Goal: Task Accomplishment & Management: Manage account settings

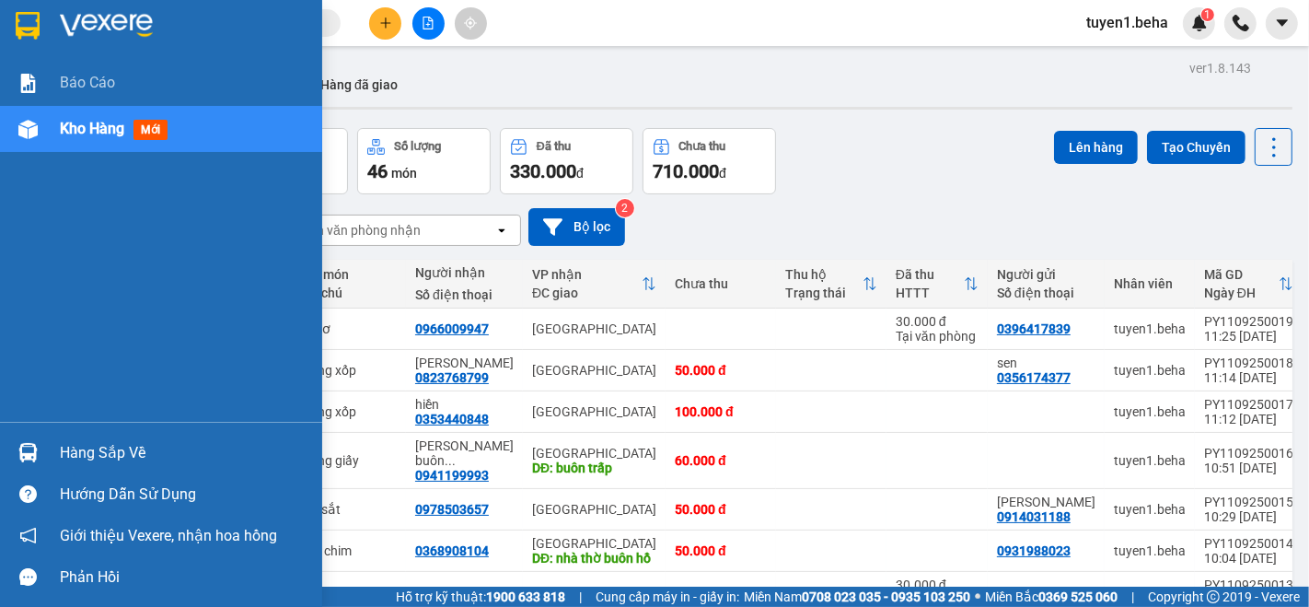
click at [48, 230] on div "Báo cáo Kho hàng mới" at bounding box center [161, 241] width 322 height 362
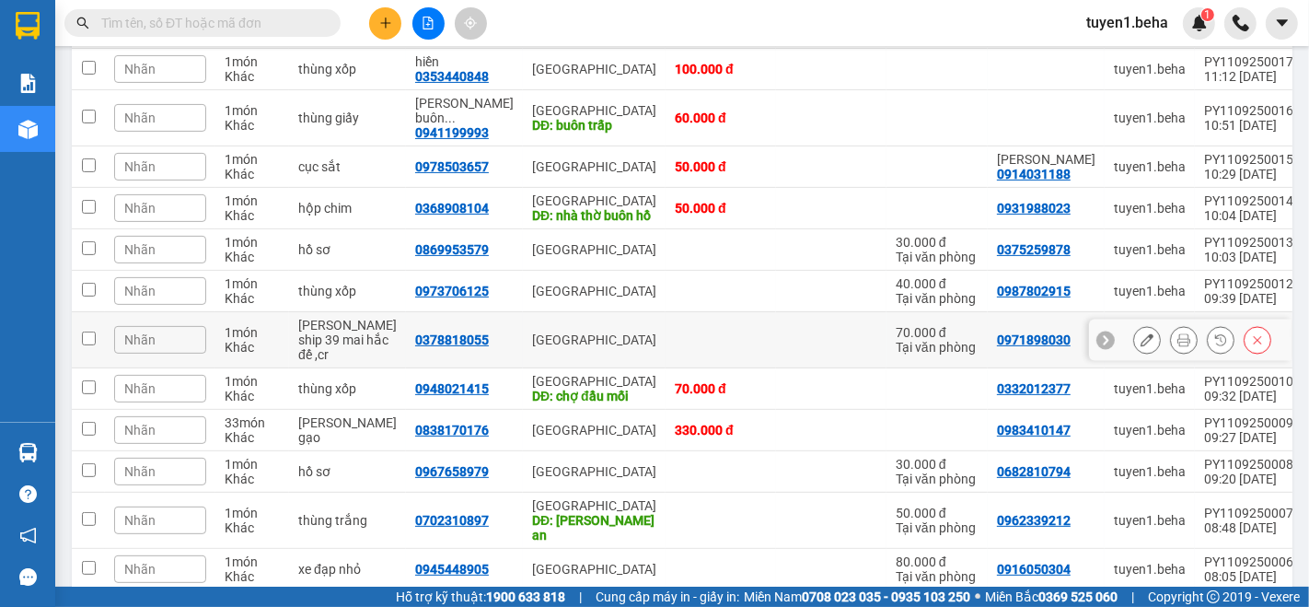
scroll to position [393, 0]
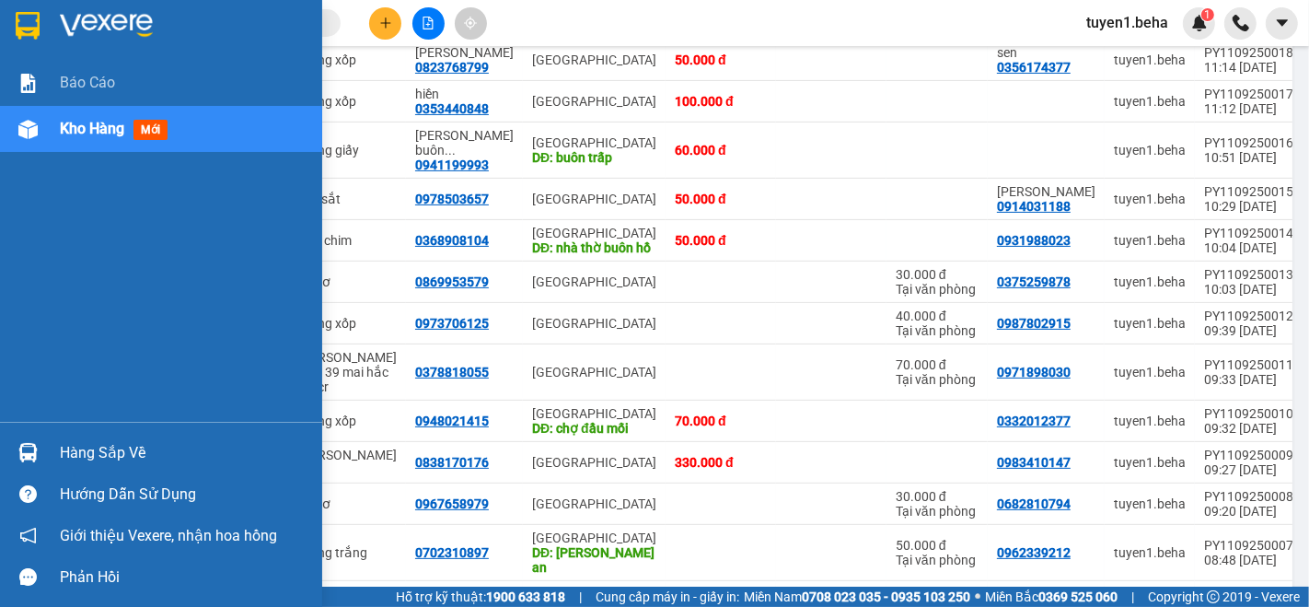
click at [50, 238] on div "Báo cáo Kho hàng mới" at bounding box center [161, 241] width 322 height 362
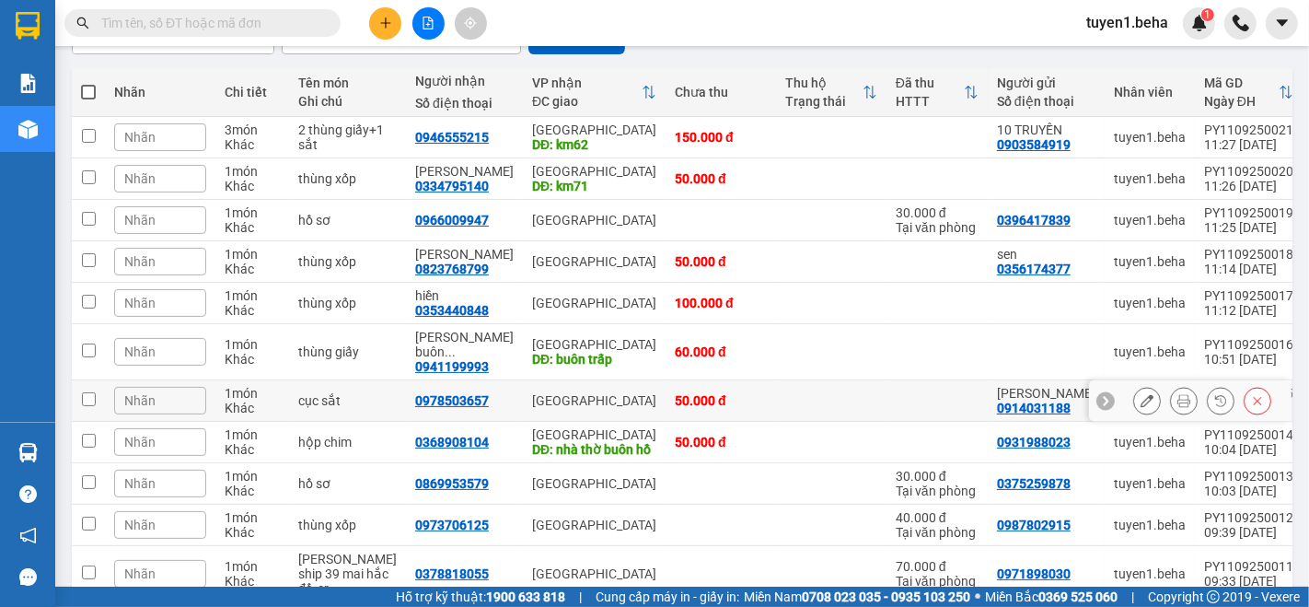
scroll to position [189, 0]
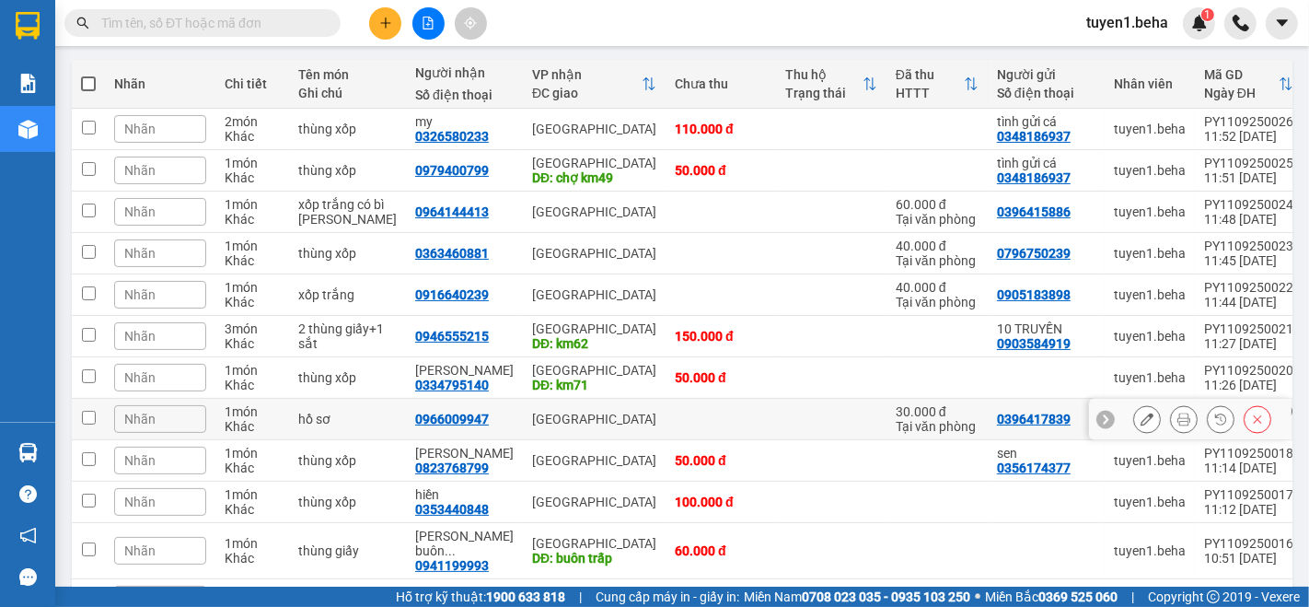
scroll to position [204, 0]
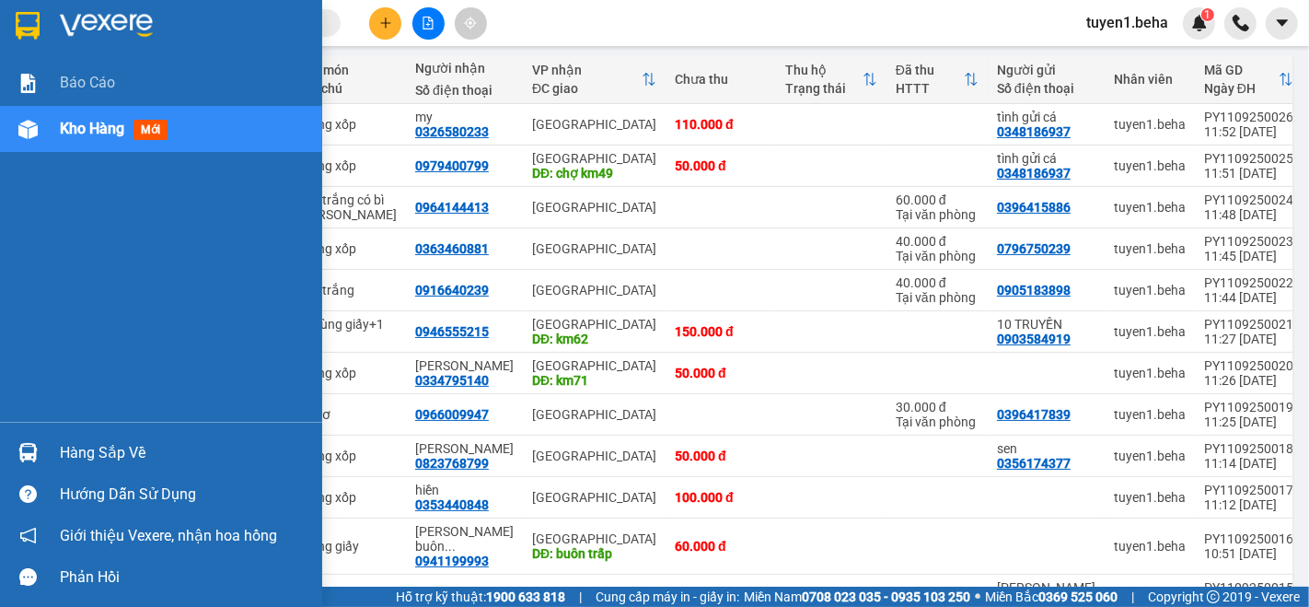
click at [104, 209] on div "Báo cáo Kho hàng mới" at bounding box center [161, 241] width 322 height 362
click at [102, 290] on div "Báo cáo Kho hàng mới" at bounding box center [161, 241] width 322 height 362
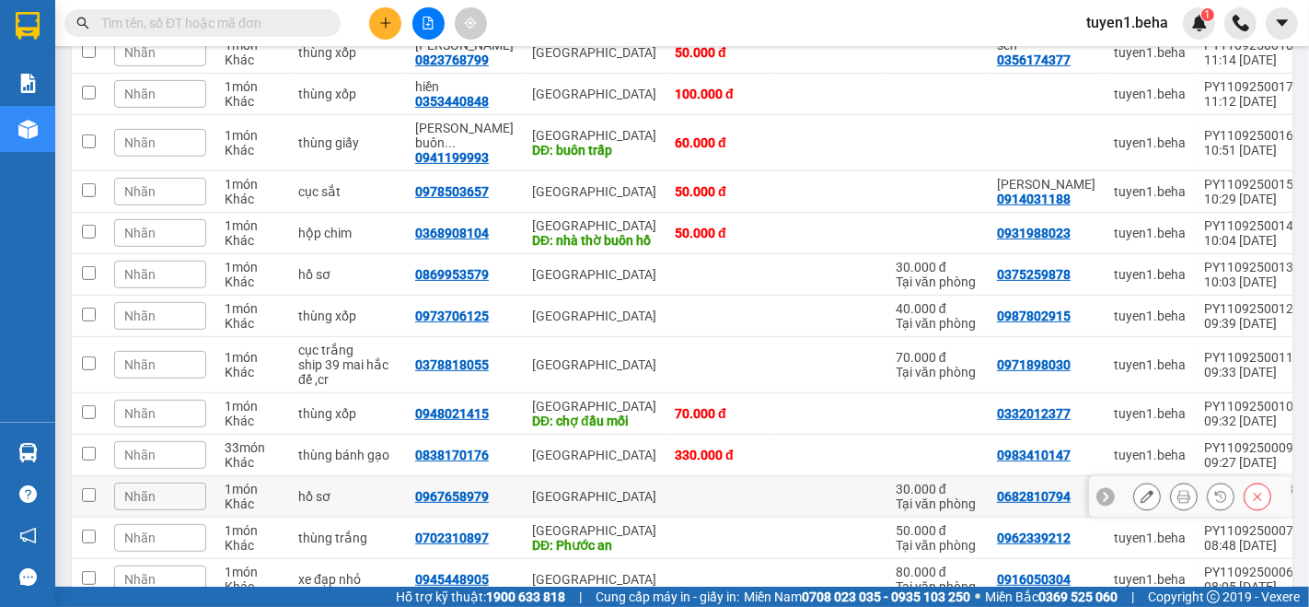
scroll to position [704, 0]
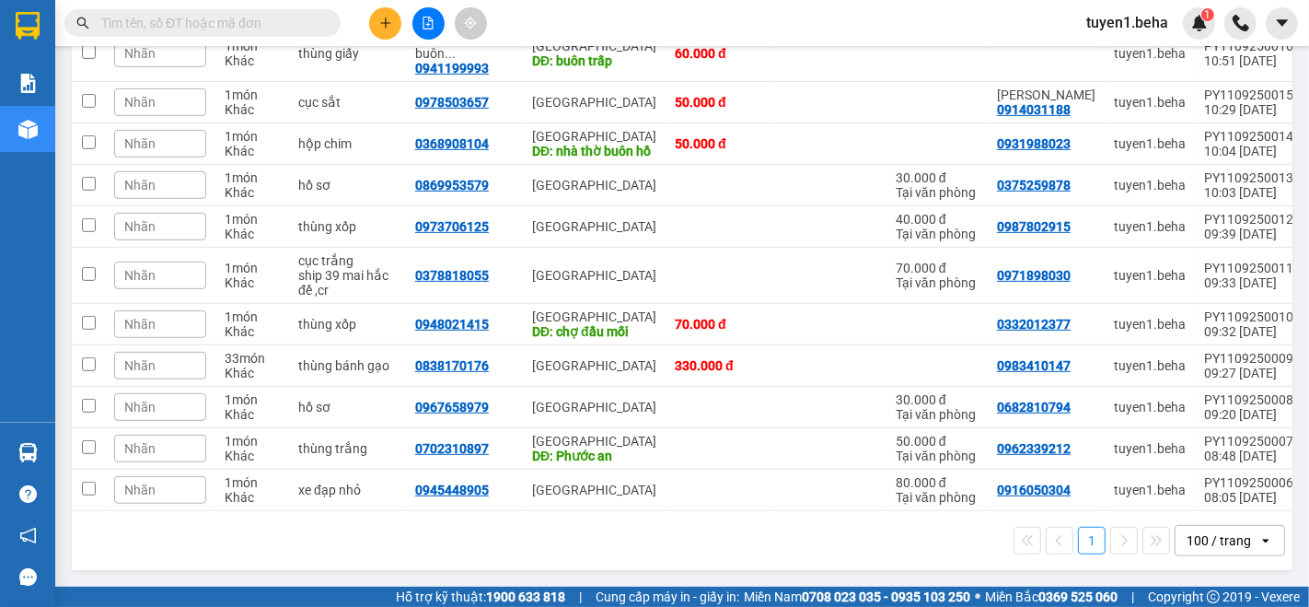
click at [1197, 538] on div "100 / trang" at bounding box center [1219, 540] width 64 height 18
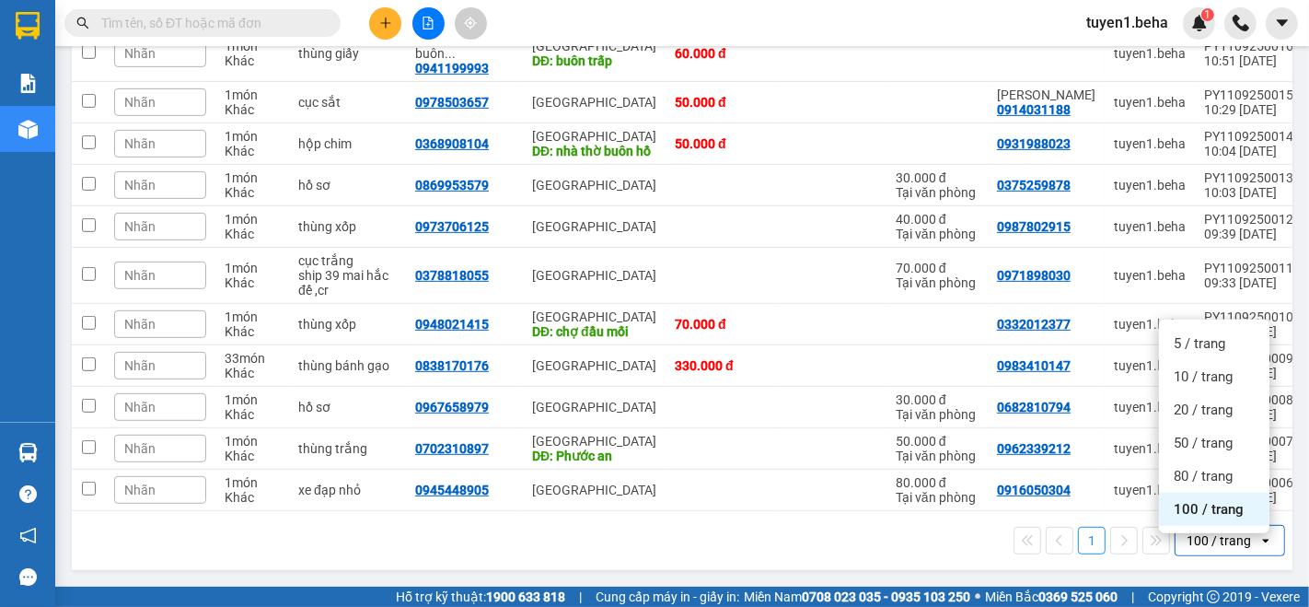
click at [1202, 508] on span "100 / trang" at bounding box center [1209, 509] width 70 height 18
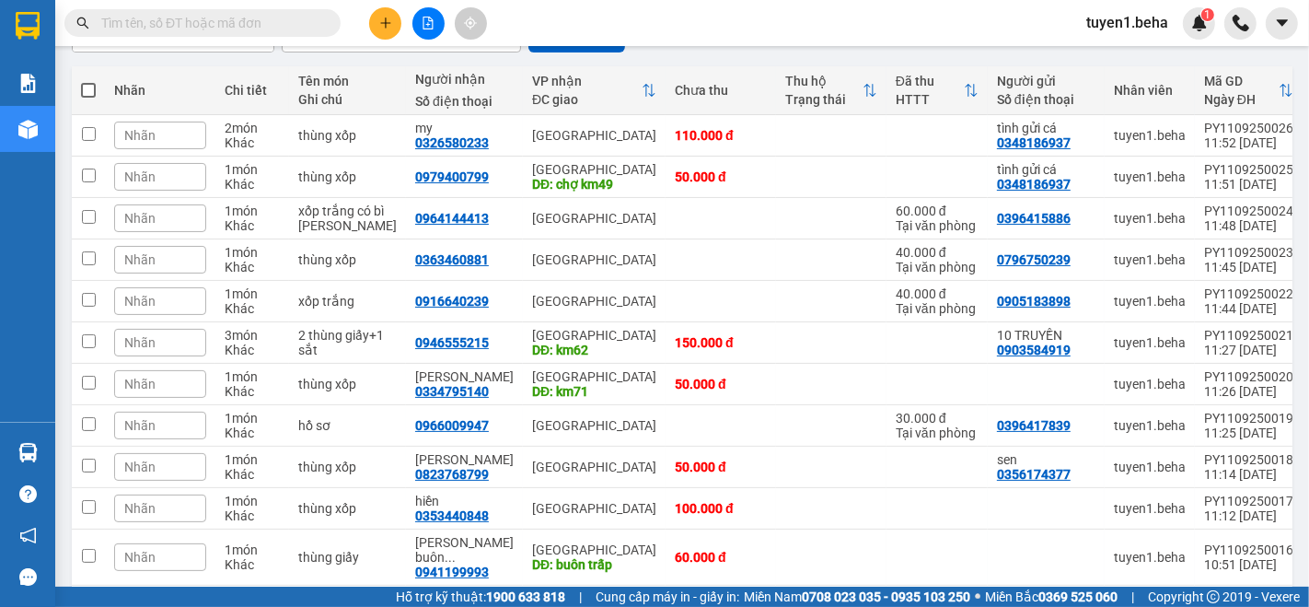
scroll to position [0, 0]
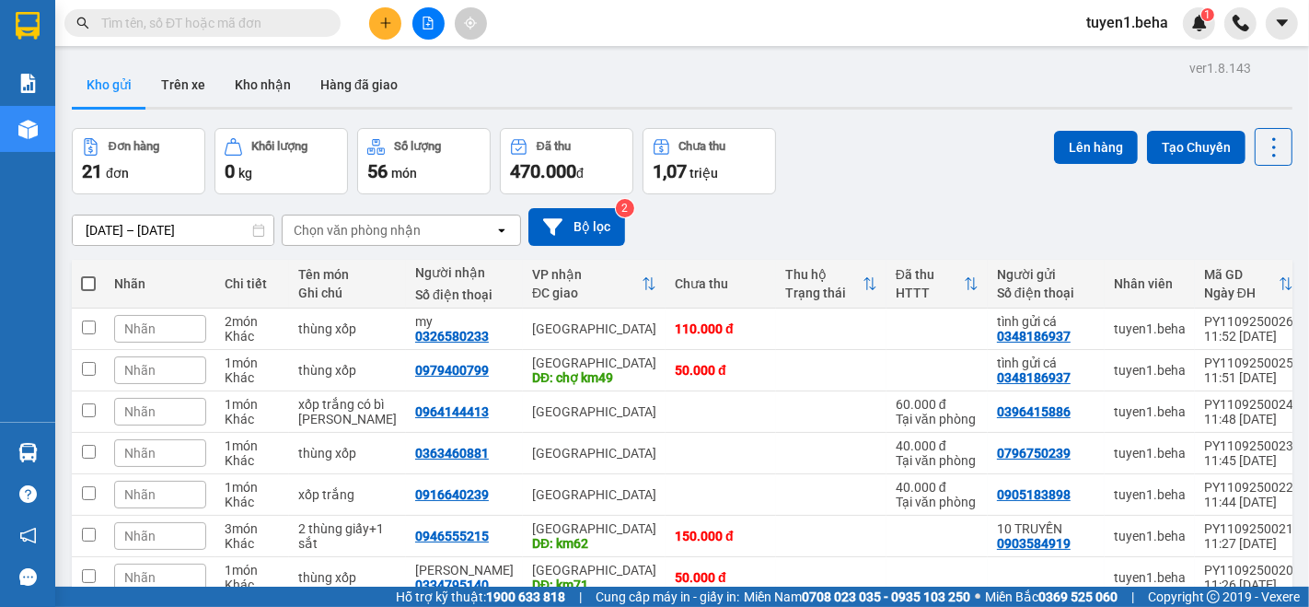
drag, startPoint x: 92, startPoint y: 277, endPoint x: 97, endPoint y: 269, distance: 9.5
click at [92, 276] on span at bounding box center [88, 283] width 15 height 15
click at [88, 274] on input "checkbox" at bounding box center [88, 274] width 0 height 0
checkbox input "true"
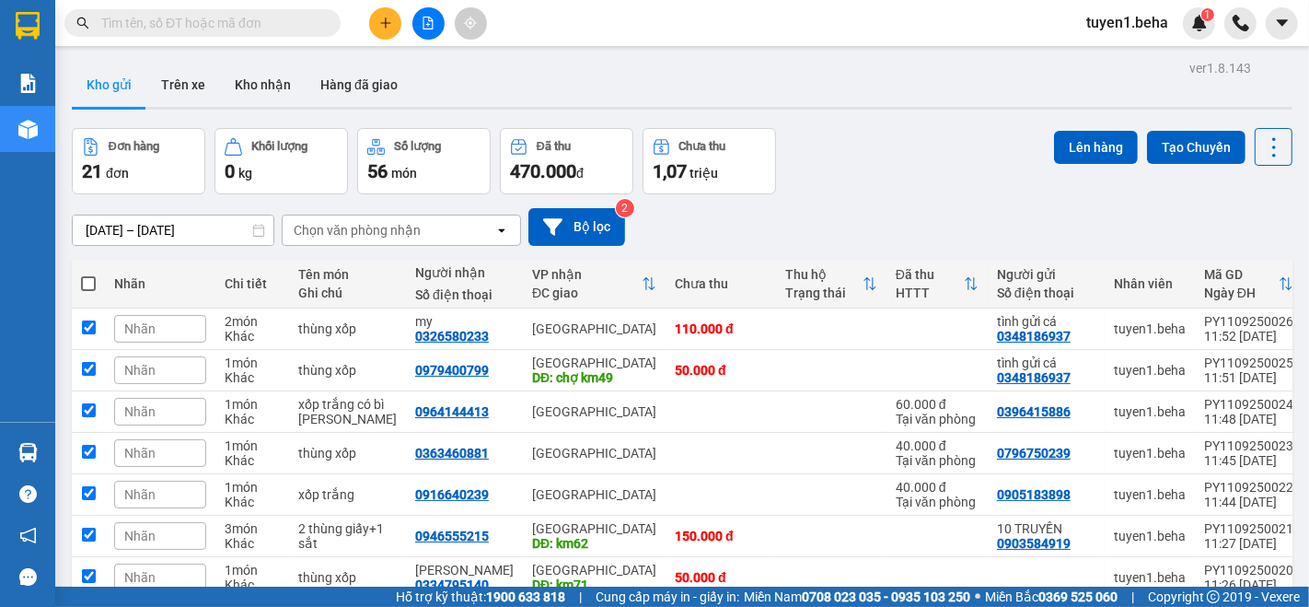
checkbox input "true"
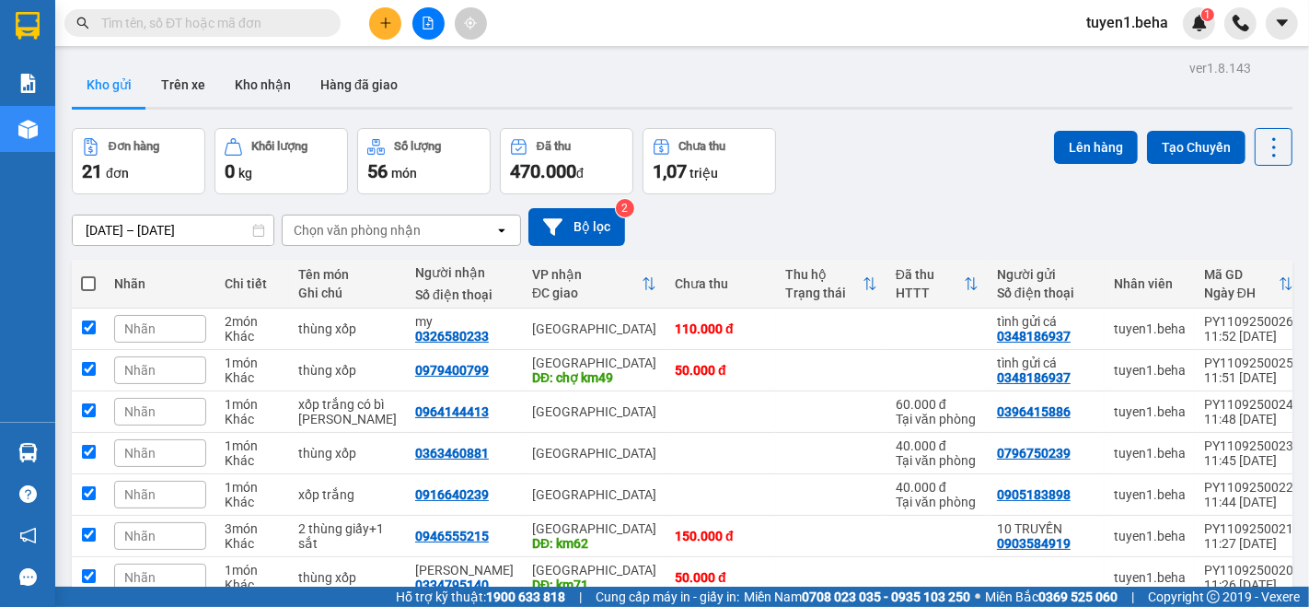
checkbox input "true"
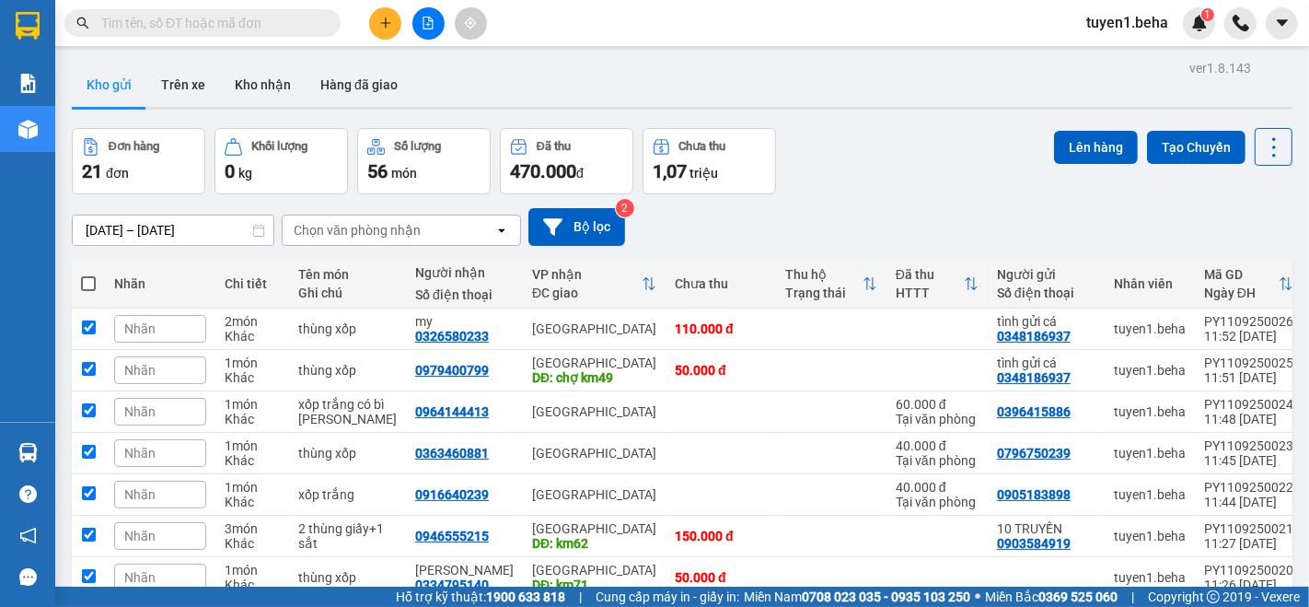
checkbox input "true"
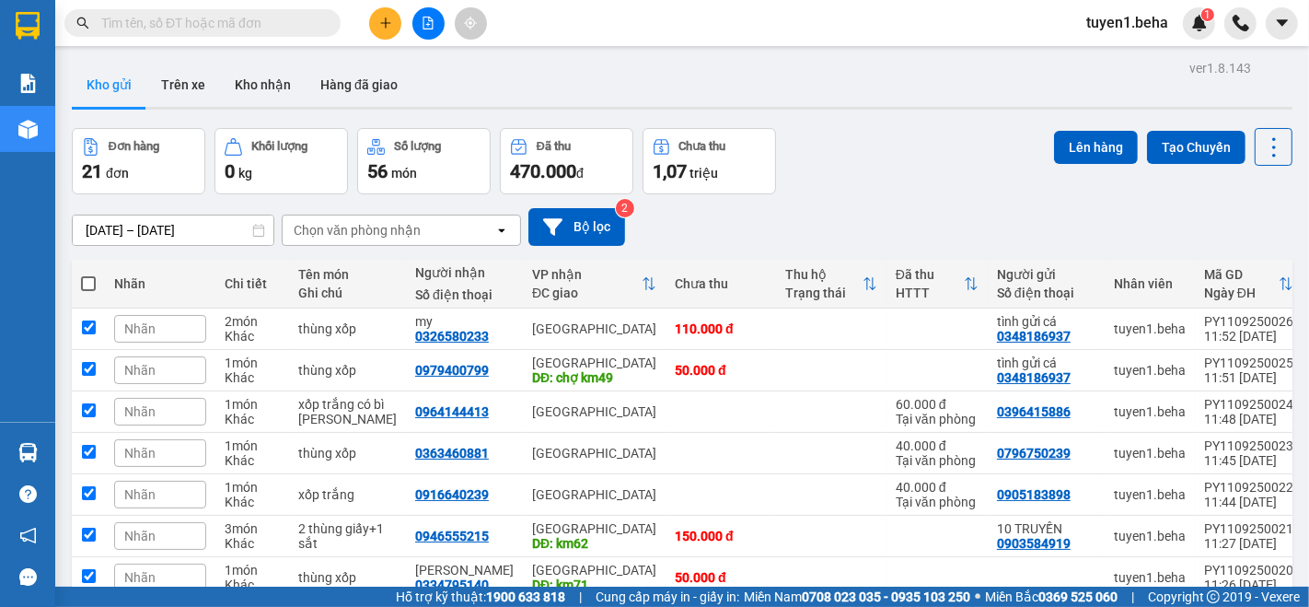
checkbox input "true"
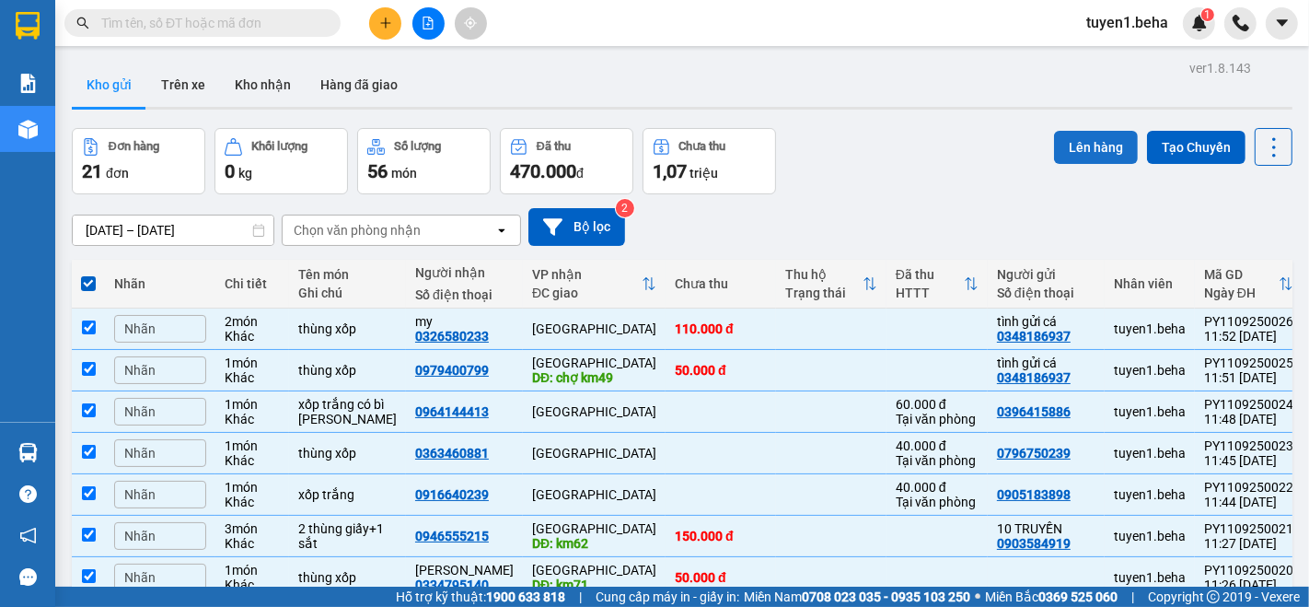
click at [1102, 140] on button "Lên hàng" at bounding box center [1096, 147] width 84 height 33
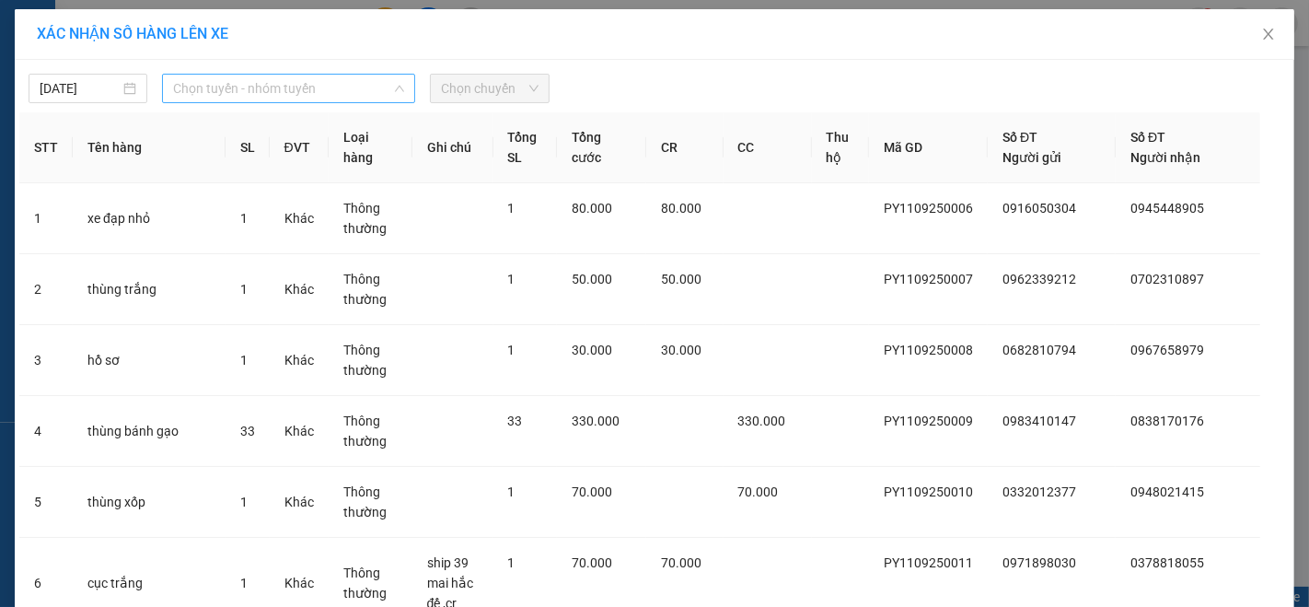
click at [278, 75] on span "Chọn tuyến - nhóm tuyến" at bounding box center [288, 89] width 231 height 28
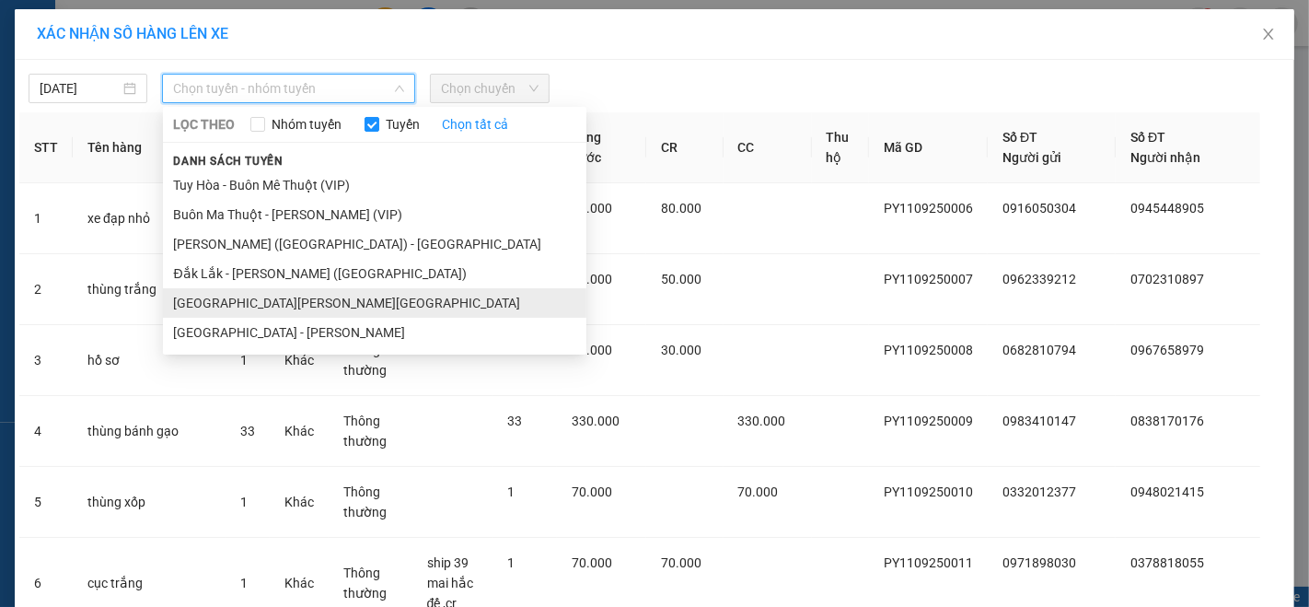
click at [253, 300] on li "[GEOGRAPHIC_DATA] - [GEOGRAPHIC_DATA]" at bounding box center [375, 302] width 424 height 29
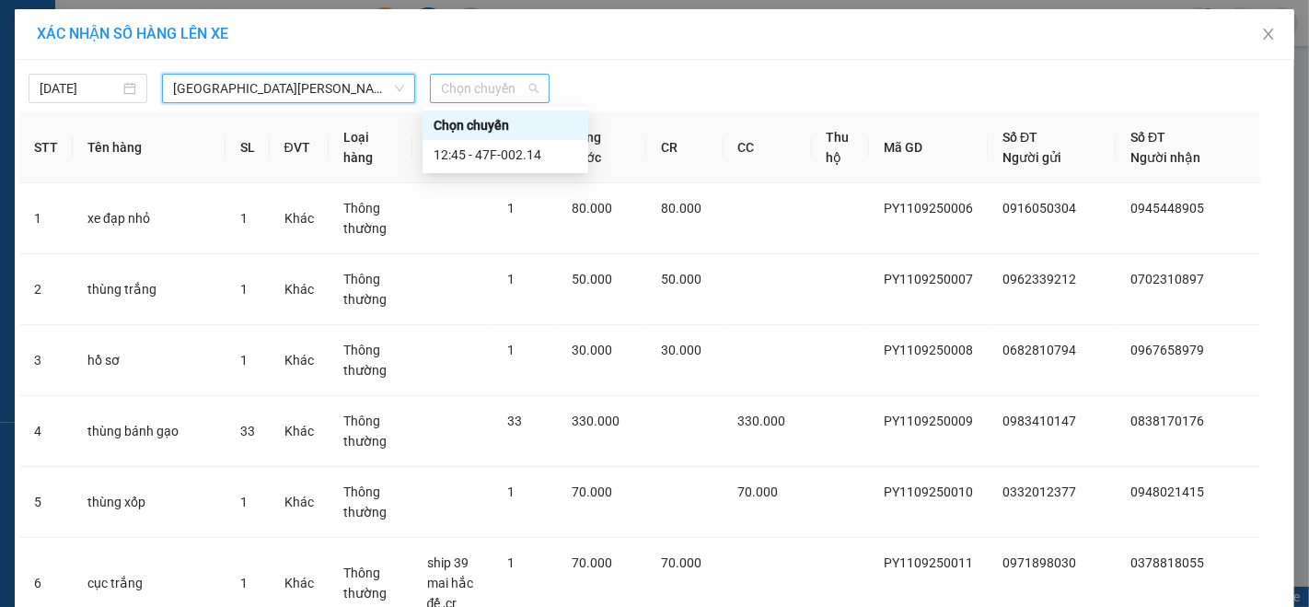
click at [486, 99] on span "Chọn chuyến" at bounding box center [489, 89] width 97 height 28
click at [528, 151] on div "12:45 - 47F-002.14" at bounding box center [506, 155] width 144 height 20
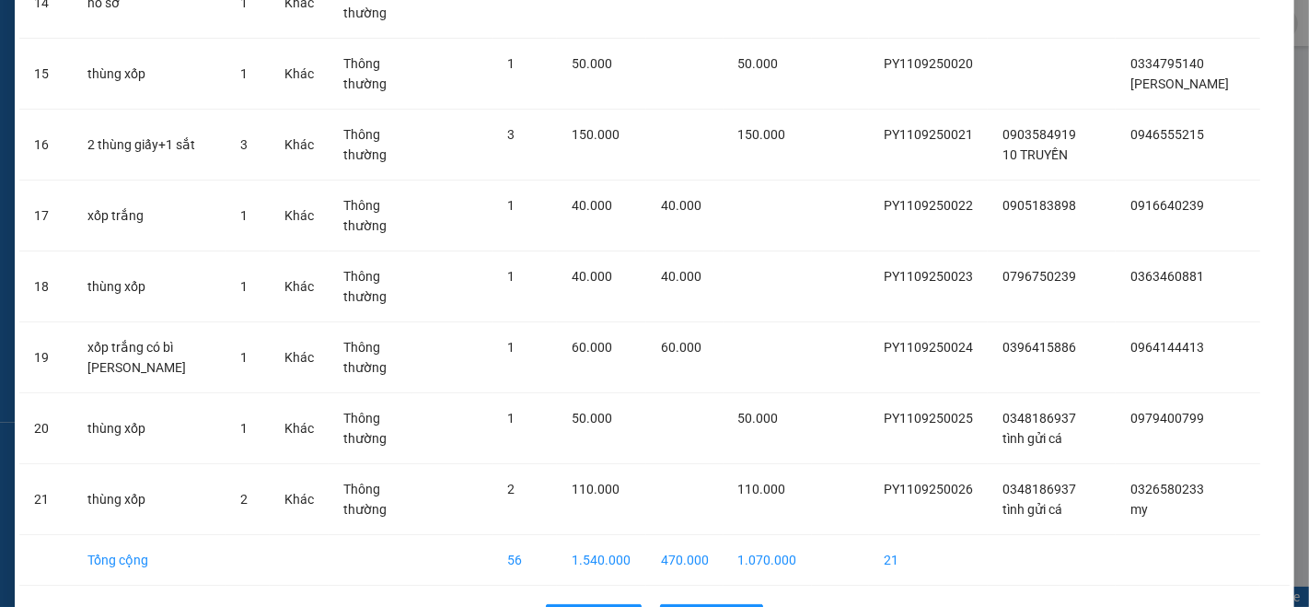
scroll to position [1225, 0]
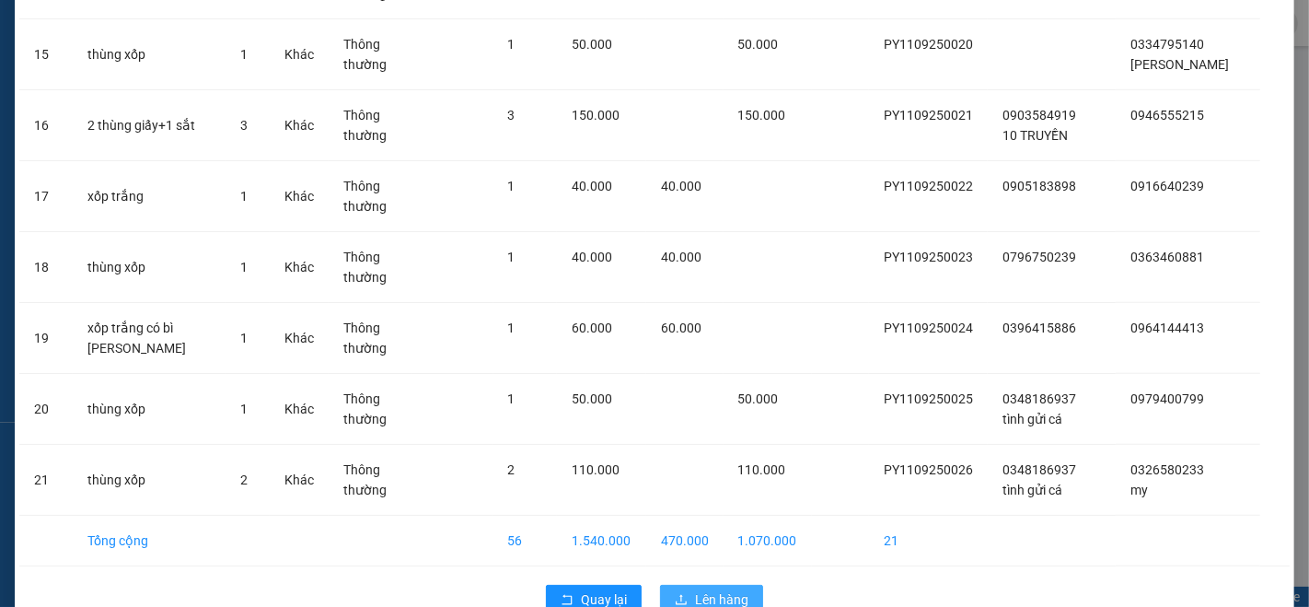
click at [712, 589] on span "Lên hàng" at bounding box center [721, 599] width 53 height 20
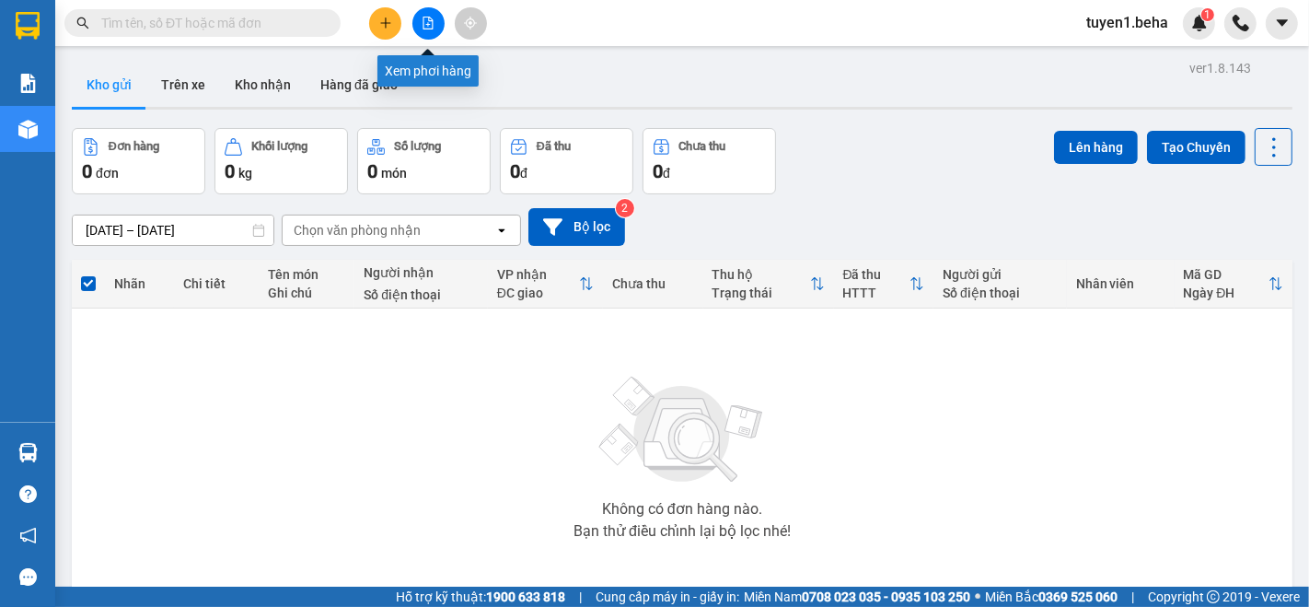
click at [425, 19] on icon "file-add" at bounding box center [428, 23] width 13 height 13
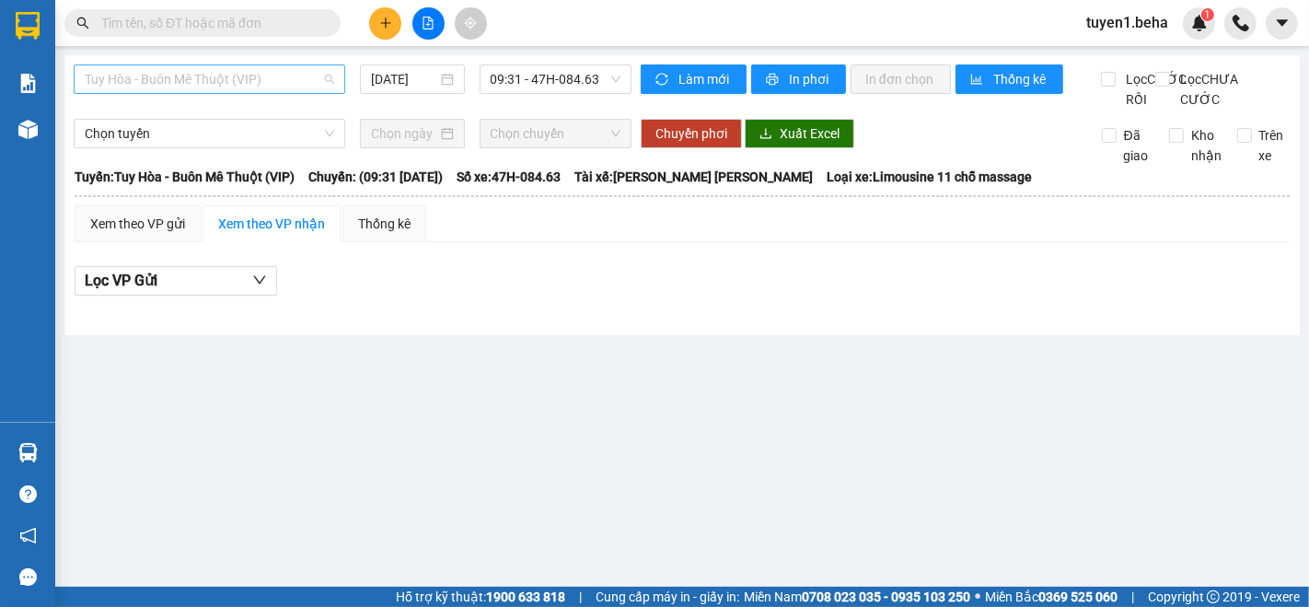
click at [265, 85] on span "Tuy Hòa - Buôn Mê Thuột (VIP)" at bounding box center [210, 79] width 250 height 28
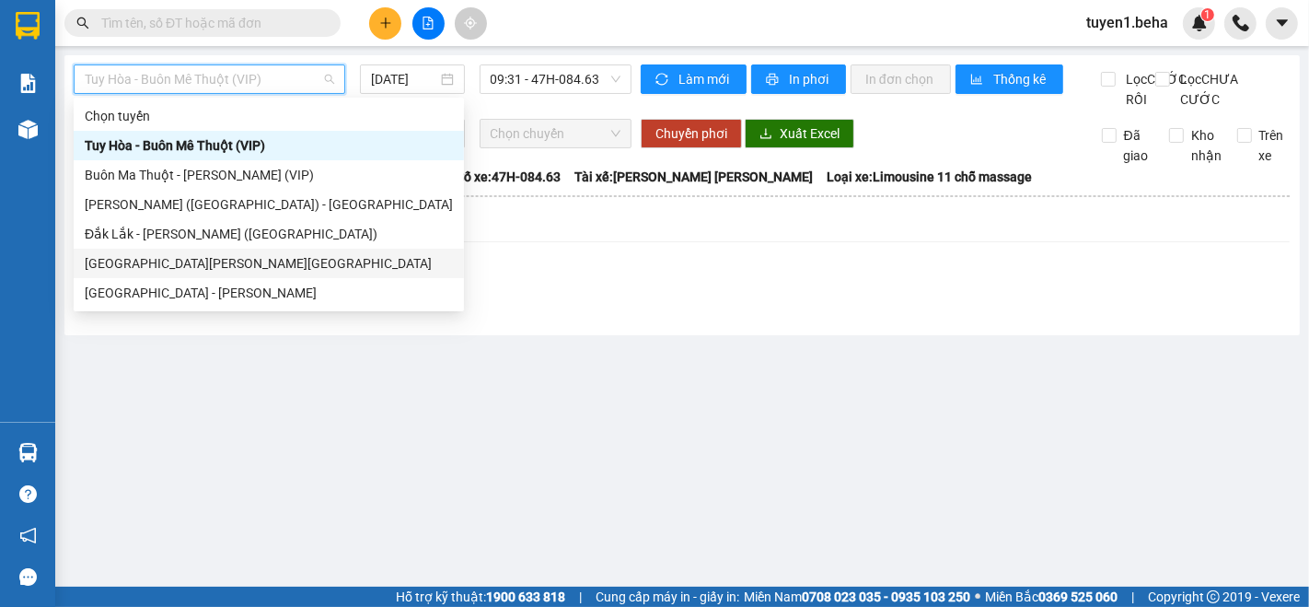
click at [169, 261] on div "[GEOGRAPHIC_DATA] - [GEOGRAPHIC_DATA]" at bounding box center [269, 263] width 368 height 20
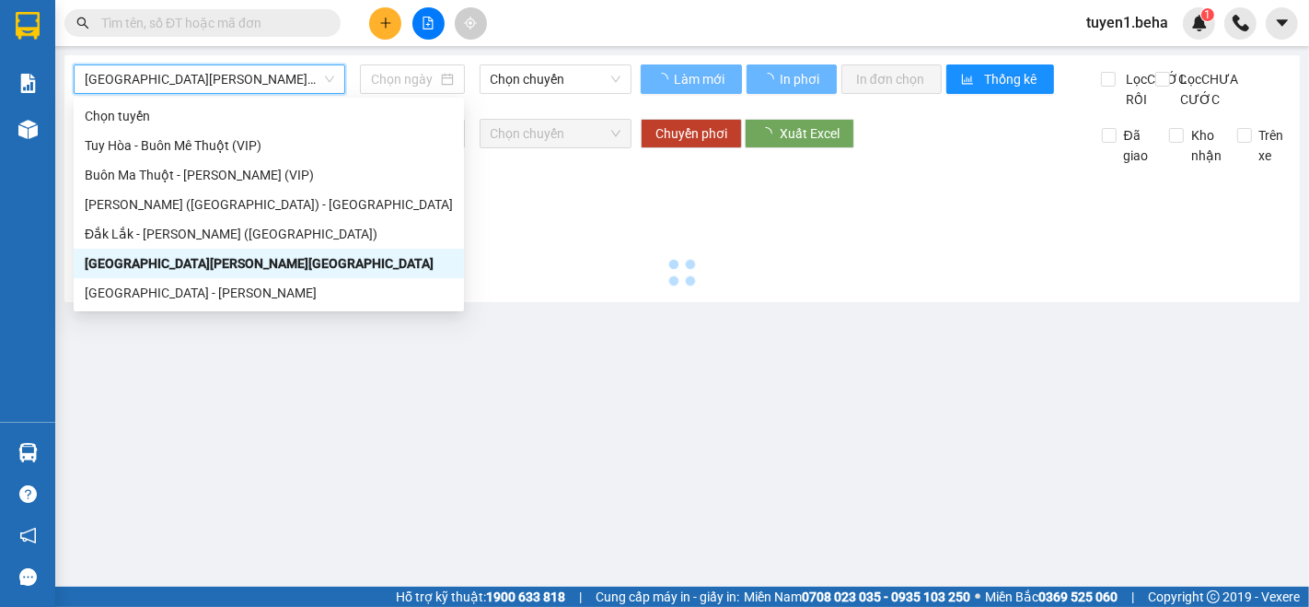
type input "[DATE]"
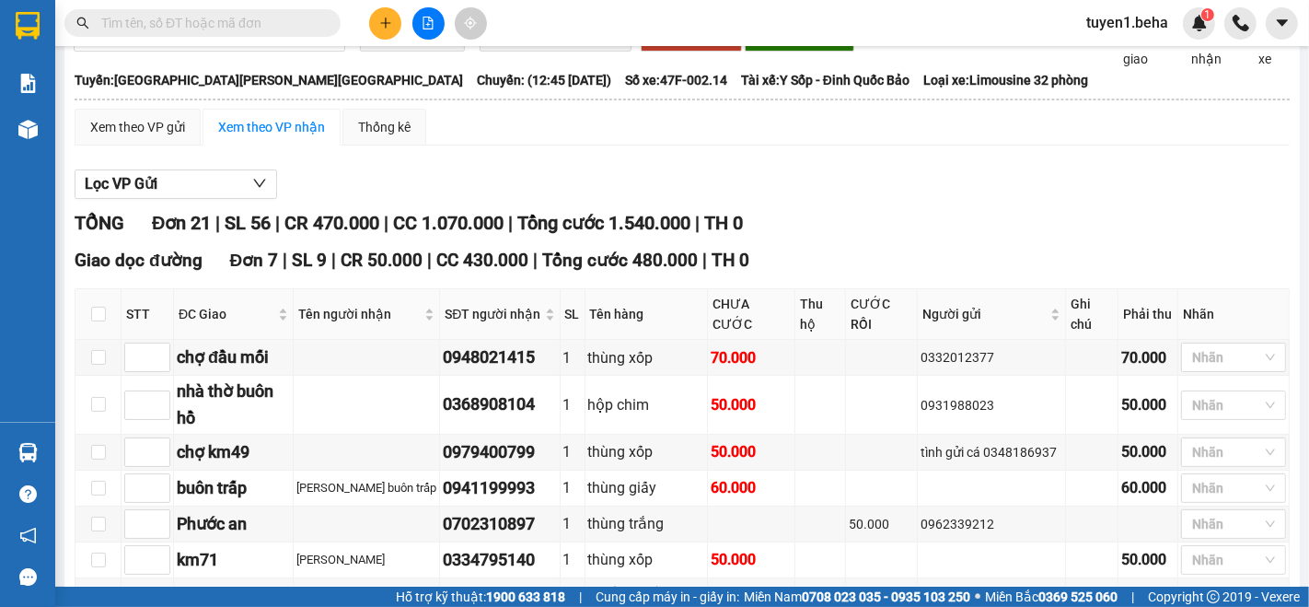
scroll to position [204, 0]
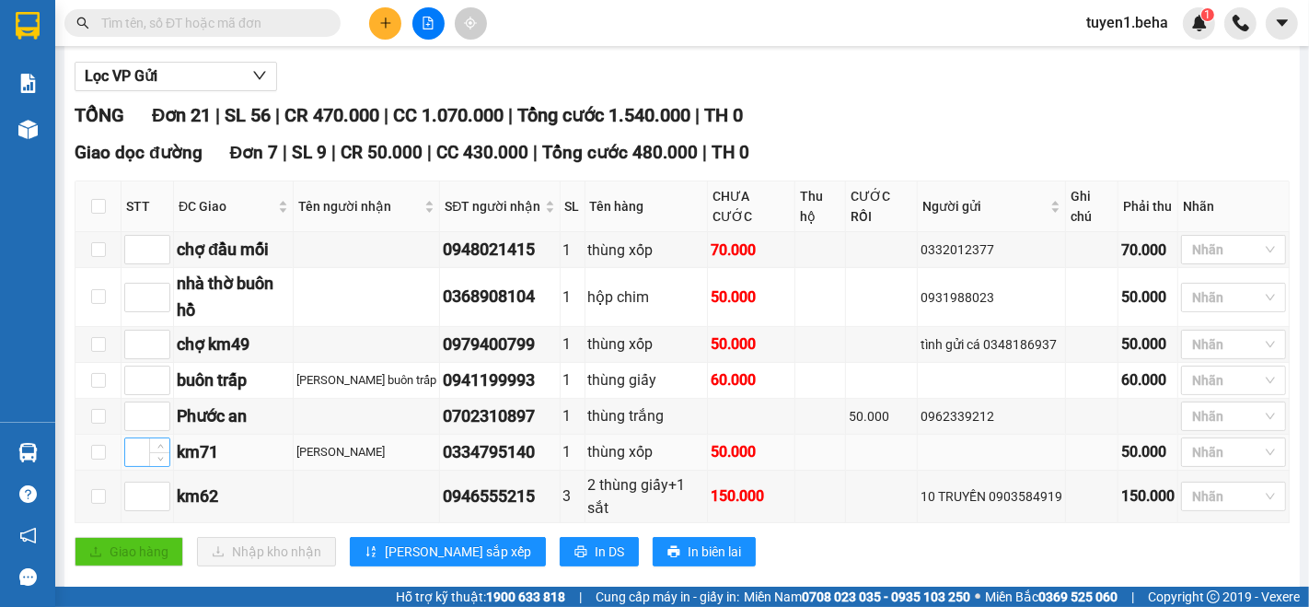
click at [135, 438] on input at bounding box center [147, 452] width 44 height 28
type input "1"
click at [140, 331] on input at bounding box center [147, 345] width 44 height 28
type input "2"
click at [131, 483] on input at bounding box center [147, 497] width 44 height 28
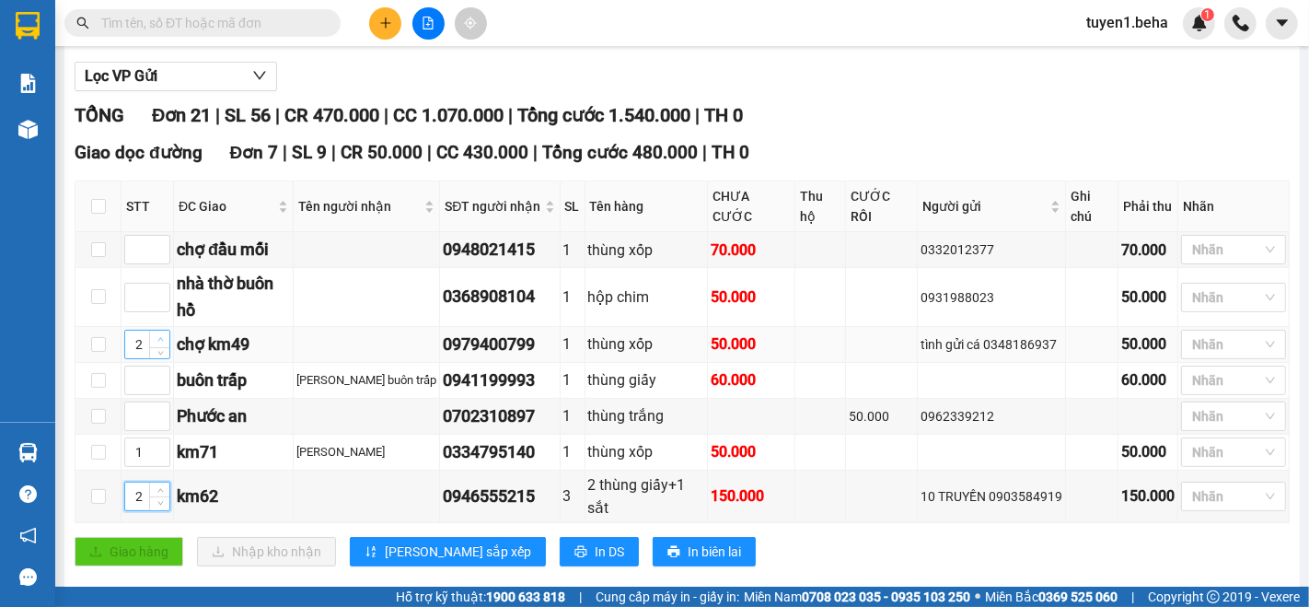
type input "2"
type input "3"
click at [159, 336] on icon "up" at bounding box center [160, 339] width 6 height 6
click at [411, 541] on span "[PERSON_NAME] sắp xếp" at bounding box center [458, 551] width 146 height 20
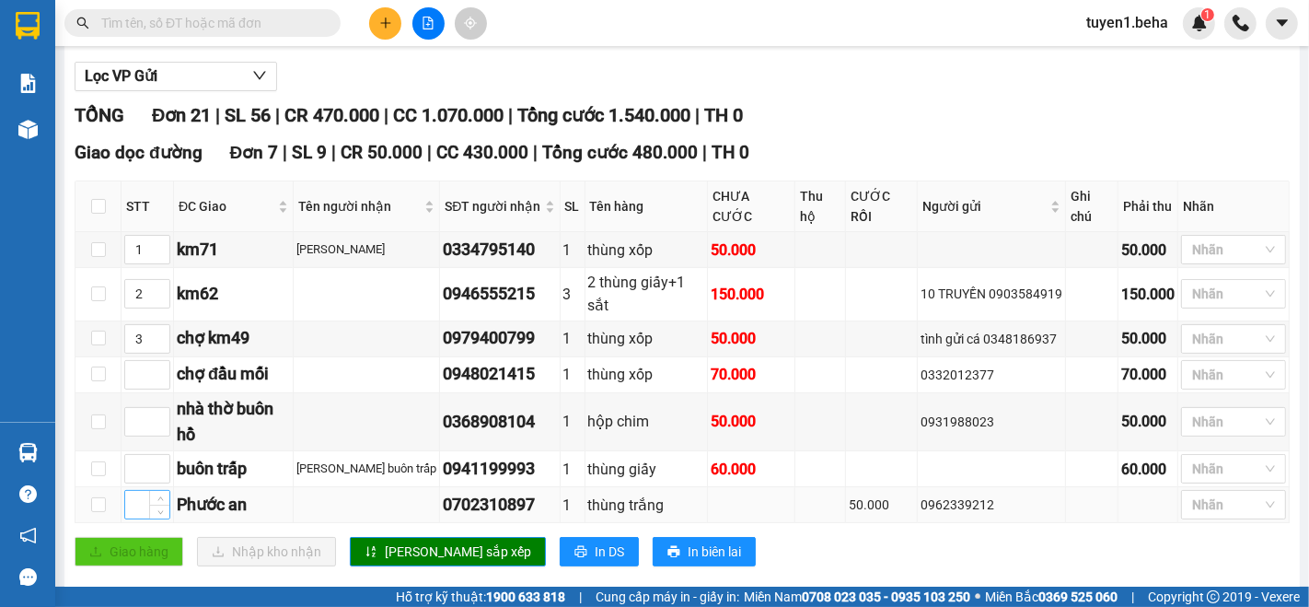
click at [136, 491] on input at bounding box center [147, 505] width 44 height 28
type input "4"
click at [132, 361] on input at bounding box center [147, 375] width 44 height 28
type input "5"
drag, startPoint x: 387, startPoint y: 504, endPoint x: 386, endPoint y: 486, distance: 17.5
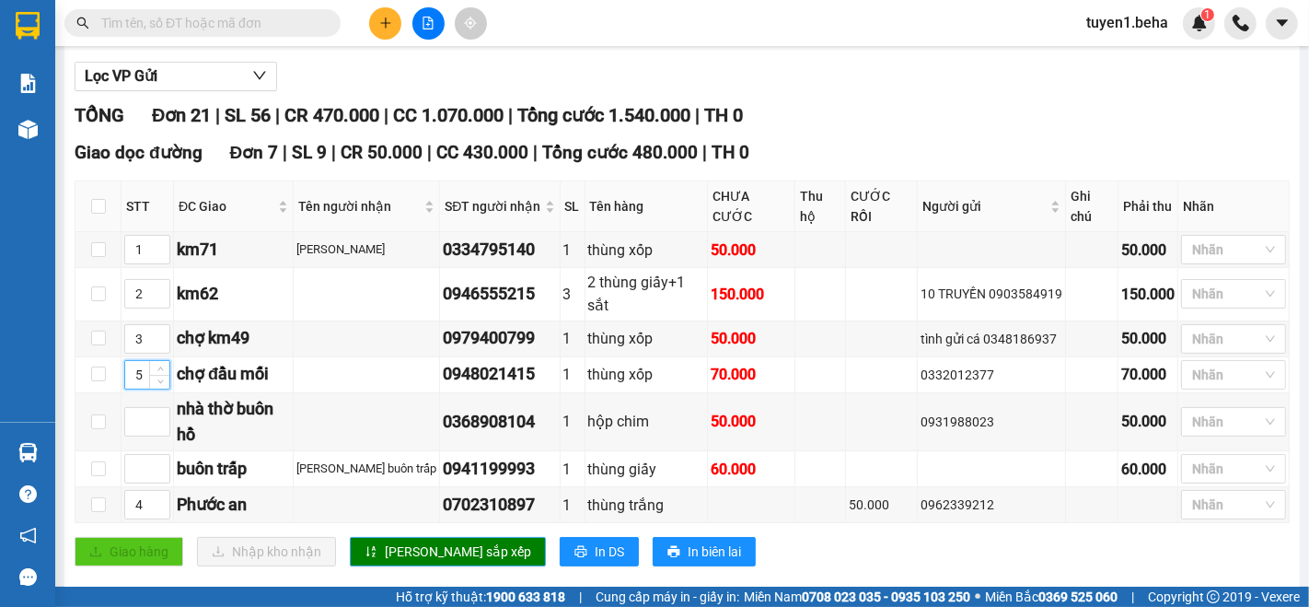
click at [387, 541] on span "[PERSON_NAME] sắp xếp" at bounding box center [458, 551] width 146 height 20
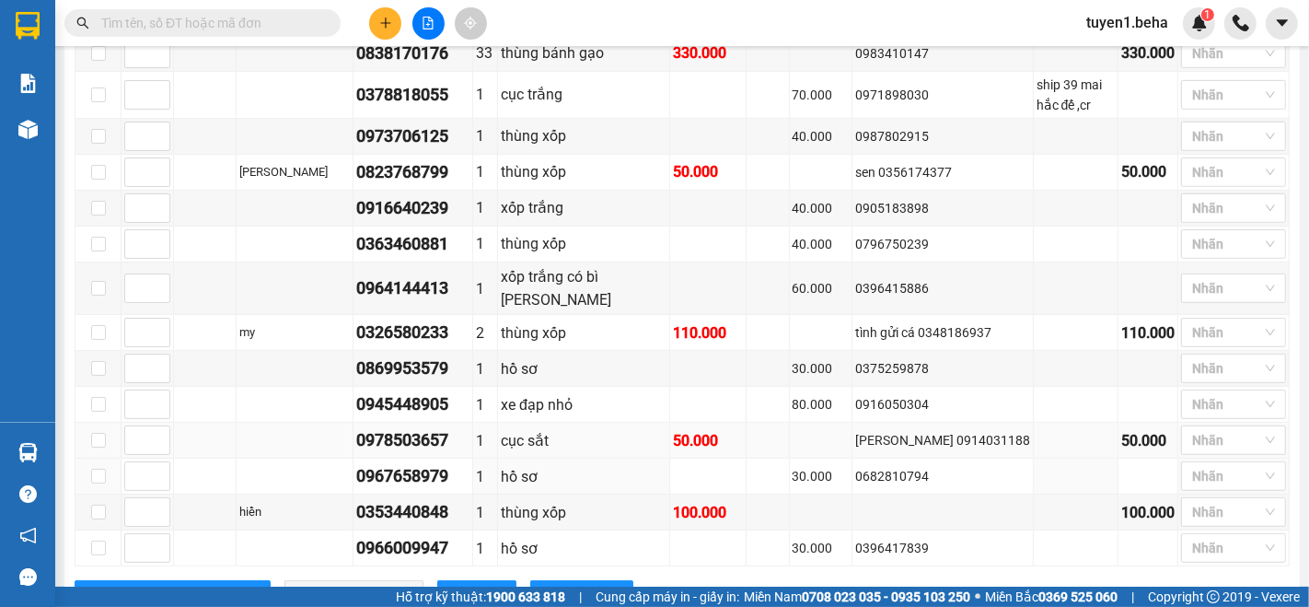
scroll to position [869, 0]
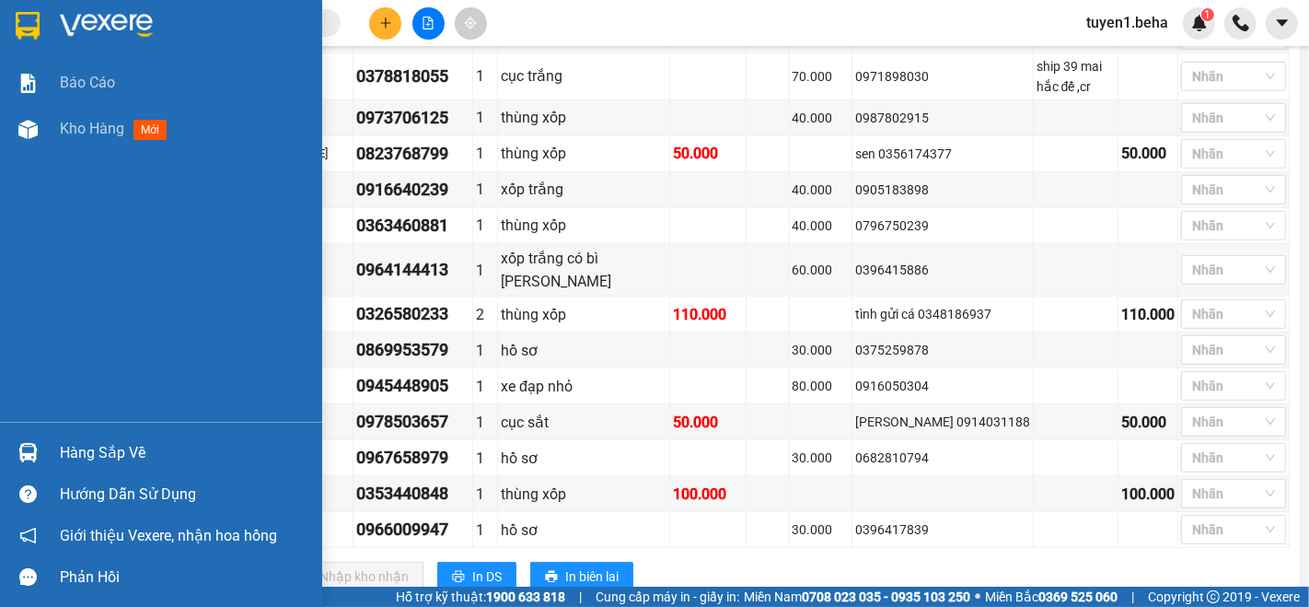
click at [0, 231] on div "Báo cáo Kho hàng mới" at bounding box center [161, 241] width 322 height 362
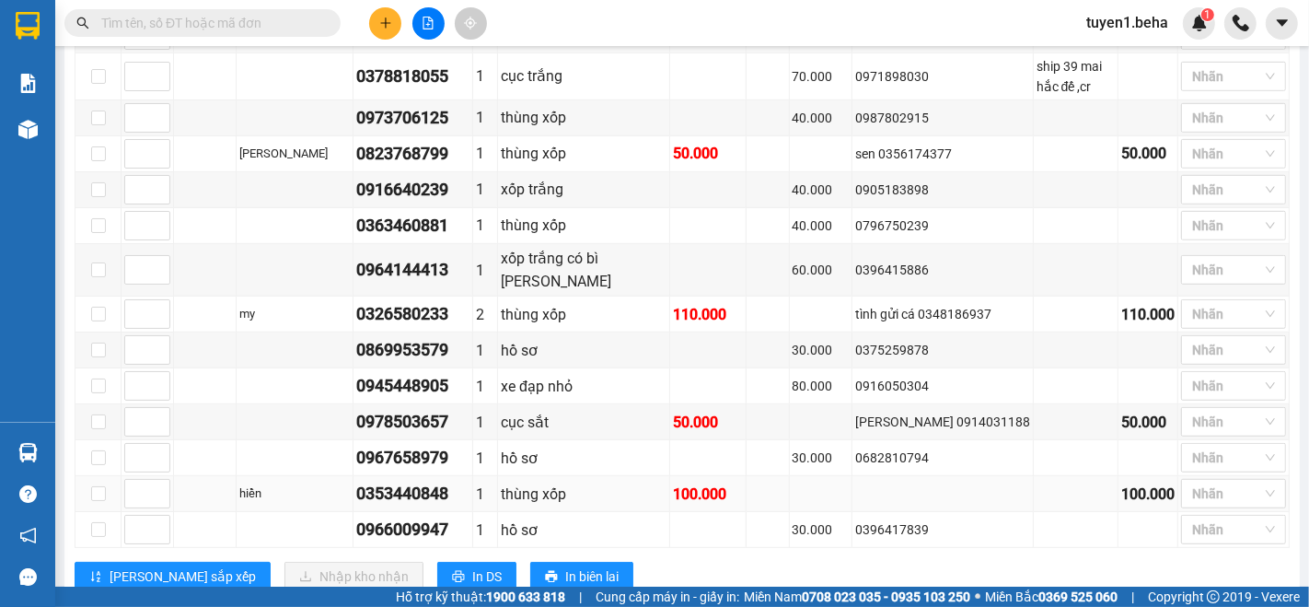
scroll to position [563, 0]
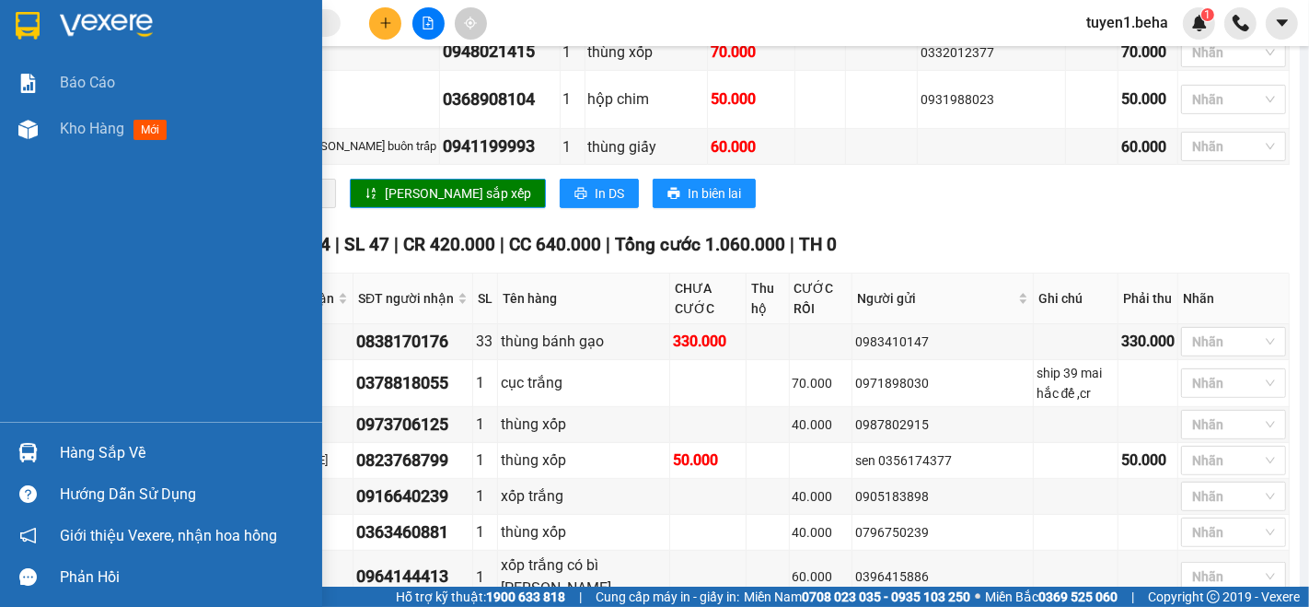
click at [115, 258] on div "Báo cáo Kho hàng mới" at bounding box center [161, 241] width 322 height 362
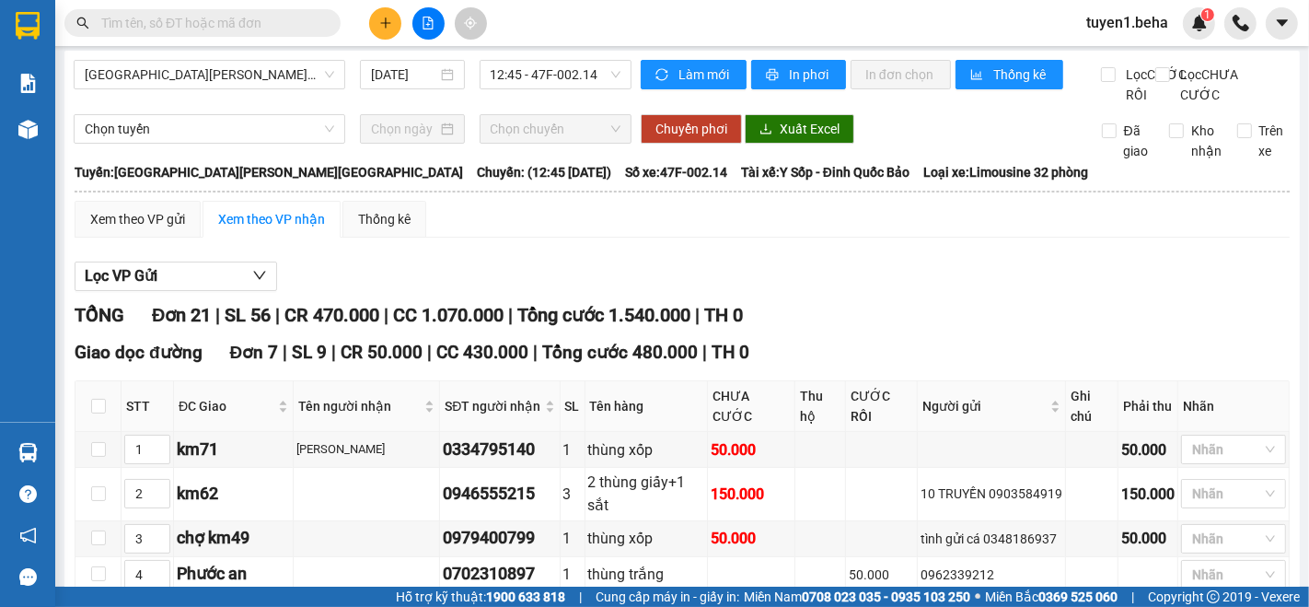
scroll to position [0, 0]
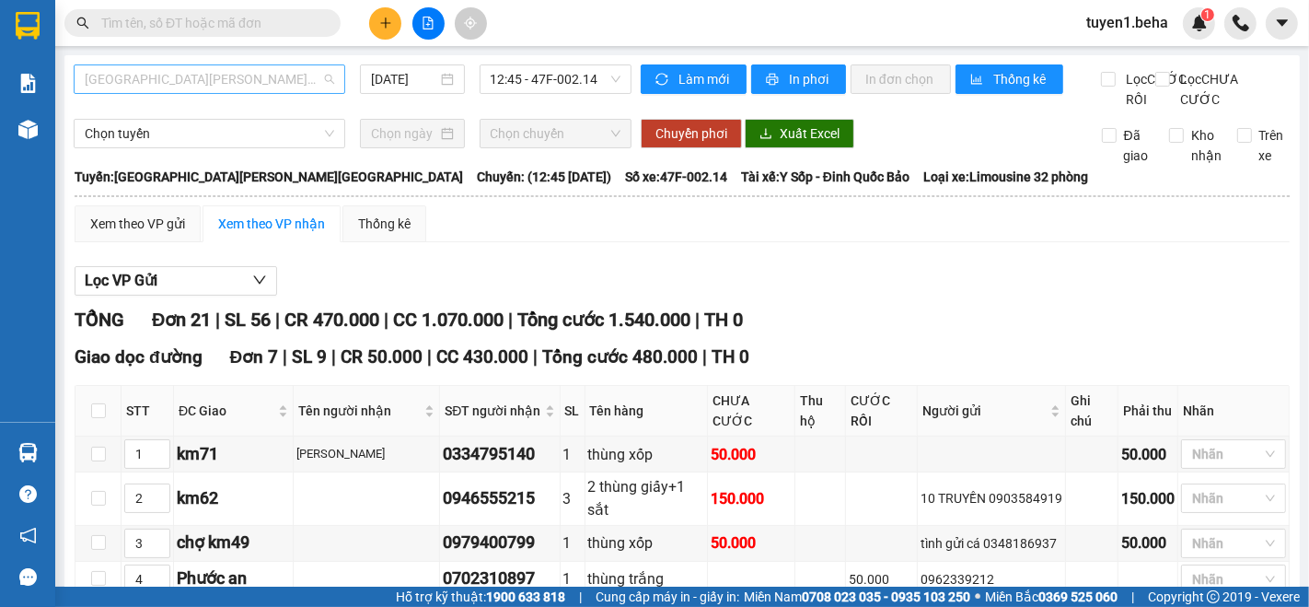
click at [278, 66] on span "[GEOGRAPHIC_DATA] - [GEOGRAPHIC_DATA]" at bounding box center [210, 79] width 250 height 28
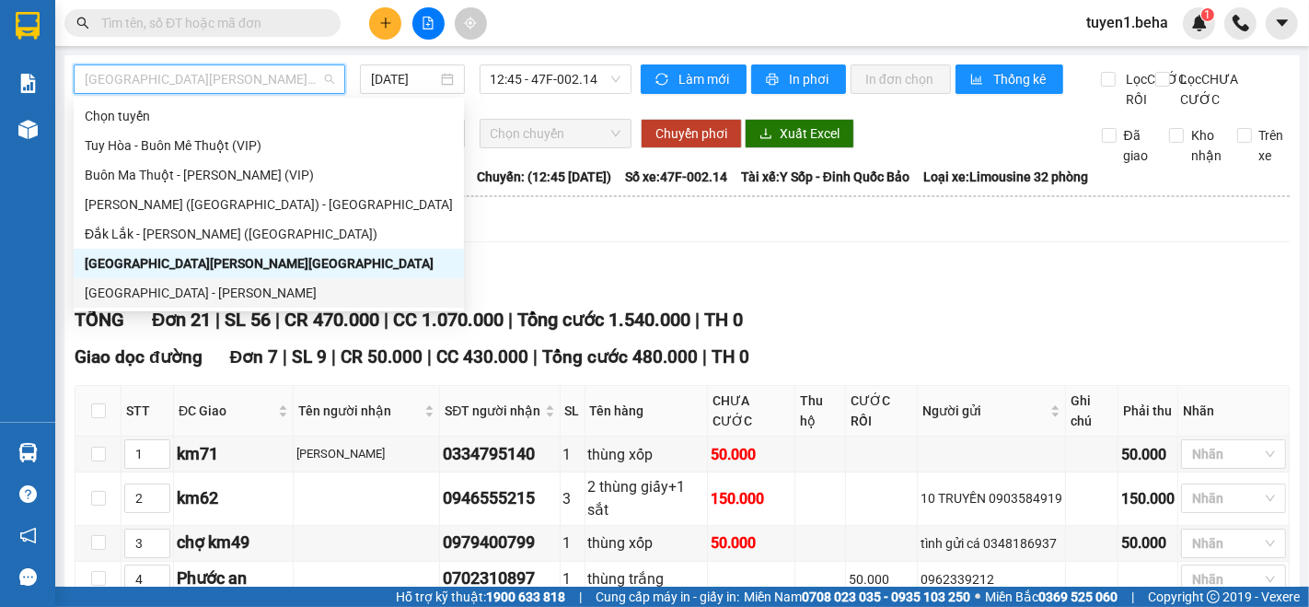
click at [213, 300] on div "[GEOGRAPHIC_DATA] - [GEOGRAPHIC_DATA]" at bounding box center [269, 293] width 368 height 20
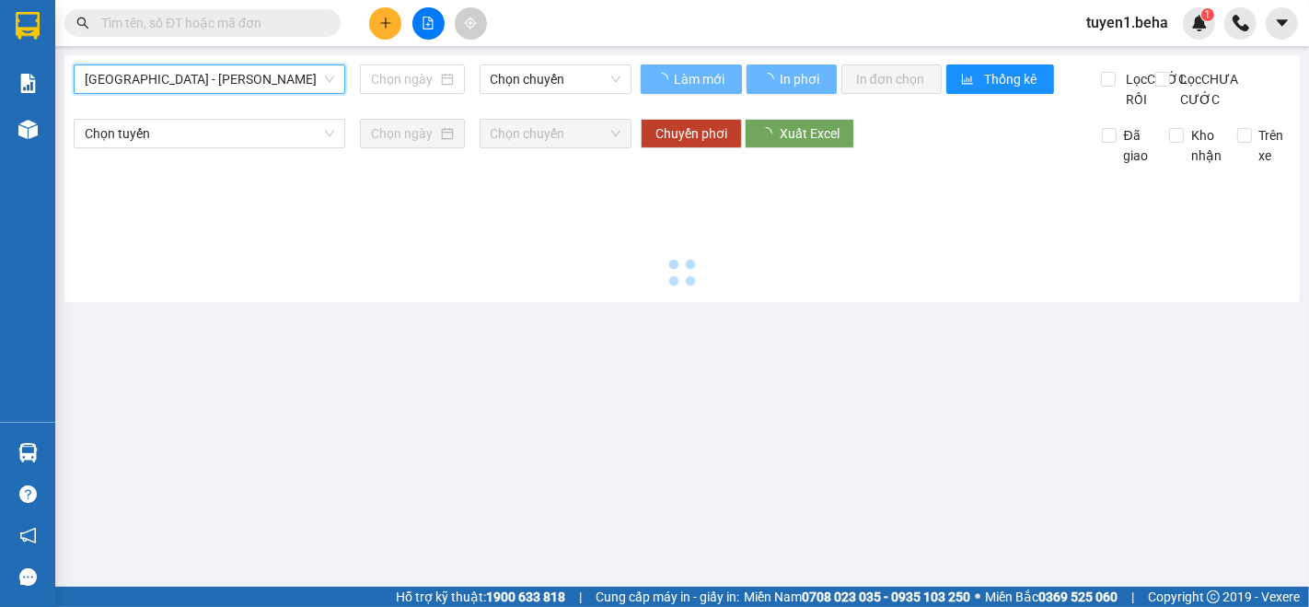
type input "[DATE]"
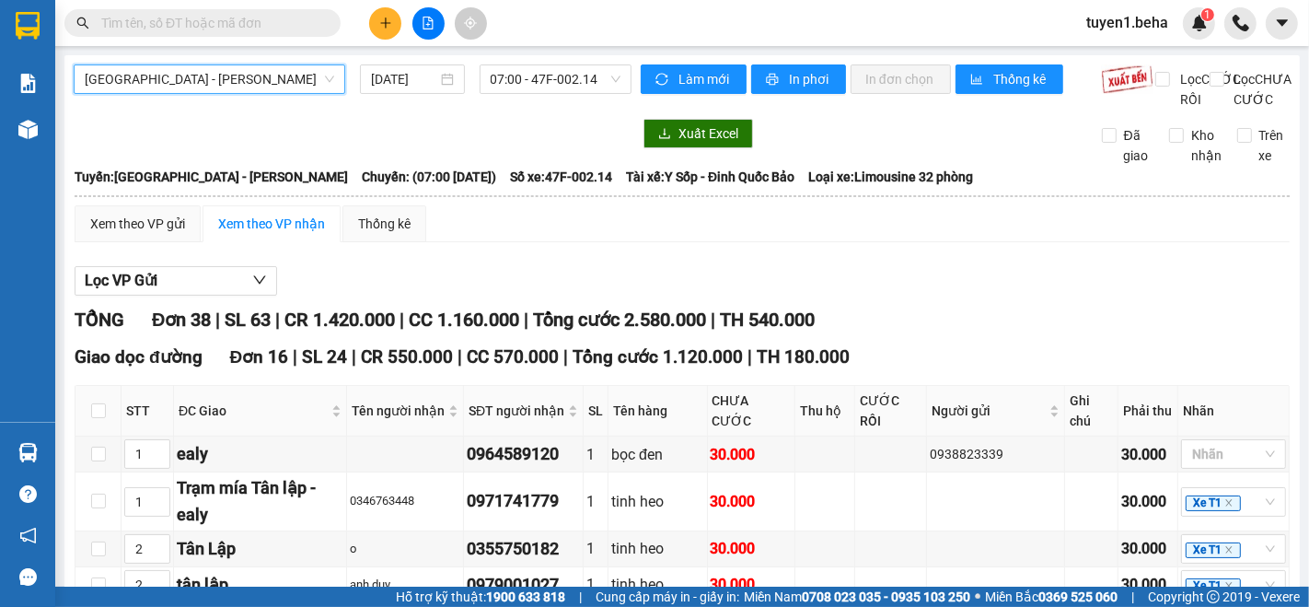
click at [184, 83] on span "[GEOGRAPHIC_DATA] - [GEOGRAPHIC_DATA]" at bounding box center [210, 79] width 250 height 28
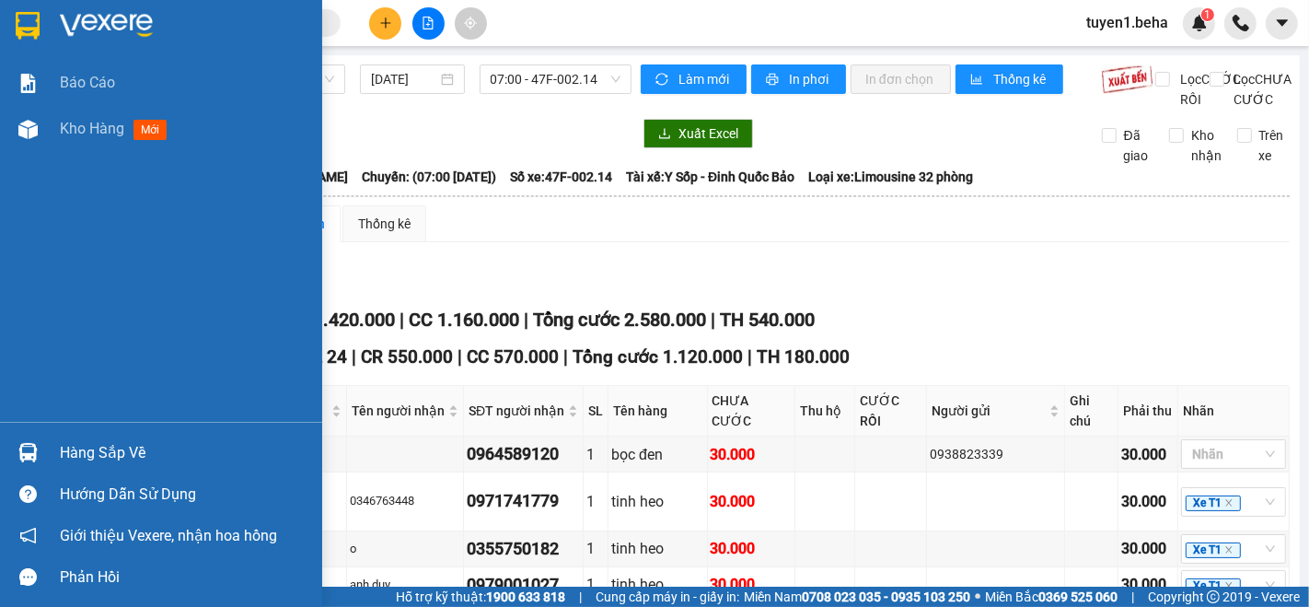
click at [43, 230] on div "Báo cáo Kho hàng mới" at bounding box center [161, 241] width 322 height 362
click at [76, 131] on span "Kho hàng" at bounding box center [92, 128] width 64 height 17
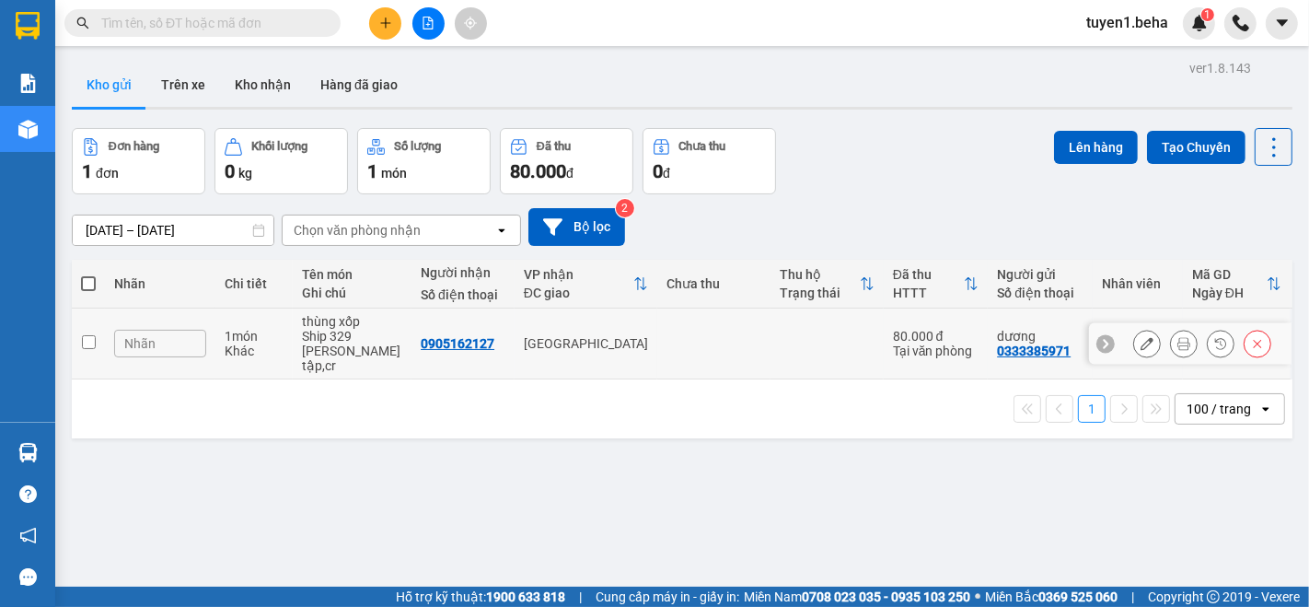
click at [87, 335] on input "checkbox" at bounding box center [89, 342] width 14 height 14
checkbox input "true"
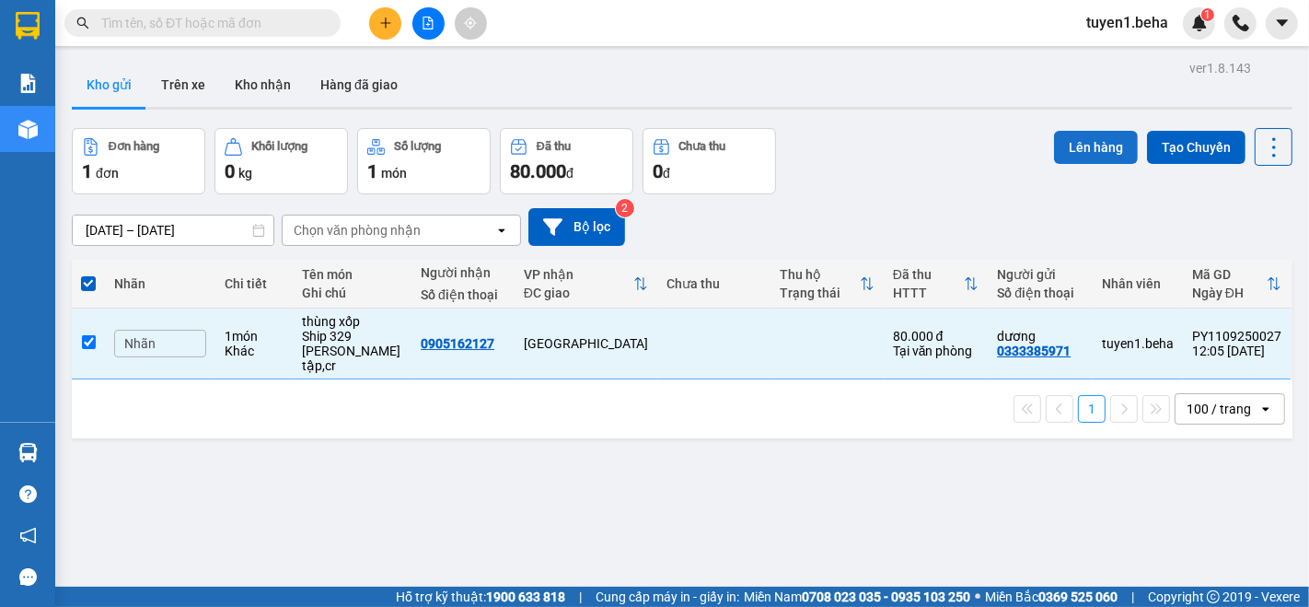
click at [1077, 152] on button "Lên hàng" at bounding box center [1096, 147] width 84 height 33
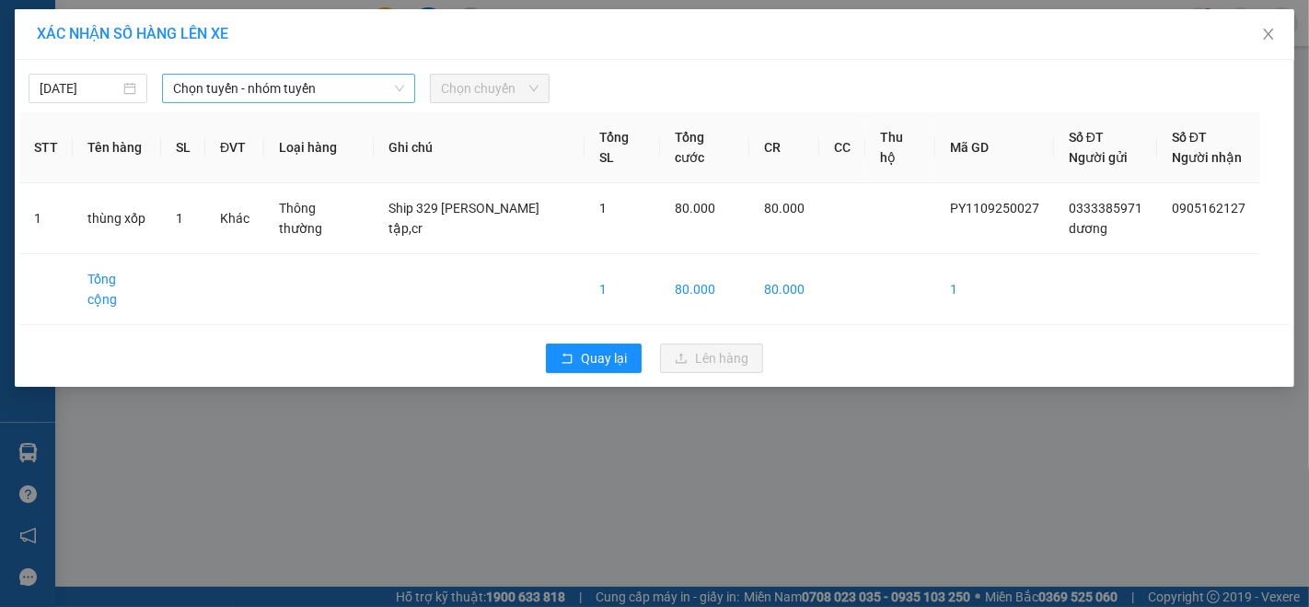
click at [279, 81] on span "Chọn tuyến - nhóm tuyến" at bounding box center [288, 89] width 231 height 28
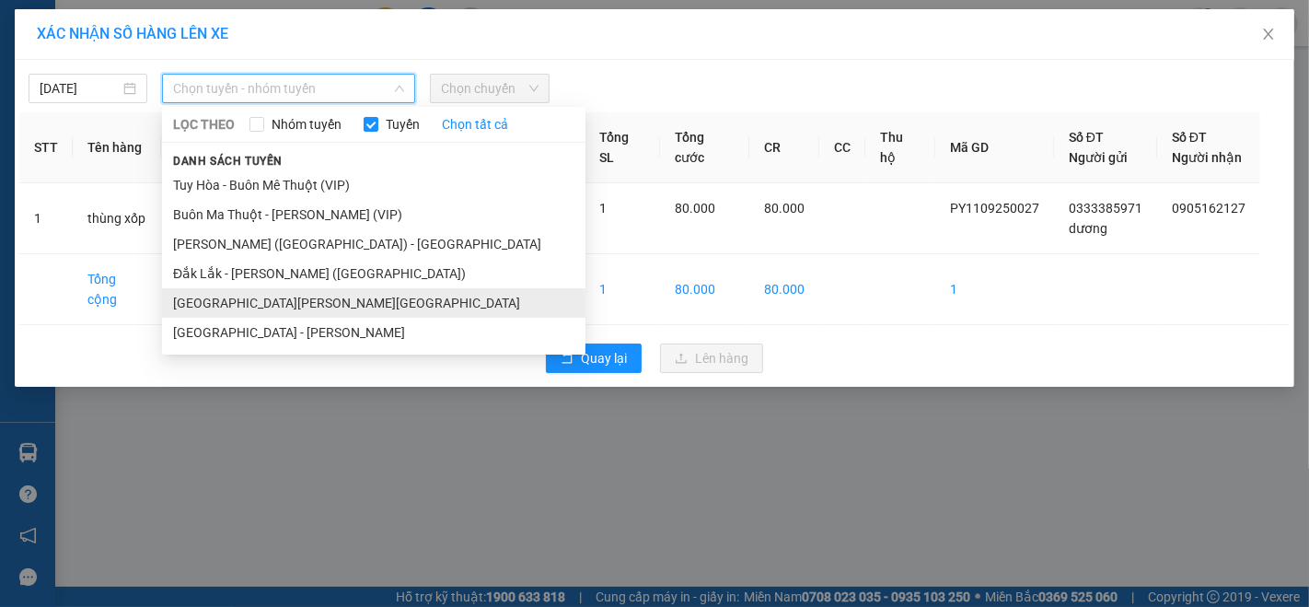
click at [239, 298] on li "[GEOGRAPHIC_DATA] - [GEOGRAPHIC_DATA]" at bounding box center [374, 302] width 424 height 29
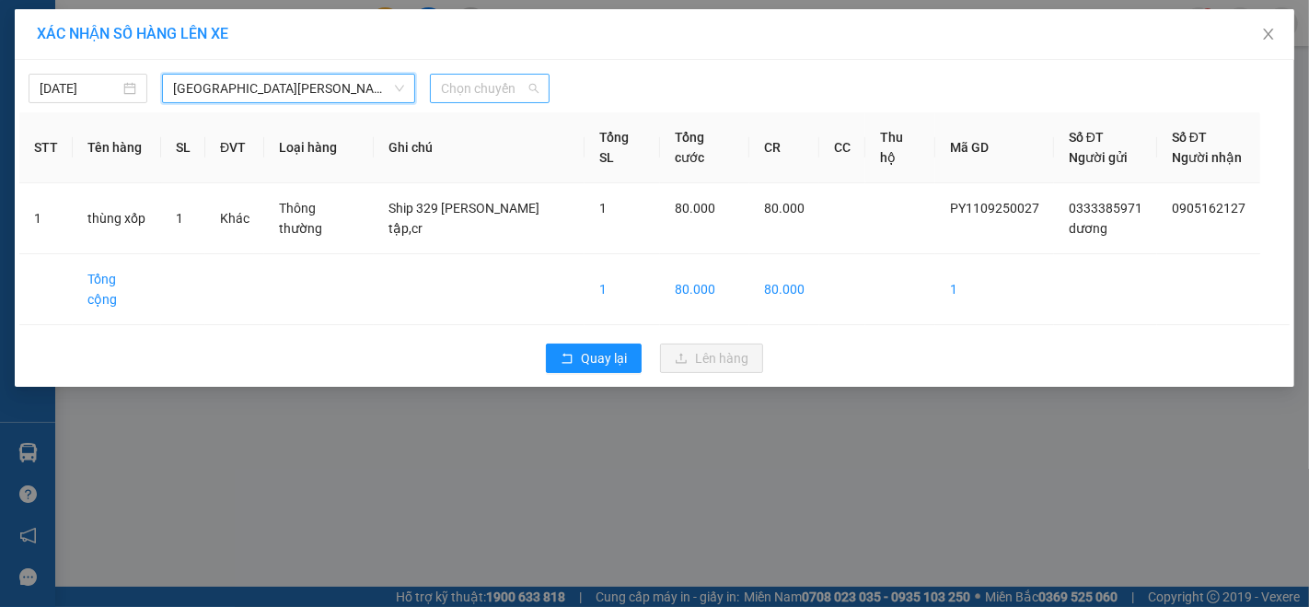
click at [477, 79] on span "Chọn chuyến" at bounding box center [489, 89] width 97 height 28
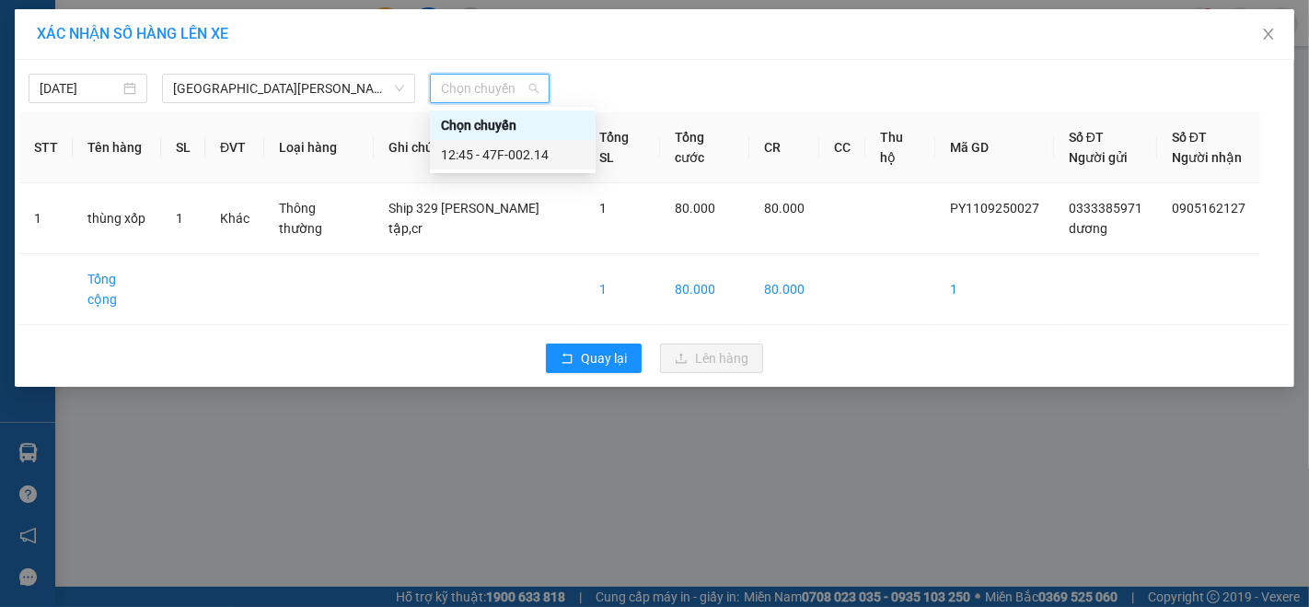
click at [544, 154] on div "12:45 - 47F-002.14" at bounding box center [513, 155] width 144 height 20
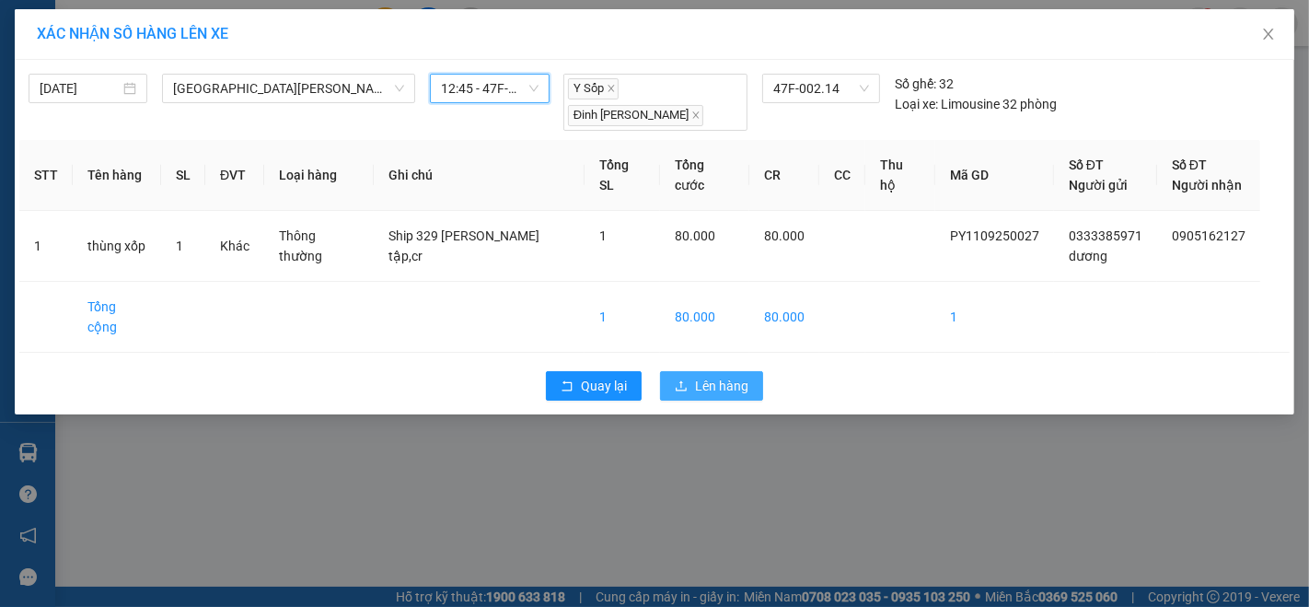
click at [718, 376] on span "Lên hàng" at bounding box center [721, 386] width 53 height 20
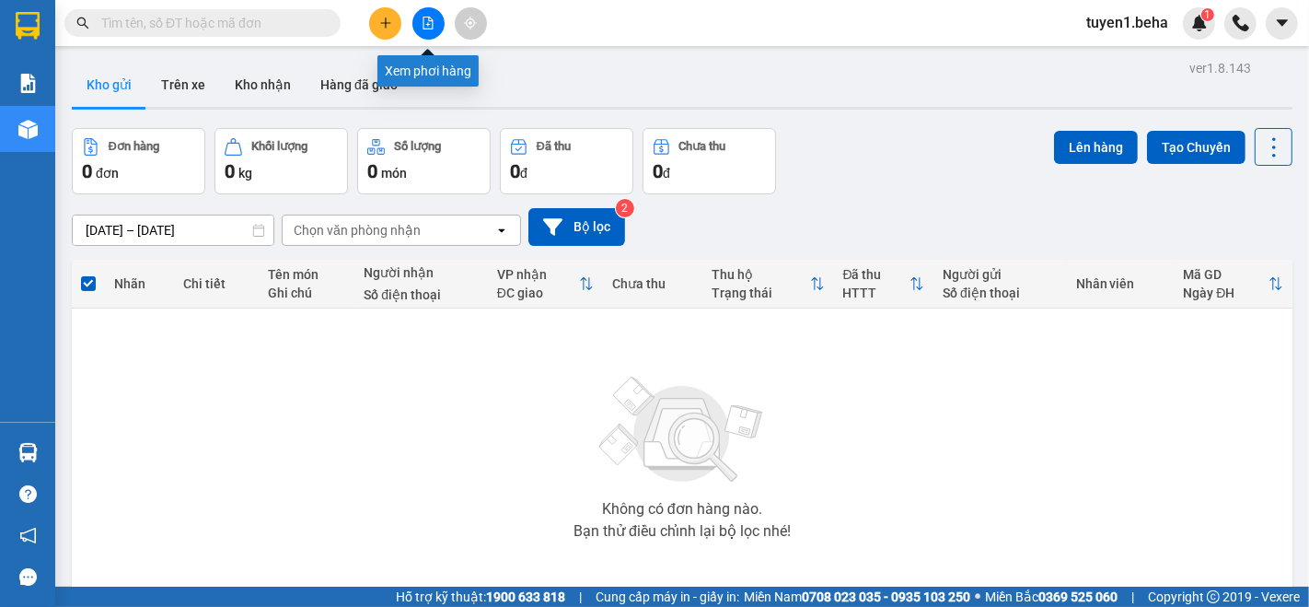
click at [430, 30] on button at bounding box center [429, 23] width 32 height 32
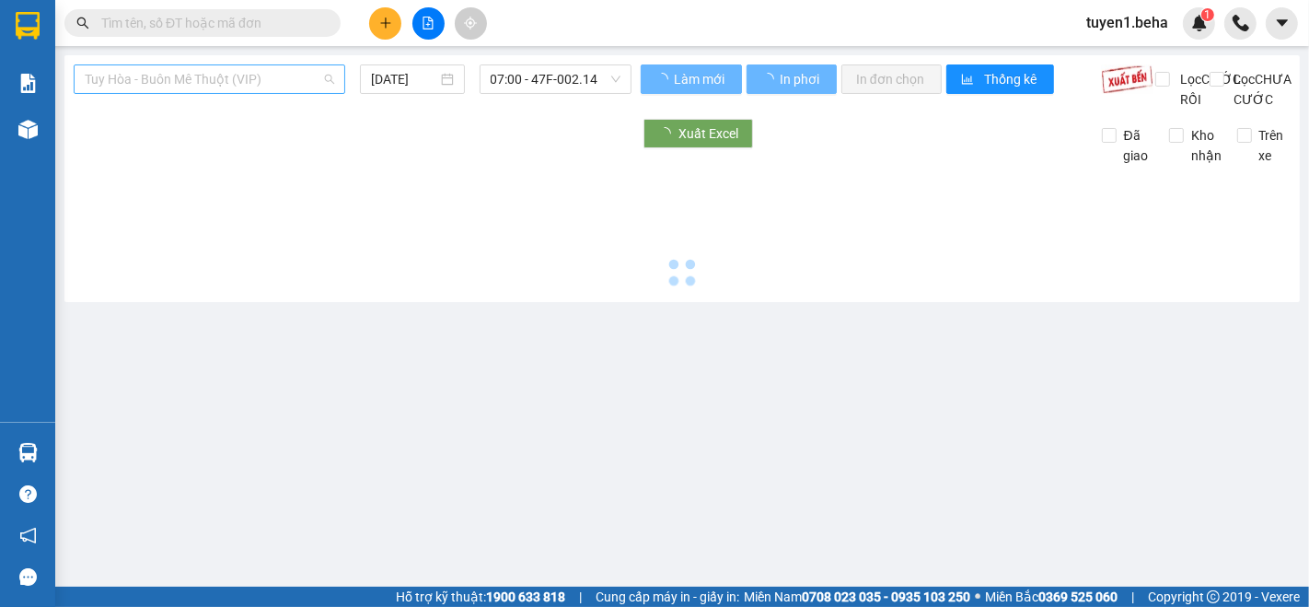
click at [311, 77] on span "Tuy Hòa - Buôn Mê Thuột (VIP)" at bounding box center [210, 79] width 250 height 28
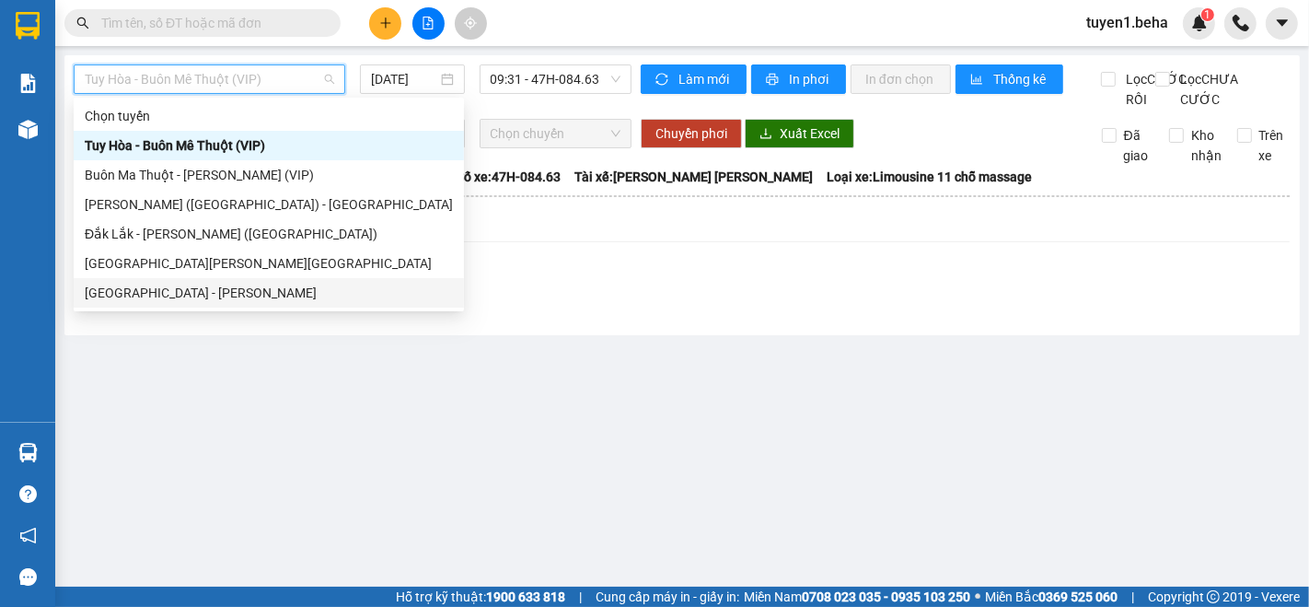
click at [192, 287] on div "[GEOGRAPHIC_DATA] - [GEOGRAPHIC_DATA]" at bounding box center [269, 293] width 368 height 20
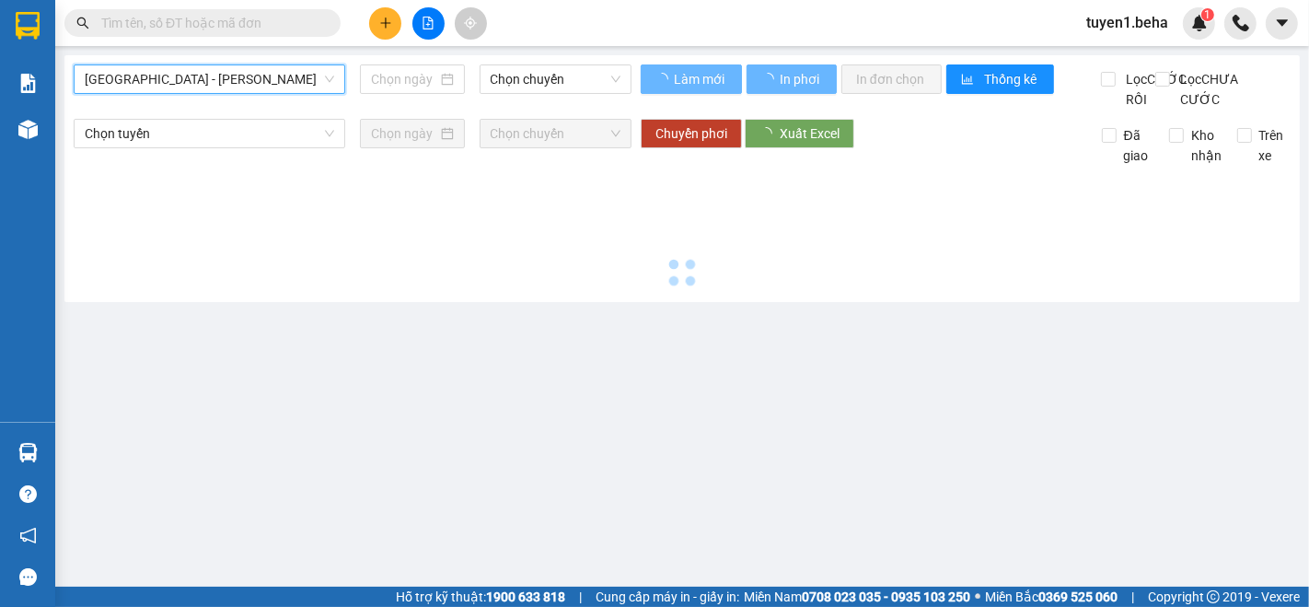
type input "[DATE]"
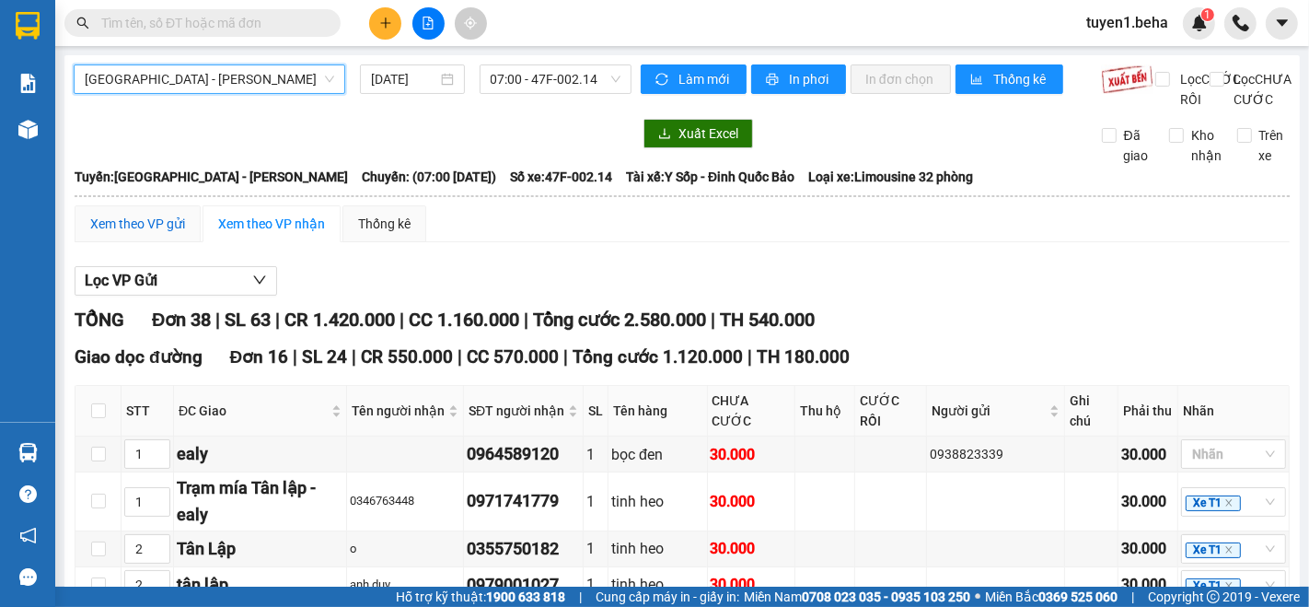
click at [135, 234] on div "Xem theo VP gửi" at bounding box center [137, 224] width 95 height 20
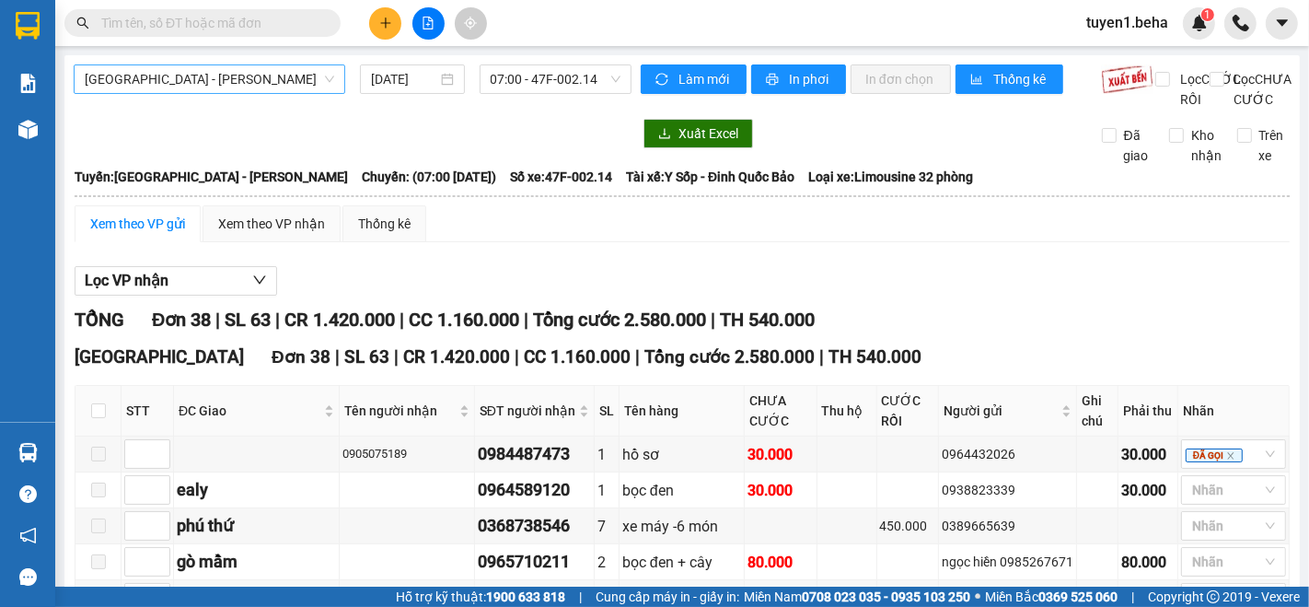
click at [237, 72] on span "[GEOGRAPHIC_DATA] - [GEOGRAPHIC_DATA]" at bounding box center [210, 79] width 250 height 28
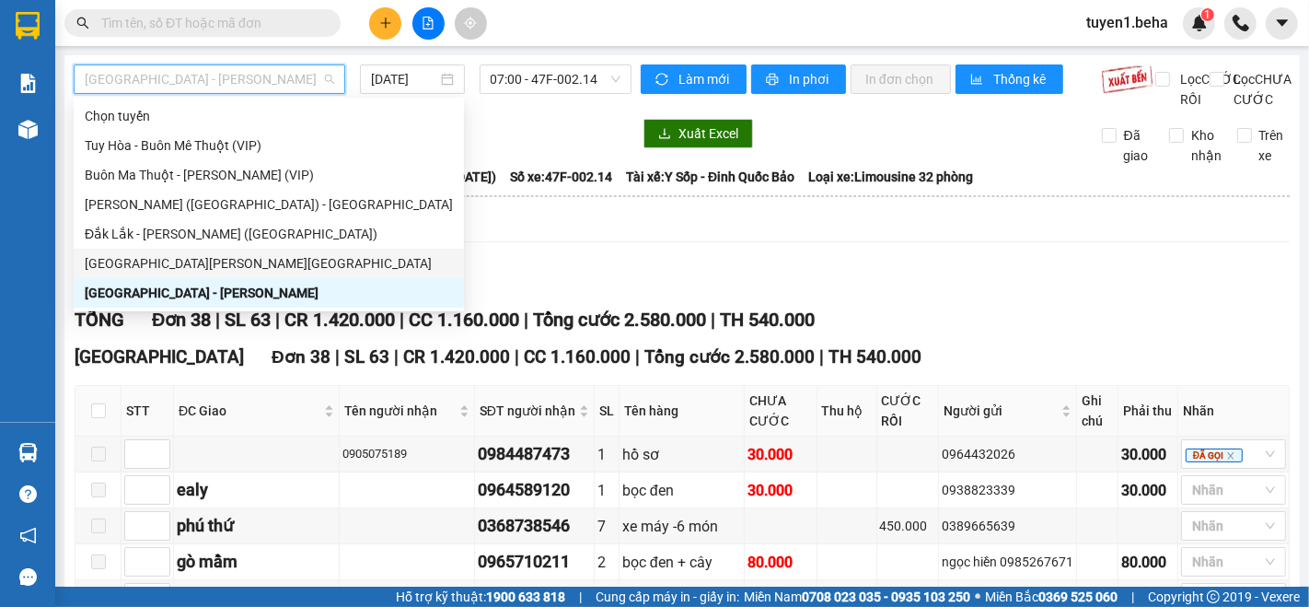
click at [128, 256] on div "[GEOGRAPHIC_DATA] - [GEOGRAPHIC_DATA]" at bounding box center [269, 263] width 368 height 20
type input "[DATE]"
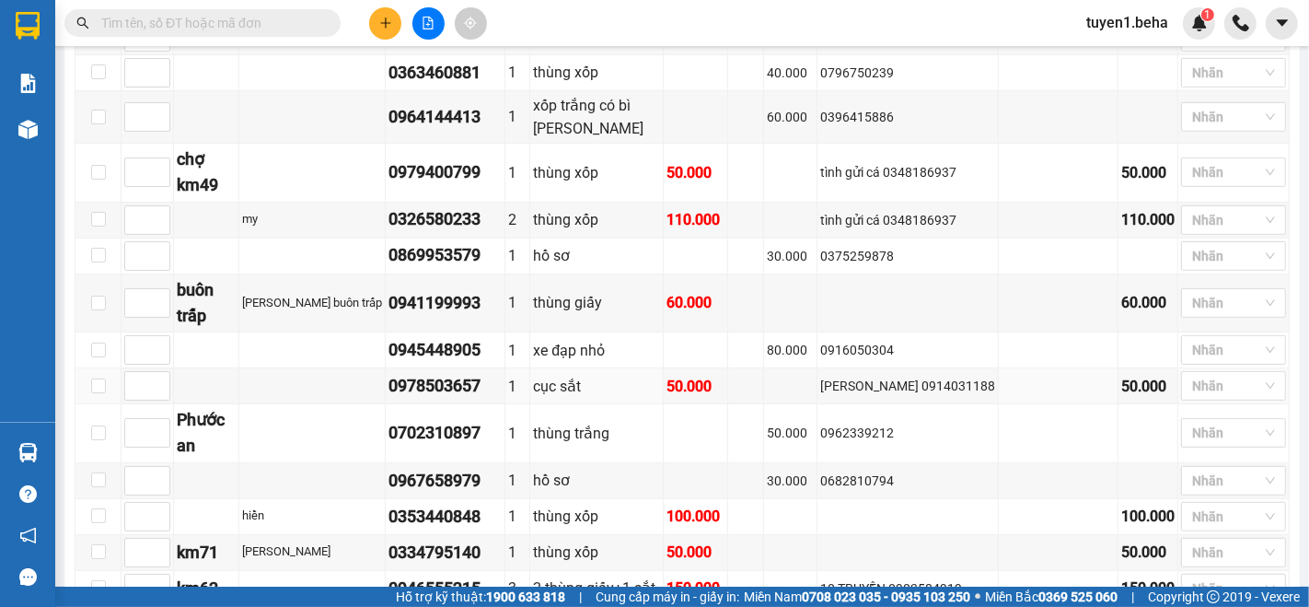
scroll to position [818, 0]
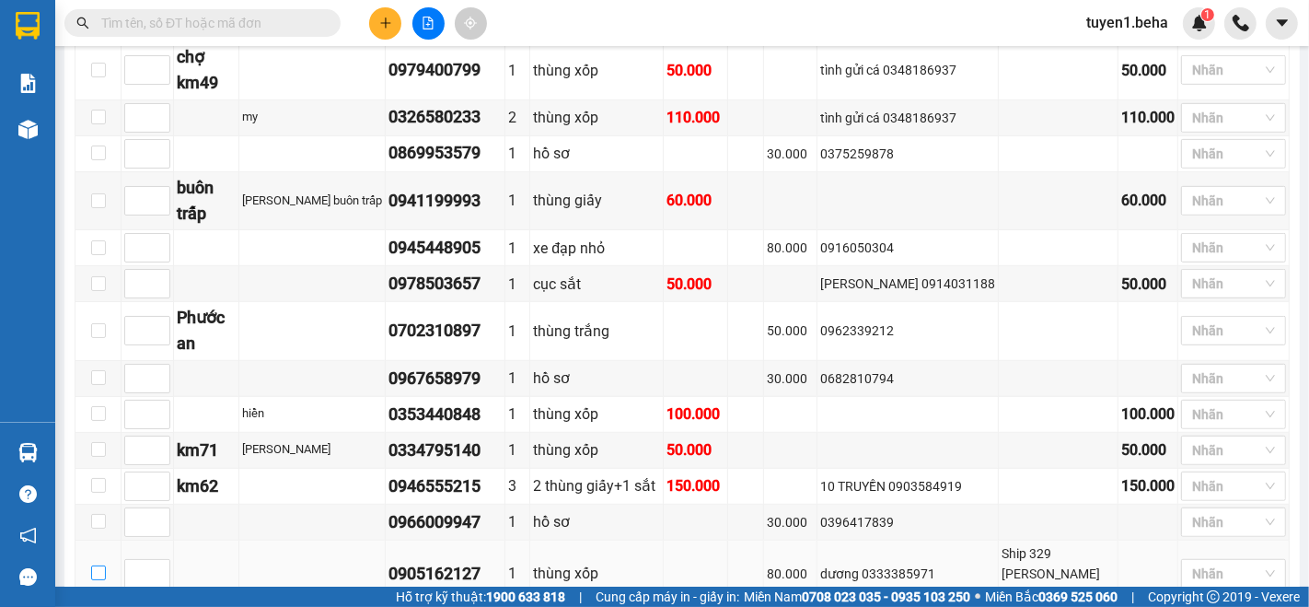
click at [98, 565] on input "checkbox" at bounding box center [98, 572] width 15 height 15
checkbox input "true"
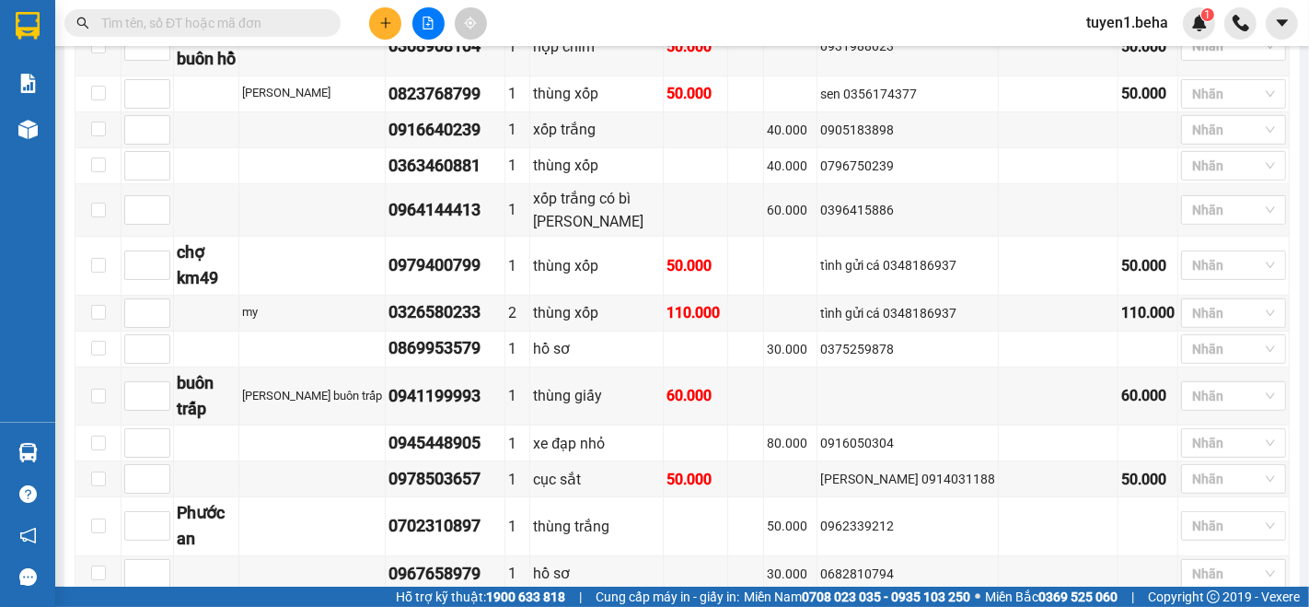
scroll to position [613, 0]
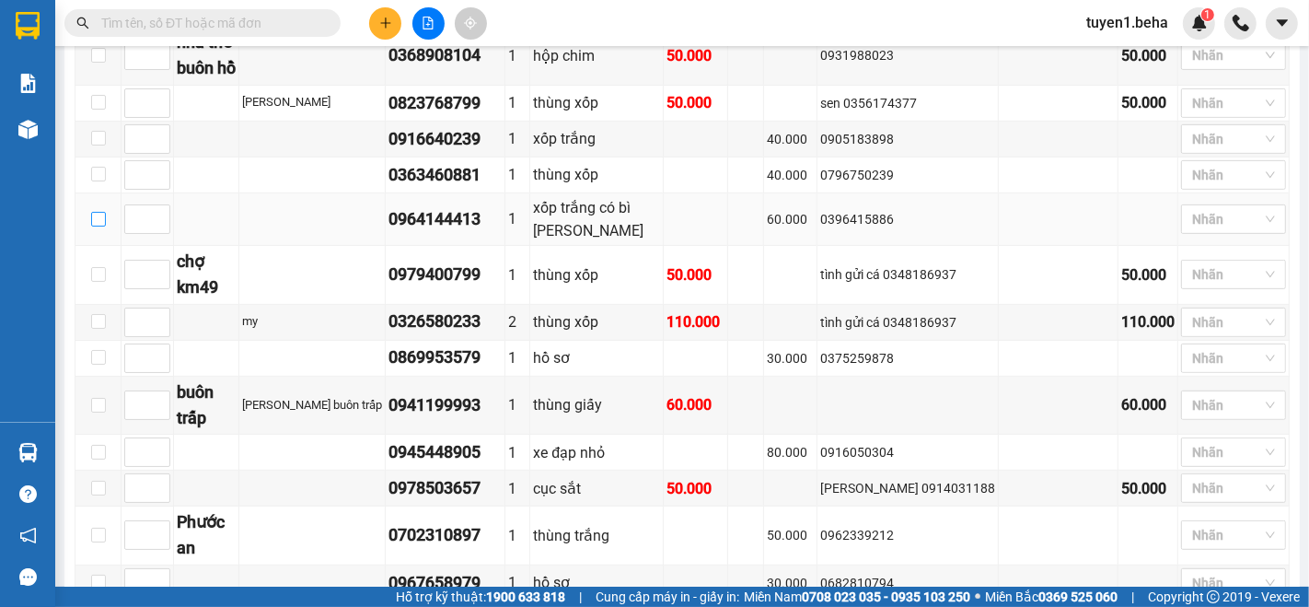
click at [96, 212] on input "checkbox" at bounding box center [98, 219] width 15 height 15
checkbox input "true"
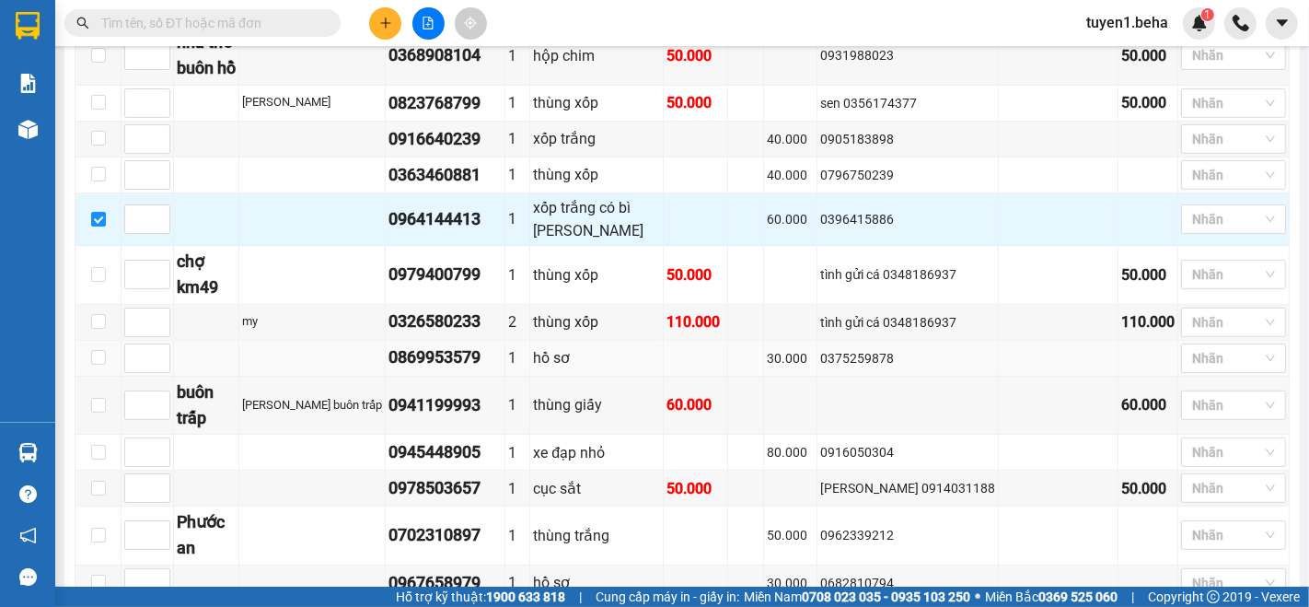
scroll to position [818, 0]
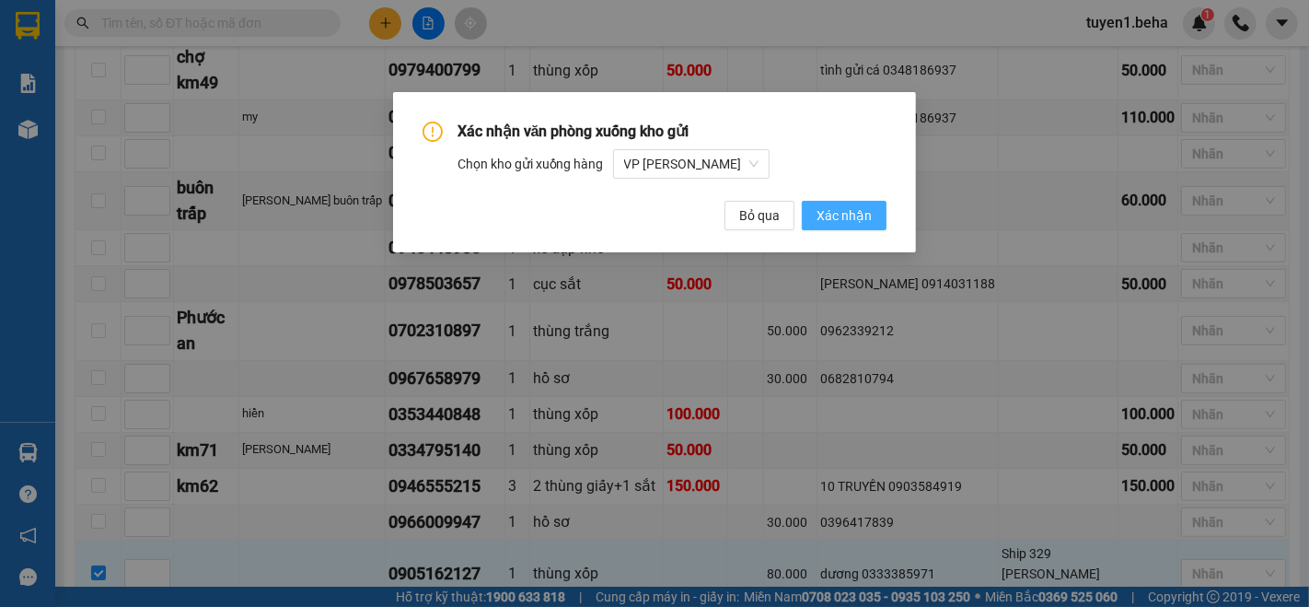
click at [855, 212] on span "Xác nhận" at bounding box center [844, 215] width 55 height 20
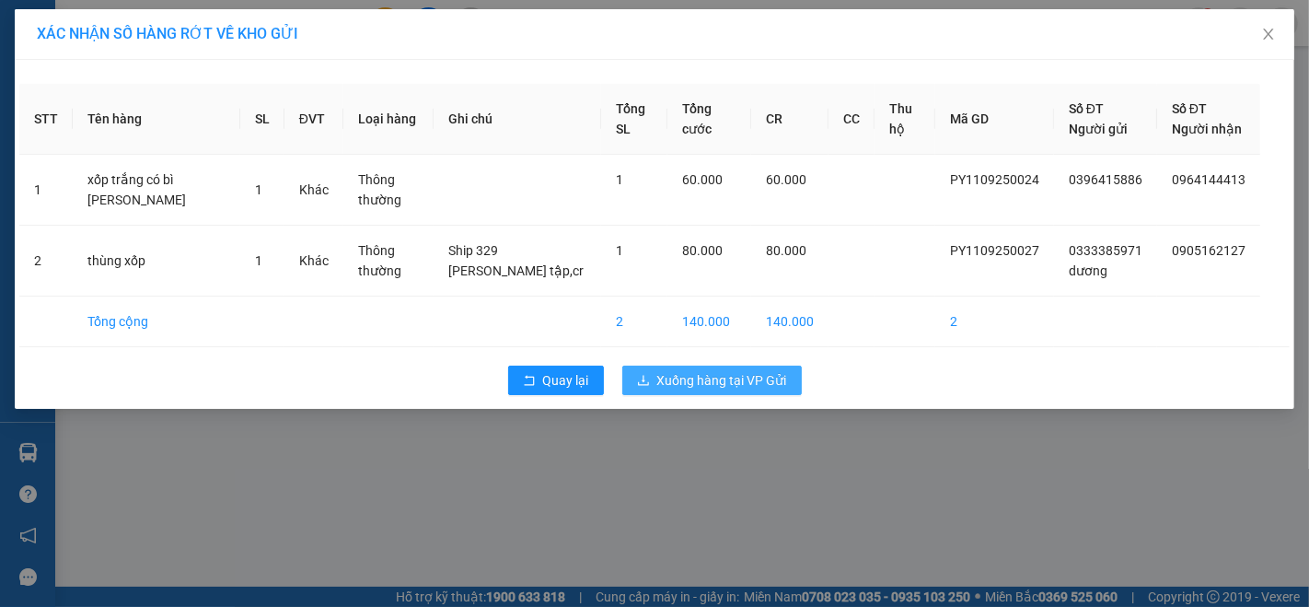
click at [732, 370] on span "Xuống hàng tại VP Gửi" at bounding box center [722, 380] width 130 height 20
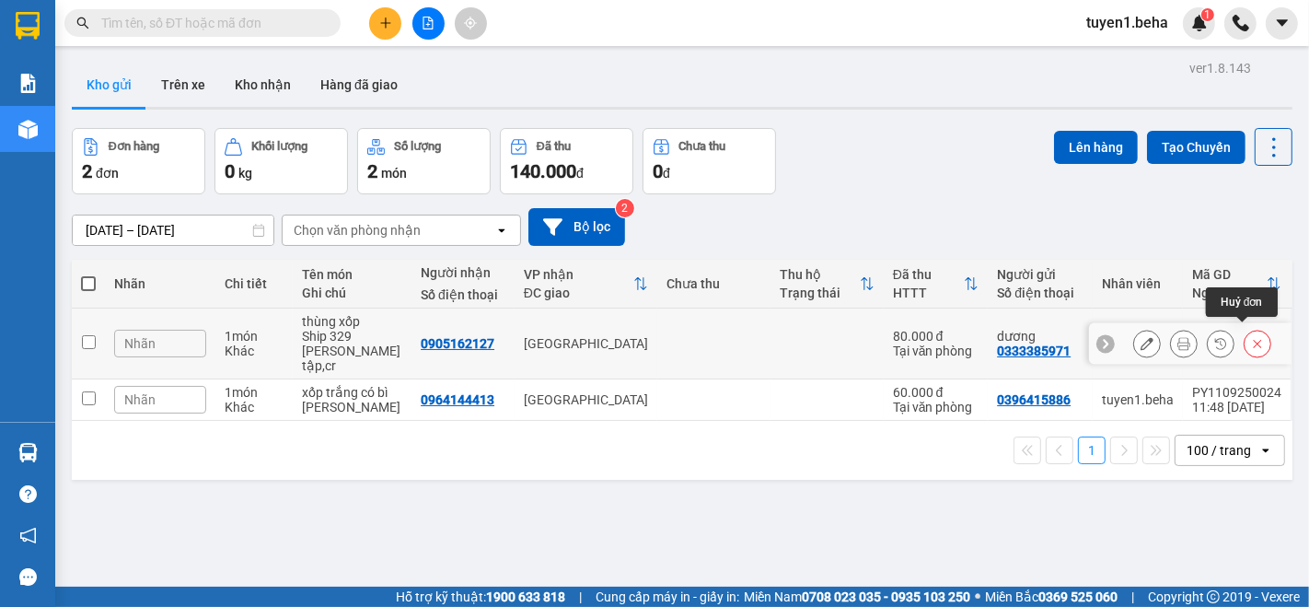
click at [1251, 337] on icon at bounding box center [1257, 343] width 13 height 13
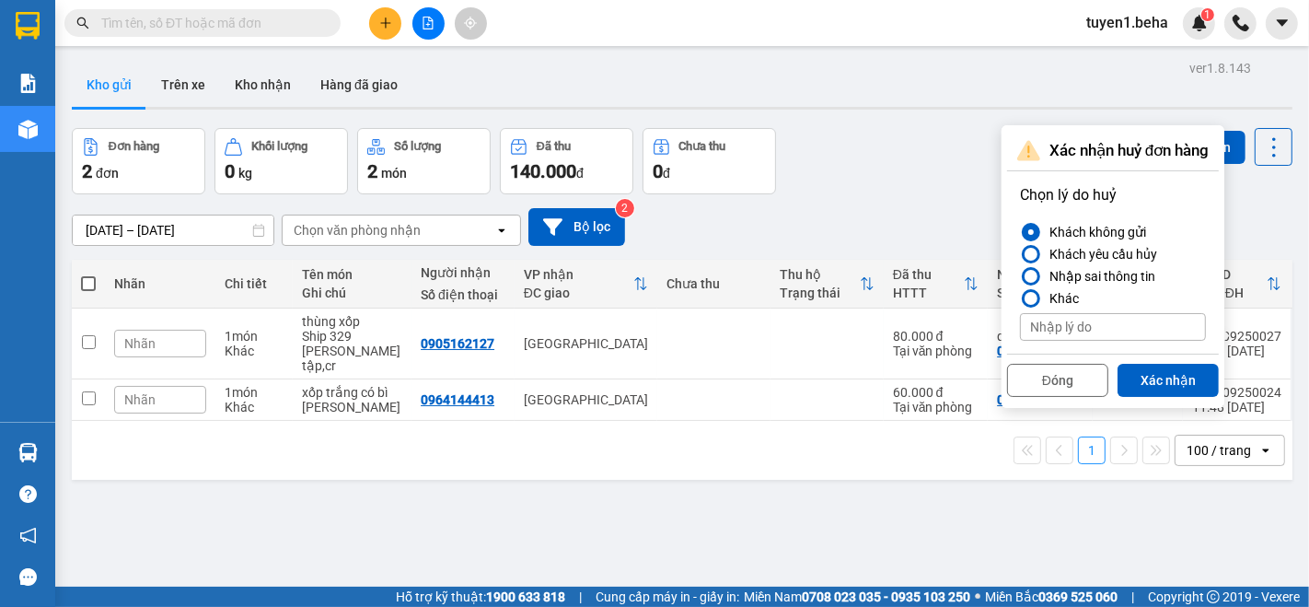
click at [1157, 382] on button "Xác nhận" at bounding box center [1168, 380] width 101 height 33
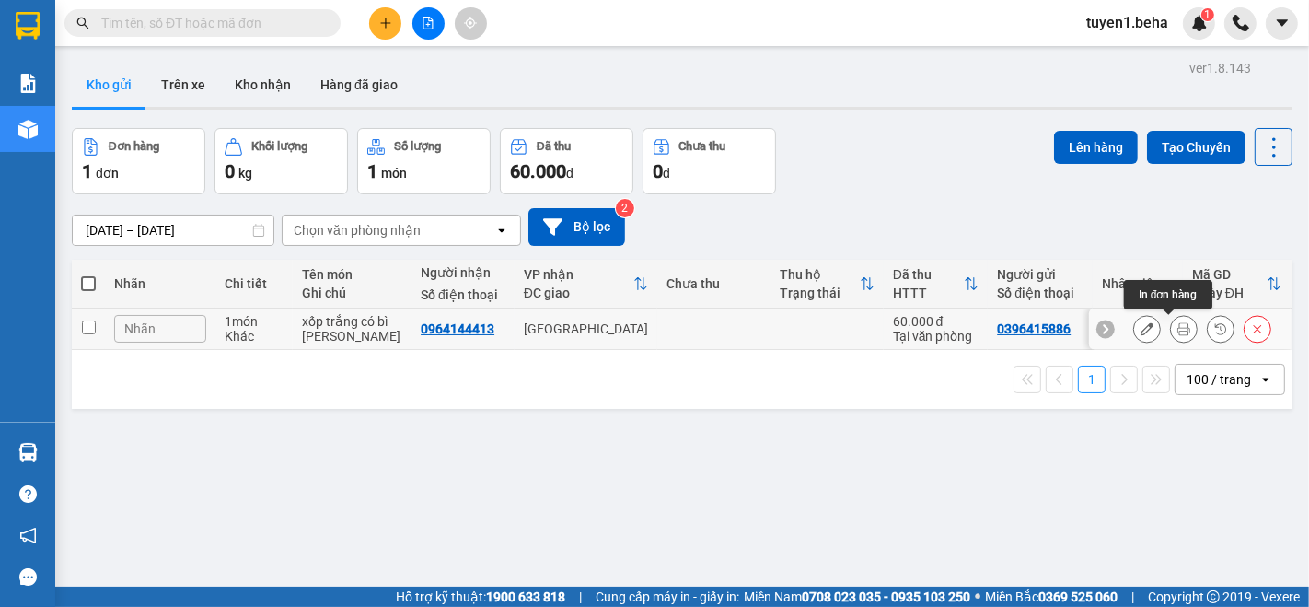
click at [1178, 330] on icon at bounding box center [1184, 328] width 13 height 13
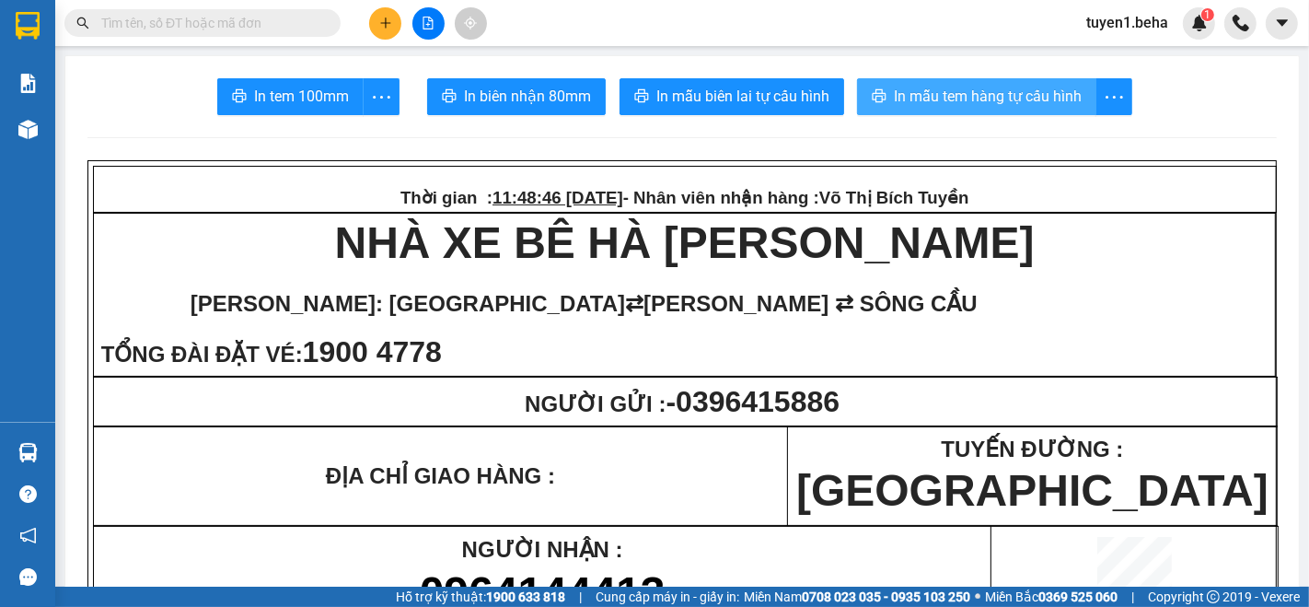
click at [987, 88] on span "In mẫu tem hàng tự cấu hình" at bounding box center [988, 96] width 188 height 23
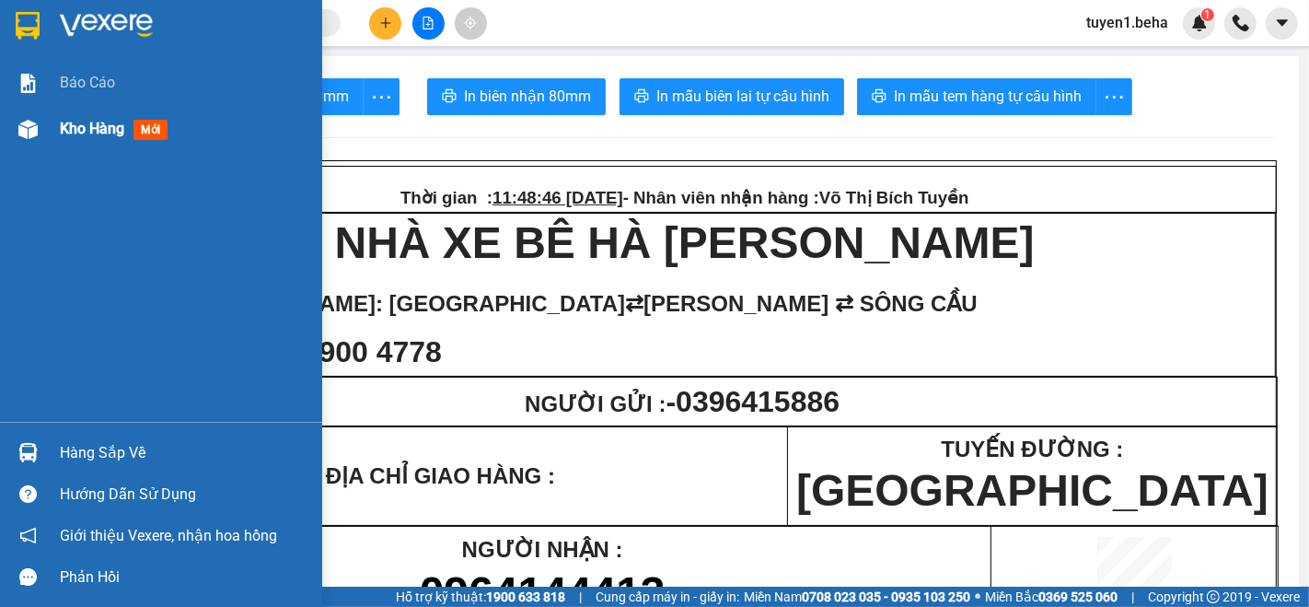
click at [74, 134] on span "Kho hàng" at bounding box center [92, 128] width 64 height 17
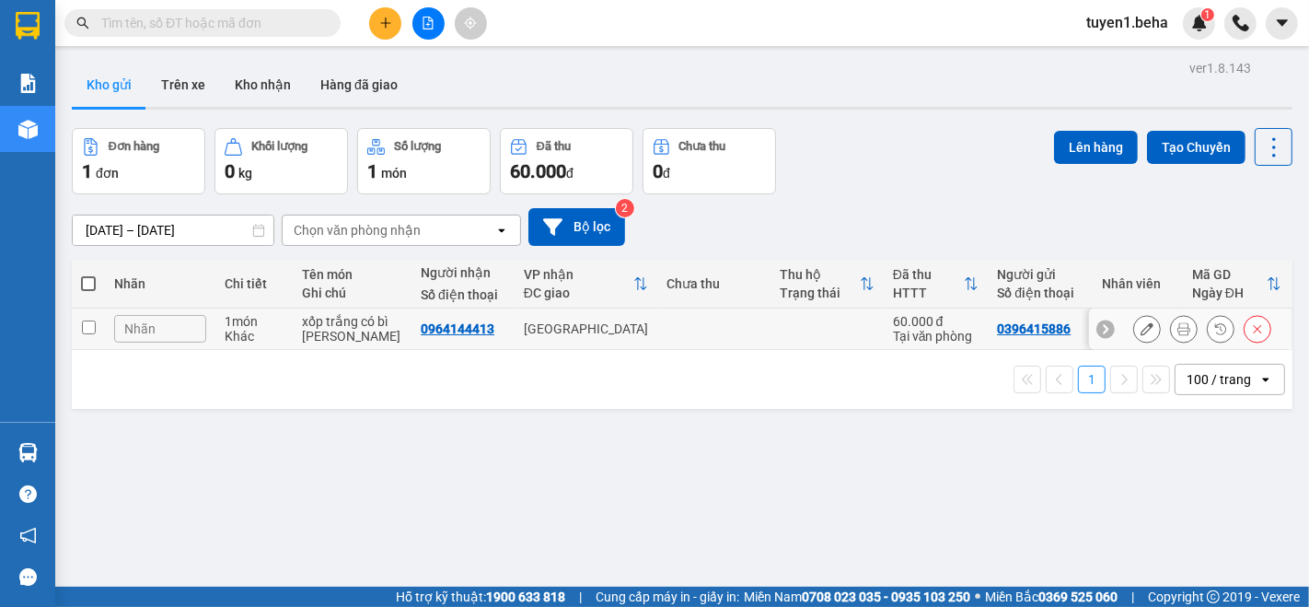
click at [83, 327] on input "checkbox" at bounding box center [89, 327] width 14 height 14
checkbox input "true"
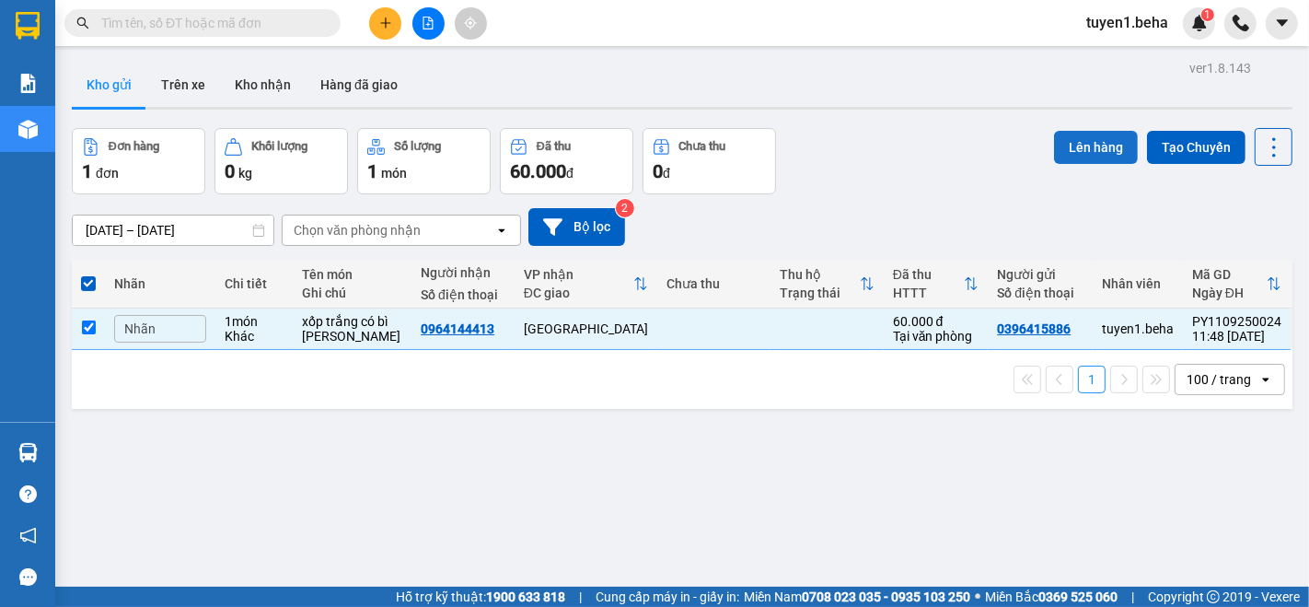
drag, startPoint x: 1097, startPoint y: 145, endPoint x: 1090, endPoint y: 133, distance: 13.6
click at [1092, 138] on button "Lên hàng" at bounding box center [1096, 147] width 84 height 33
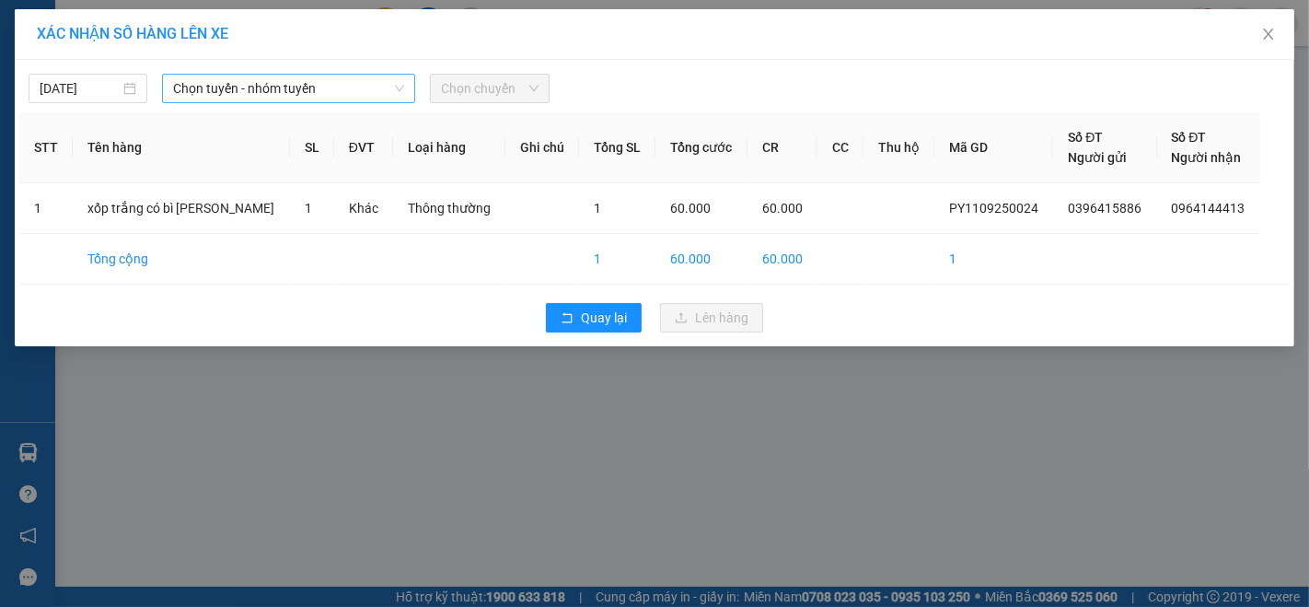
click at [321, 91] on span "Chọn tuyến - nhóm tuyến" at bounding box center [288, 89] width 231 height 28
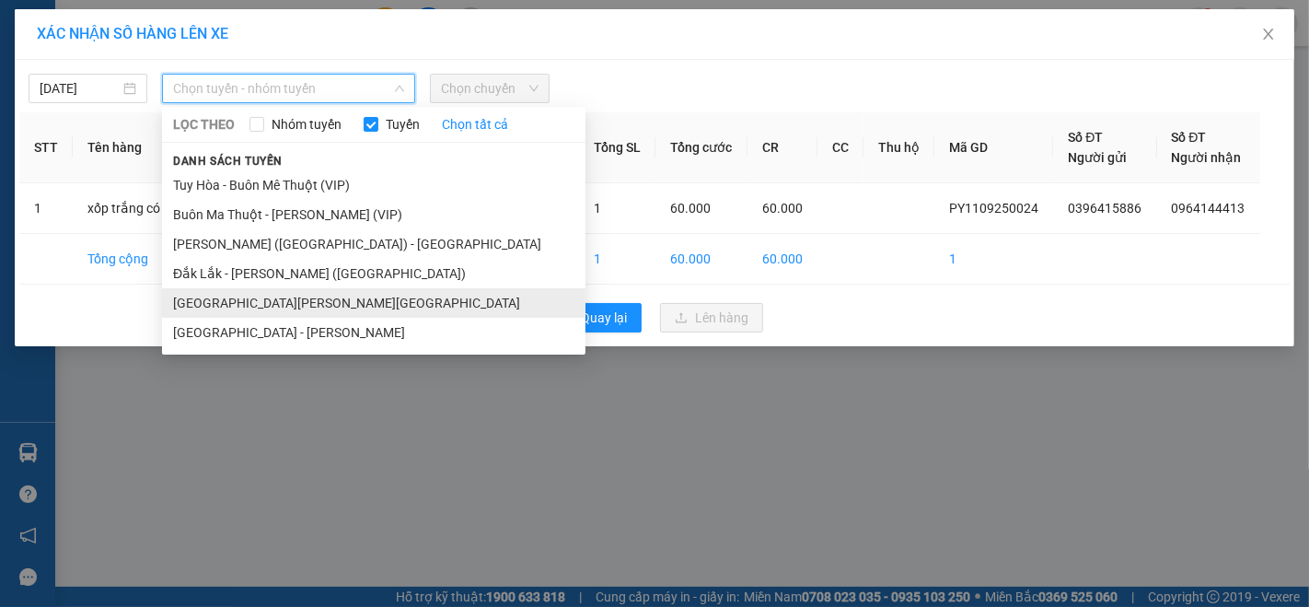
click at [235, 305] on li "[GEOGRAPHIC_DATA] - [GEOGRAPHIC_DATA]" at bounding box center [374, 302] width 424 height 29
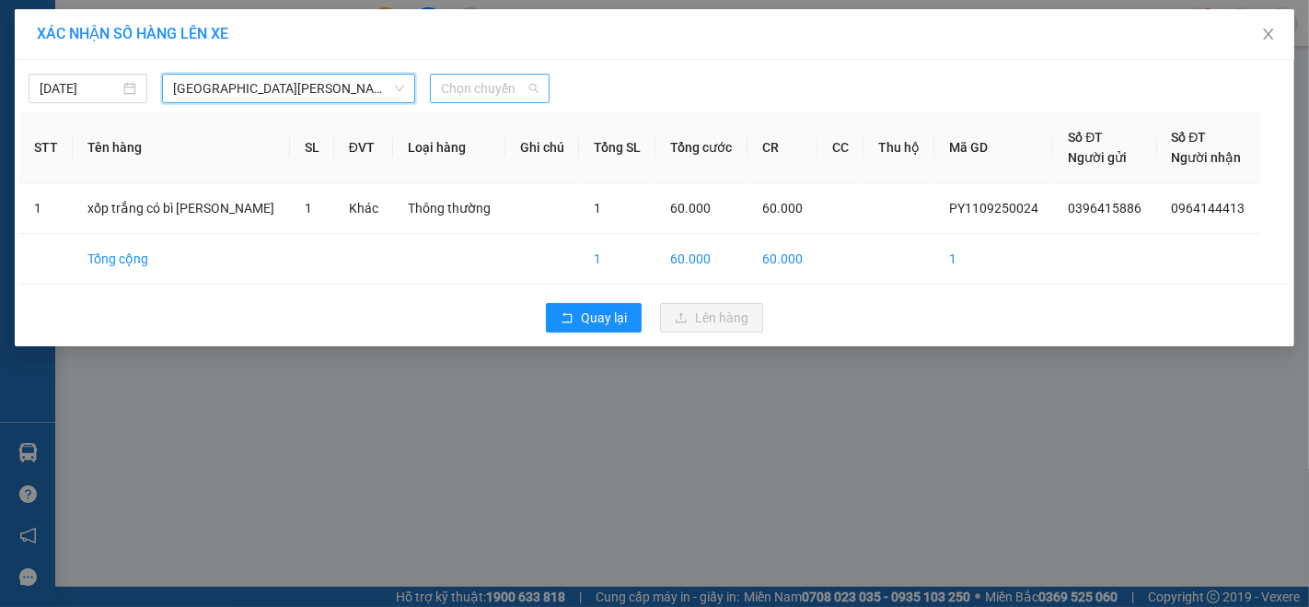
click at [469, 94] on span "Chọn chuyến" at bounding box center [489, 89] width 97 height 28
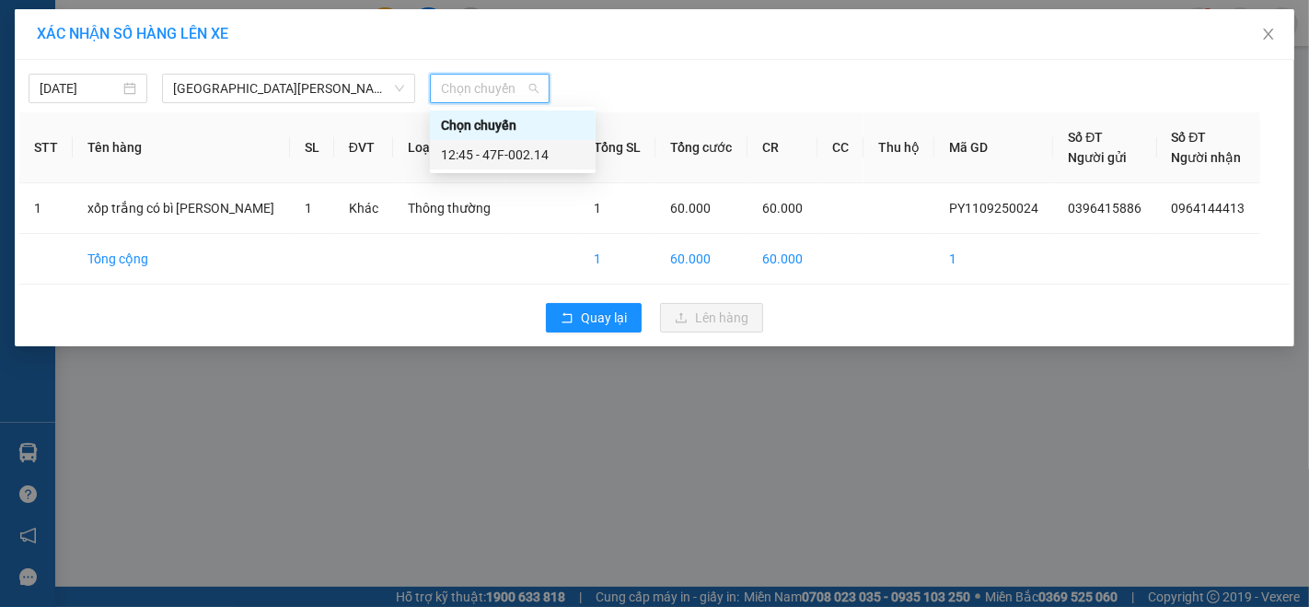
click at [516, 148] on div "12:45 - 47F-002.14" at bounding box center [513, 155] width 144 height 20
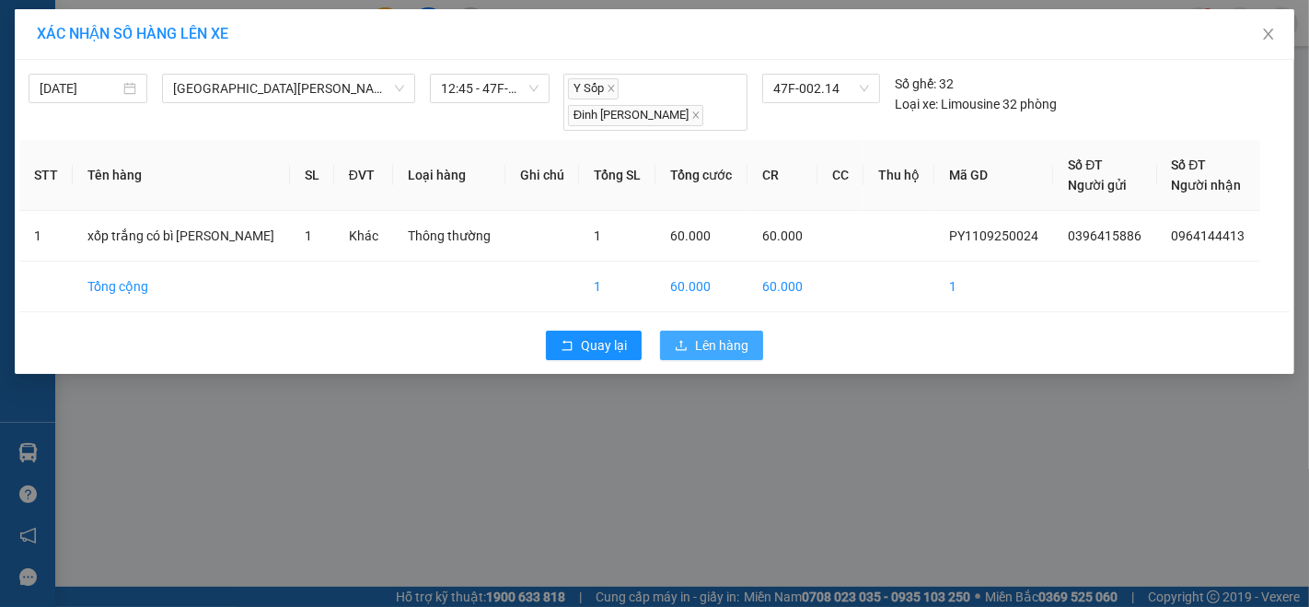
click at [713, 335] on span "Lên hàng" at bounding box center [721, 345] width 53 height 20
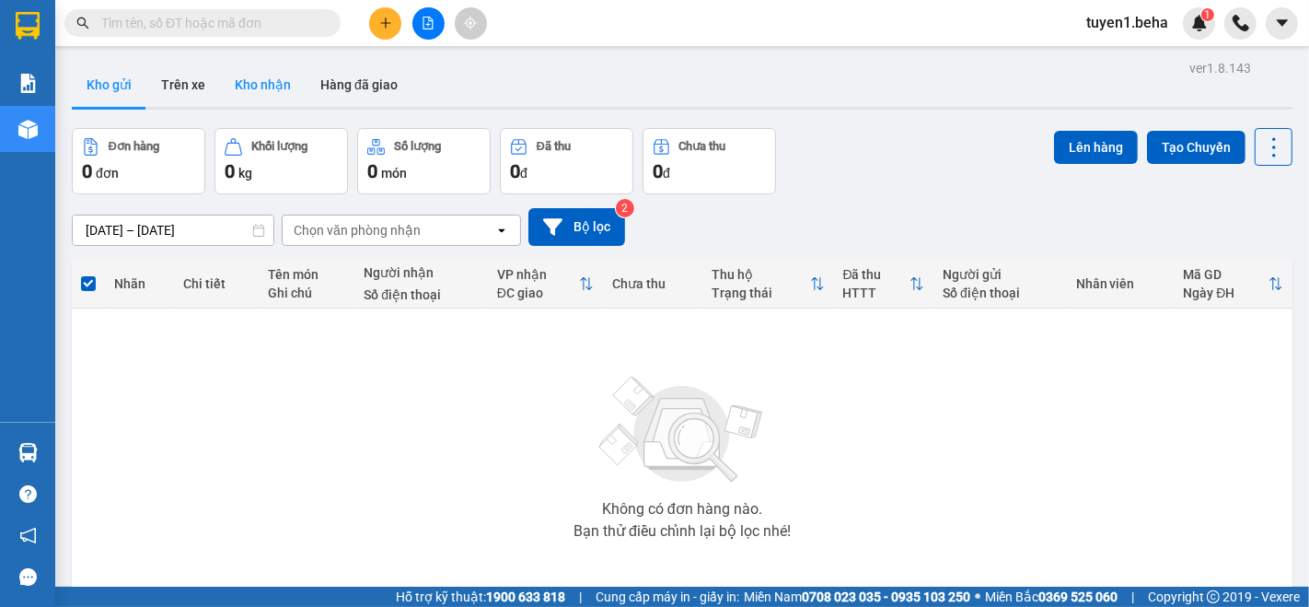
click at [260, 85] on button "Kho nhận" at bounding box center [263, 85] width 86 height 44
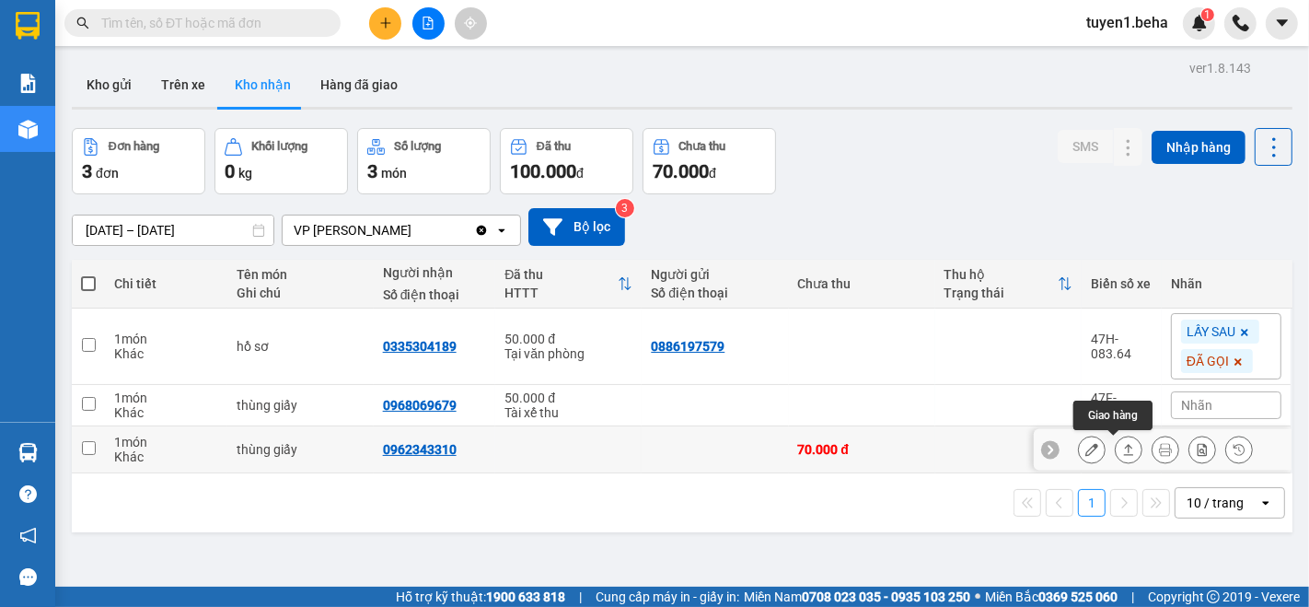
click at [1122, 452] on icon at bounding box center [1128, 449] width 13 height 13
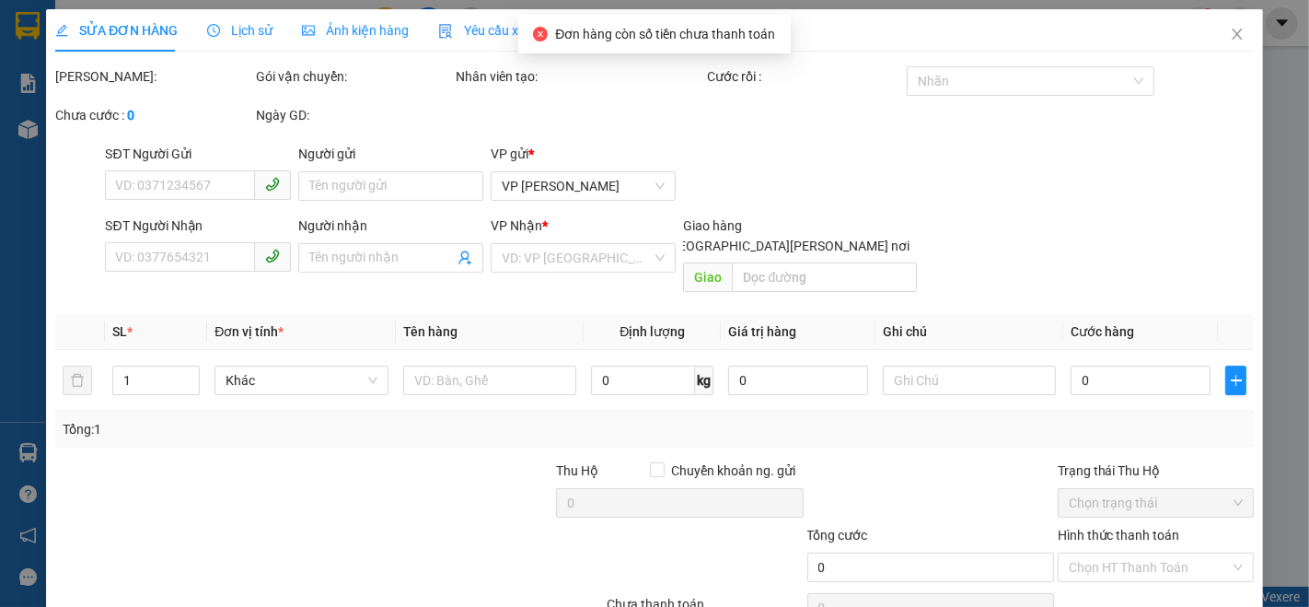
type input "0962343310"
type input "70.000"
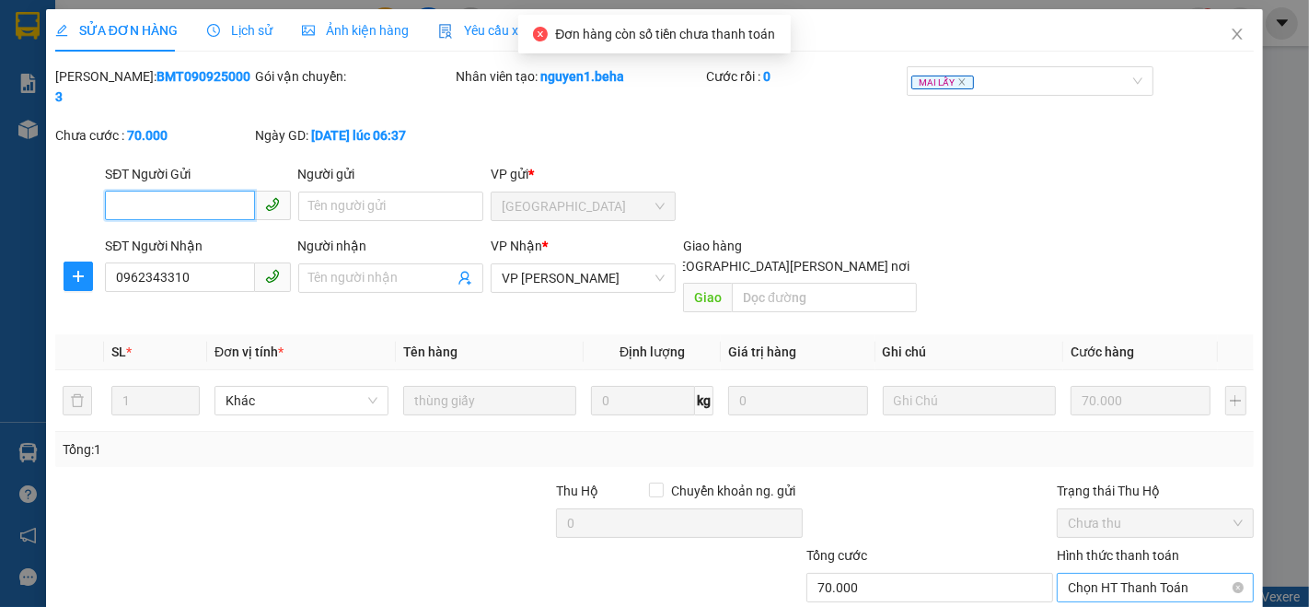
click at [1089, 574] on span "Chọn HT Thanh Toán" at bounding box center [1155, 588] width 175 height 28
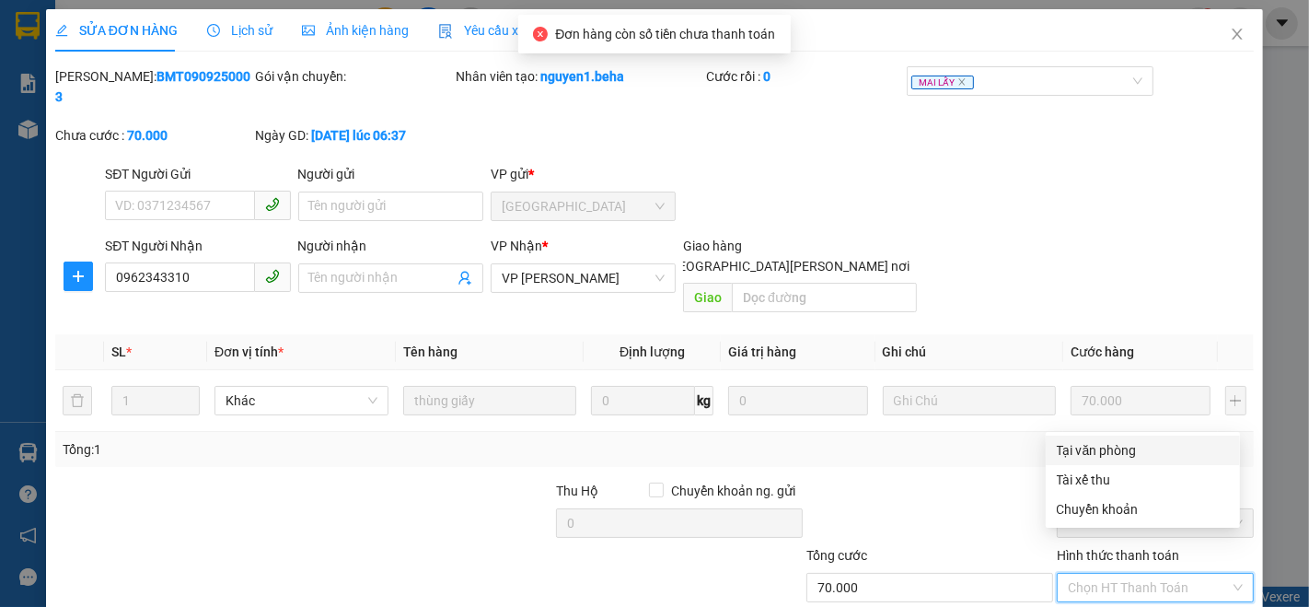
click at [1086, 446] on div "Tại văn phòng" at bounding box center [1143, 450] width 172 height 20
type input "0"
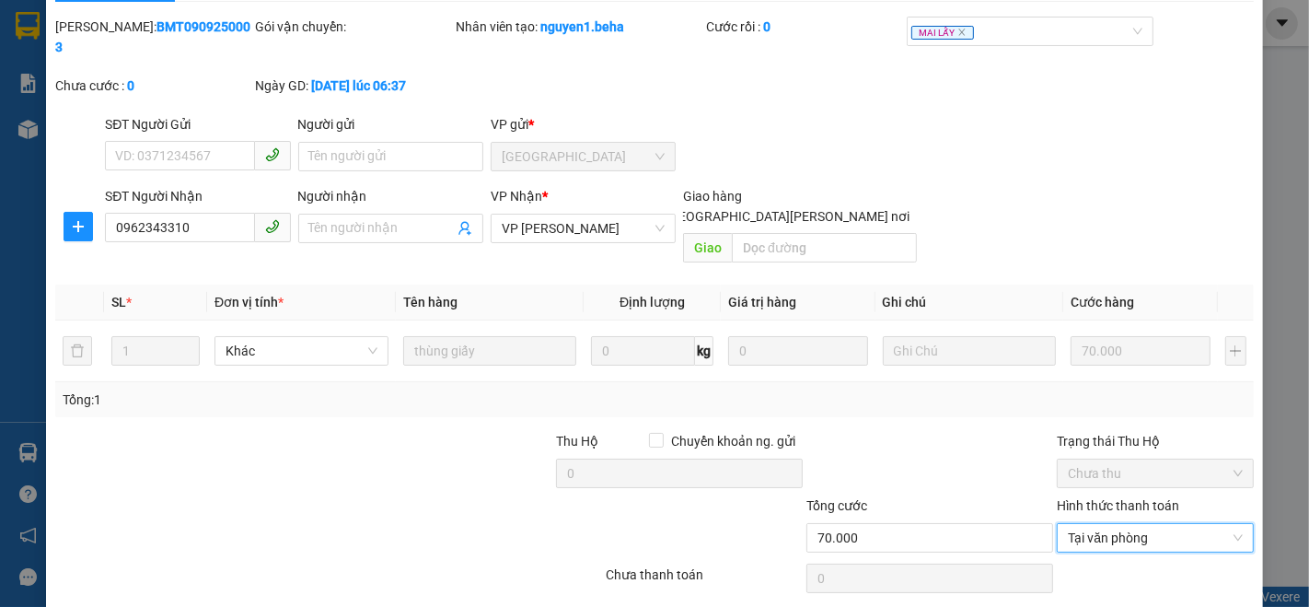
scroll to position [76, 0]
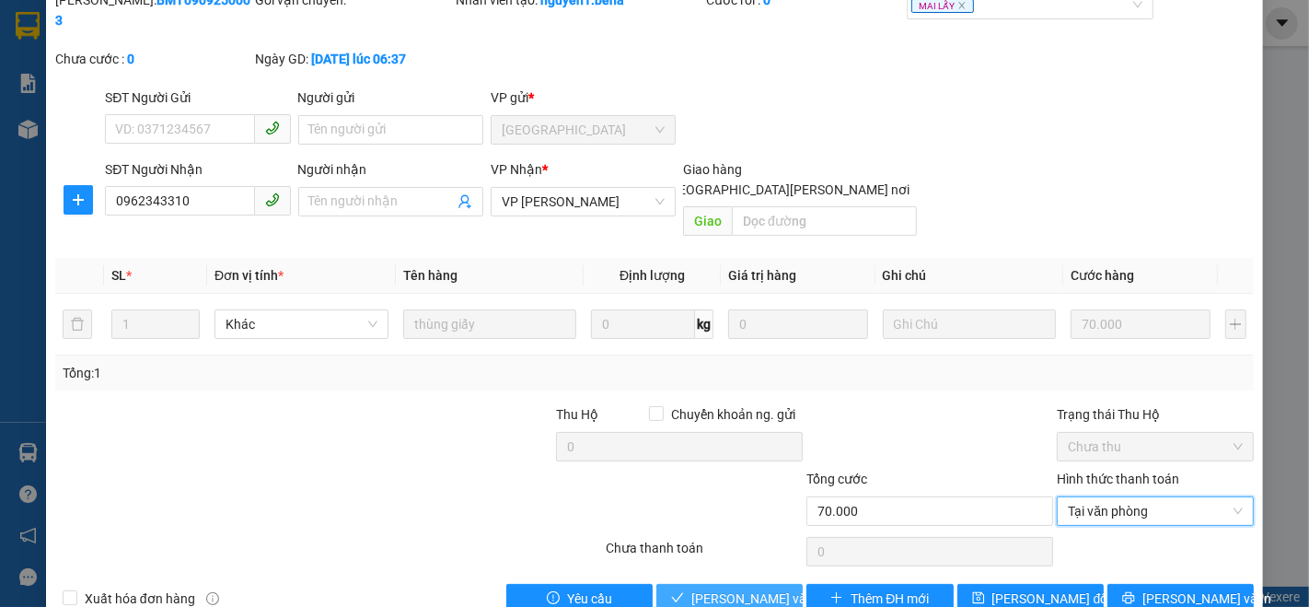
click at [731, 588] on span "[PERSON_NAME] và Giao hàng" at bounding box center [816, 598] width 249 height 20
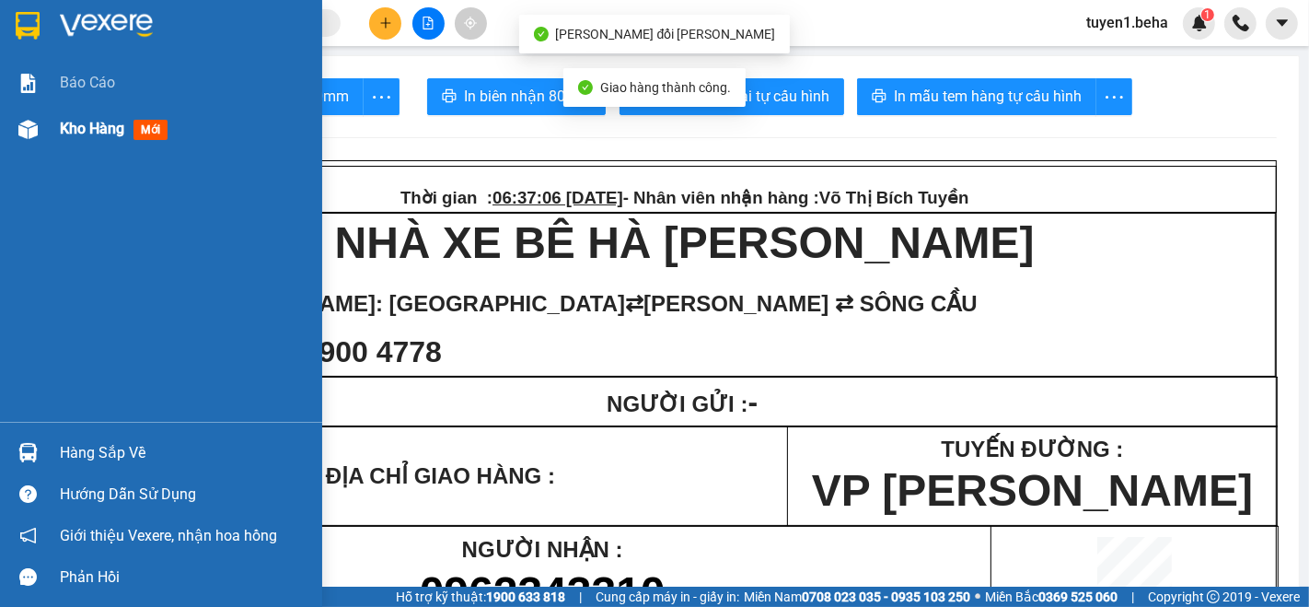
click at [79, 122] on span "Kho hàng" at bounding box center [92, 128] width 64 height 17
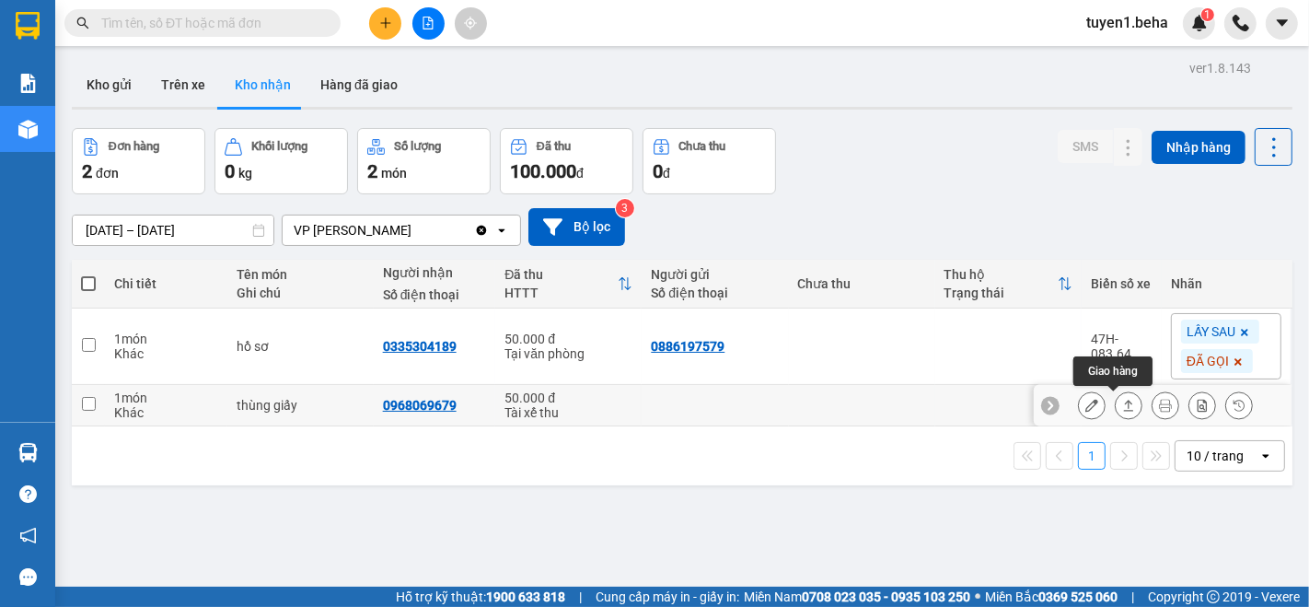
click at [1122, 403] on icon at bounding box center [1128, 405] width 13 height 13
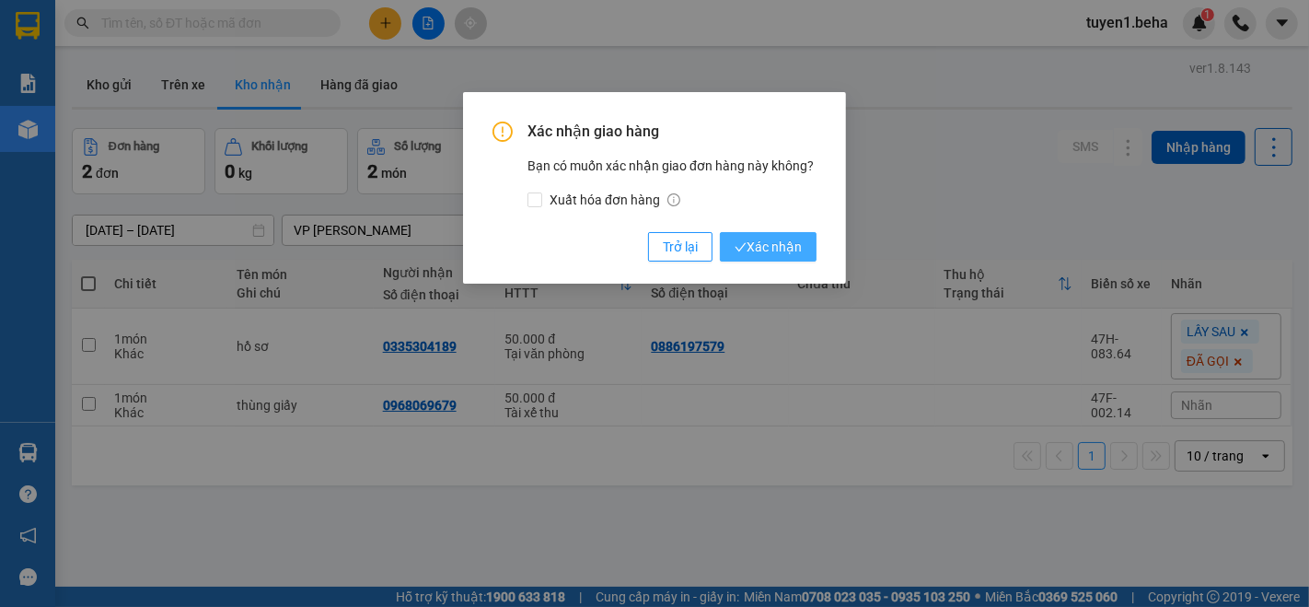
click at [771, 238] on span "Xác nhận" at bounding box center [768, 247] width 67 height 20
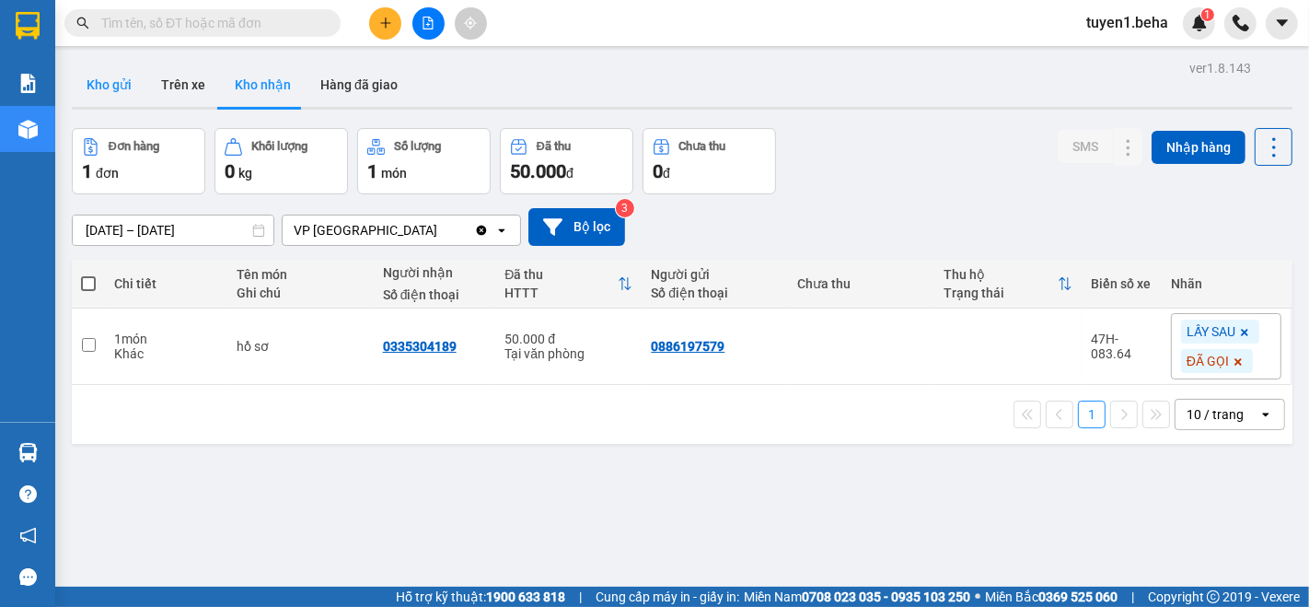
click at [116, 88] on button "Kho gửi" at bounding box center [109, 85] width 75 height 44
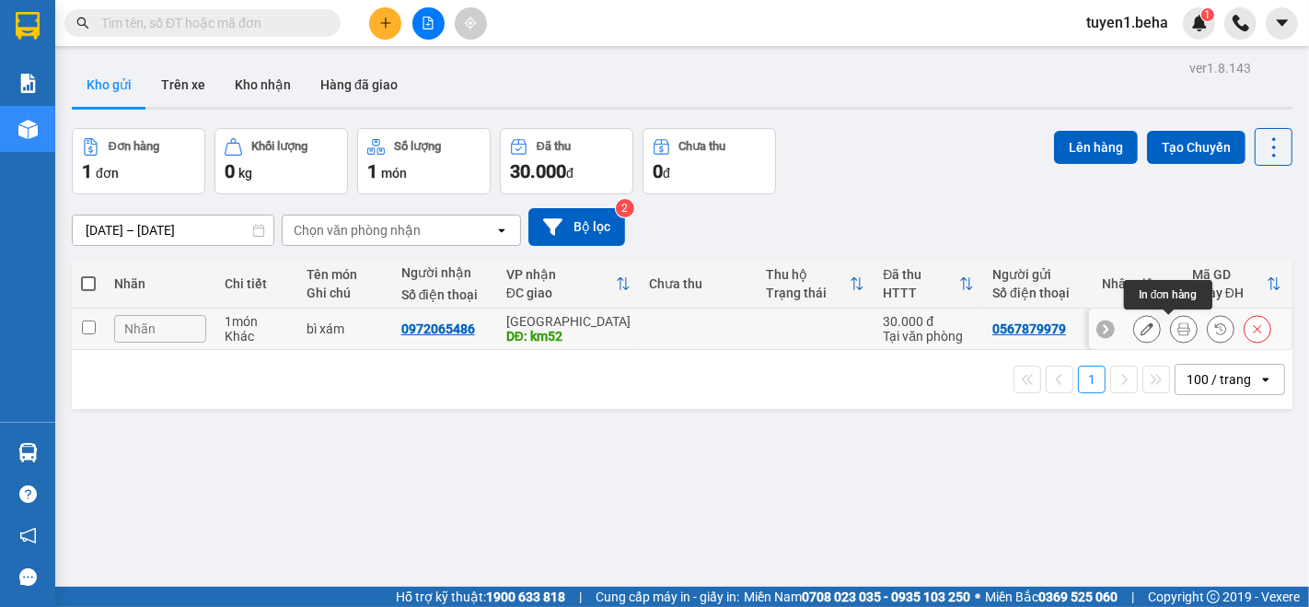
click at [1178, 327] on icon at bounding box center [1184, 328] width 13 height 13
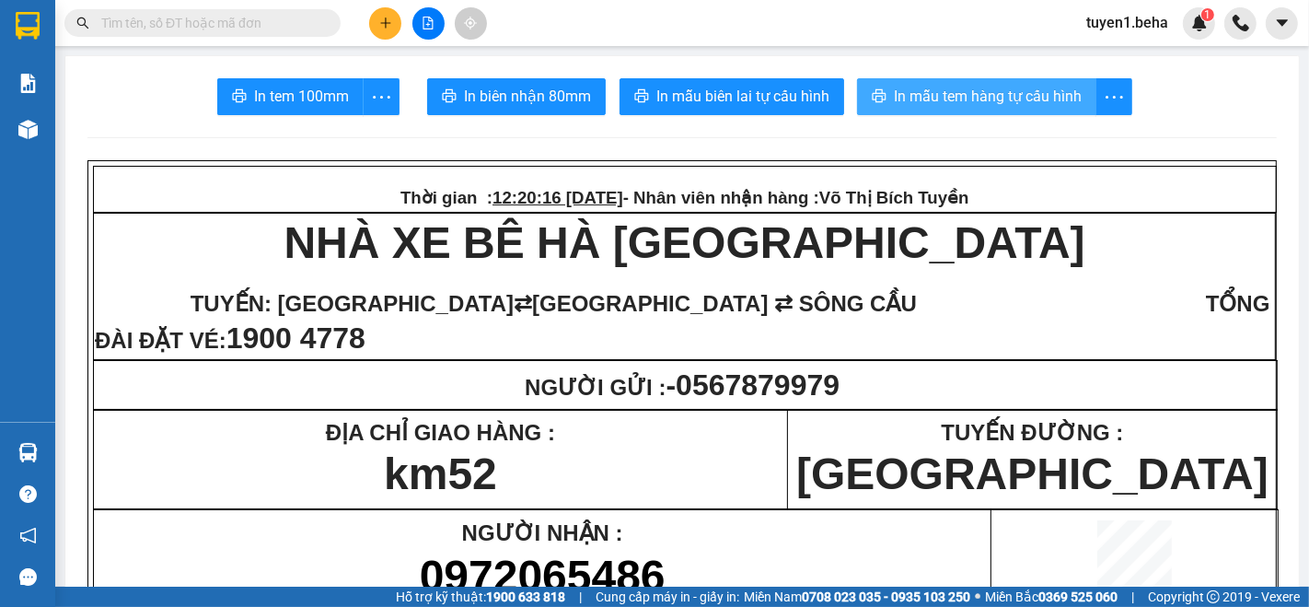
click at [999, 87] on span "In mẫu tem hàng tự cấu hình" at bounding box center [988, 96] width 188 height 23
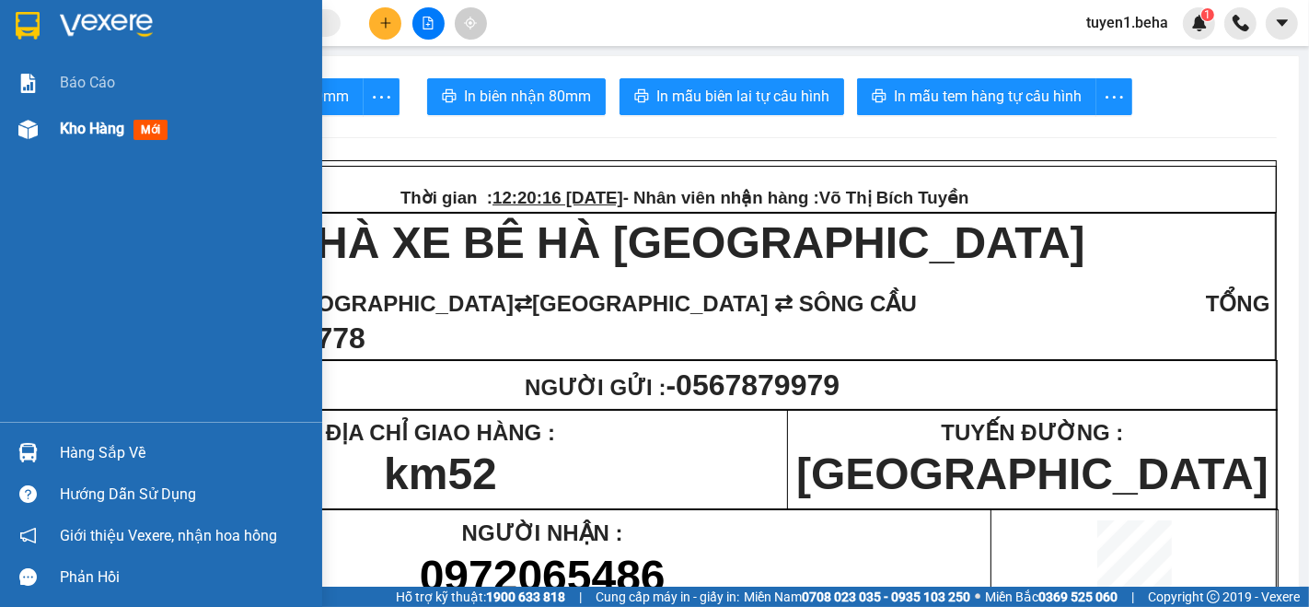
click at [76, 132] on span "Kho hàng" at bounding box center [92, 128] width 64 height 17
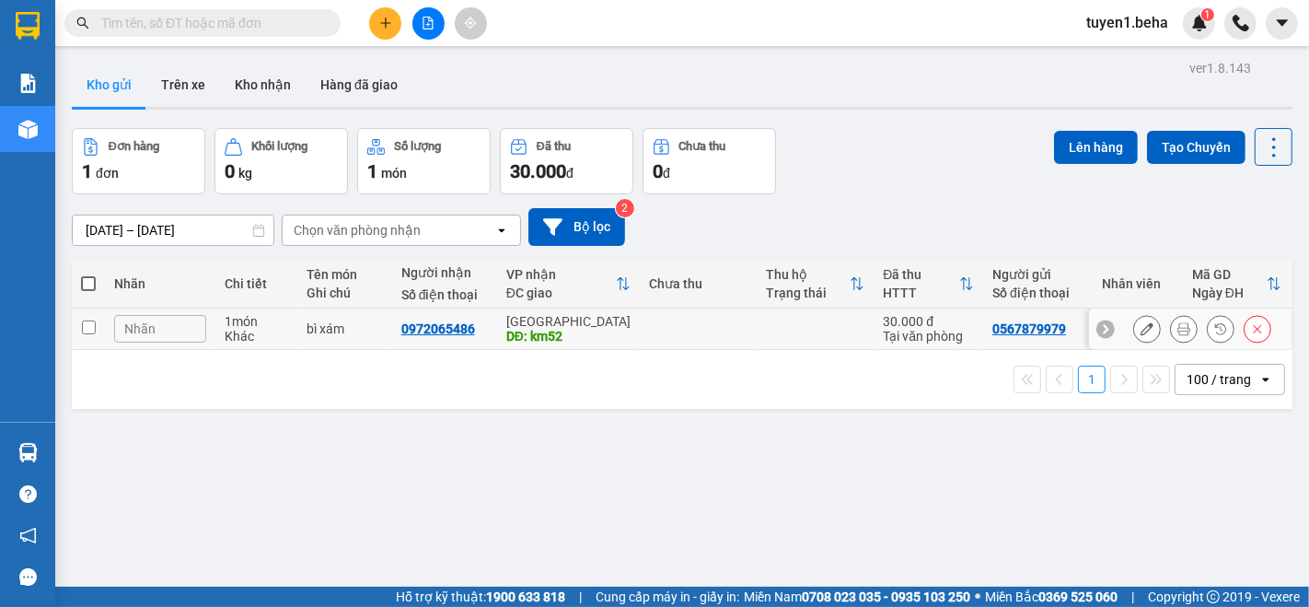
click at [85, 331] on input "checkbox" at bounding box center [89, 327] width 14 height 14
checkbox input "true"
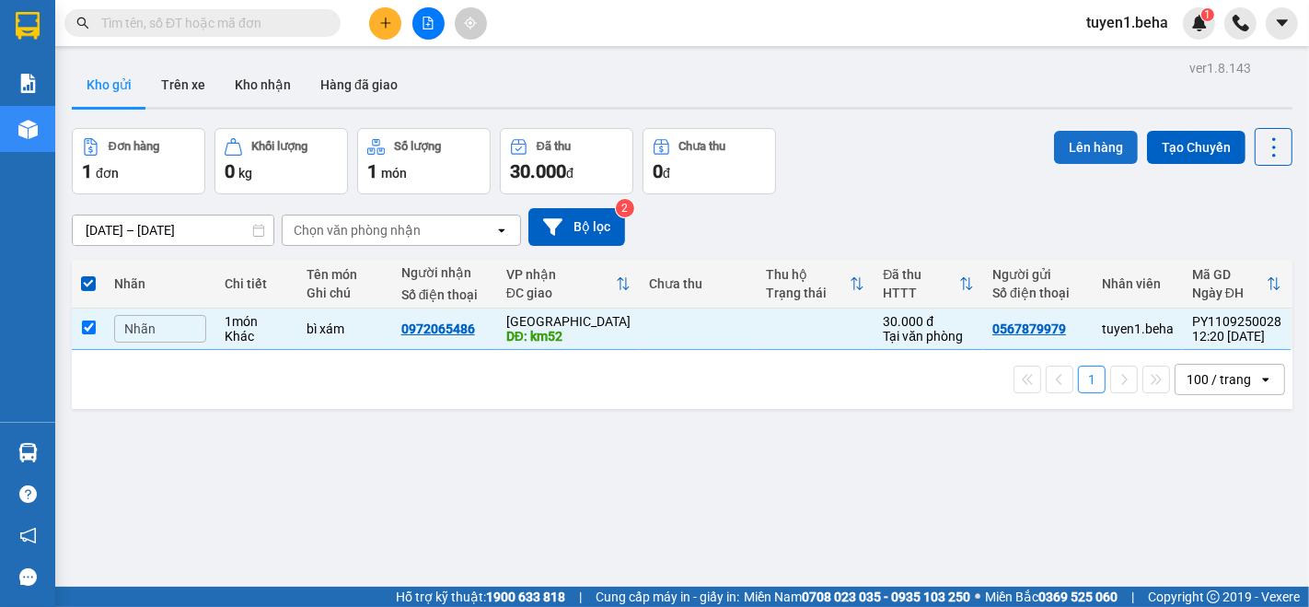
click at [1071, 154] on button "Lên hàng" at bounding box center [1096, 147] width 84 height 33
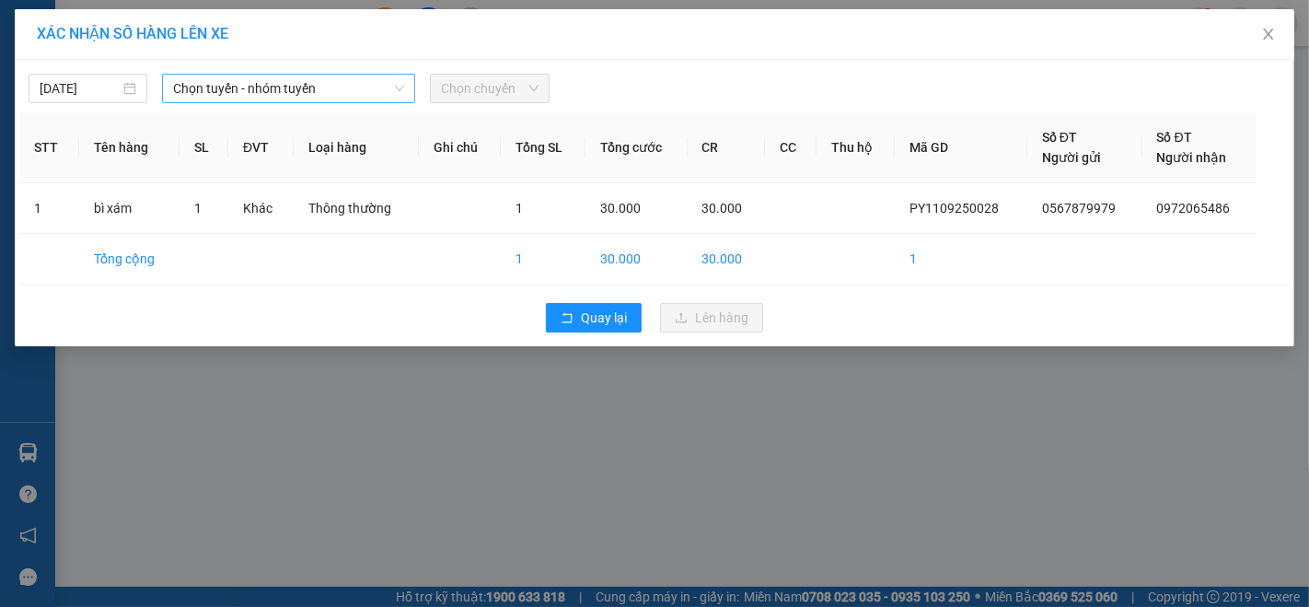
click at [241, 77] on span "Chọn tuyến - nhóm tuyến" at bounding box center [288, 89] width 231 height 28
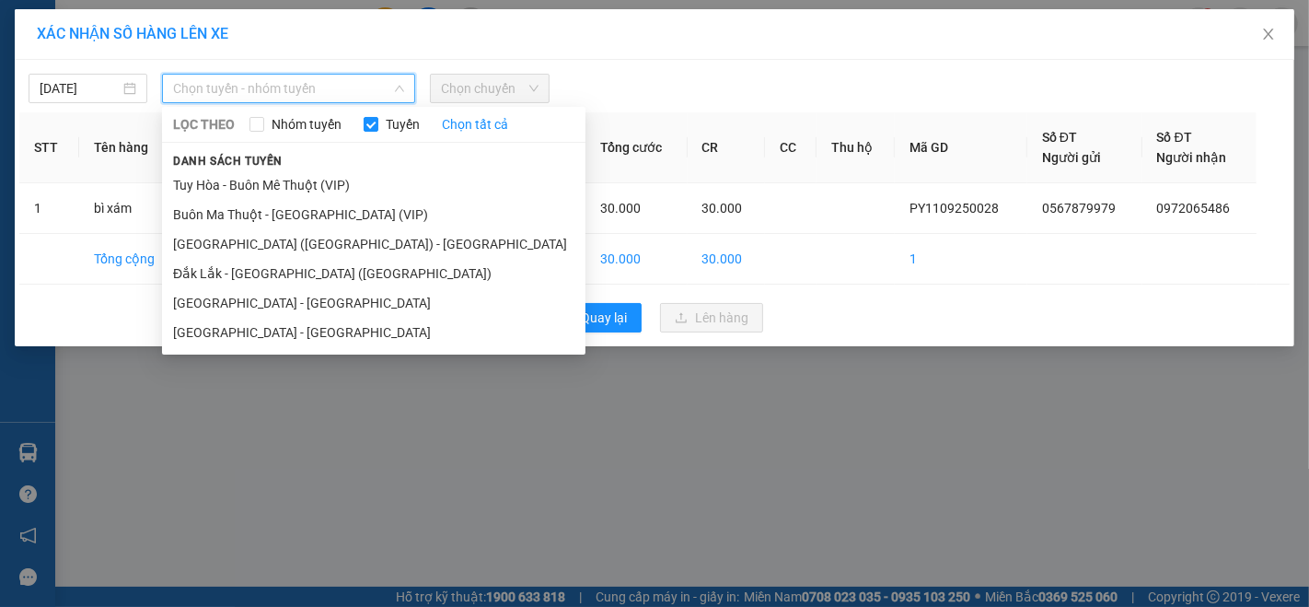
click at [228, 301] on li "[GEOGRAPHIC_DATA] - [GEOGRAPHIC_DATA]" at bounding box center [374, 302] width 424 height 29
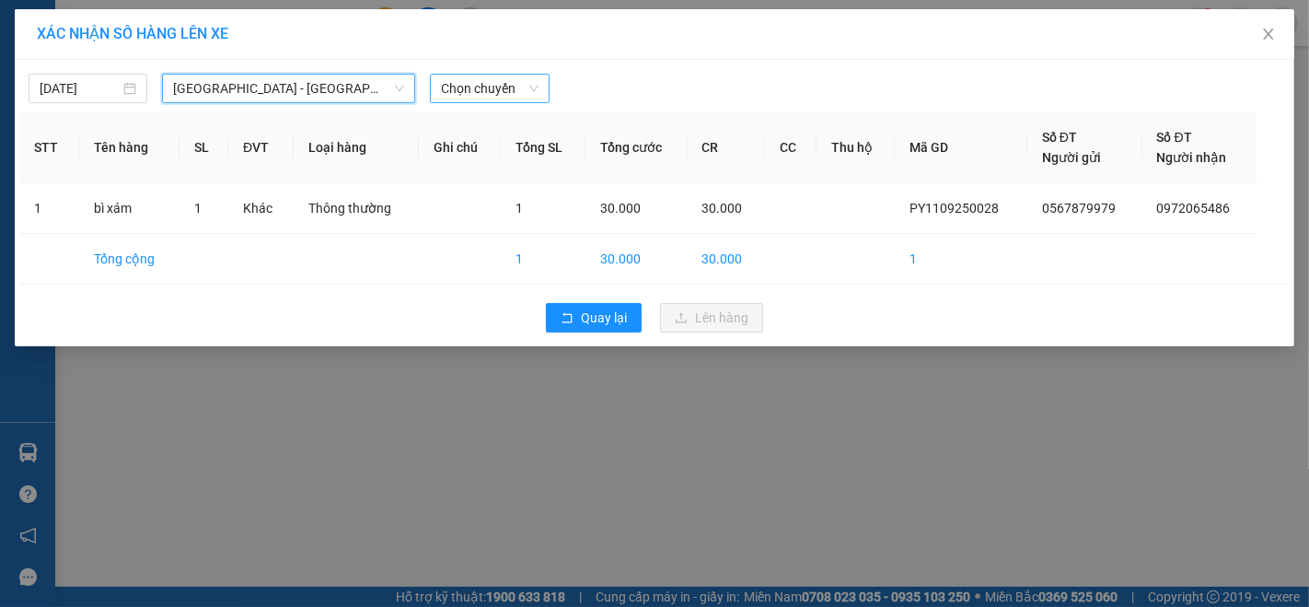
click at [484, 96] on span "Chọn chuyến" at bounding box center [489, 89] width 97 height 28
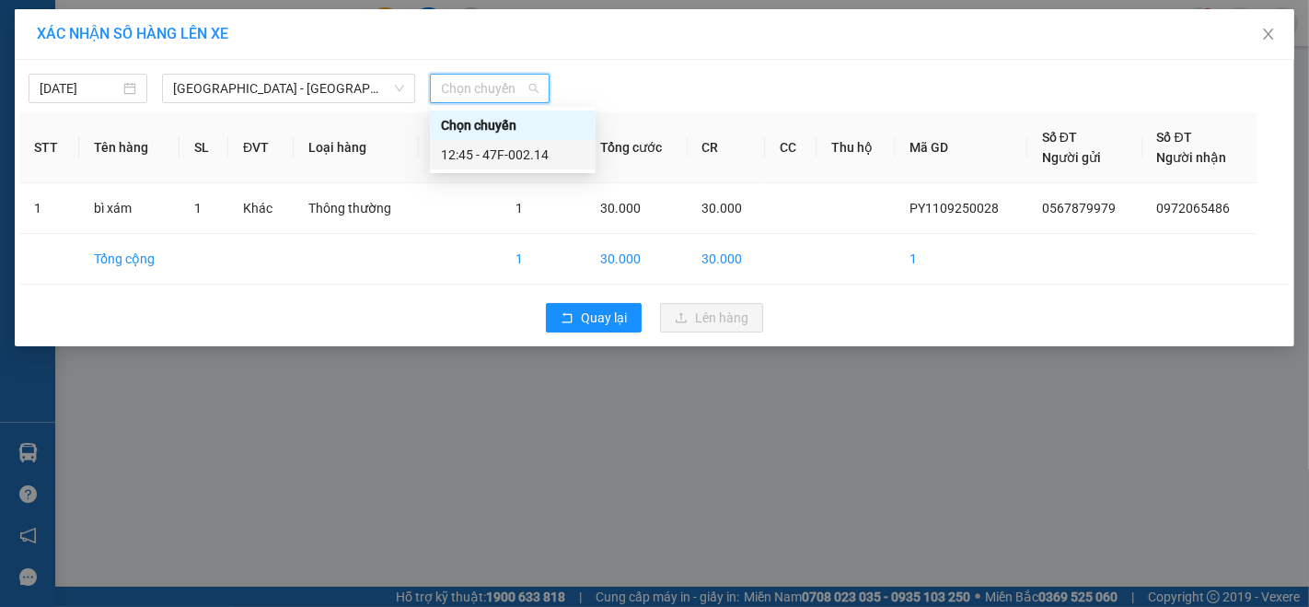
click at [497, 153] on div "12:45 - 47F-002.14" at bounding box center [513, 155] width 144 height 20
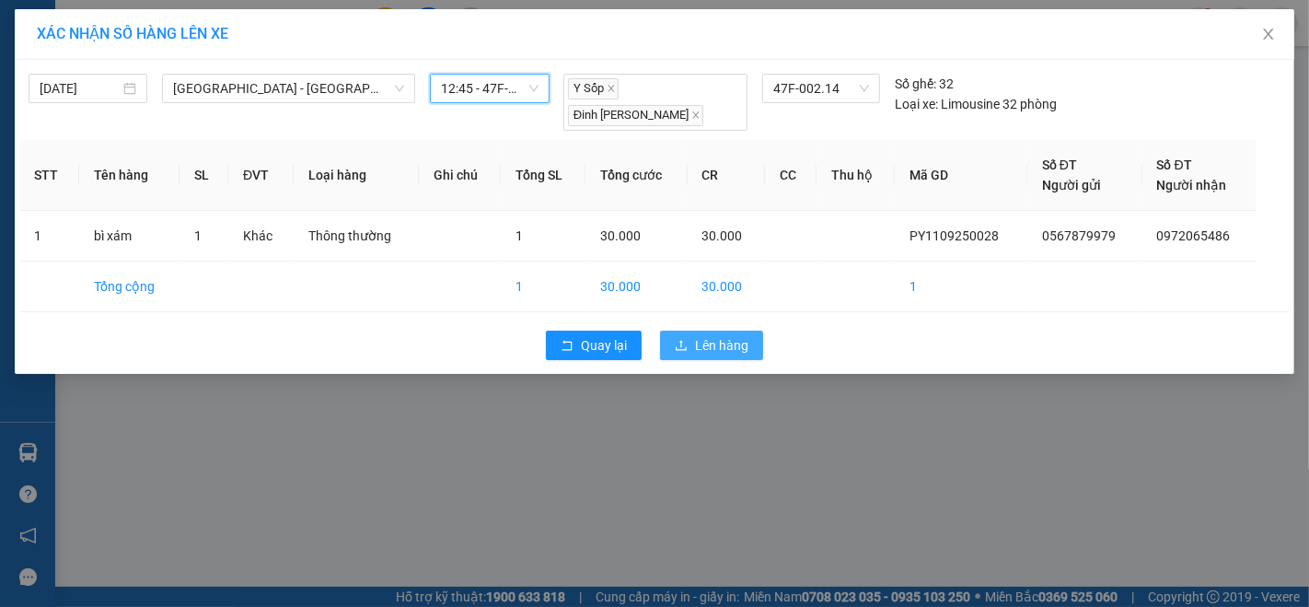
click at [721, 335] on span "Lên hàng" at bounding box center [721, 345] width 53 height 20
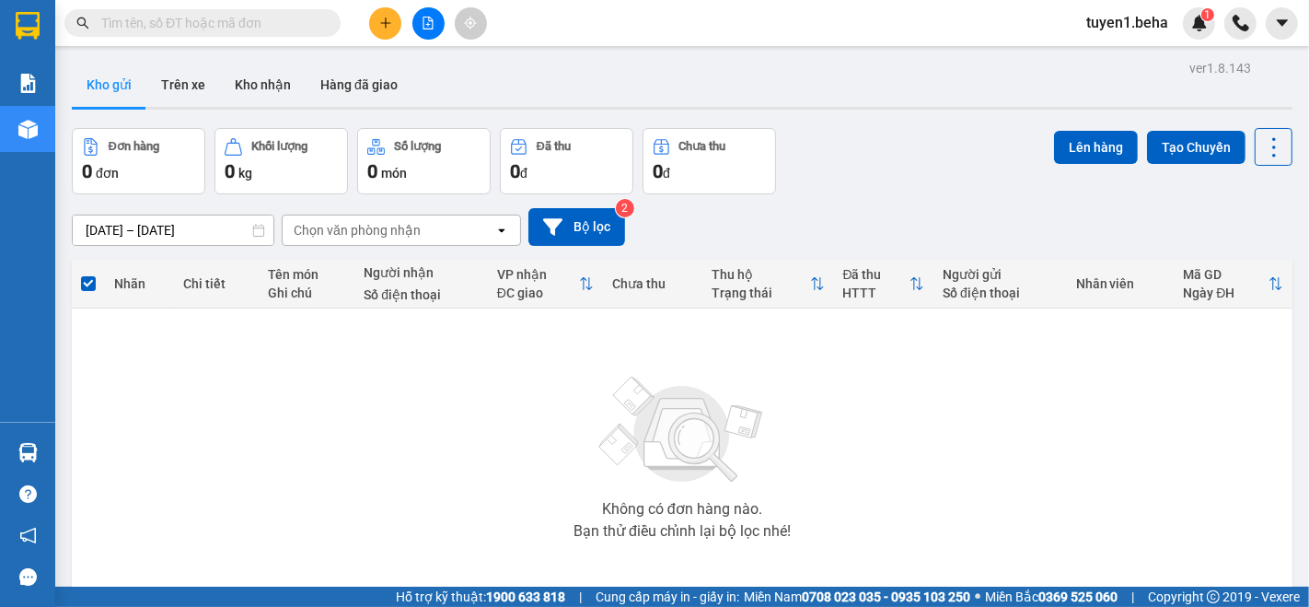
click at [426, 28] on icon "file-add" at bounding box center [428, 23] width 13 height 13
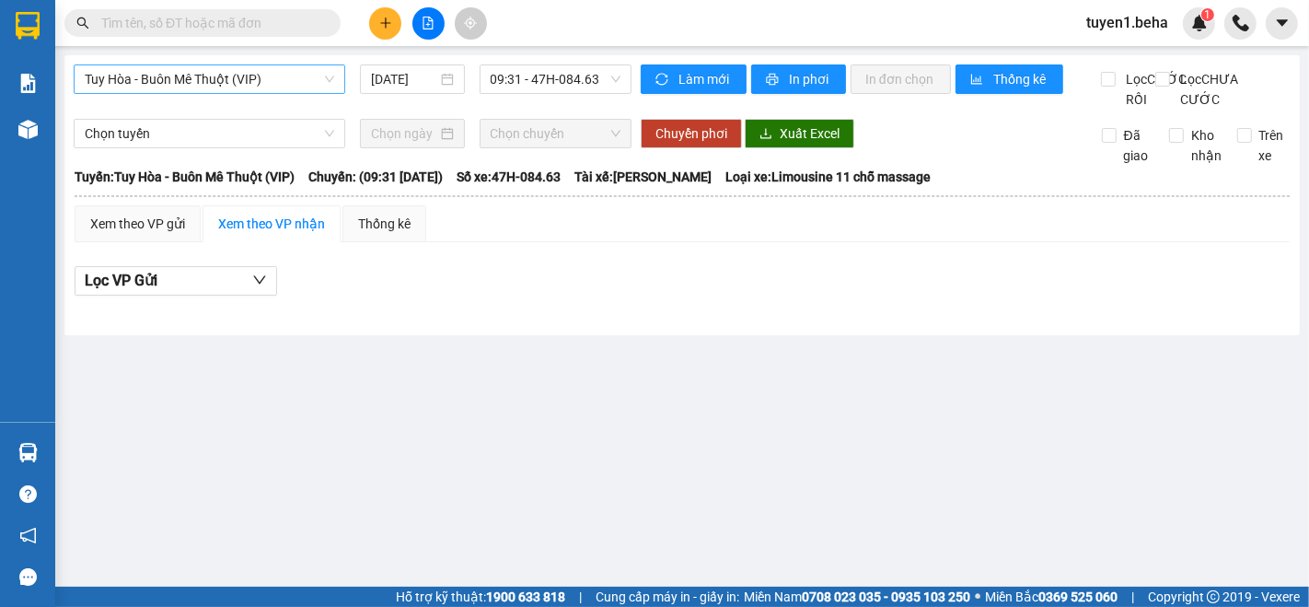
click at [237, 82] on span "Tuy Hòa - Buôn Mê Thuột (VIP)" at bounding box center [210, 79] width 250 height 28
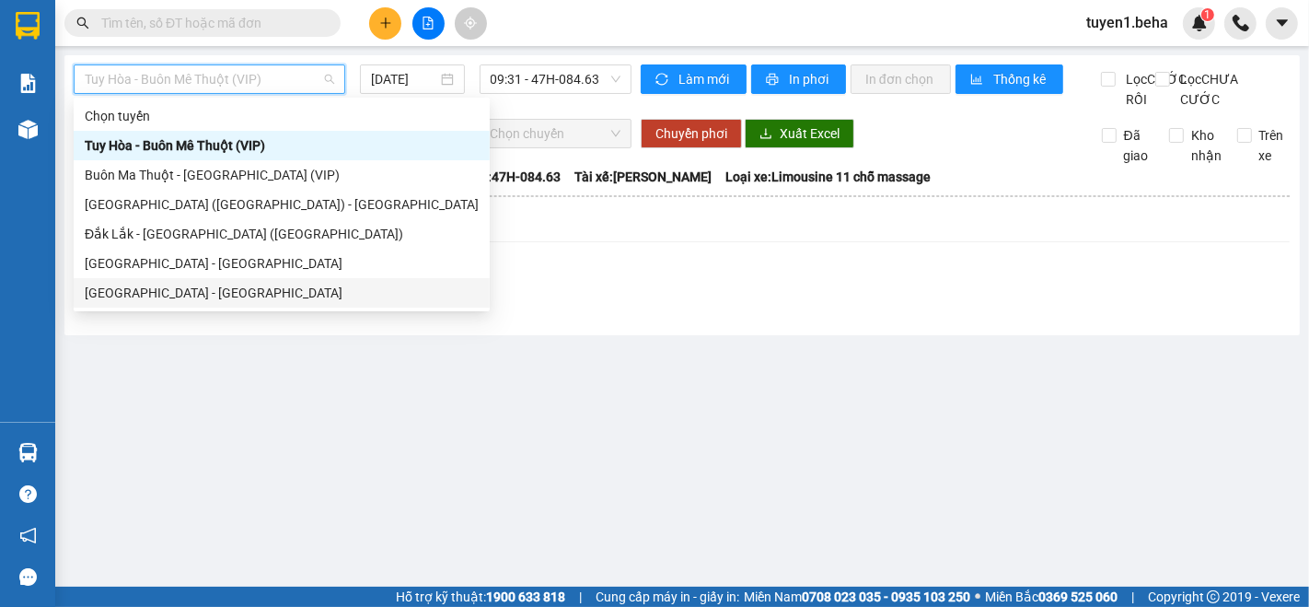
click at [181, 292] on div "[GEOGRAPHIC_DATA] - [GEOGRAPHIC_DATA]" at bounding box center [282, 293] width 394 height 20
type input "[DATE]"
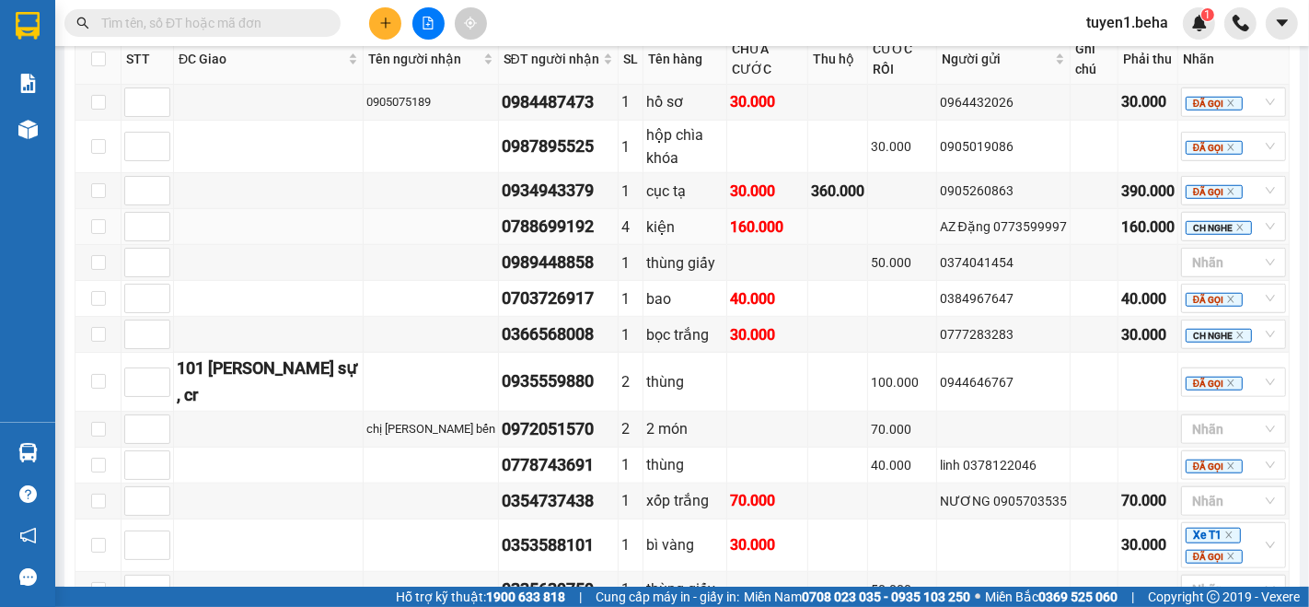
scroll to position [818, 0]
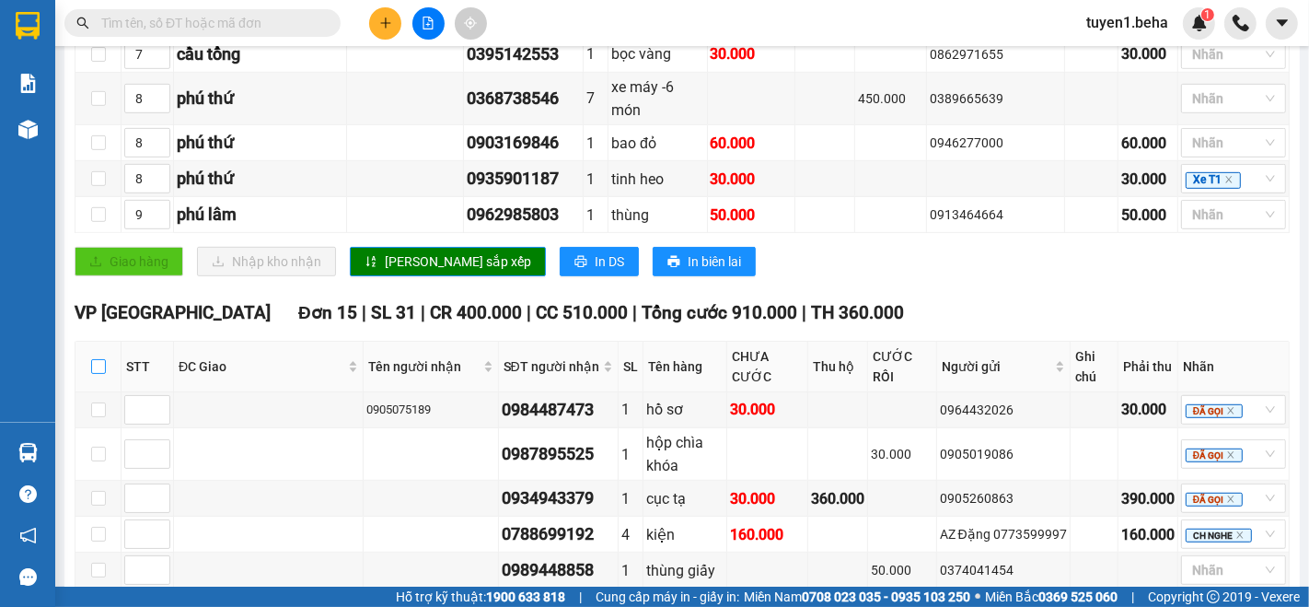
drag, startPoint x: 92, startPoint y: 385, endPoint x: 100, endPoint y: 371, distance: 16.1
click at [94, 374] on input "checkbox" at bounding box center [98, 366] width 15 height 15
checkbox input "true"
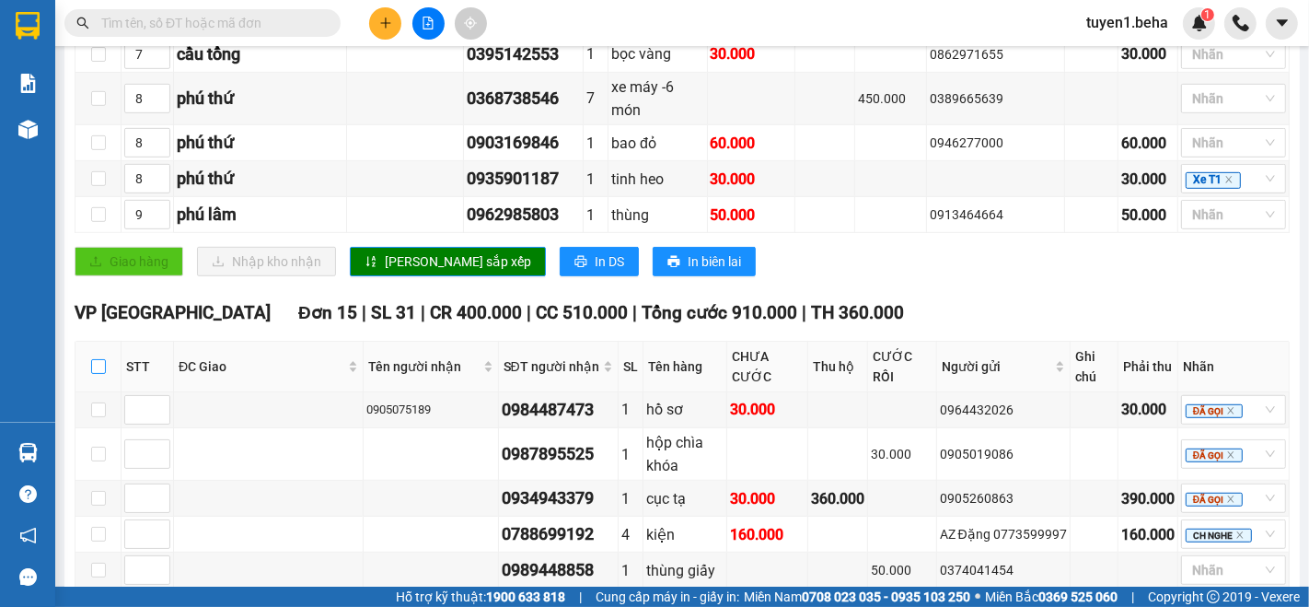
checkbox input "true"
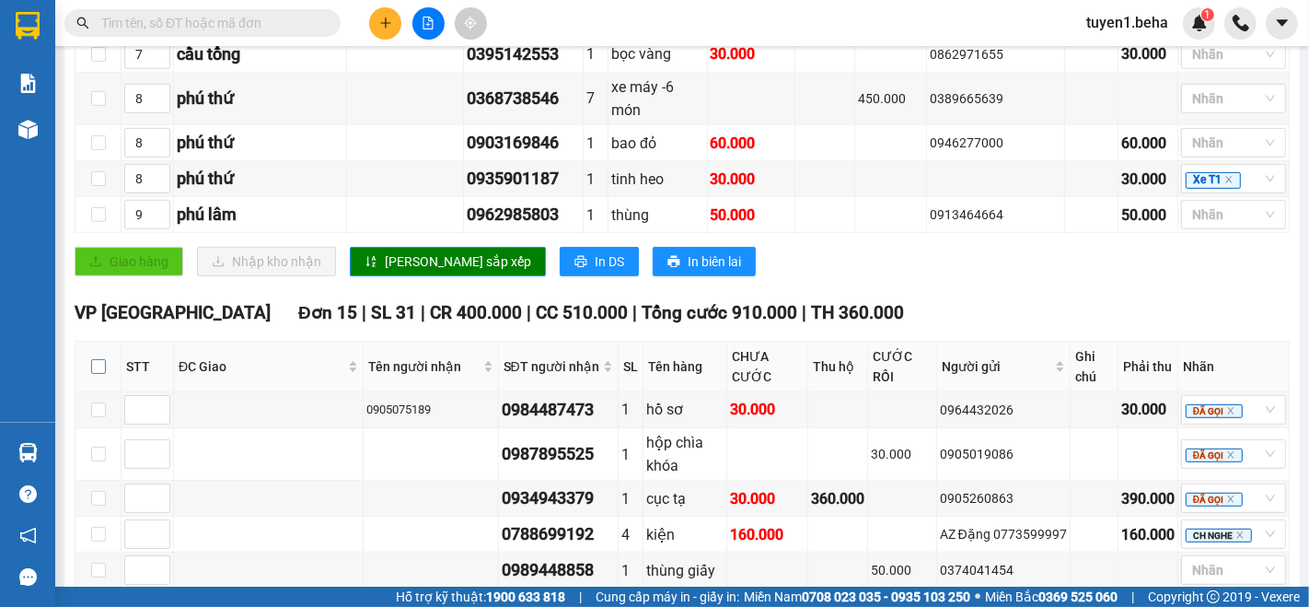
checkbox input "true"
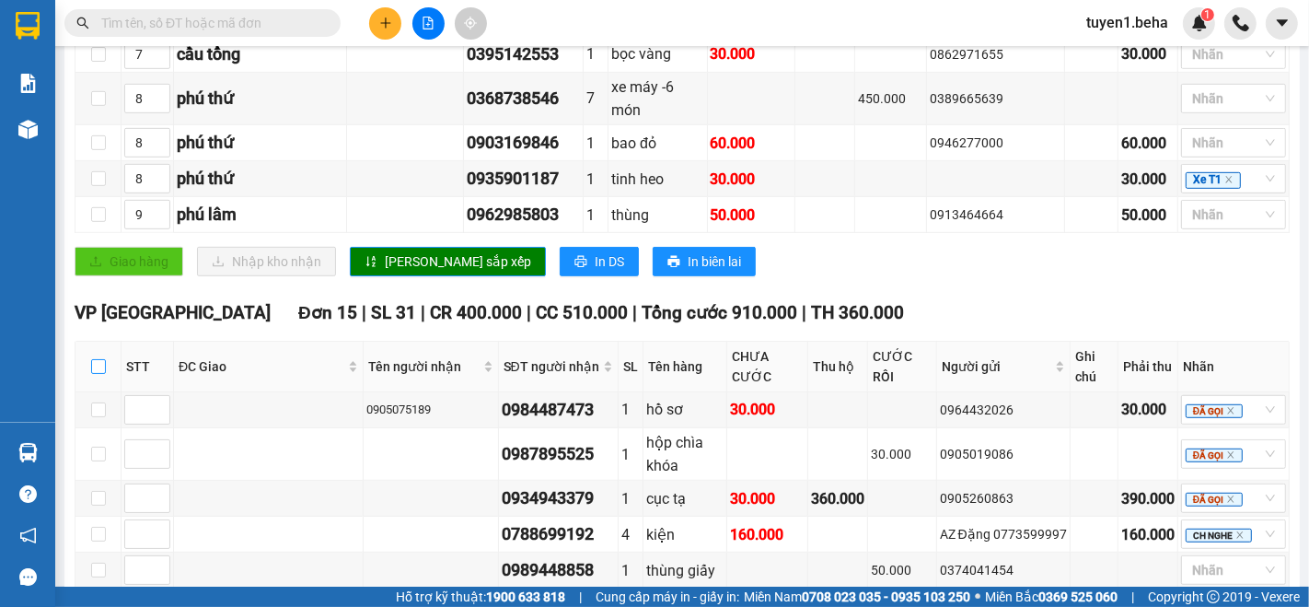
checkbox input "true"
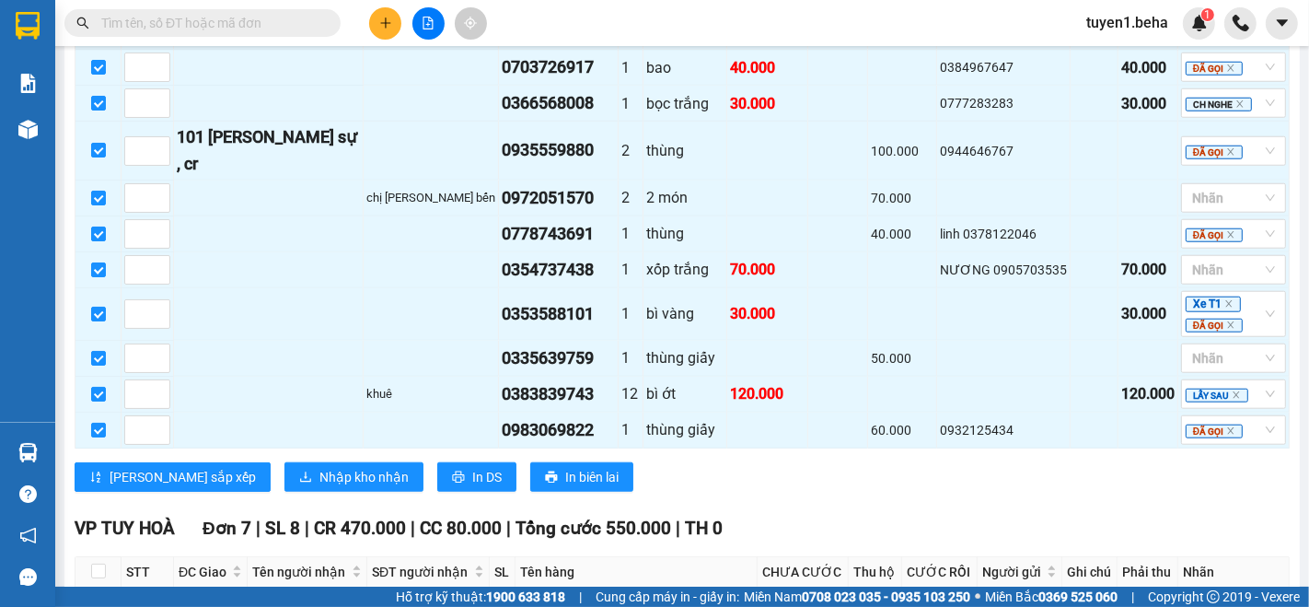
scroll to position [1636, 0]
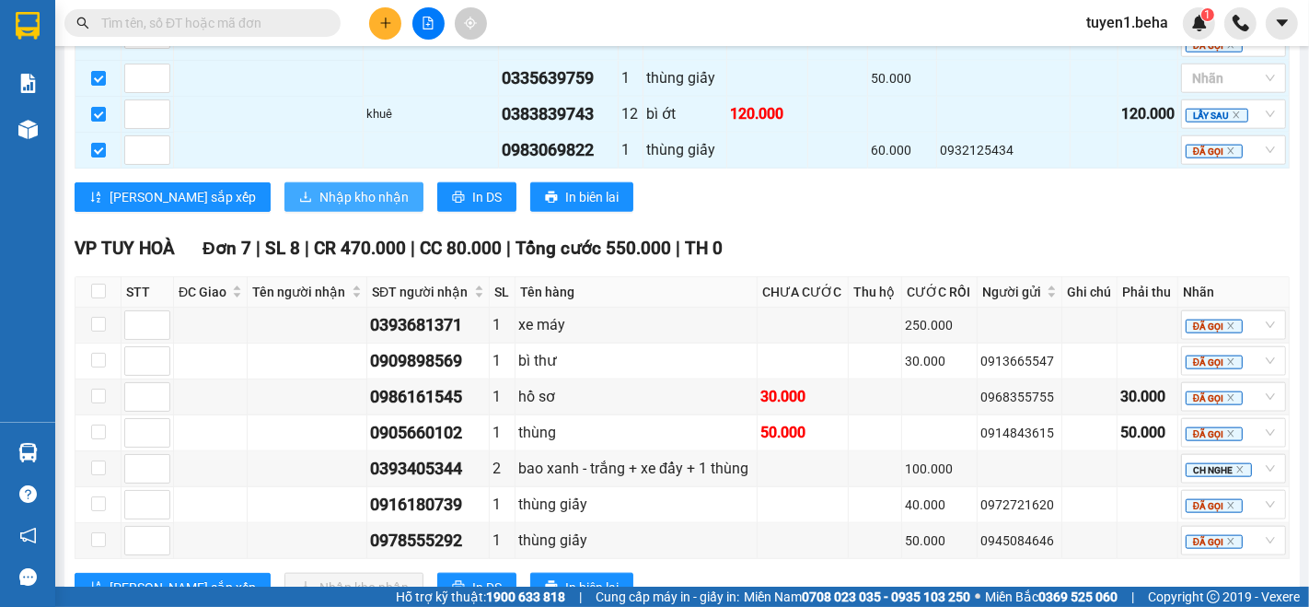
click at [320, 207] on span "Nhập kho nhận" at bounding box center [364, 197] width 89 height 20
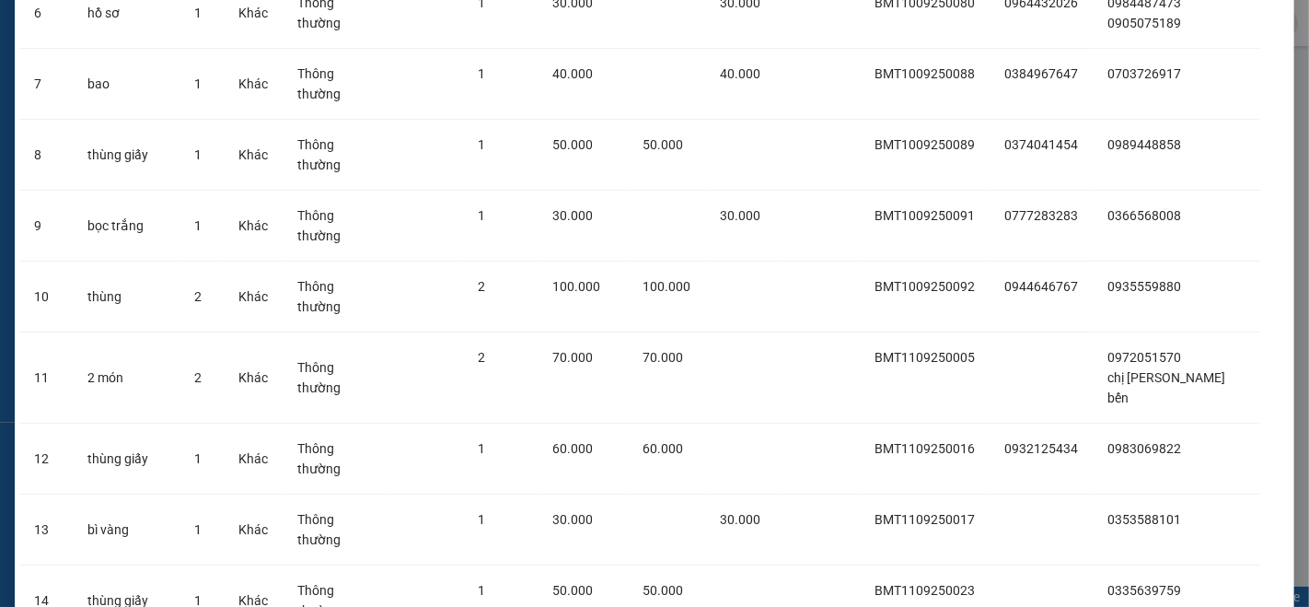
scroll to position [558, 0]
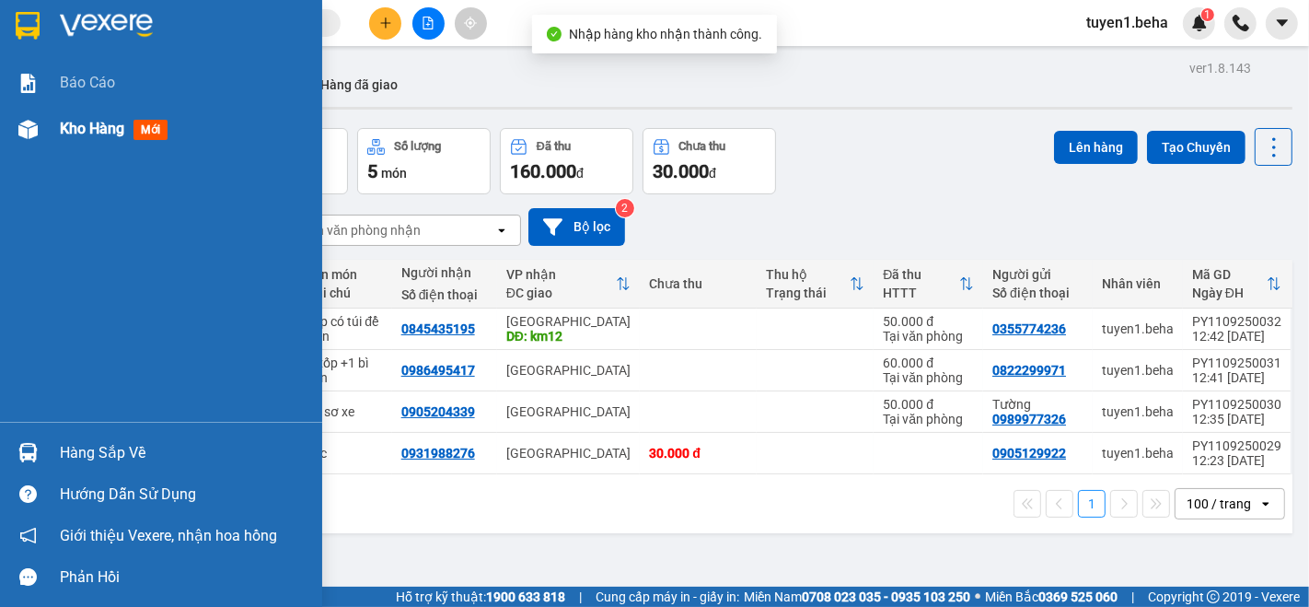
click at [99, 127] on span "Kho hàng" at bounding box center [92, 128] width 64 height 17
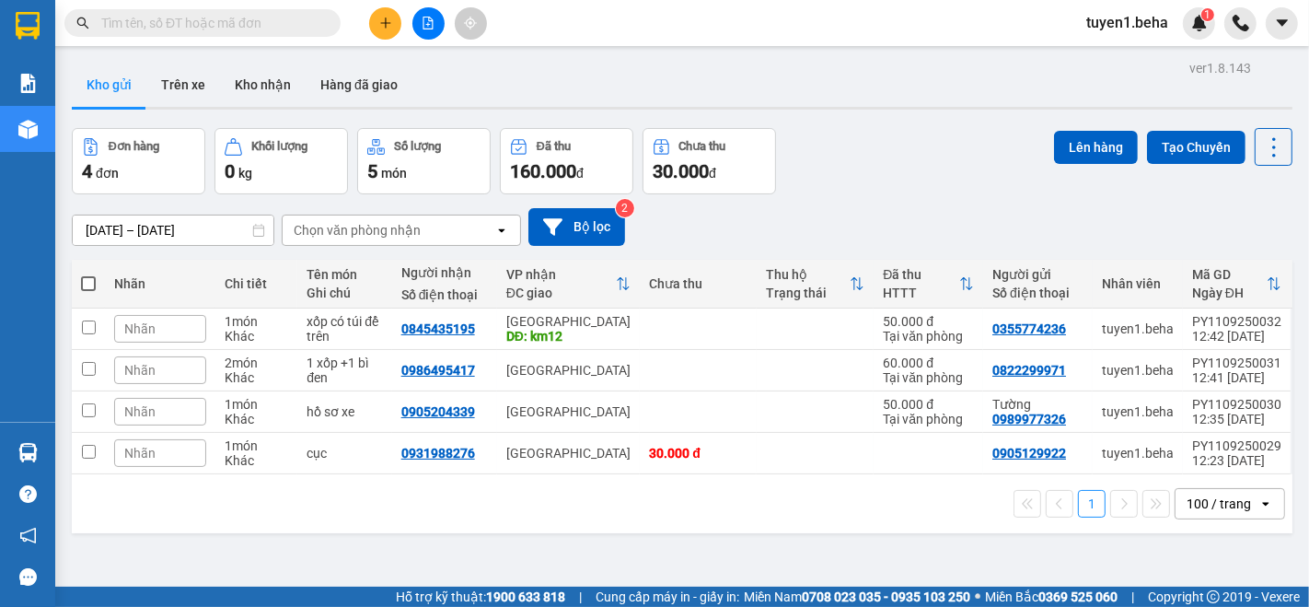
click at [89, 283] on span at bounding box center [88, 283] width 15 height 15
click at [88, 274] on input "checkbox" at bounding box center [88, 274] width 0 height 0
checkbox input "true"
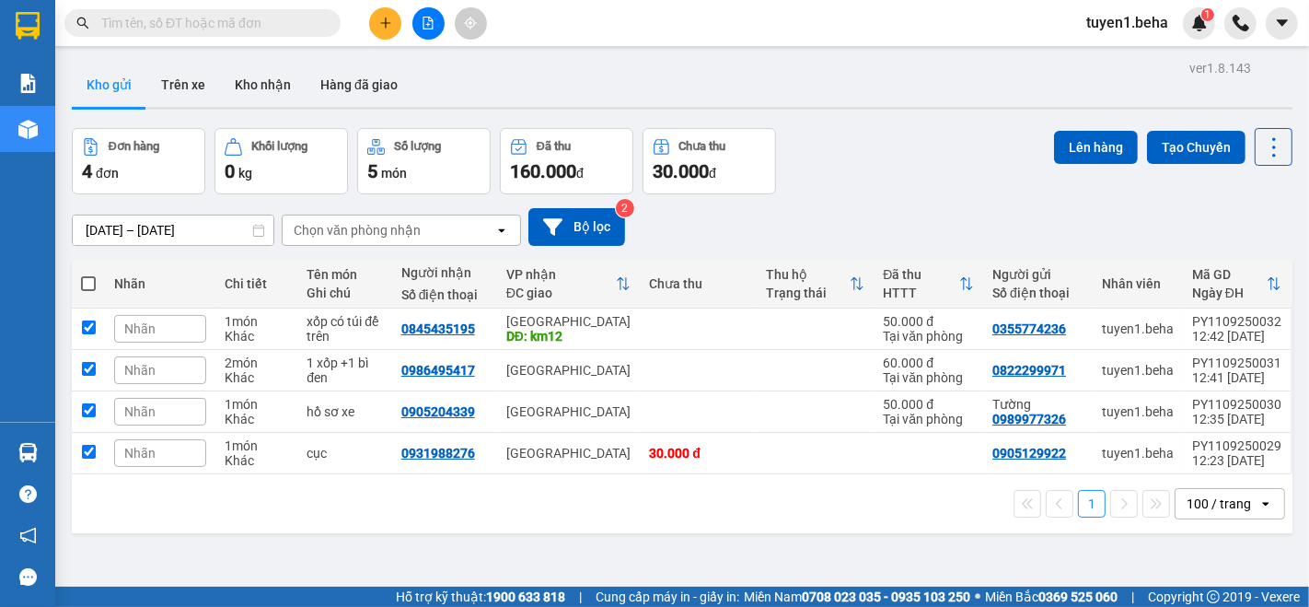
checkbox input "true"
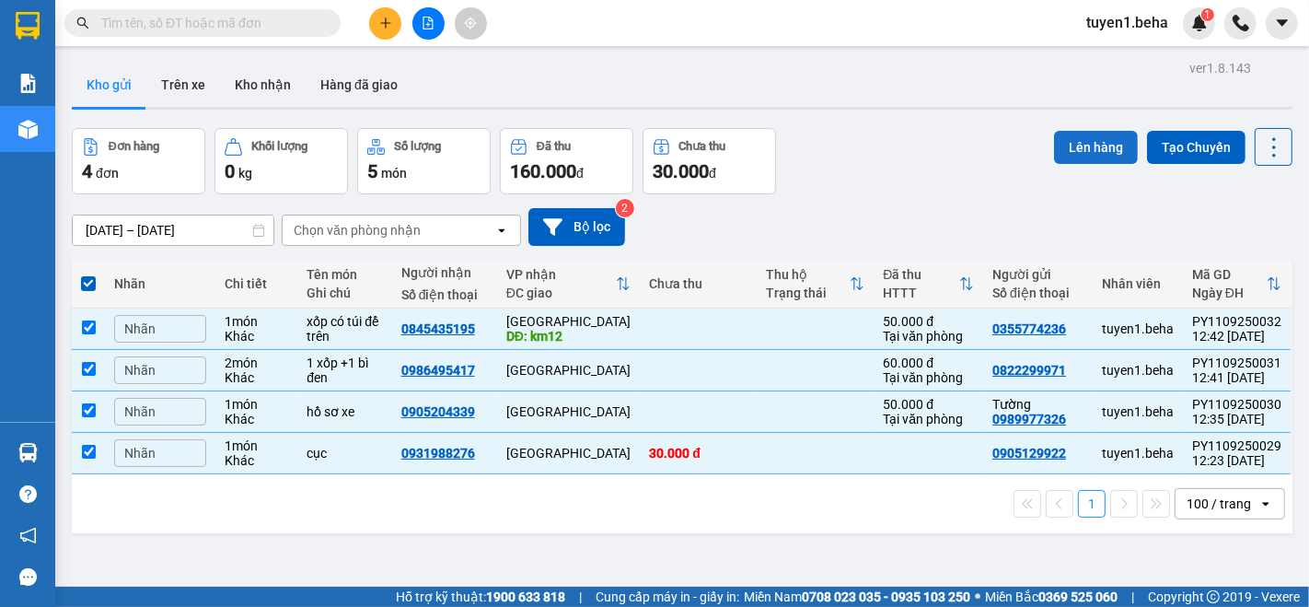
click at [1077, 143] on button "Lên hàng" at bounding box center [1096, 147] width 84 height 33
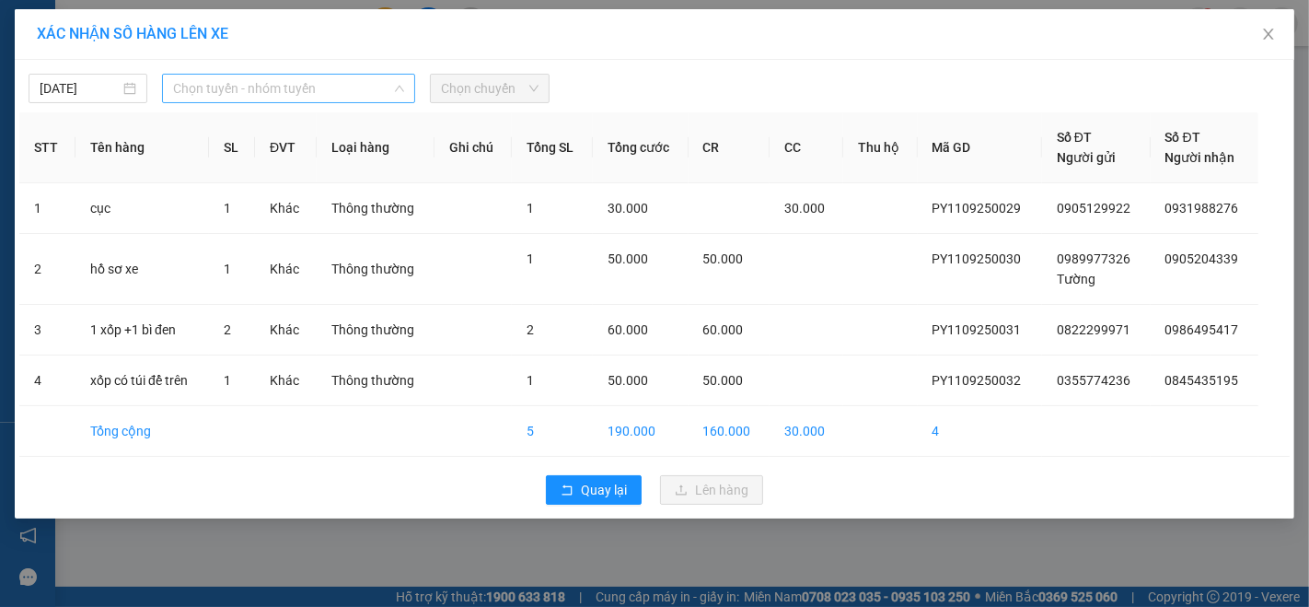
click at [236, 76] on span "Chọn tuyến - nhóm tuyến" at bounding box center [288, 89] width 231 height 28
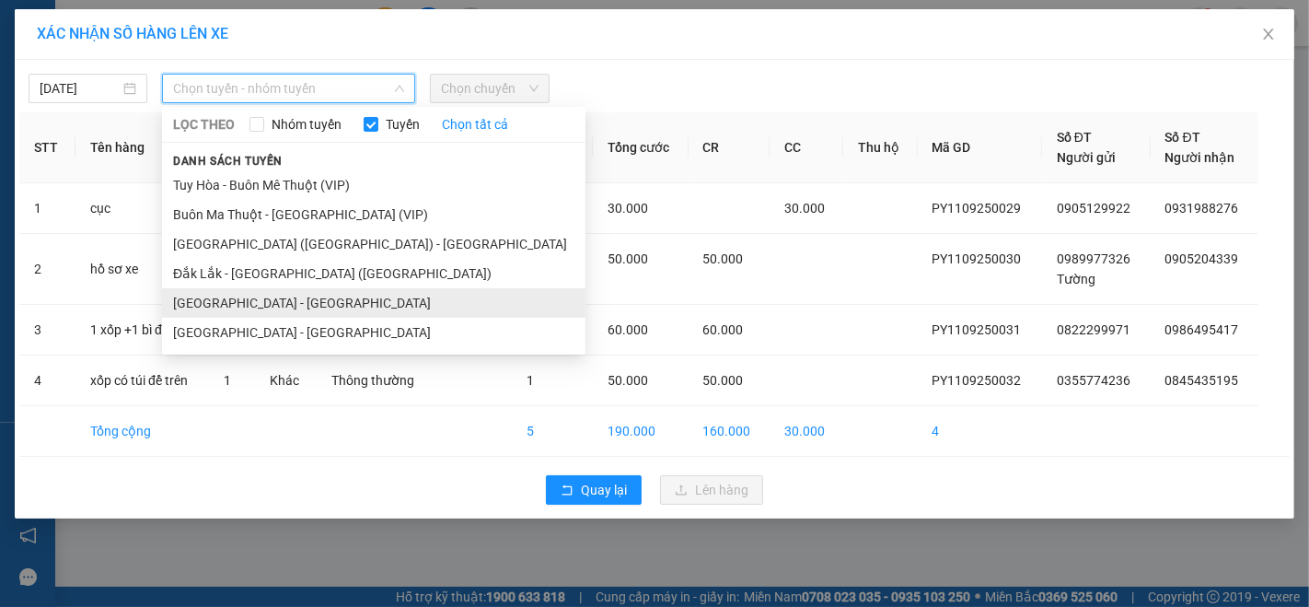
click at [261, 301] on li "[GEOGRAPHIC_DATA] - [GEOGRAPHIC_DATA]" at bounding box center [374, 302] width 424 height 29
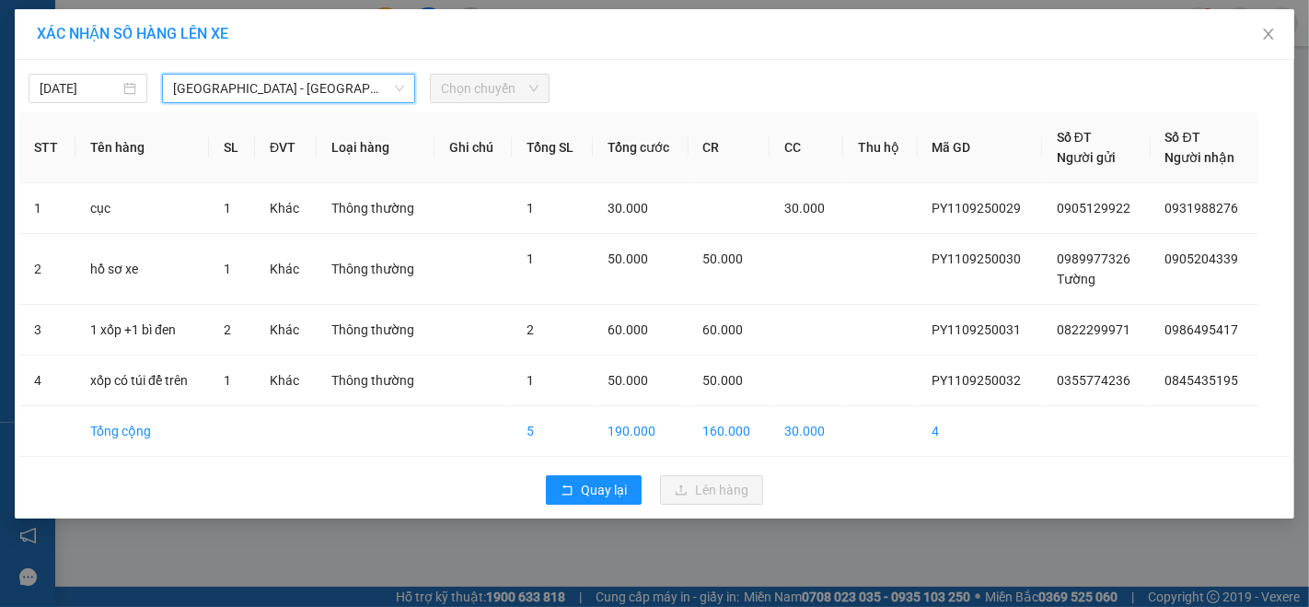
click at [482, 86] on span "Chọn chuyến" at bounding box center [489, 89] width 97 height 28
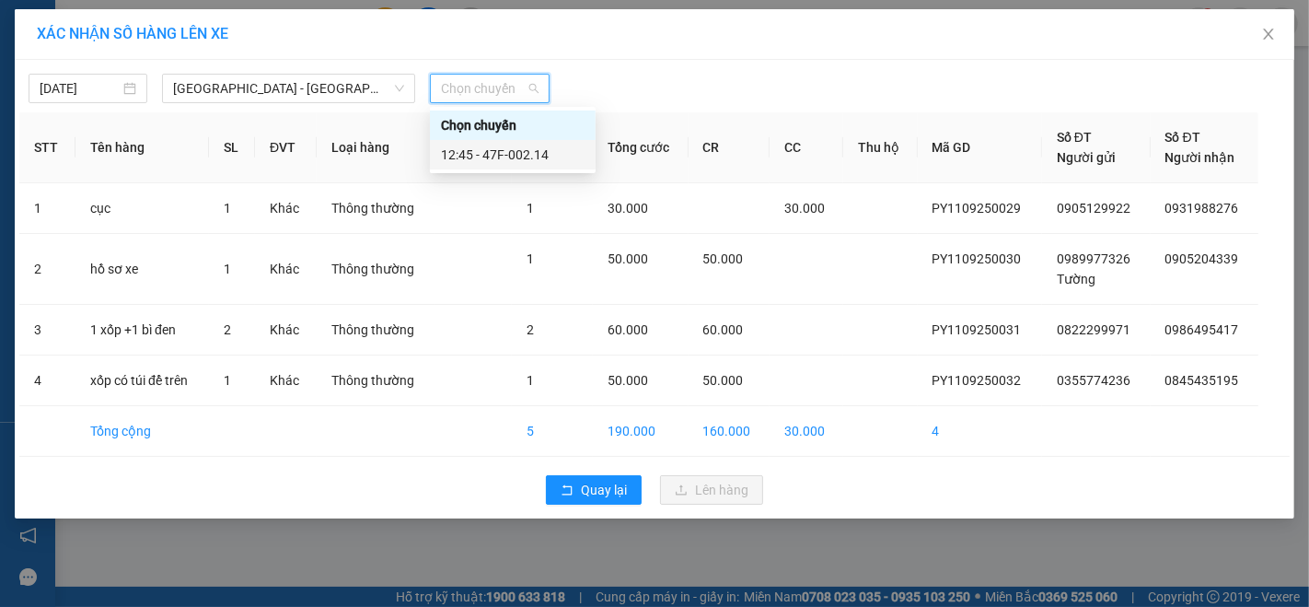
click at [502, 151] on div "12:45 - 47F-002.14" at bounding box center [513, 155] width 144 height 20
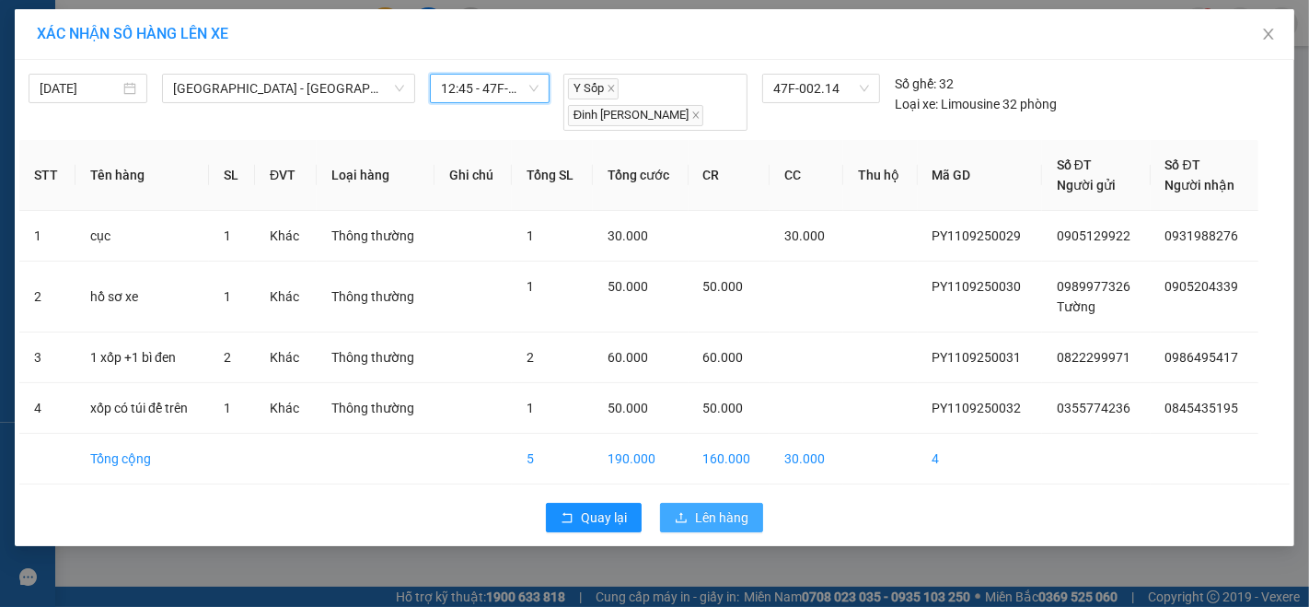
click at [733, 507] on span "Lên hàng" at bounding box center [721, 517] width 53 height 20
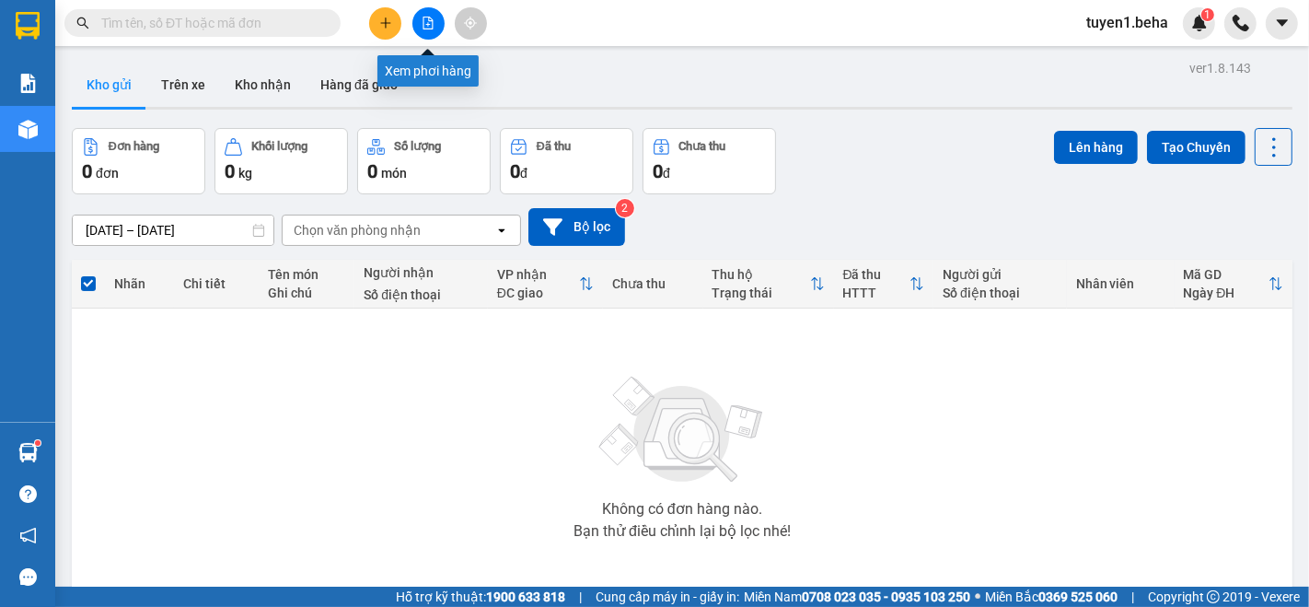
click at [425, 19] on icon "file-add" at bounding box center [428, 23] width 13 height 13
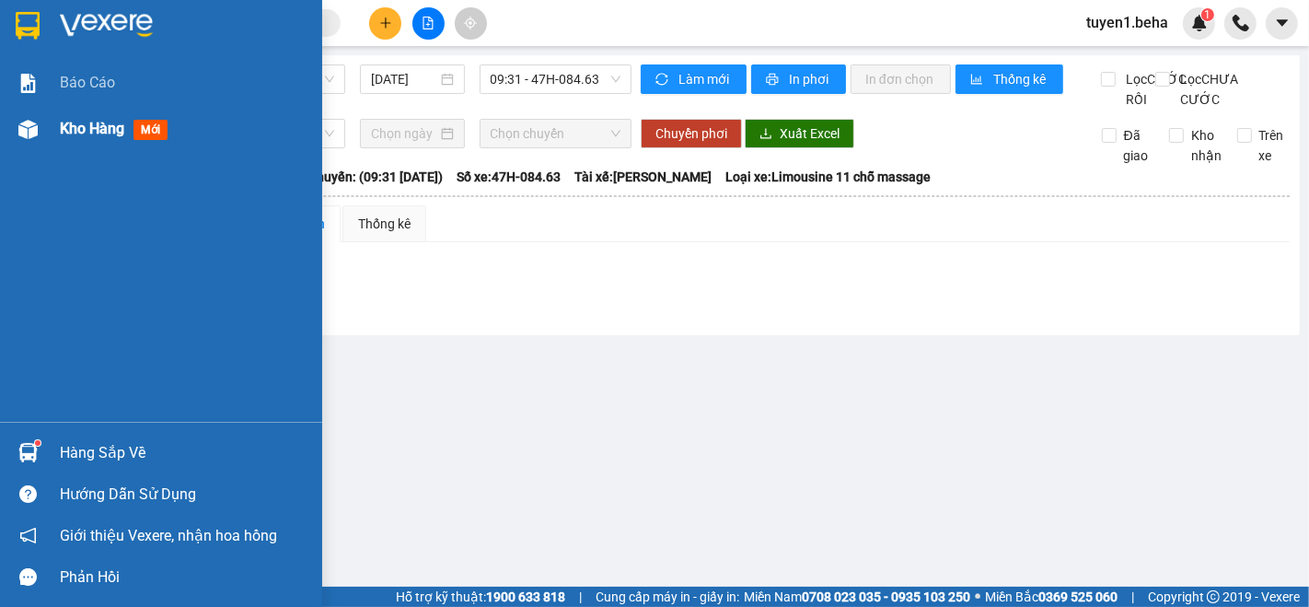
click at [87, 127] on span "Kho hàng" at bounding box center [92, 128] width 64 height 17
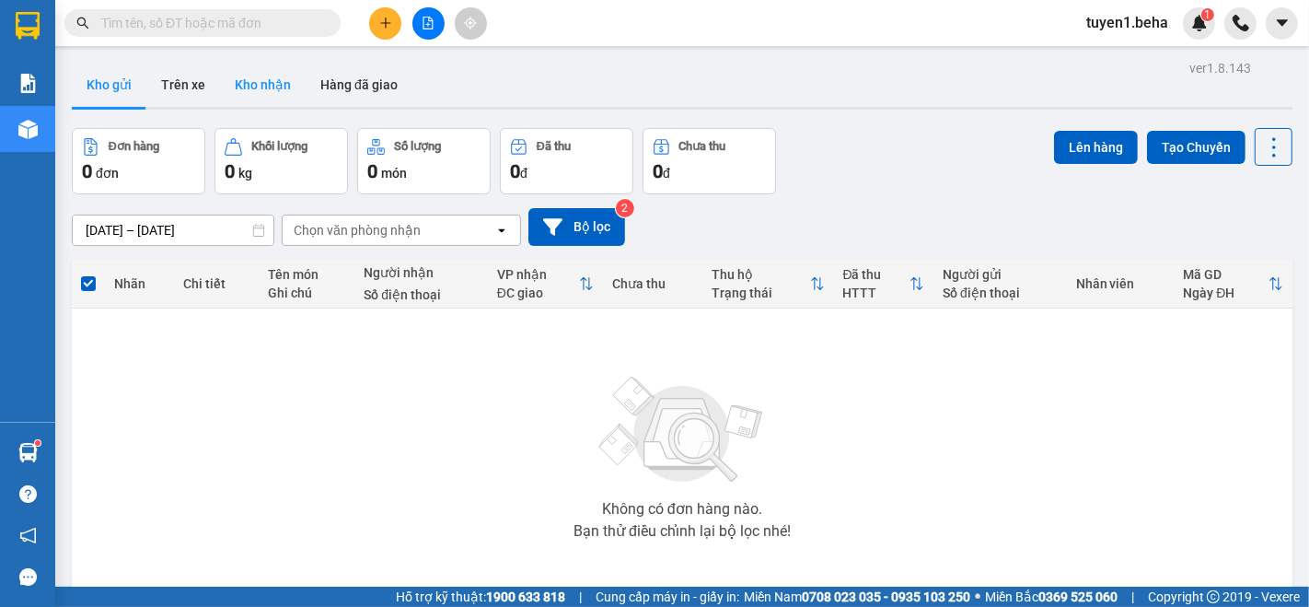
click at [263, 84] on button "Kho nhận" at bounding box center [263, 85] width 86 height 44
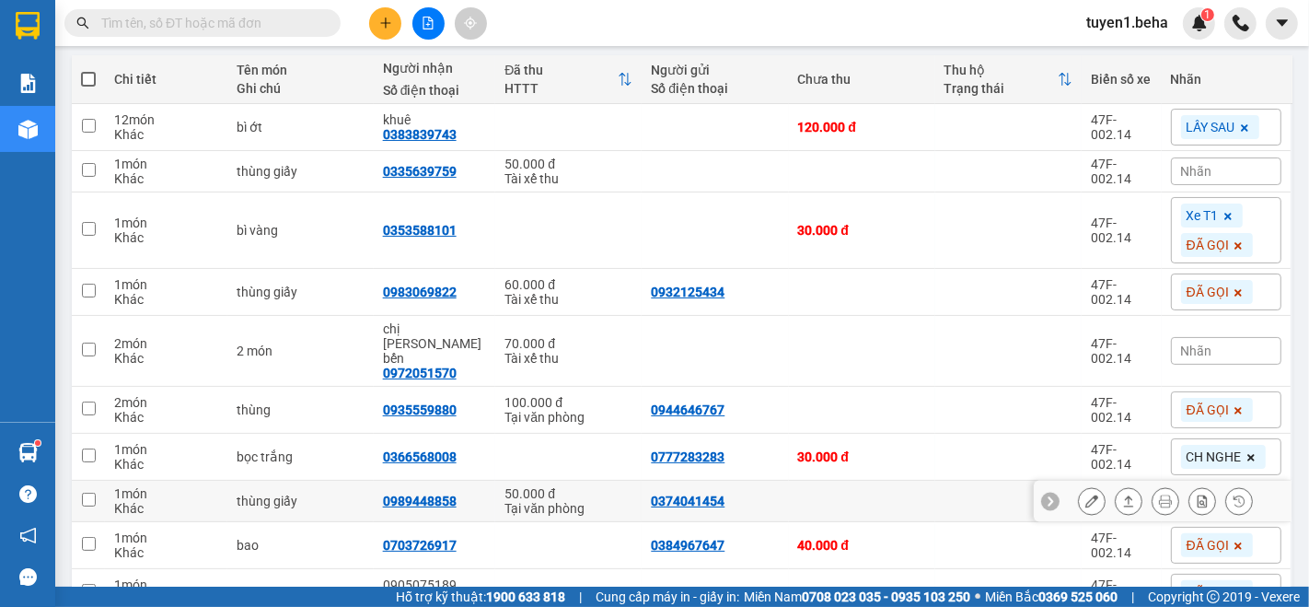
scroll to position [279, 0]
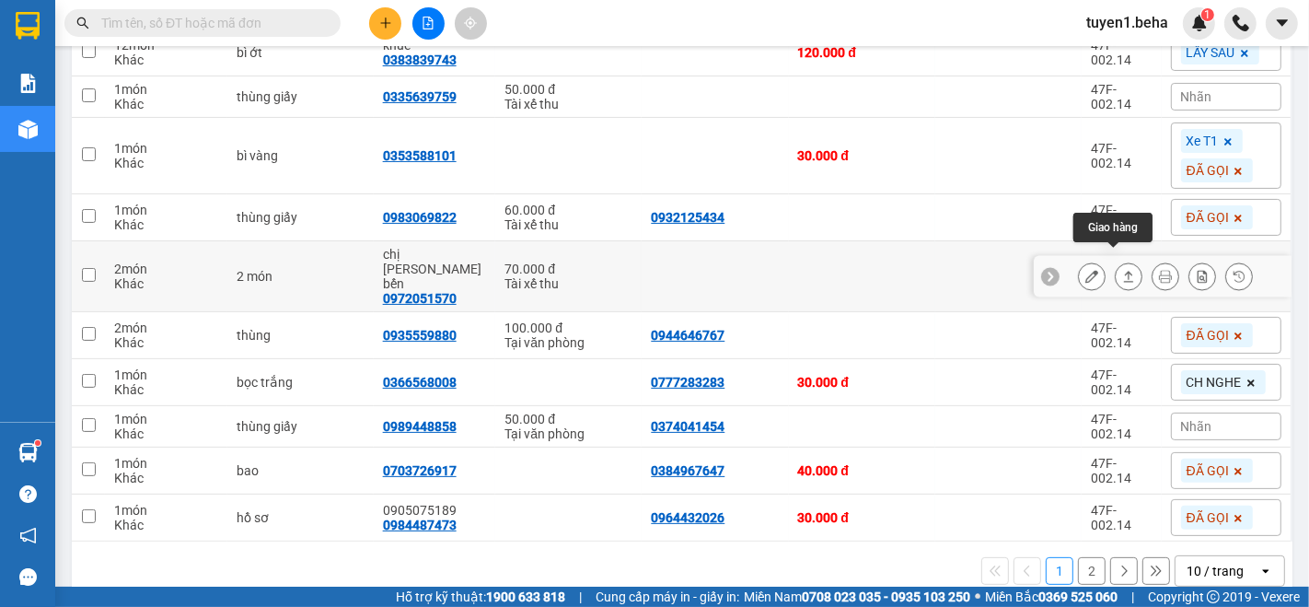
click at [1119, 264] on button at bounding box center [1129, 277] width 26 height 32
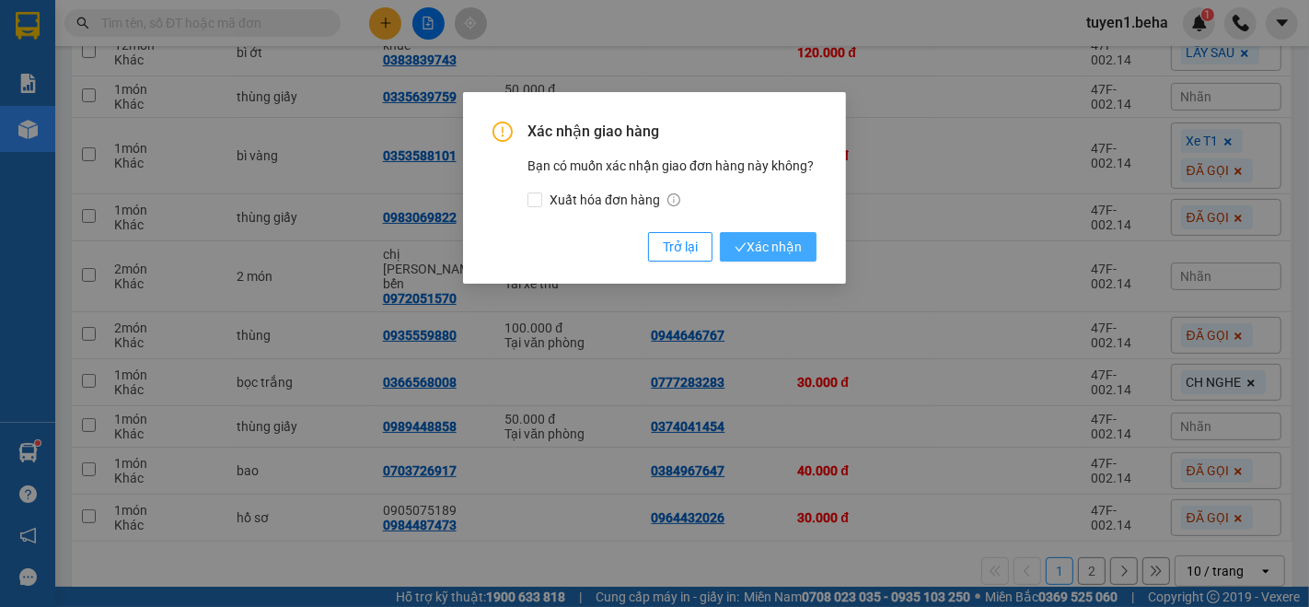
click at [763, 254] on span "Xác nhận" at bounding box center [768, 247] width 67 height 20
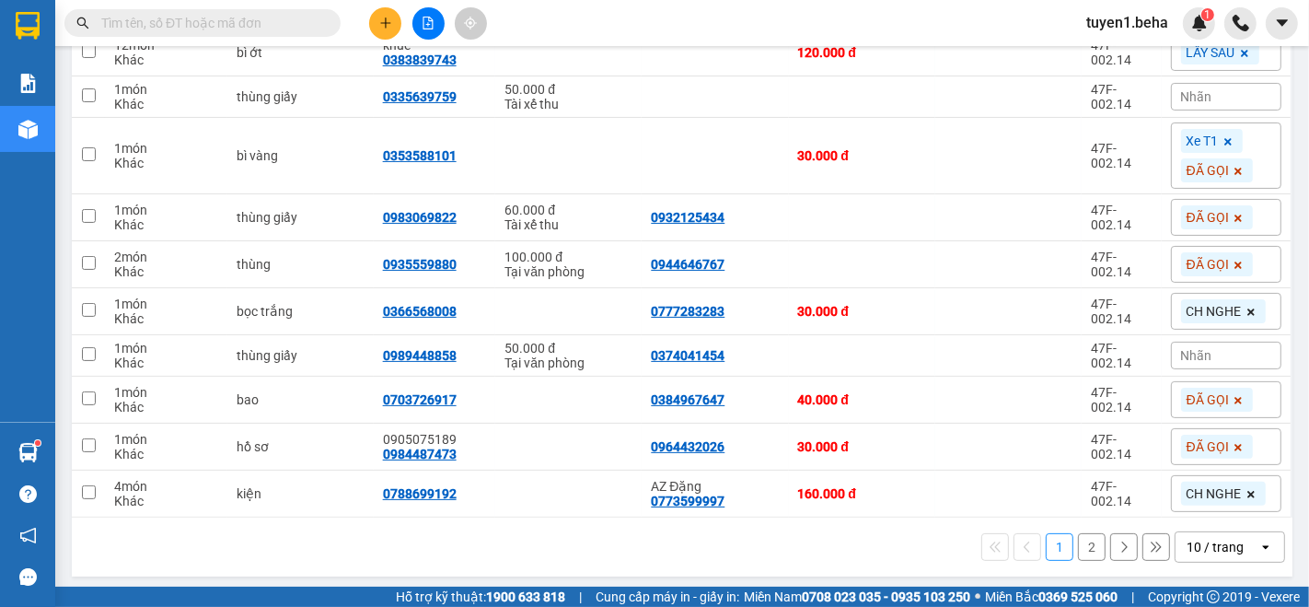
click at [1200, 551] on div "10 / trang" at bounding box center [1215, 547] width 57 height 18
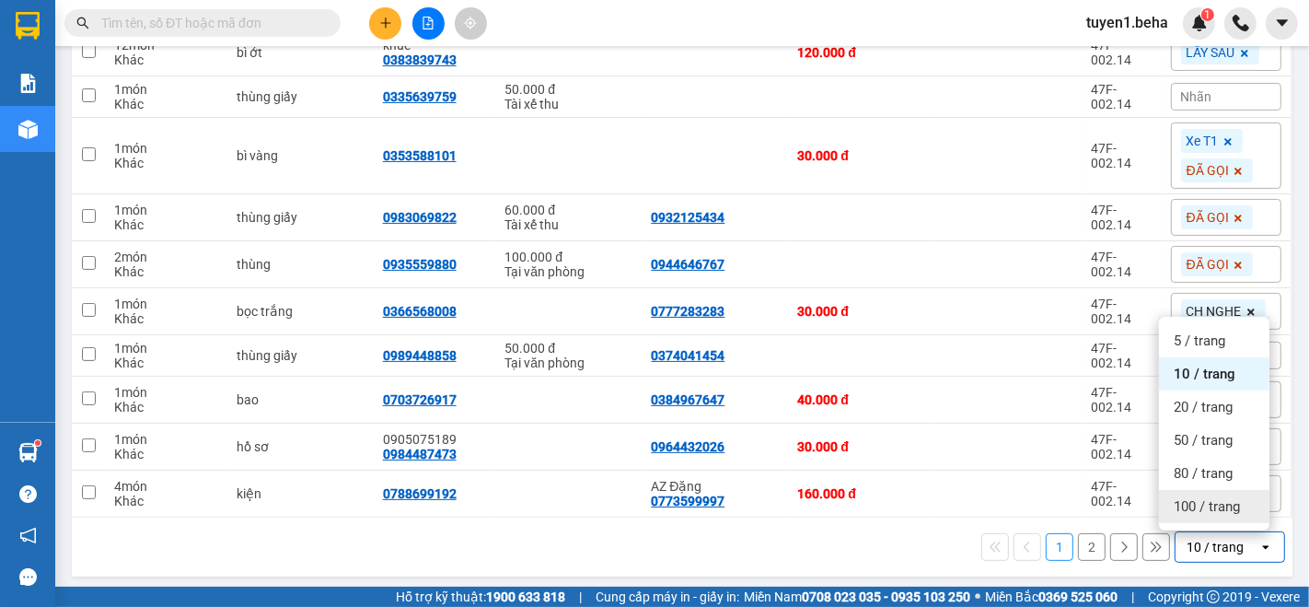
drag, startPoint x: 1204, startPoint y: 511, endPoint x: 1201, endPoint y: 498, distance: 13.4
click at [1204, 509] on span "100 / trang" at bounding box center [1207, 506] width 66 height 18
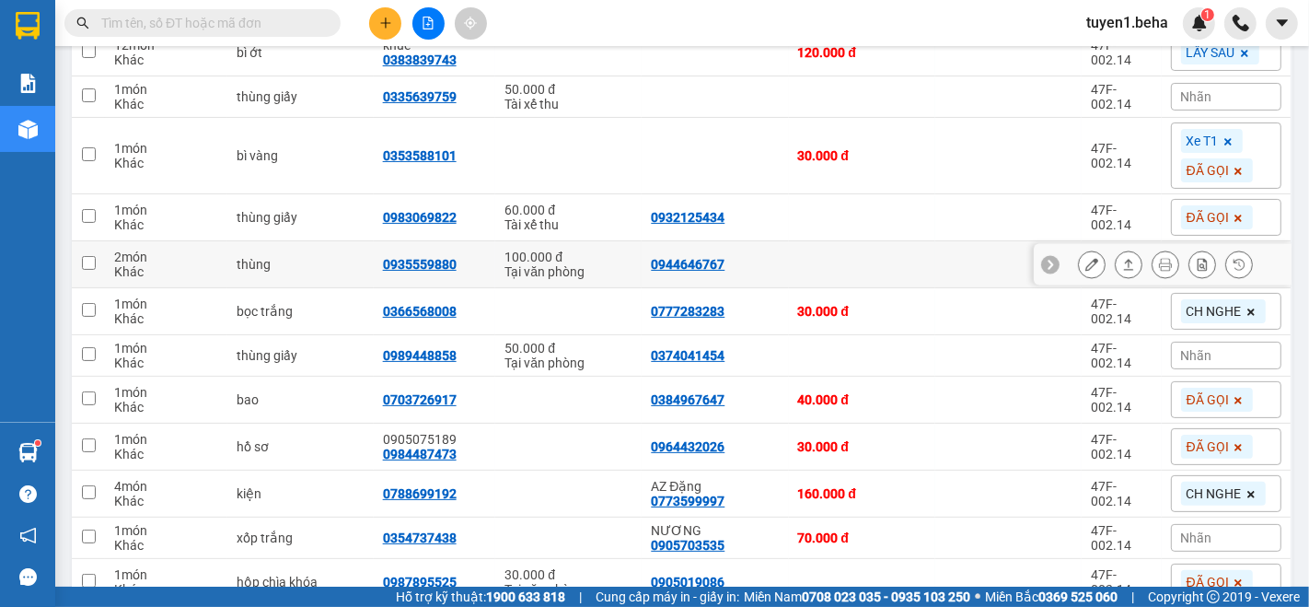
scroll to position [177, 0]
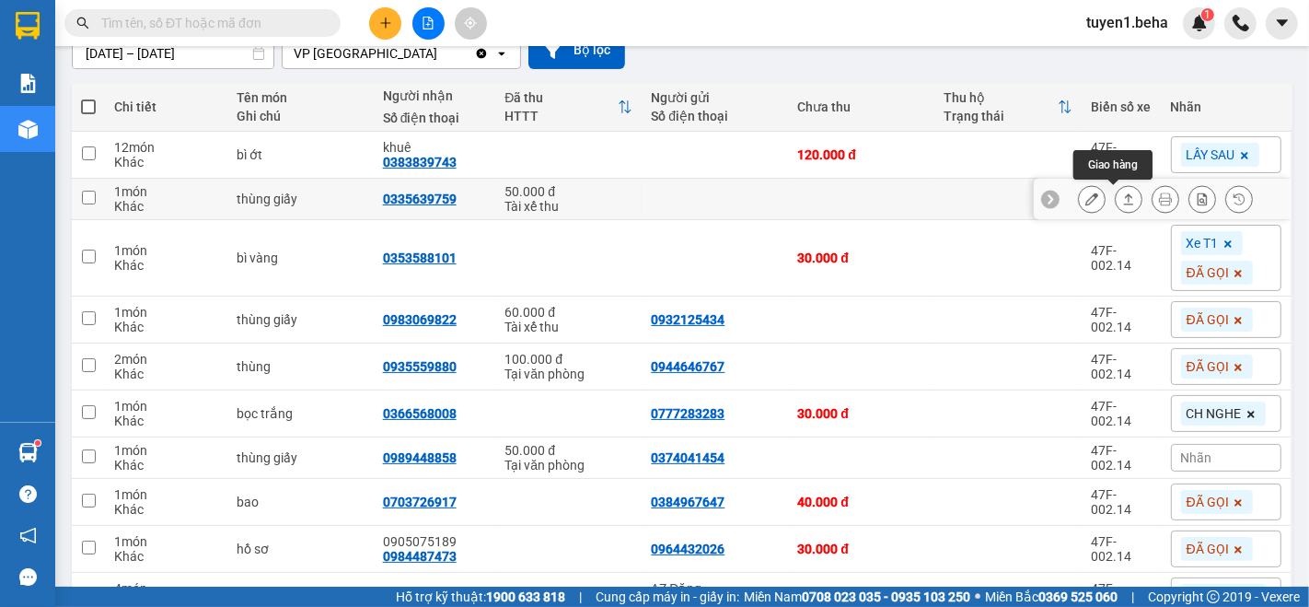
click at [1122, 199] on icon at bounding box center [1128, 198] width 13 height 13
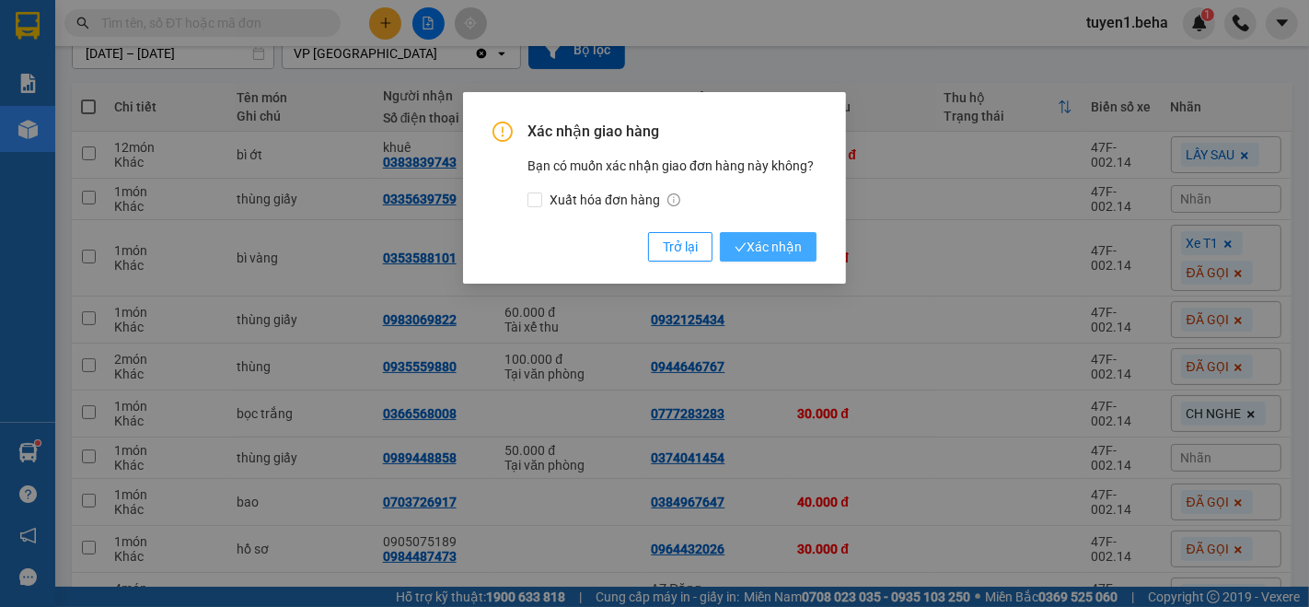
click at [768, 238] on span "Xác nhận" at bounding box center [768, 247] width 67 height 20
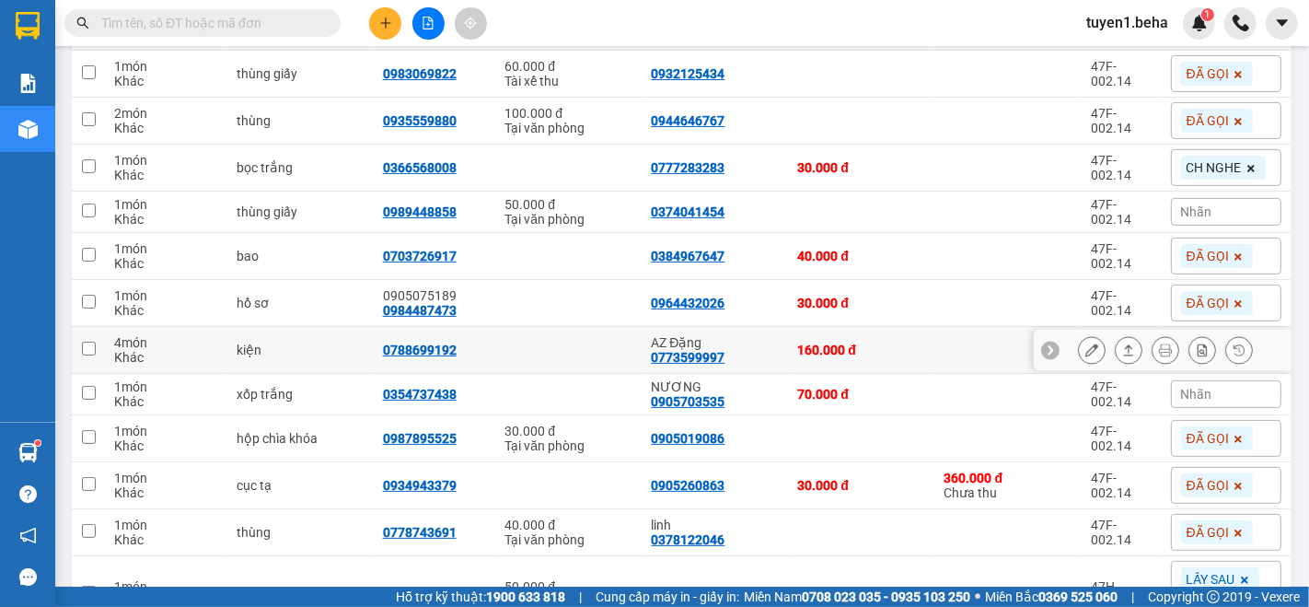
scroll to position [483, 0]
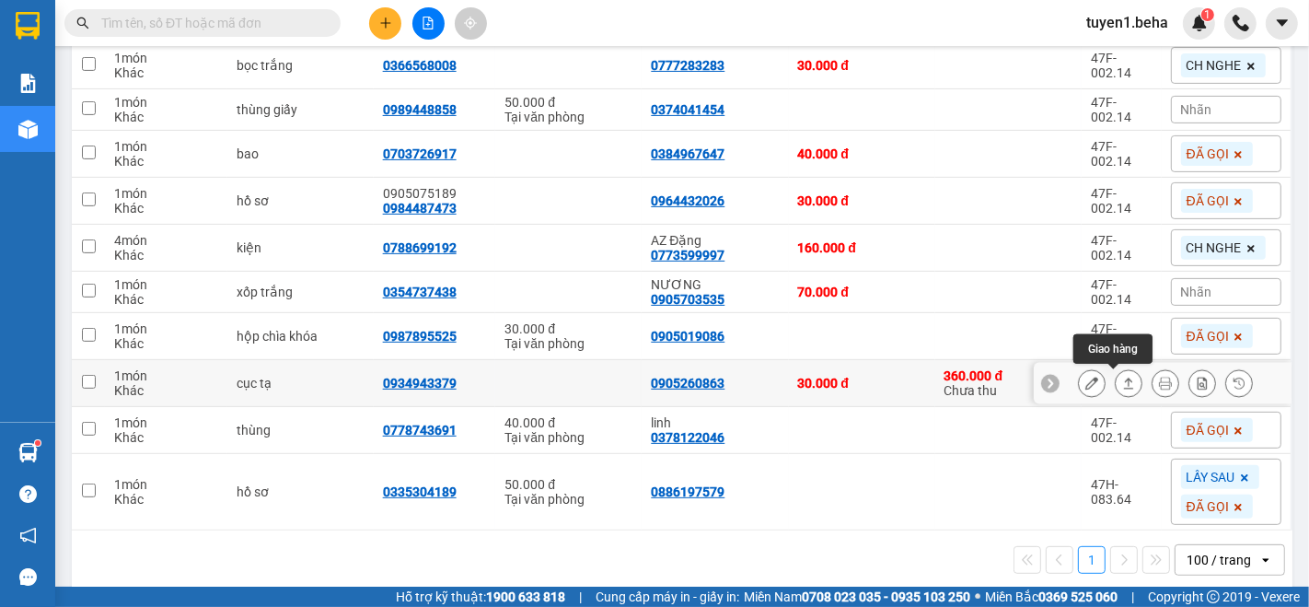
click at [1116, 380] on button at bounding box center [1129, 383] width 26 height 32
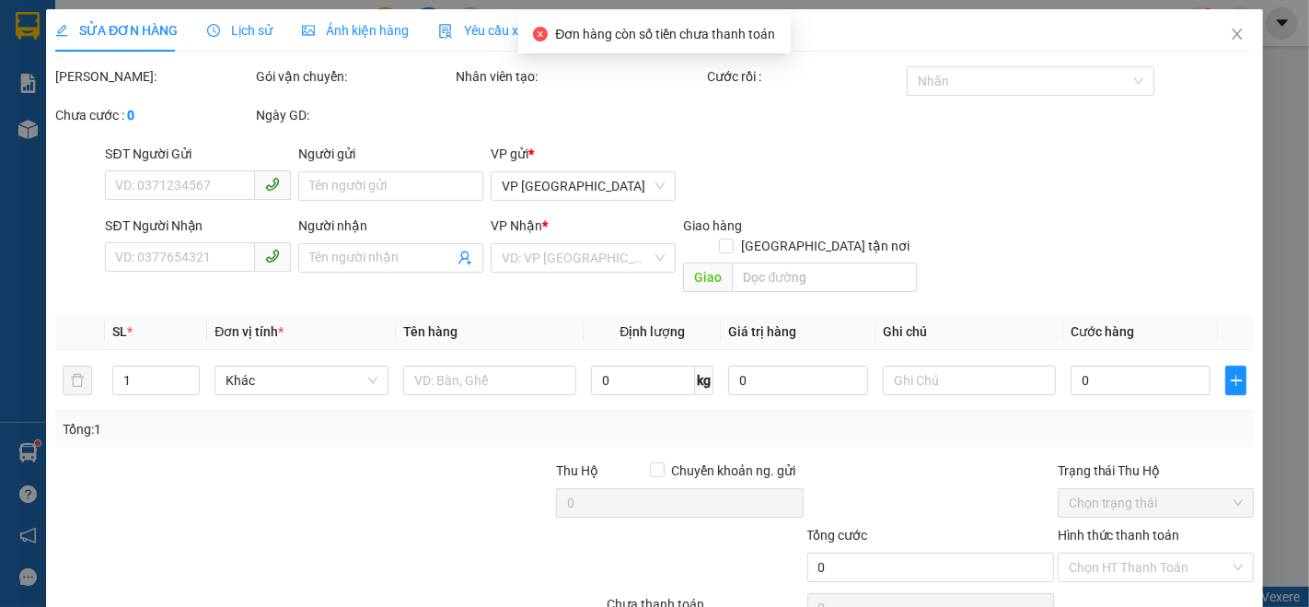
type input "0905260863"
type input "0934943379"
type input "30.000"
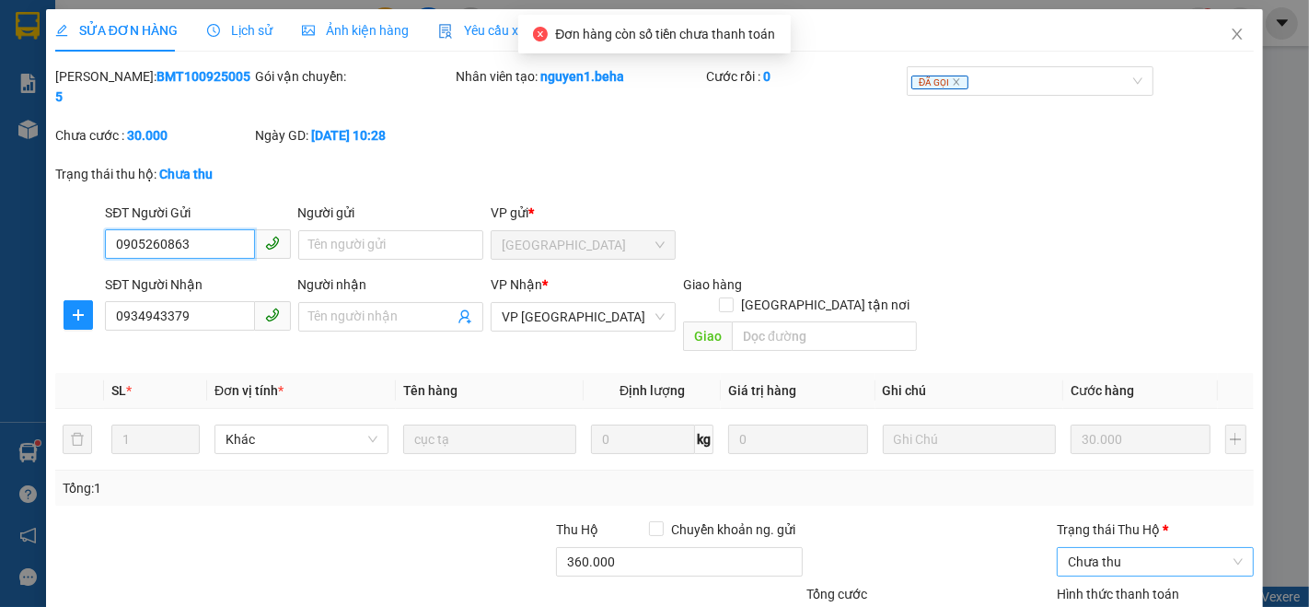
click at [1108, 548] on span "Chưa thu" at bounding box center [1155, 562] width 175 height 28
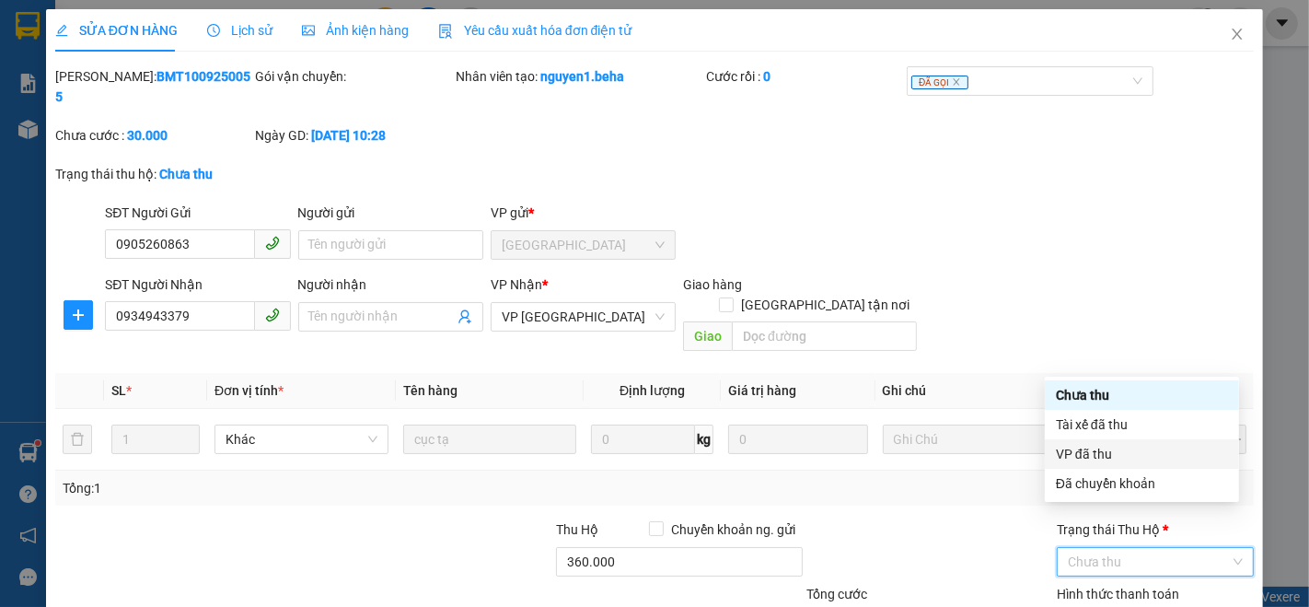
click at [1096, 448] on div "VP đã thu" at bounding box center [1142, 454] width 172 height 20
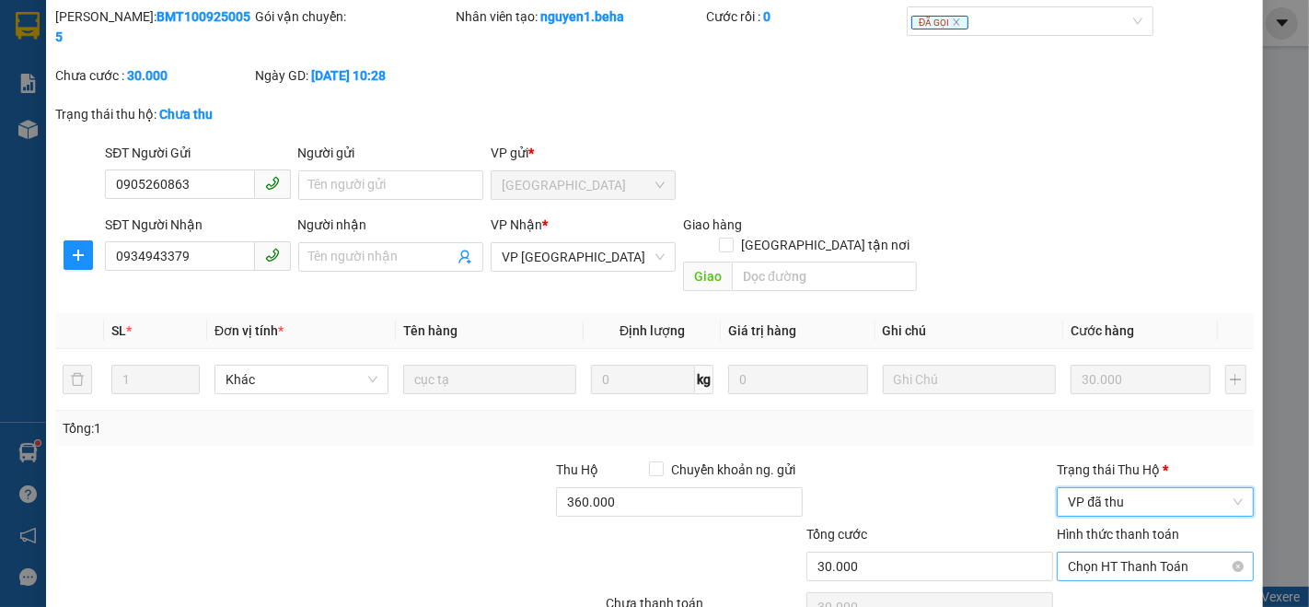
scroll to position [115, 0]
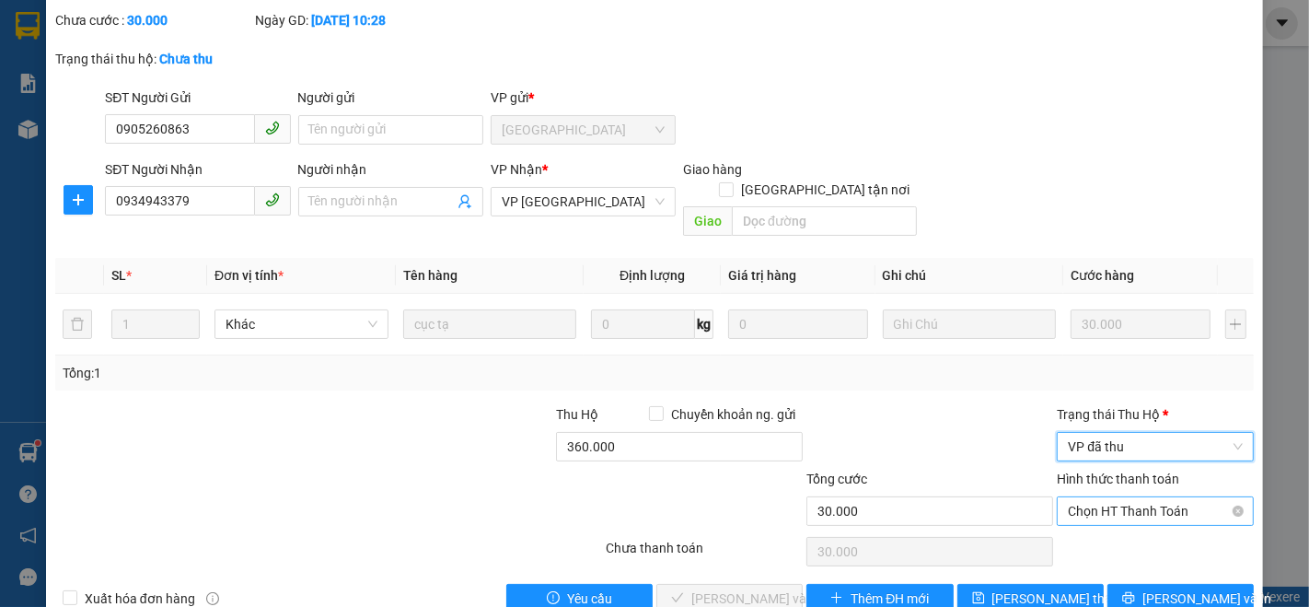
click at [1106, 497] on span "Chọn HT Thanh Toán" at bounding box center [1155, 511] width 175 height 28
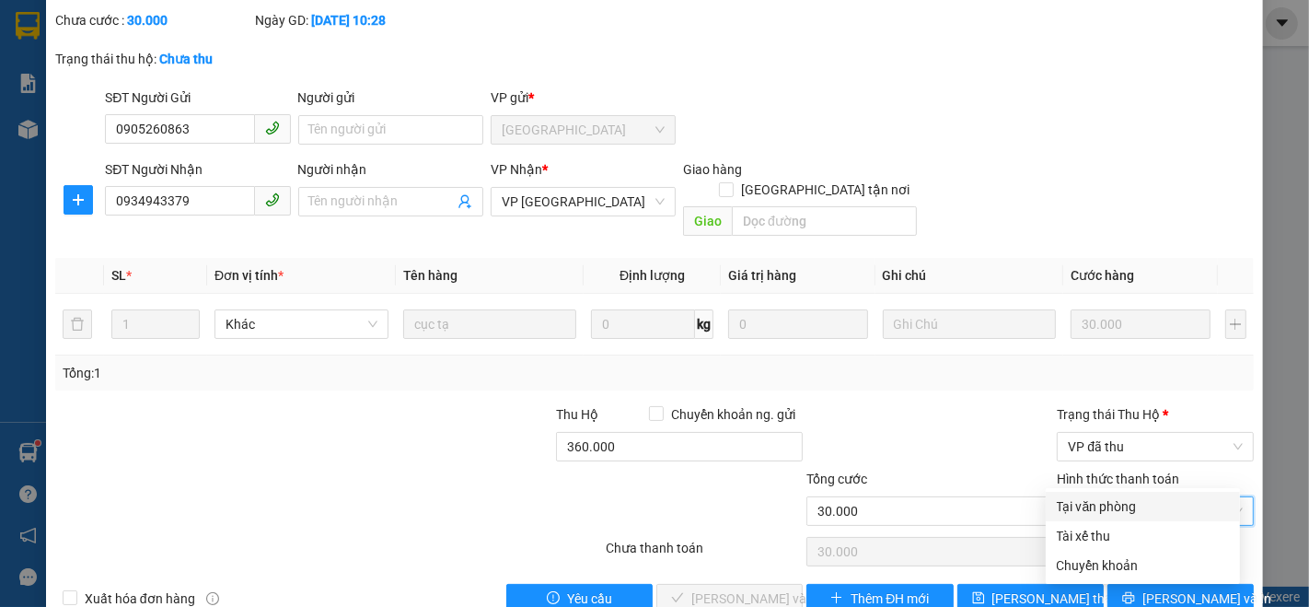
drag, startPoint x: 1112, startPoint y: 497, endPoint x: 1088, endPoint y: 501, distance: 24.2
click at [1111, 497] on div "Tại văn phòng" at bounding box center [1143, 506] width 172 height 20
type input "0"
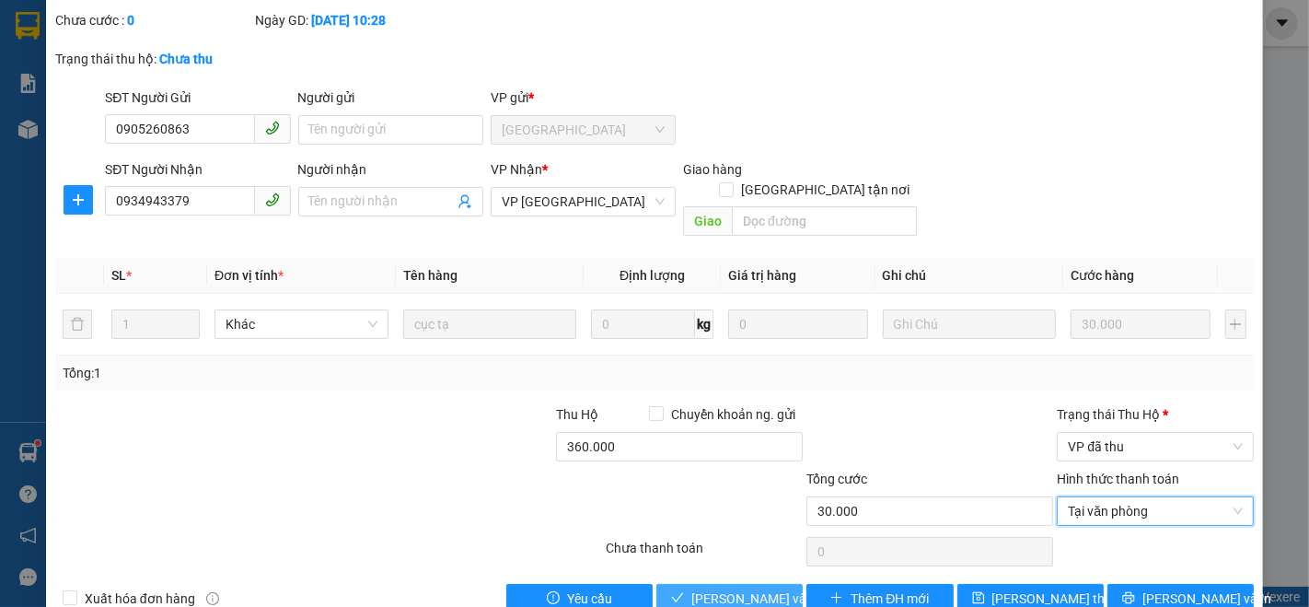
click at [752, 588] on span "[PERSON_NAME] và Giao hàng" at bounding box center [780, 598] width 177 height 20
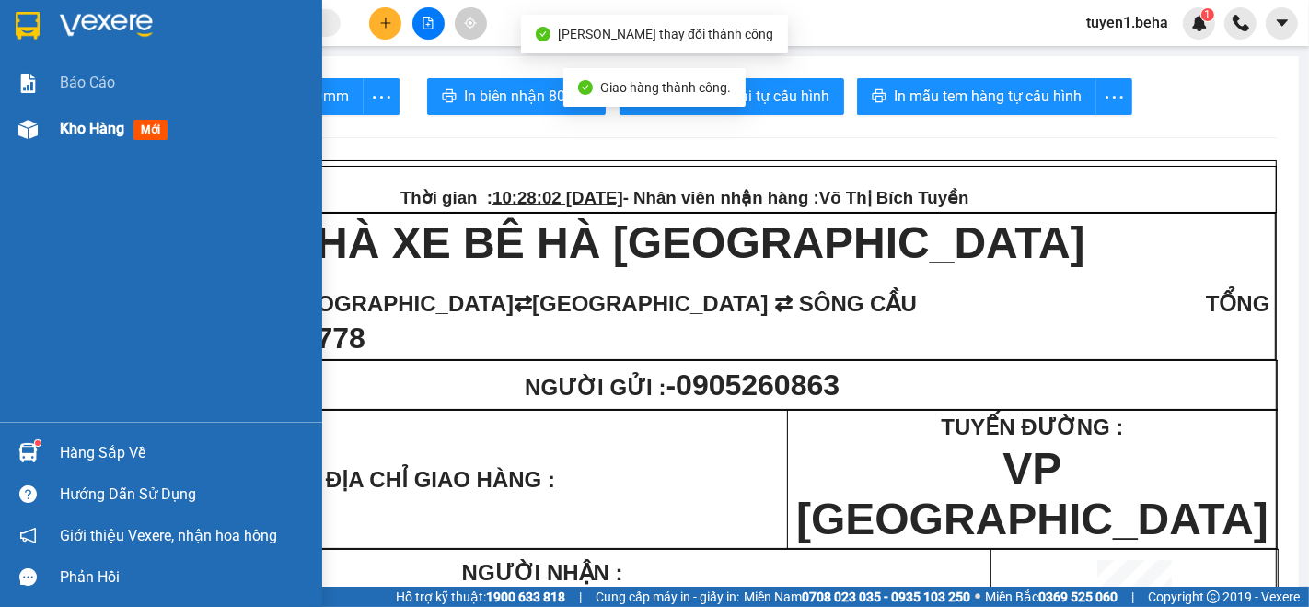
click at [84, 131] on span "Kho hàng" at bounding box center [92, 128] width 64 height 17
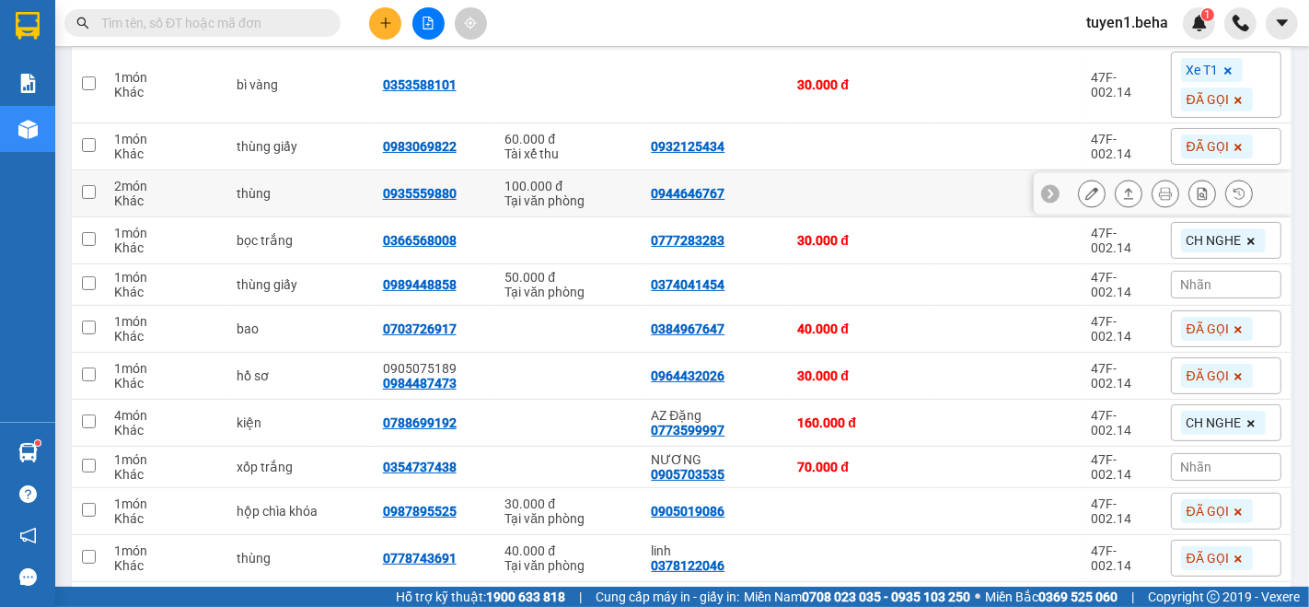
scroll to position [352, 0]
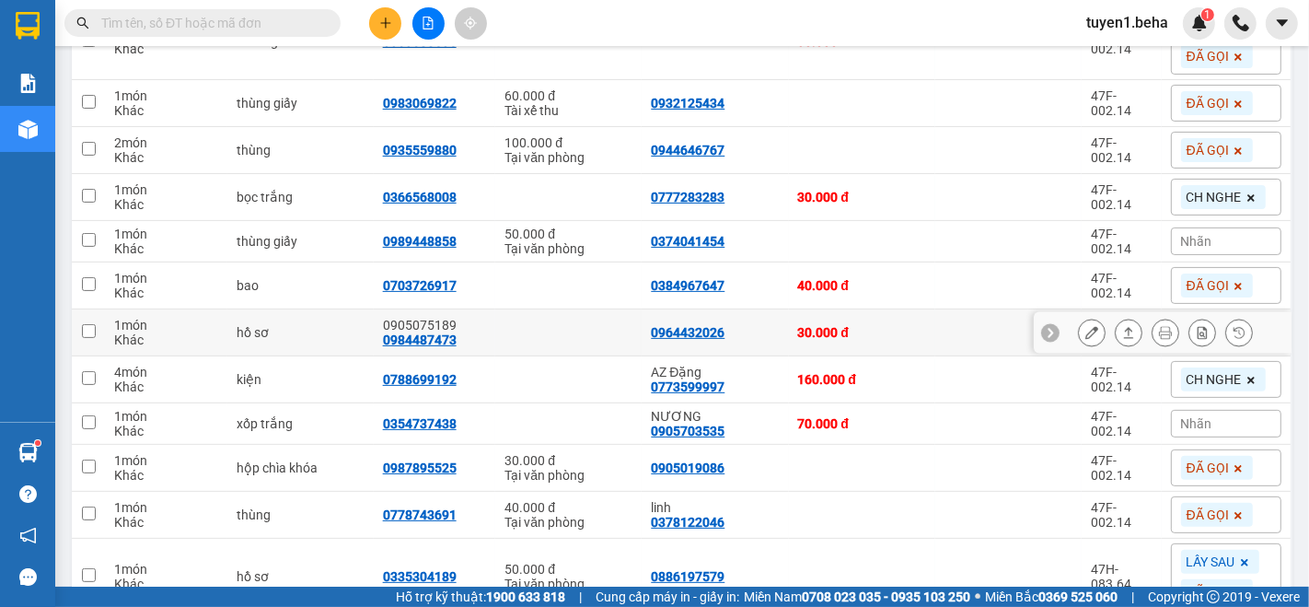
click at [186, 348] on td "1 món Khác" at bounding box center [166, 332] width 122 height 47
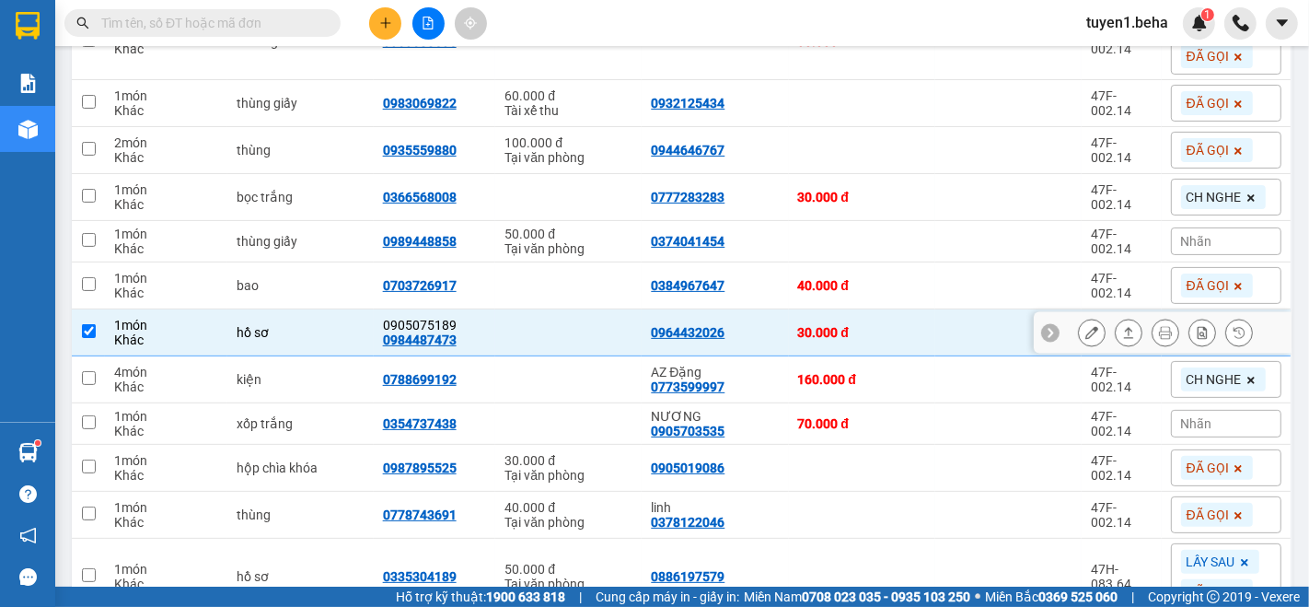
click at [185, 347] on td "1 món Khác" at bounding box center [166, 332] width 122 height 47
checkbox input "false"
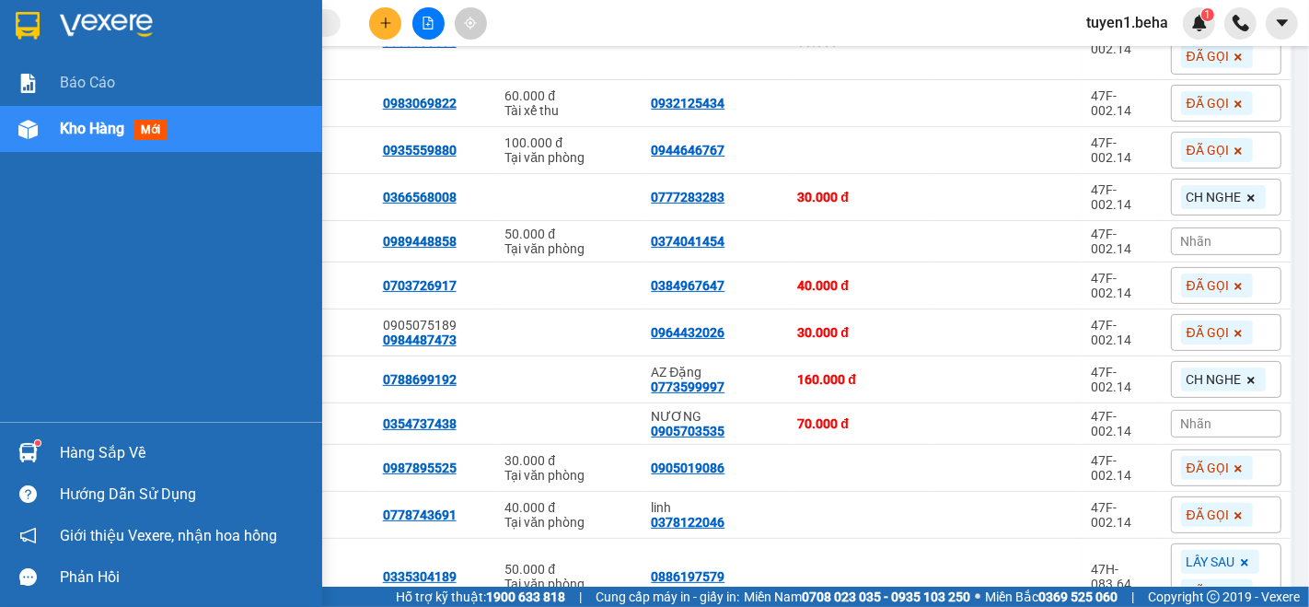
click at [47, 203] on div "Báo cáo Kho hàng mới" at bounding box center [161, 241] width 322 height 362
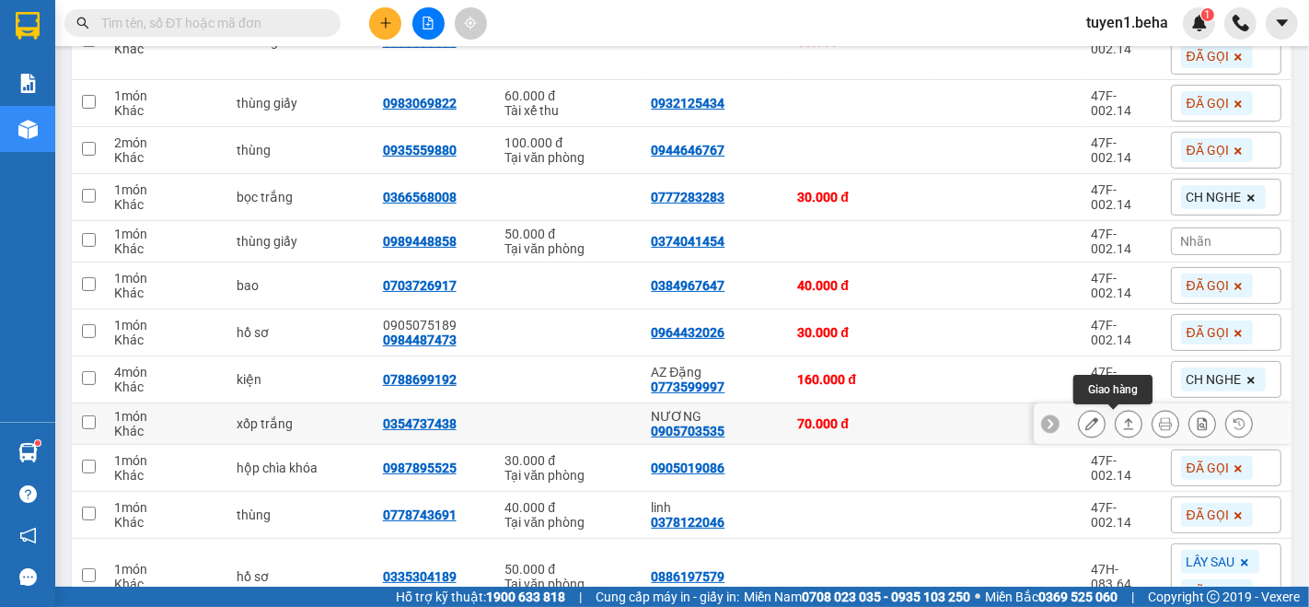
click at [1122, 418] on icon at bounding box center [1128, 423] width 13 height 13
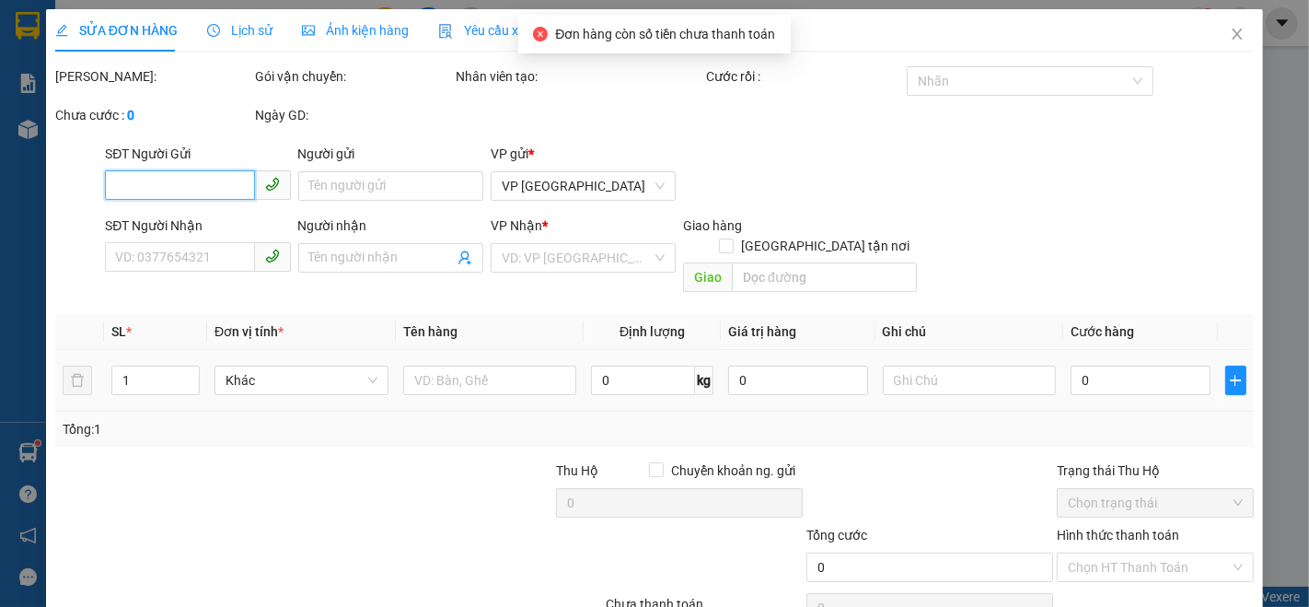
type input "0905703535"
type input "NƯƠNG"
type input "0354737438"
type input "70.000"
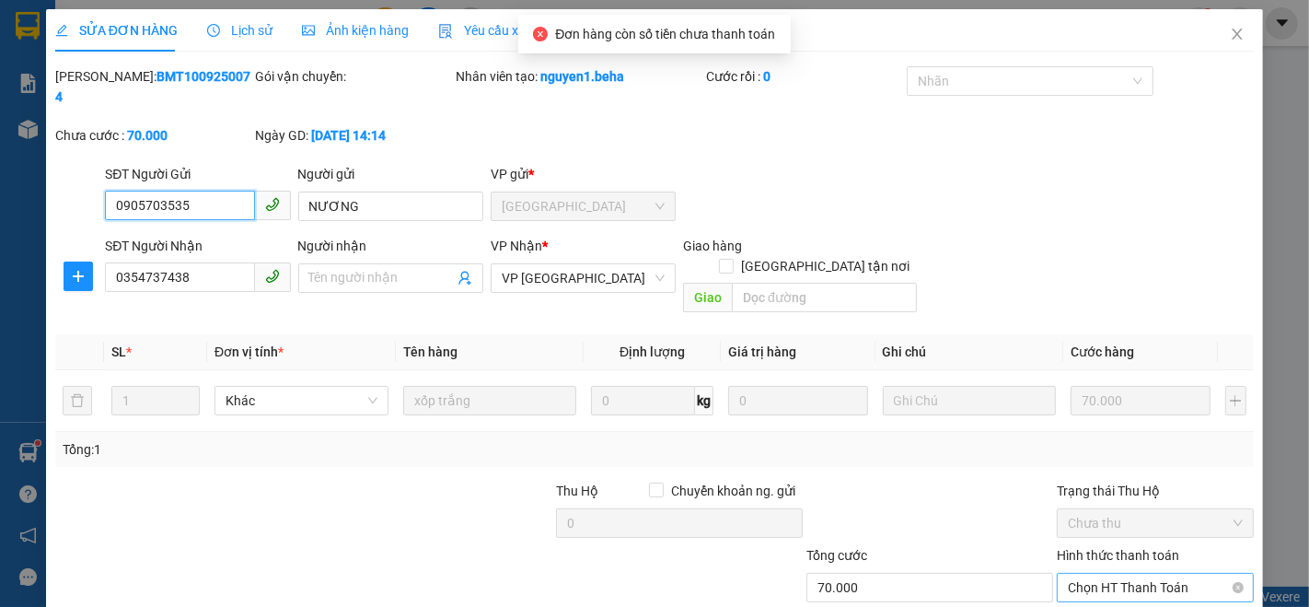
click at [1131, 574] on span "Chọn HT Thanh Toán" at bounding box center [1155, 588] width 175 height 28
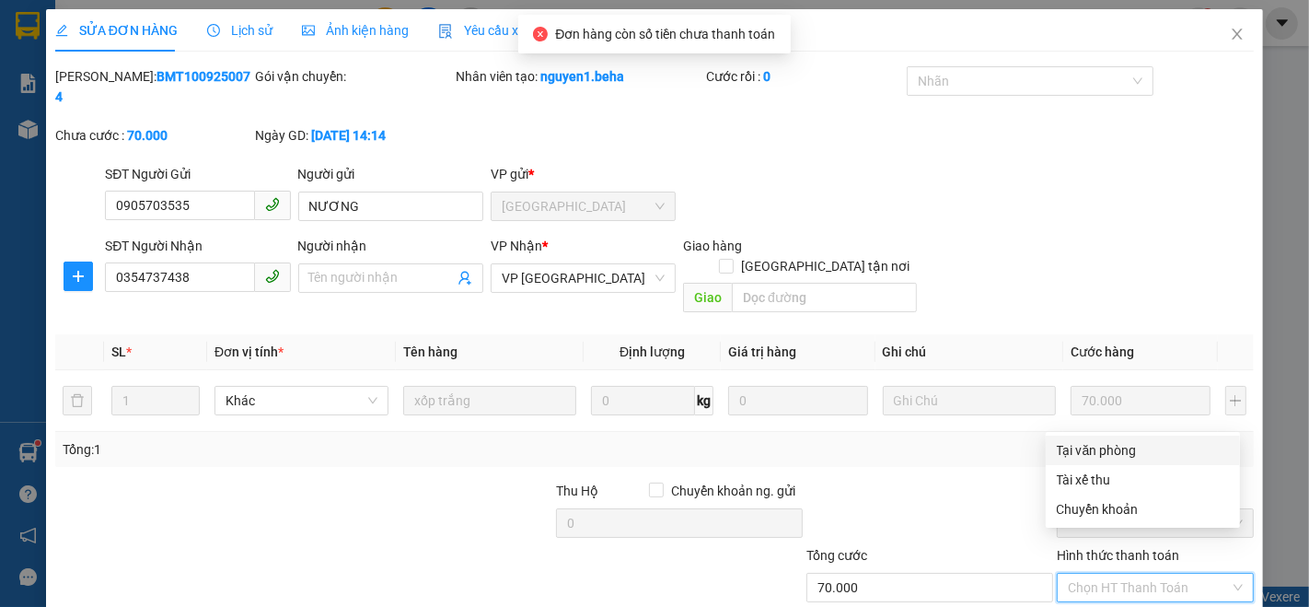
click at [1110, 447] on div "Tại văn phòng" at bounding box center [1143, 450] width 172 height 20
type input "0"
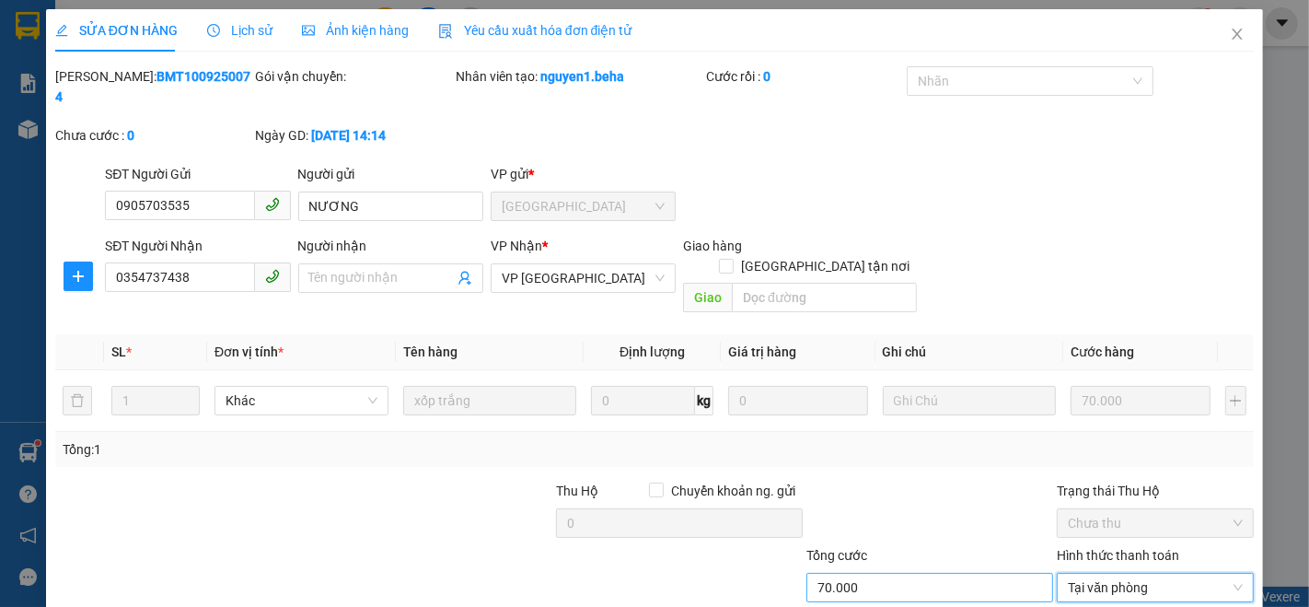
scroll to position [76, 0]
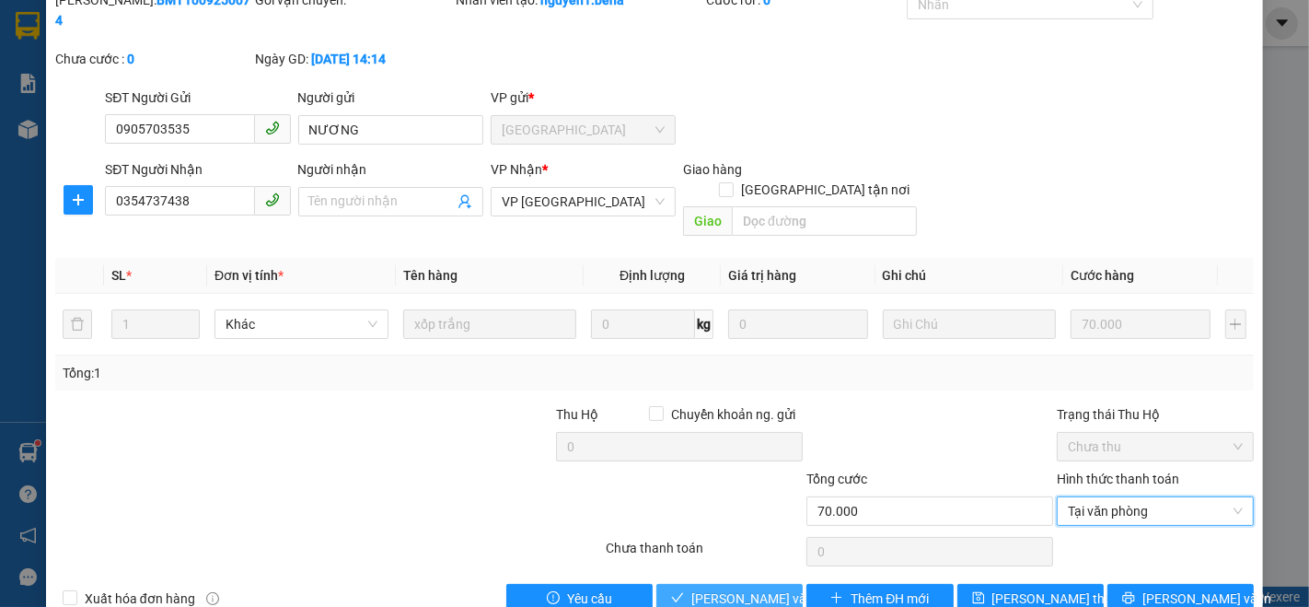
drag, startPoint x: 709, startPoint y: 554, endPoint x: 709, endPoint y: 537, distance: 17.5
click at [709, 588] on span "[PERSON_NAME] và Giao hàng" at bounding box center [780, 598] width 177 height 20
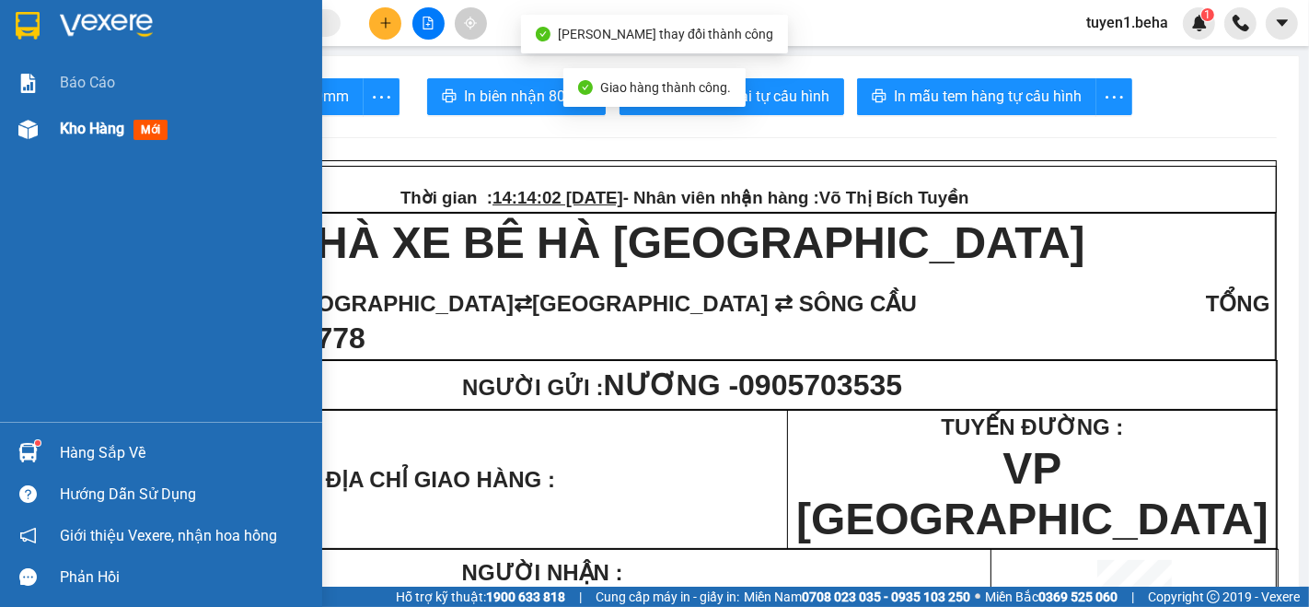
click at [67, 133] on span "Kho hàng" at bounding box center [92, 128] width 64 height 17
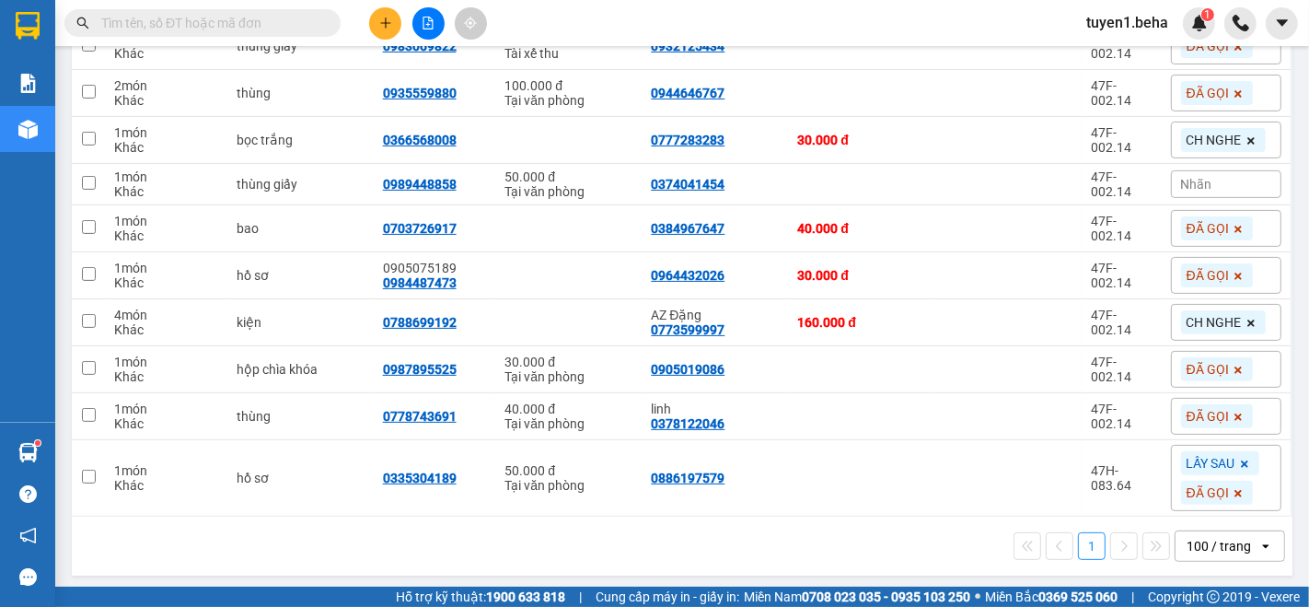
scroll to position [204, 0]
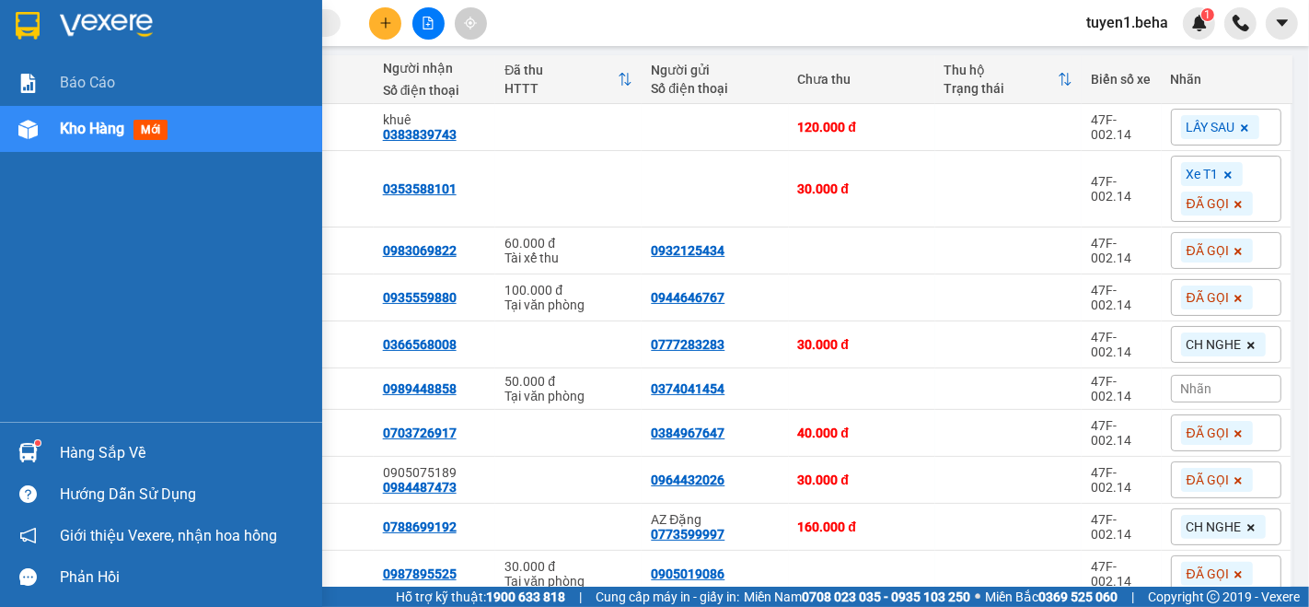
click at [76, 230] on div "Báo cáo Kho hàng mới" at bounding box center [161, 241] width 322 height 362
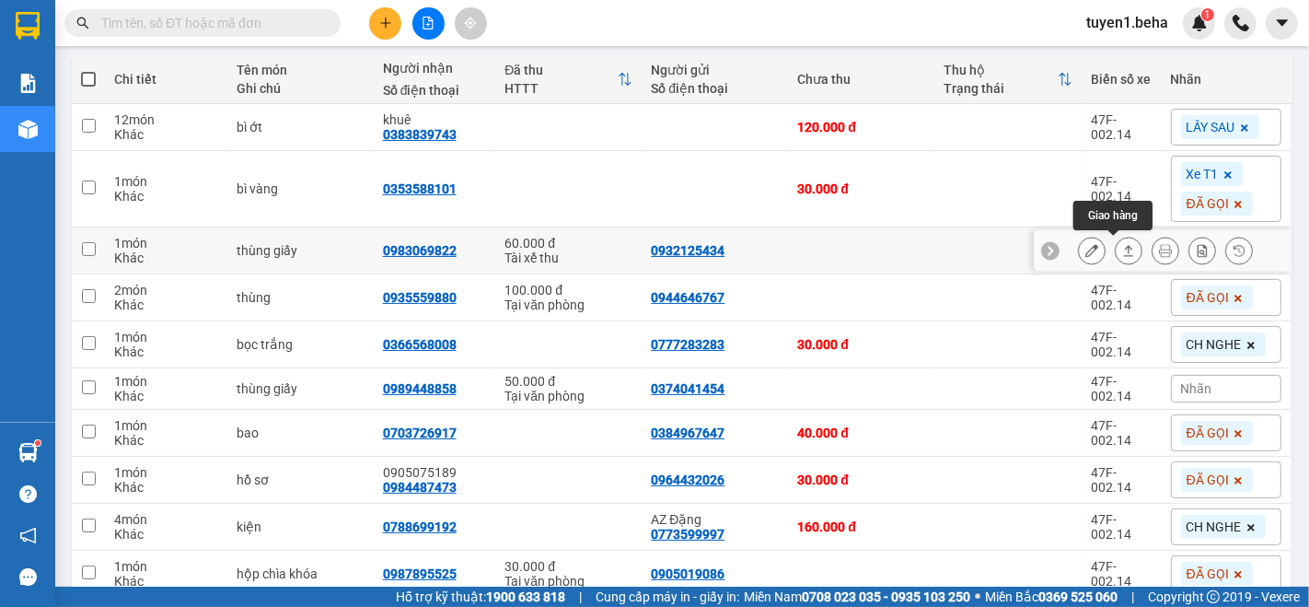
click at [1122, 252] on icon at bounding box center [1128, 250] width 13 height 13
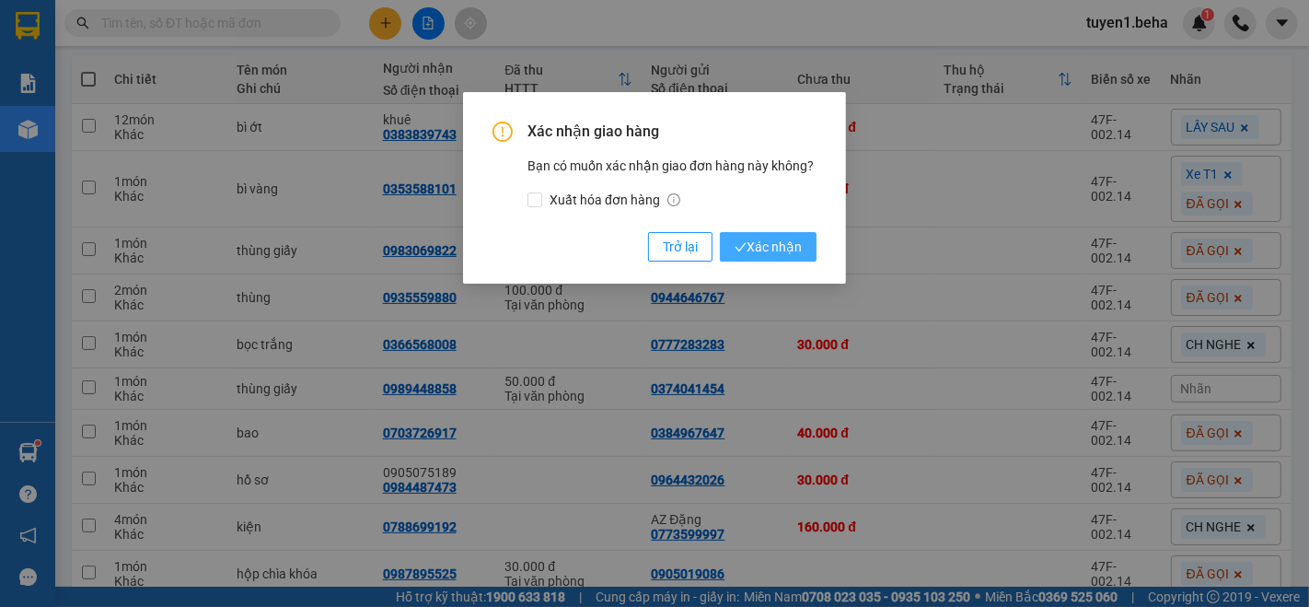
click at [762, 233] on button "Xác nhận" at bounding box center [768, 246] width 97 height 29
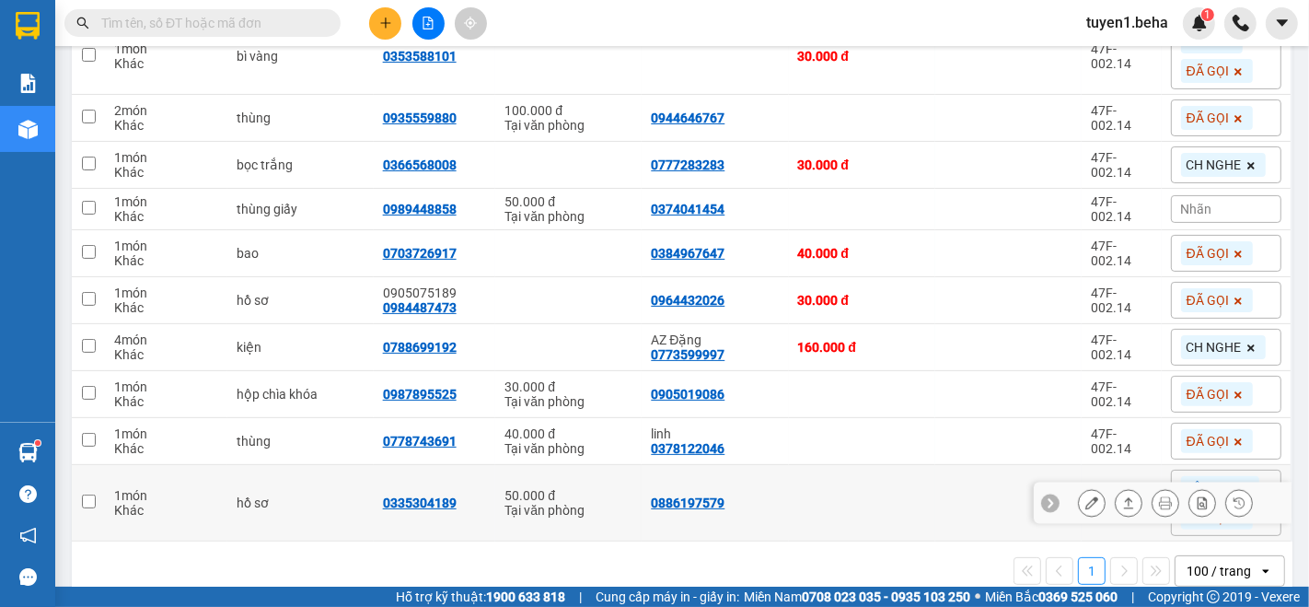
scroll to position [366, 0]
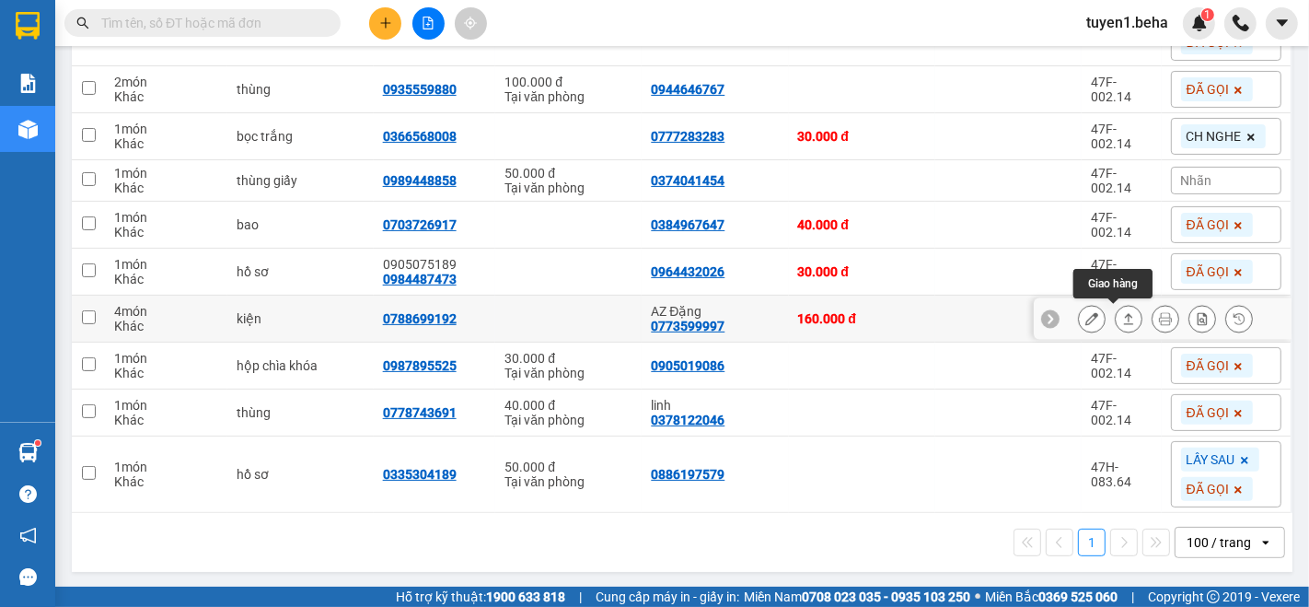
click at [1122, 315] on icon at bounding box center [1128, 318] width 13 height 13
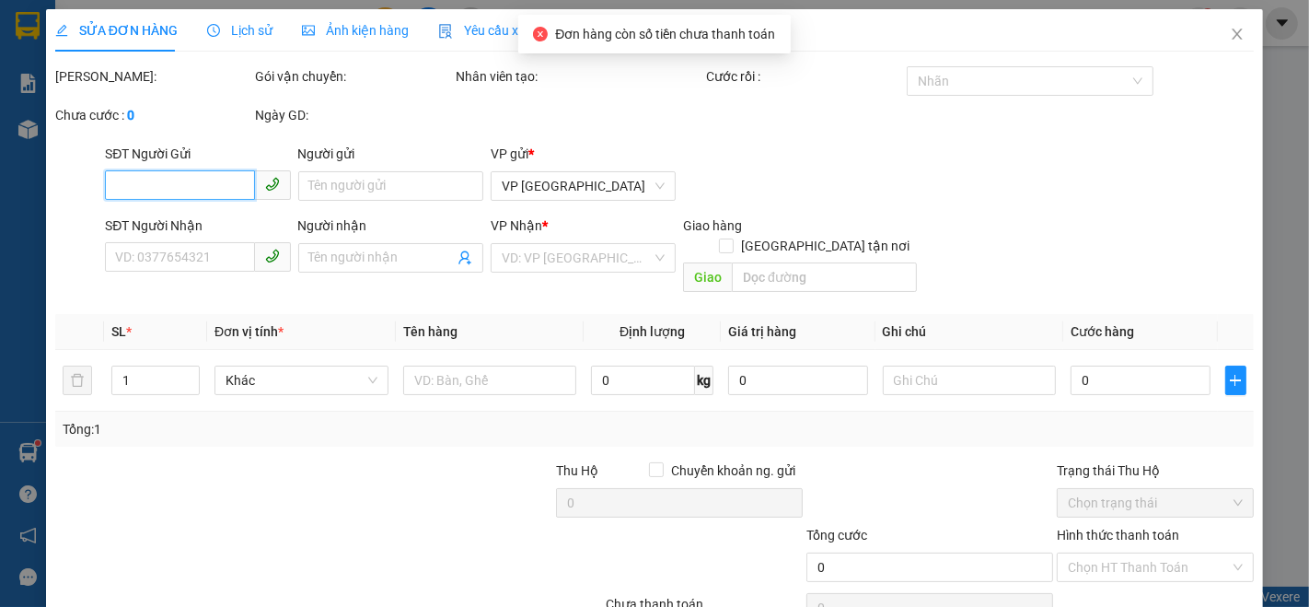
type input "0773599997"
type input "AZ Đặng"
type input "0788699192"
type input "160.000"
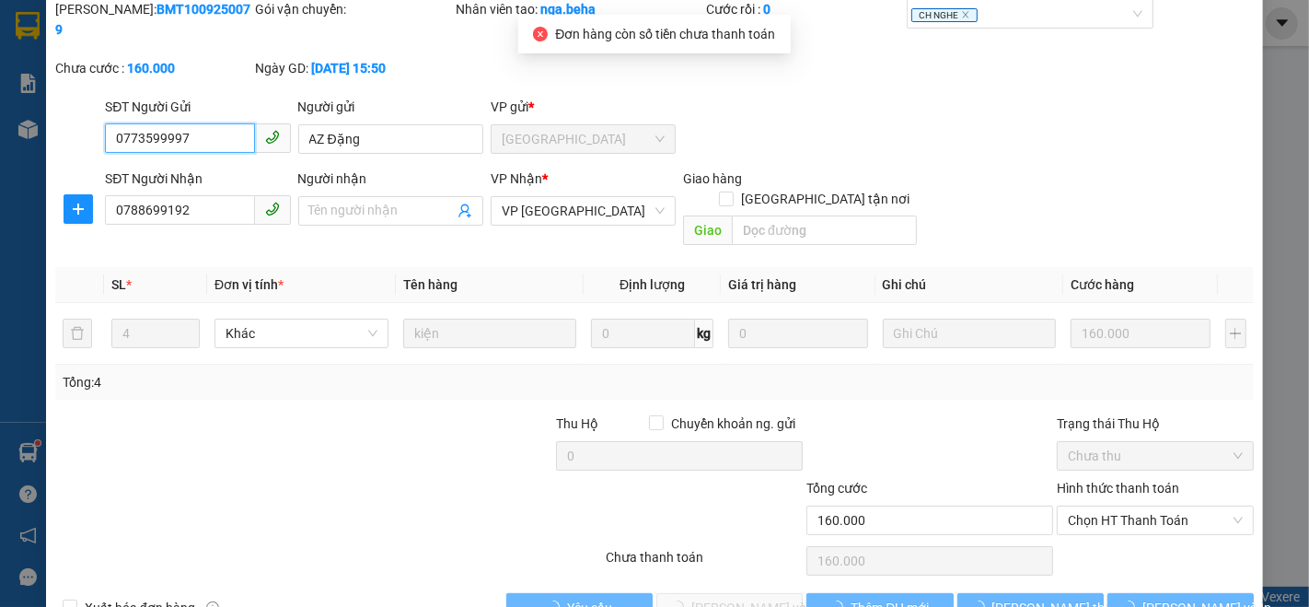
scroll to position [76, 0]
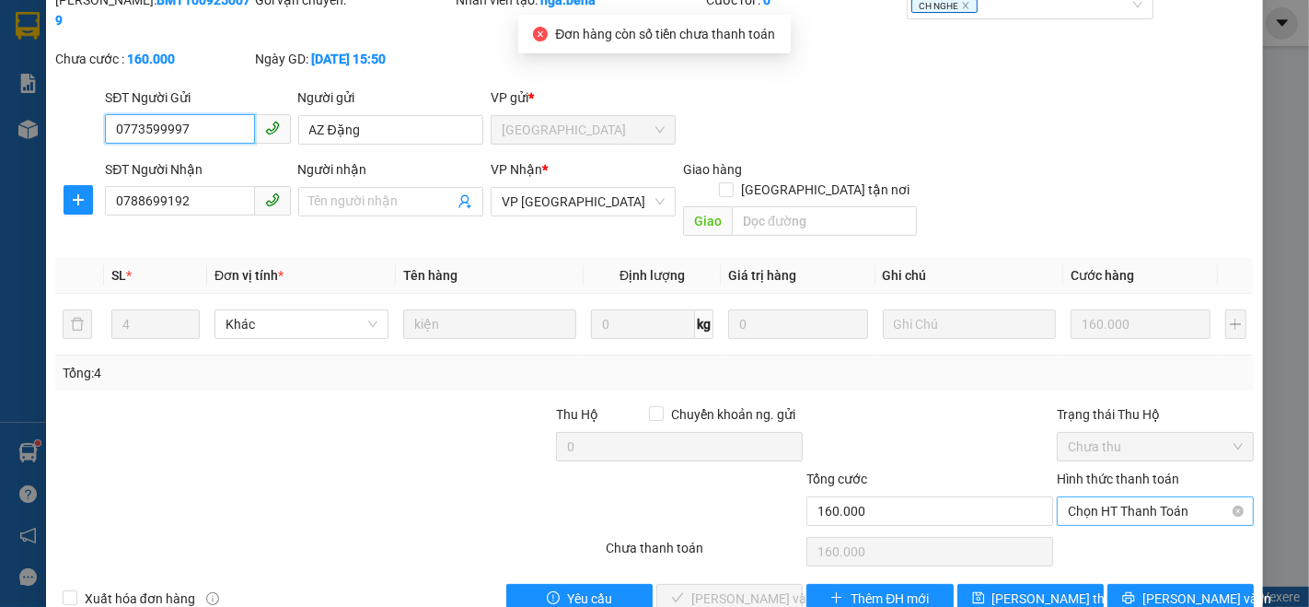
click at [1081, 497] on span "Chọn HT Thanh Toán" at bounding box center [1155, 511] width 175 height 28
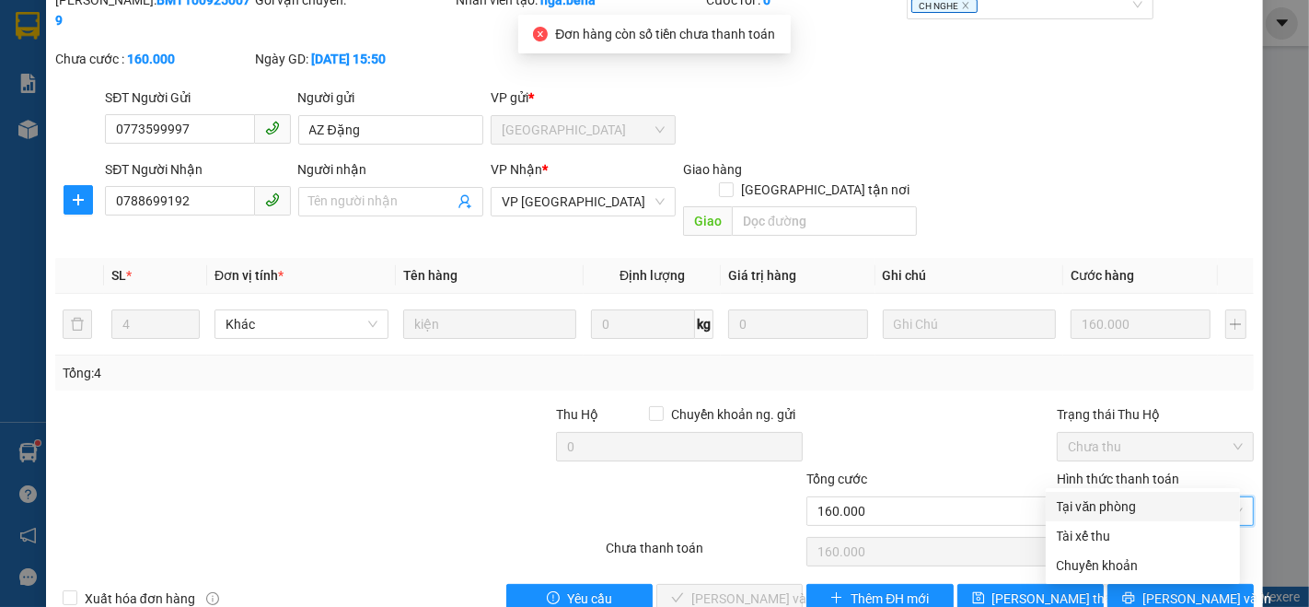
click at [1086, 501] on div "Tại văn phòng" at bounding box center [1143, 506] width 172 height 20
type input "0"
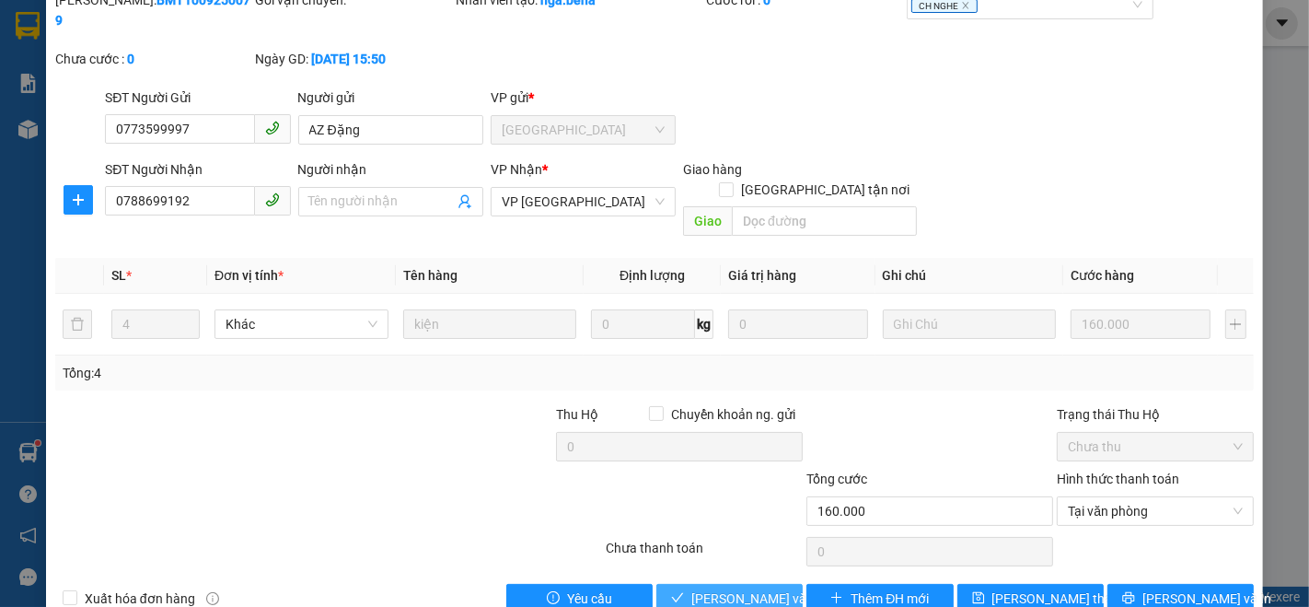
click at [694, 588] on span "[PERSON_NAME] và Giao hàng" at bounding box center [780, 598] width 177 height 20
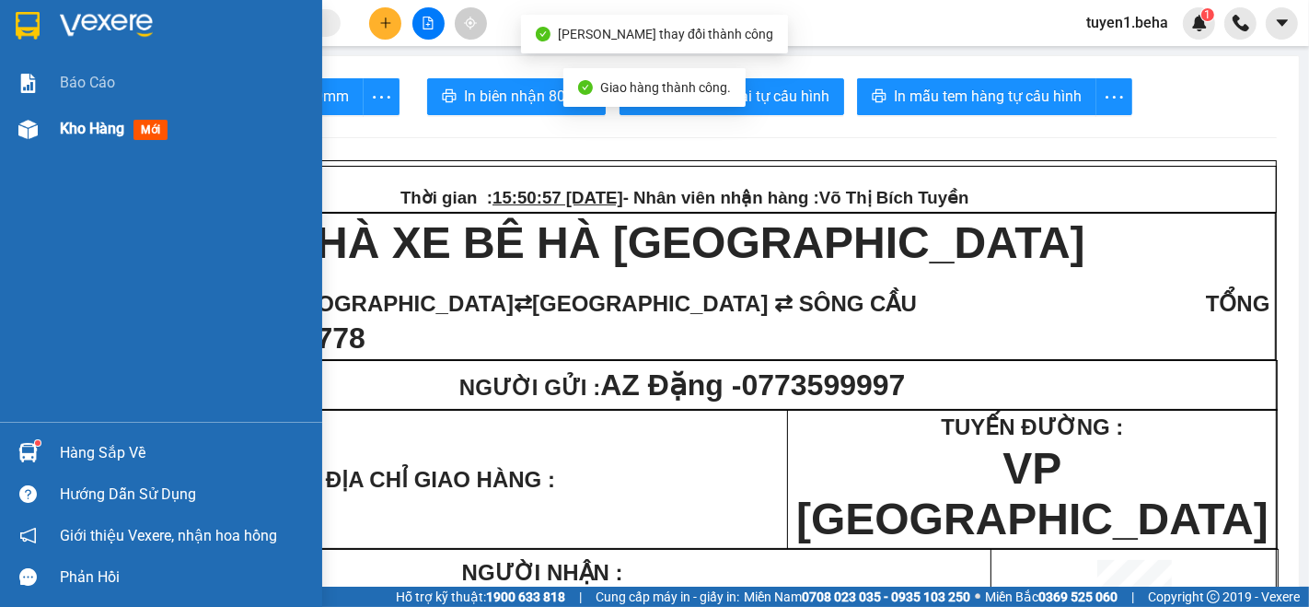
click at [102, 114] on div "Kho hàng mới" at bounding box center [184, 129] width 249 height 46
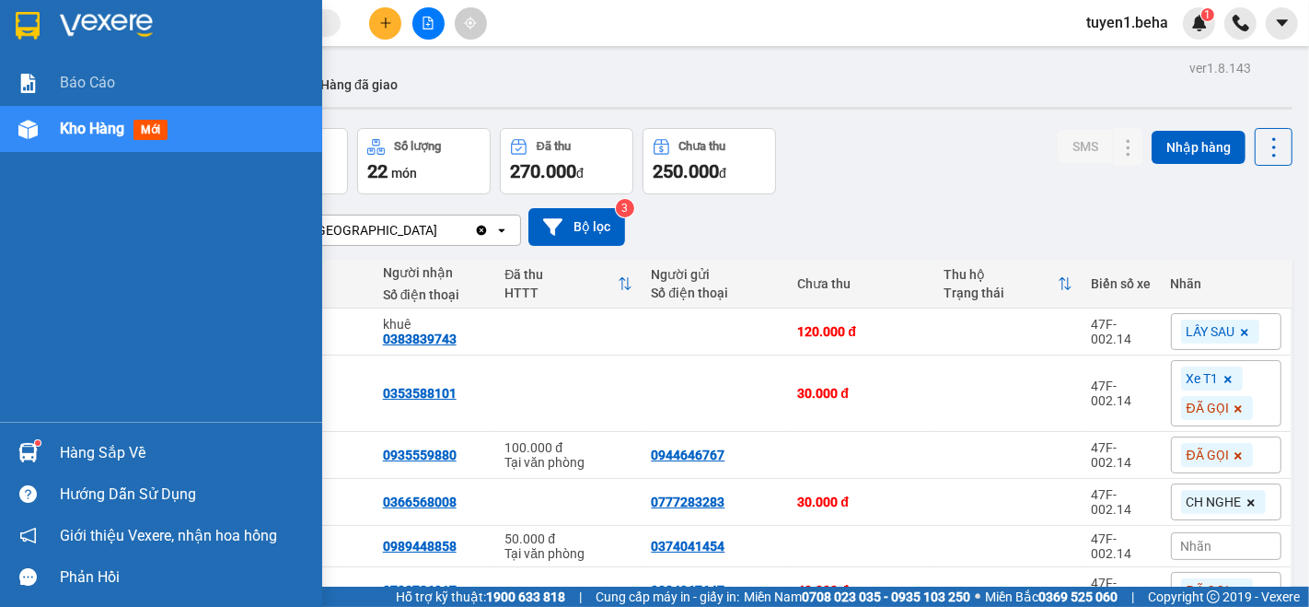
click at [95, 353] on div "Báo cáo Kho hàng mới" at bounding box center [161, 241] width 322 height 362
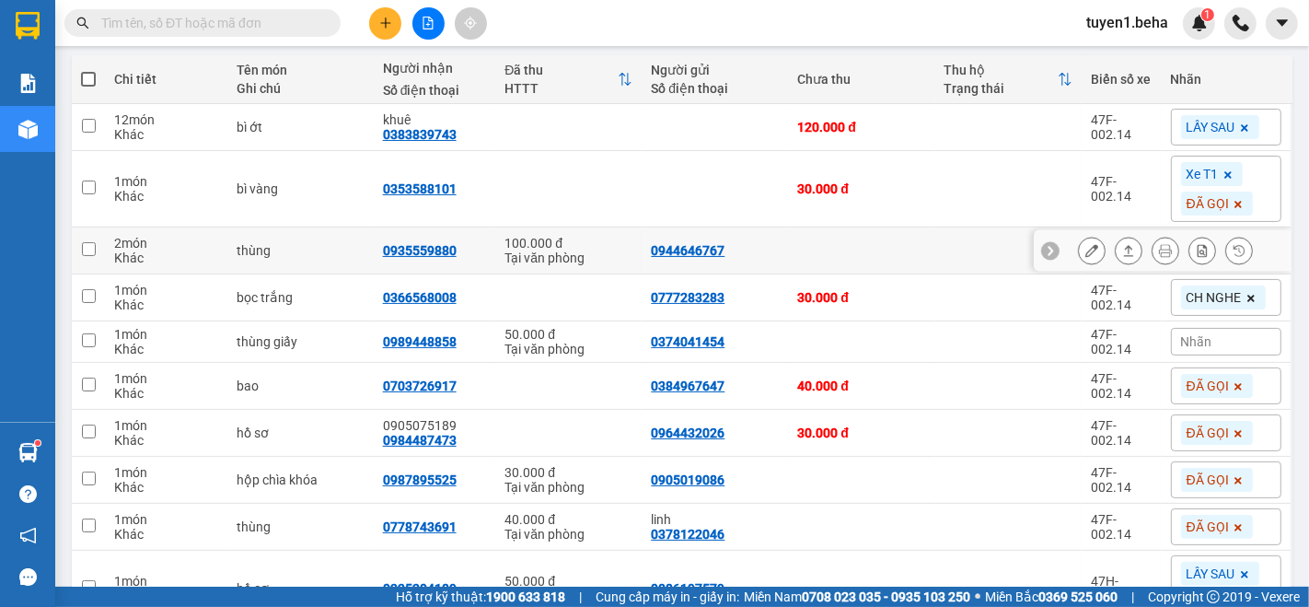
scroll to position [307, 0]
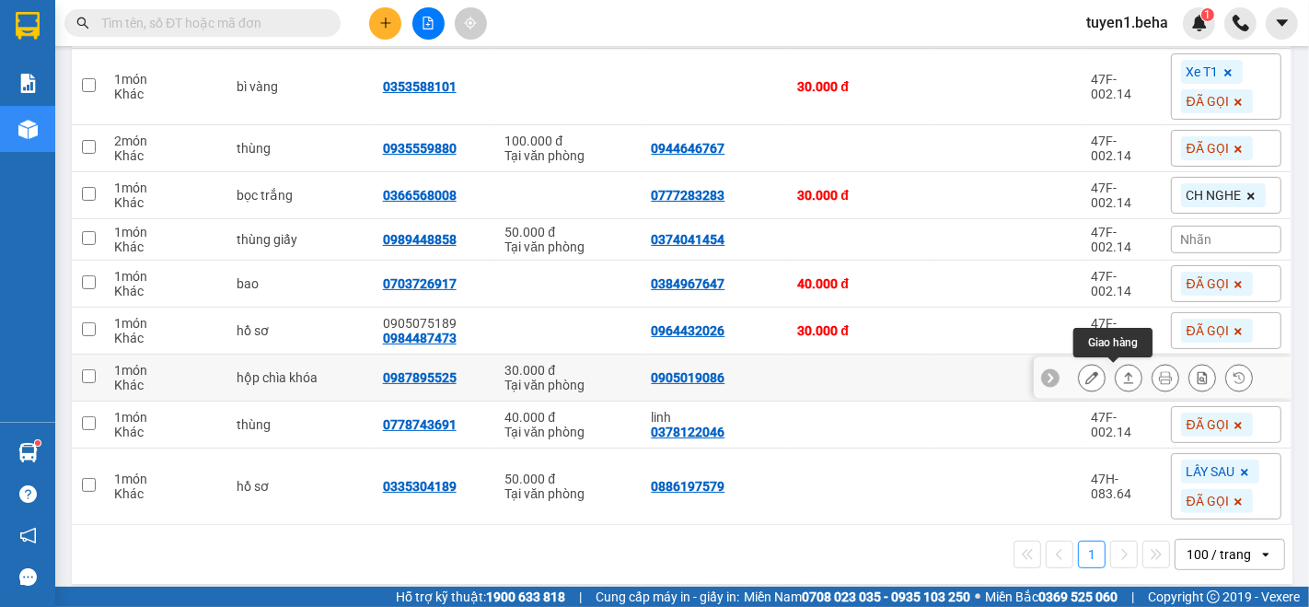
click at [1122, 372] on icon at bounding box center [1128, 377] width 13 height 13
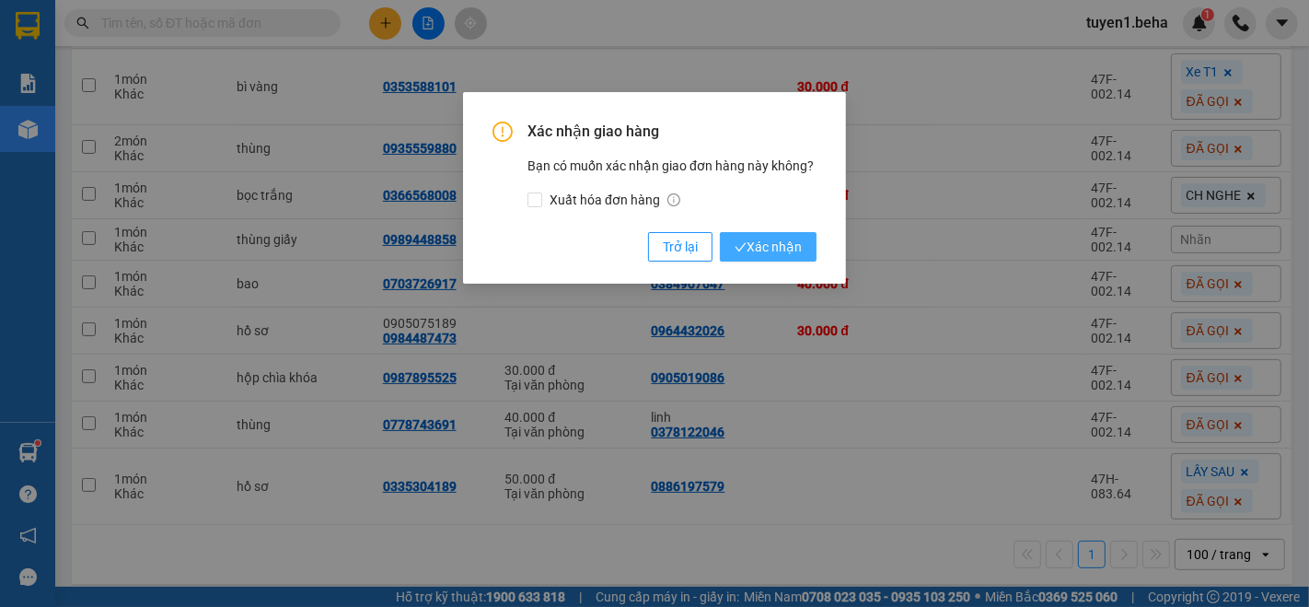
click at [792, 249] on span "Xác nhận" at bounding box center [768, 247] width 67 height 20
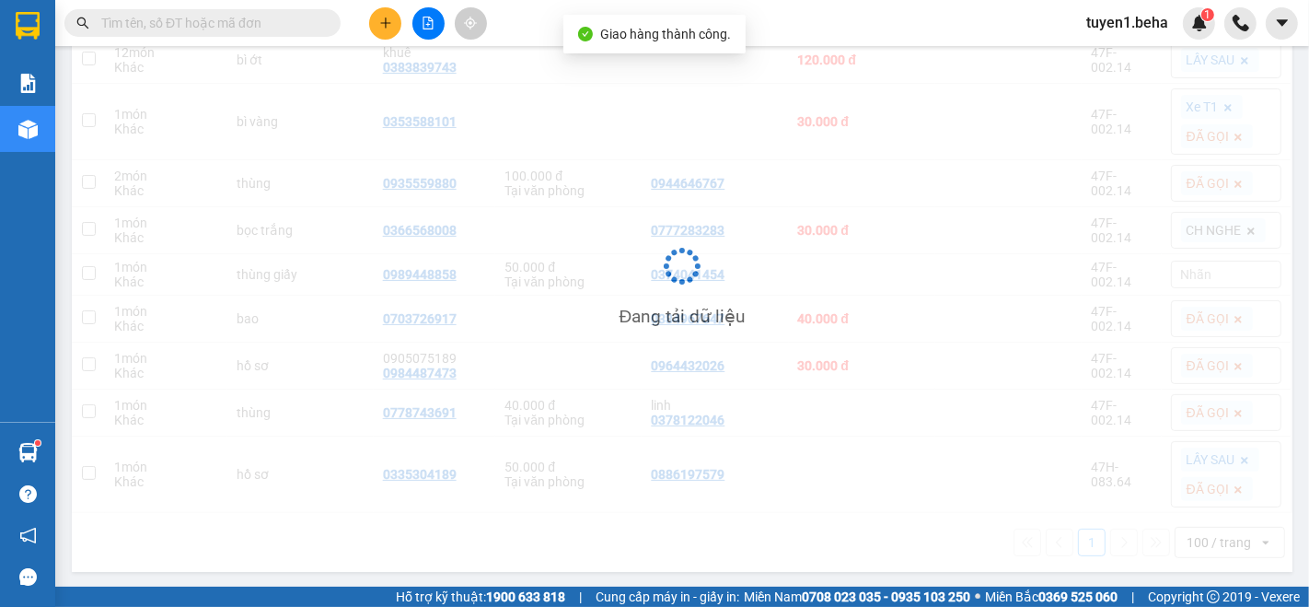
scroll to position [272, 0]
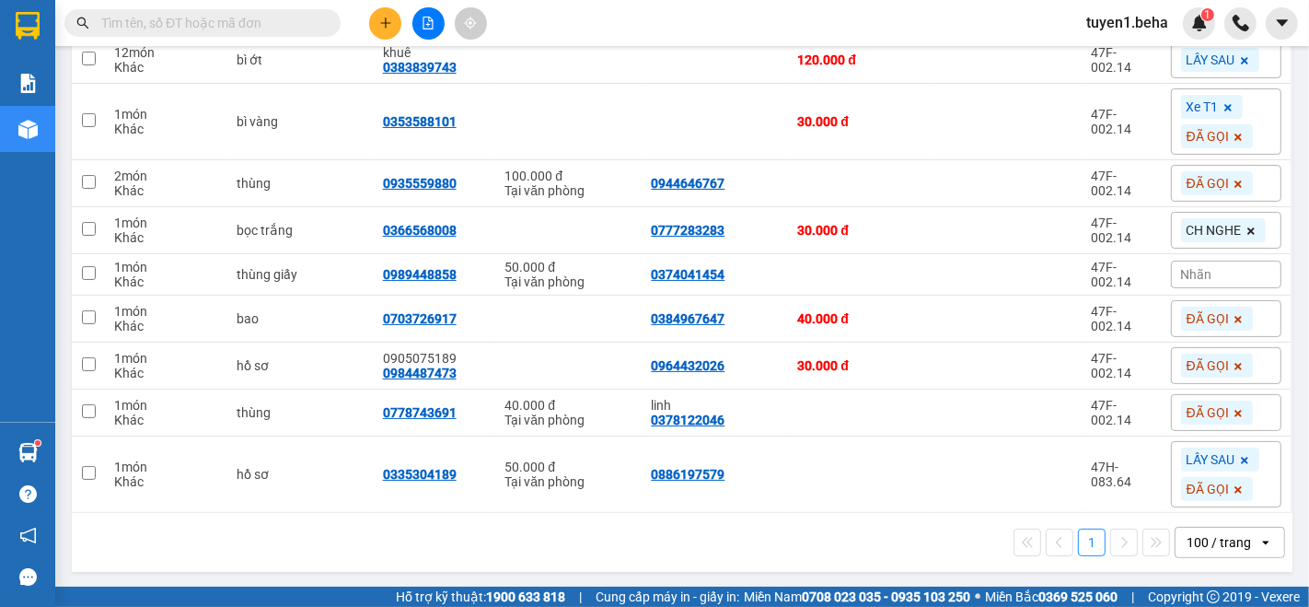
click at [170, 541] on div "1 100 / trang open" at bounding box center [682, 542] width 1206 height 31
click at [1086, 268] on icon at bounding box center [1092, 274] width 13 height 13
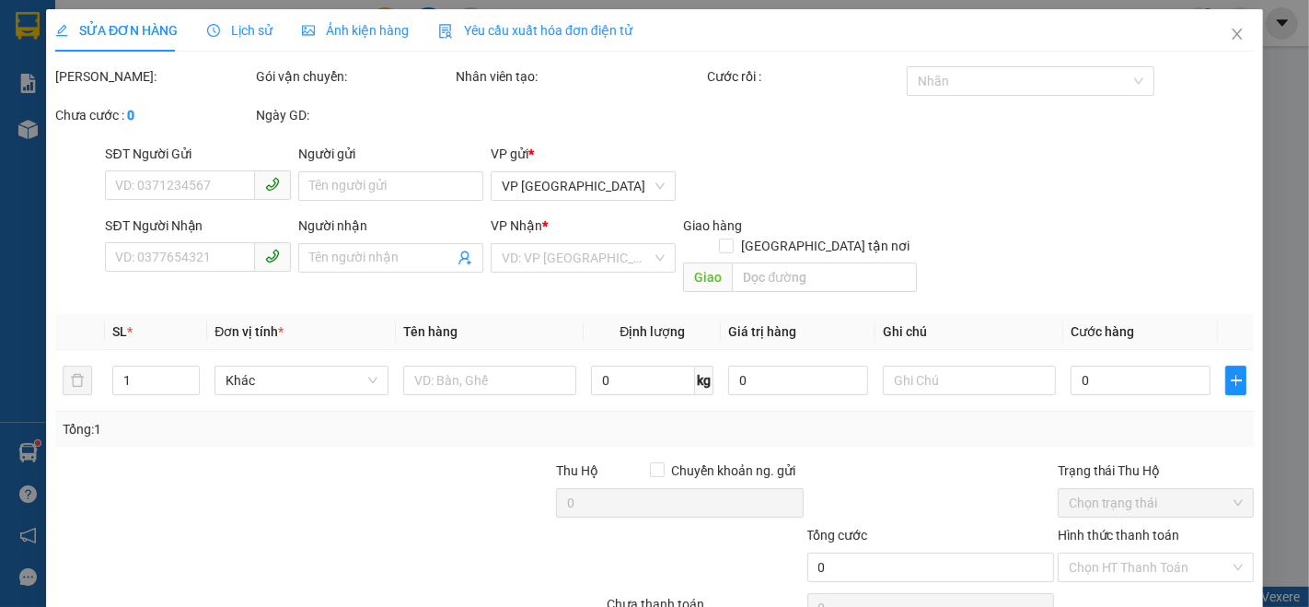
type input "0374041454"
type input "0989448858"
type input "50.000"
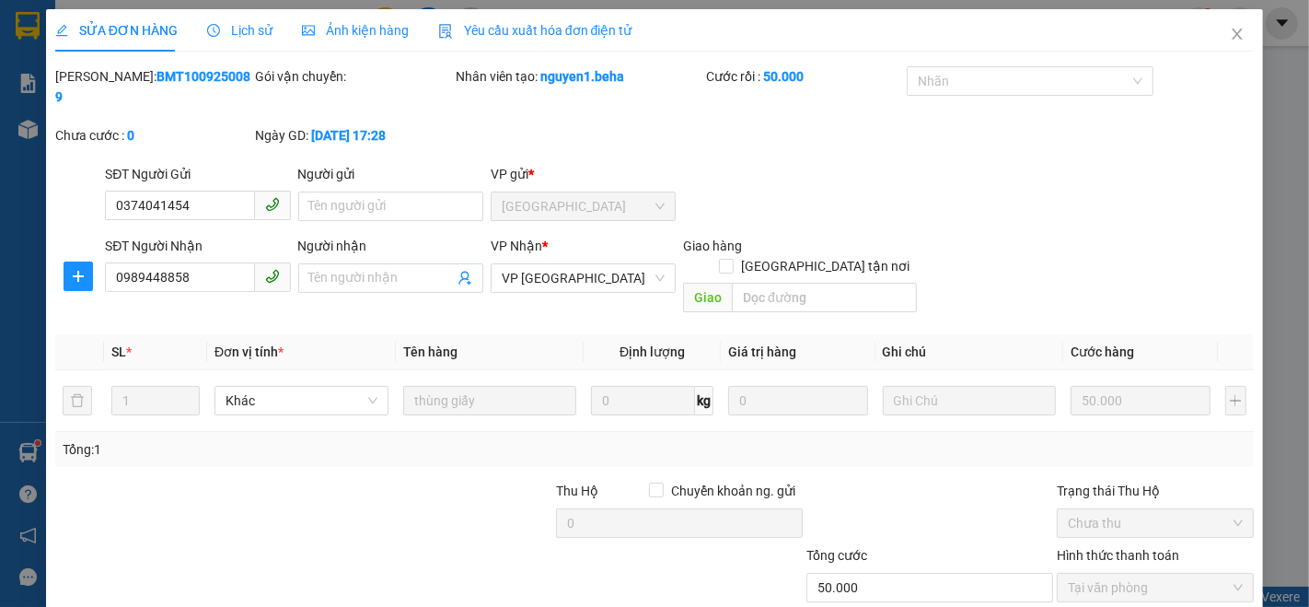
click at [343, 28] on span "Ảnh kiện hàng" at bounding box center [355, 30] width 107 height 15
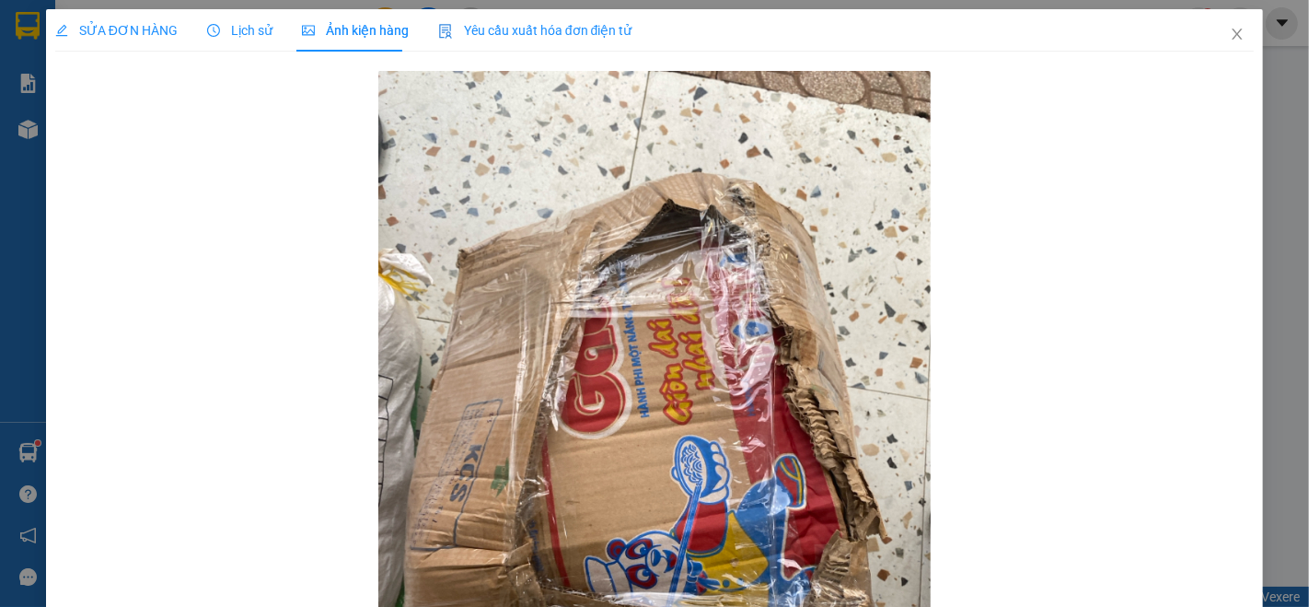
click at [144, 28] on span "SỬA ĐƠN HÀNG" at bounding box center [116, 30] width 122 height 15
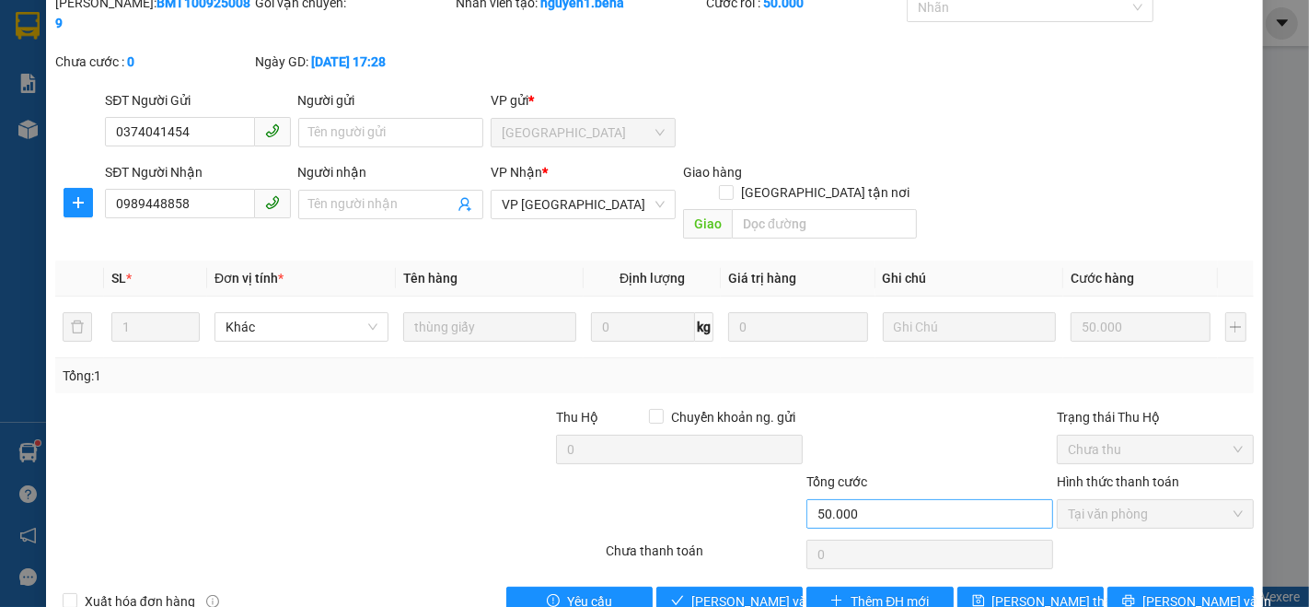
scroll to position [76, 0]
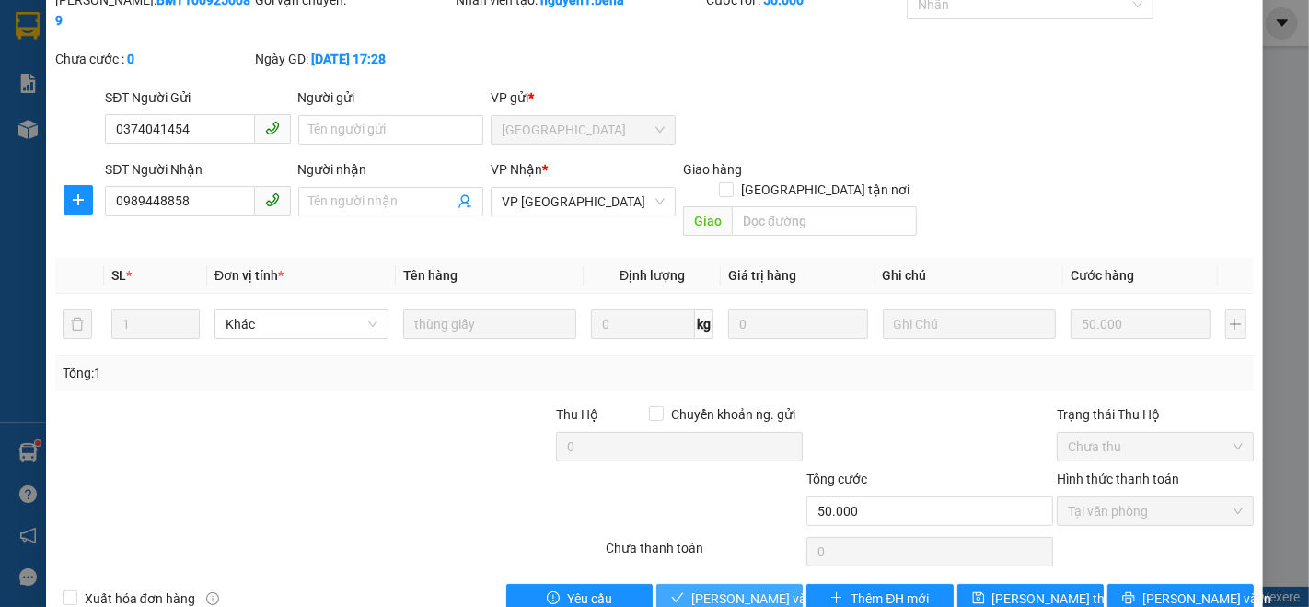
click at [721, 588] on span "[PERSON_NAME] và Giao hàng" at bounding box center [780, 598] width 177 height 20
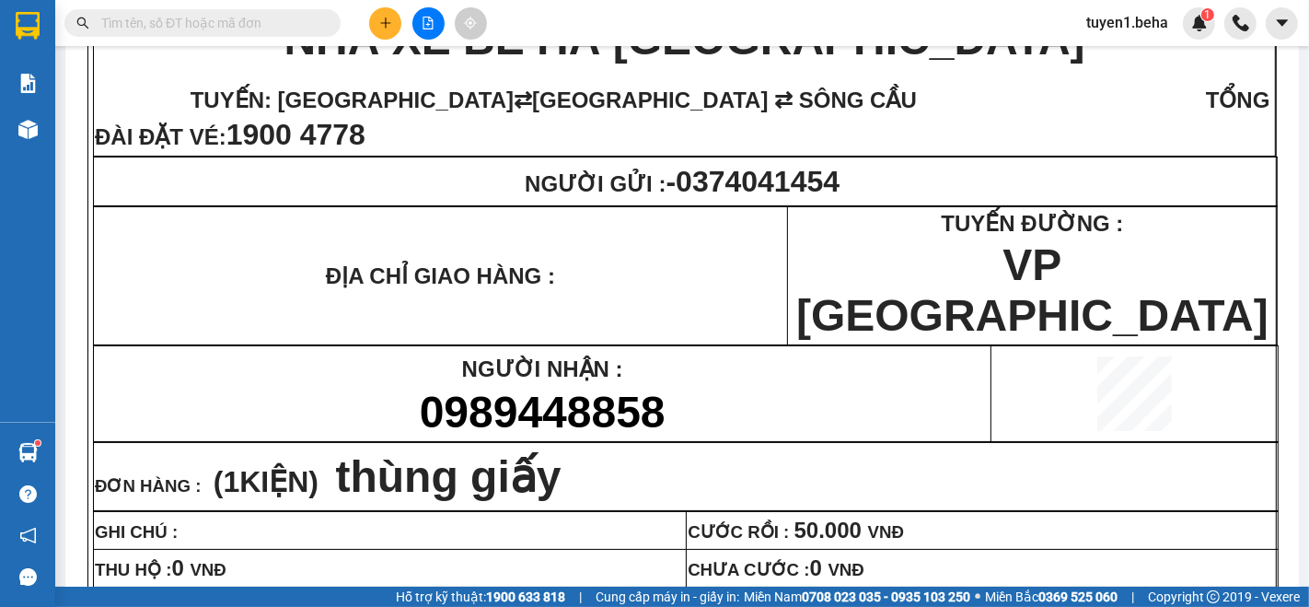
scroll to position [204, 0]
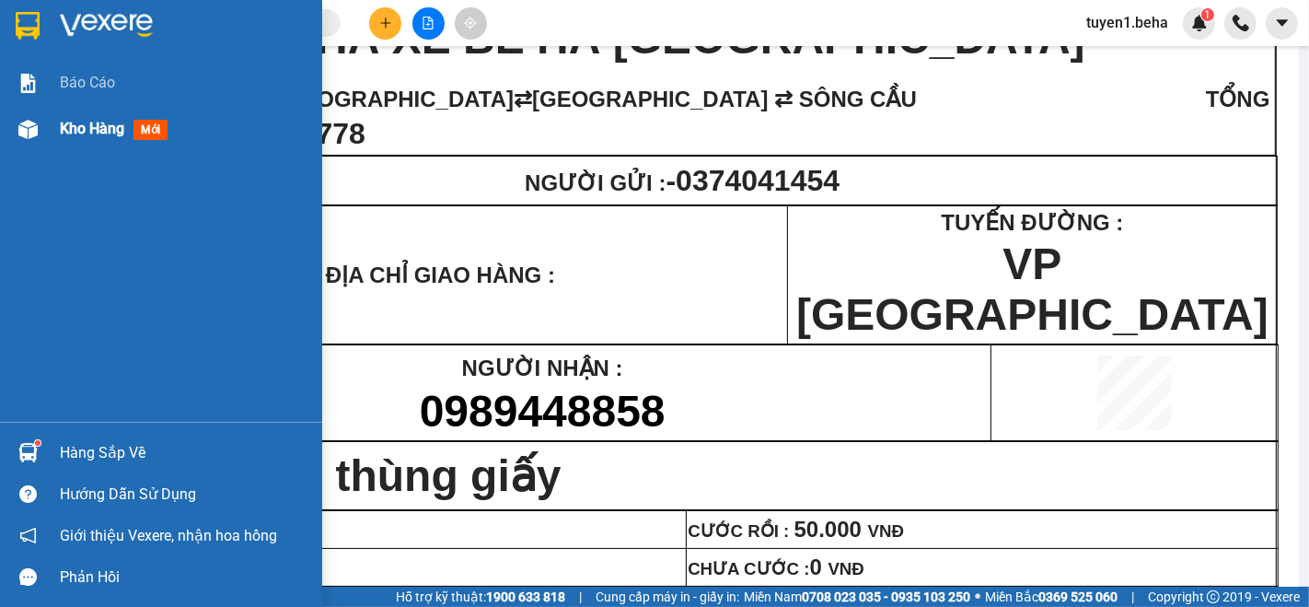
click at [110, 134] on span "Kho hàng" at bounding box center [92, 128] width 64 height 17
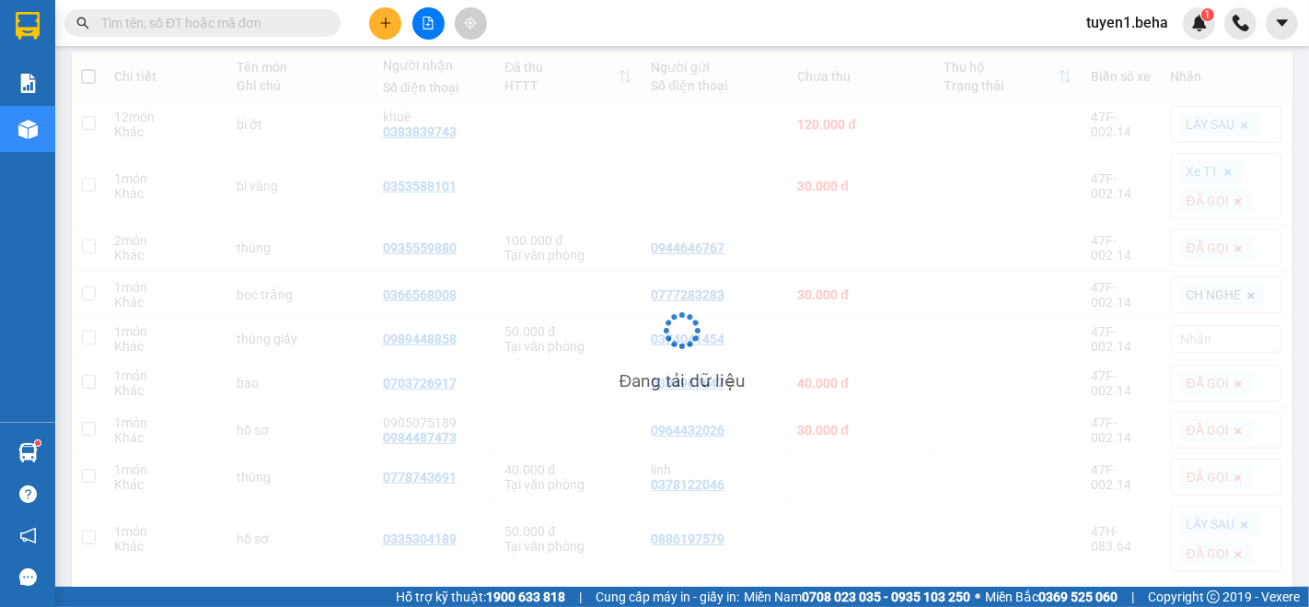
scroll to position [173, 0]
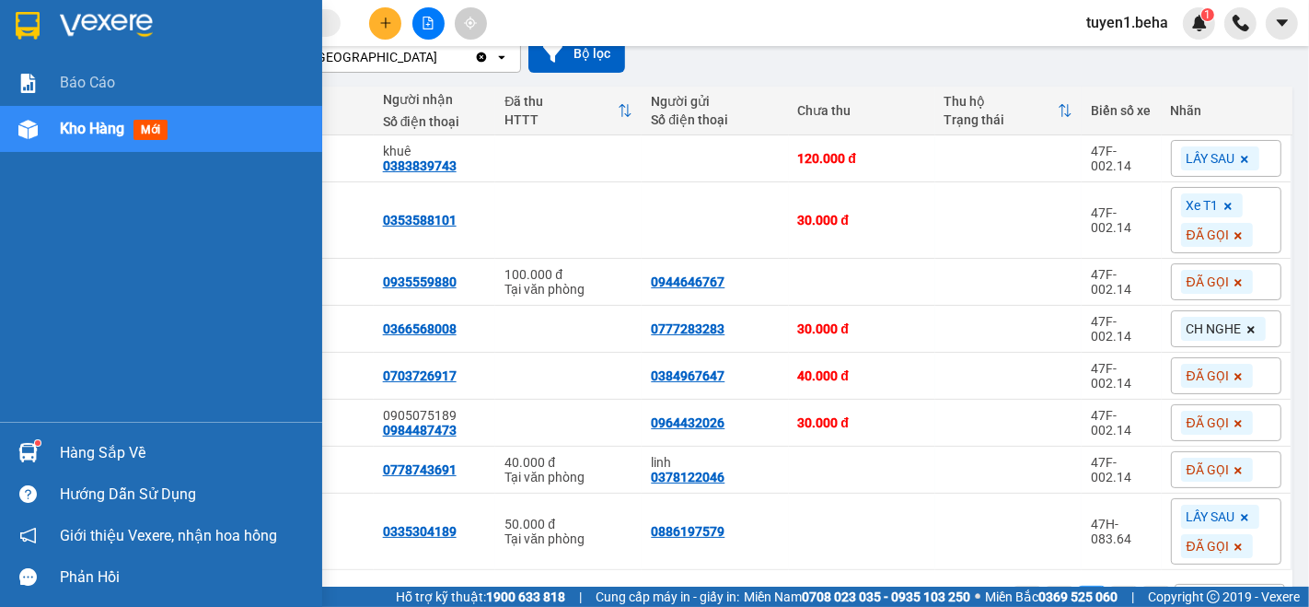
click at [75, 122] on span "Kho hàng" at bounding box center [92, 128] width 64 height 17
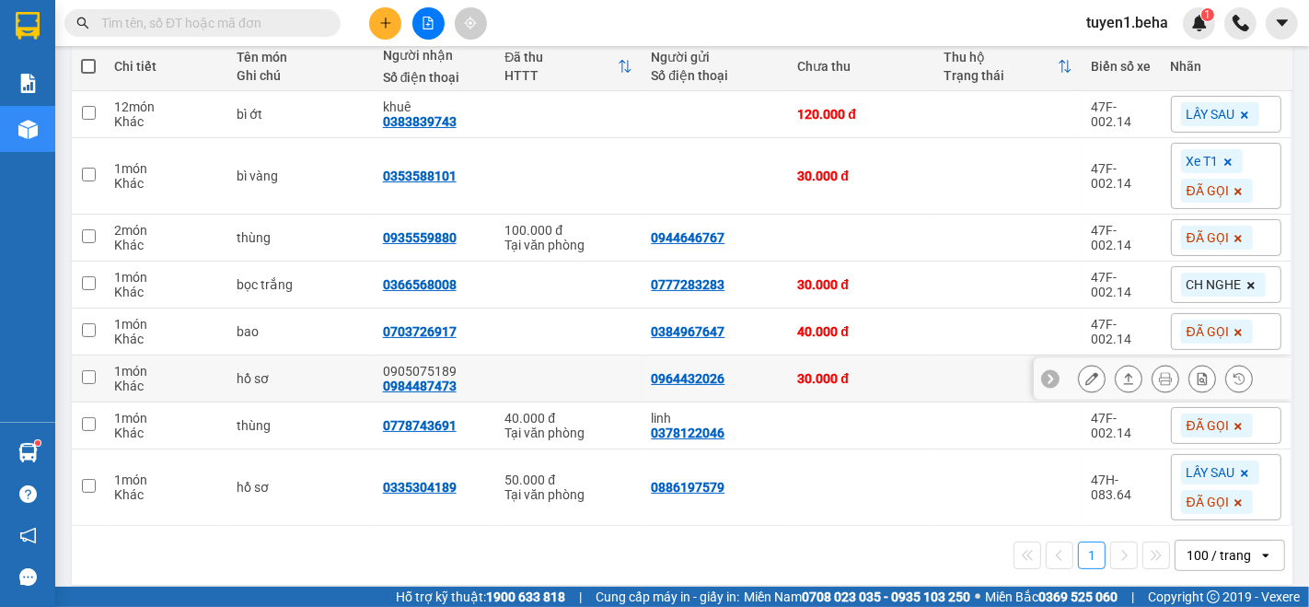
scroll to position [230, 0]
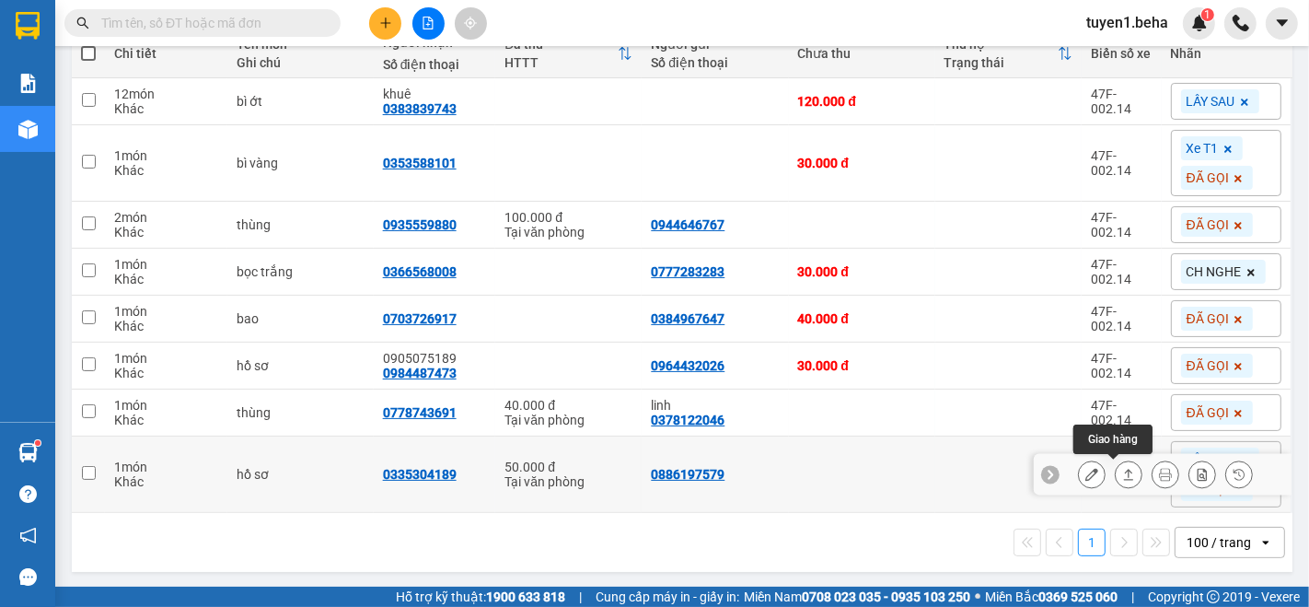
click at [1117, 463] on button at bounding box center [1129, 475] width 26 height 32
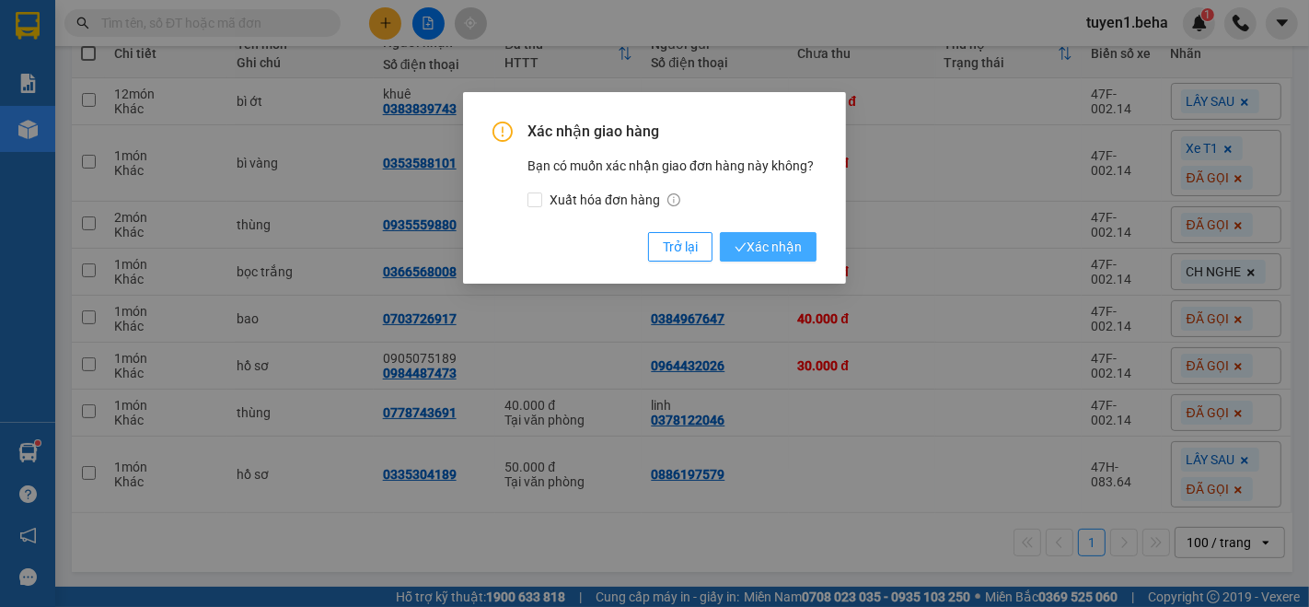
click at [787, 244] on span "Xác nhận" at bounding box center [768, 247] width 67 height 20
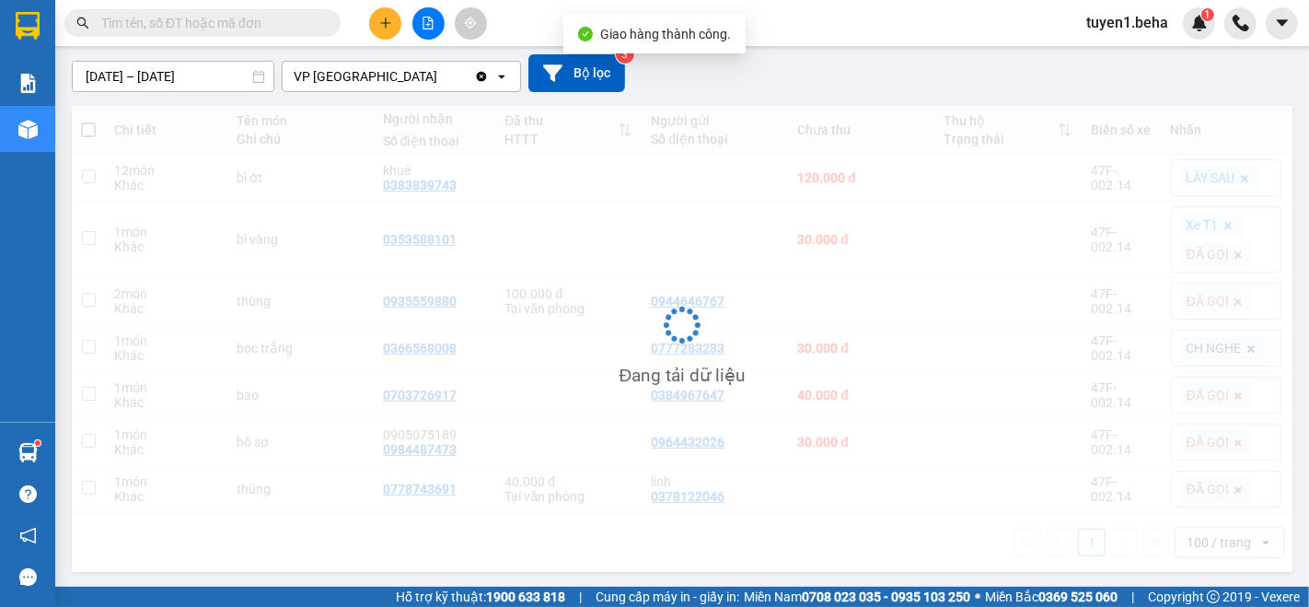
scroll to position [154, 0]
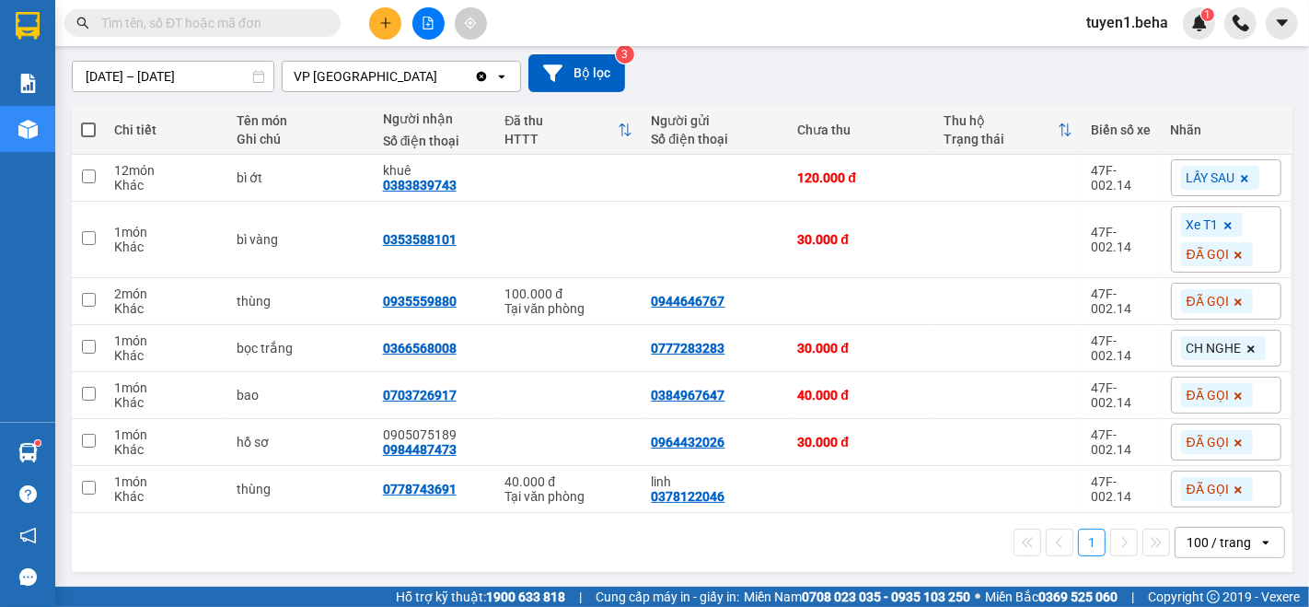
click at [126, 538] on div "1 100 / trang open" at bounding box center [682, 542] width 1206 height 31
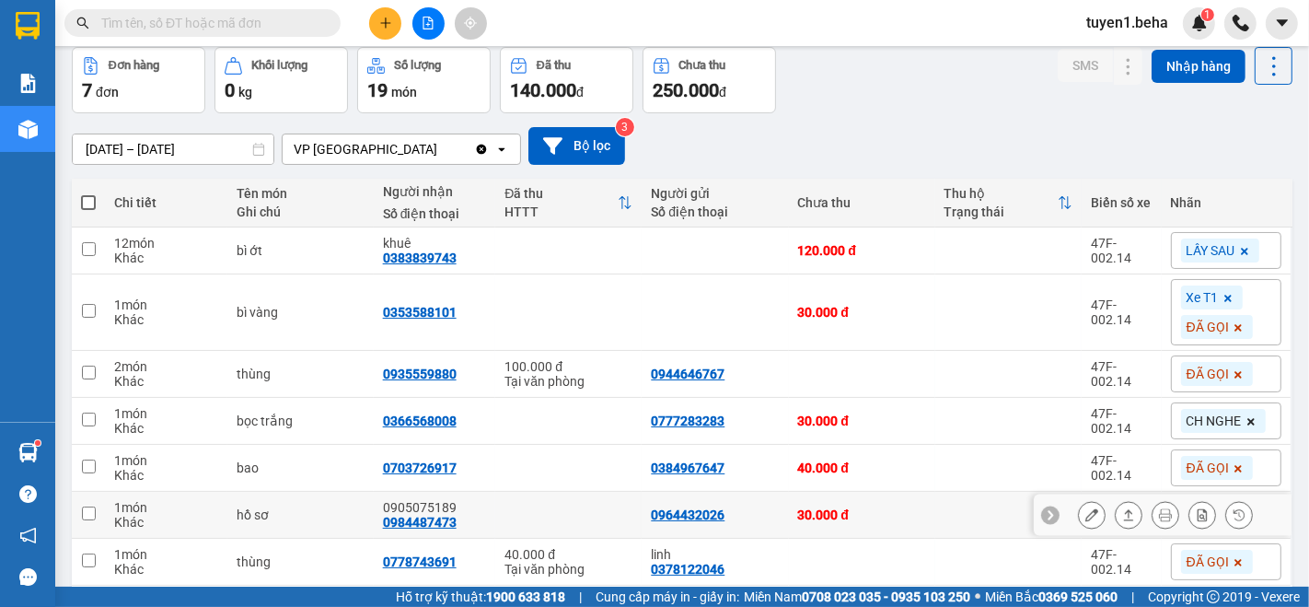
scroll to position [0, 0]
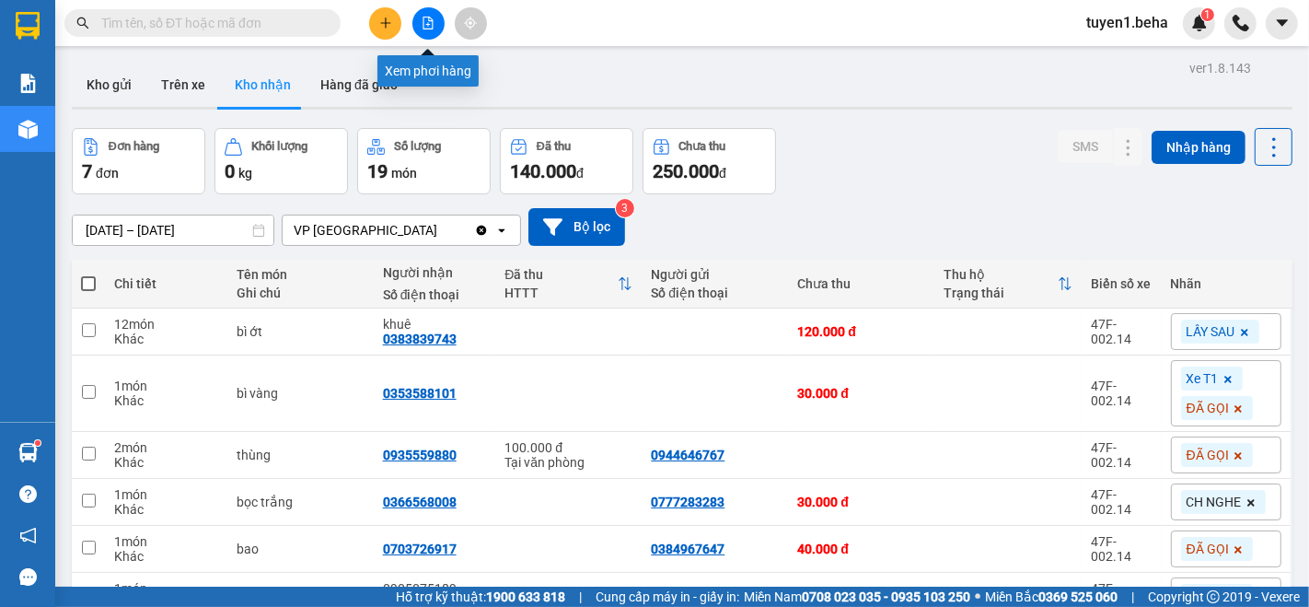
click at [431, 18] on icon "file-add" at bounding box center [429, 23] width 10 height 13
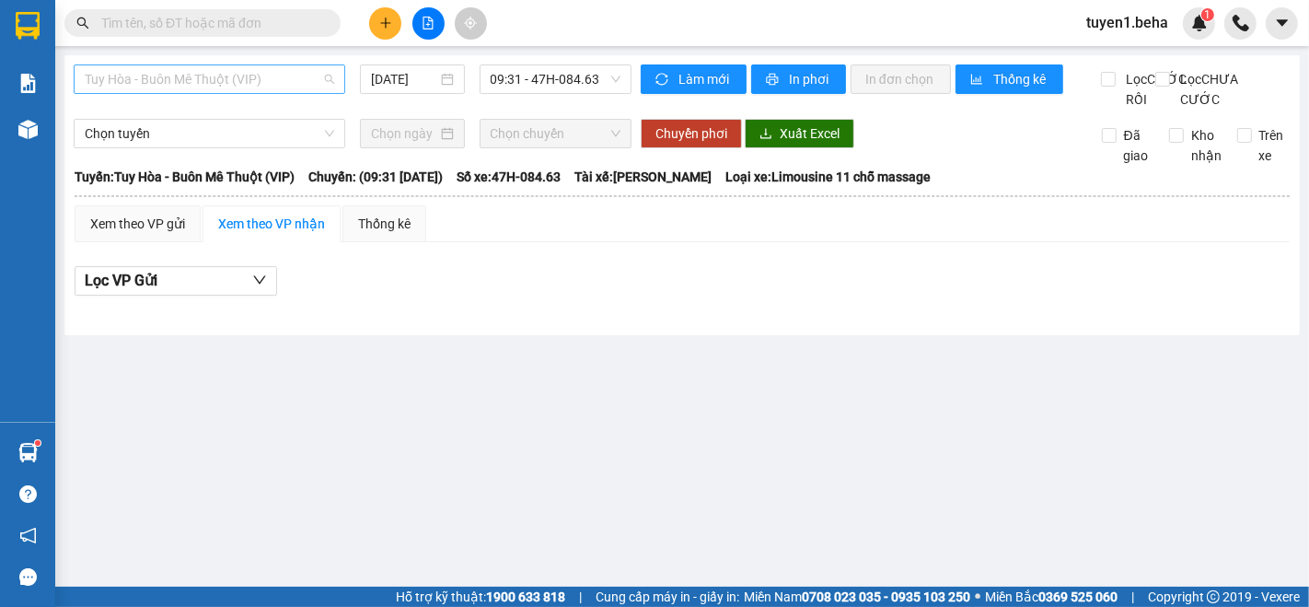
click at [168, 83] on span "Tuy Hòa - Buôn Mê Thuột (VIP)" at bounding box center [210, 79] width 250 height 28
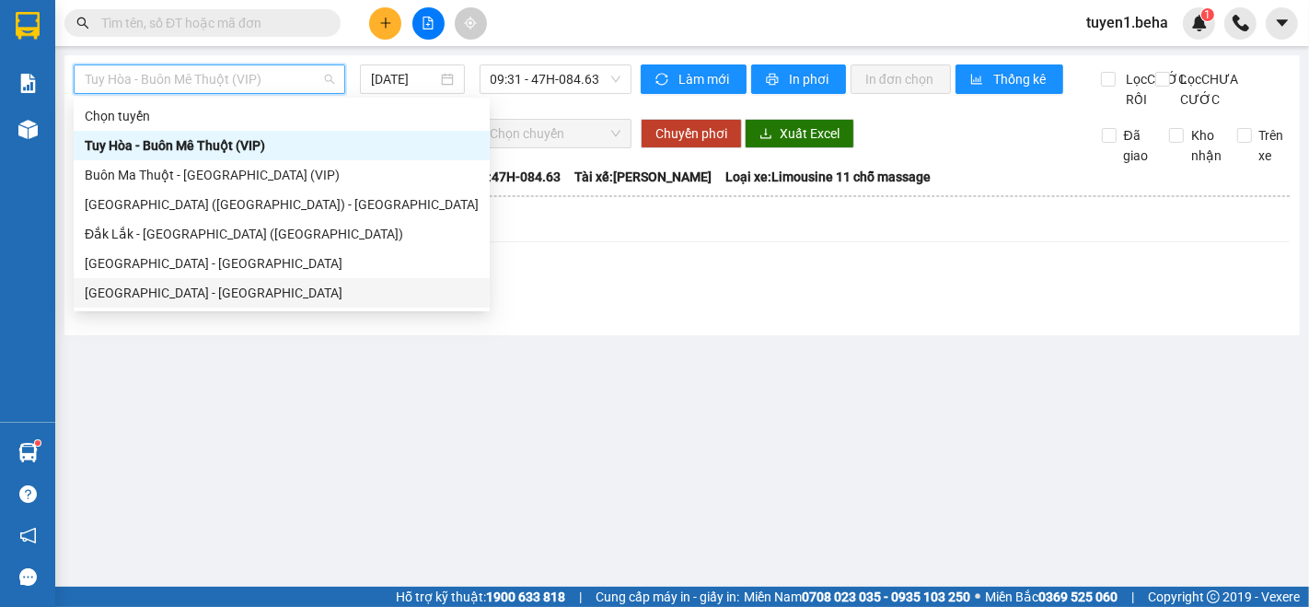
click at [163, 290] on div "[GEOGRAPHIC_DATA] - [GEOGRAPHIC_DATA]" at bounding box center [282, 293] width 394 height 20
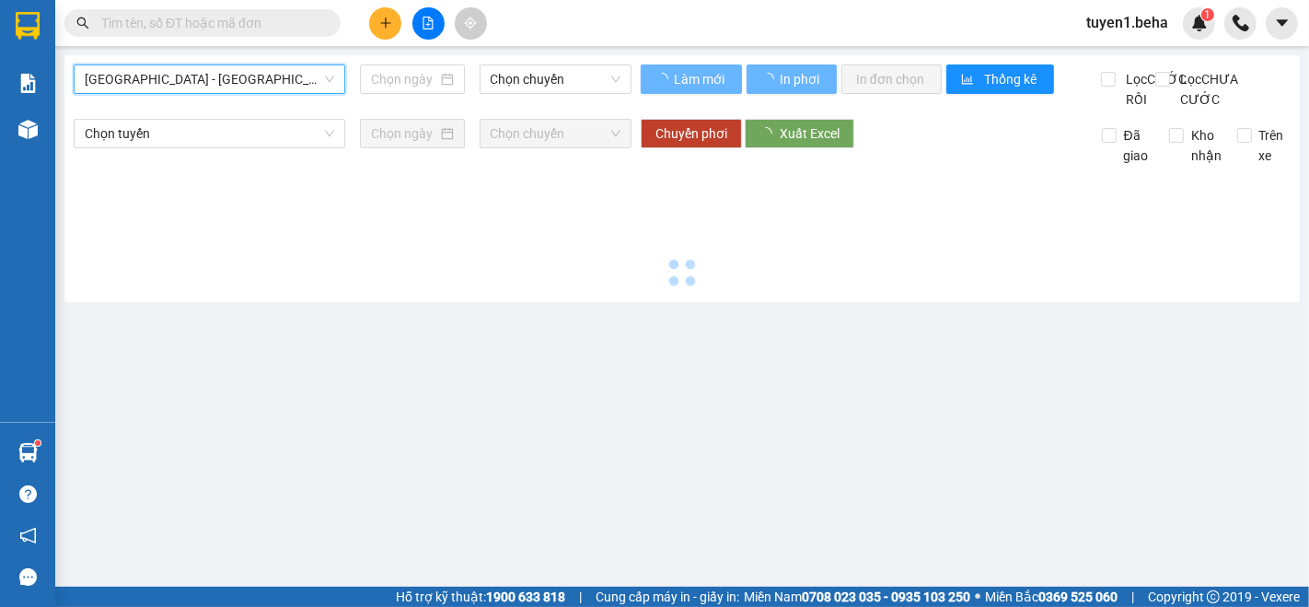
type input "[DATE]"
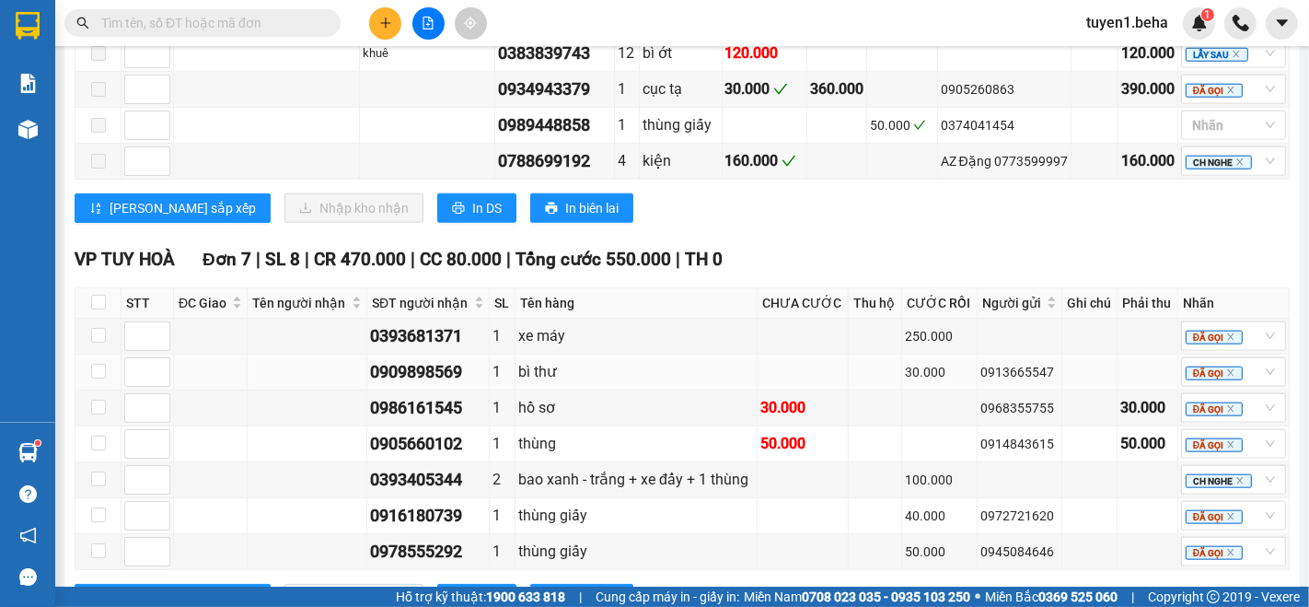
scroll to position [1636, 0]
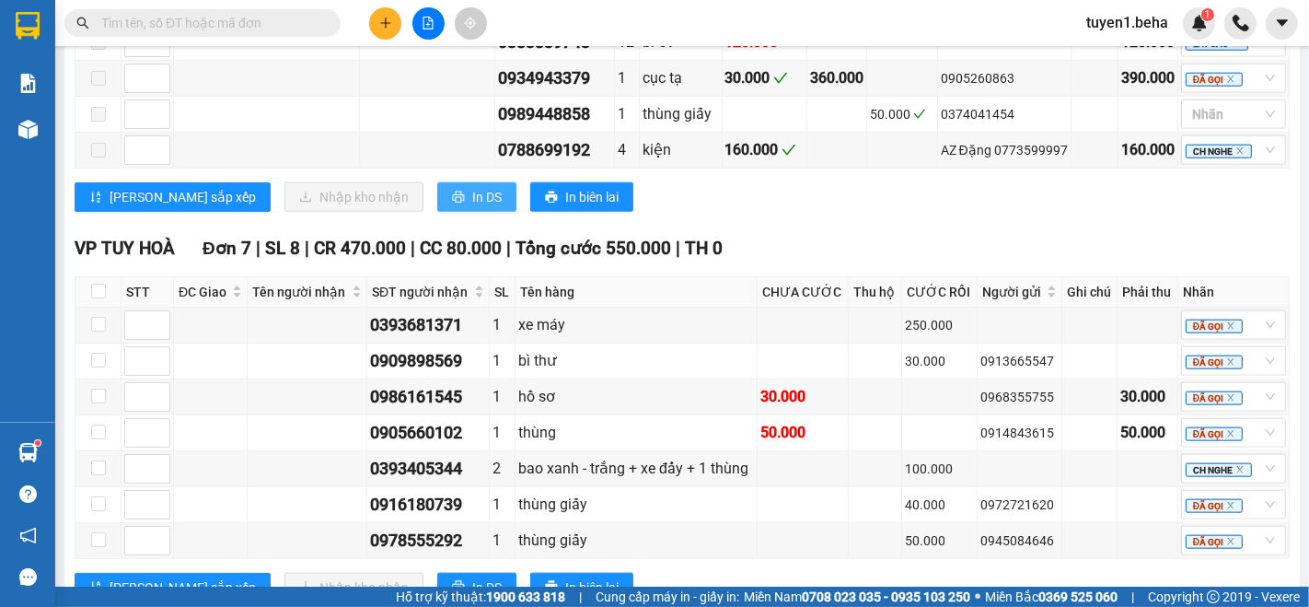
click at [472, 207] on span "In DS" at bounding box center [486, 197] width 29 height 20
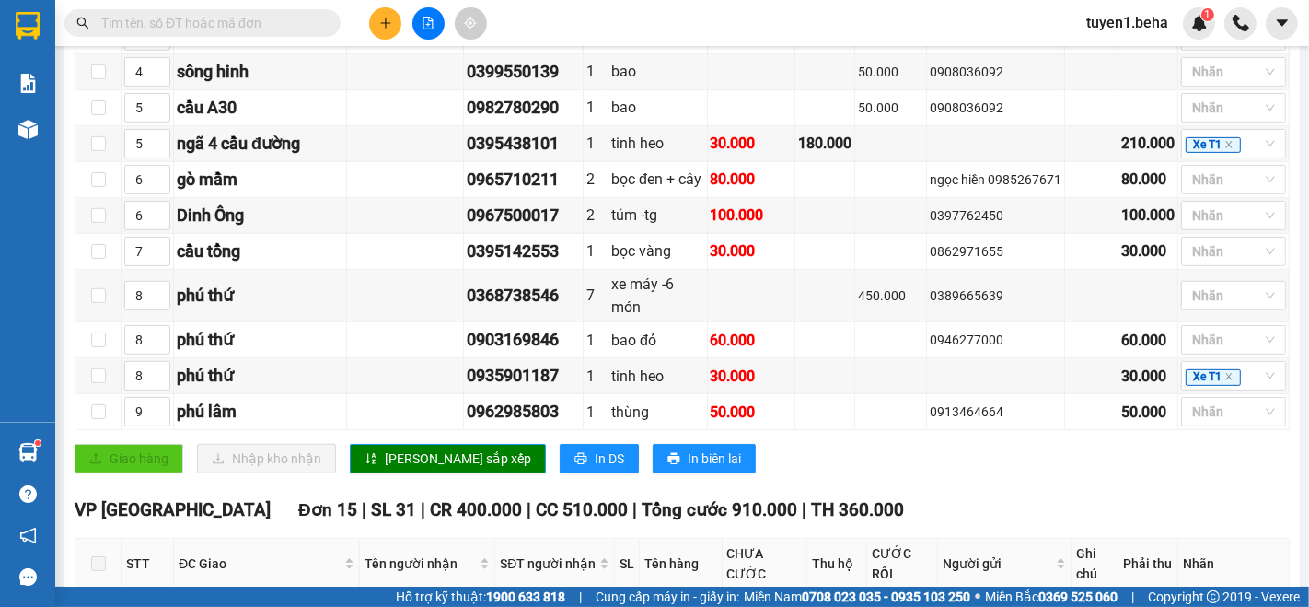
scroll to position [613, 0]
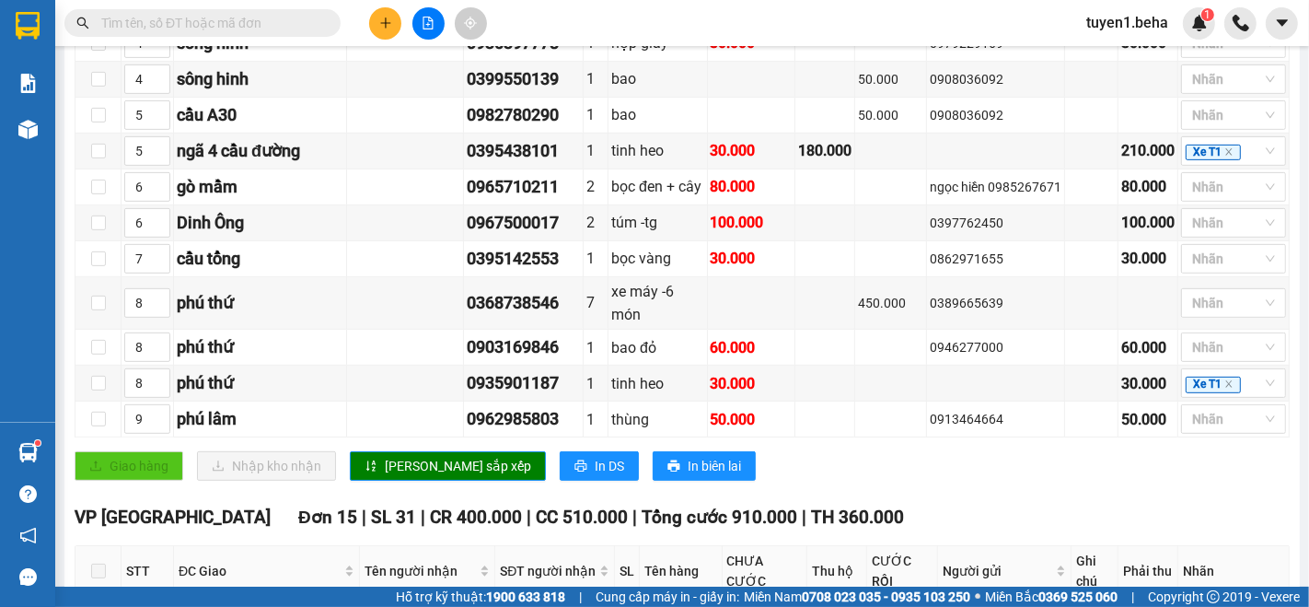
click at [263, 26] on input "text" at bounding box center [209, 23] width 217 height 20
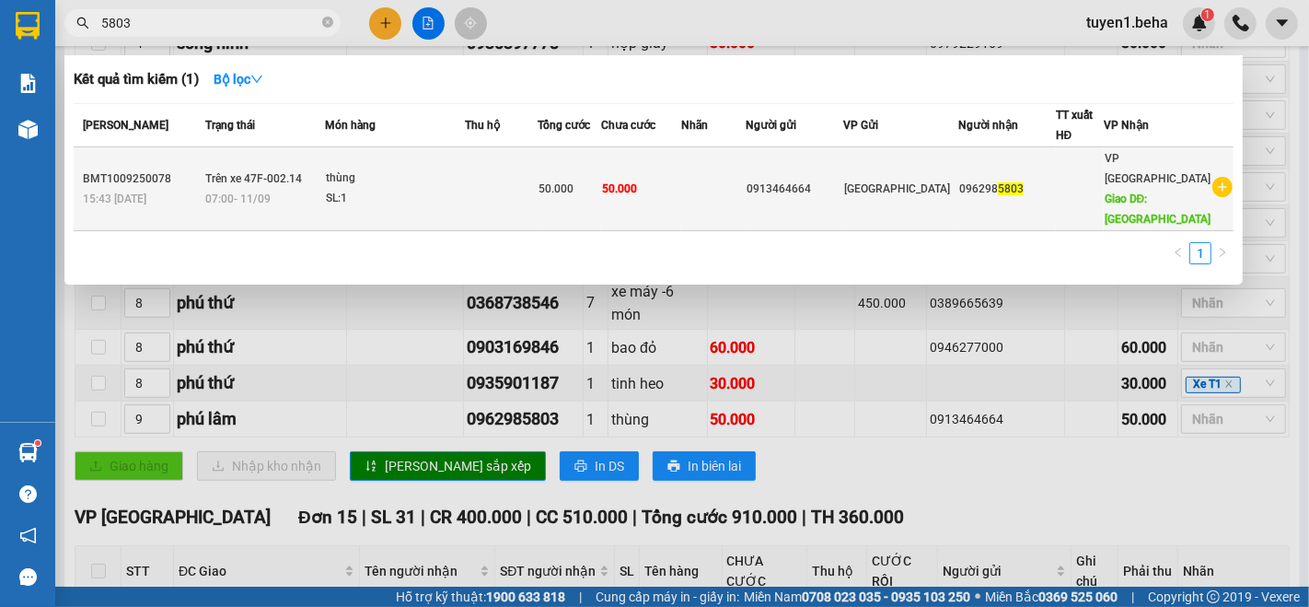
type input "5803"
click at [526, 180] on td at bounding box center [501, 189] width 73 height 84
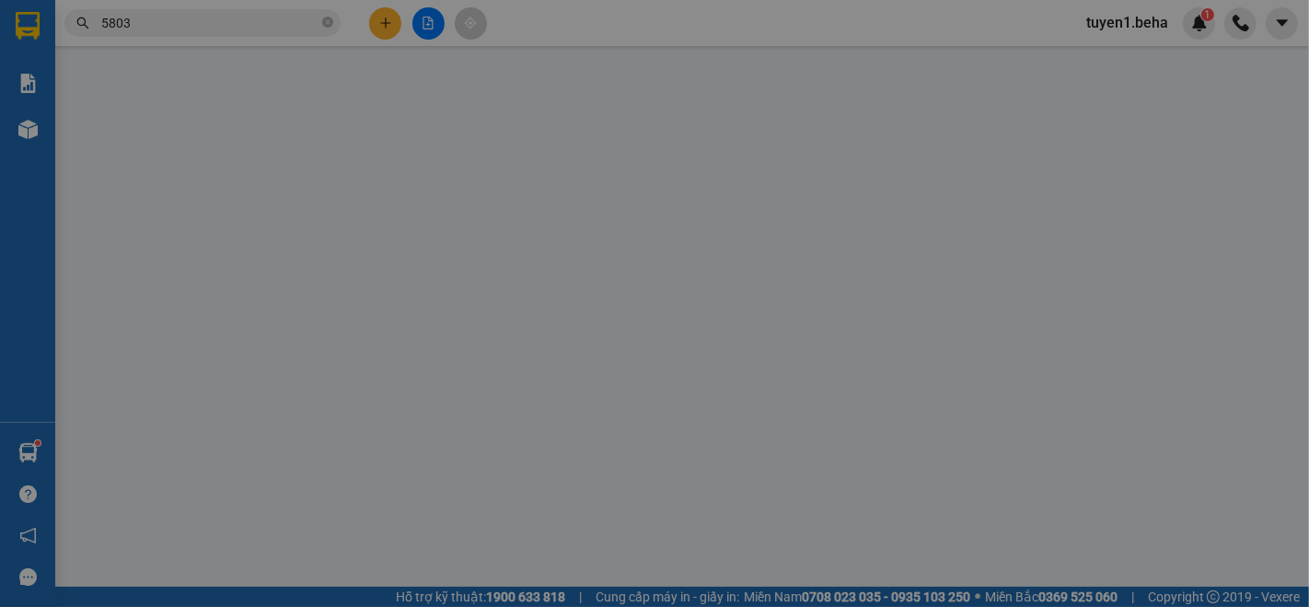
type input "0913464664"
type input "0962985803"
type input "phú lâm"
type input "50.000"
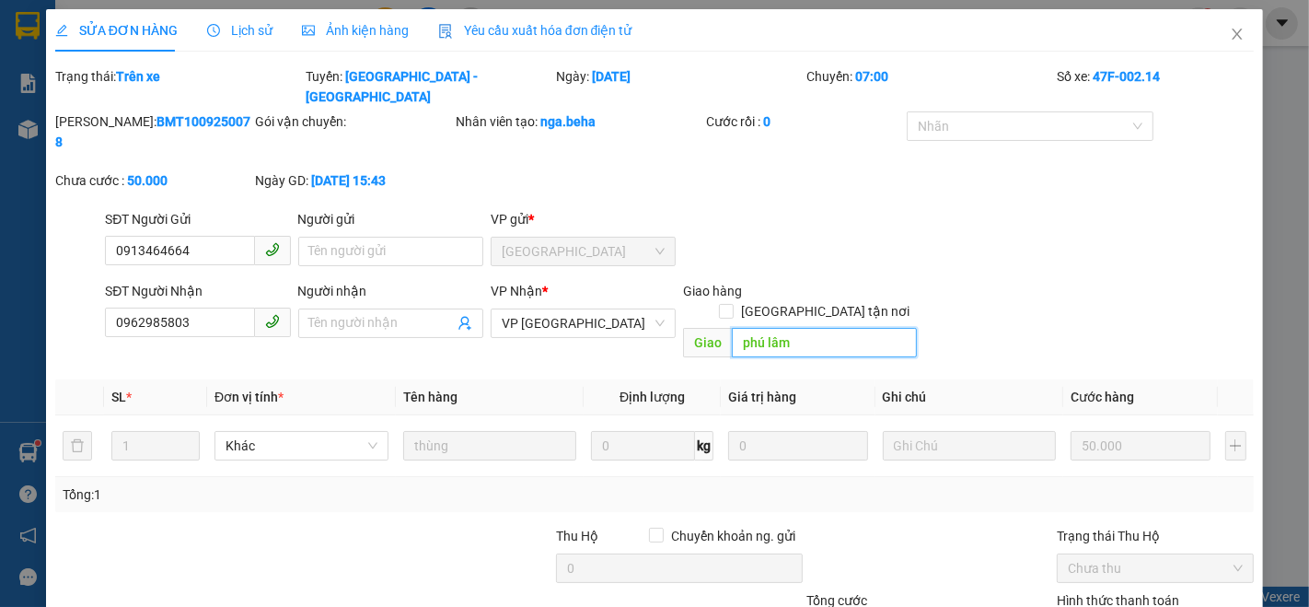
click at [792, 328] on input "phú lâm" at bounding box center [824, 342] width 185 height 29
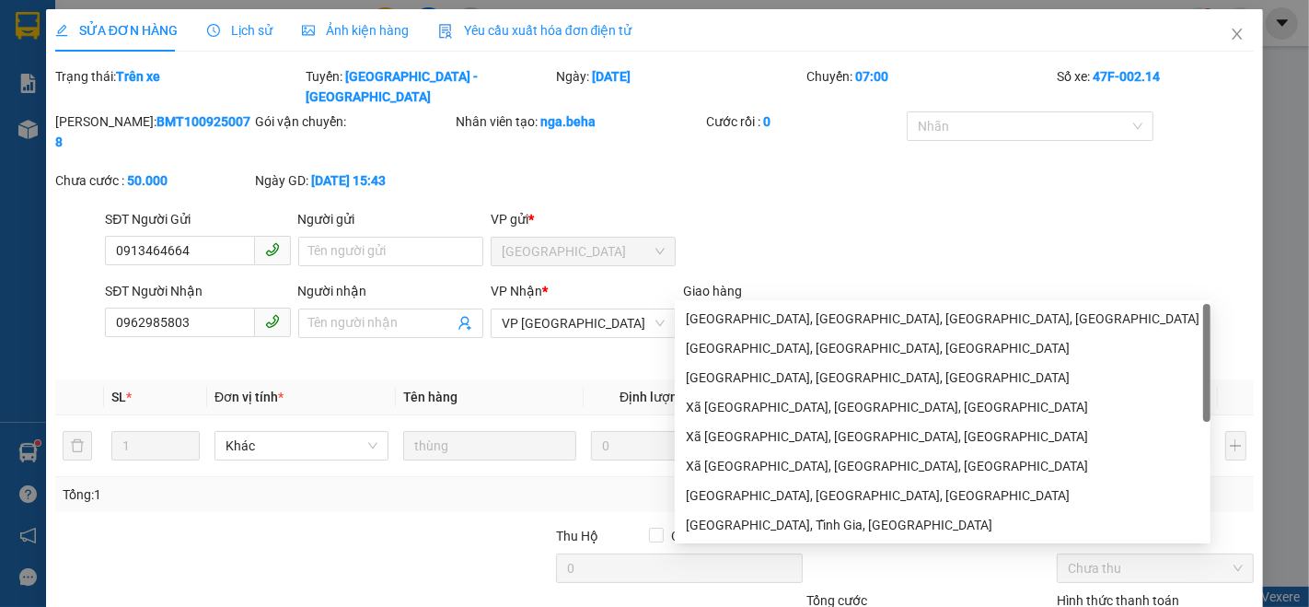
type input "p"
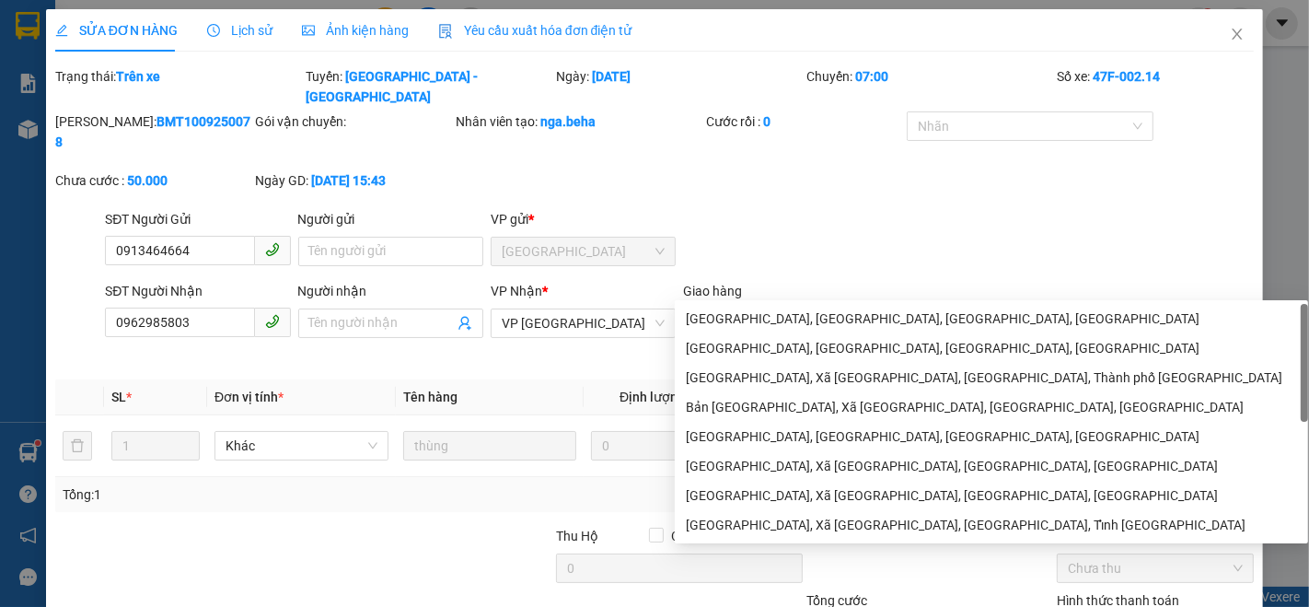
click at [1015, 225] on div "SĐT Người Gửi 0913464664 Người gửi Tên người gửi VP gửi * ĐẮK LẮK" at bounding box center [679, 241] width 1157 height 64
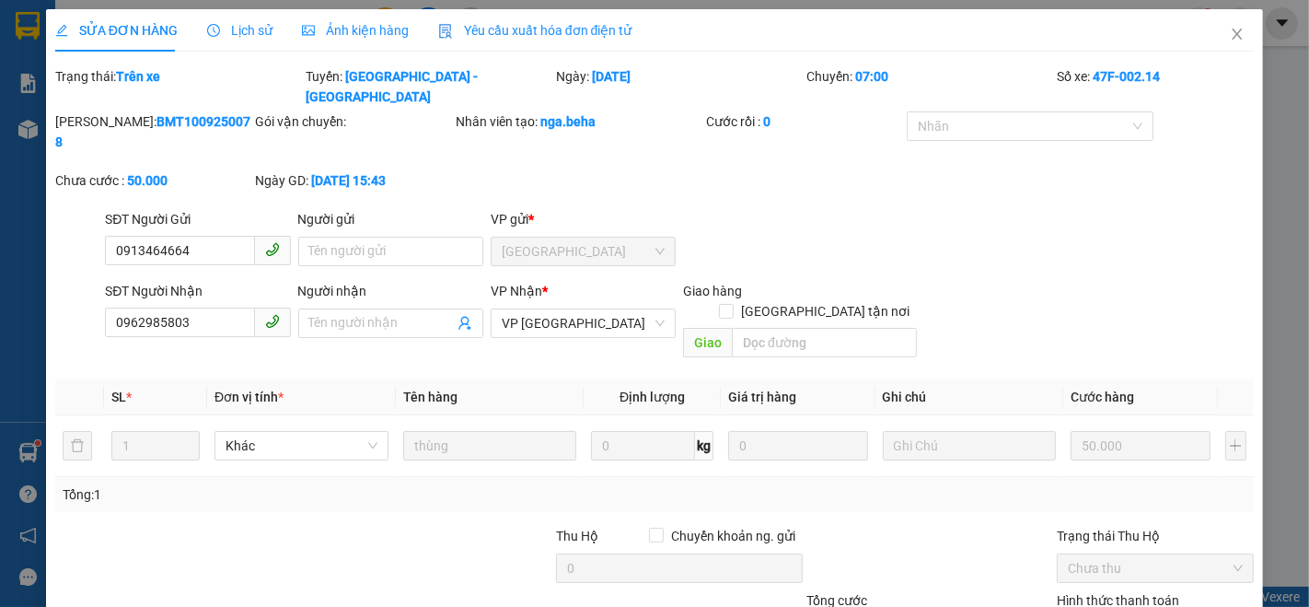
scroll to position [101, 0]
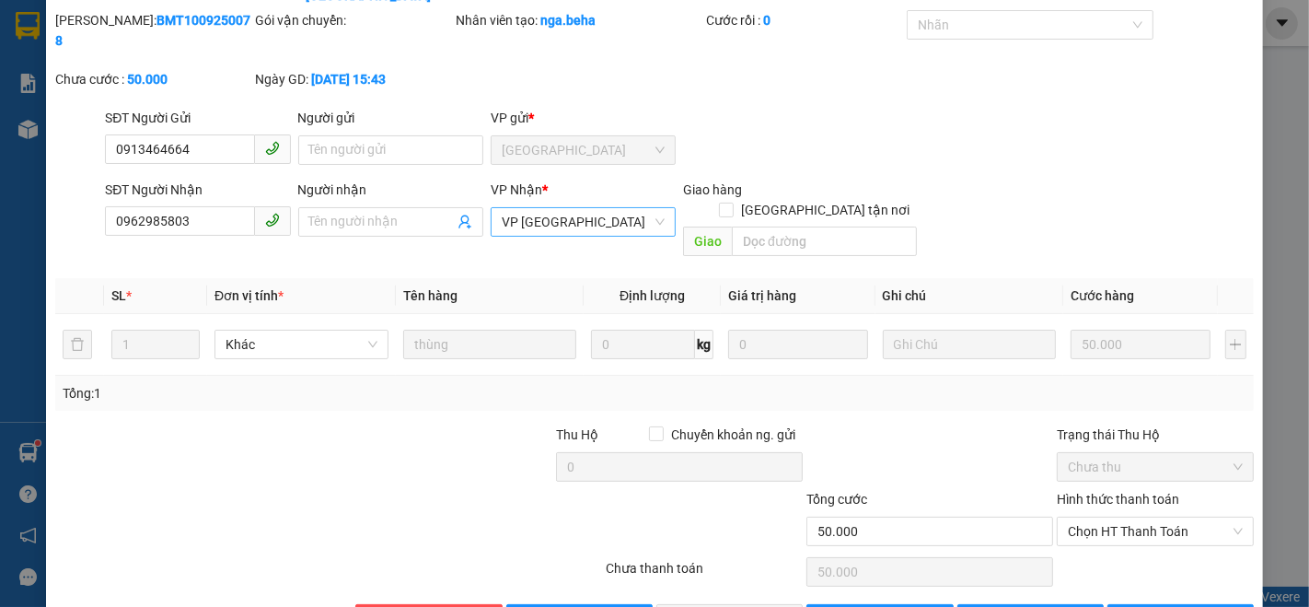
click at [585, 208] on span "VP [GEOGRAPHIC_DATA]" at bounding box center [583, 222] width 163 height 28
click at [919, 425] on div at bounding box center [930, 457] width 250 height 64
click at [955, 425] on div at bounding box center [930, 457] width 250 height 64
click at [1041, 606] on span "[PERSON_NAME] thay đổi" at bounding box center [1066, 619] width 147 height 20
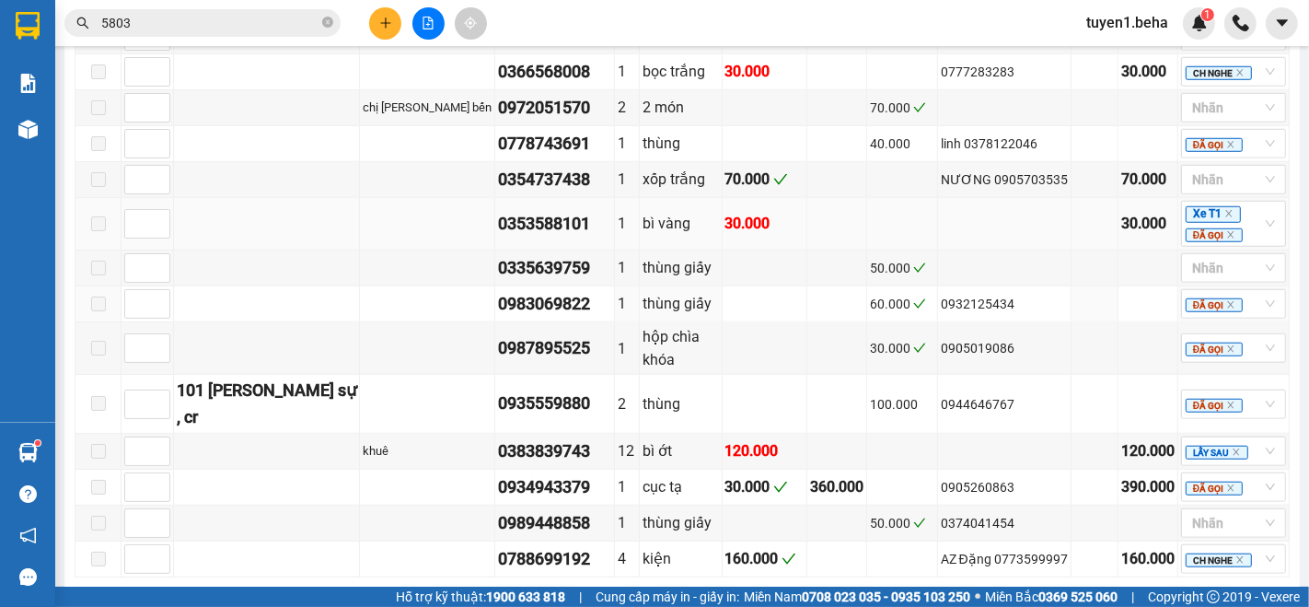
scroll to position [1125, 0]
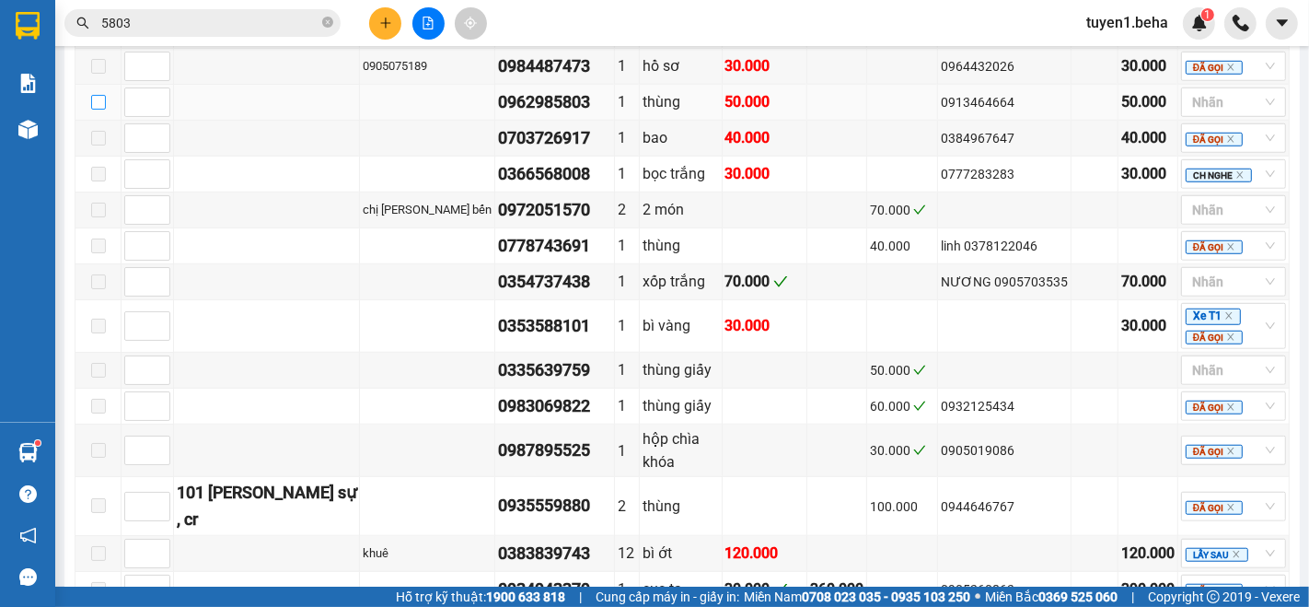
click at [97, 110] on input "checkbox" at bounding box center [98, 102] width 15 height 15
checkbox input "true"
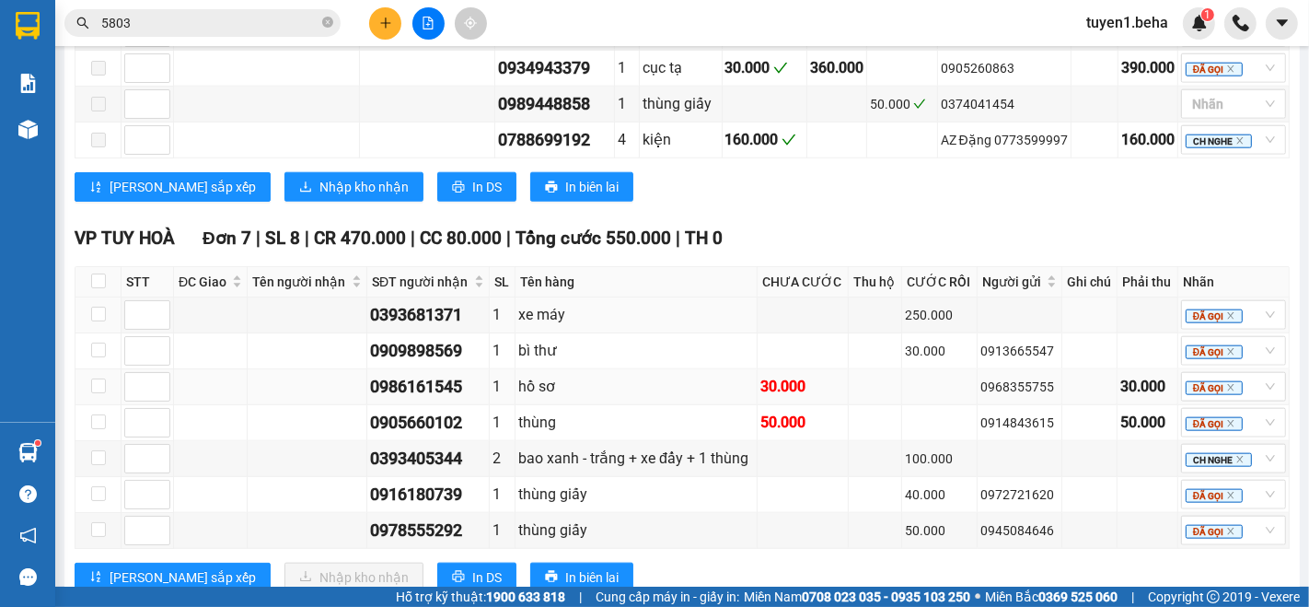
scroll to position [1712, 0]
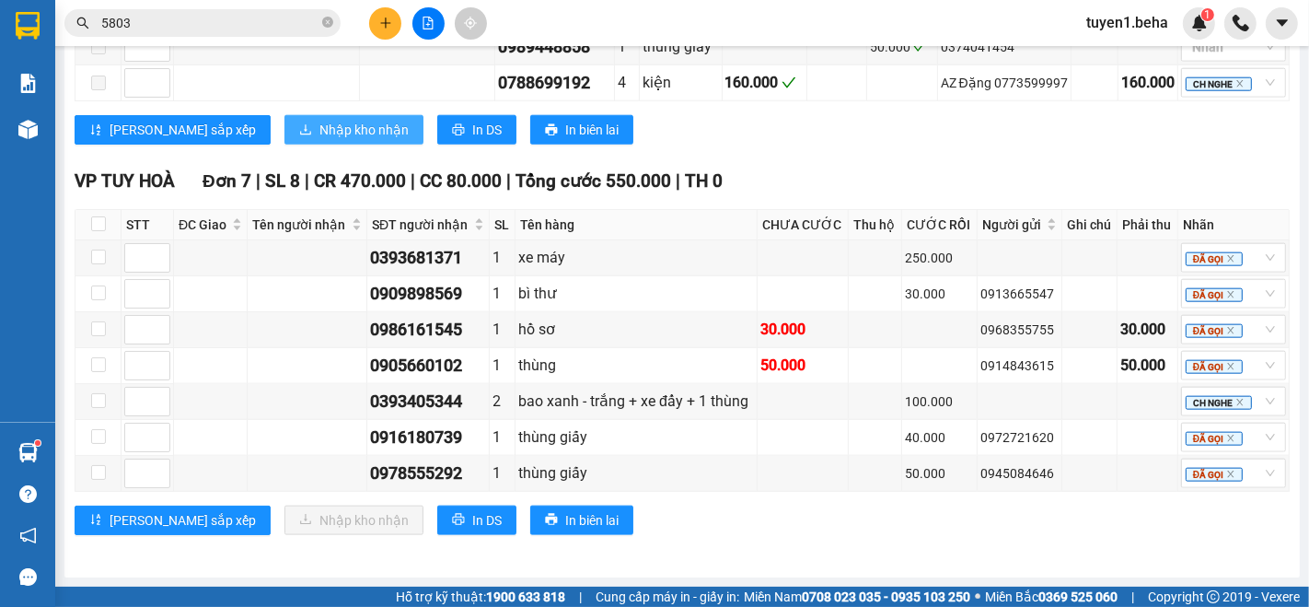
click at [320, 140] on span "Nhập kho nhận" at bounding box center [364, 130] width 89 height 20
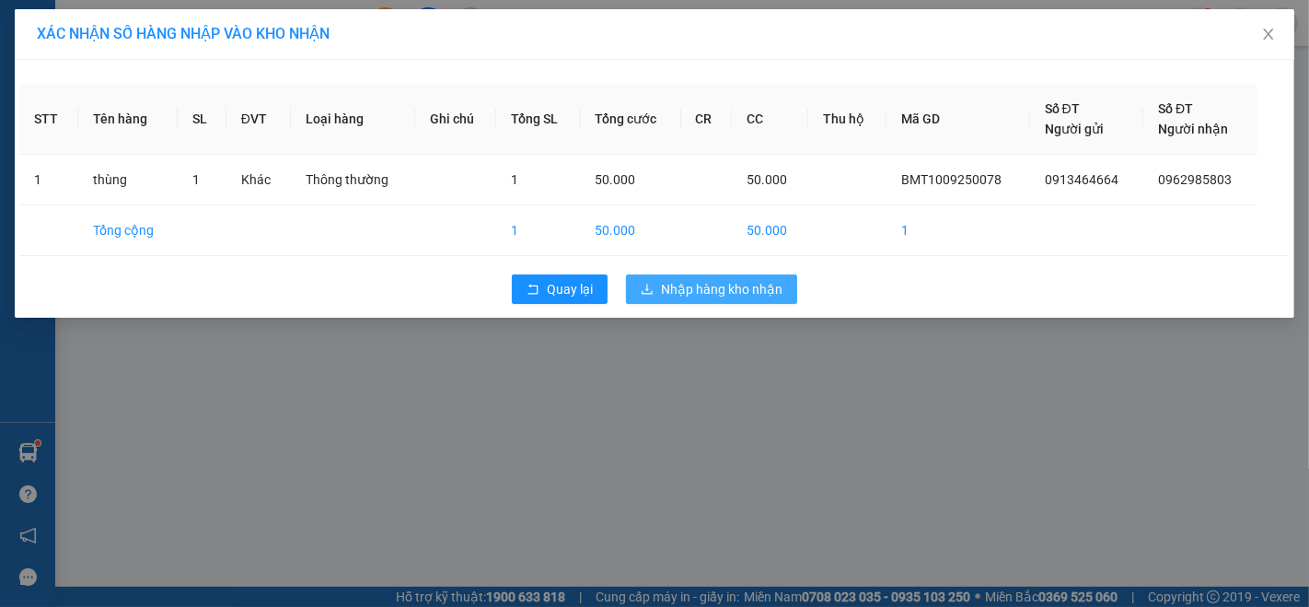
click at [734, 293] on span "Nhập hàng kho nhận" at bounding box center [722, 289] width 122 height 20
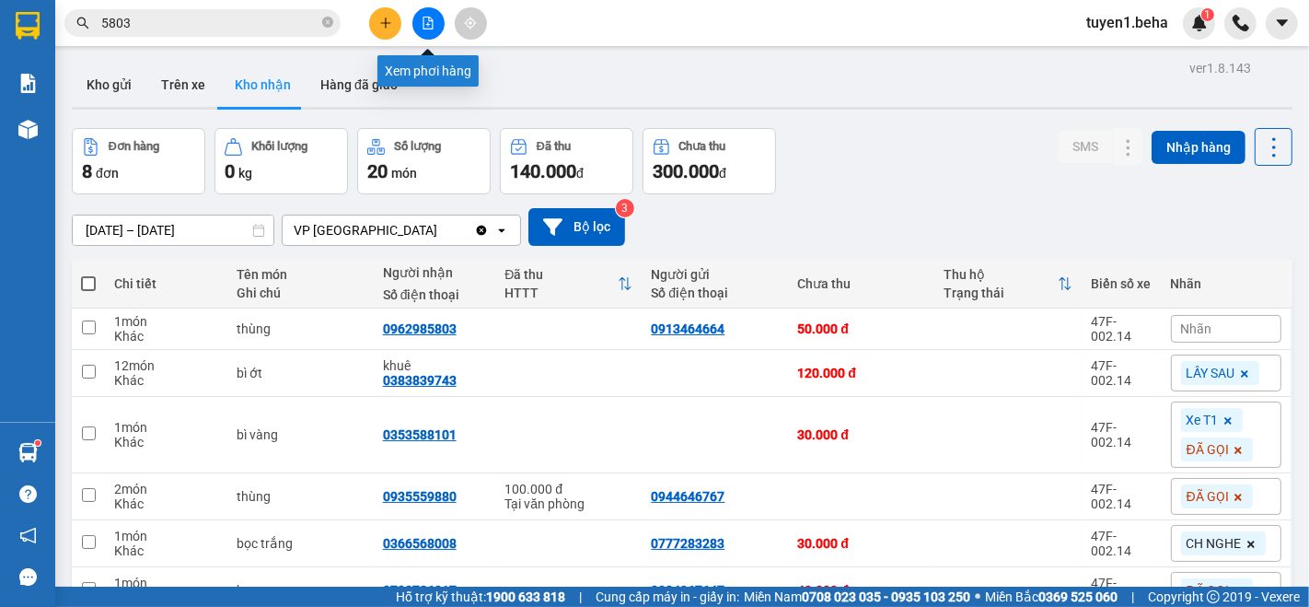
click at [423, 19] on icon "file-add" at bounding box center [428, 23] width 13 height 13
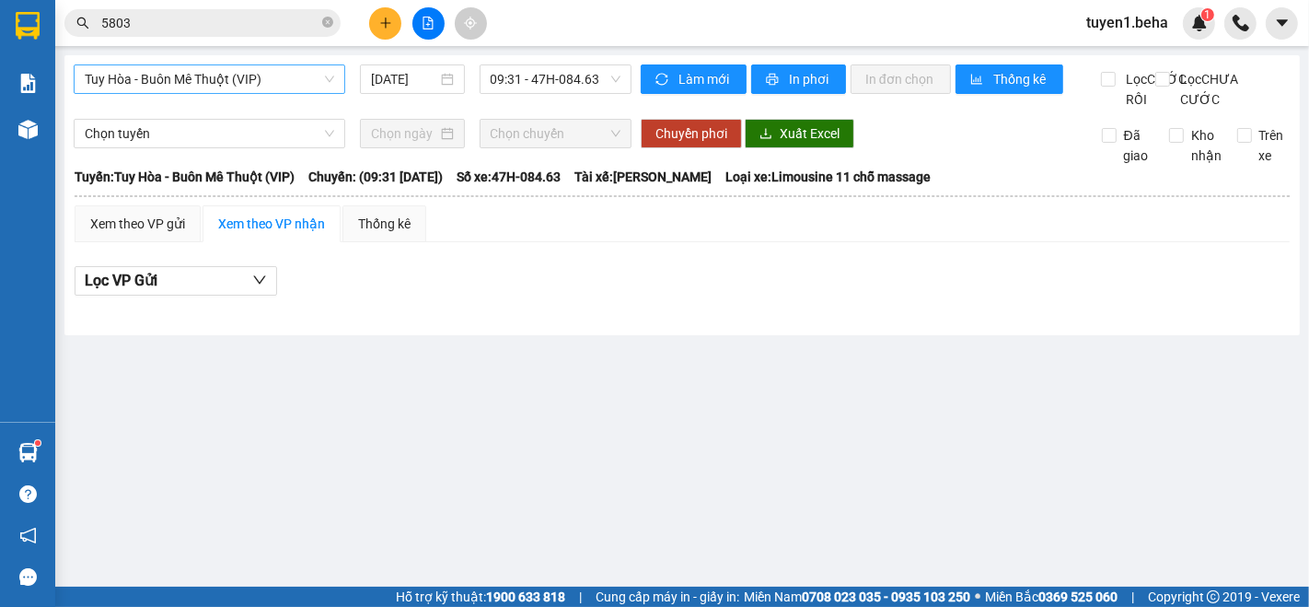
click at [281, 90] on span "Tuy Hòa - Buôn Mê Thuột (VIP)" at bounding box center [210, 79] width 250 height 28
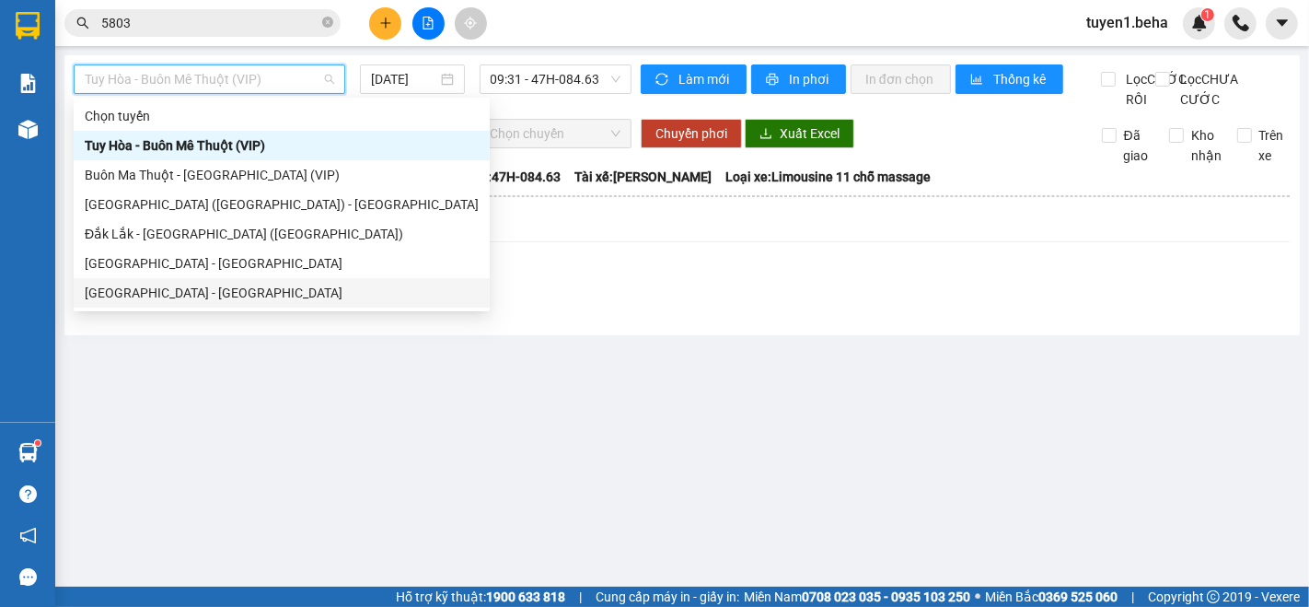
click at [215, 288] on div "[GEOGRAPHIC_DATA] - [GEOGRAPHIC_DATA]" at bounding box center [282, 293] width 394 height 20
type input "[DATE]"
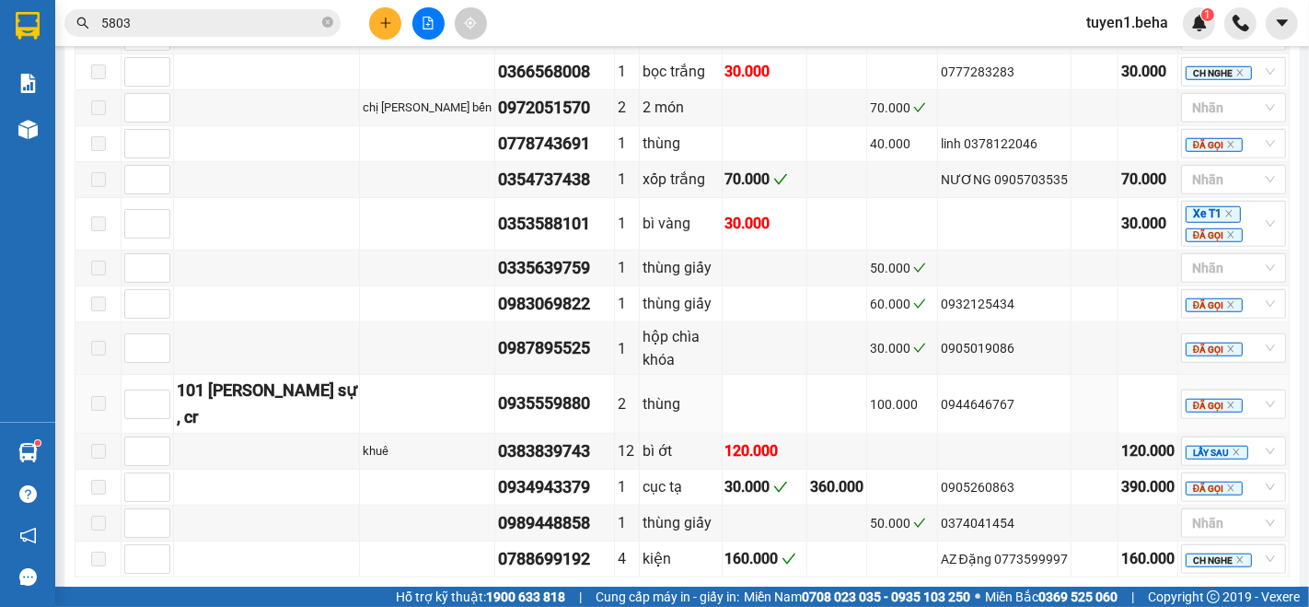
scroll to position [1432, 0]
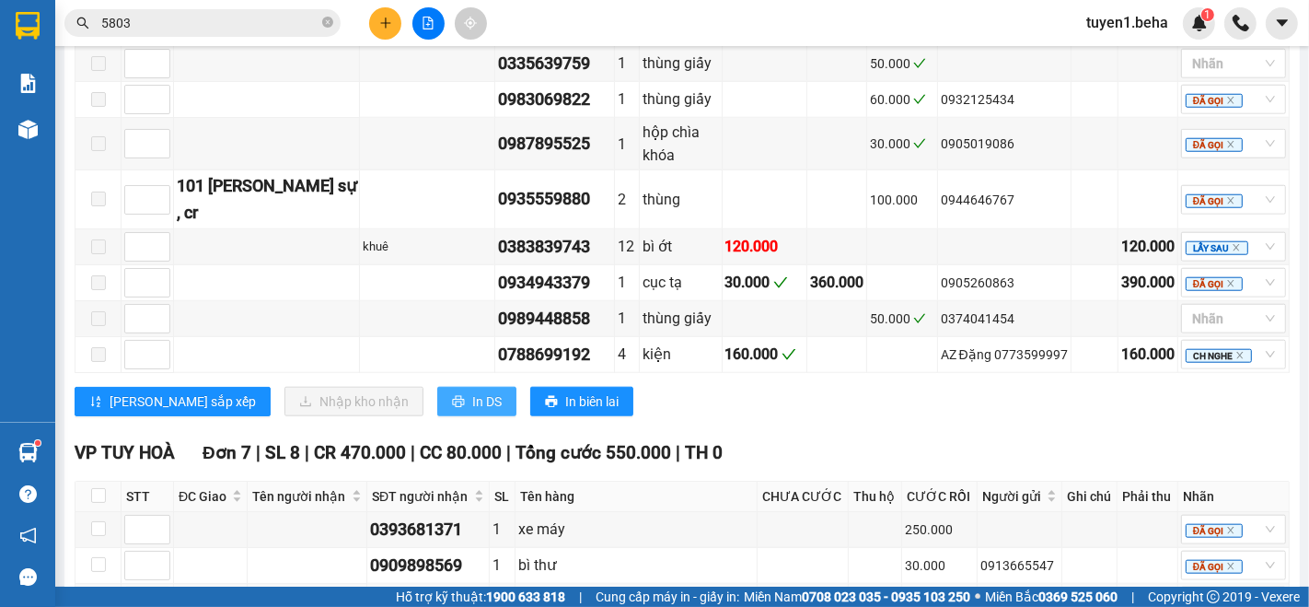
click at [472, 412] on span "In DS" at bounding box center [486, 401] width 29 height 20
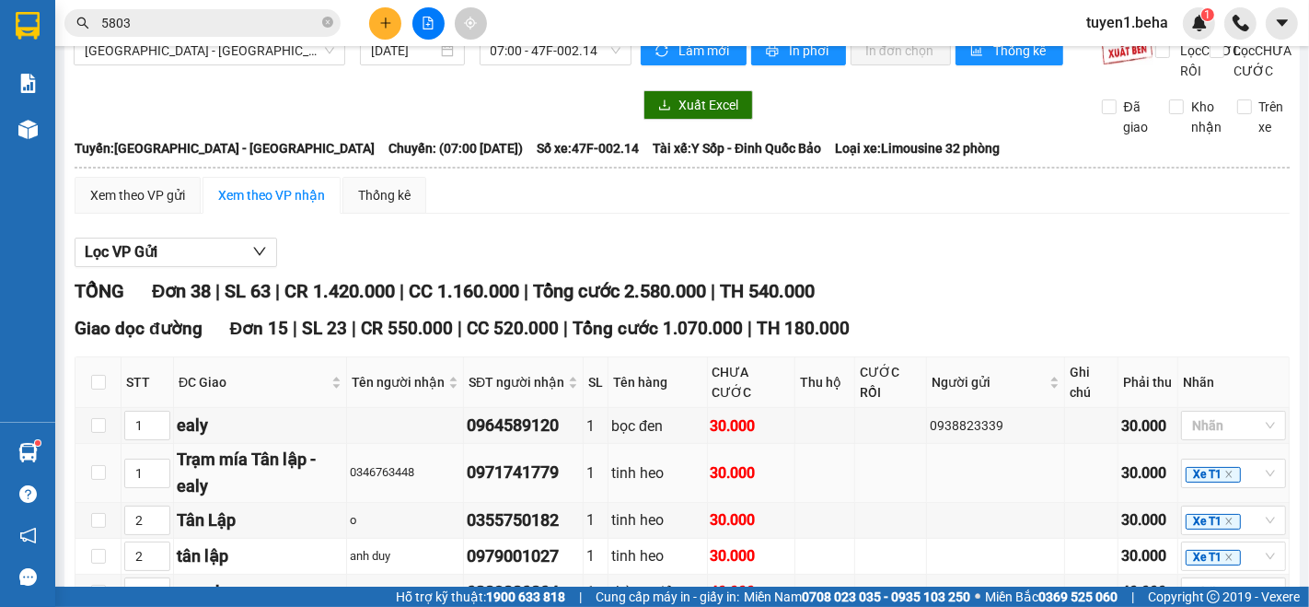
scroll to position [0, 0]
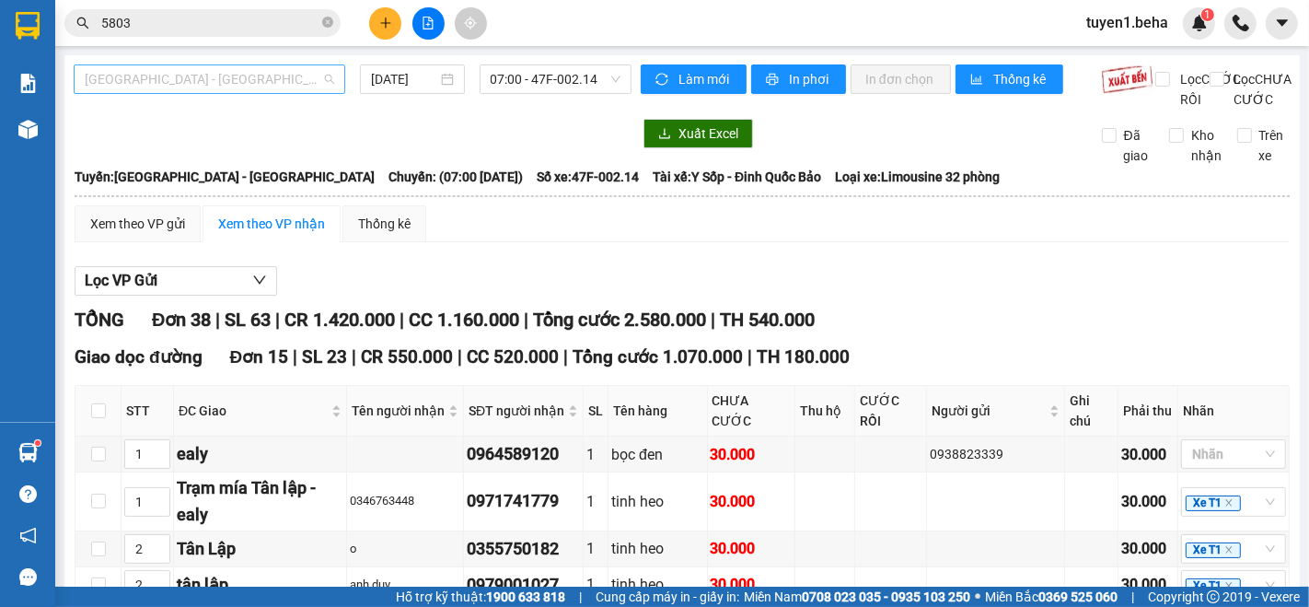
click at [179, 77] on span "[GEOGRAPHIC_DATA] - [GEOGRAPHIC_DATA]" at bounding box center [210, 79] width 250 height 28
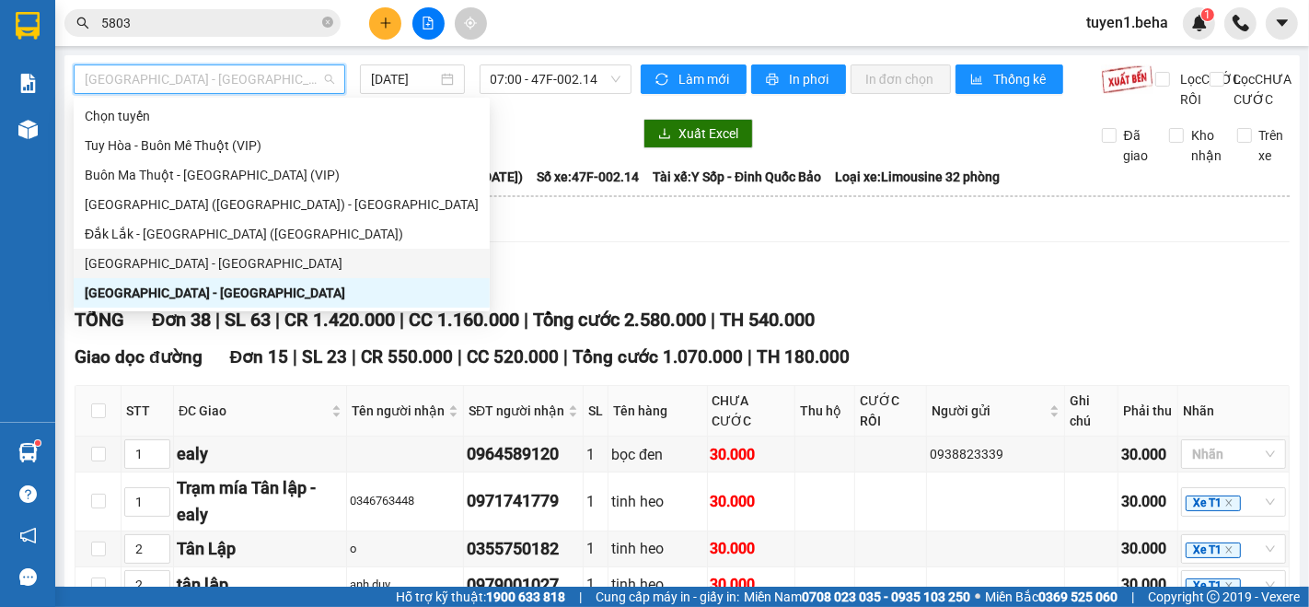
click at [183, 255] on div "[GEOGRAPHIC_DATA] - [GEOGRAPHIC_DATA]" at bounding box center [282, 263] width 394 height 20
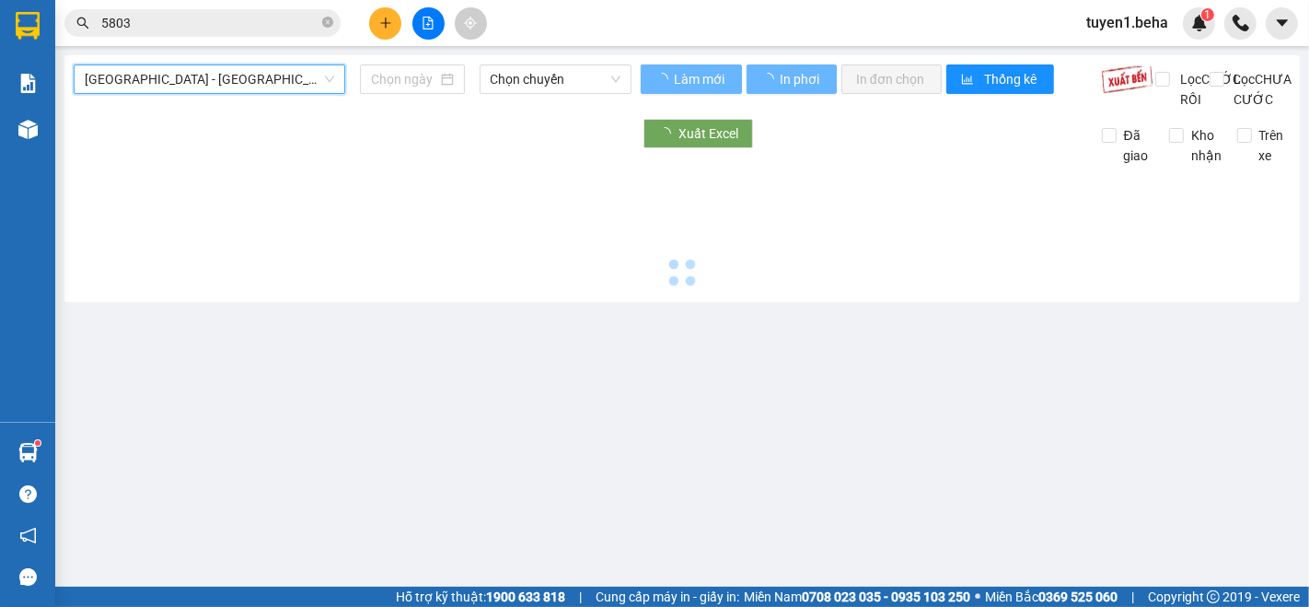
type input "[DATE]"
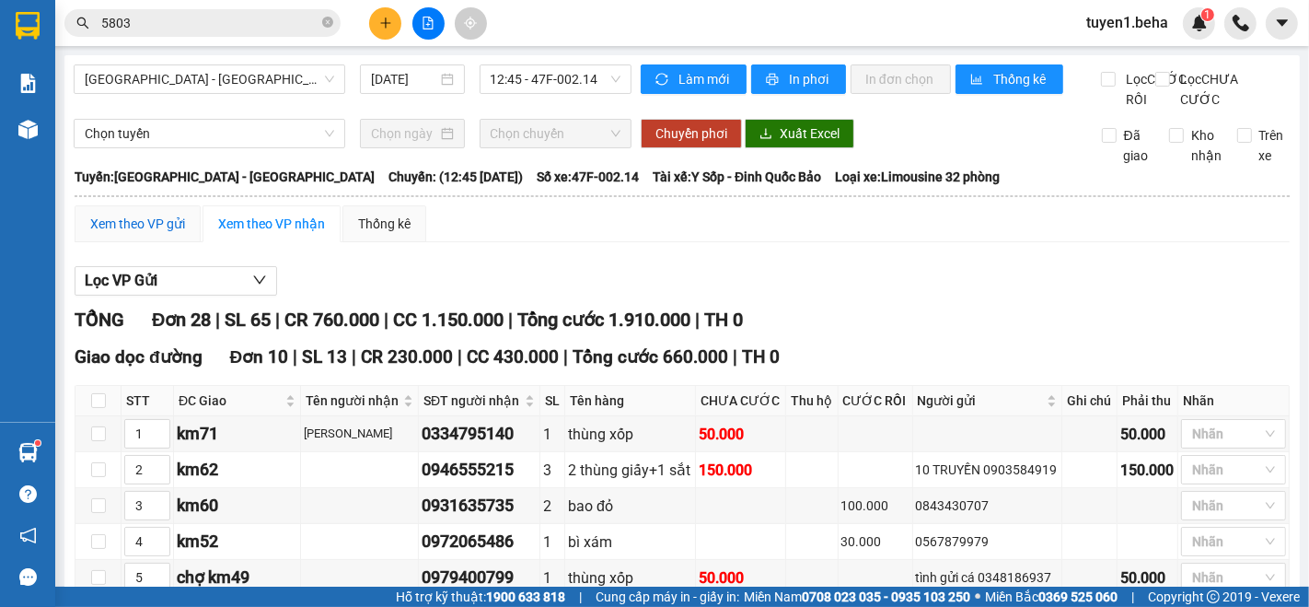
click at [157, 234] on div "Xem theo VP gửi" at bounding box center [137, 224] width 95 height 20
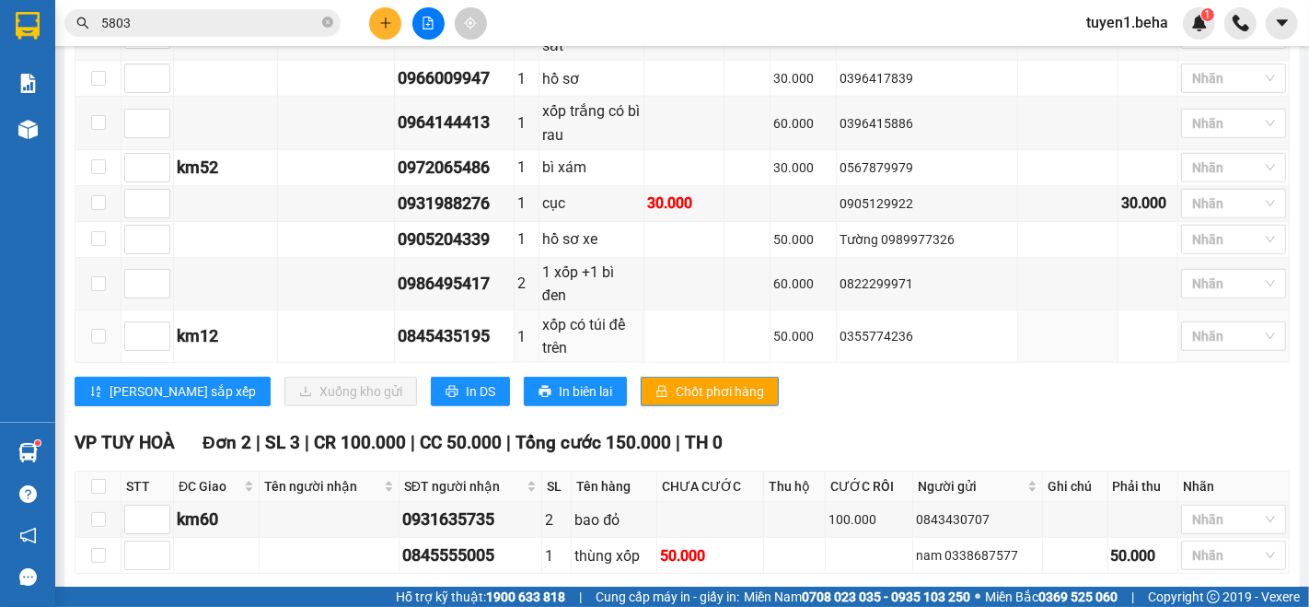
scroll to position [1173, 0]
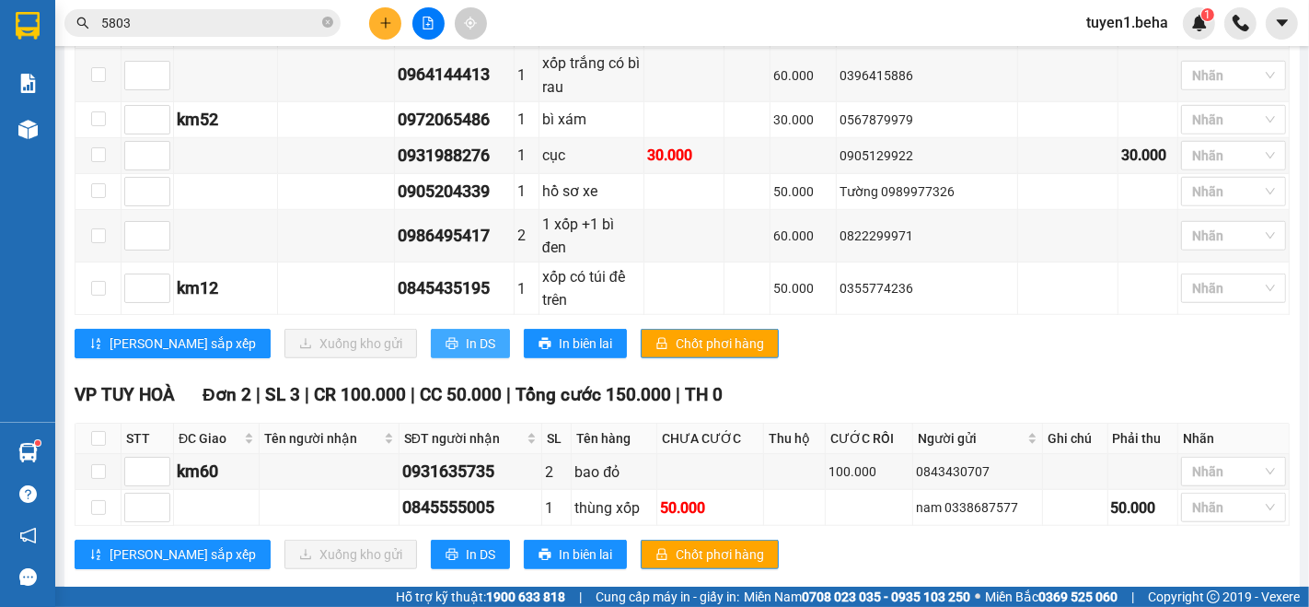
click at [446, 337] on icon "printer" at bounding box center [452, 343] width 13 height 13
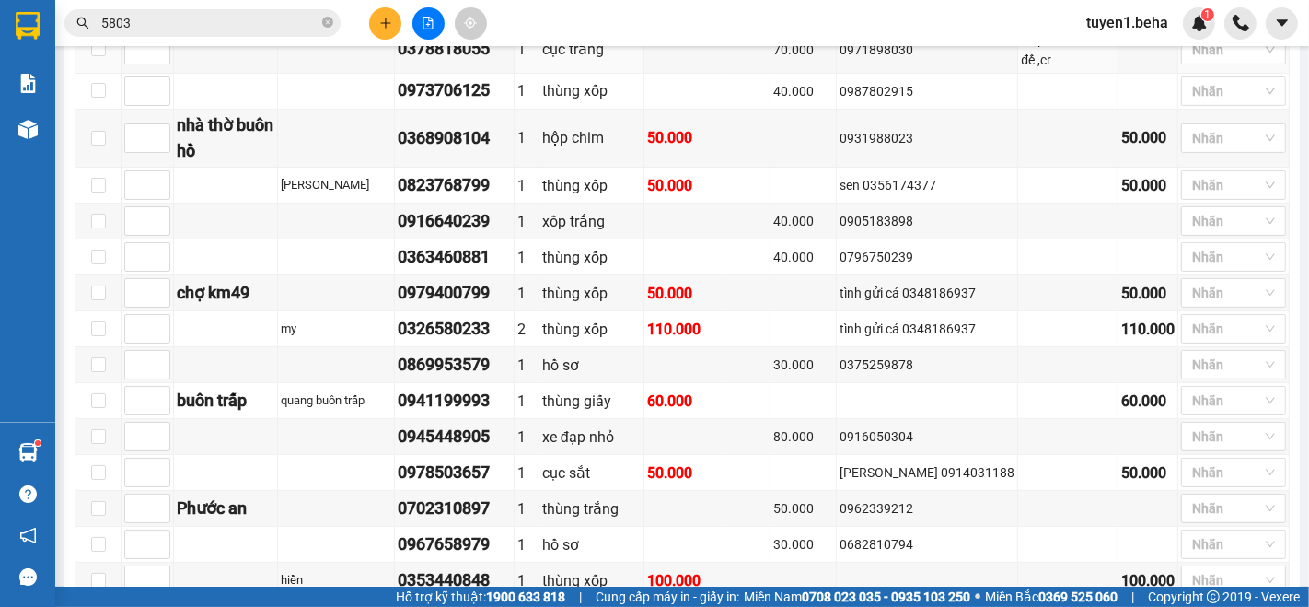
scroll to position [458, 0]
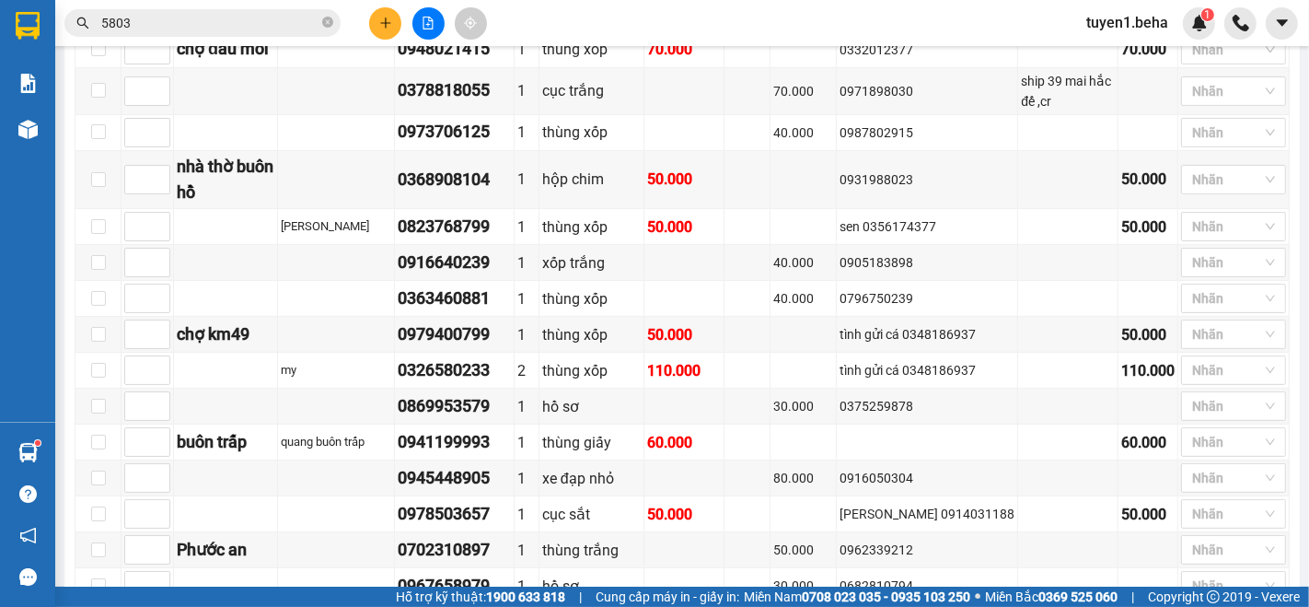
click at [184, 43] on div "Kết quả tìm kiếm ( 1 ) Bộ lọc Mã ĐH Trạng thái Món hàng Thu hộ Tổng cước Chưa c…" at bounding box center [654, 23] width 1309 height 46
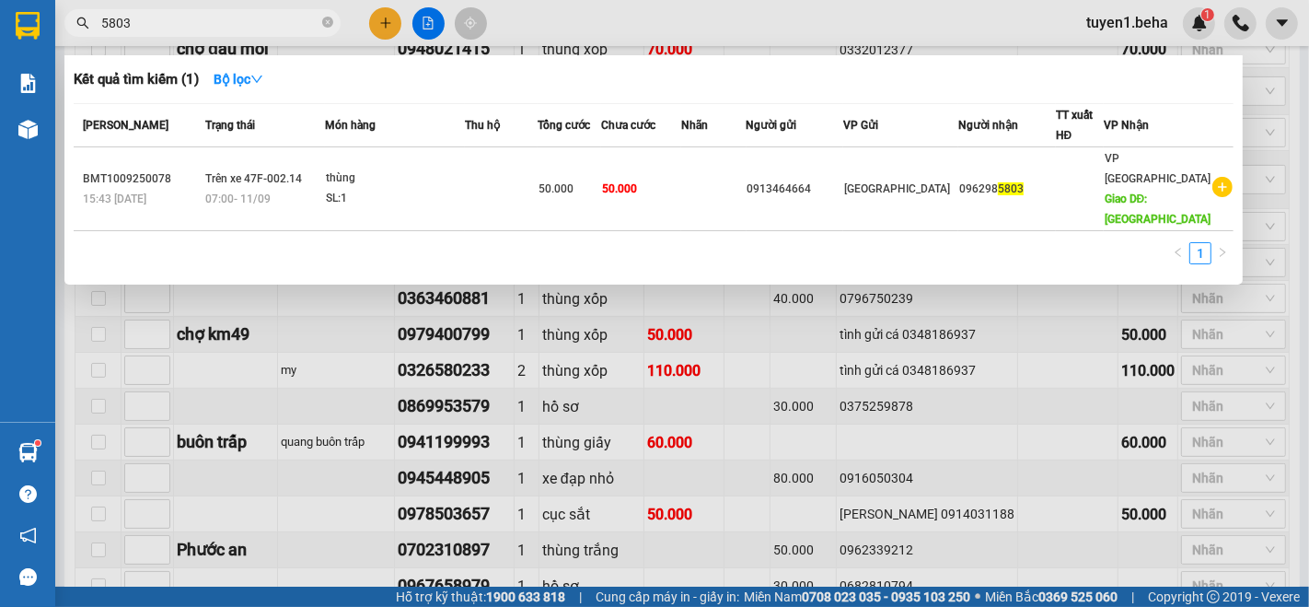
click at [192, 29] on input "5803" at bounding box center [209, 23] width 217 height 20
click at [330, 20] on icon "close-circle" at bounding box center [327, 22] width 11 height 11
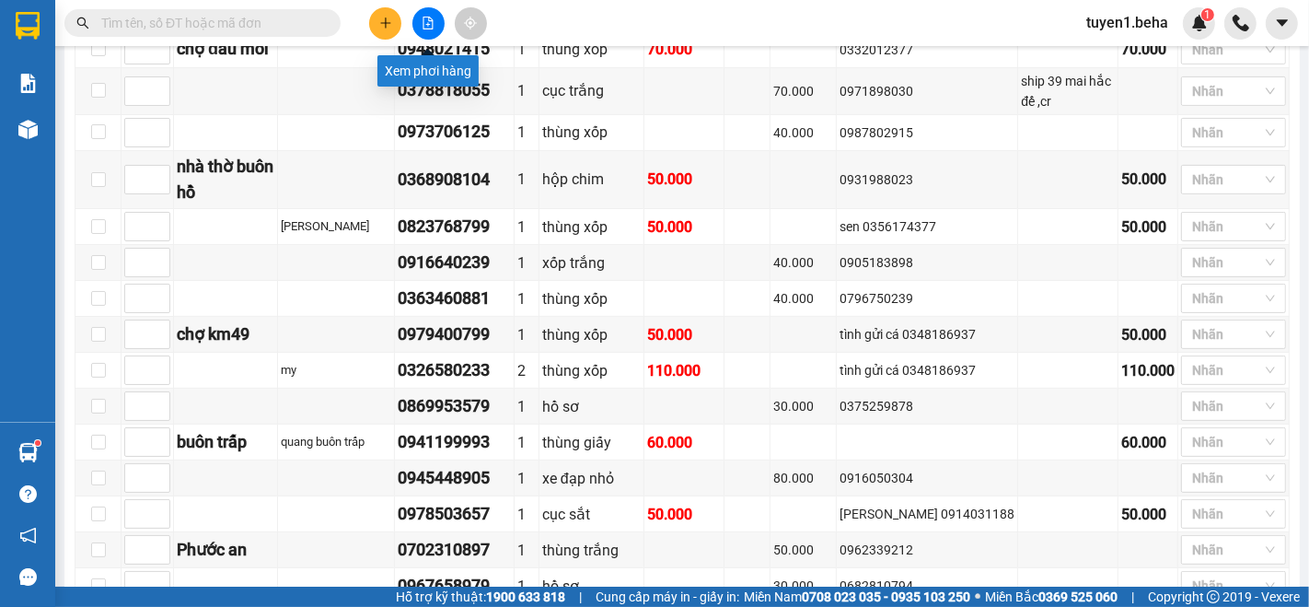
click at [428, 28] on icon "file-add" at bounding box center [428, 23] width 13 height 13
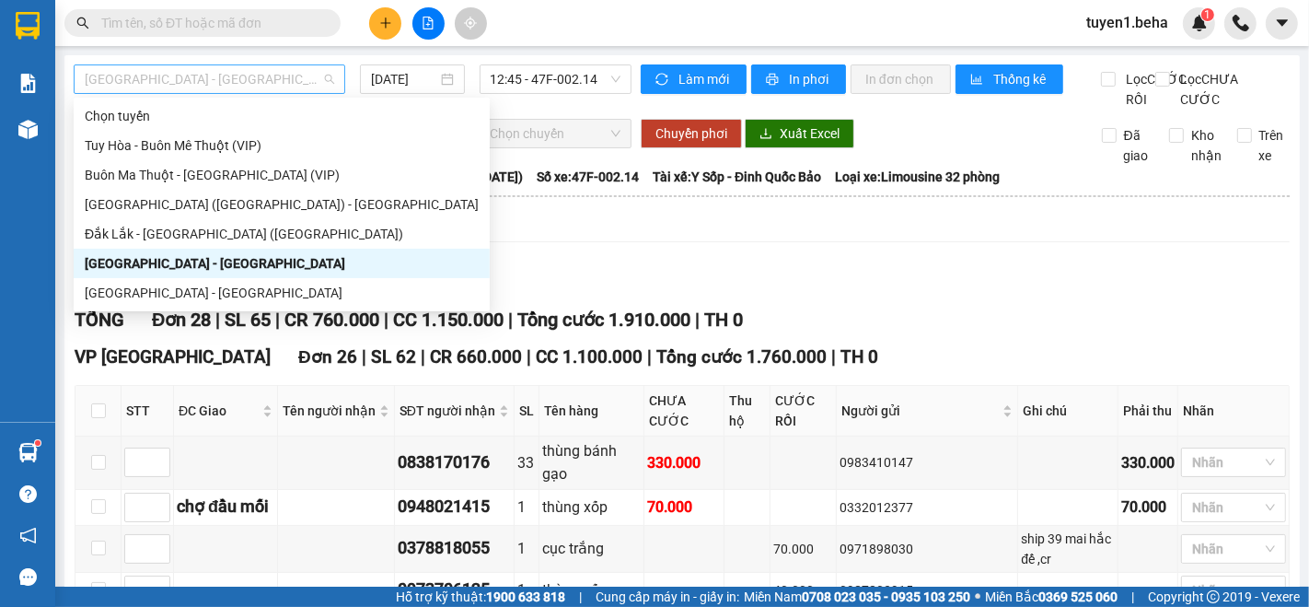
click at [216, 80] on span "[GEOGRAPHIC_DATA] - [GEOGRAPHIC_DATA]" at bounding box center [210, 79] width 250 height 28
click at [209, 231] on div "Đắk Lắk - [GEOGRAPHIC_DATA] ([GEOGRAPHIC_DATA])" at bounding box center [282, 234] width 394 height 20
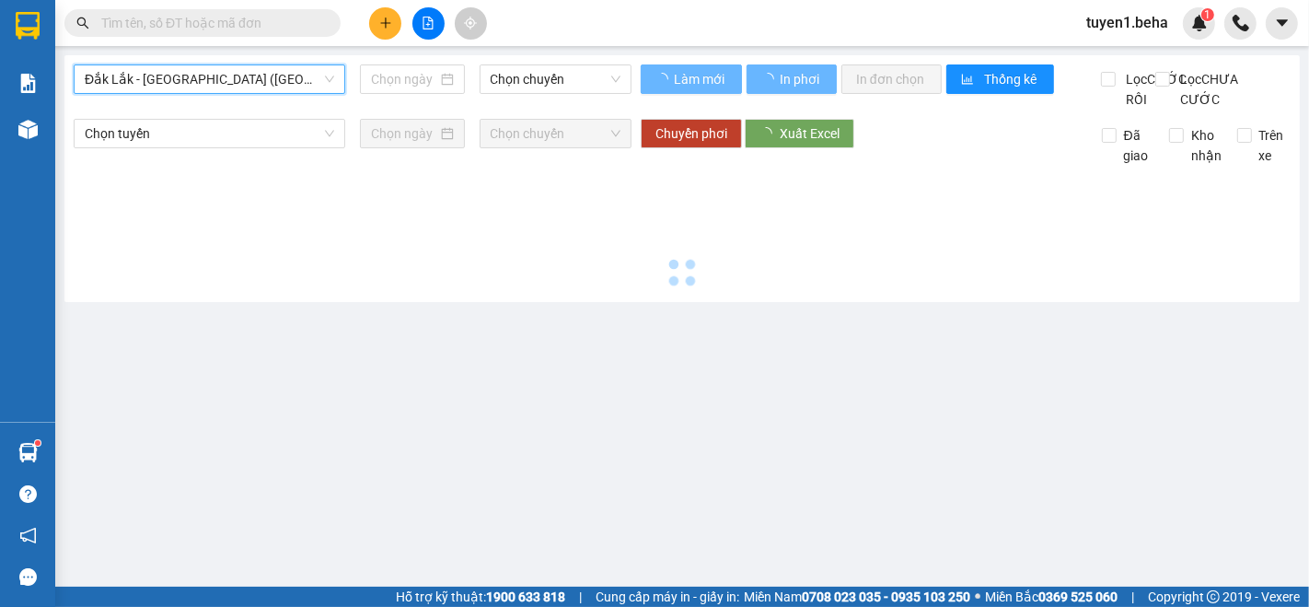
type input "[DATE]"
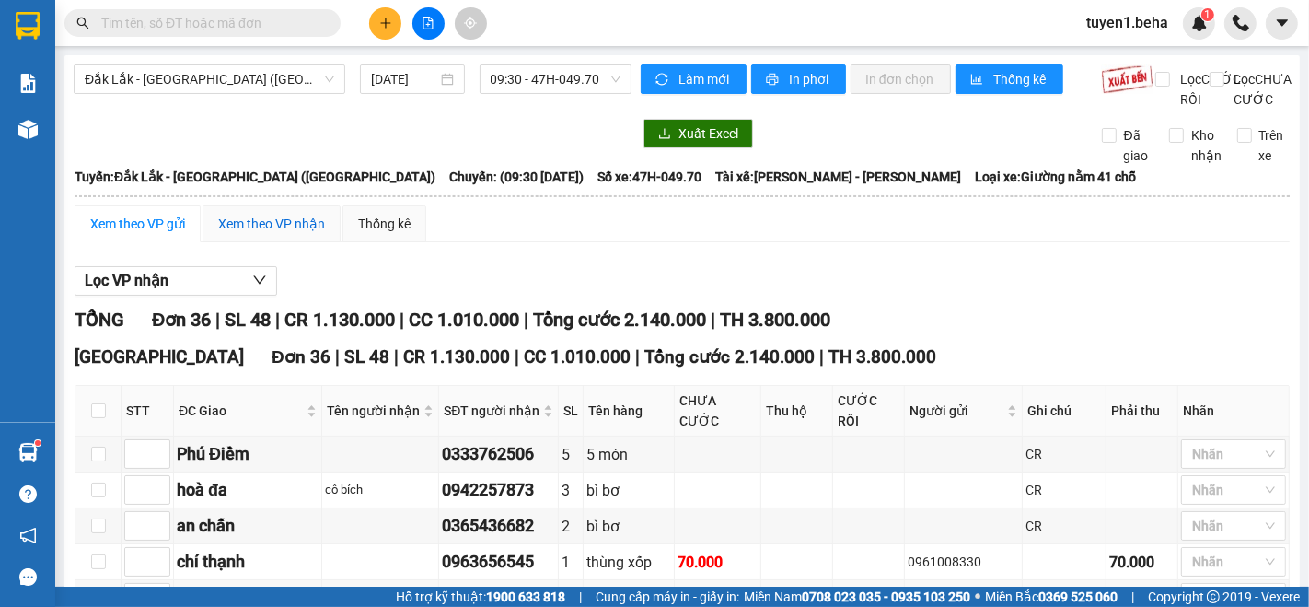
click at [272, 234] on div "Xem theo VP nhận" at bounding box center [271, 224] width 107 height 20
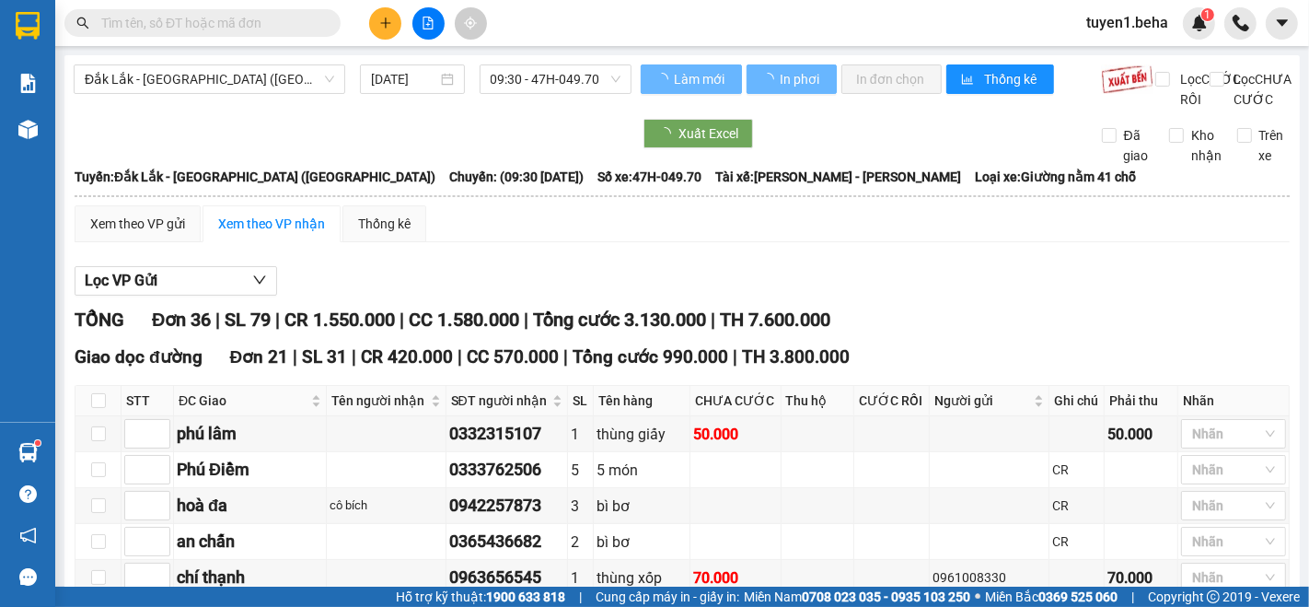
type input "6"
type input "9"
type input "8"
type input "7"
type input "11"
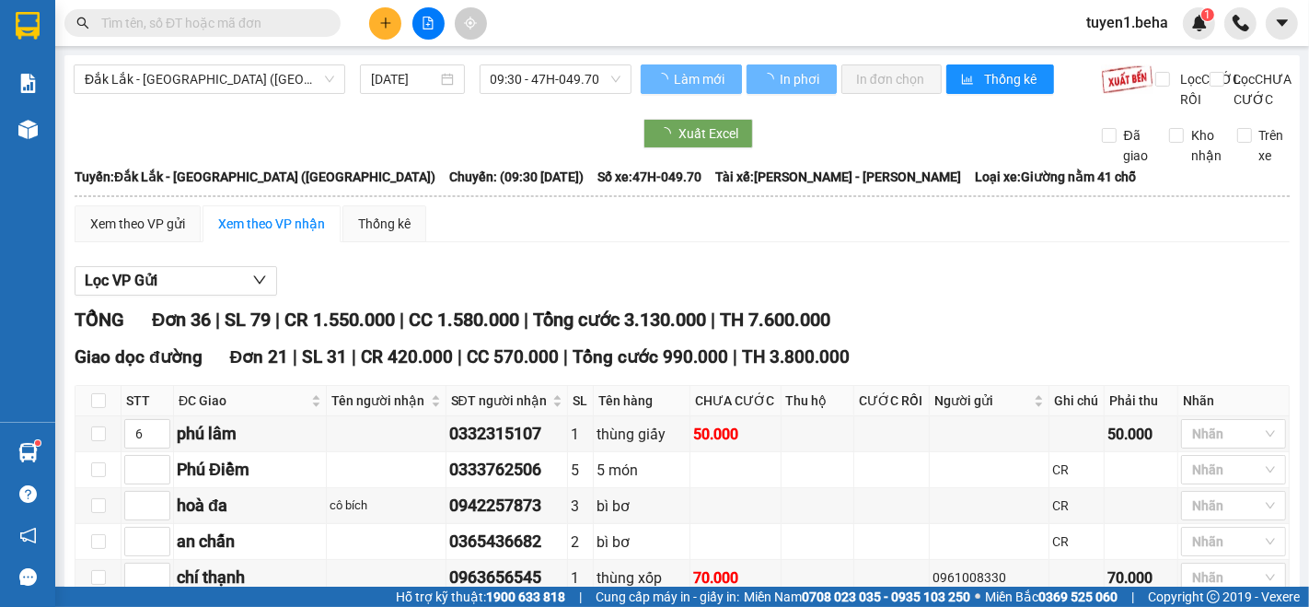
type input "1"
type input "9"
type input "7"
type input "4"
type input "6"
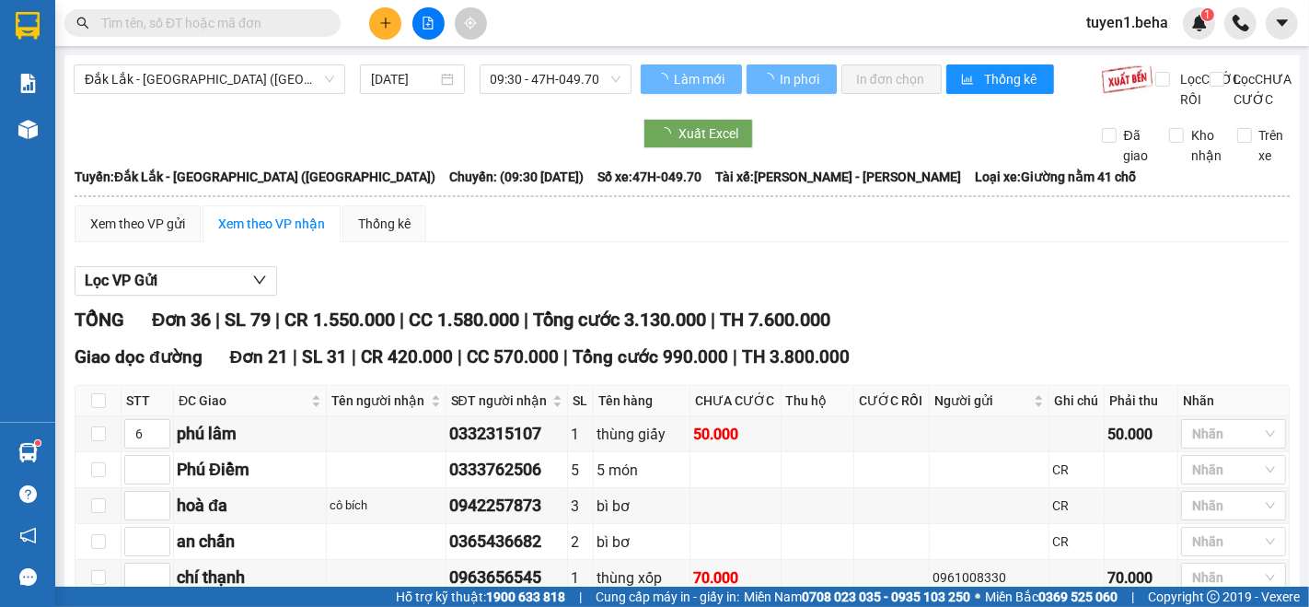
type input "12"
type input "5"
type input "10"
type input "11"
type input "2"
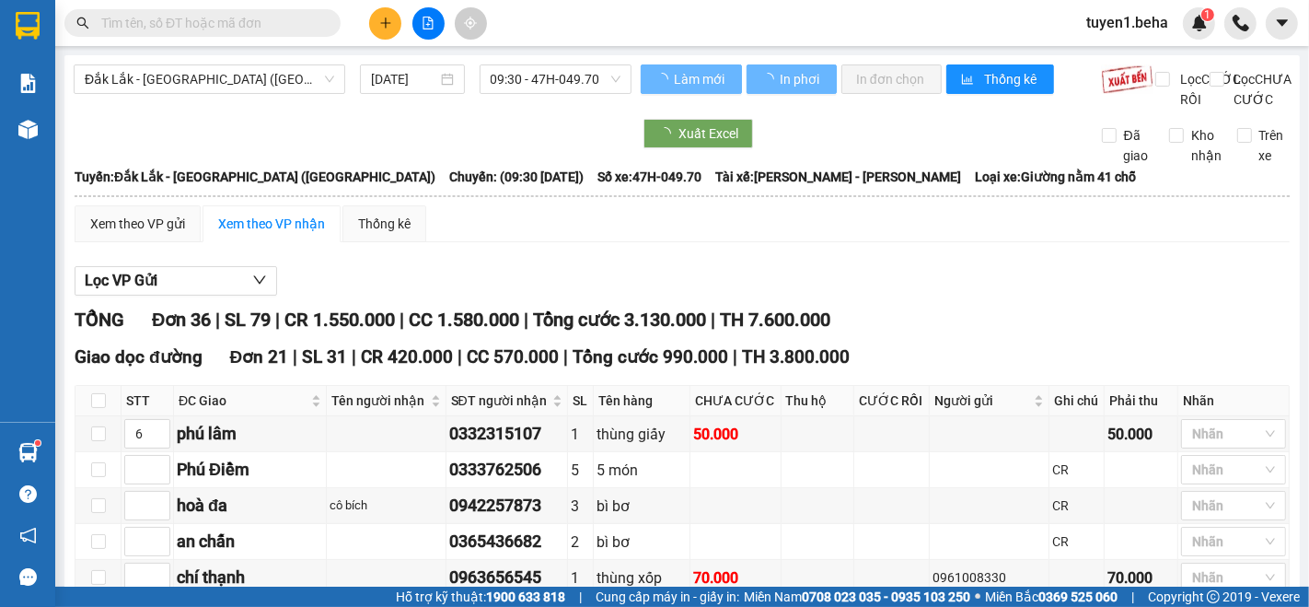
type input "11"
type input "3"
type input "10"
type input "6"
type input "3"
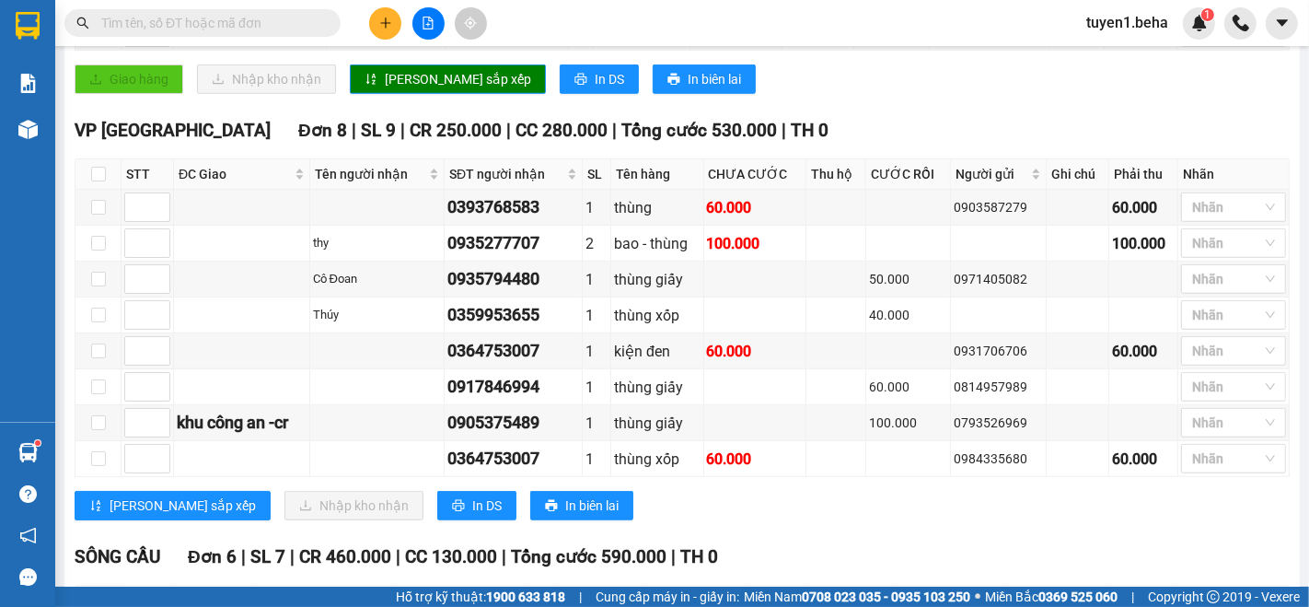
scroll to position [1125, 0]
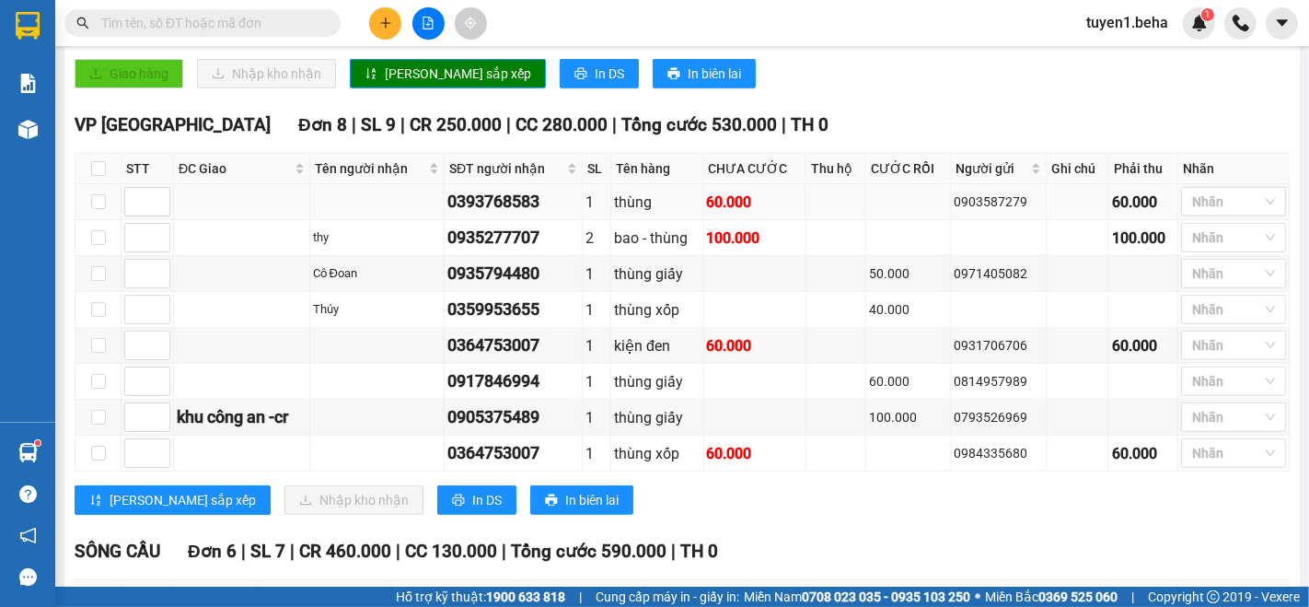
click at [200, 214] on td at bounding box center [242, 202] width 136 height 36
click at [212, 218] on td at bounding box center [242, 202] width 136 height 36
click at [1199, 243] on div at bounding box center [1224, 238] width 77 height 22
click at [1038, 494] on div "[PERSON_NAME] sắp xếp Nhập kho nhận In DS In biên lai" at bounding box center [682, 499] width 1215 height 29
click at [216, 239] on td at bounding box center [242, 238] width 136 height 36
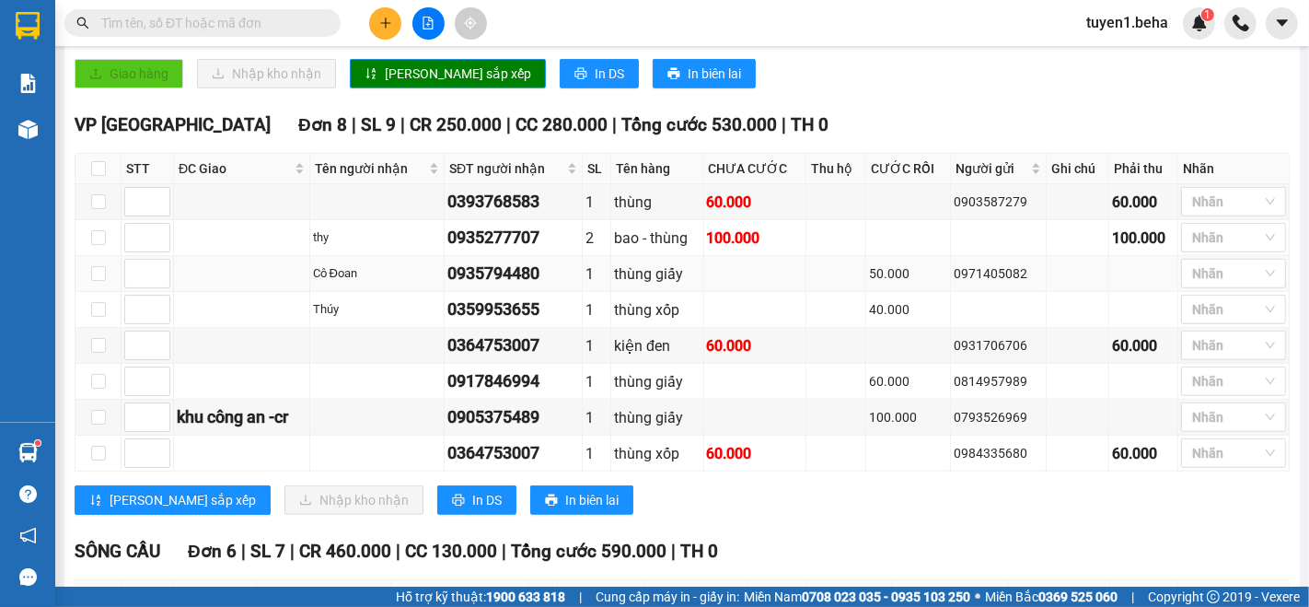
click at [223, 258] on td at bounding box center [242, 274] width 136 height 36
click at [1186, 204] on div at bounding box center [1224, 202] width 77 height 22
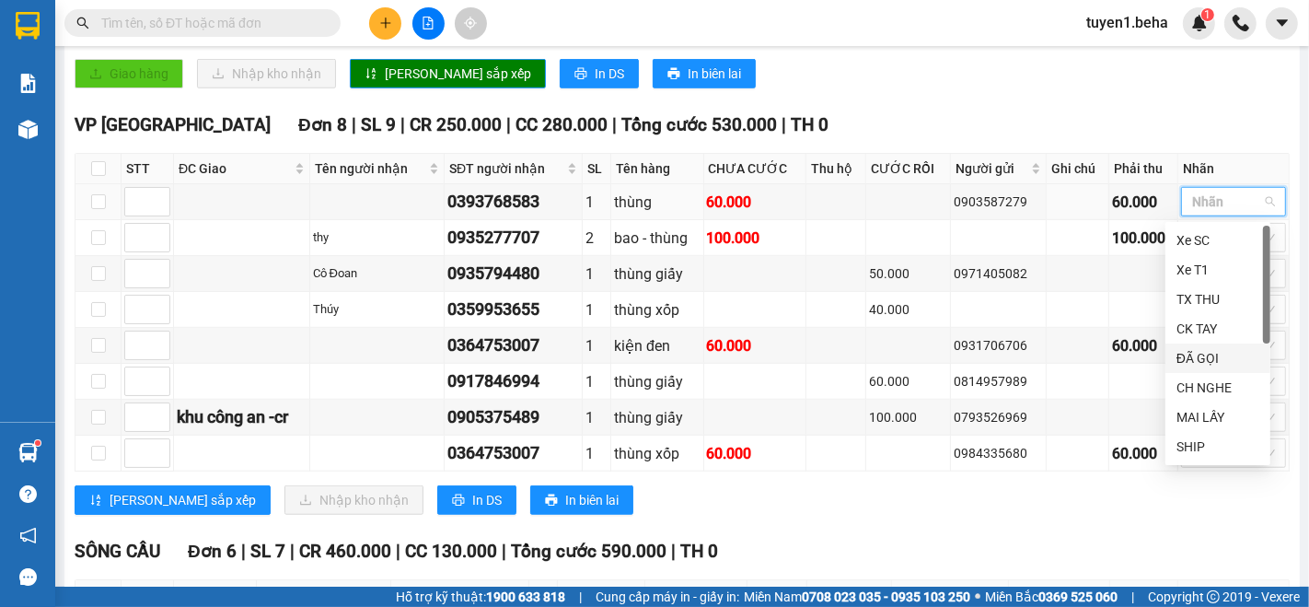
click at [1214, 361] on div "ĐÃ GỌI" at bounding box center [1218, 358] width 83 height 20
click at [833, 506] on div "[PERSON_NAME] sắp xếp Nhập kho nhận In DS In biên lai" at bounding box center [682, 499] width 1215 height 29
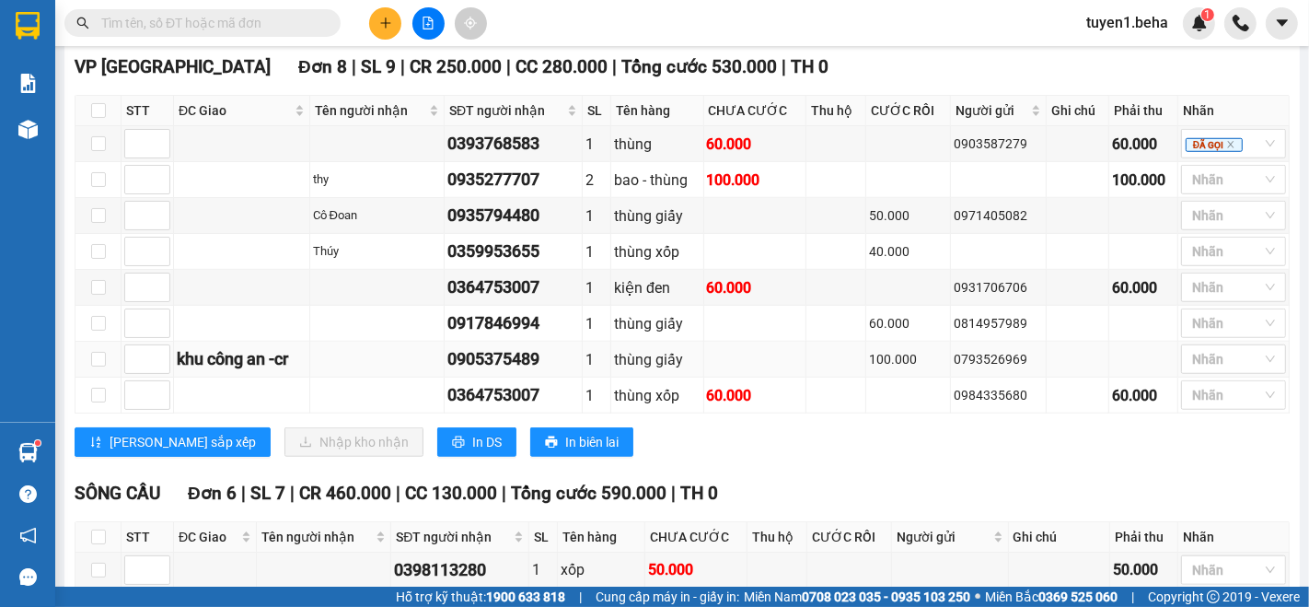
scroll to position [1227, 0]
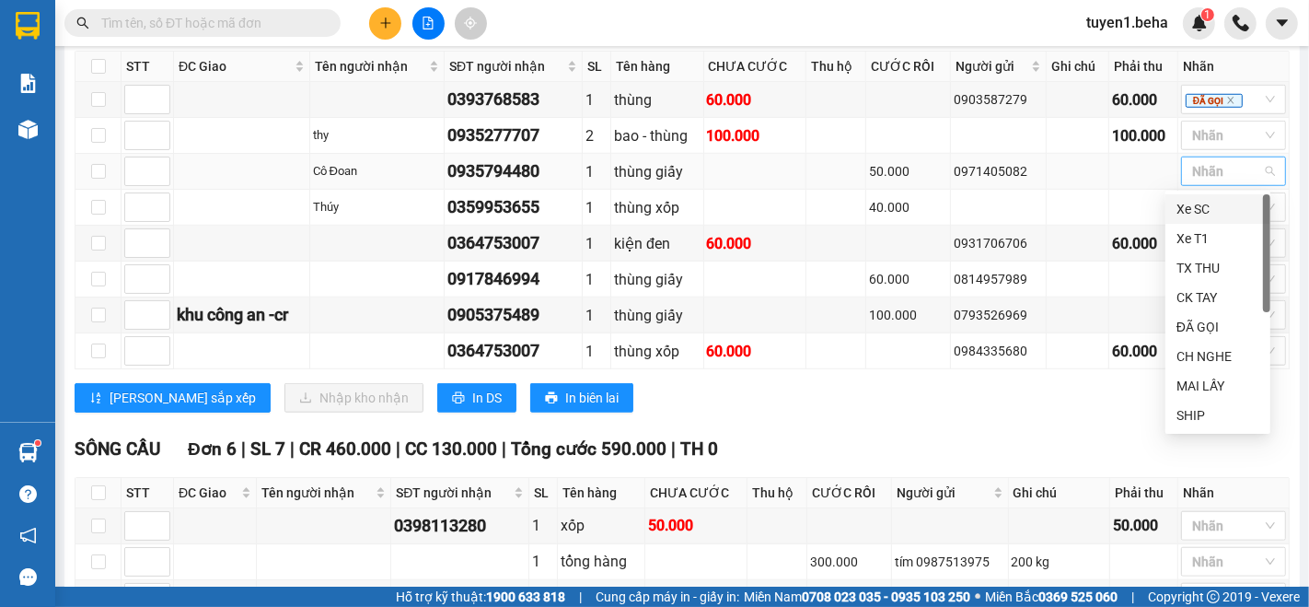
click at [1195, 180] on div at bounding box center [1224, 171] width 77 height 22
click at [1202, 330] on div "ĐÃ GỌI" at bounding box center [1218, 327] width 83 height 20
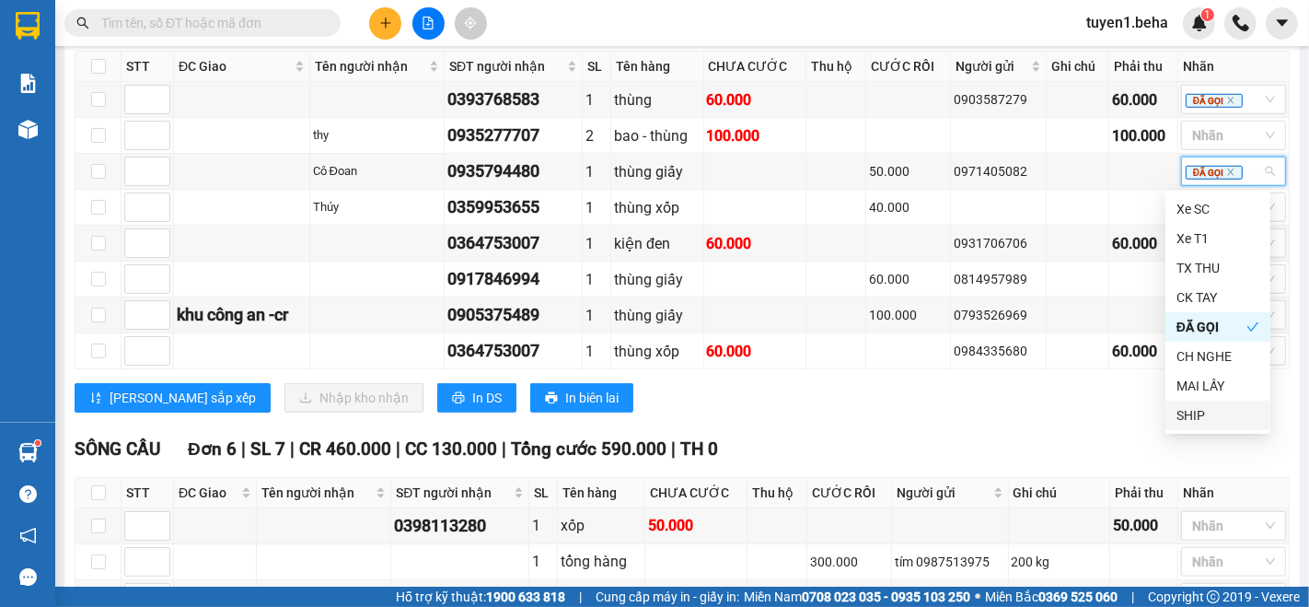
click at [1084, 436] on div "SÔNG CẦU Đơn 6 | SL 7 | CR 460.000 | CC 130.000 | Tổng cước 590.000 | TH 0" at bounding box center [682, 450] width 1215 height 28
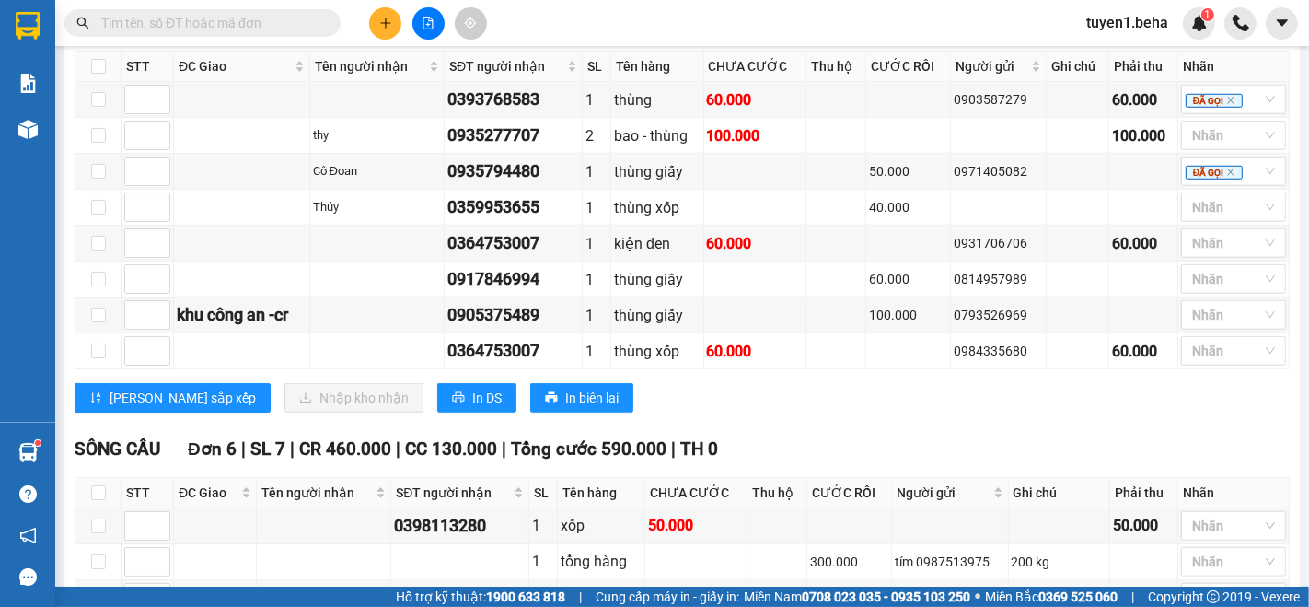
click at [296, 24] on input "text" at bounding box center [209, 23] width 217 height 20
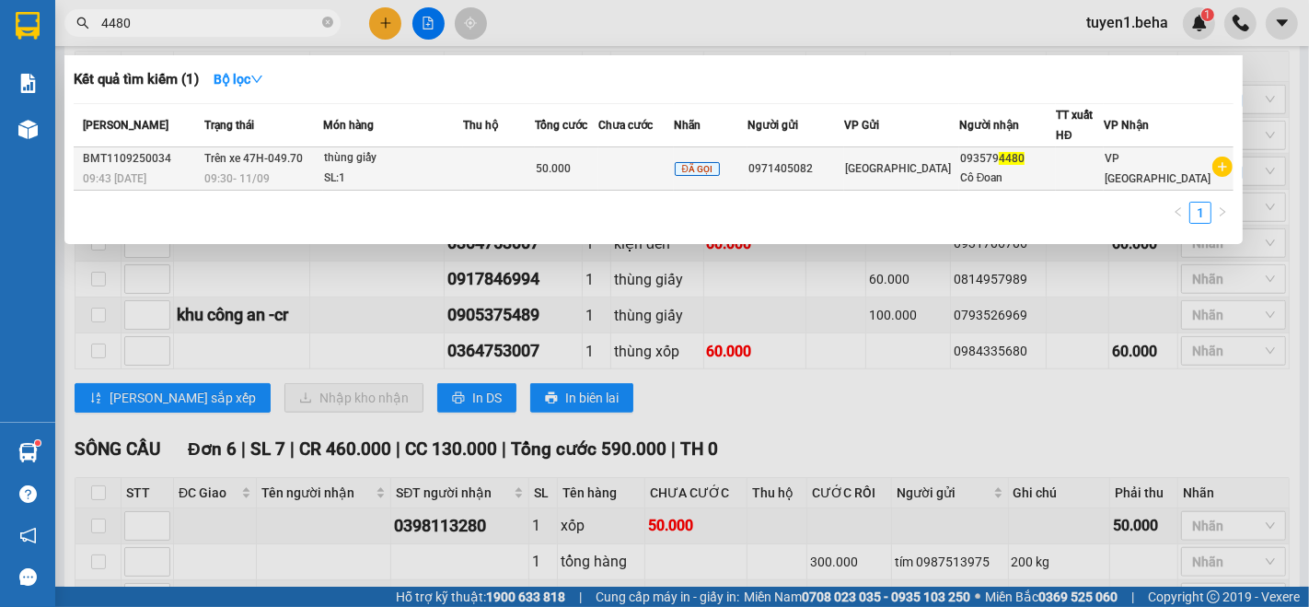
type input "4480"
click at [657, 166] on td at bounding box center [637, 168] width 76 height 43
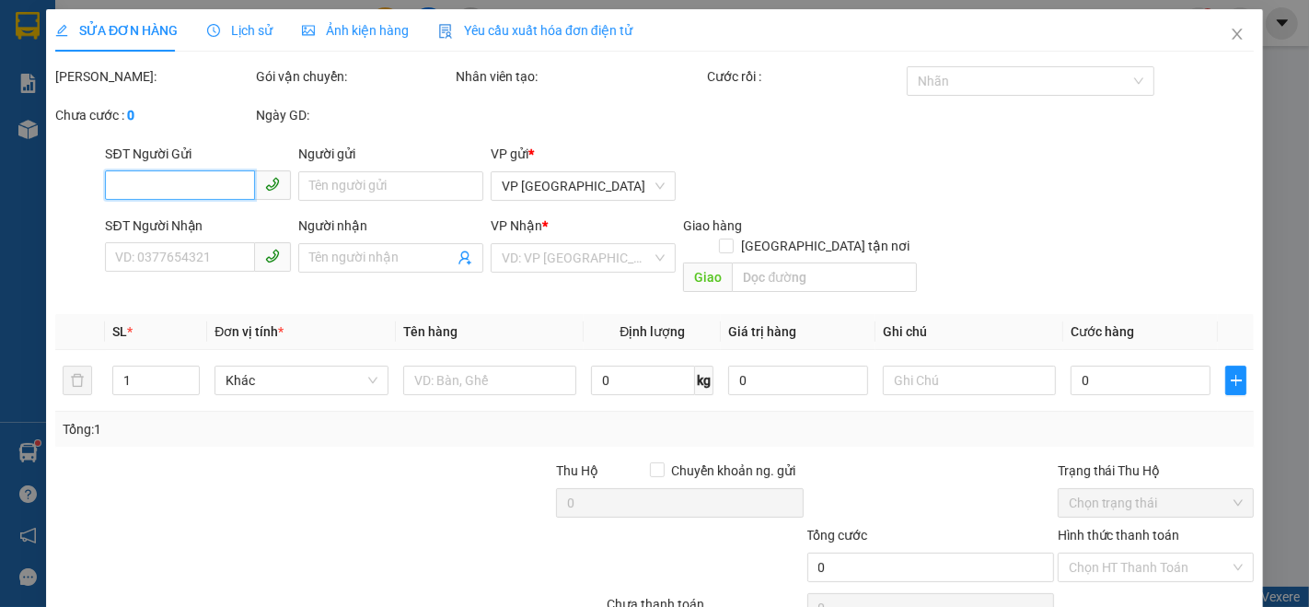
type input "0971405082"
type input "0935794480"
type input "Cô Đoan"
type input "50.000"
type input "0"
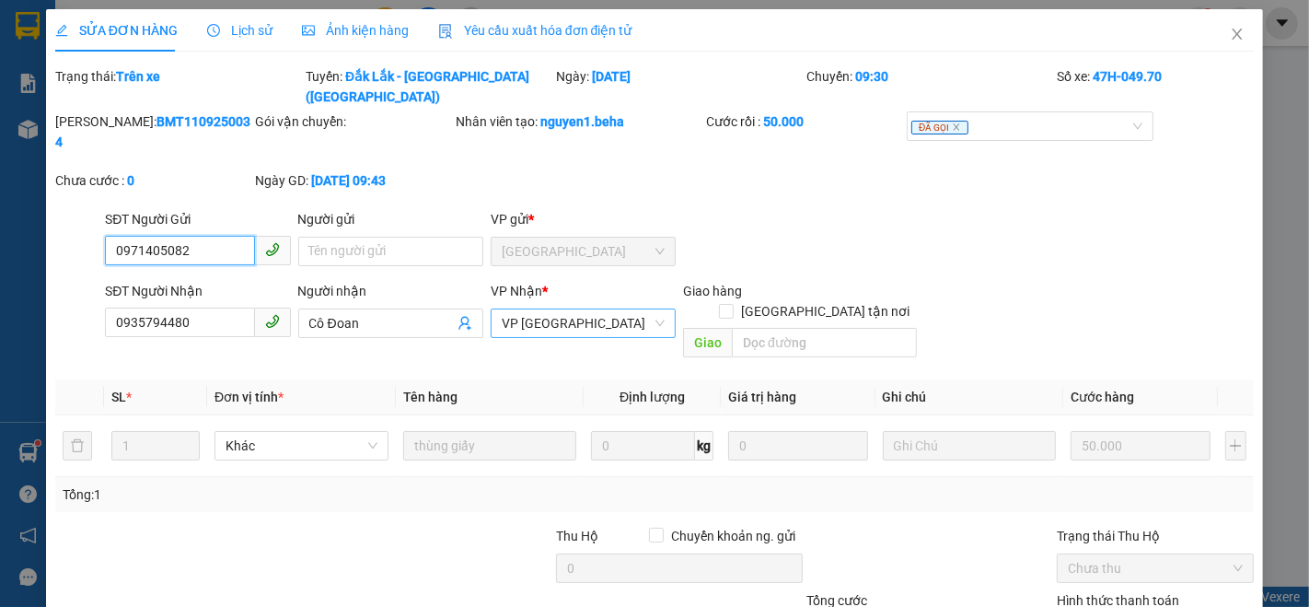
click at [578, 309] on span "VP [GEOGRAPHIC_DATA]" at bounding box center [583, 323] width 163 height 28
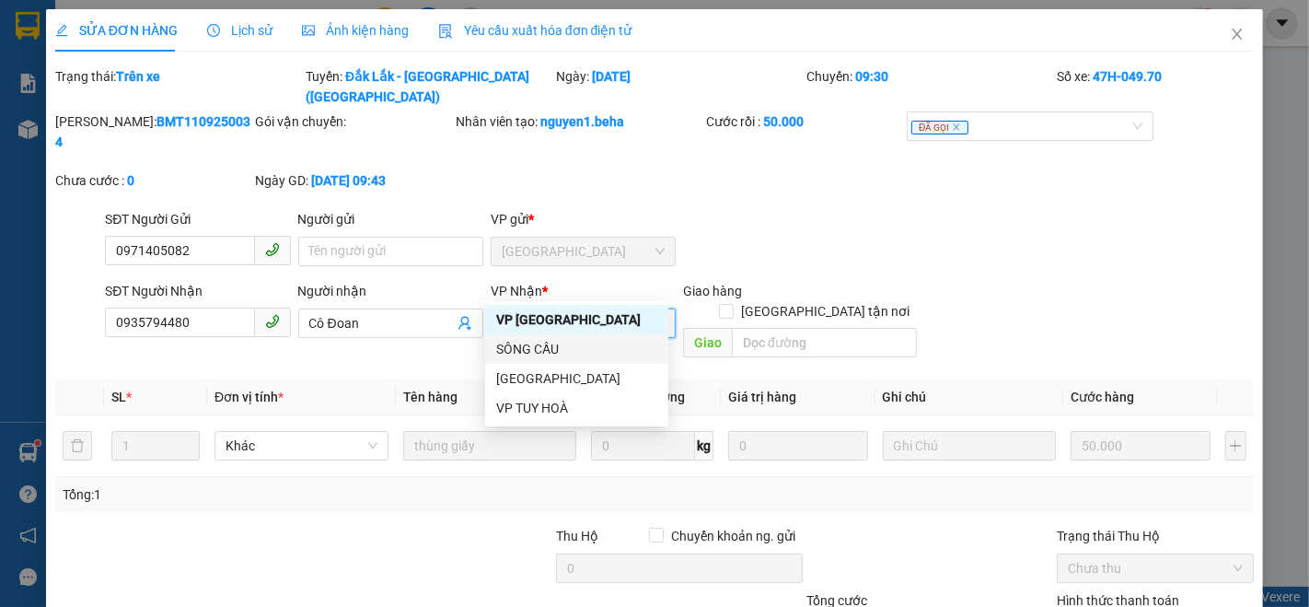
click at [564, 343] on div "SÔNG CẦU" at bounding box center [576, 349] width 161 height 20
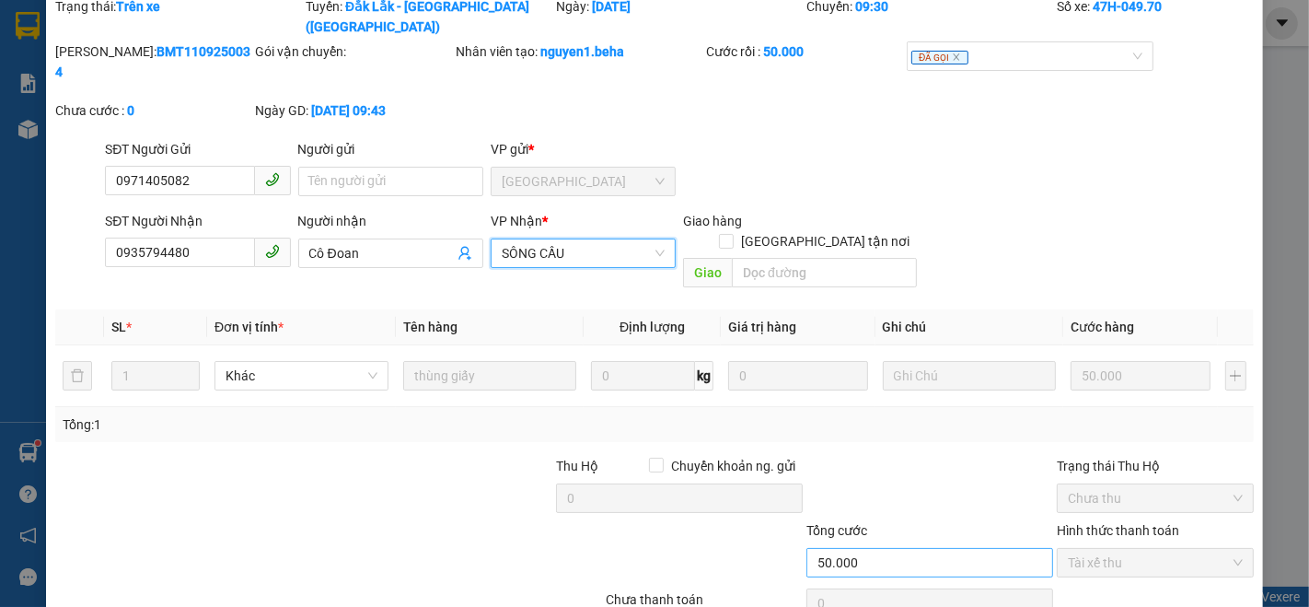
scroll to position [101, 0]
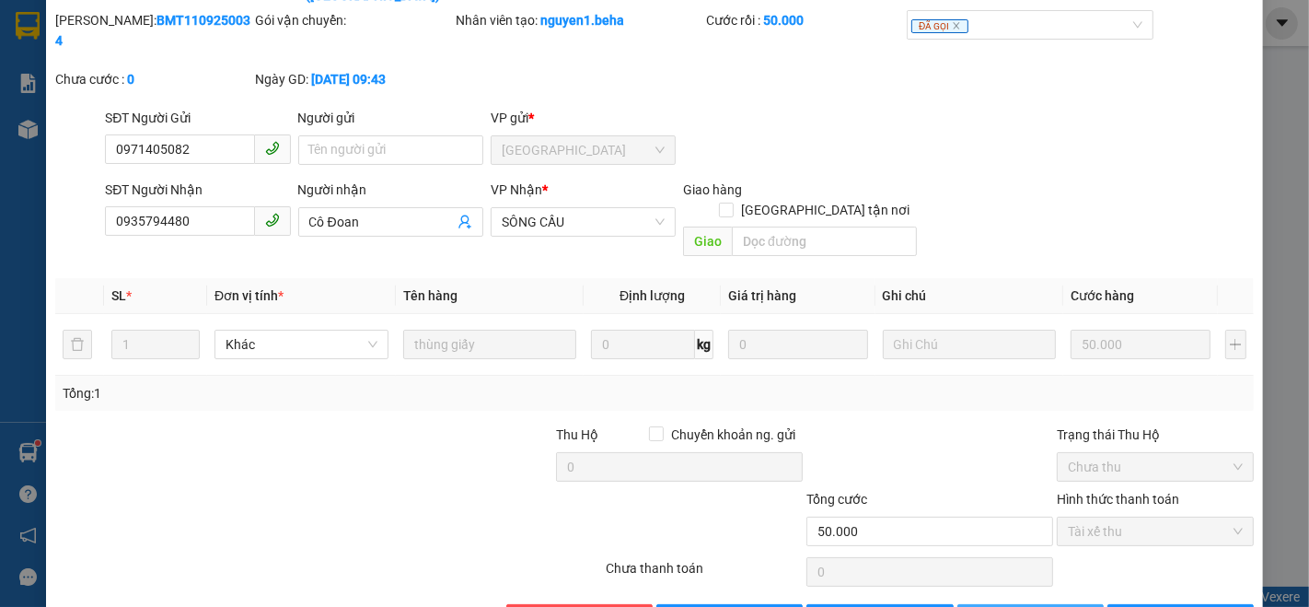
click at [1011, 606] on span "[PERSON_NAME] thay đổi" at bounding box center [1066, 619] width 147 height 20
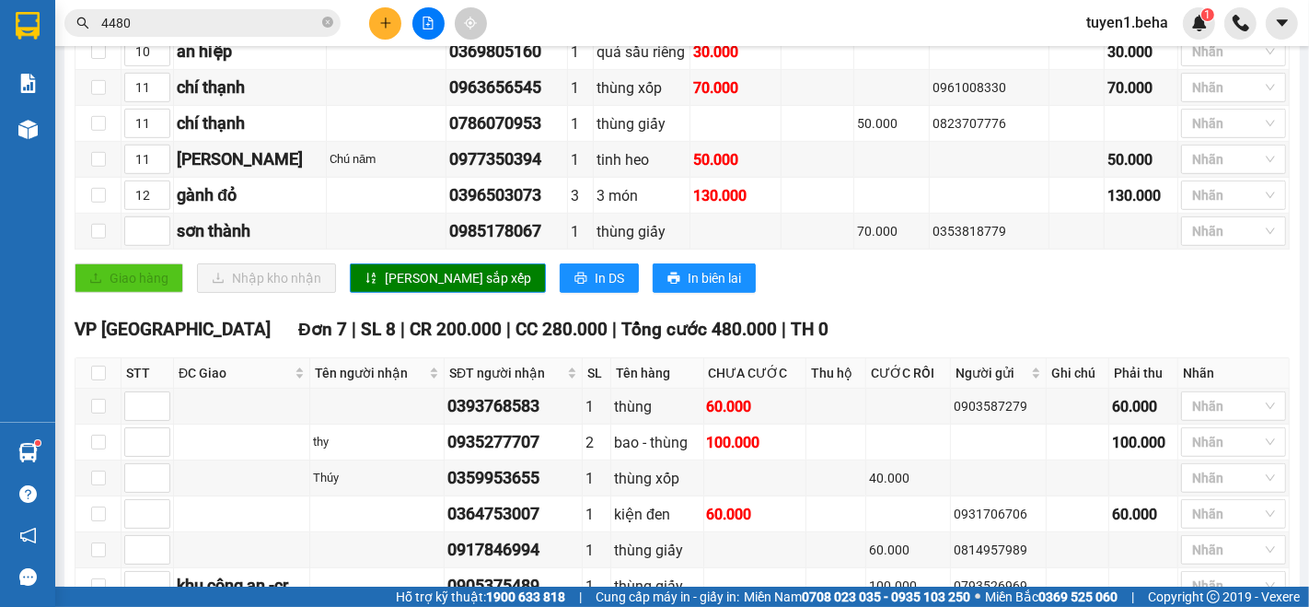
scroll to position [1227, 0]
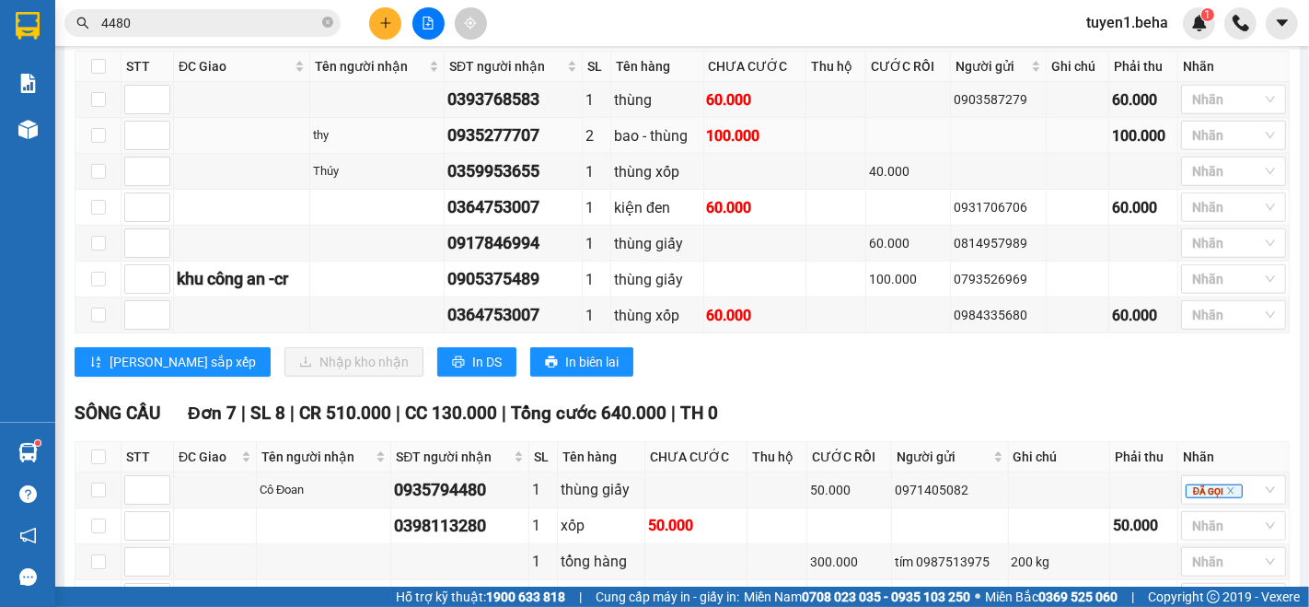
click at [212, 148] on td at bounding box center [242, 136] width 136 height 36
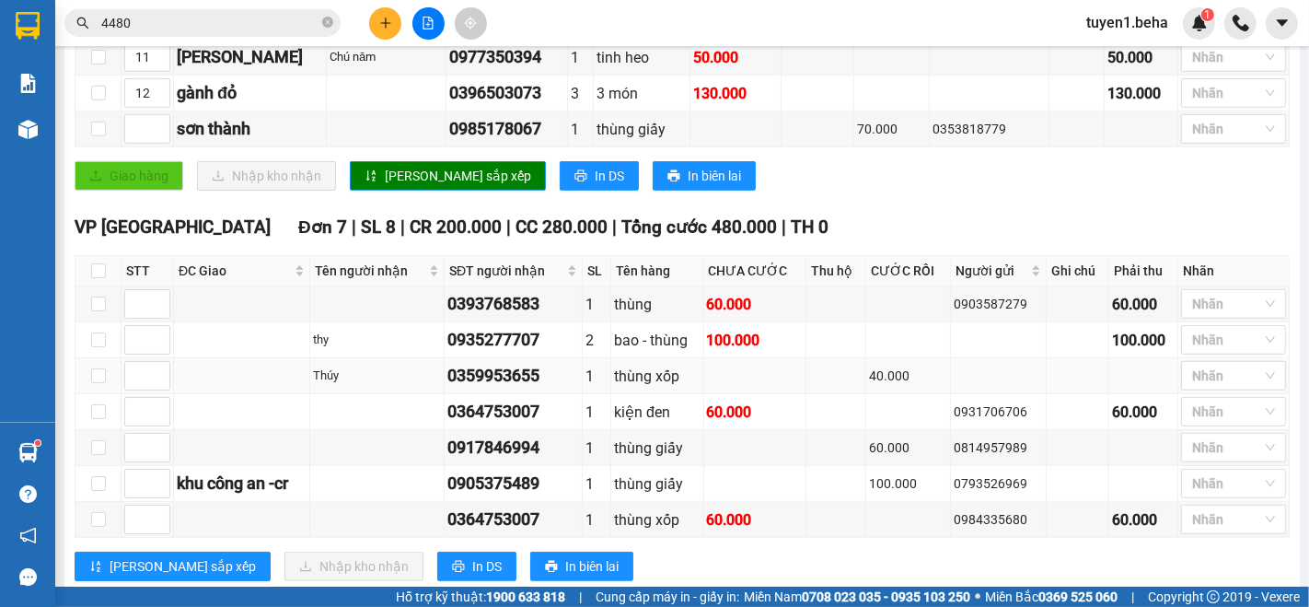
scroll to position [1125, 0]
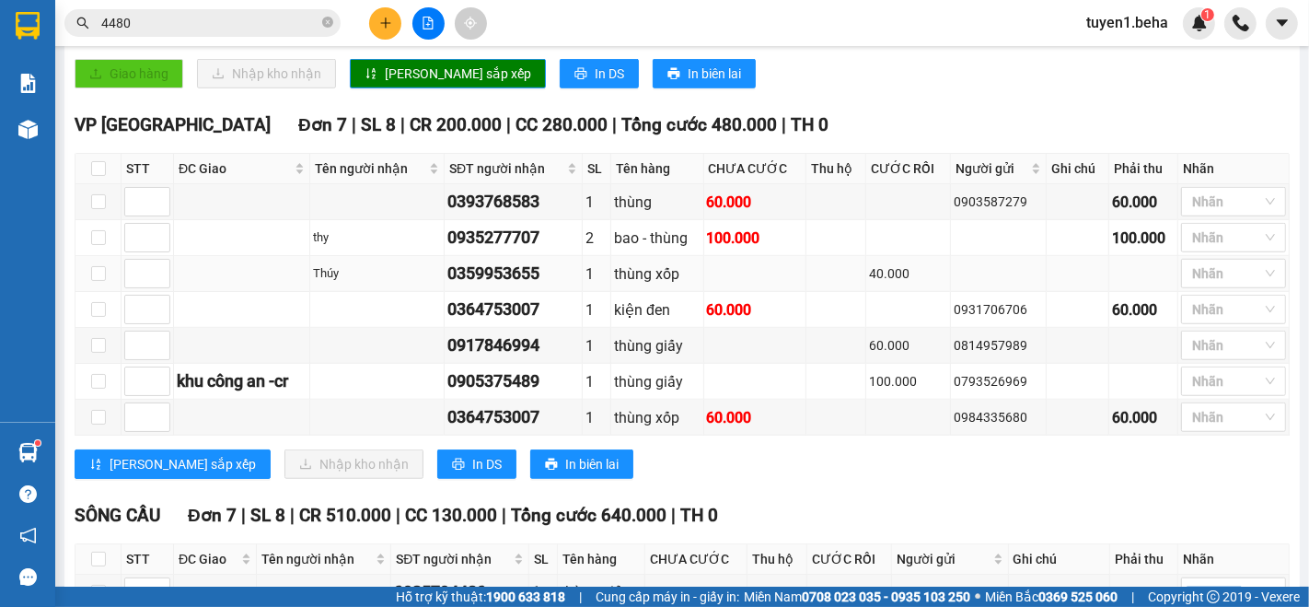
click at [198, 277] on td at bounding box center [242, 274] width 136 height 36
click at [201, 27] on input "4480" at bounding box center [209, 23] width 217 height 20
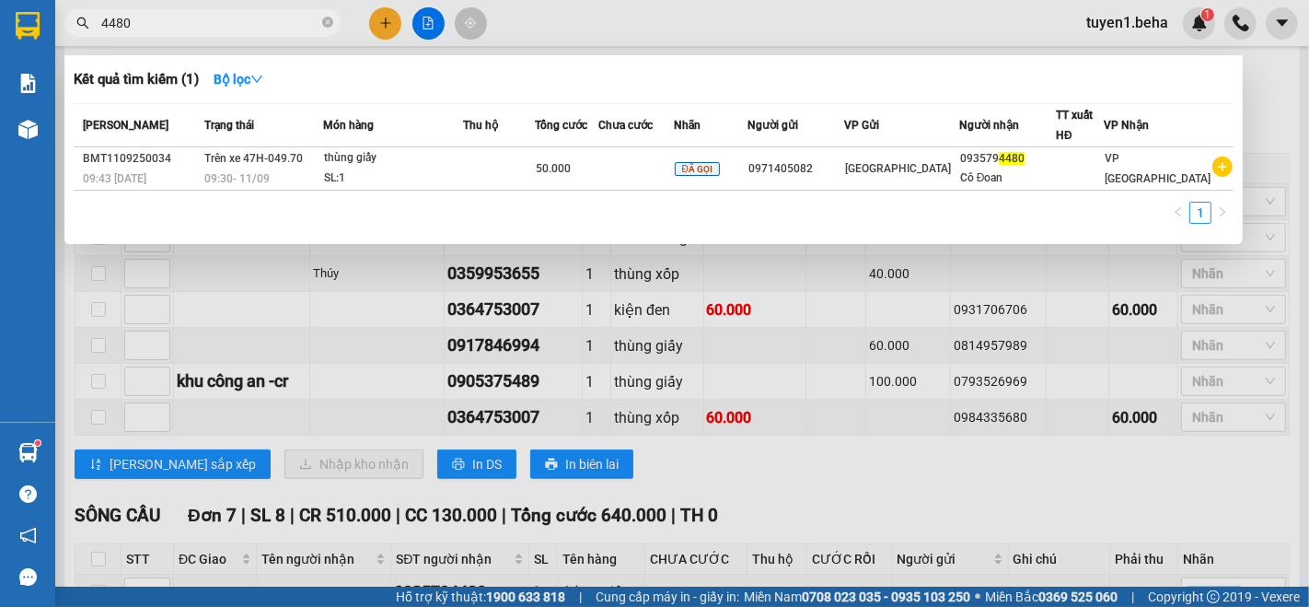
click at [307, 273] on div at bounding box center [654, 303] width 1309 height 607
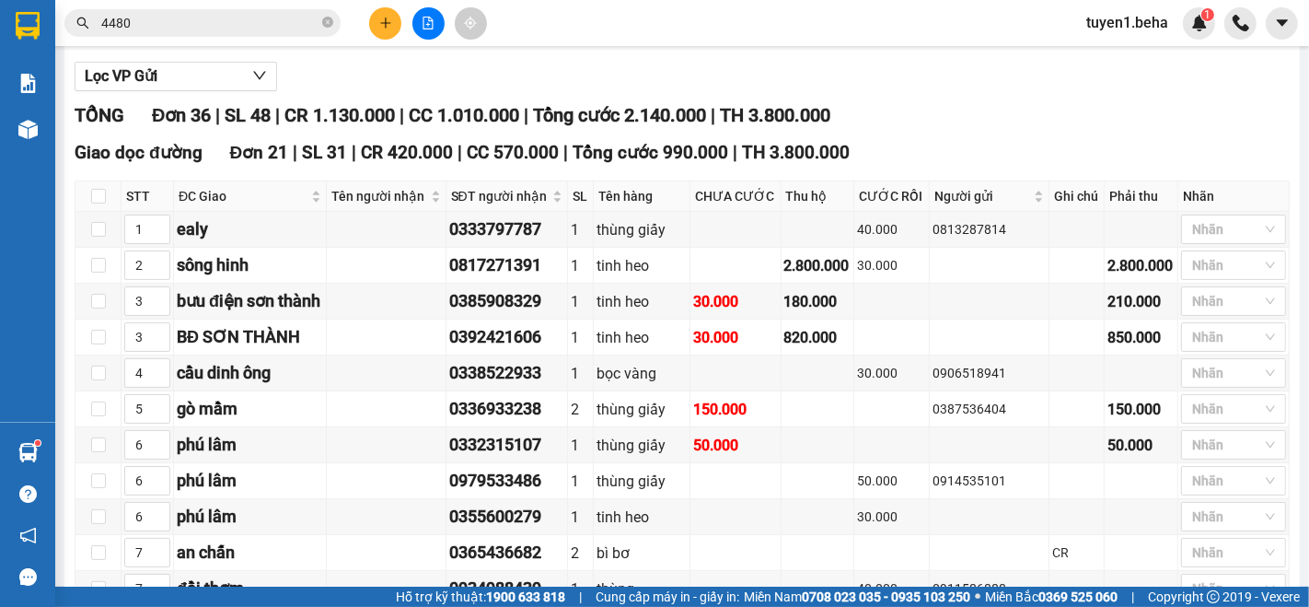
scroll to position [0, 0]
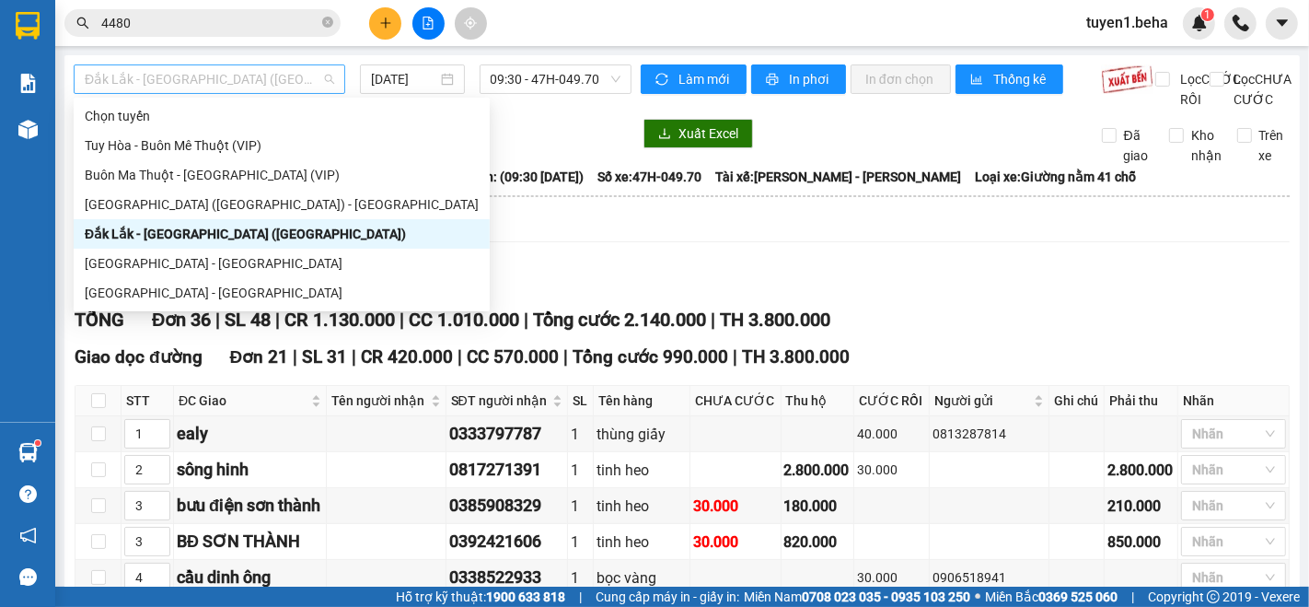
click at [242, 67] on span "Đắk Lắk - [GEOGRAPHIC_DATA] ([GEOGRAPHIC_DATA])" at bounding box center [210, 79] width 250 height 28
click at [150, 264] on div "[GEOGRAPHIC_DATA] - [GEOGRAPHIC_DATA]" at bounding box center [282, 263] width 394 height 20
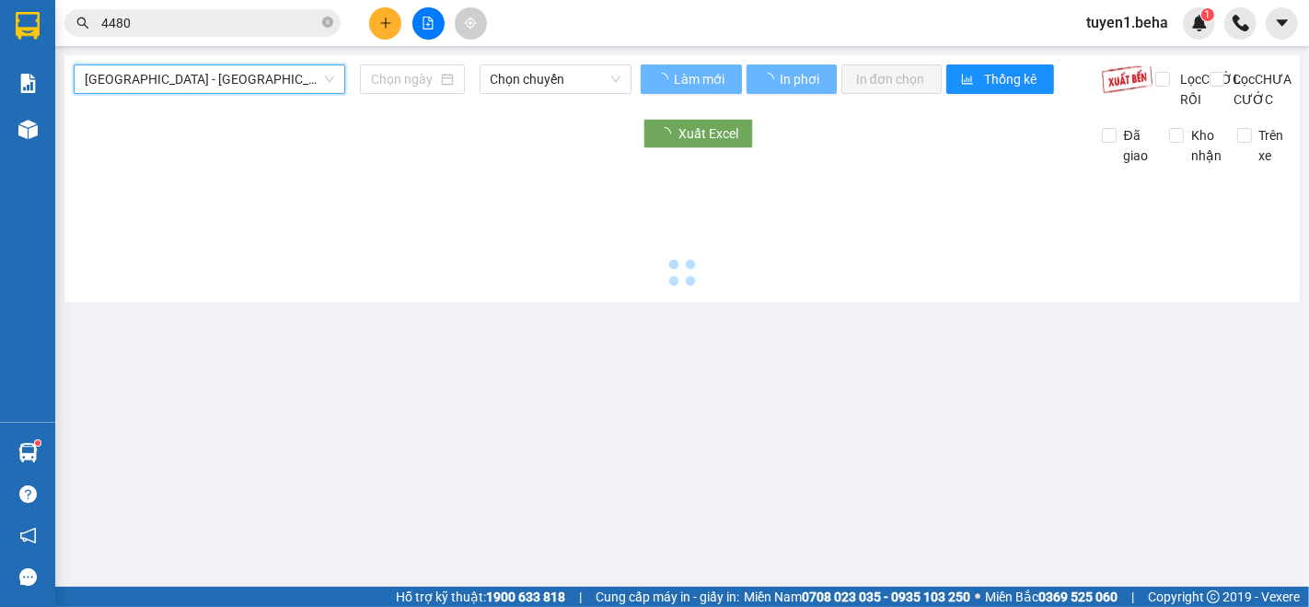
type input "[DATE]"
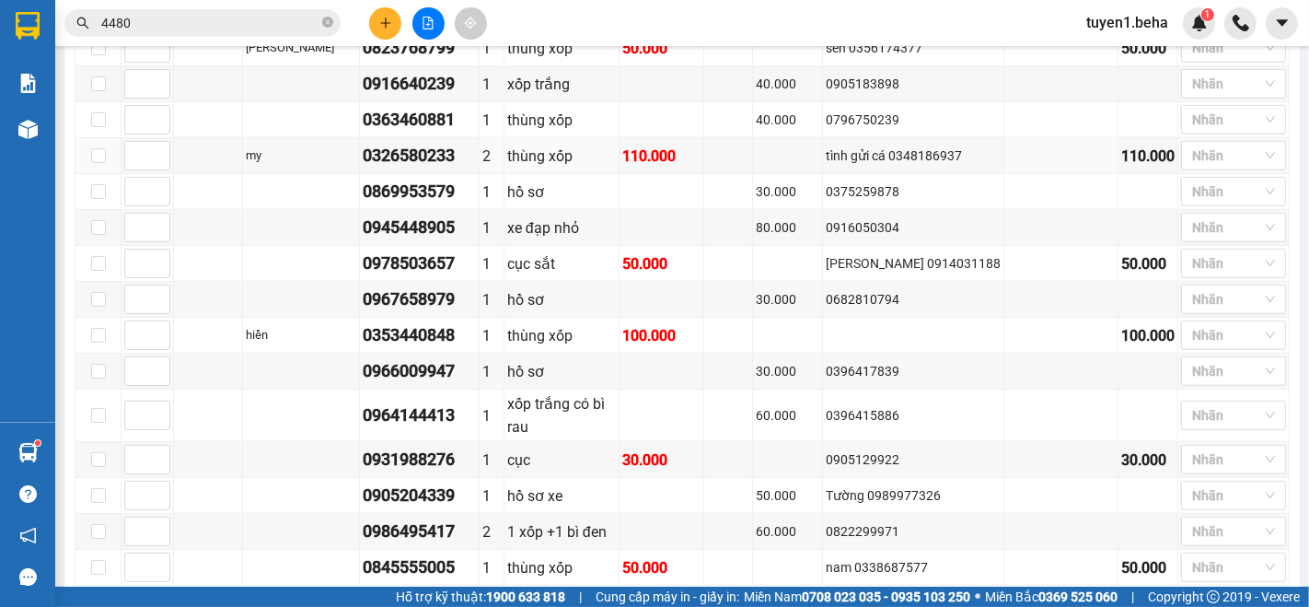
scroll to position [1115, 0]
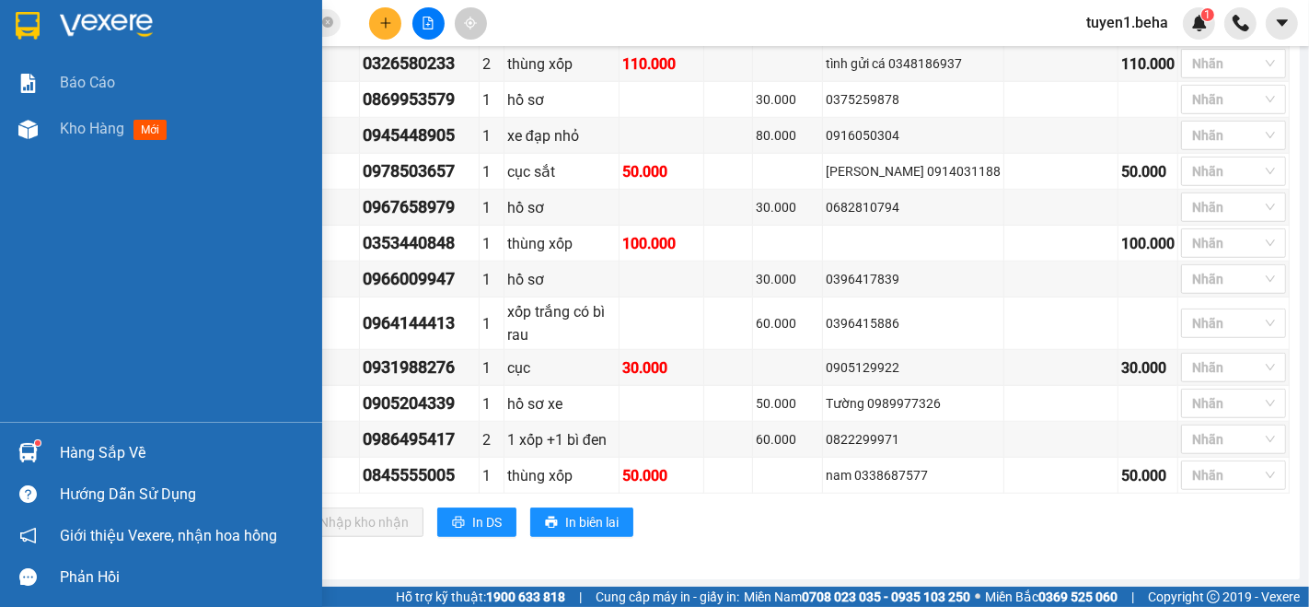
click at [102, 215] on div "Báo cáo Kho hàng mới" at bounding box center [161, 241] width 322 height 362
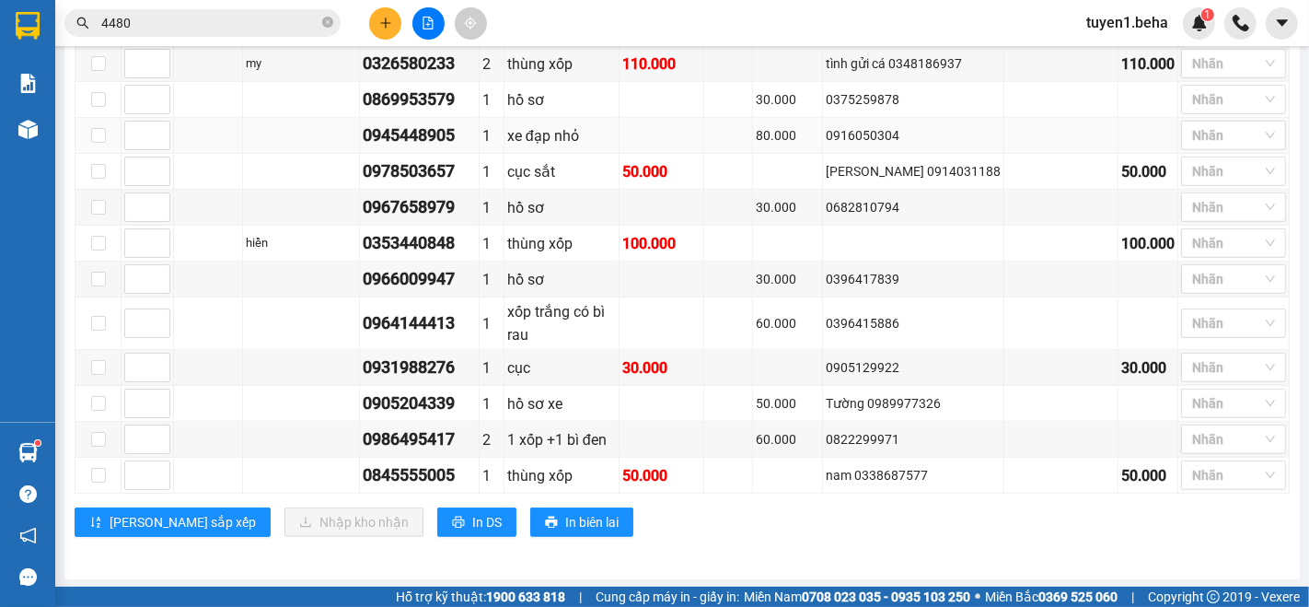
click at [192, 144] on td at bounding box center [208, 136] width 69 height 36
click at [215, 180] on td at bounding box center [208, 172] width 69 height 36
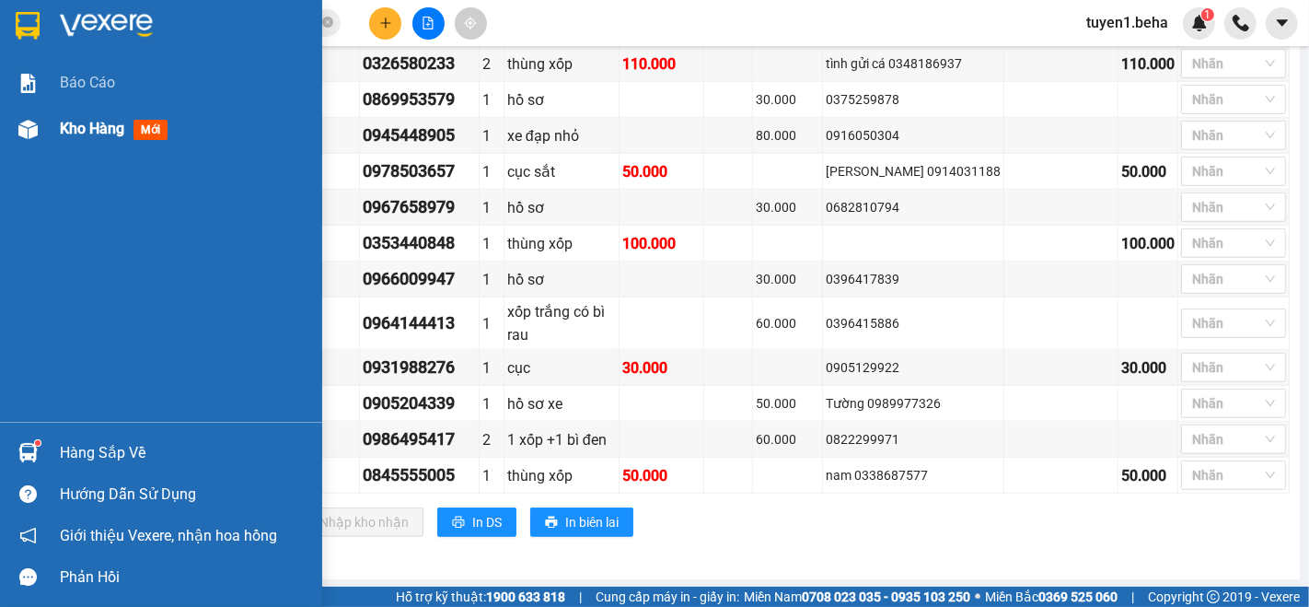
click at [81, 127] on span "Kho hàng" at bounding box center [92, 128] width 64 height 17
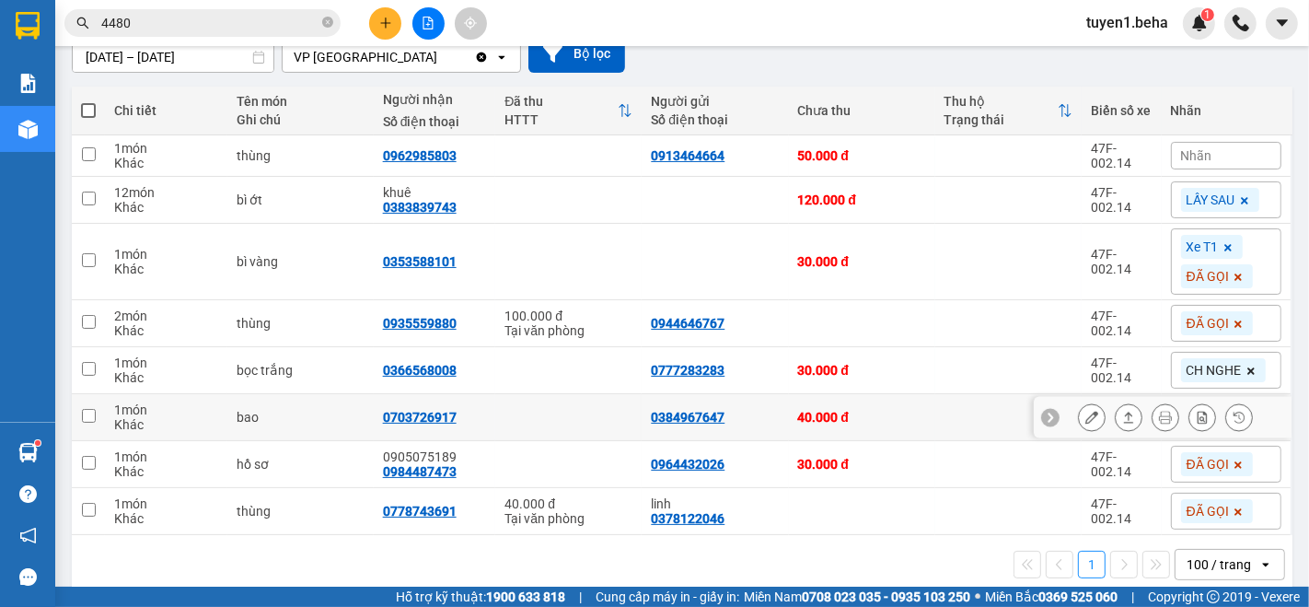
scroll to position [195, 0]
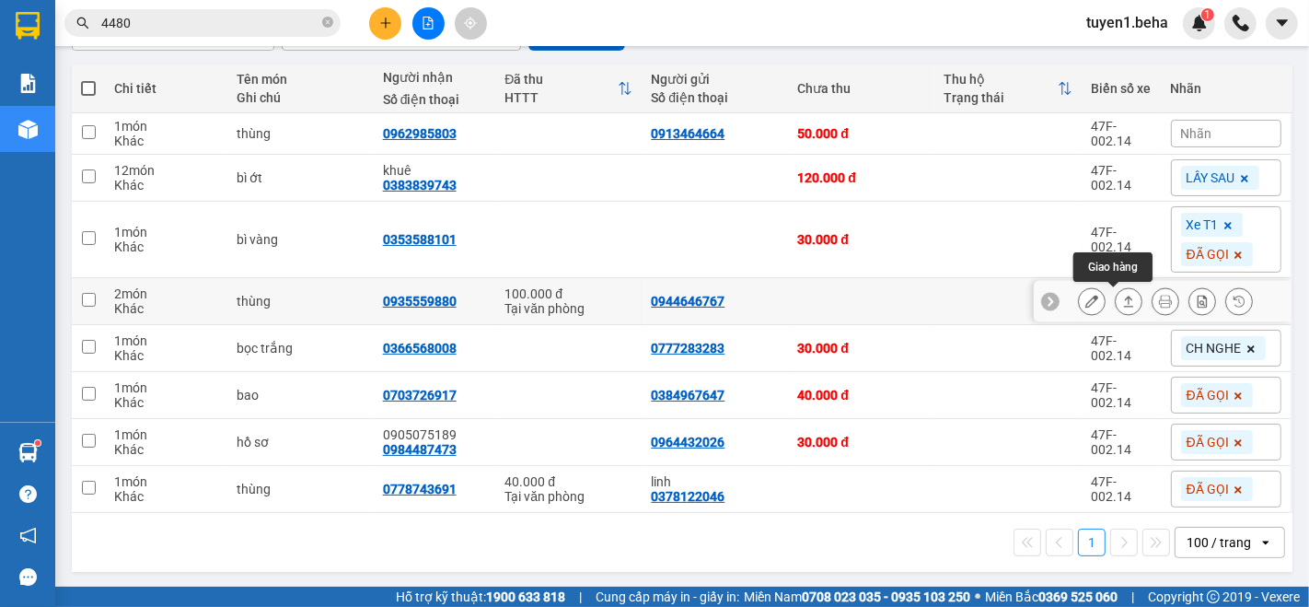
click at [1122, 303] on icon at bounding box center [1128, 301] width 13 height 13
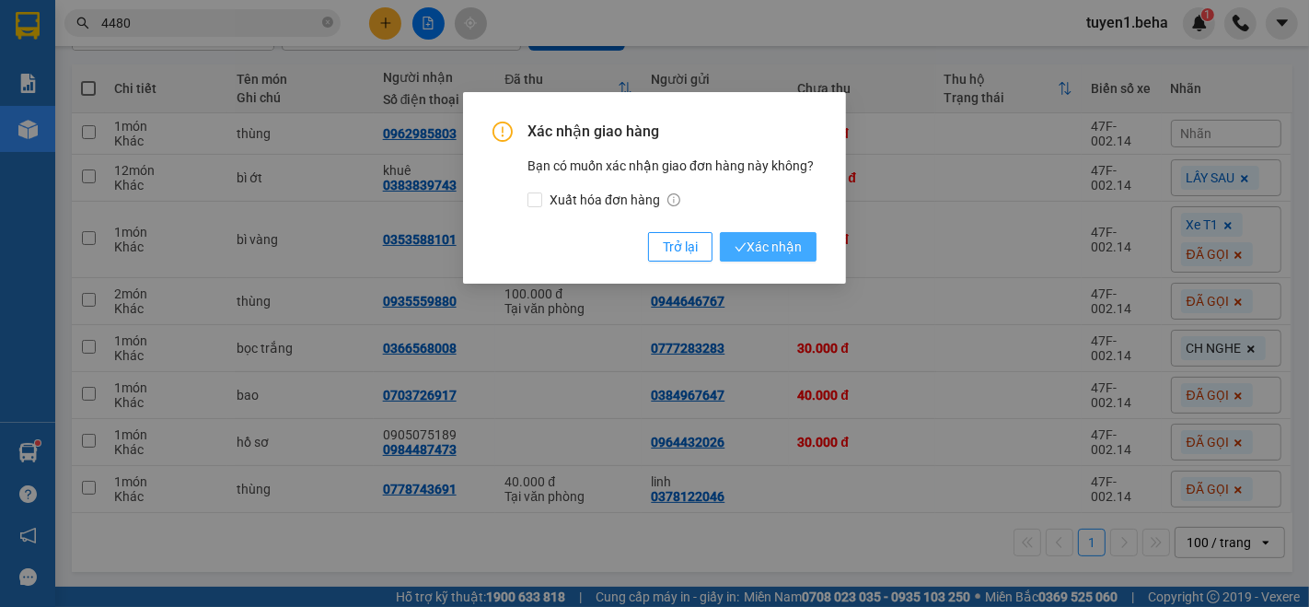
click at [797, 250] on span "Xác nhận" at bounding box center [768, 247] width 67 height 20
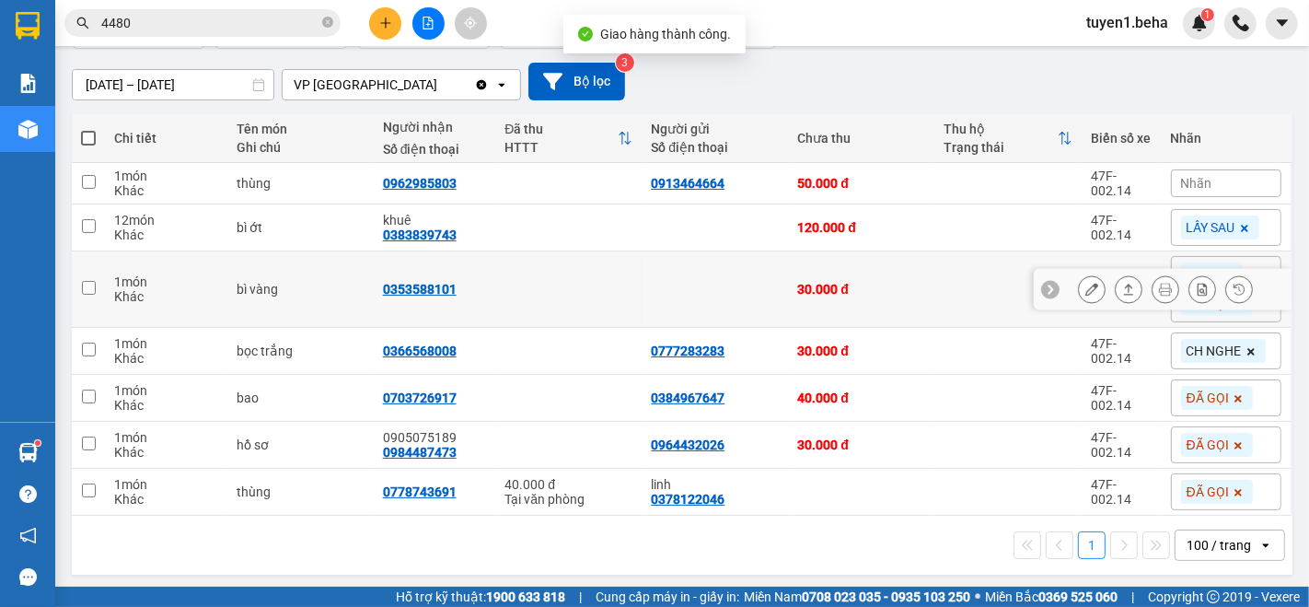
scroll to position [149, 0]
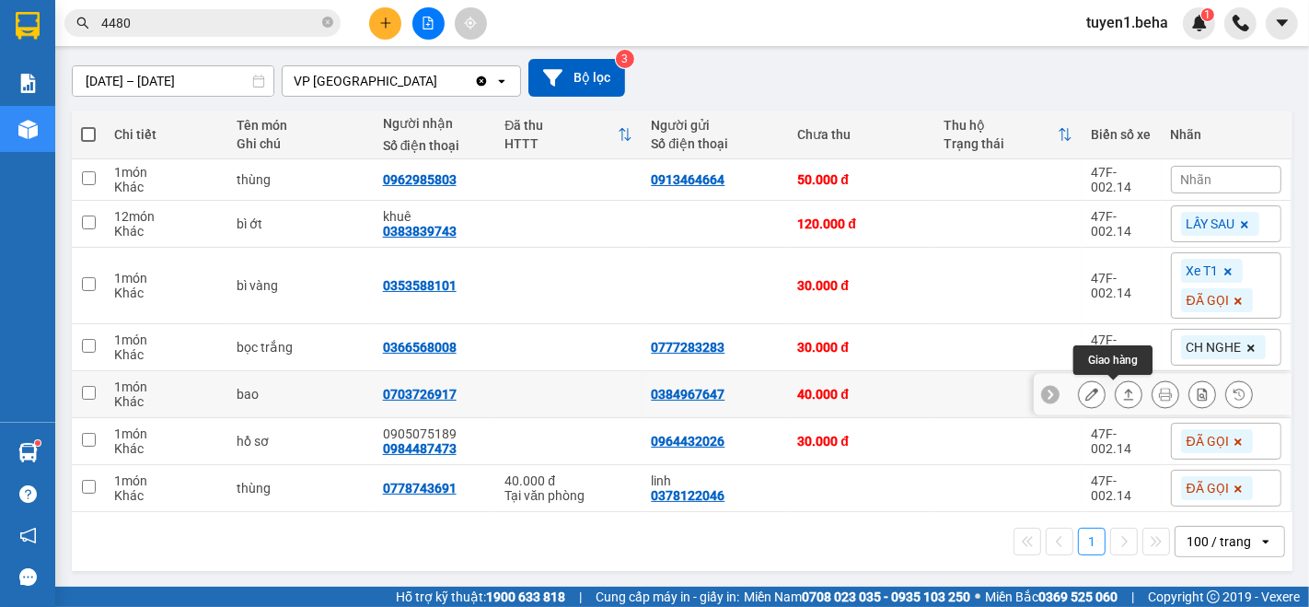
click at [1122, 394] on icon at bounding box center [1128, 394] width 13 height 13
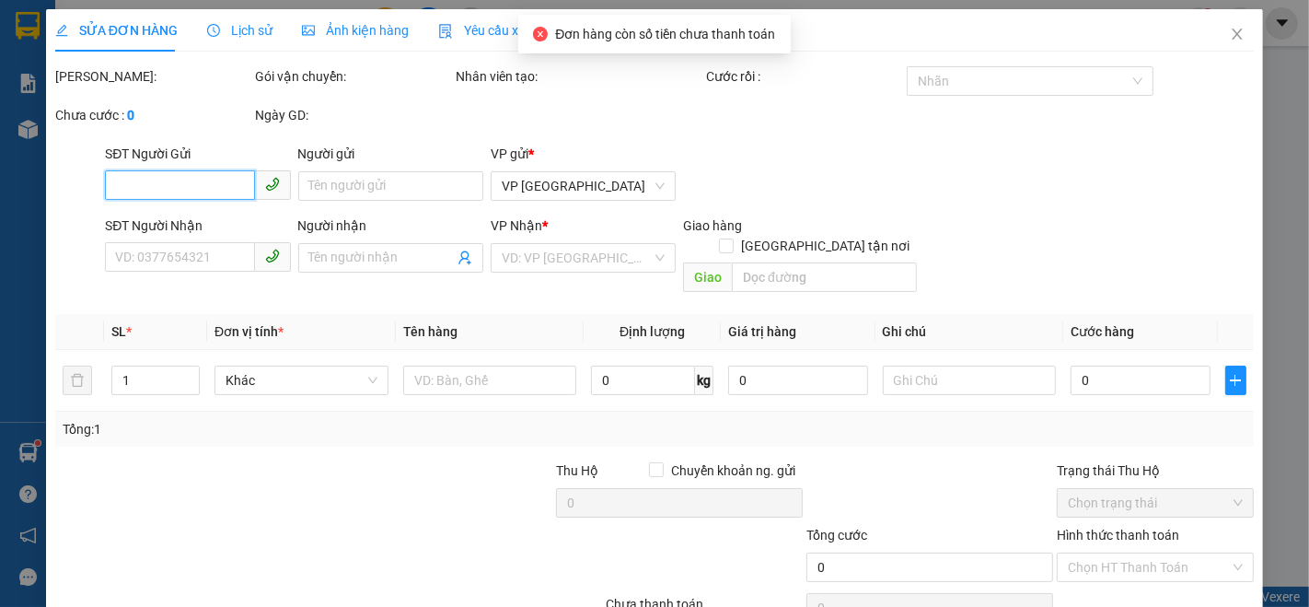
type input "0384967647"
type input "0703726917"
type input "40.000"
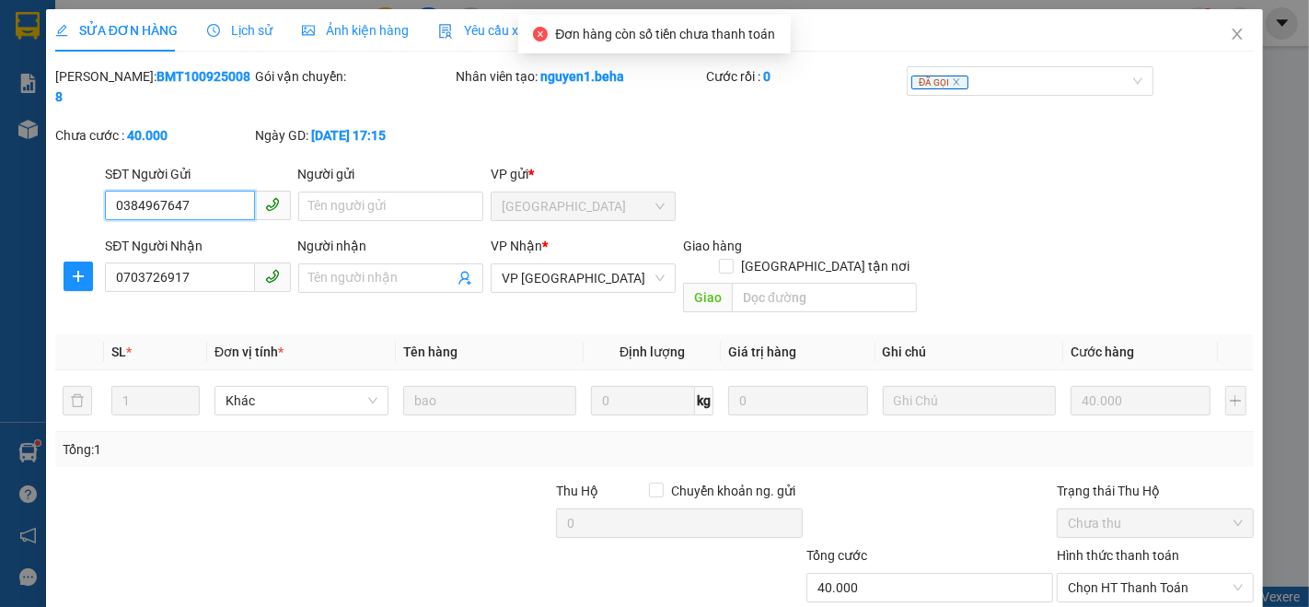
scroll to position [76, 0]
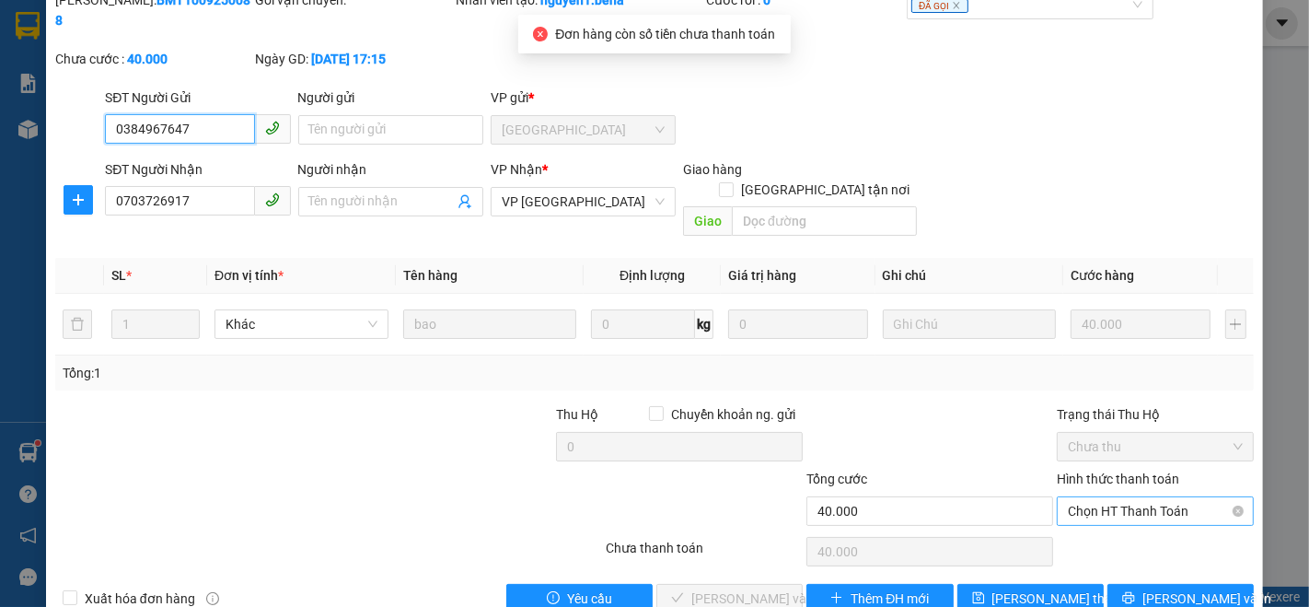
click at [1085, 497] on span "Chọn HT Thanh Toán" at bounding box center [1155, 511] width 175 height 28
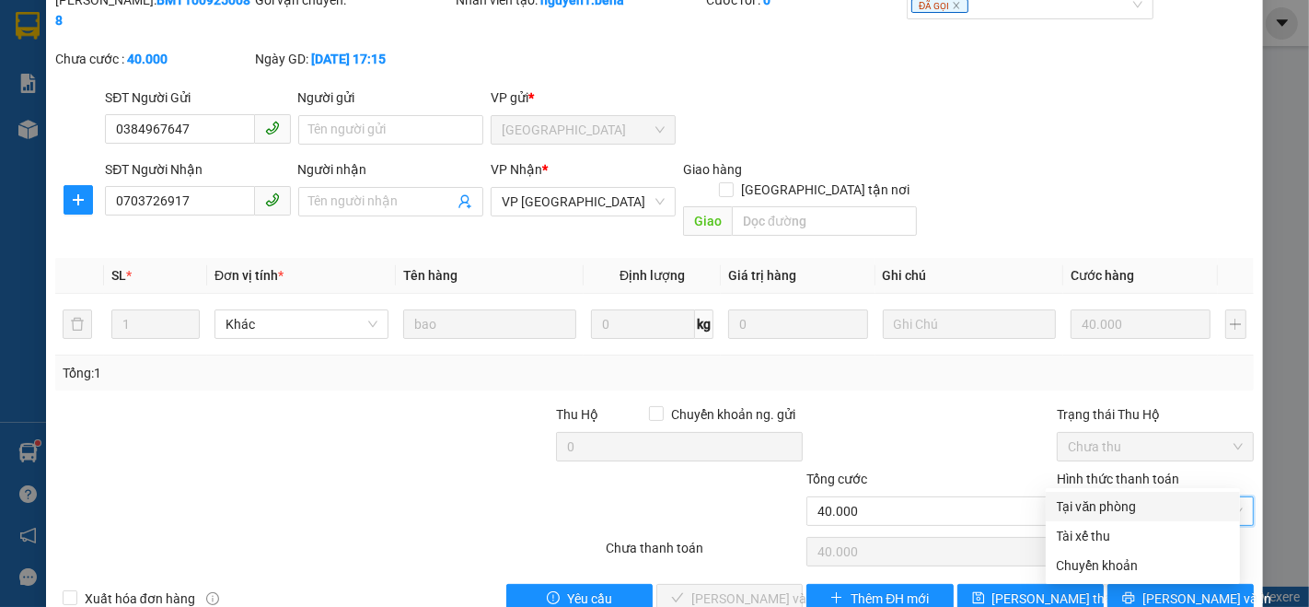
click at [1087, 516] on div "Tại văn phòng" at bounding box center [1143, 506] width 194 height 29
type input "0"
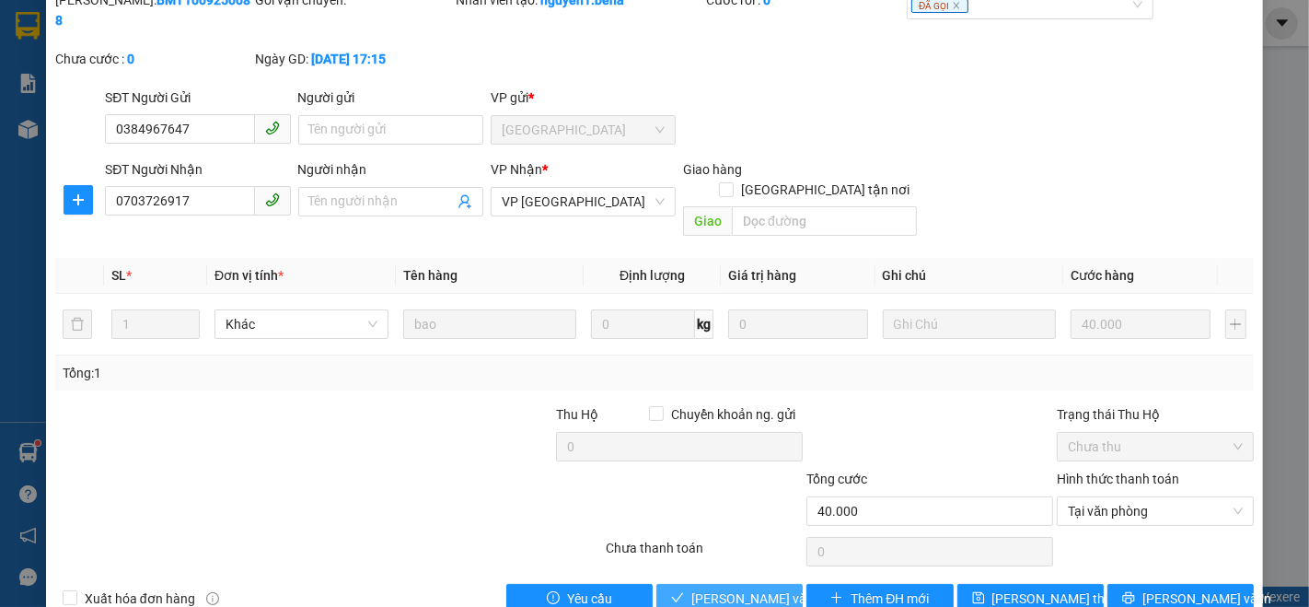
click at [716, 588] on span "[PERSON_NAME] và Giao hàng" at bounding box center [780, 598] width 177 height 20
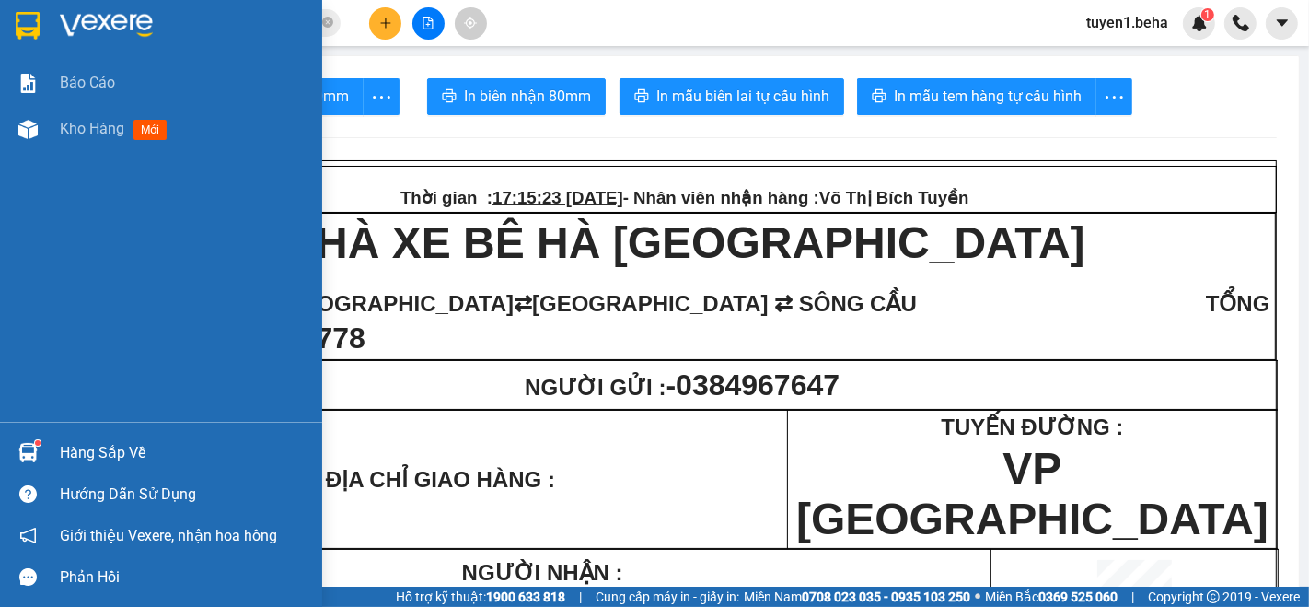
click at [48, 238] on div "Báo cáo Kho hàng mới" at bounding box center [161, 241] width 322 height 362
click at [76, 120] on span "Kho hàng" at bounding box center [92, 128] width 64 height 17
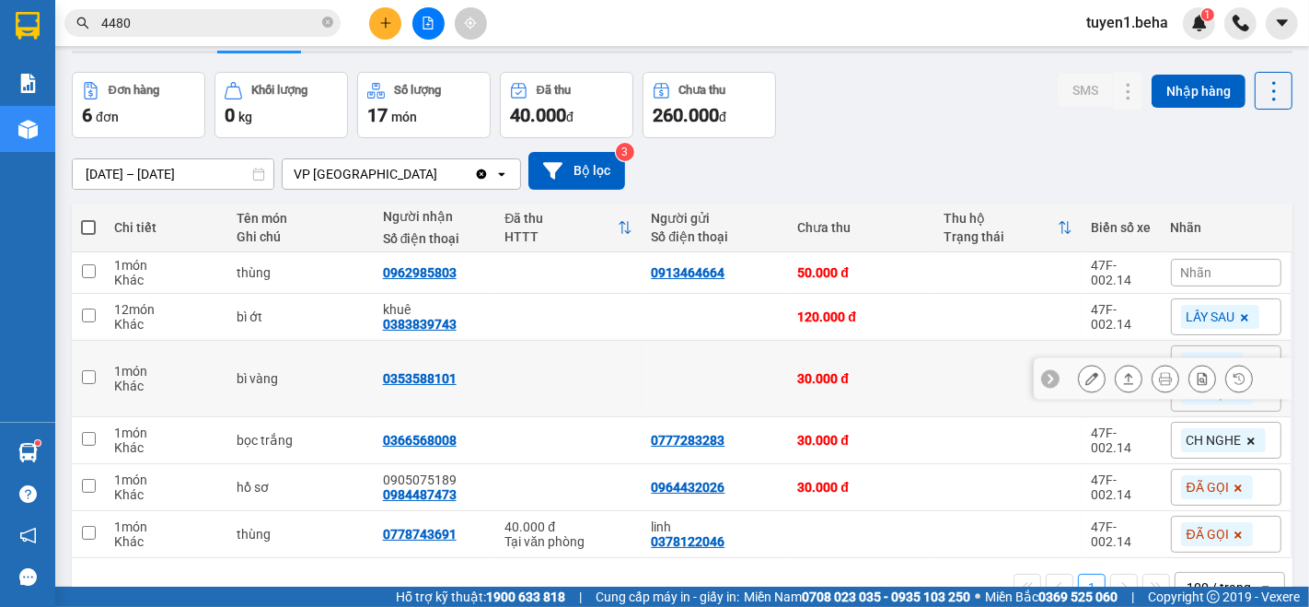
scroll to position [102, 0]
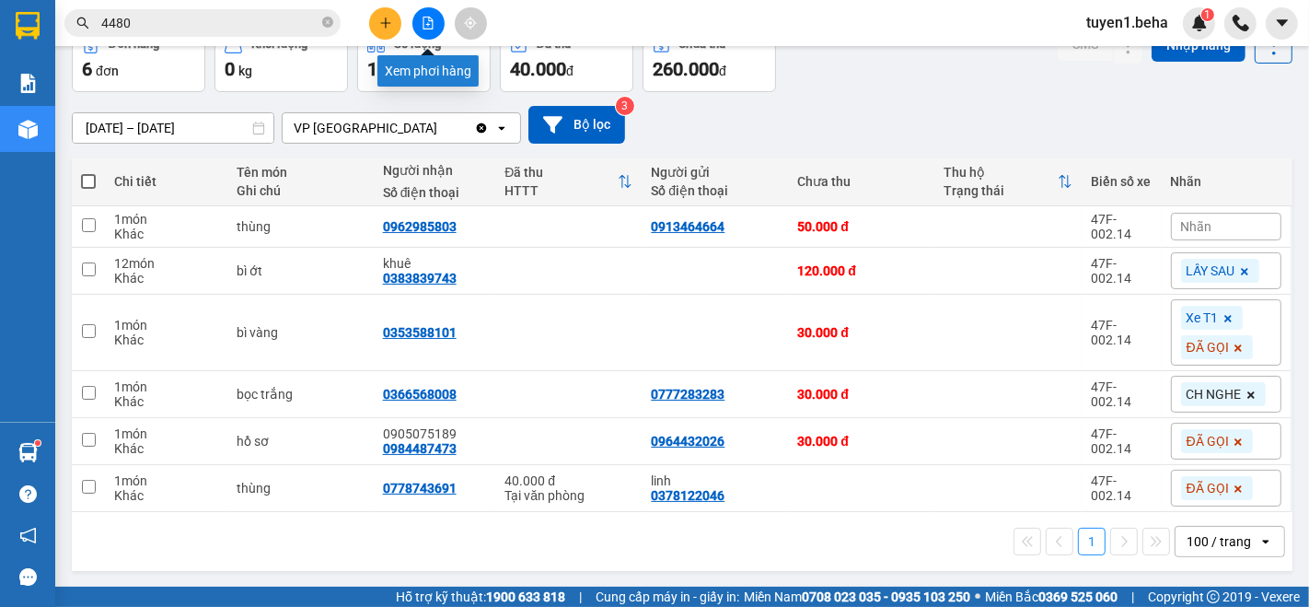
click at [434, 18] on icon "file-add" at bounding box center [428, 23] width 13 height 13
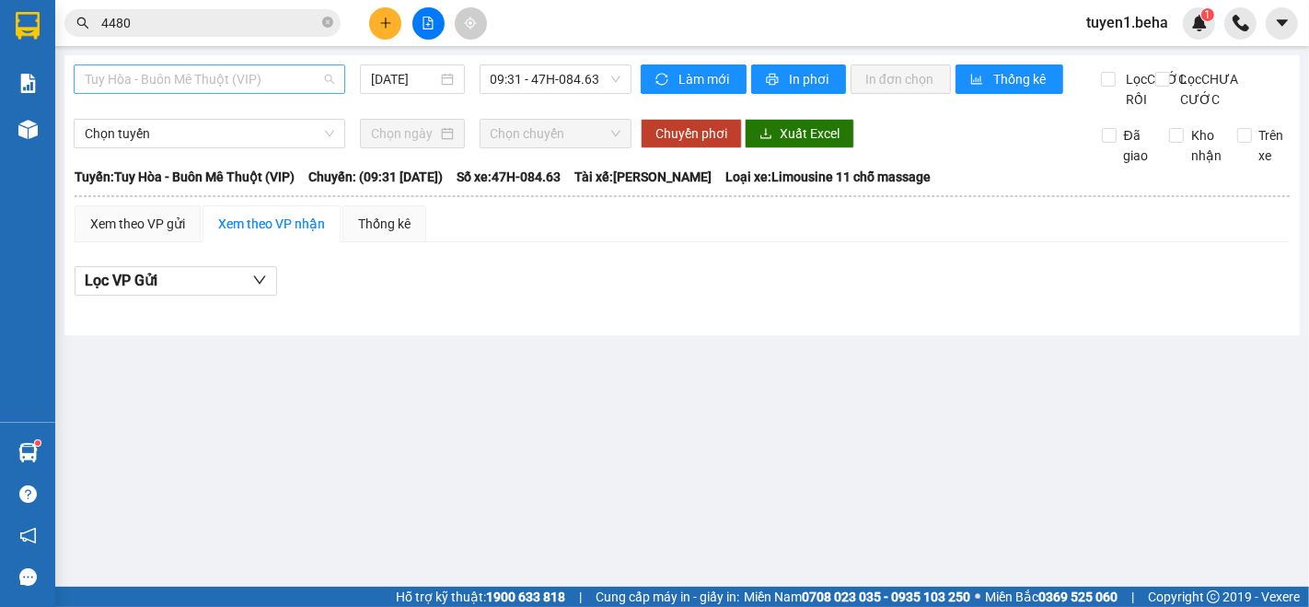
click at [206, 72] on span "Tuy Hòa - Buôn Mê Thuột (VIP)" at bounding box center [210, 79] width 250 height 28
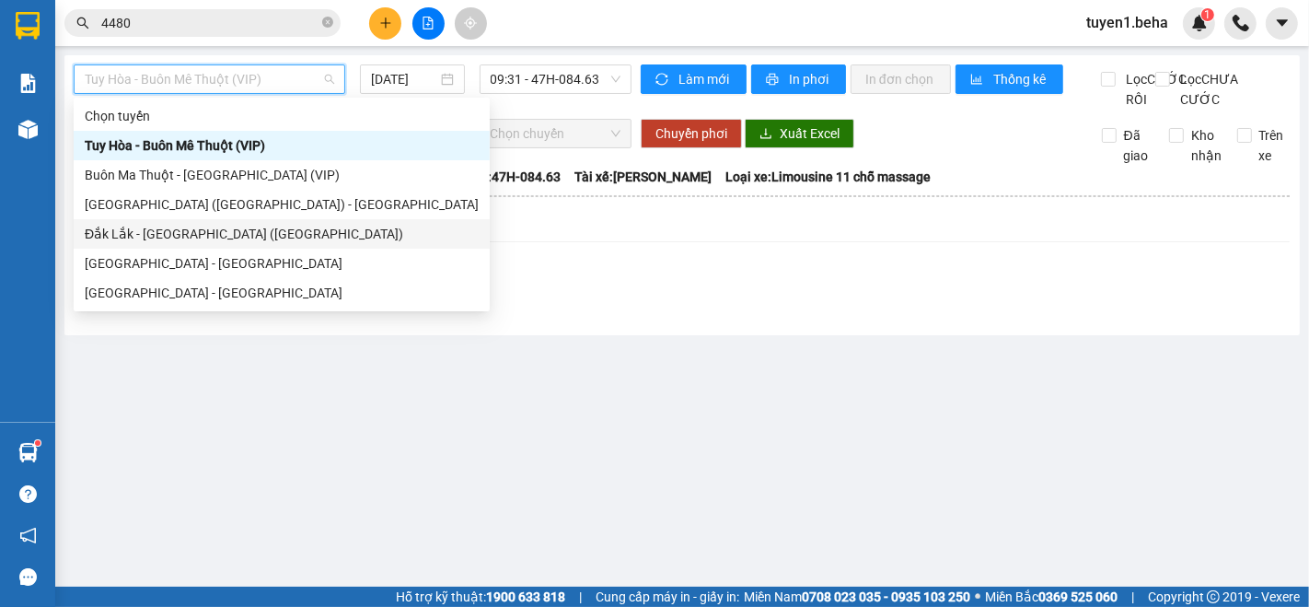
click at [179, 233] on div "Đắk Lắk - [GEOGRAPHIC_DATA] ([GEOGRAPHIC_DATA])" at bounding box center [282, 234] width 394 height 20
type input "[DATE]"
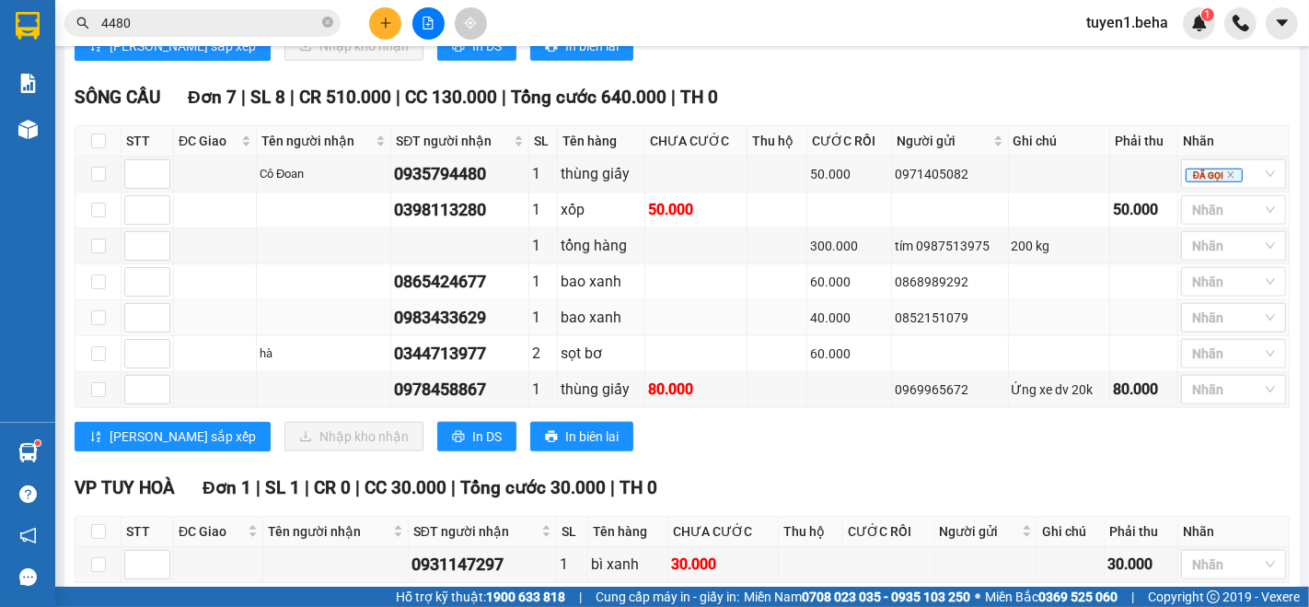
scroll to position [1215, 0]
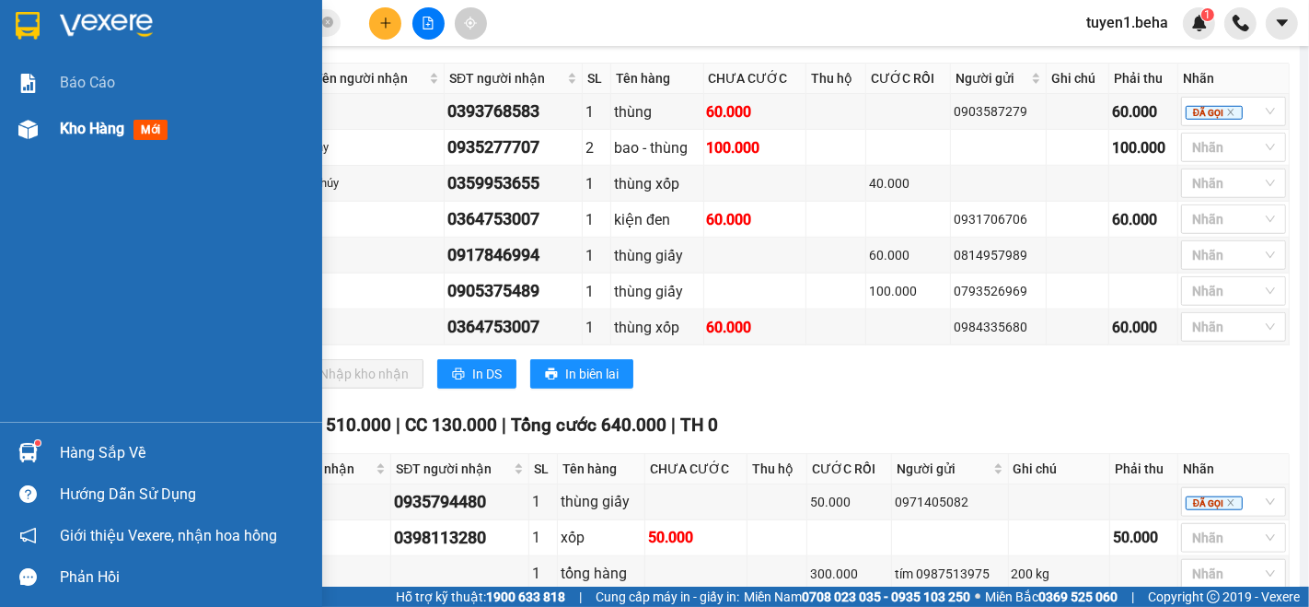
click at [81, 129] on span "Kho hàng" at bounding box center [92, 128] width 64 height 17
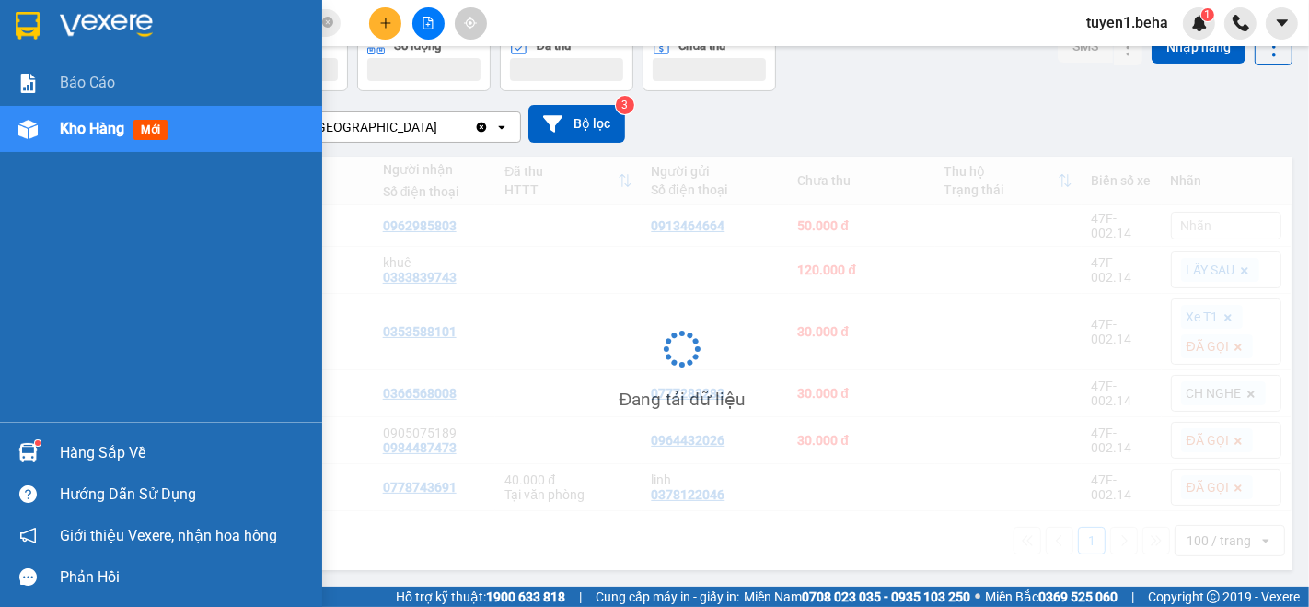
scroll to position [84, 0]
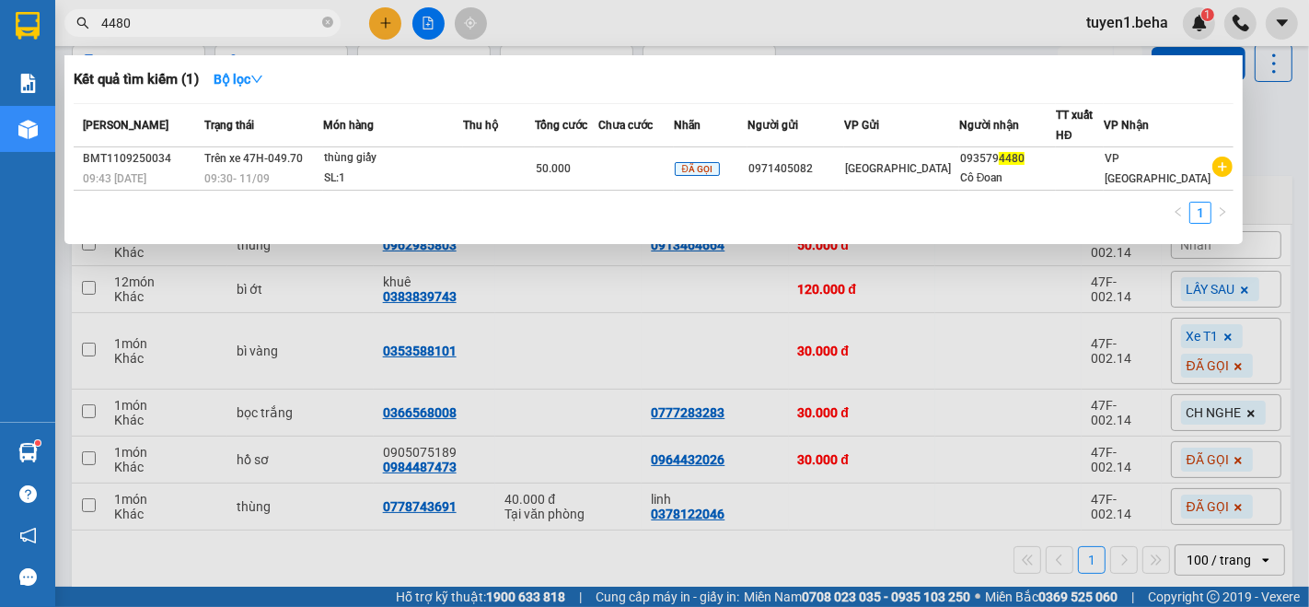
click at [187, 27] on input "4480" at bounding box center [209, 23] width 217 height 20
type input "4"
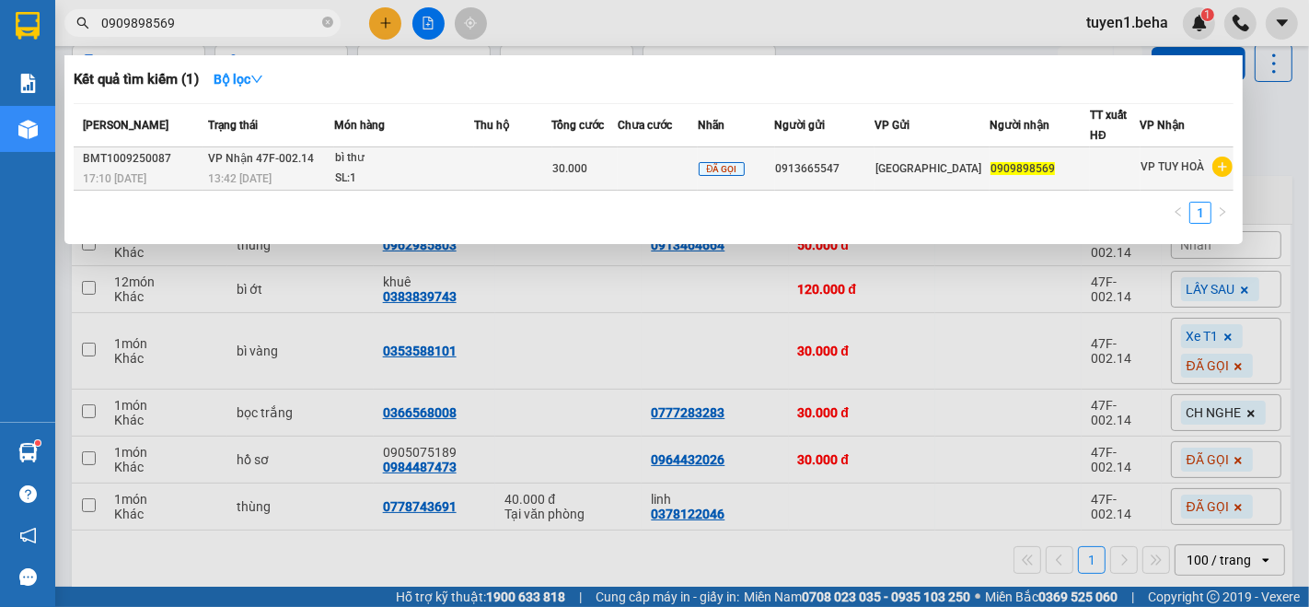
type input "0909898569"
click at [453, 179] on div "SL: 1" at bounding box center [404, 179] width 138 height 20
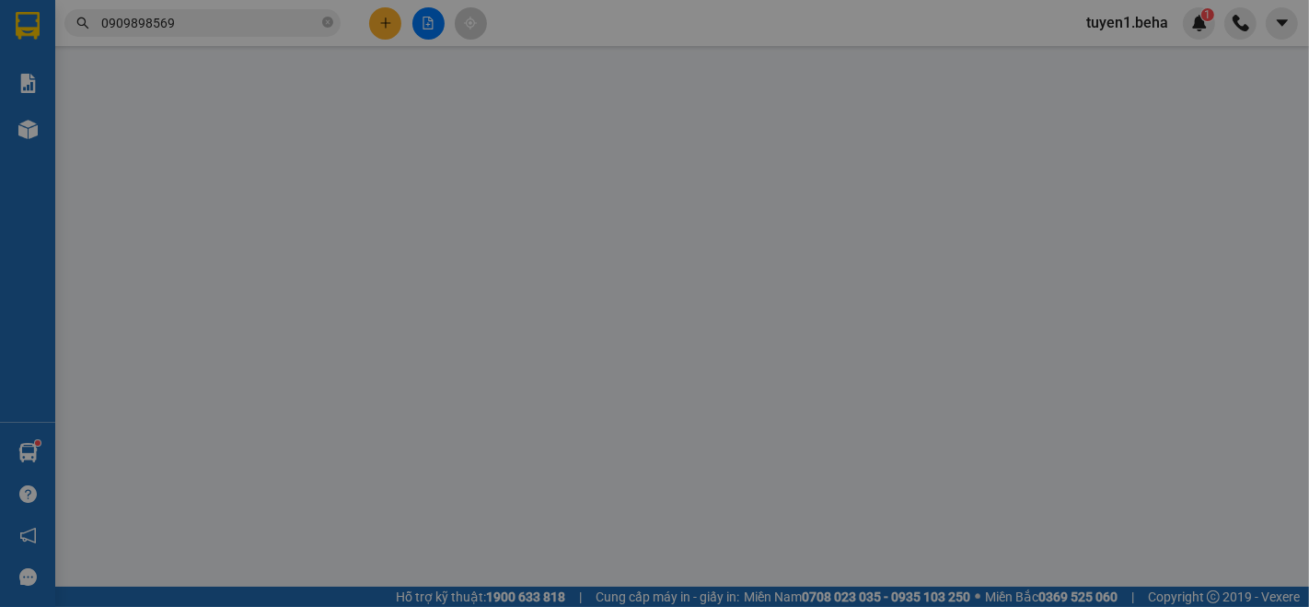
type input "0913665547"
type input "0909898569"
type input "30.000"
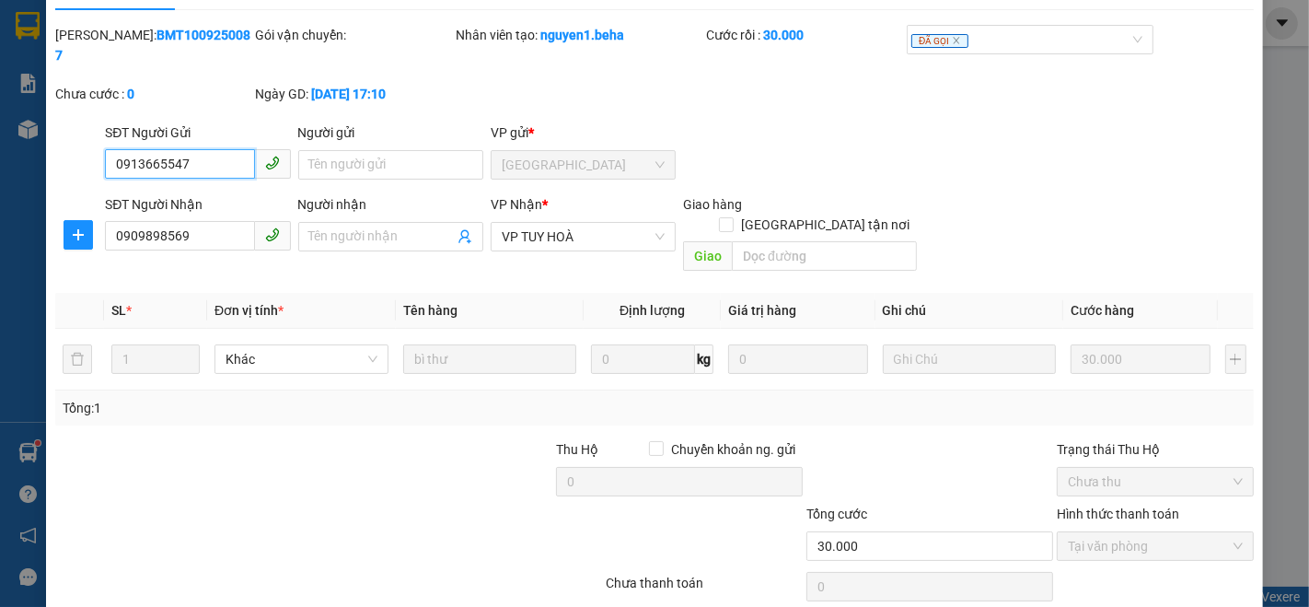
scroll to position [76, 0]
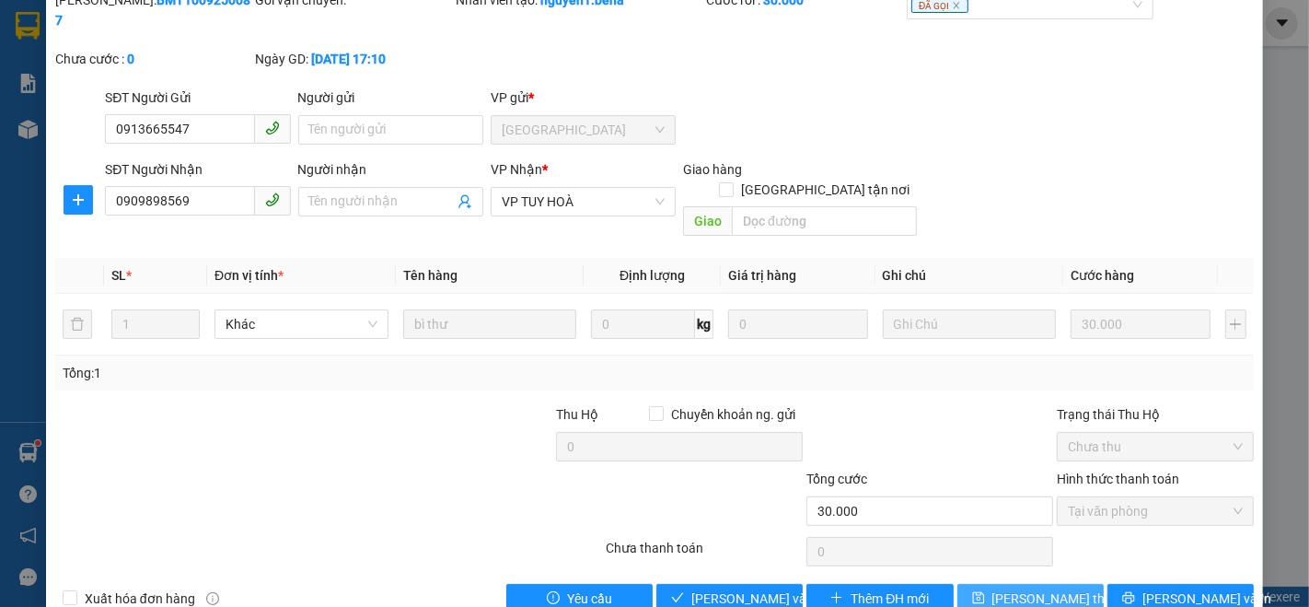
click at [1041, 588] on span "[PERSON_NAME] thay đổi" at bounding box center [1066, 598] width 147 height 20
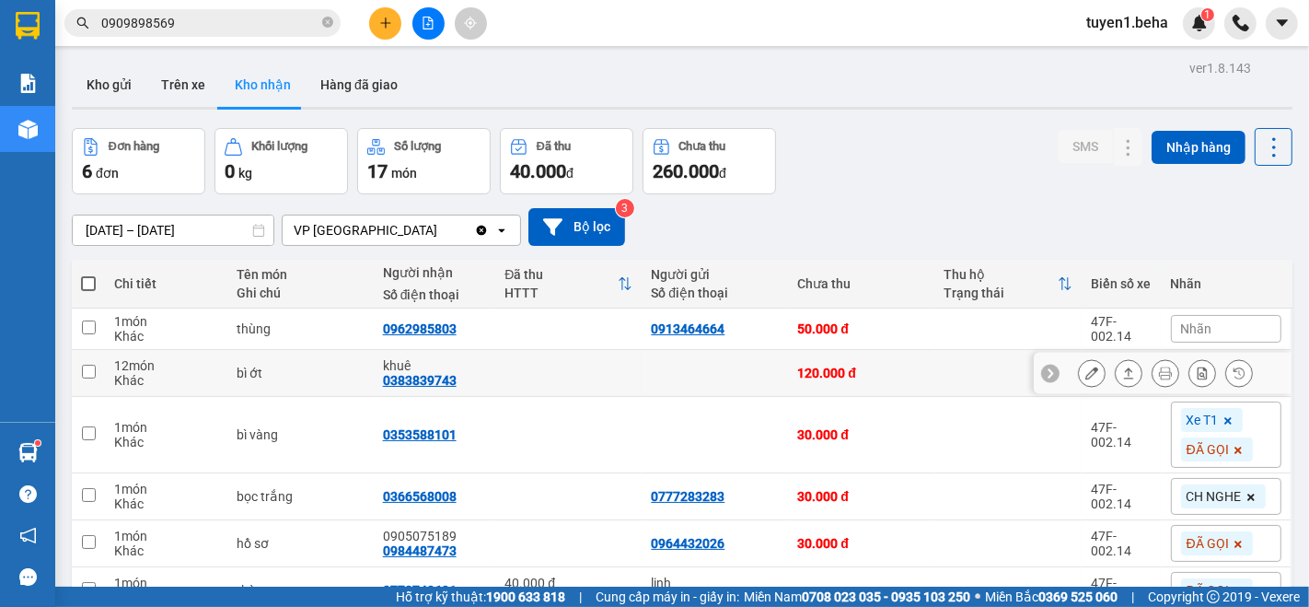
click at [230, 385] on td "bì ớt" at bounding box center [300, 373] width 146 height 47
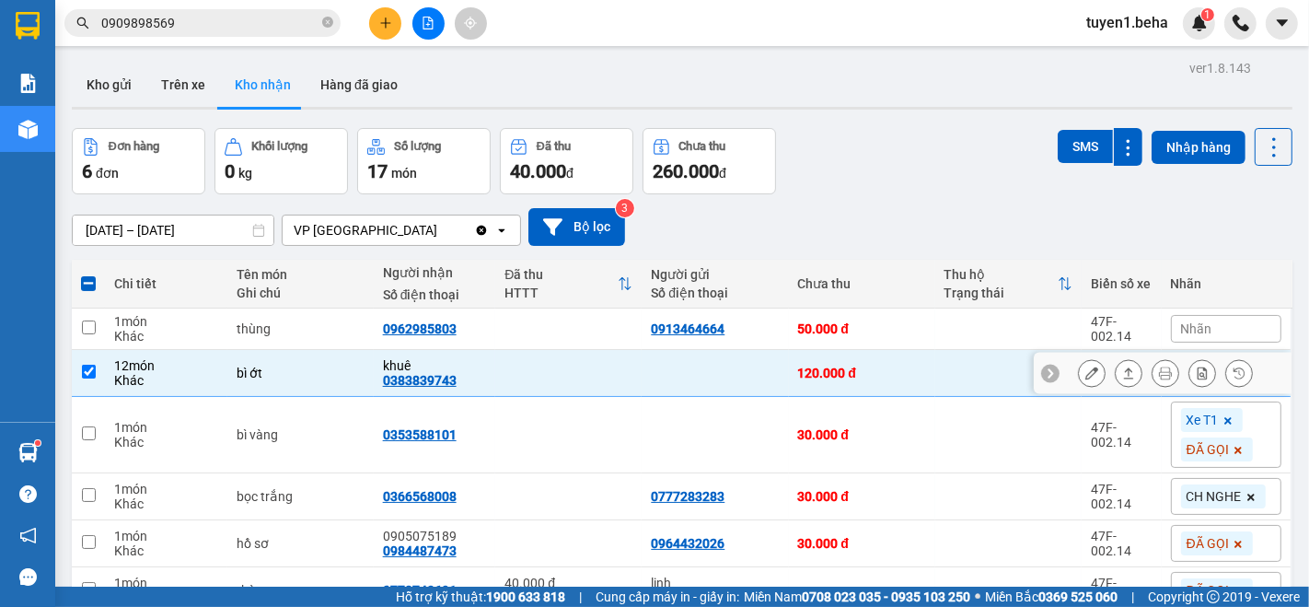
click at [651, 373] on div at bounding box center [715, 373] width 128 height 15
checkbox input "false"
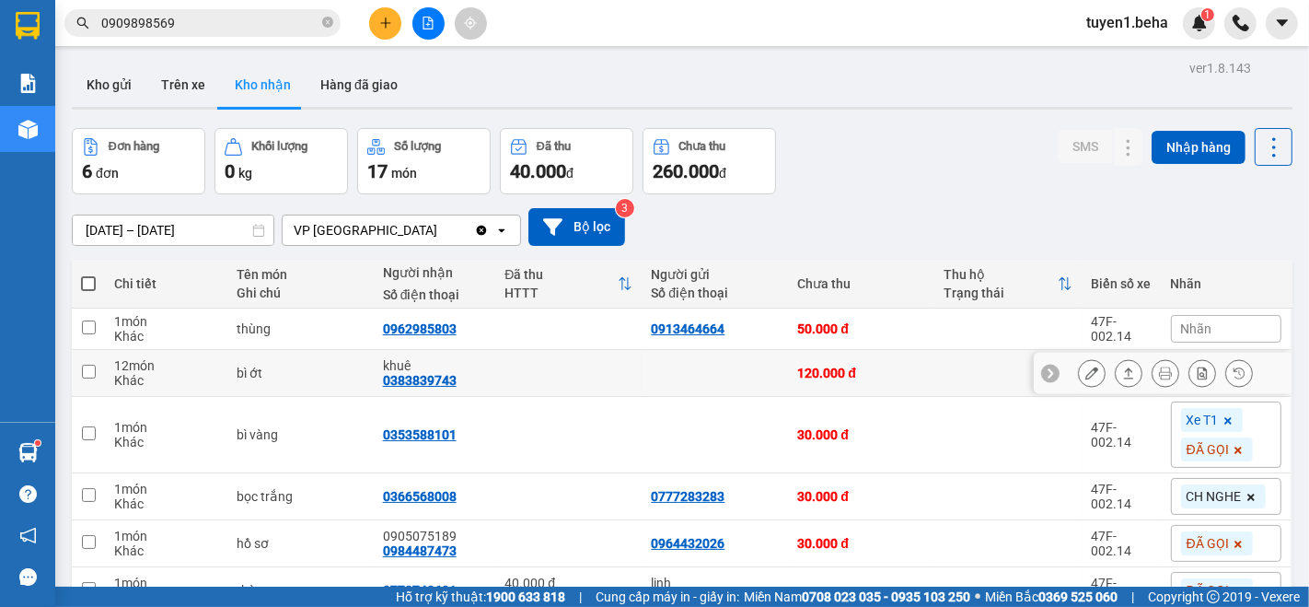
scroll to position [102, 0]
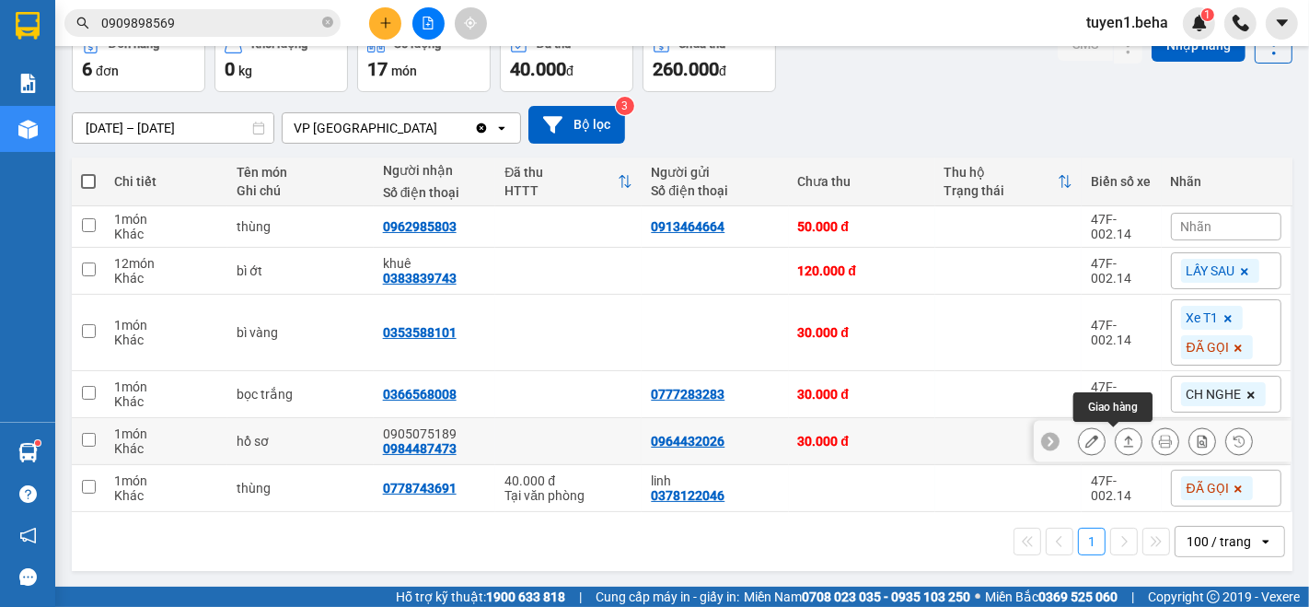
click at [1120, 444] on button at bounding box center [1129, 441] width 26 height 32
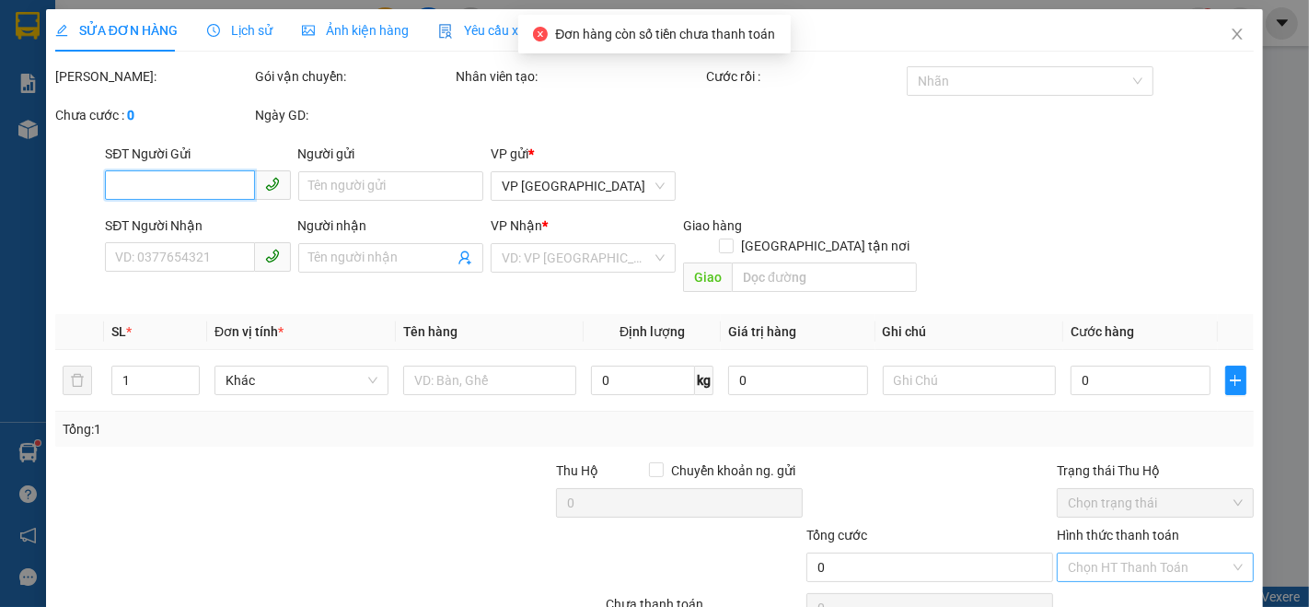
type input "0964432026"
type input "0984487473"
type input "0905075189"
type input "30.000"
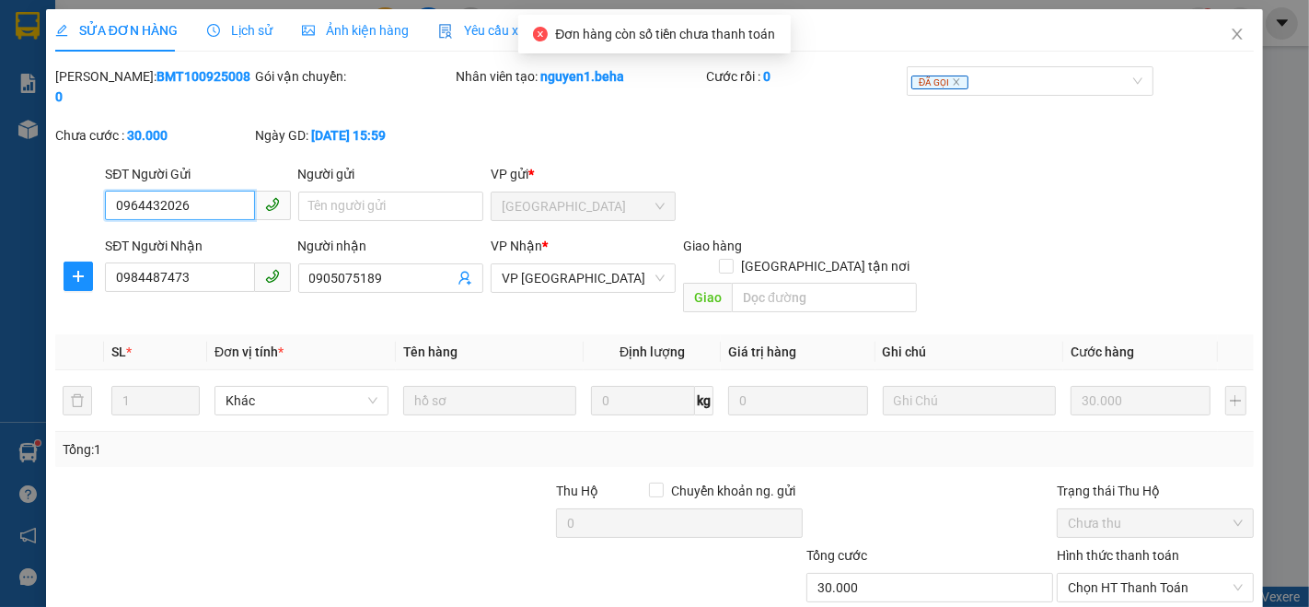
scroll to position [76, 0]
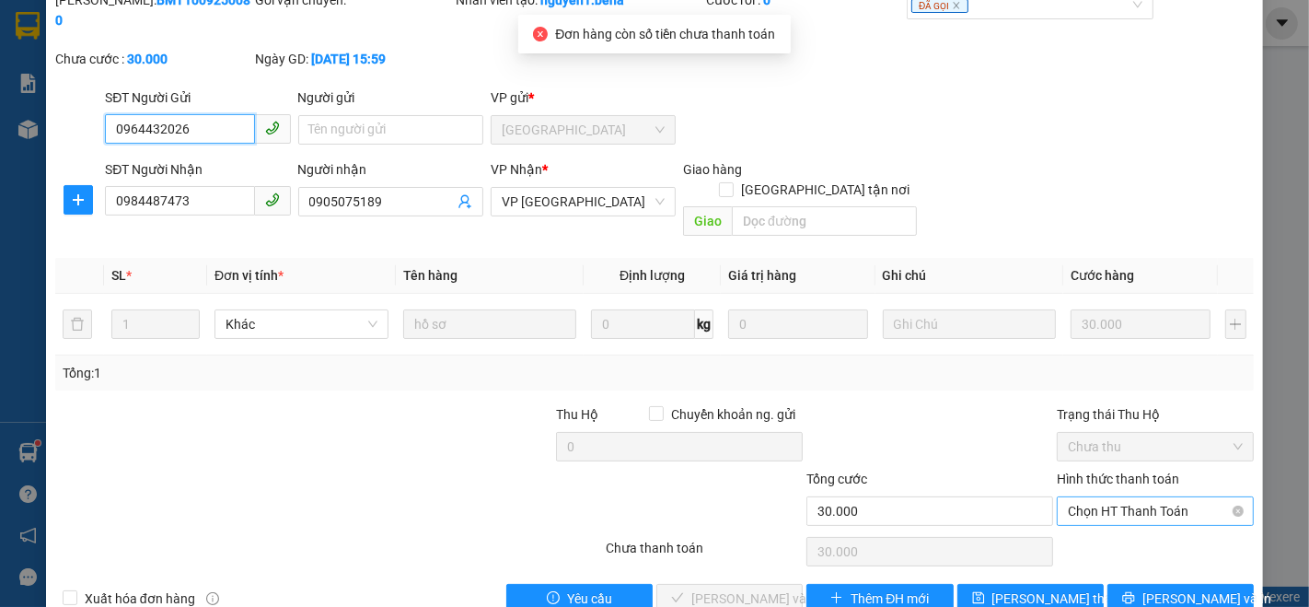
click at [1091, 497] on span "Chọn HT Thanh Toán" at bounding box center [1155, 511] width 175 height 28
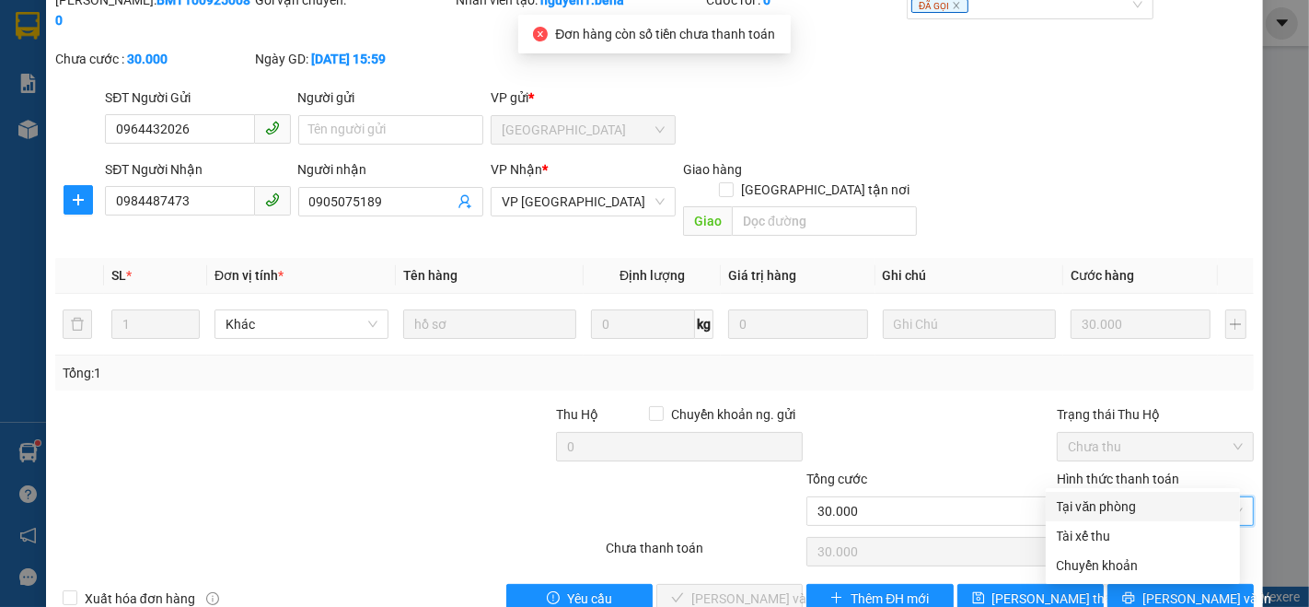
click at [1112, 498] on div "Tại văn phòng" at bounding box center [1143, 506] width 172 height 20
type input "0"
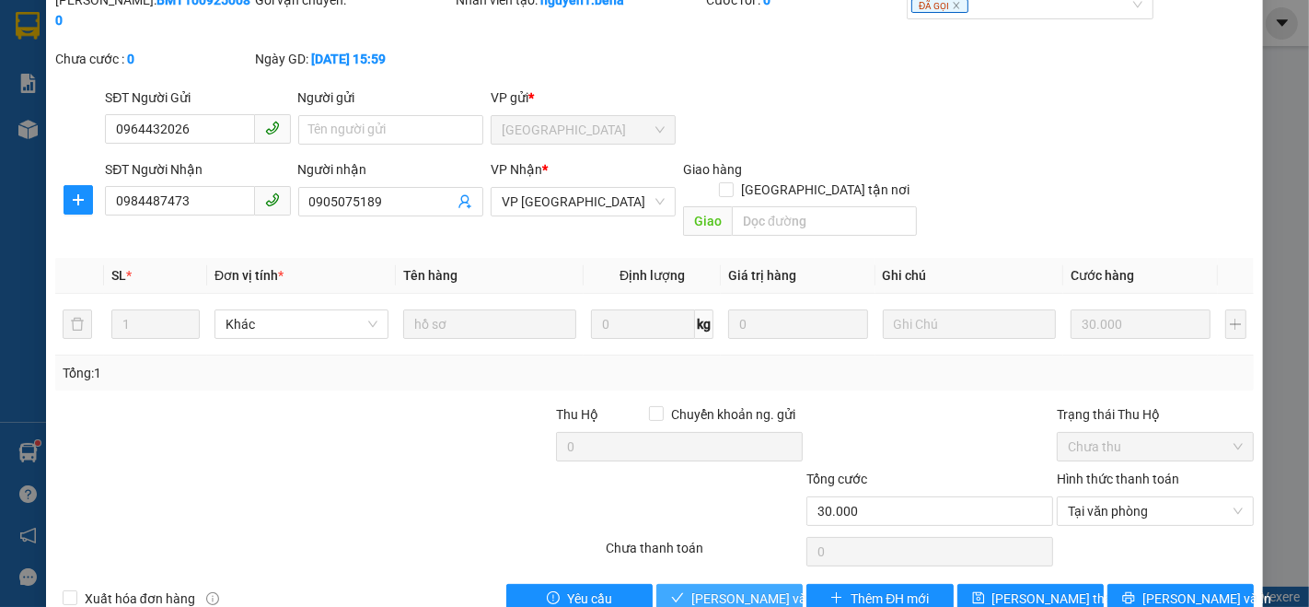
click at [696, 588] on span "[PERSON_NAME] và Giao hàng" at bounding box center [780, 598] width 177 height 20
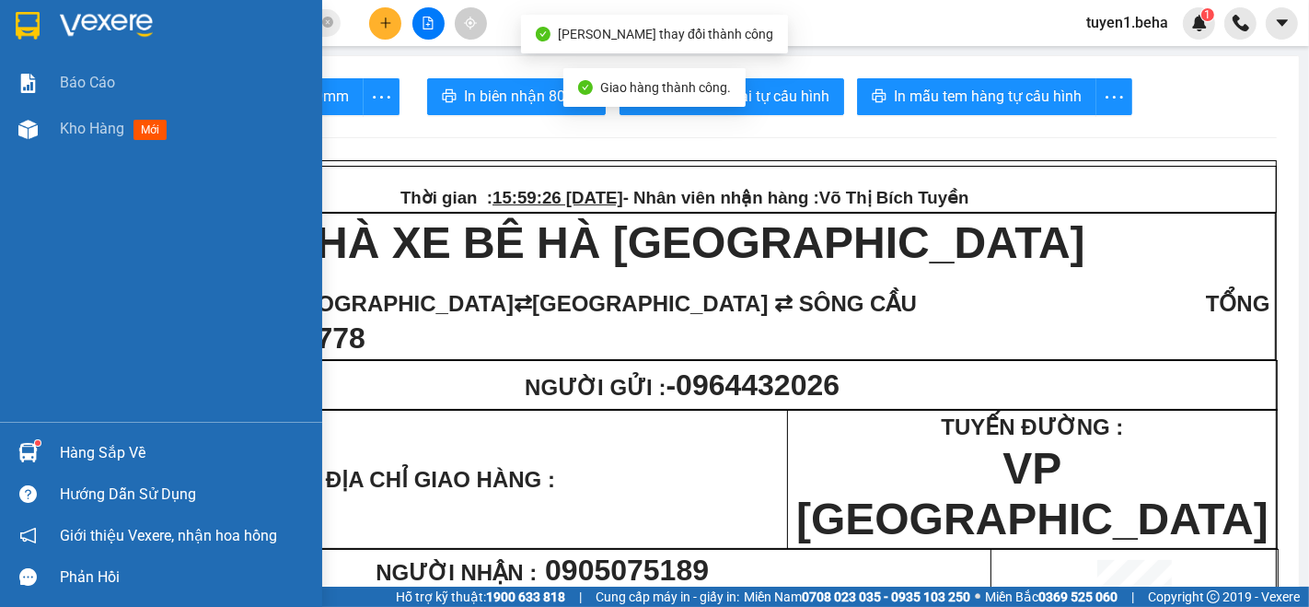
drag, startPoint x: 92, startPoint y: 124, endPoint x: 268, endPoint y: 171, distance: 182.0
click at [92, 123] on span "Kho hàng" at bounding box center [92, 128] width 64 height 17
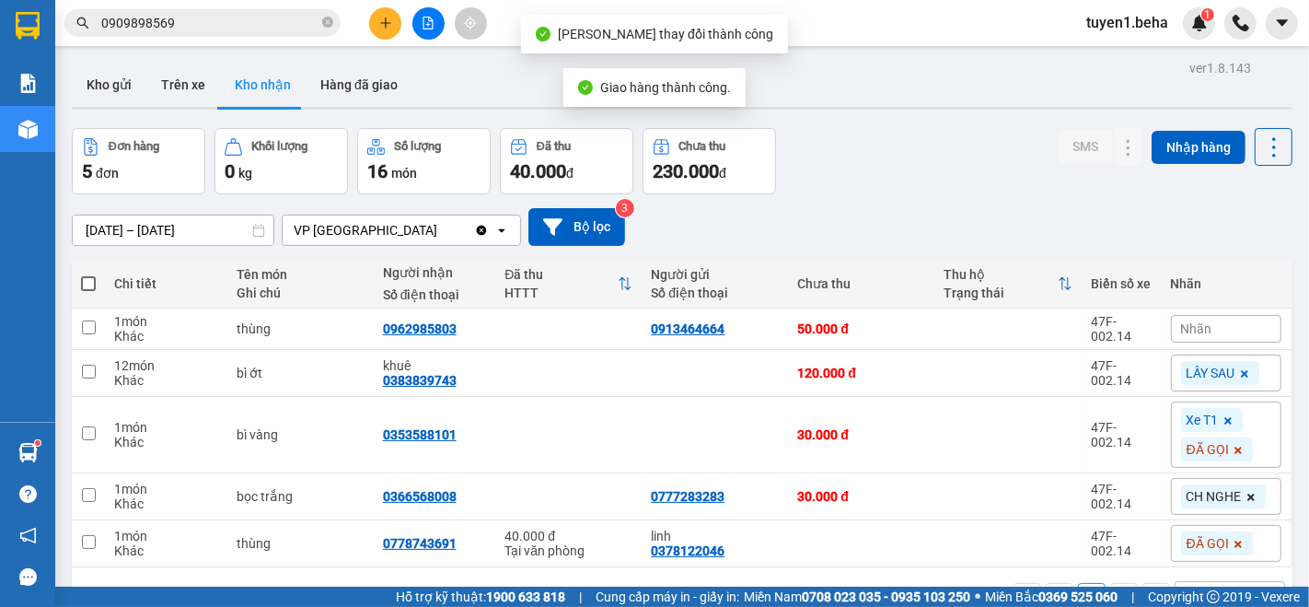
scroll to position [84, 0]
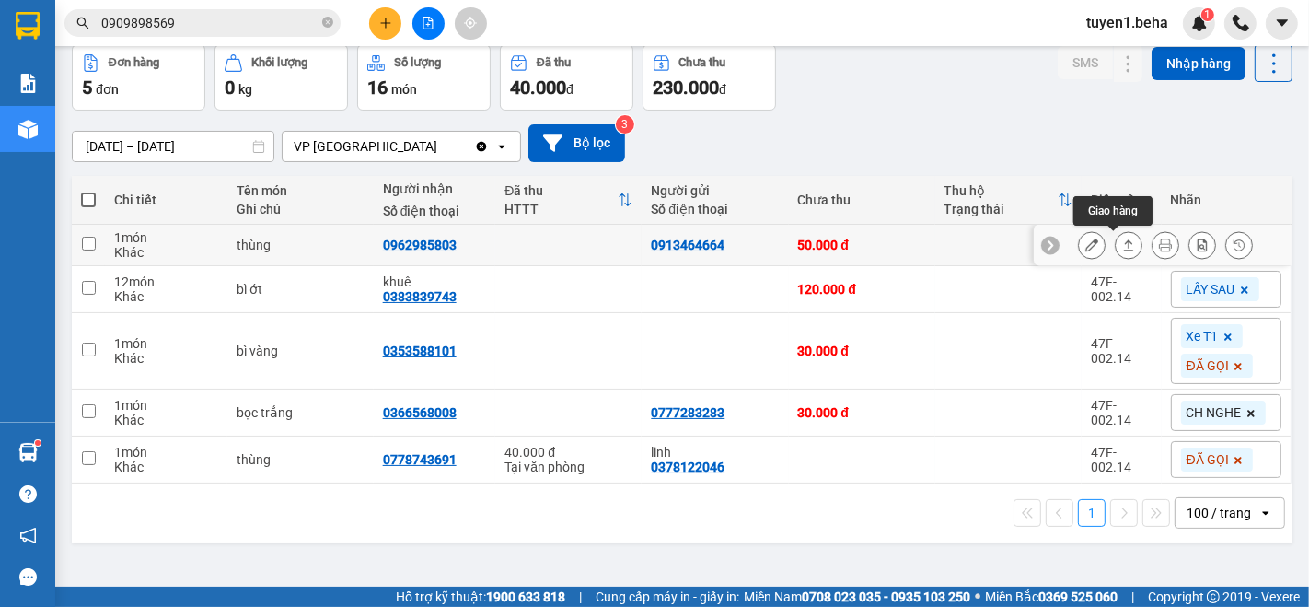
click at [1116, 239] on button at bounding box center [1129, 245] width 26 height 32
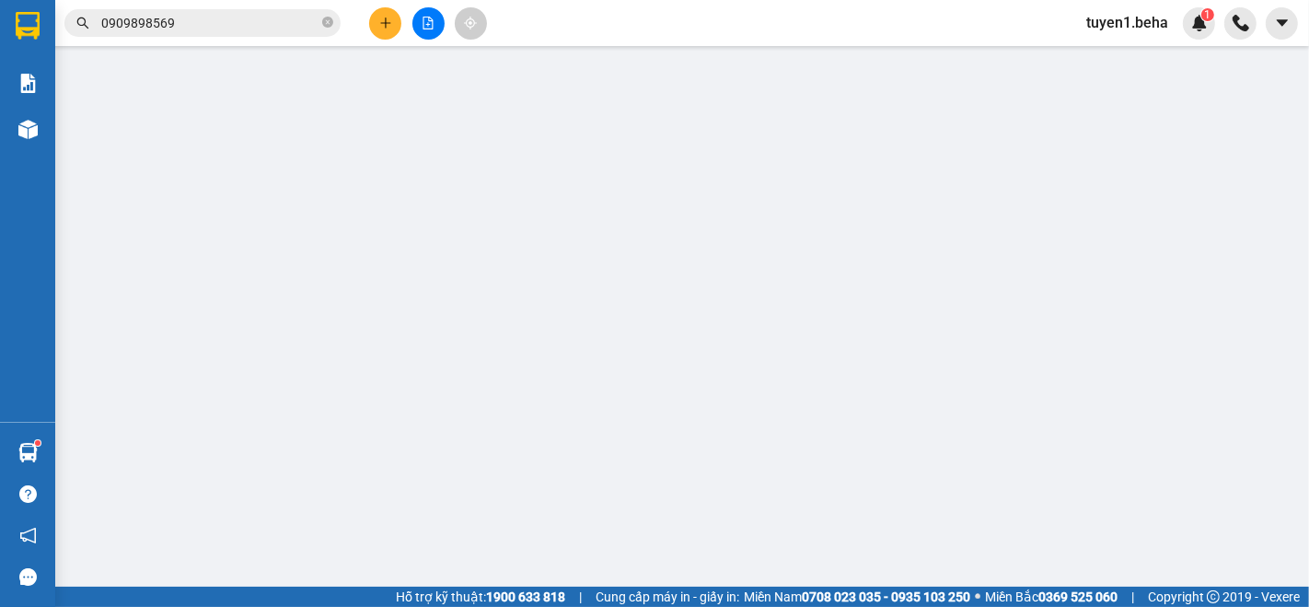
type input "0913464664"
type input "0962985803"
type input "50.000"
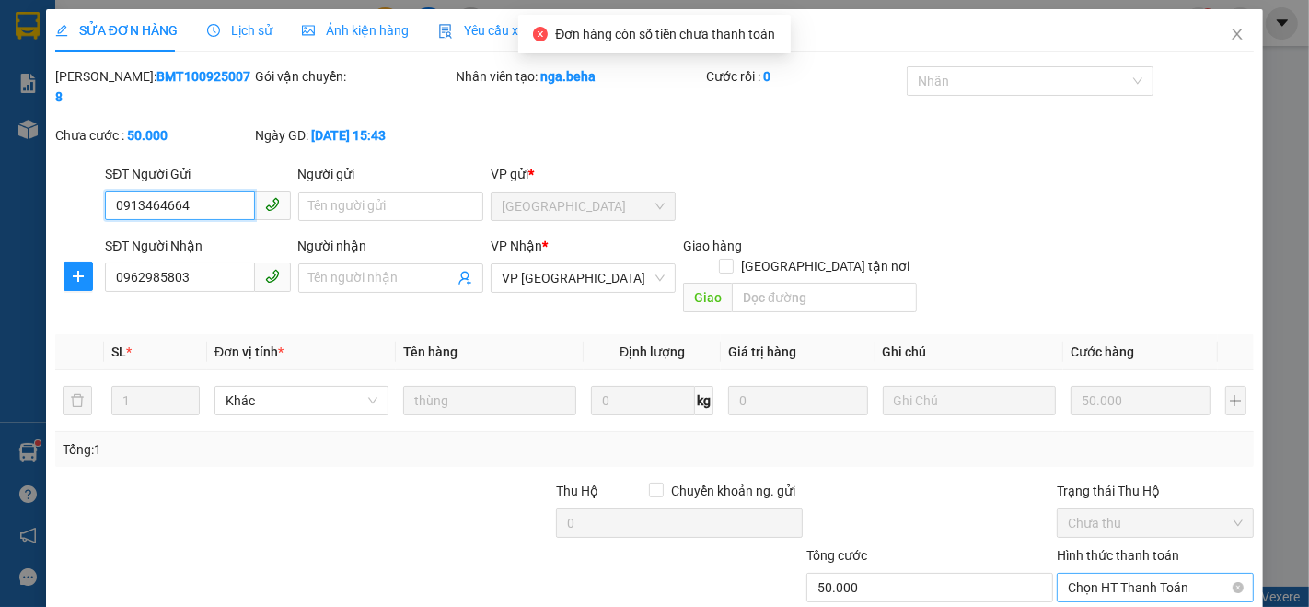
scroll to position [76, 0]
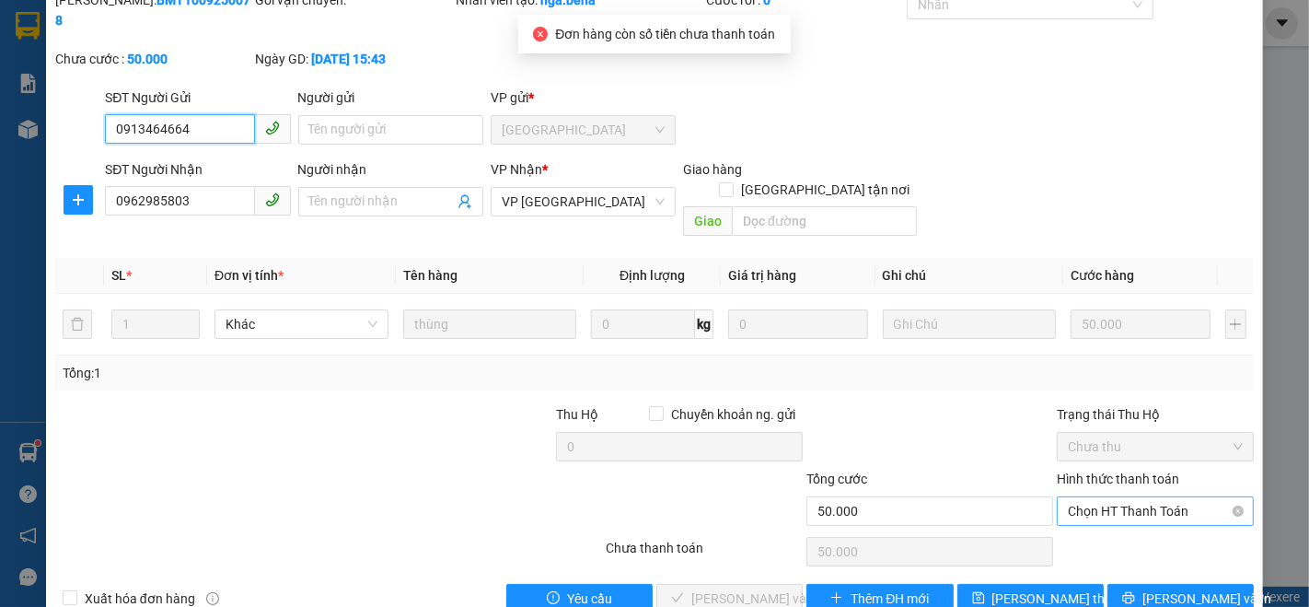
click at [1075, 497] on span "Chọn HT Thanh Toán" at bounding box center [1155, 511] width 175 height 28
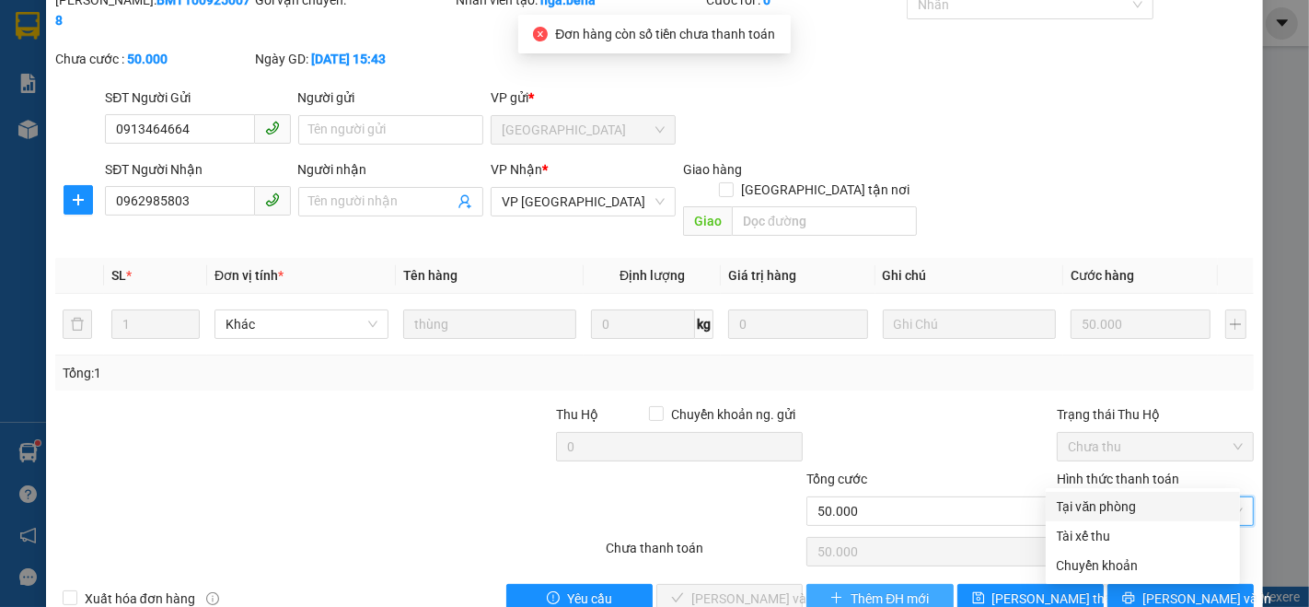
drag, startPoint x: 1092, startPoint y: 501, endPoint x: 893, endPoint y: 565, distance: 209.1
click at [1090, 501] on div "Tại văn phòng" at bounding box center [1143, 506] width 172 height 20
type input "0"
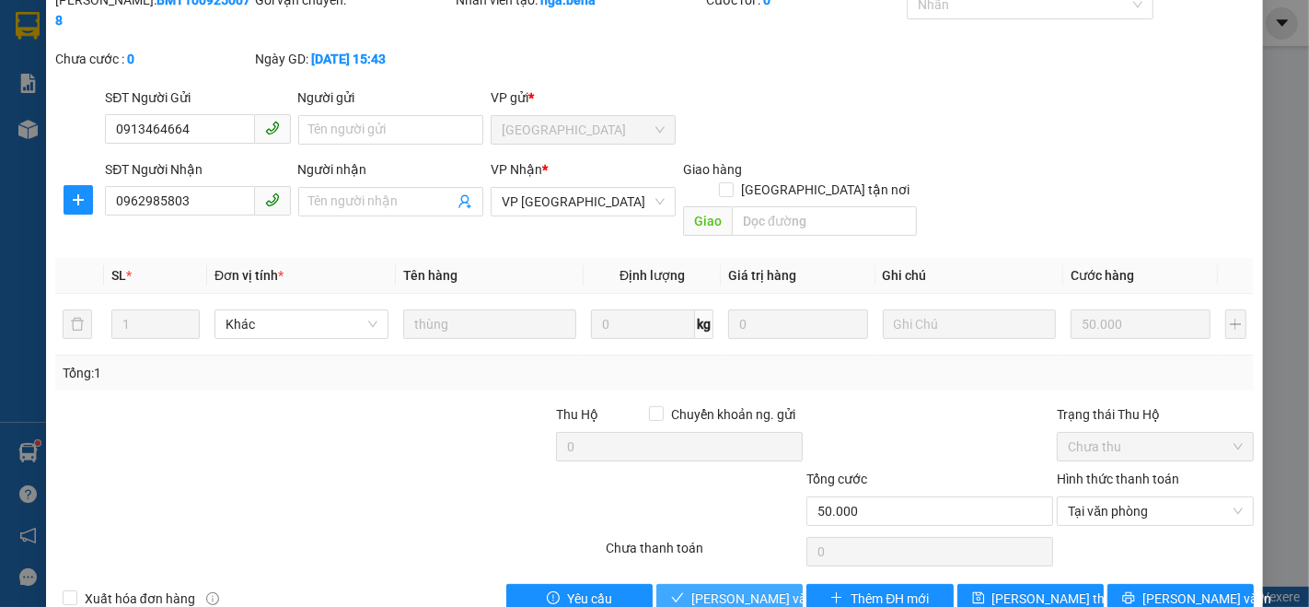
drag, startPoint x: 750, startPoint y: 563, endPoint x: 747, endPoint y: 553, distance: 9.9
click at [750, 588] on span "[PERSON_NAME] và Giao hàng" at bounding box center [780, 598] width 177 height 20
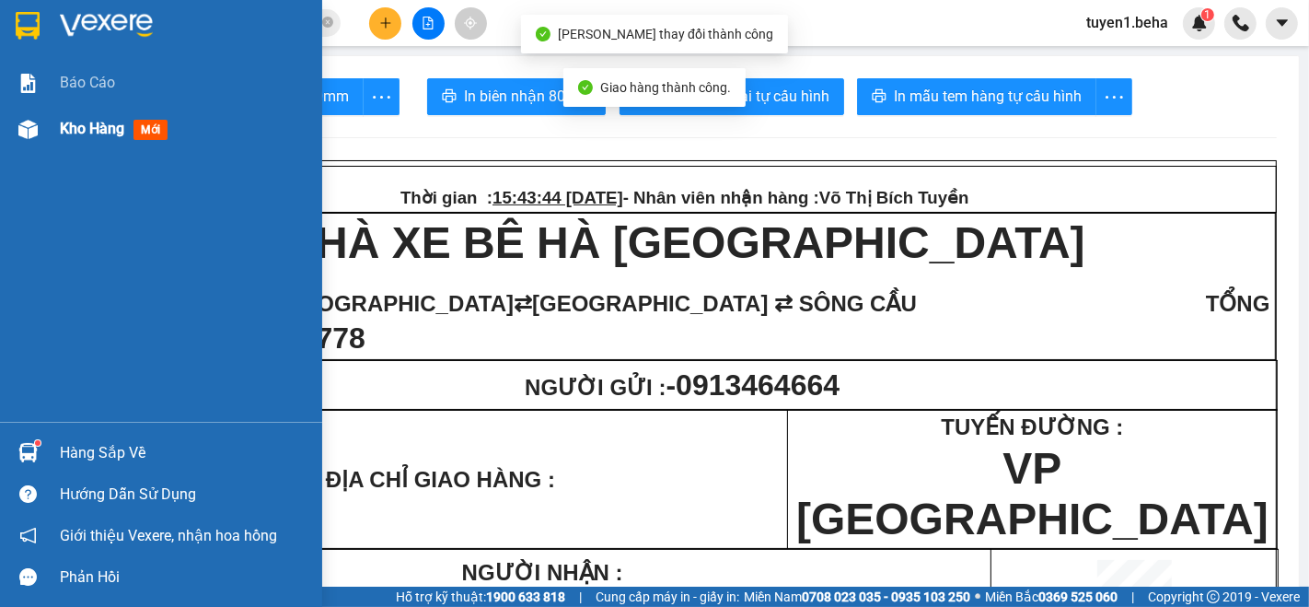
click at [64, 133] on span "Kho hàng" at bounding box center [92, 128] width 64 height 17
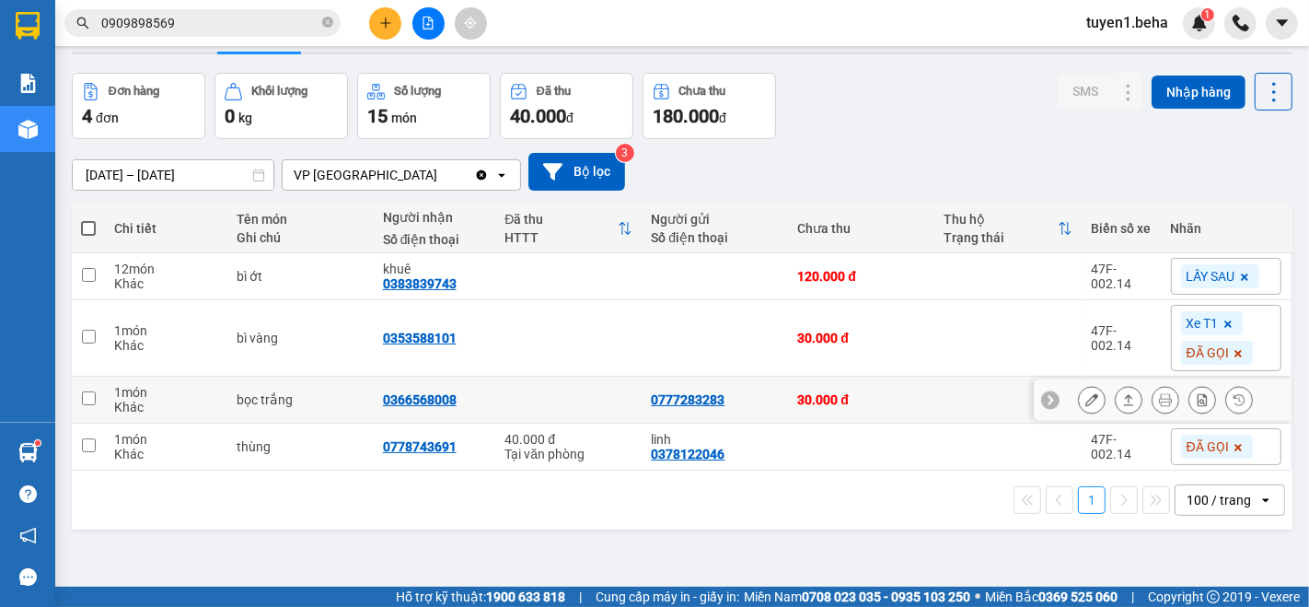
scroll to position [84, 0]
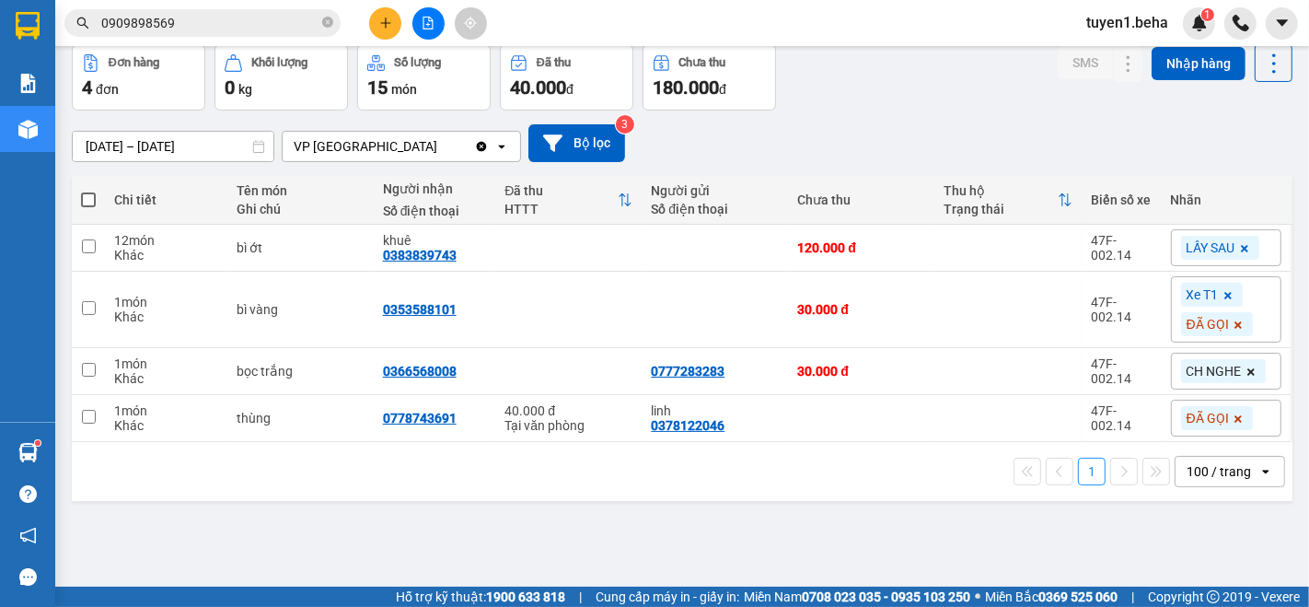
click at [1219, 287] on span at bounding box center [1228, 295] width 18 height 24
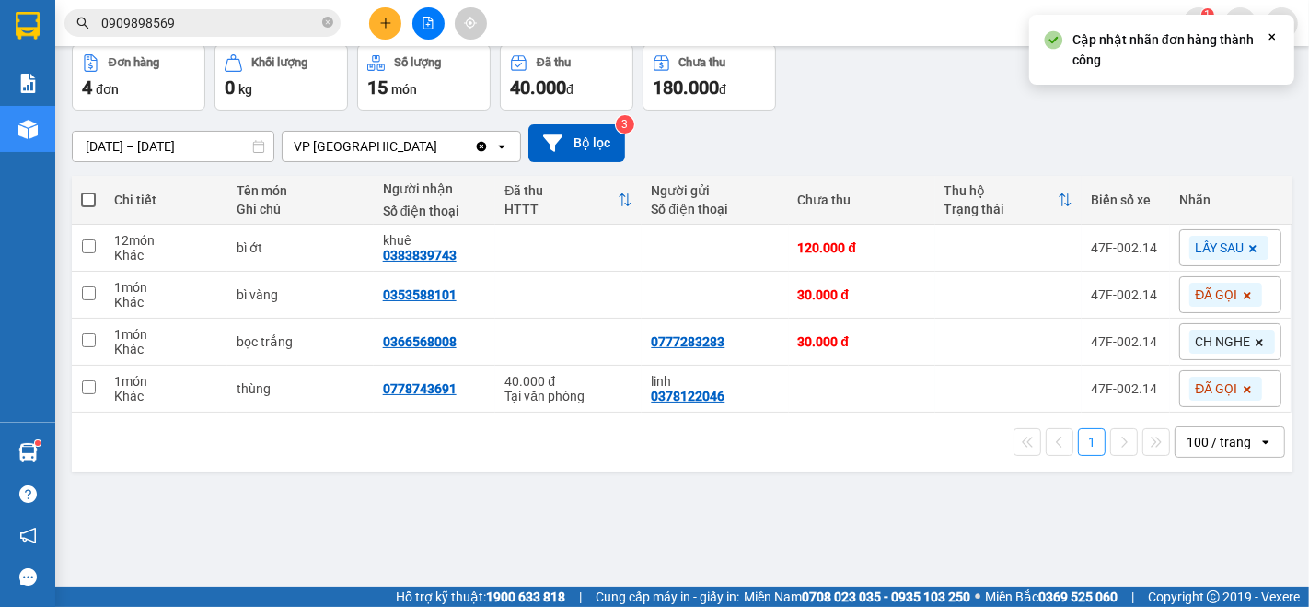
click at [1015, 482] on div "ver 1.8.143 Kho gửi Trên xe Kho nhận Hàng đã giao Đơn hàng 4 đơn Khối lượng 0 k…" at bounding box center [682, 274] width 1236 height 607
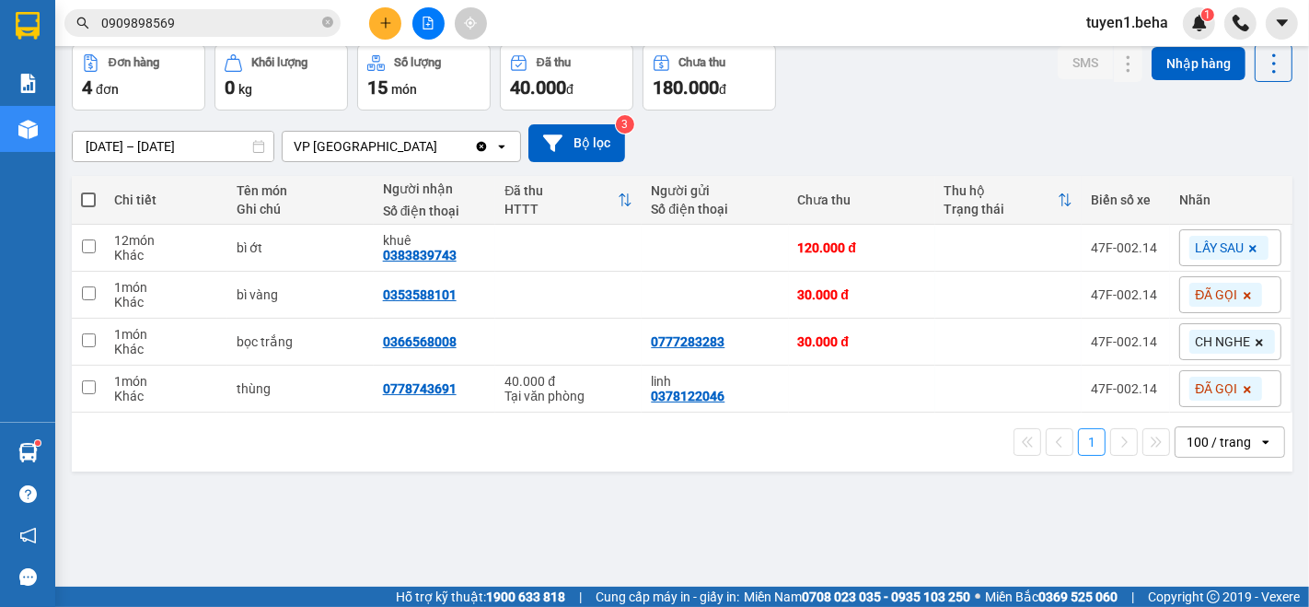
click at [170, 462] on div "1 100 / trang open" at bounding box center [682, 442] width 1221 height 59
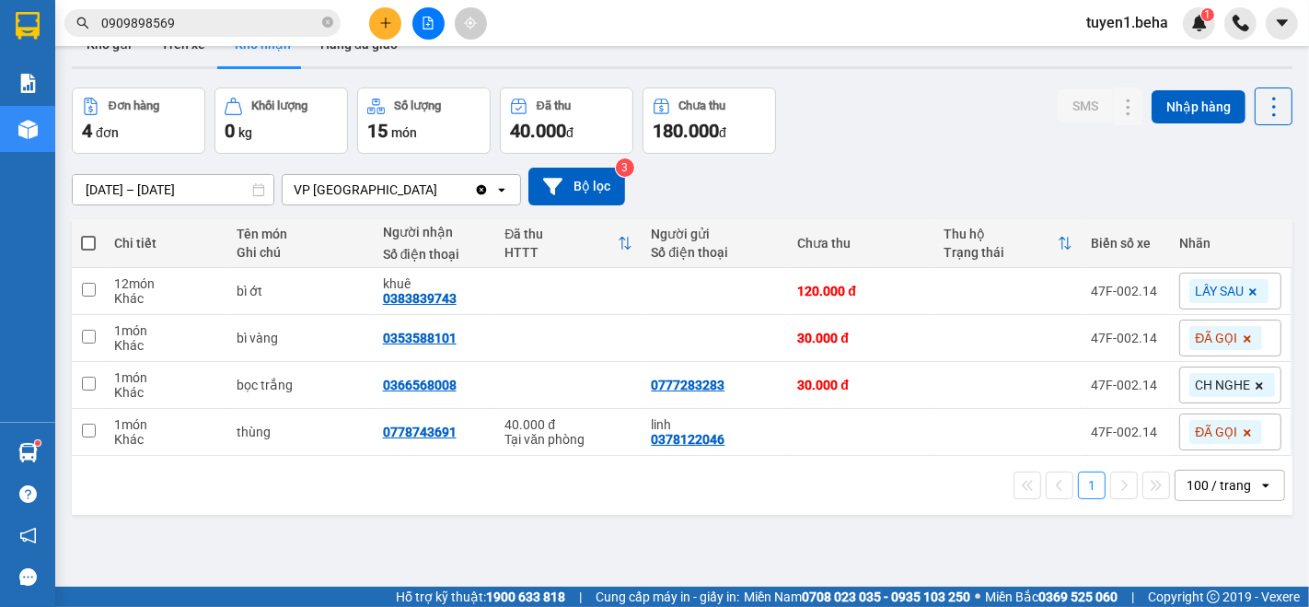
scroll to position [0, 0]
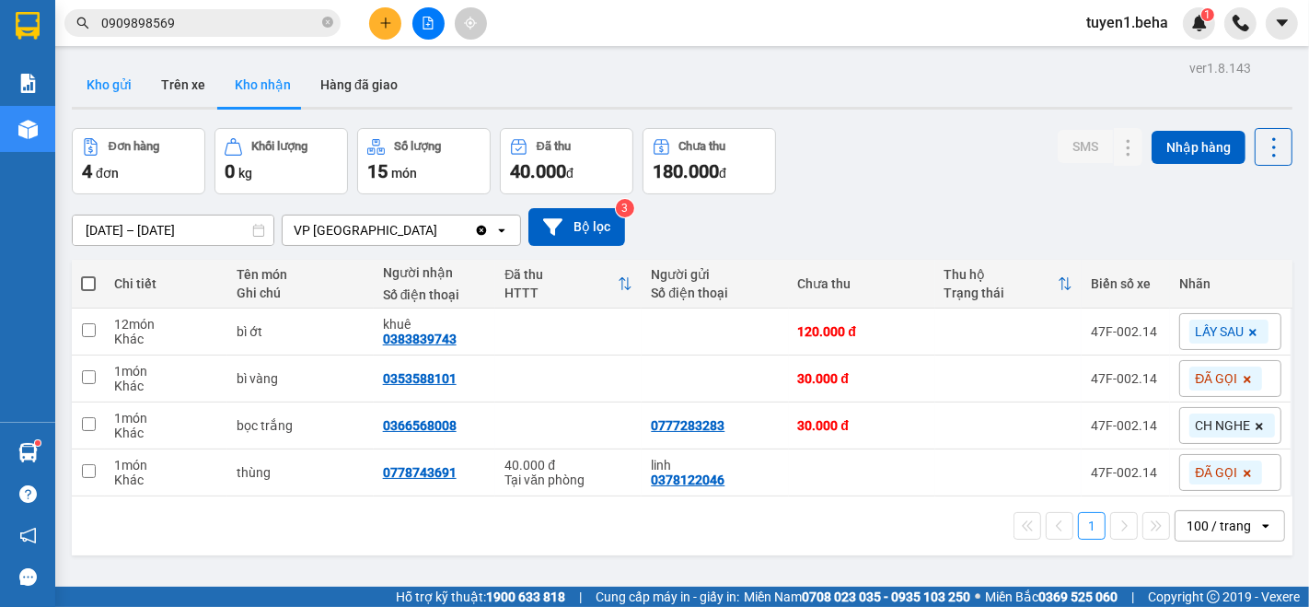
click at [111, 82] on button "Kho gửi" at bounding box center [109, 85] width 75 height 44
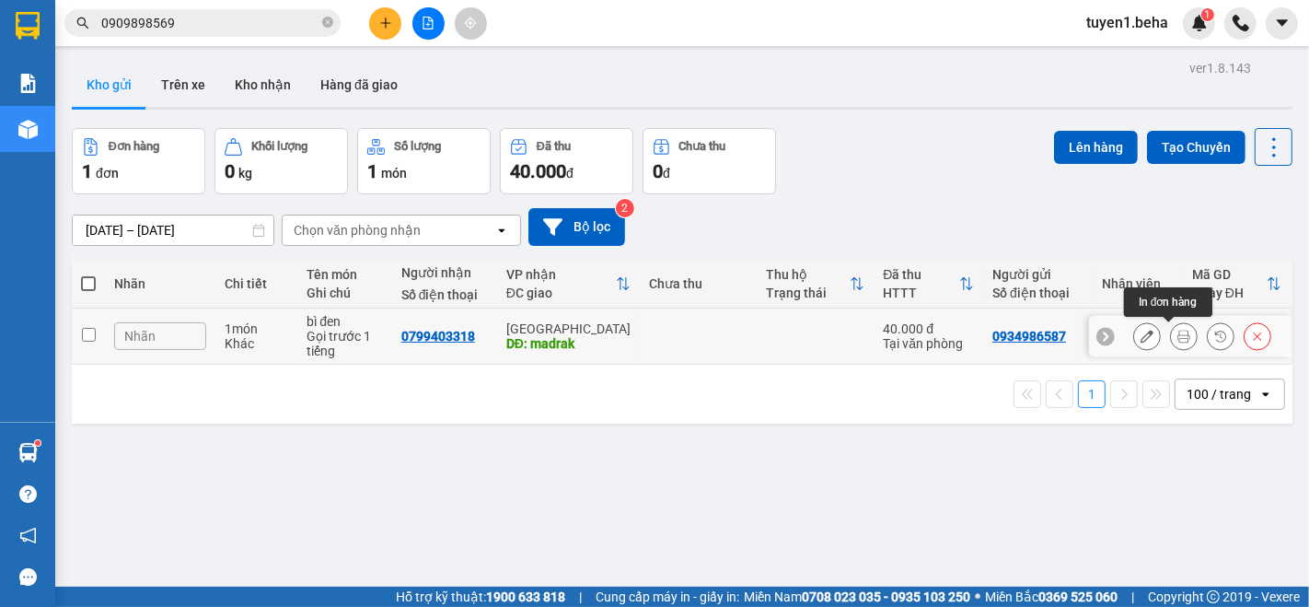
click at [1178, 333] on icon at bounding box center [1184, 336] width 13 height 13
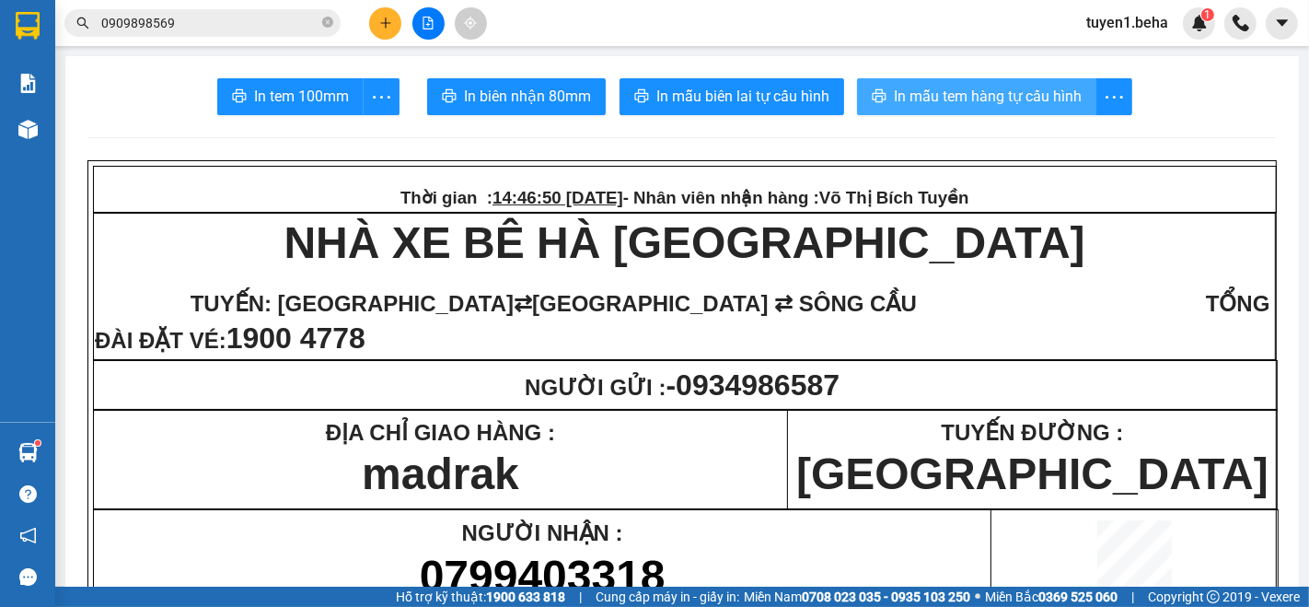
click at [983, 87] on span "In mẫu tem hàng tự cấu hình" at bounding box center [988, 96] width 188 height 23
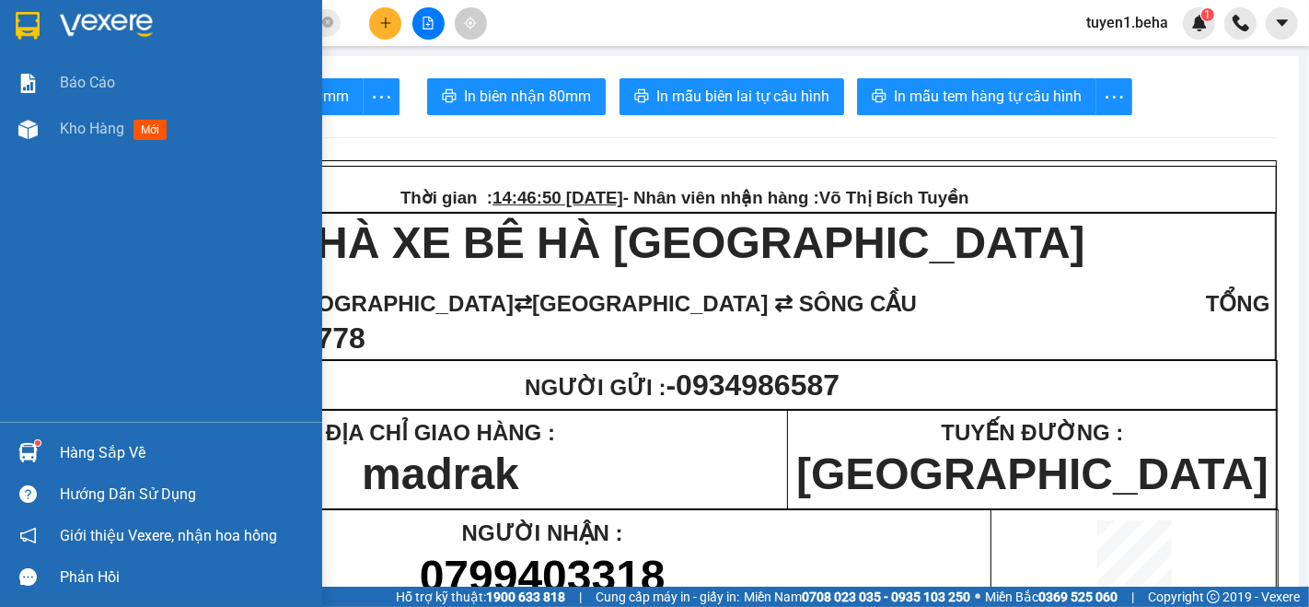
click at [192, 205] on div "Báo cáo Kho hàng mới" at bounding box center [161, 241] width 322 height 362
click at [87, 189] on div "Báo cáo Kho hàng mới" at bounding box center [161, 241] width 322 height 362
click at [84, 120] on span "Kho hàng" at bounding box center [92, 128] width 64 height 17
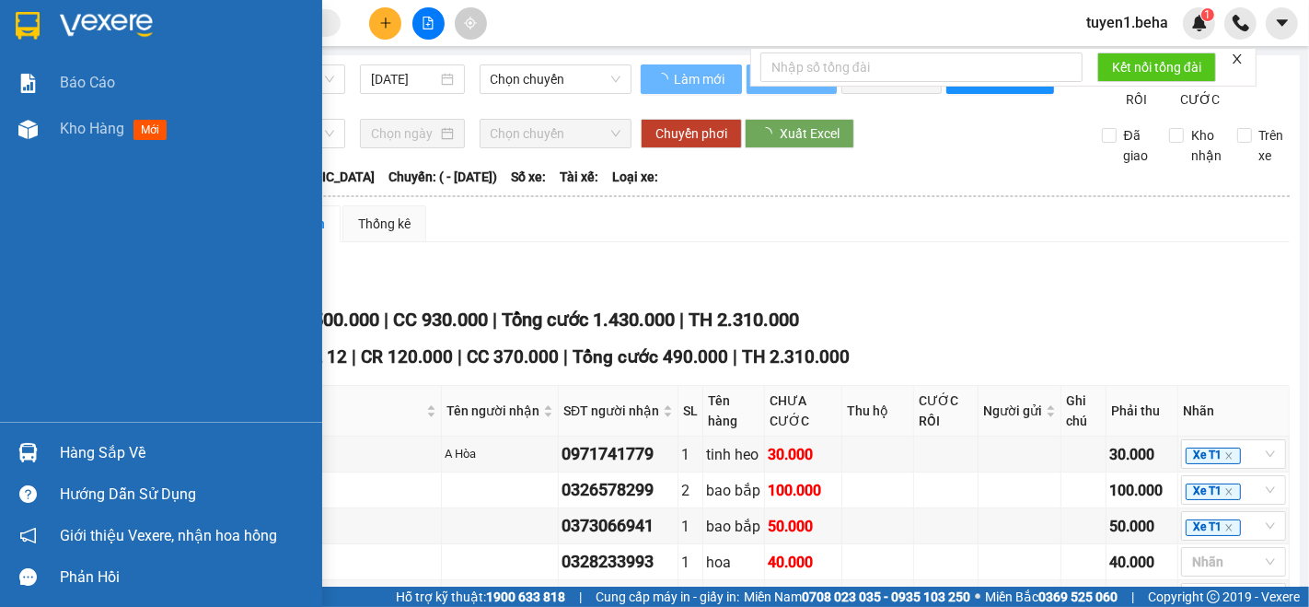
type input "[DATE]"
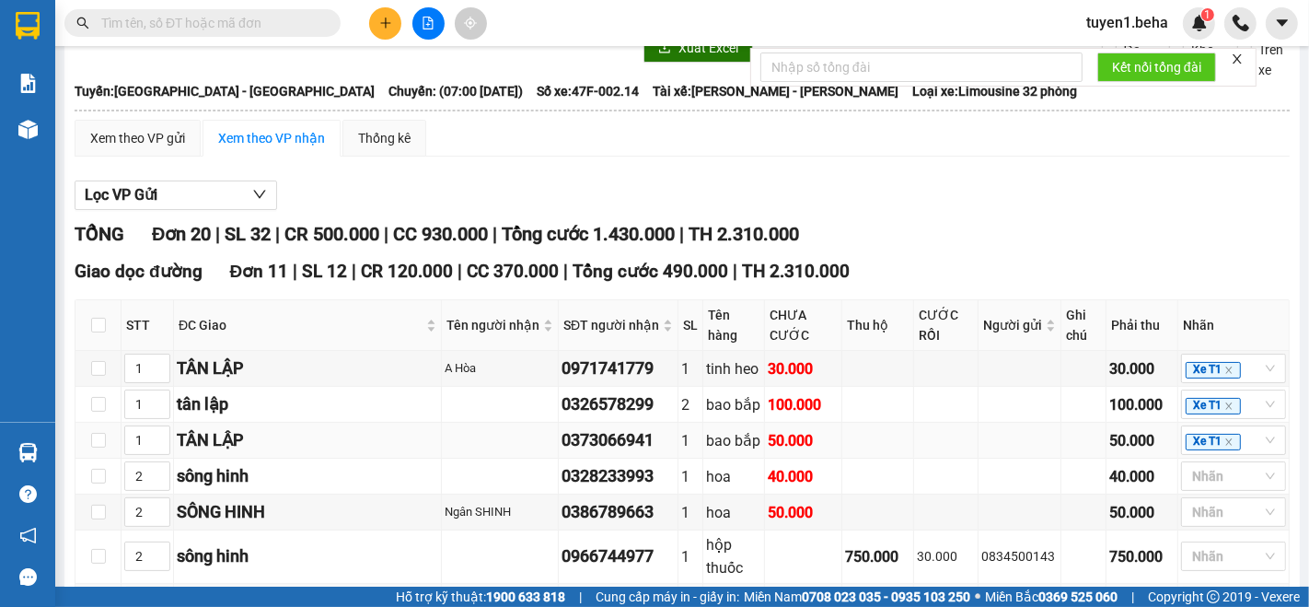
scroll to position [307, 0]
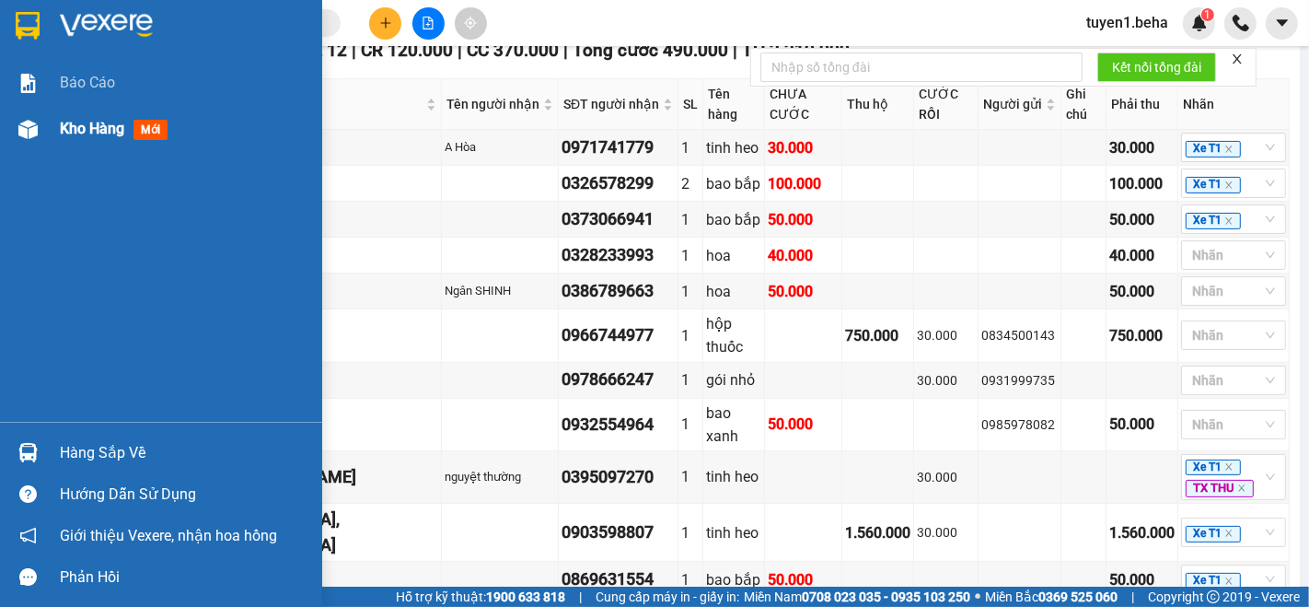
drag, startPoint x: 74, startPoint y: 124, endPoint x: 88, endPoint y: 111, distance: 19.6
click at [75, 124] on span "Kho hàng" at bounding box center [92, 128] width 64 height 17
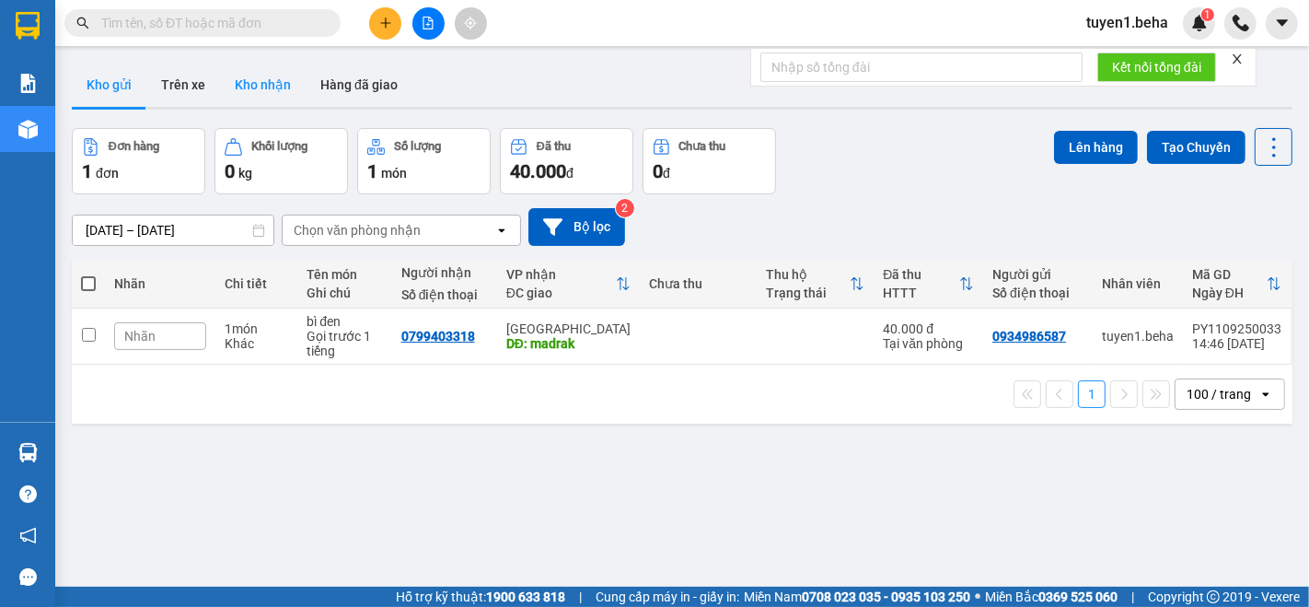
click at [266, 66] on button "Kho nhận" at bounding box center [263, 85] width 86 height 44
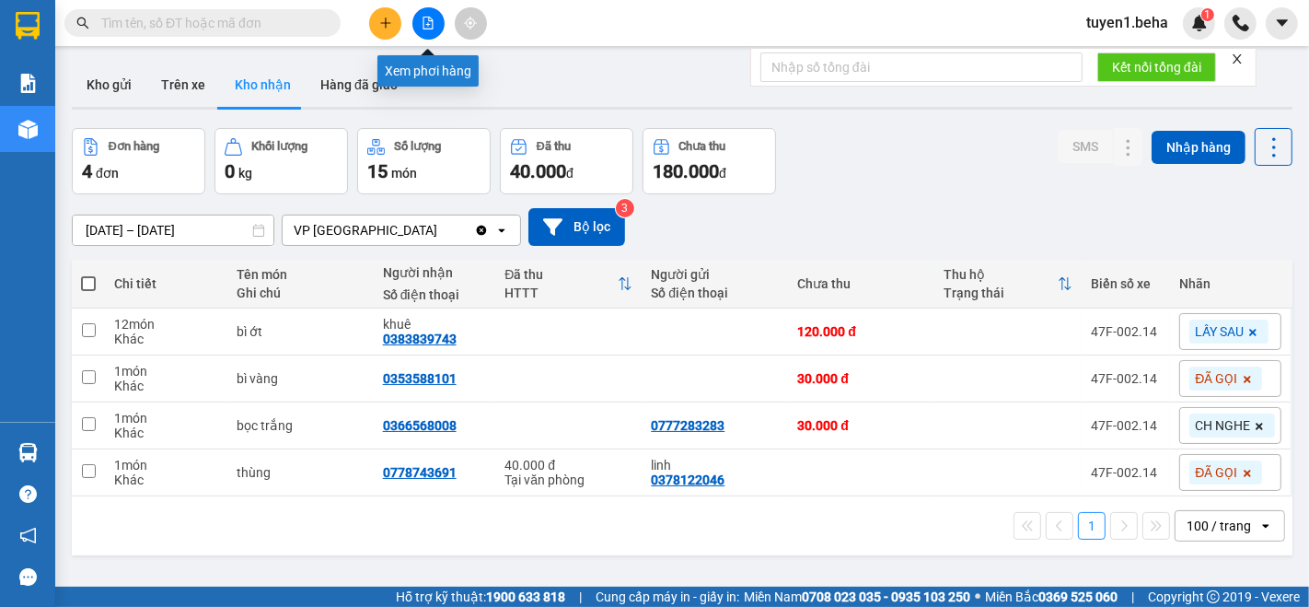
click at [434, 14] on button at bounding box center [429, 23] width 32 height 32
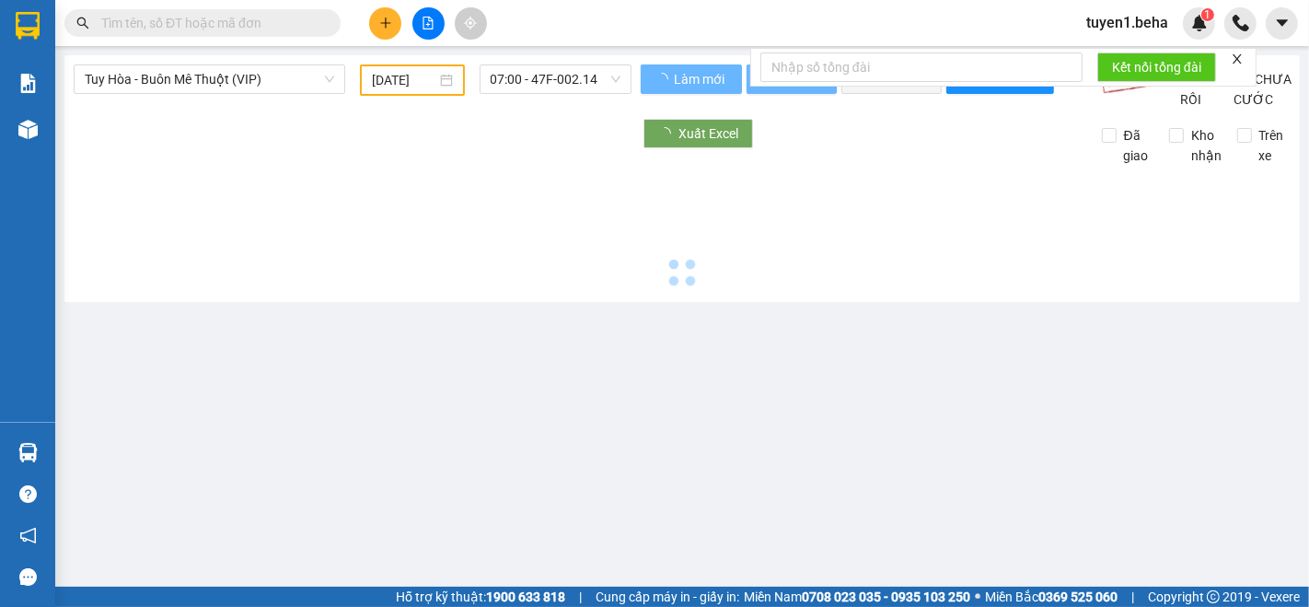
type input "[DATE]"
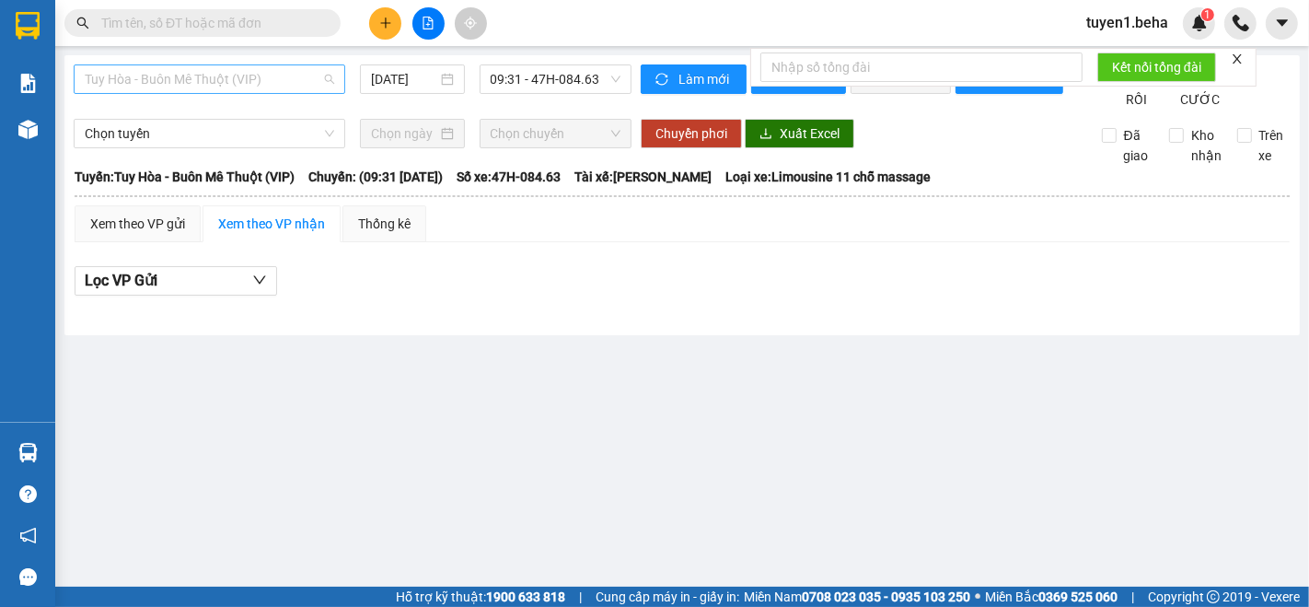
click at [250, 82] on span "Tuy Hòa - Buôn Mê Thuột (VIP)" at bounding box center [210, 79] width 250 height 28
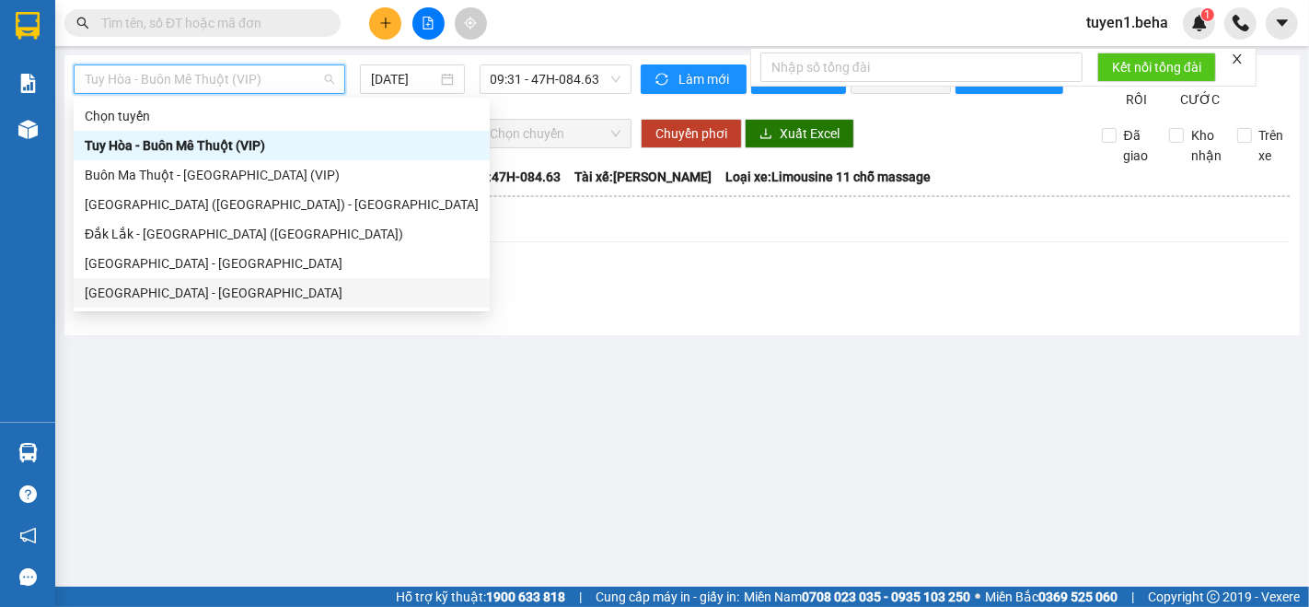
click at [213, 291] on div "[GEOGRAPHIC_DATA] - [GEOGRAPHIC_DATA]" at bounding box center [282, 293] width 394 height 20
type input "[DATE]"
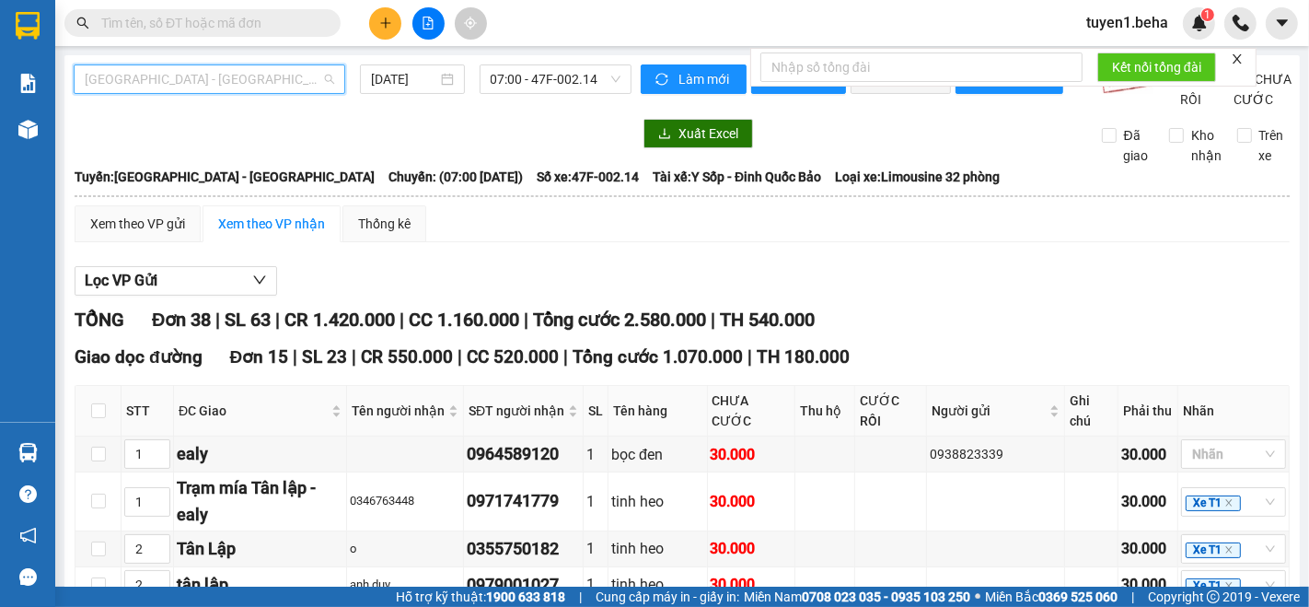
click at [226, 71] on span "[GEOGRAPHIC_DATA] - [GEOGRAPHIC_DATA]" at bounding box center [210, 79] width 250 height 28
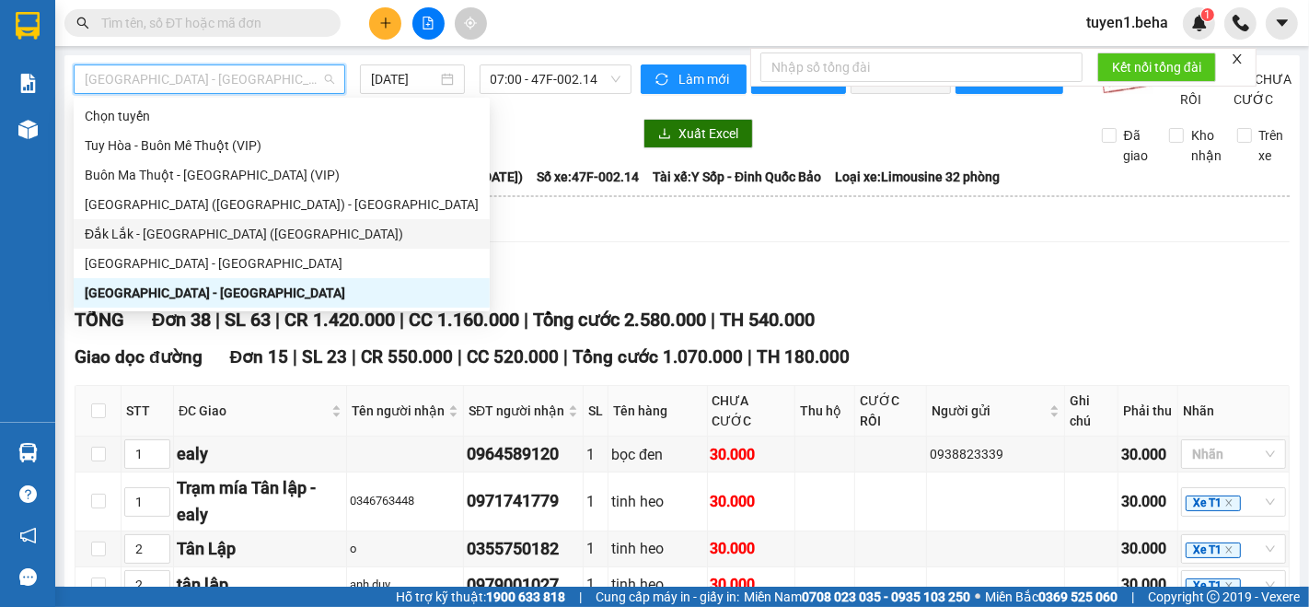
click at [228, 227] on div "Đắk Lắk - [GEOGRAPHIC_DATA] ([GEOGRAPHIC_DATA])" at bounding box center [282, 234] width 394 height 20
type input "[DATE]"
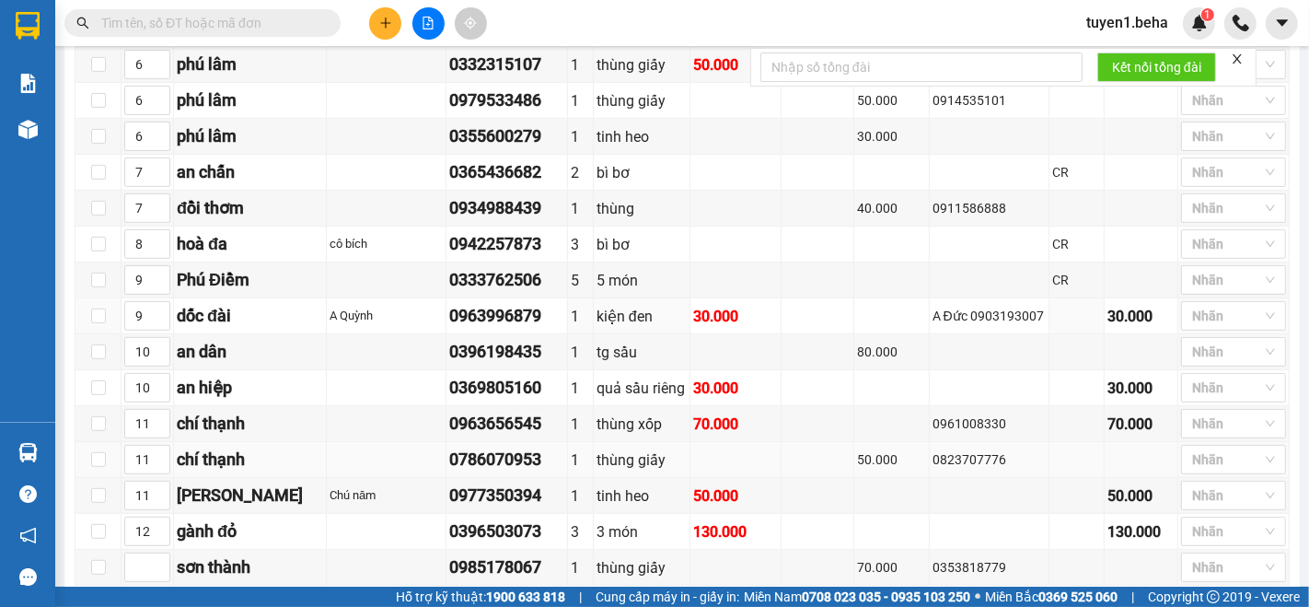
scroll to position [613, 0]
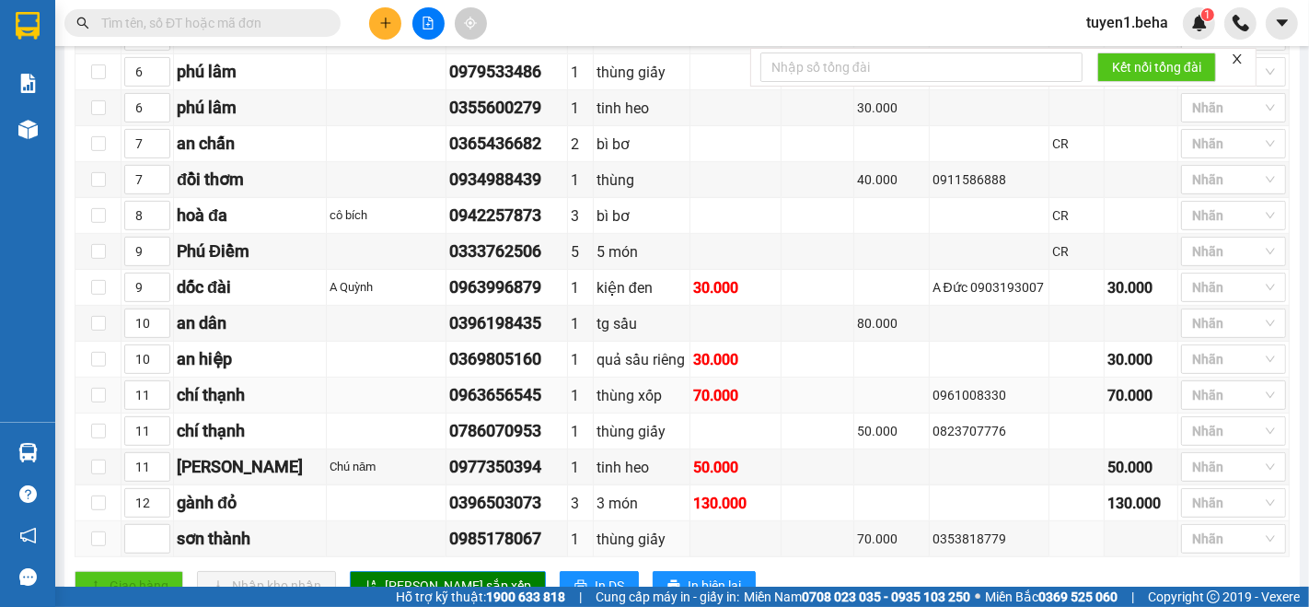
drag, startPoint x: 140, startPoint y: 541, endPoint x: 101, endPoint y: 417, distance: 130.2
click at [135, 539] on input at bounding box center [147, 539] width 44 height 28
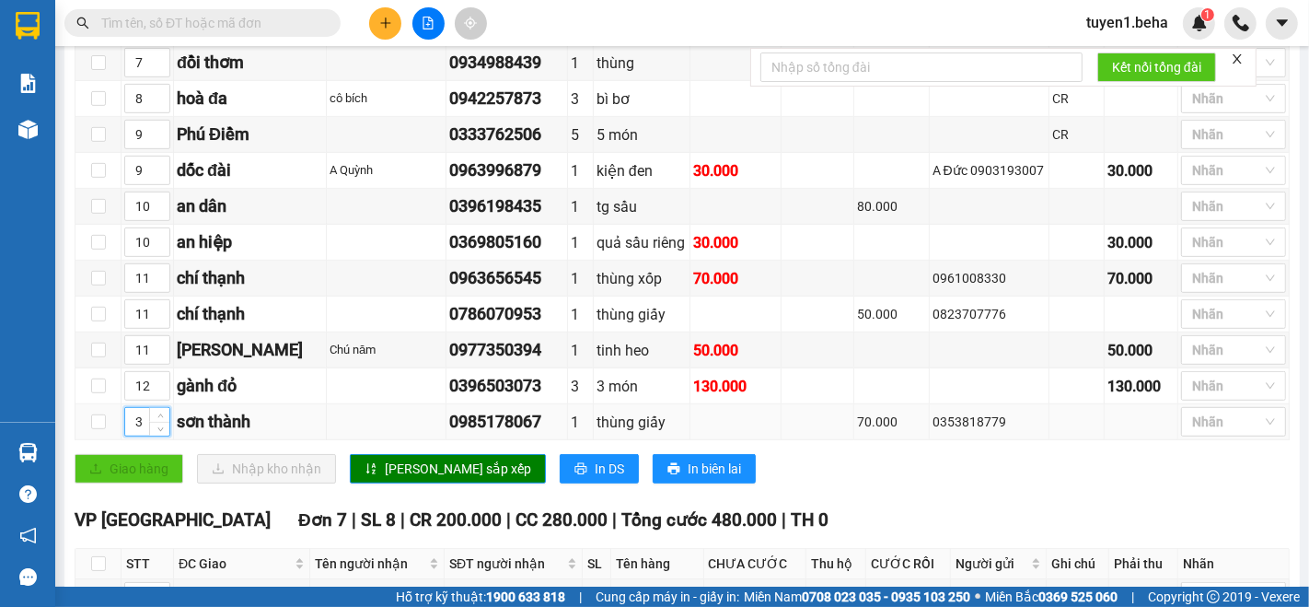
scroll to position [921, 0]
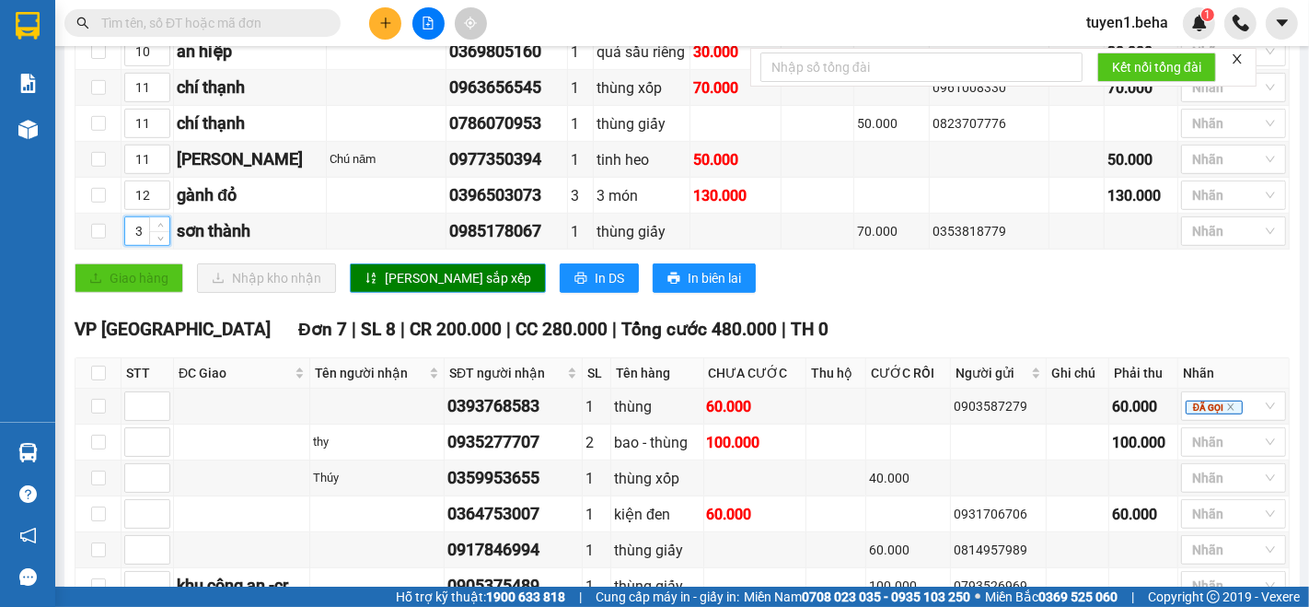
type input "3"
click at [401, 284] on span "[PERSON_NAME] sắp xếp" at bounding box center [458, 278] width 146 height 20
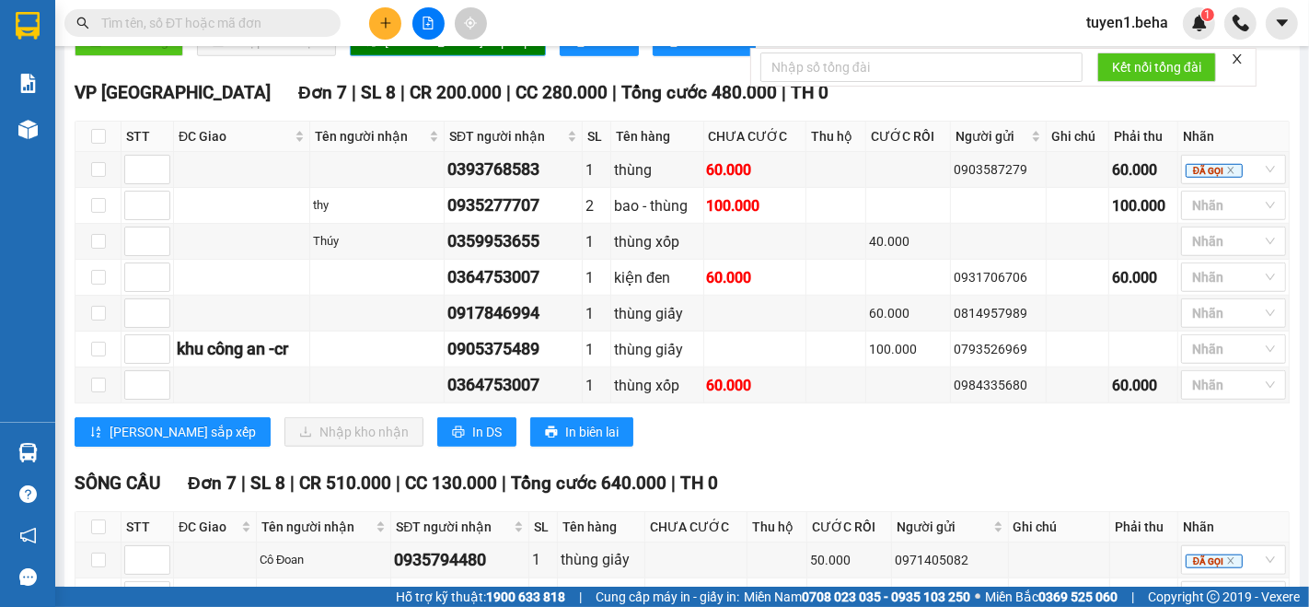
scroll to position [1125, 0]
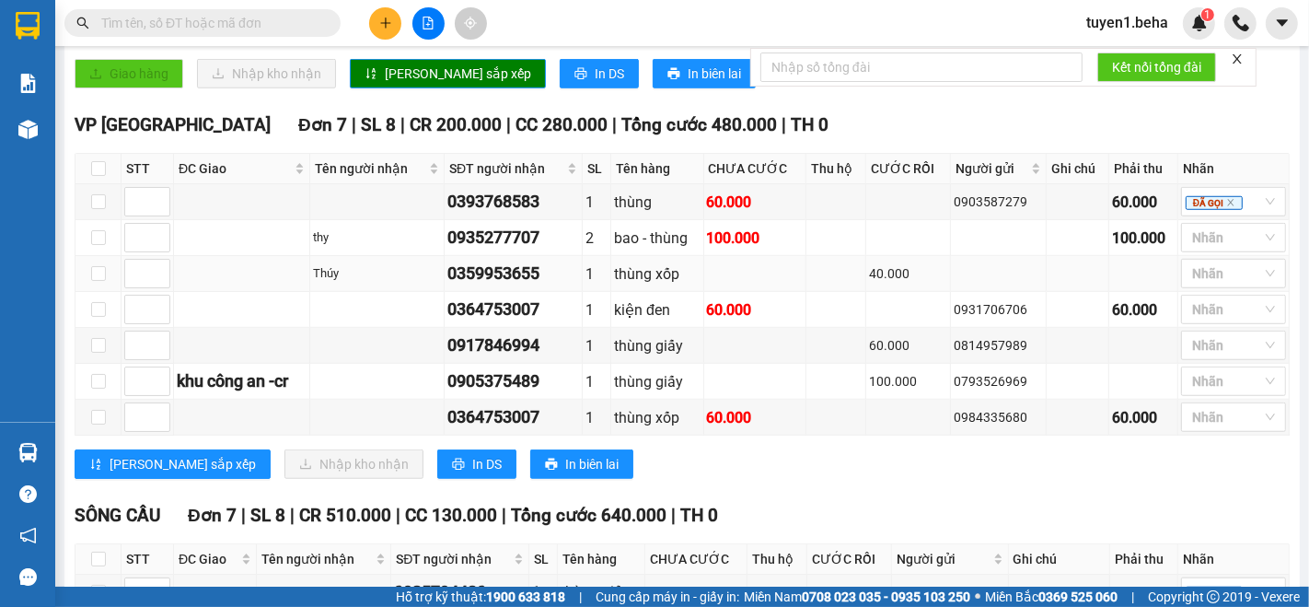
click at [210, 257] on td at bounding box center [242, 274] width 136 height 36
drag, startPoint x: 1202, startPoint y: 285, endPoint x: 1180, endPoint y: 343, distance: 61.2
click at [1201, 285] on div at bounding box center [1224, 273] width 77 height 22
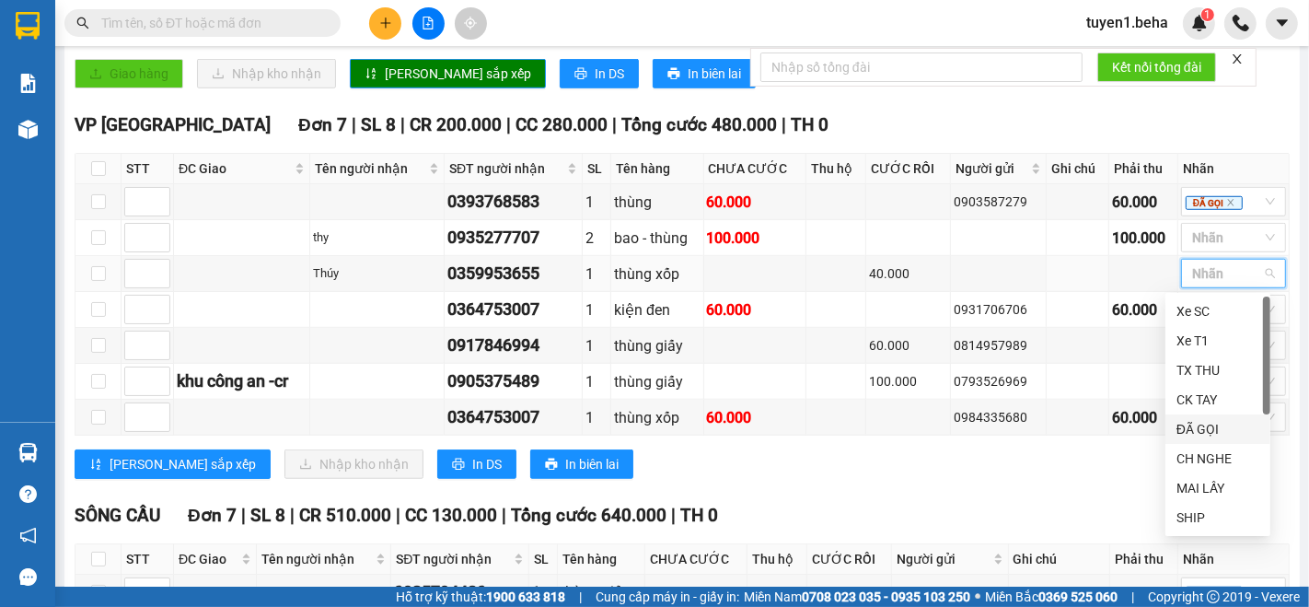
drag, startPoint x: 1189, startPoint y: 424, endPoint x: 1115, endPoint y: 453, distance: 79.3
click at [1188, 425] on div "ĐÃ GỌI" at bounding box center [1218, 429] width 83 height 20
click at [971, 490] on div "VP [GEOGRAPHIC_DATA] 7 | SL 8 | CR 200.000 | CC 280.000 | Tổng cước 480.000 | T…" at bounding box center [682, 301] width 1215 height 381
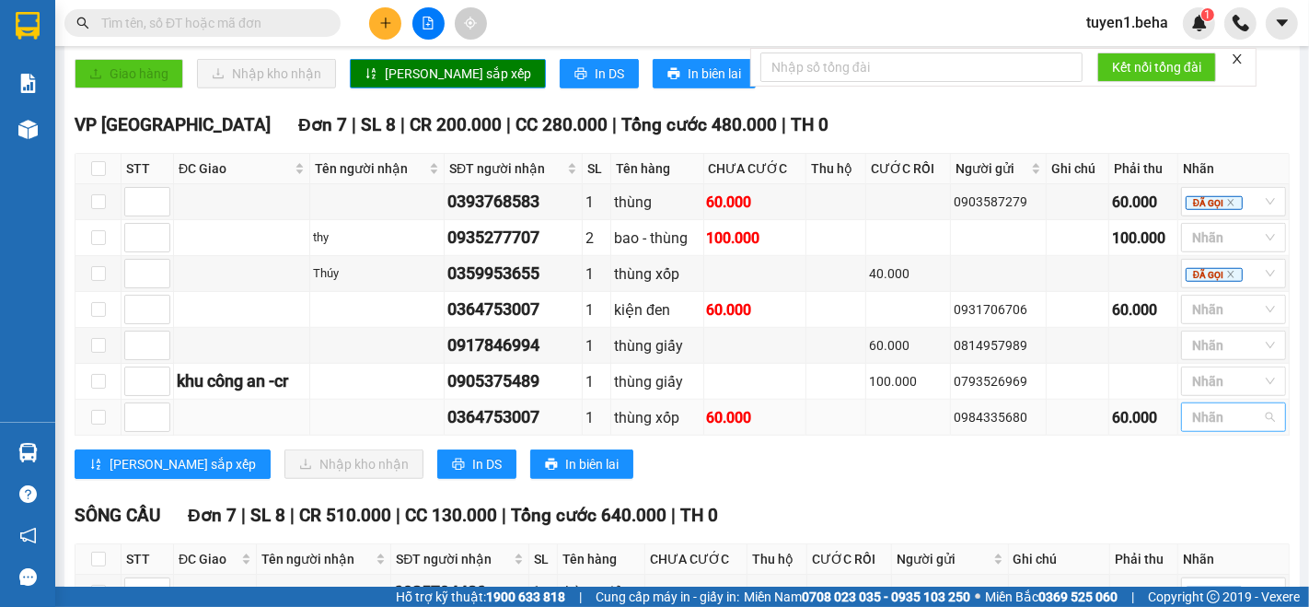
click at [1189, 414] on div at bounding box center [1224, 417] width 77 height 22
click at [1206, 291] on div "ĐÃ GỌI" at bounding box center [1218, 290] width 83 height 20
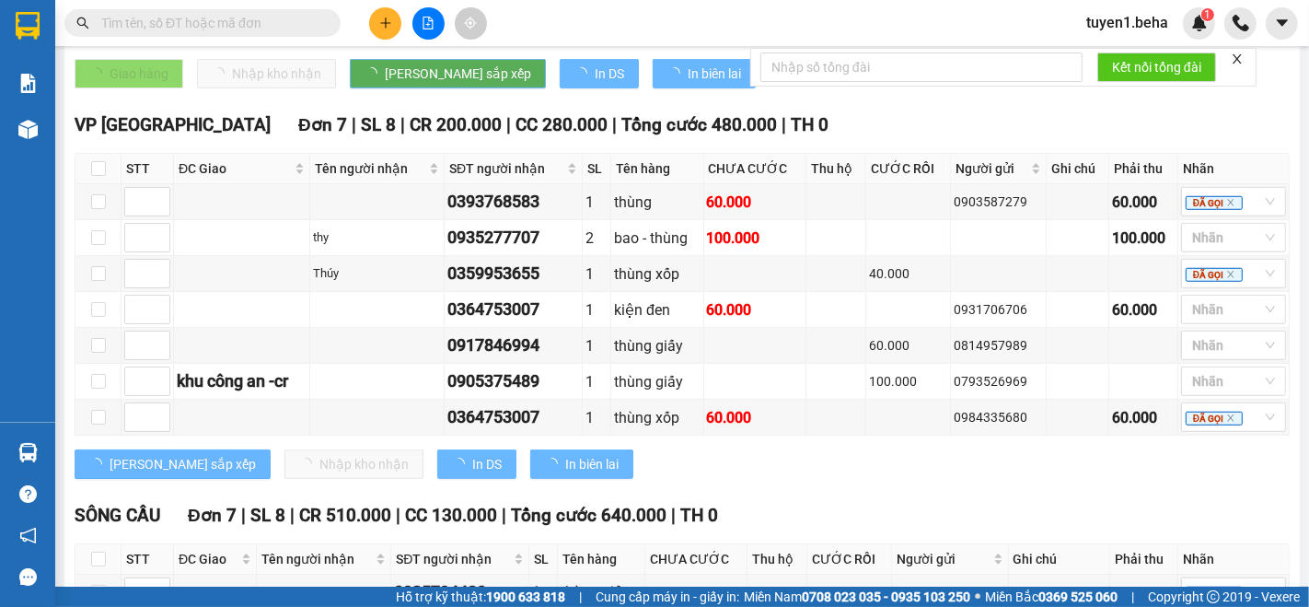
click at [982, 521] on div "SÔNG [GEOGRAPHIC_DATA] | SL 8 | CR 510.000 | CC 130.000 | Tổng cước 640.000 | T…" at bounding box center [682, 516] width 1215 height 28
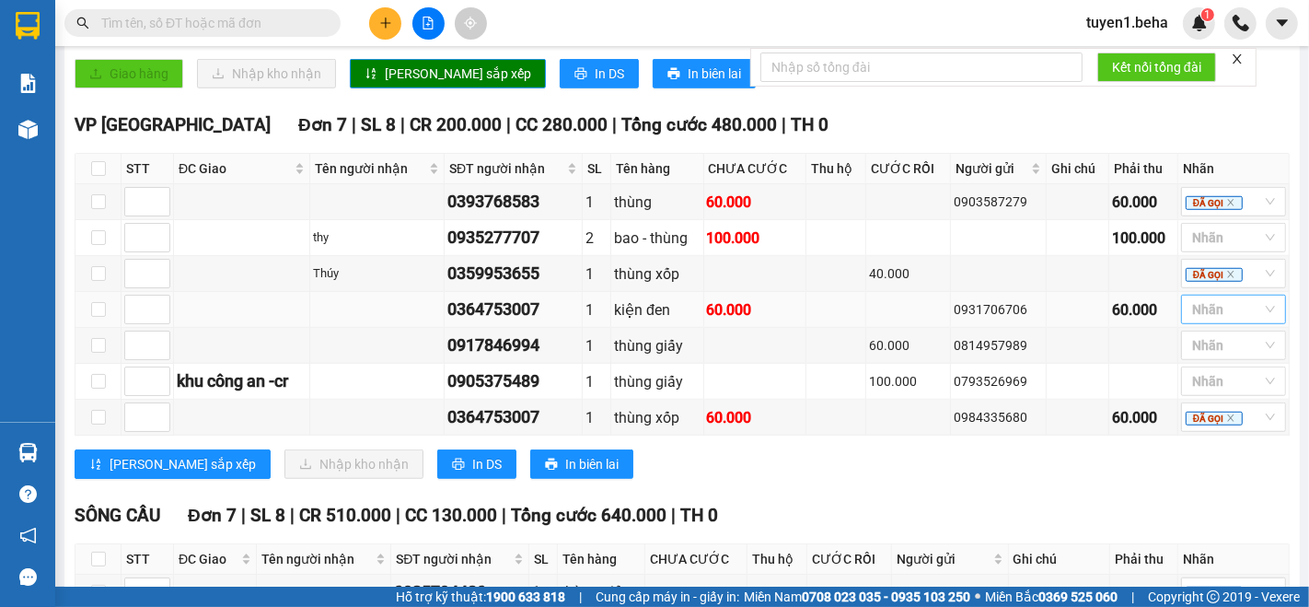
click at [1194, 308] on div at bounding box center [1224, 309] width 77 height 22
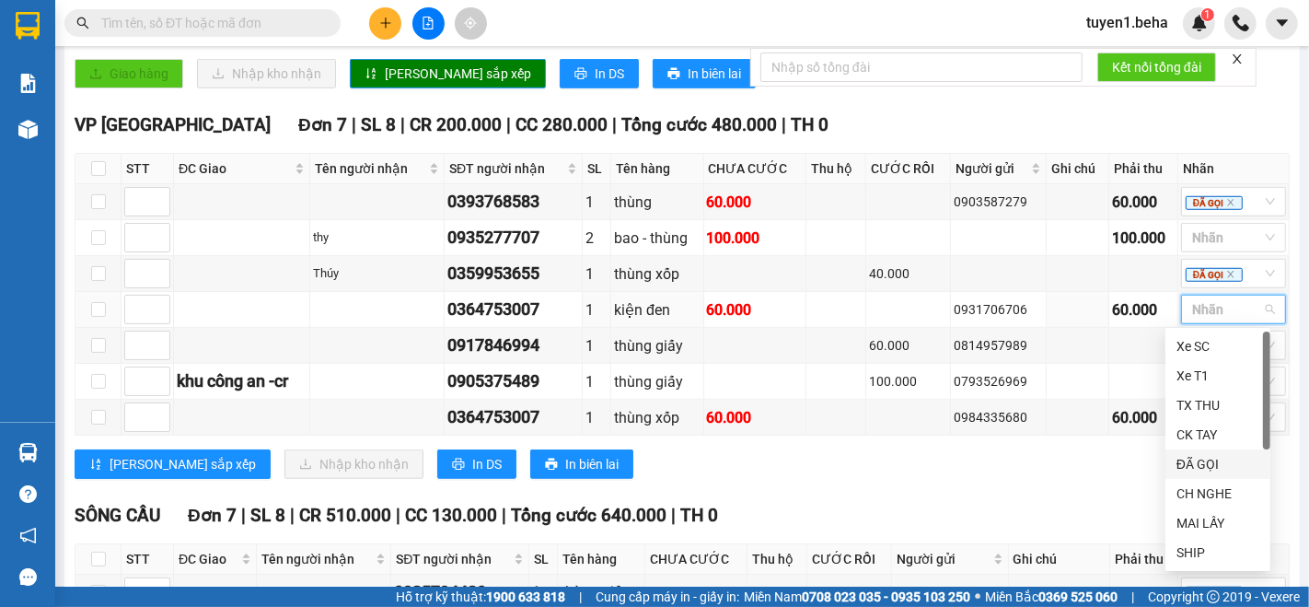
click at [1207, 456] on div "ĐÃ GỌI" at bounding box center [1218, 464] width 83 height 20
click at [911, 518] on div "SÔNG [GEOGRAPHIC_DATA] | SL 8 | CR 510.000 | CC 130.000 | Tổng cước 640.000 | T…" at bounding box center [682, 516] width 1215 height 28
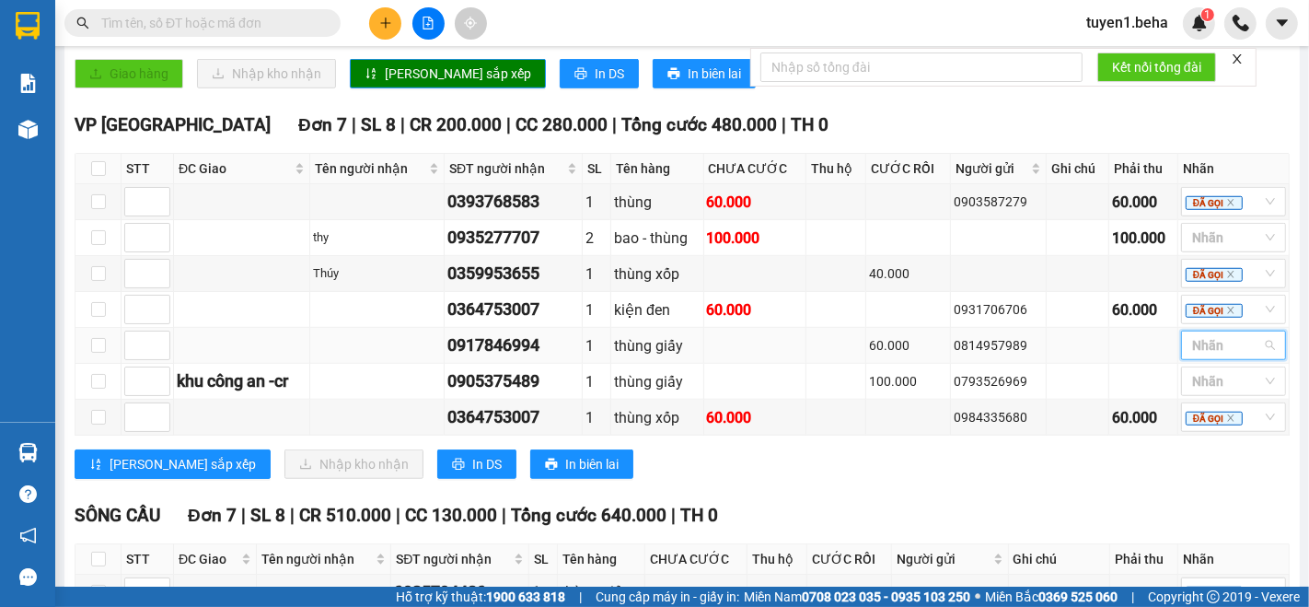
click at [1192, 340] on input "search" at bounding box center [1194, 345] width 4 height 22
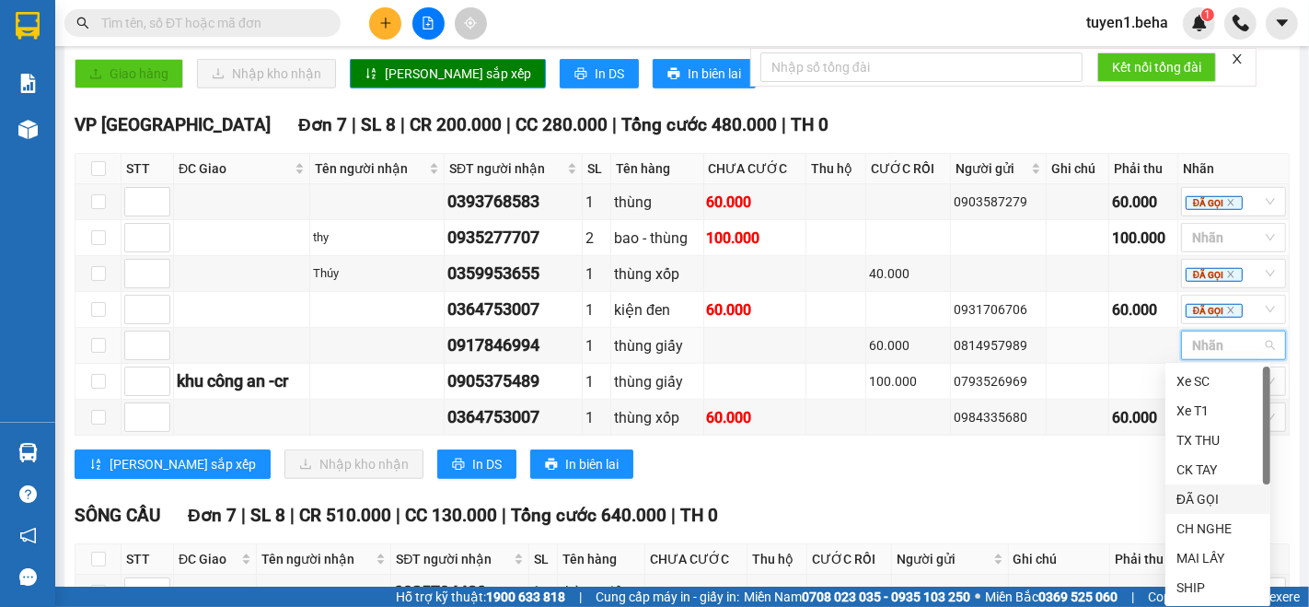
drag, startPoint x: 1189, startPoint y: 496, endPoint x: 1018, endPoint y: 475, distance: 172.6
click at [1186, 496] on div "ĐÃ GỌI" at bounding box center [1218, 499] width 83 height 20
click at [890, 502] on div "SÔNG [GEOGRAPHIC_DATA] | SL 8 | CR 510.000 | CC 130.000 | Tổng cước 640.000 | T…" at bounding box center [682, 516] width 1215 height 28
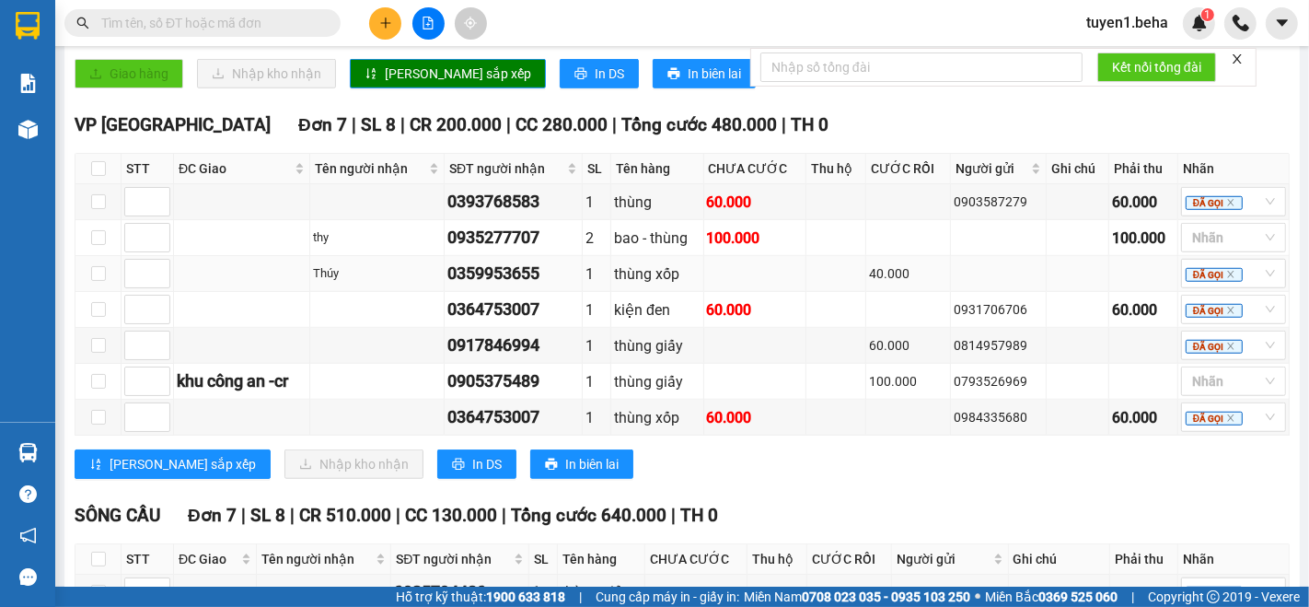
click at [210, 282] on td at bounding box center [242, 274] width 136 height 36
click at [1214, 372] on div at bounding box center [1224, 381] width 77 height 22
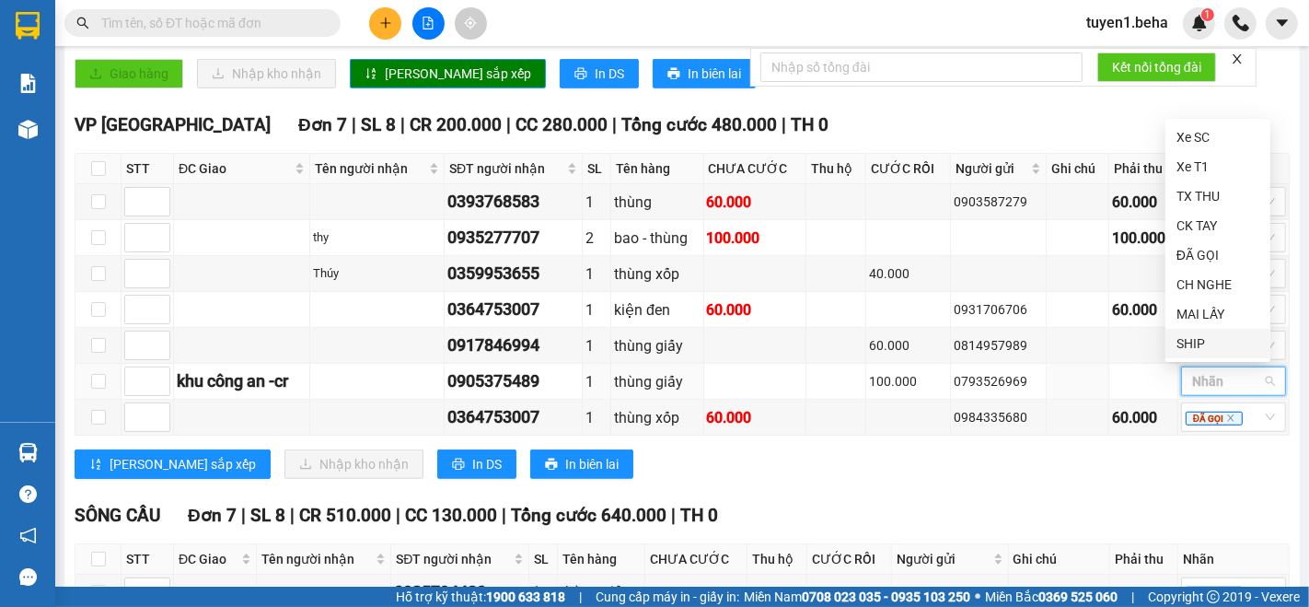
click at [1194, 346] on div "SHIP" at bounding box center [1218, 343] width 83 height 20
click at [1018, 472] on div "[PERSON_NAME] sắp xếp Nhập kho nhận In DS In biên lai" at bounding box center [682, 463] width 1215 height 29
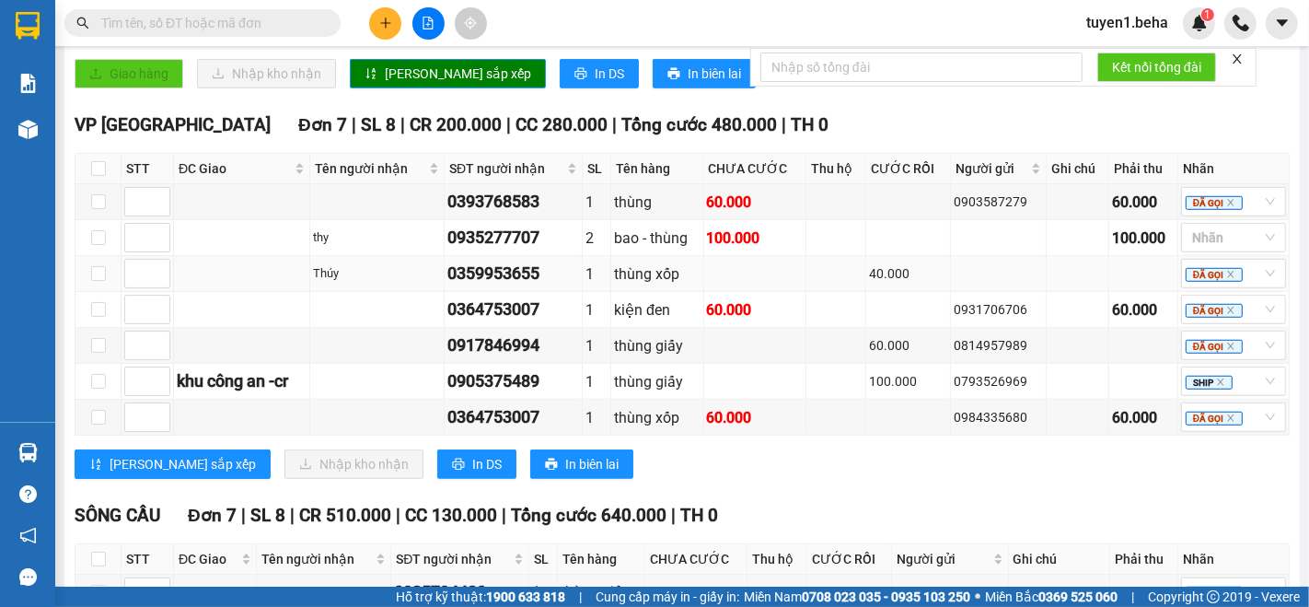
click at [203, 290] on td at bounding box center [242, 274] width 136 height 36
click at [227, 267] on td at bounding box center [242, 274] width 136 height 36
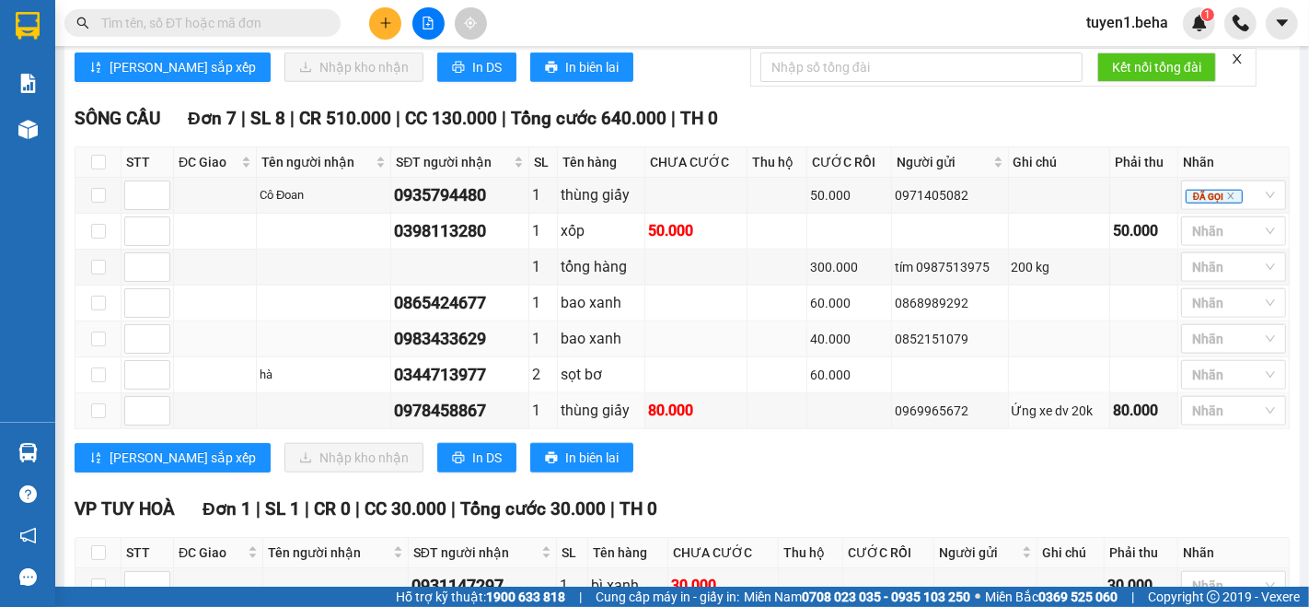
scroll to position [1215, 0]
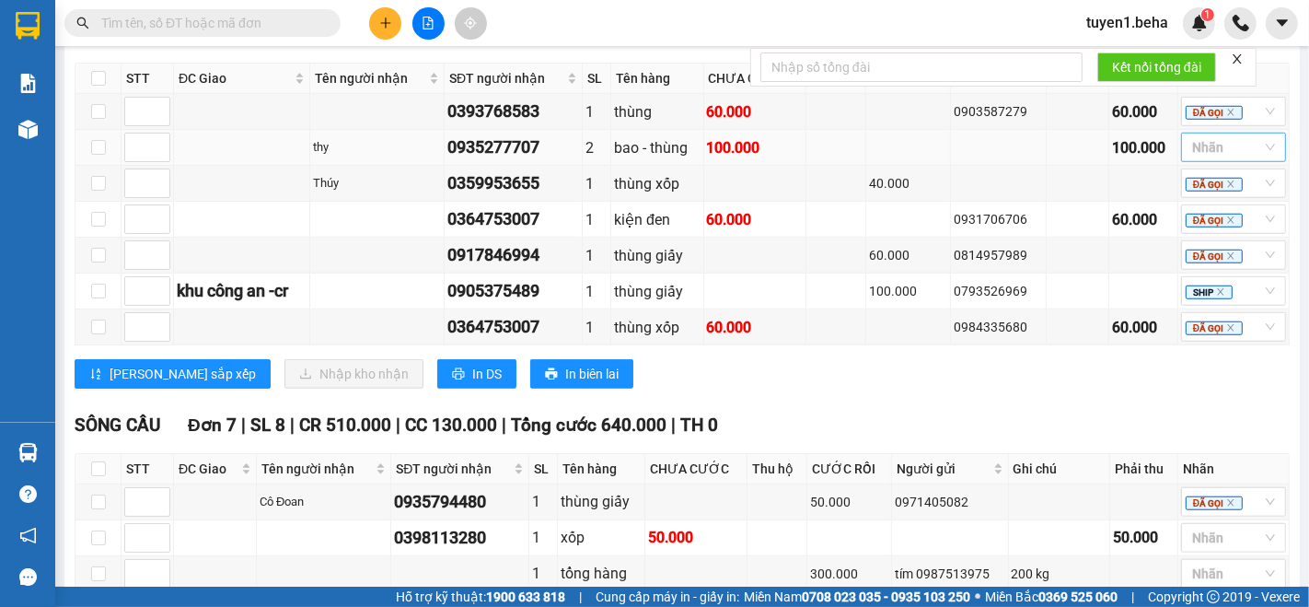
click at [1194, 153] on div at bounding box center [1224, 147] width 77 height 22
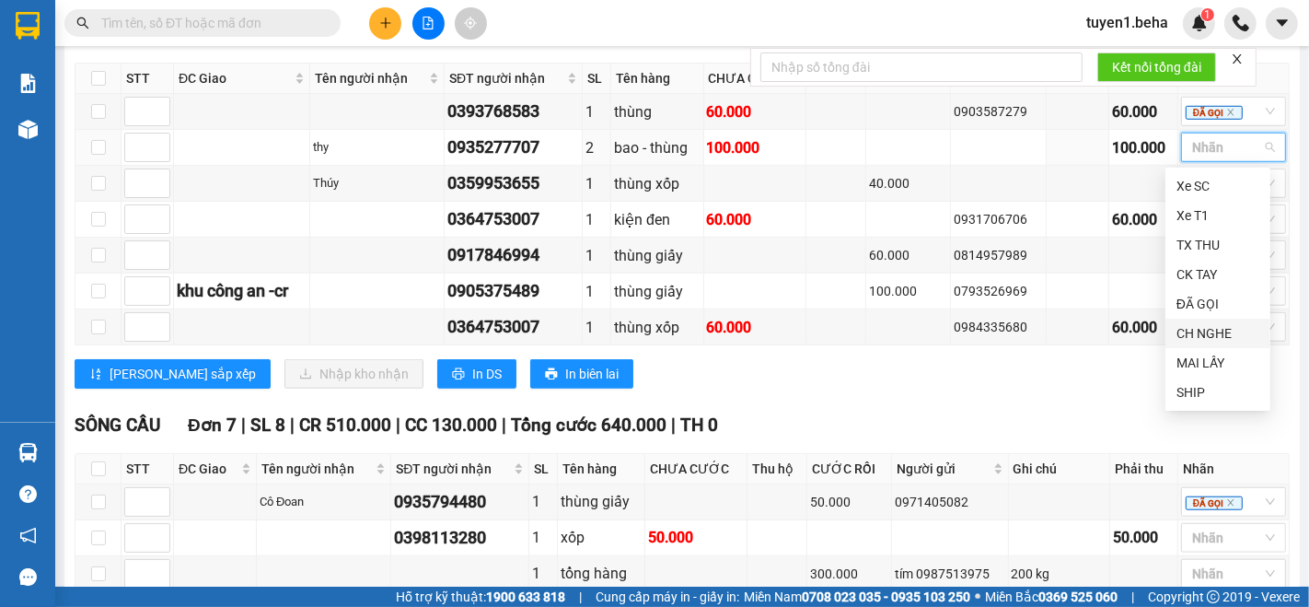
click at [1197, 336] on div "CH NGHE" at bounding box center [1218, 333] width 83 height 20
click at [1016, 437] on div "SÔNG CẦU Đơn 7 | SL 8 | CR 510.000 | CC 130.000 | Tổng cước 640.000 | TH 0 STT …" at bounding box center [682, 602] width 1215 height 381
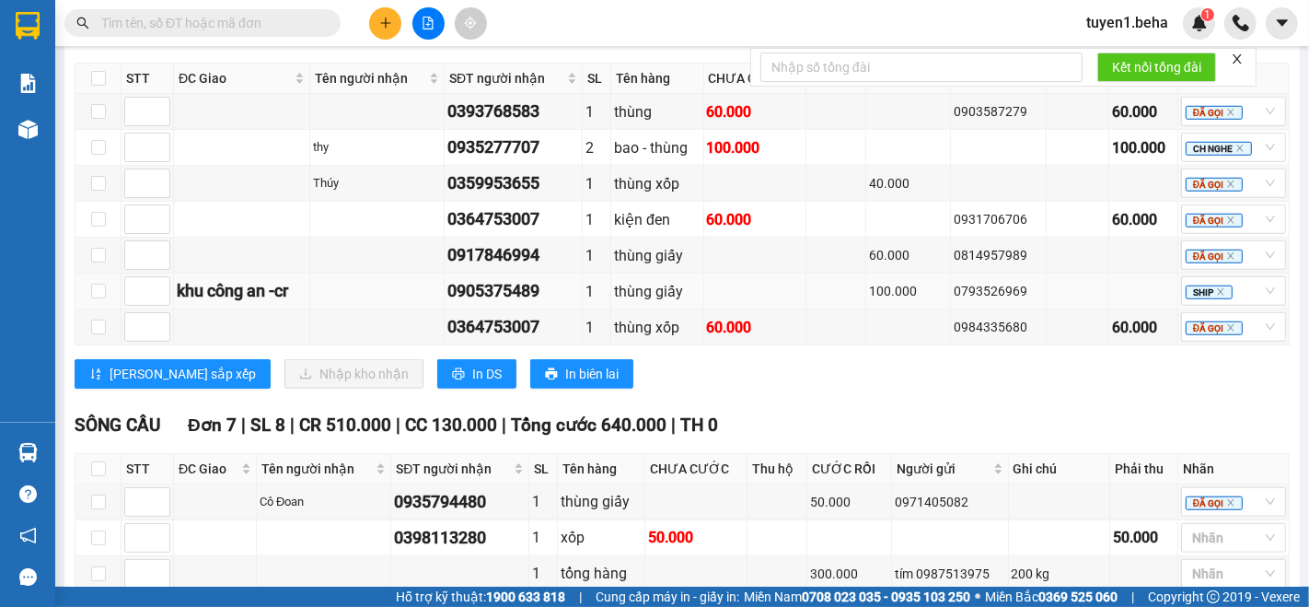
scroll to position [1112, 0]
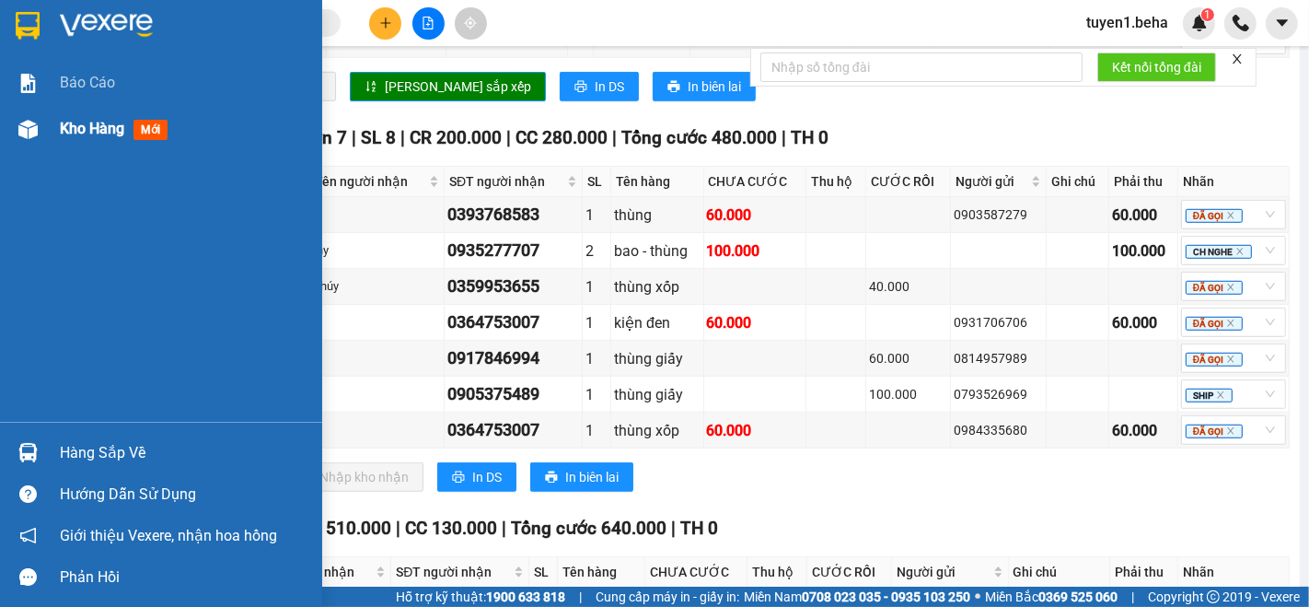
click at [76, 120] on span "Kho hàng" at bounding box center [92, 128] width 64 height 17
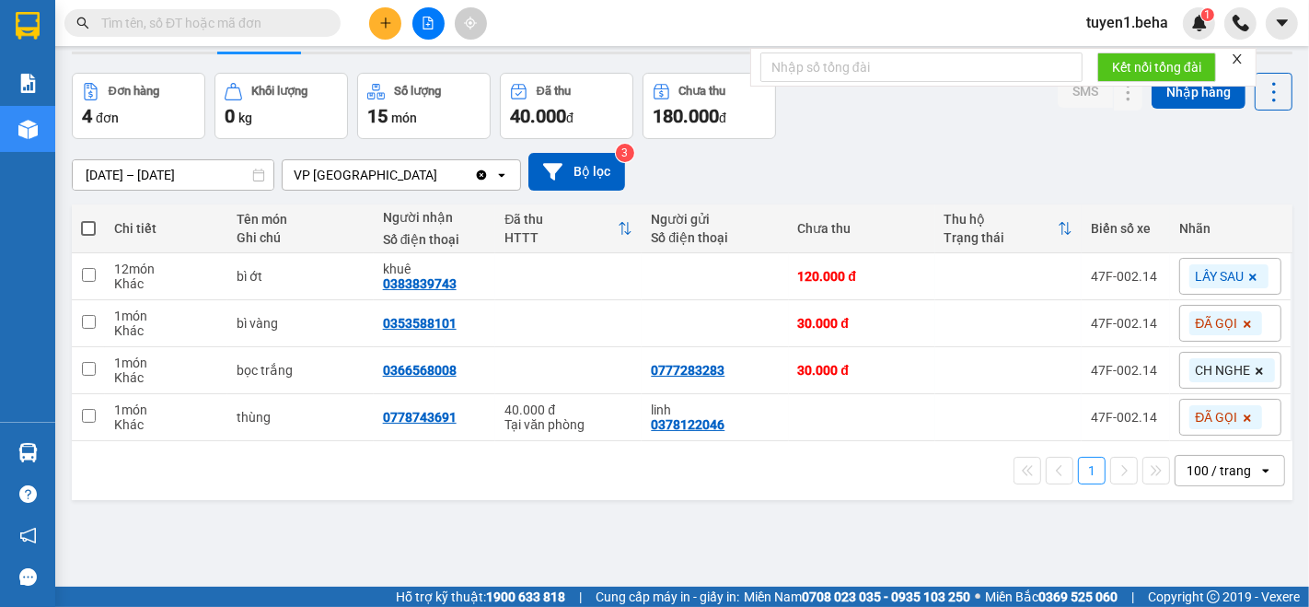
scroll to position [84, 0]
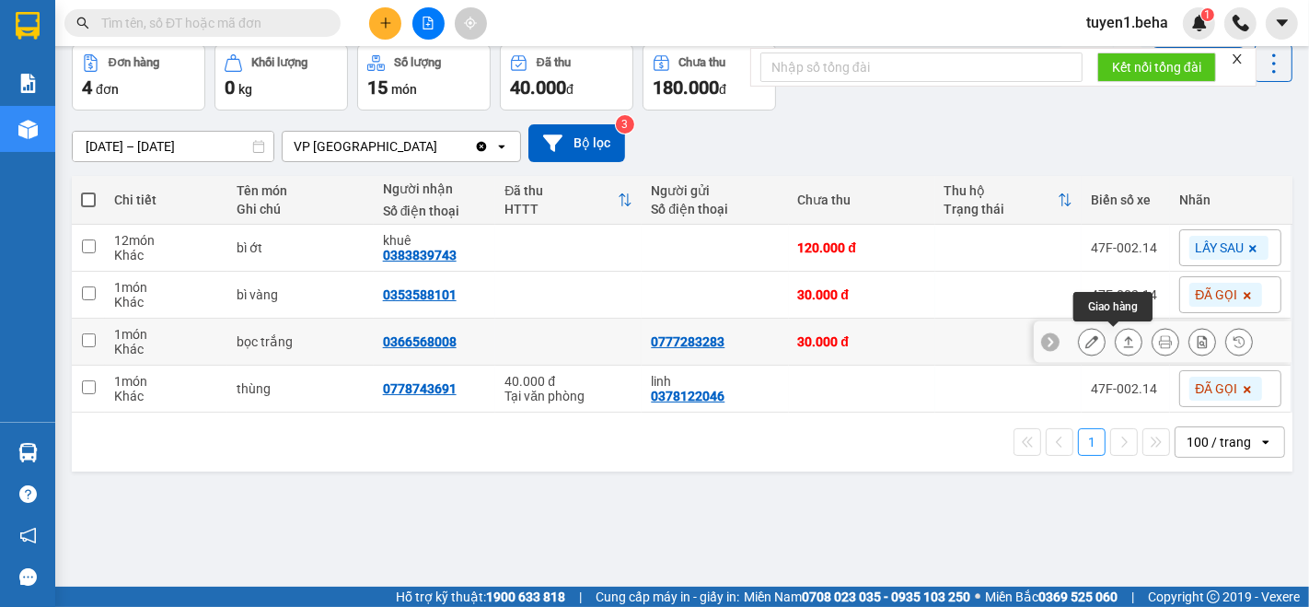
click at [1124, 345] on icon at bounding box center [1129, 341] width 10 height 11
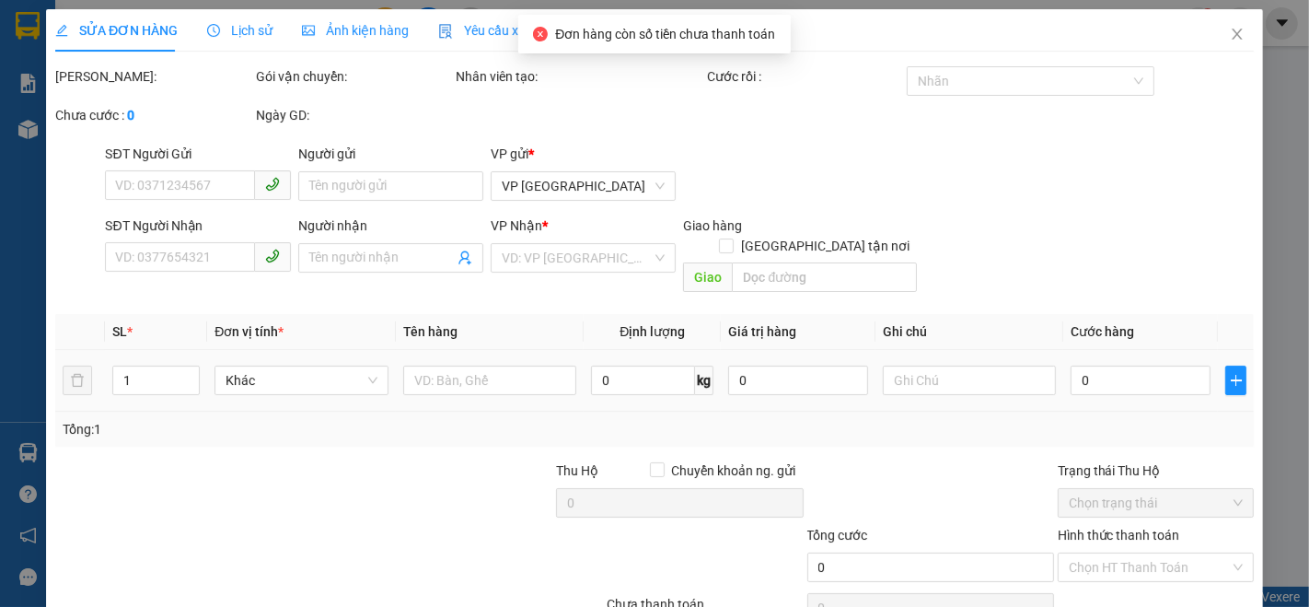
type input "0777283283"
type input "0366568008"
type input "30.000"
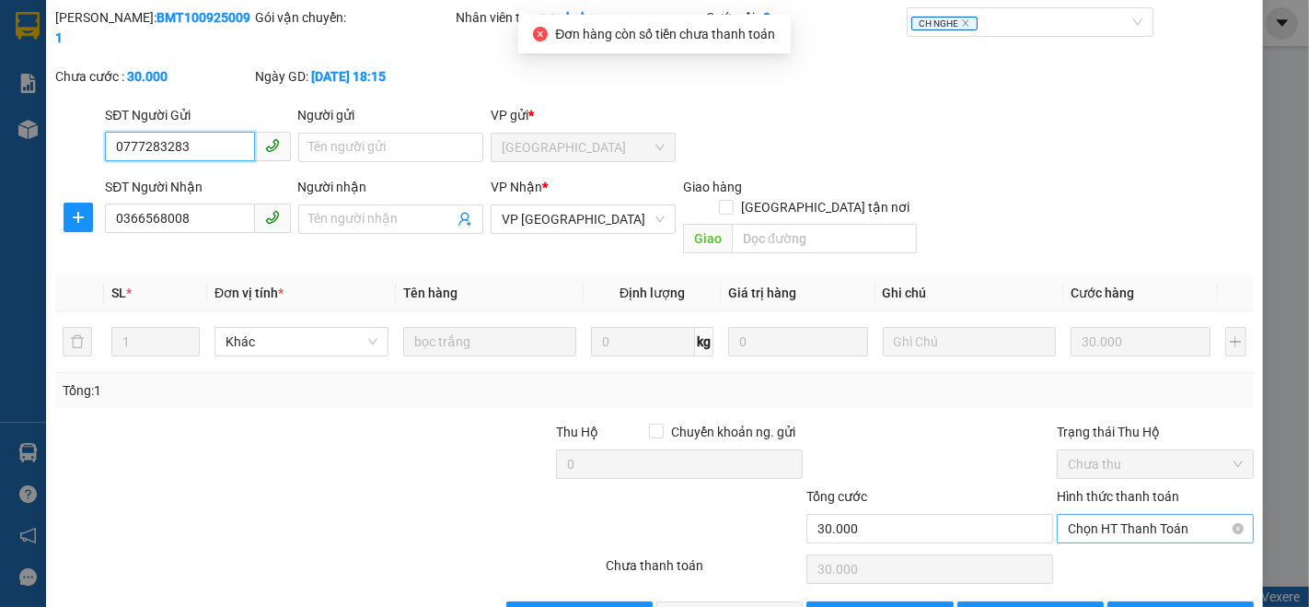
scroll to position [76, 0]
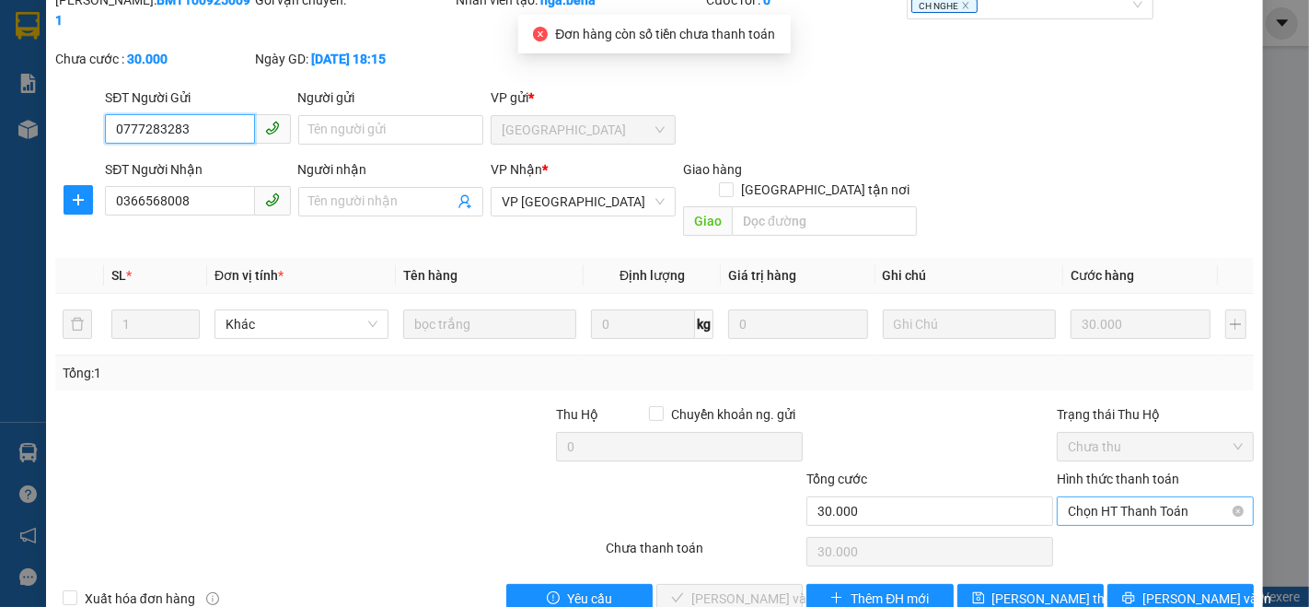
click at [1081, 497] on span "Chọn HT Thanh Toán" at bounding box center [1155, 511] width 175 height 28
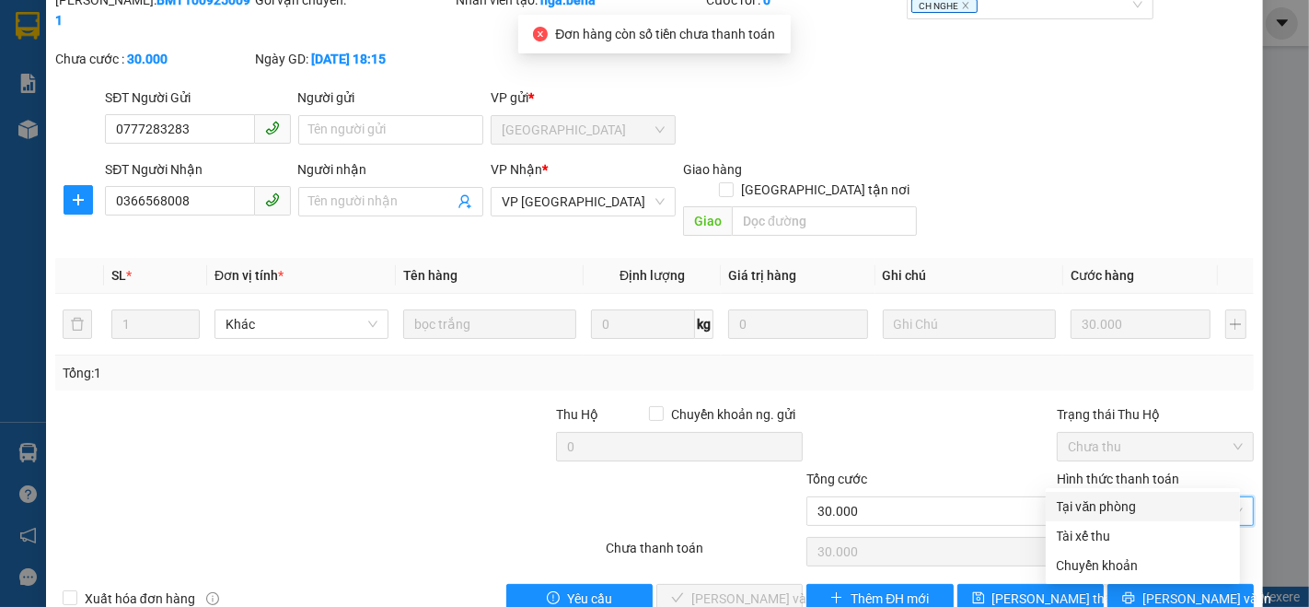
drag, startPoint x: 1090, startPoint y: 504, endPoint x: 1052, endPoint y: 511, distance: 39.4
click at [1088, 504] on div "Tại văn phòng" at bounding box center [1143, 506] width 172 height 20
type input "0"
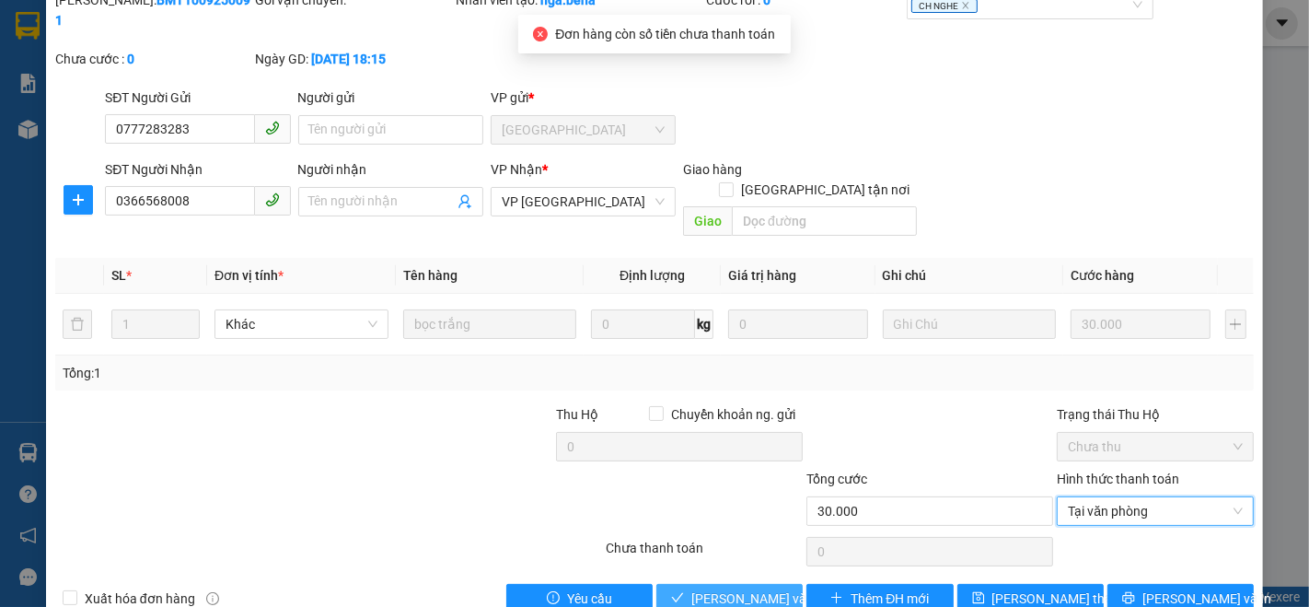
drag, startPoint x: 745, startPoint y: 554, endPoint x: 712, endPoint y: 529, distance: 41.4
click at [742, 588] on span "[PERSON_NAME] và Giao hàng" at bounding box center [780, 598] width 177 height 20
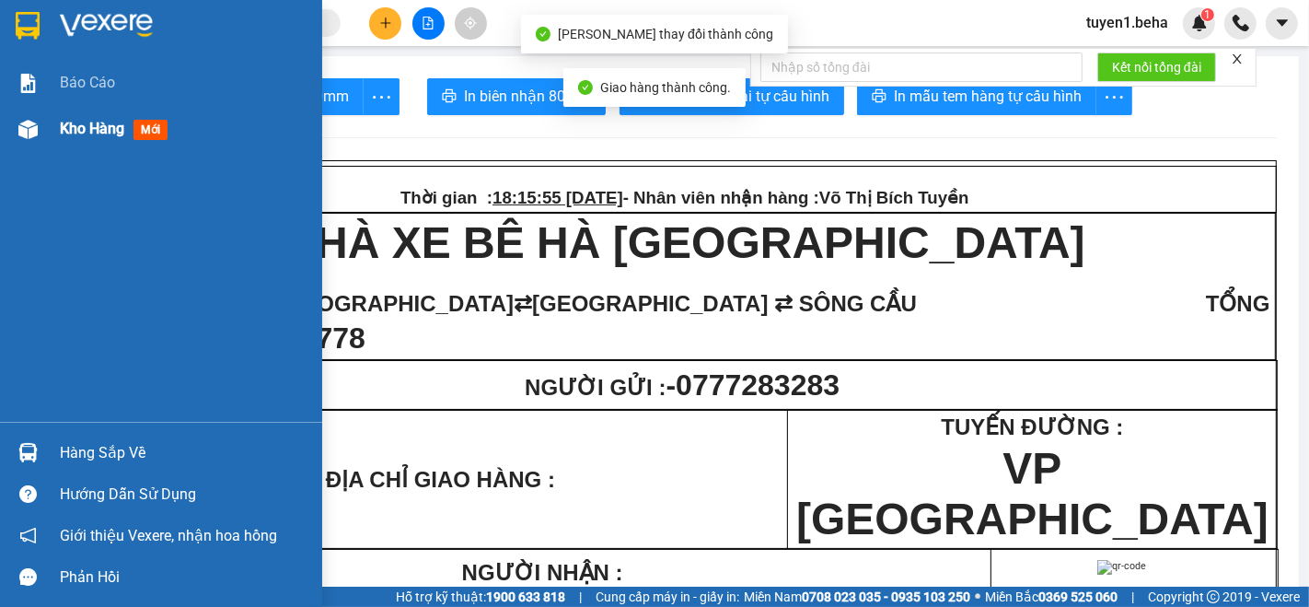
click at [62, 117] on div "Kho hàng mới" at bounding box center [117, 128] width 115 height 23
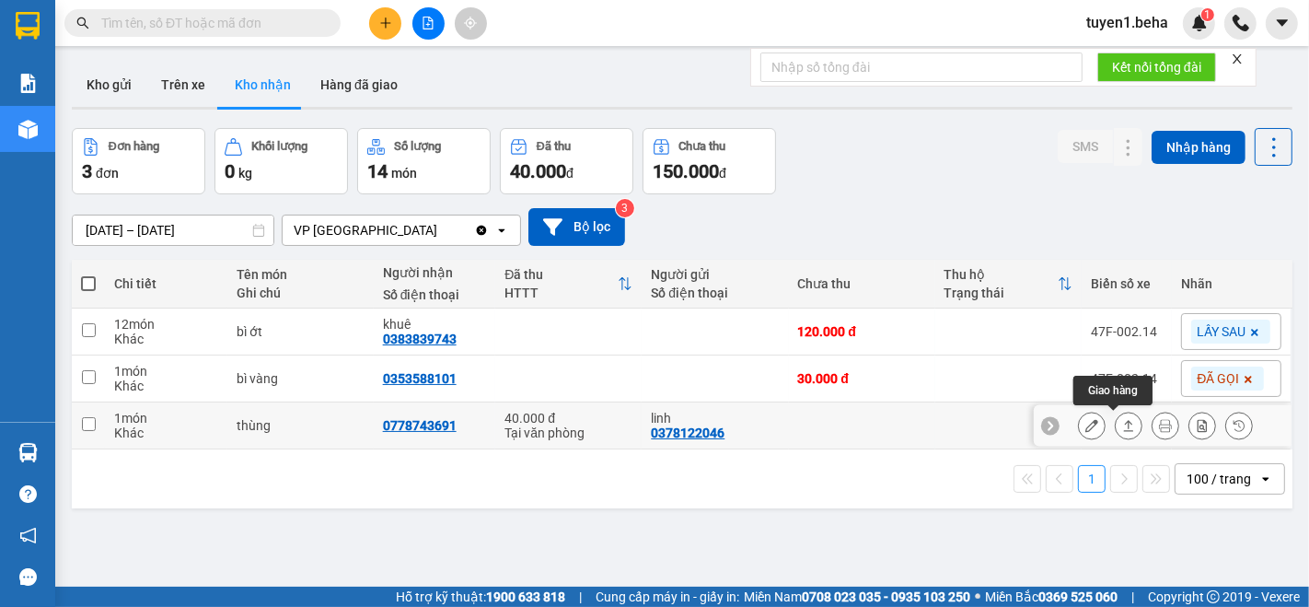
click at [1122, 425] on icon at bounding box center [1128, 425] width 13 height 13
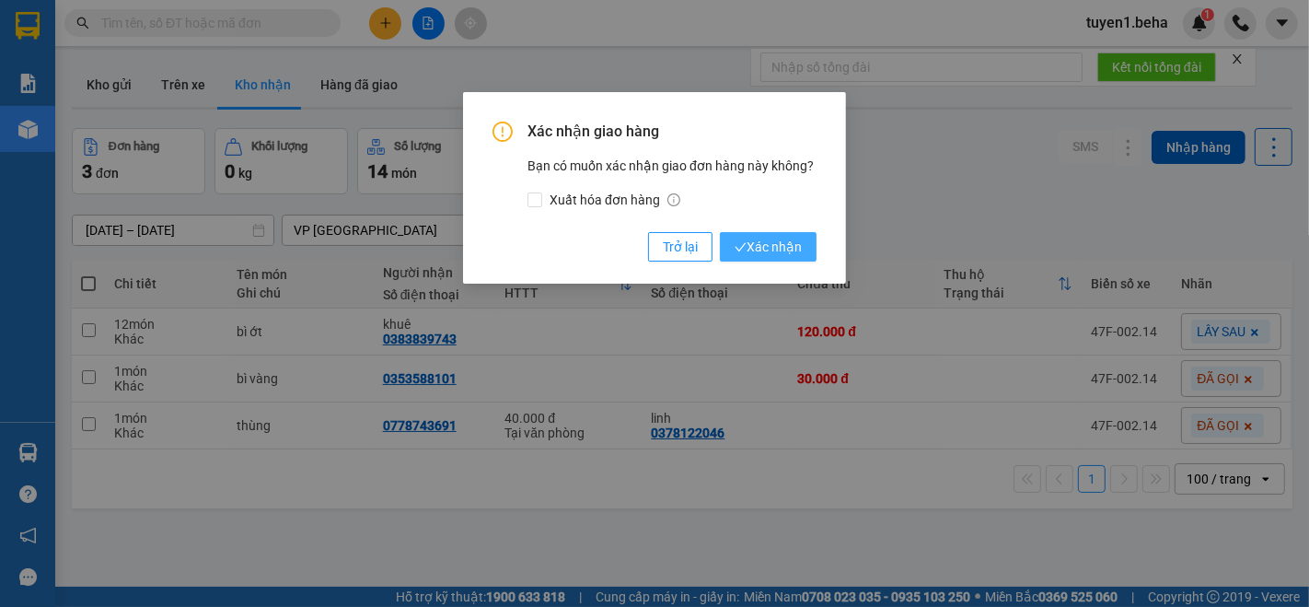
click at [774, 259] on button "Xác nhận" at bounding box center [768, 246] width 97 height 29
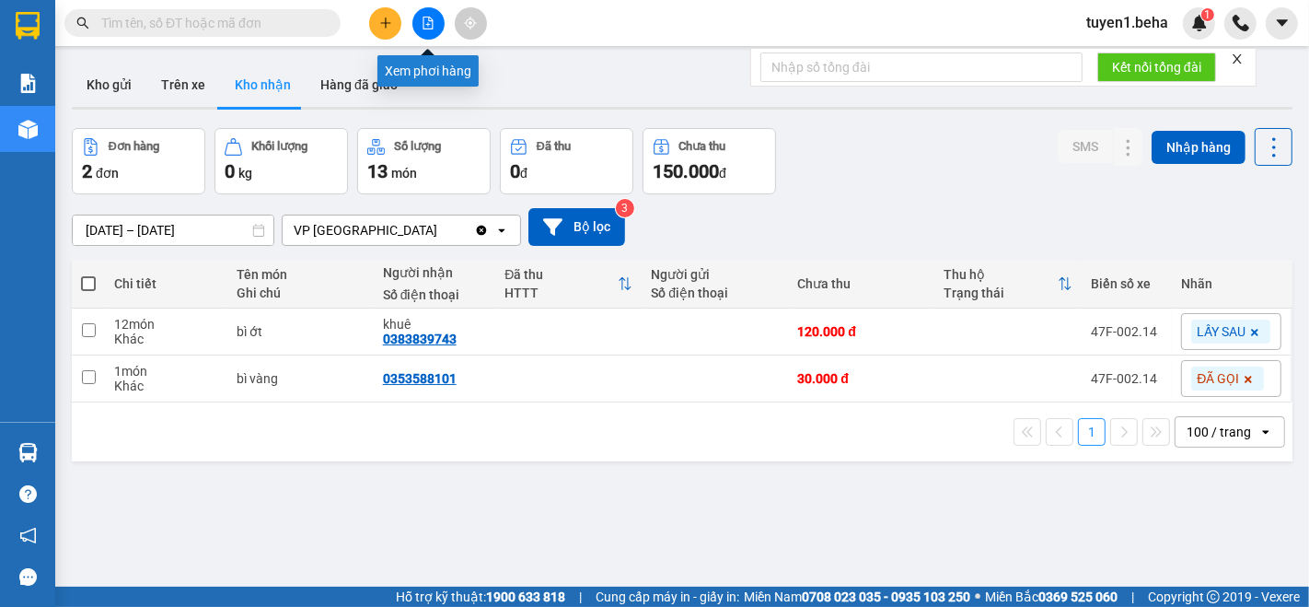
click at [431, 24] on icon "file-add" at bounding box center [428, 23] width 13 height 13
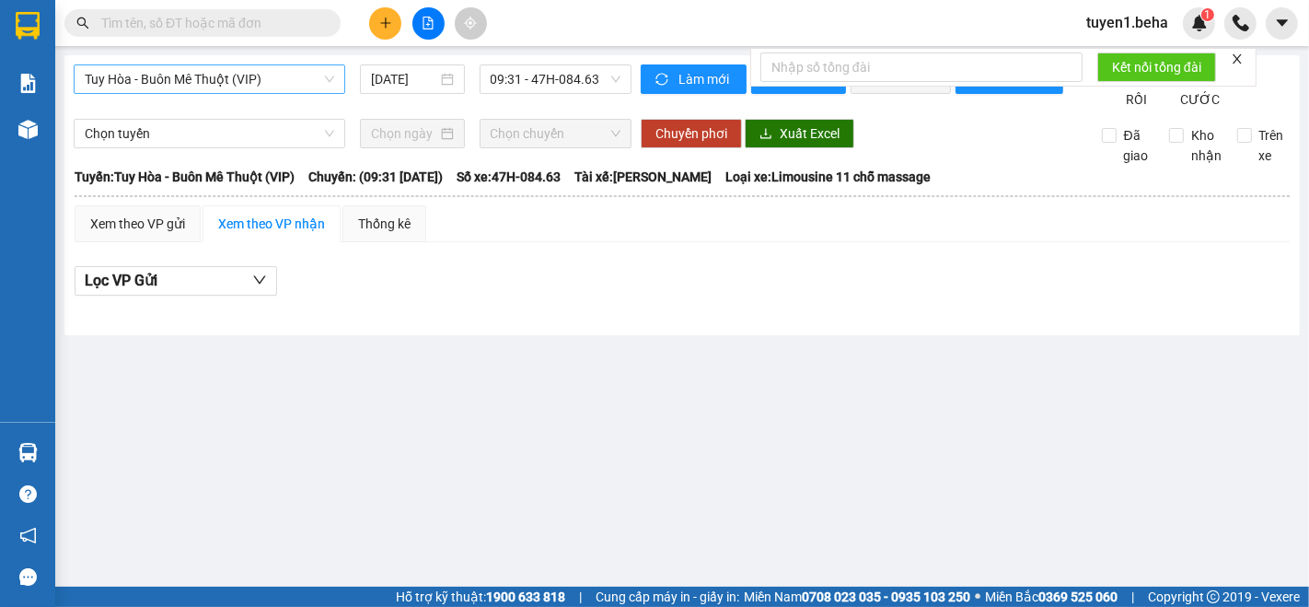
click at [244, 83] on span "Tuy Hòa - Buôn Mê Thuột (VIP)" at bounding box center [210, 79] width 250 height 28
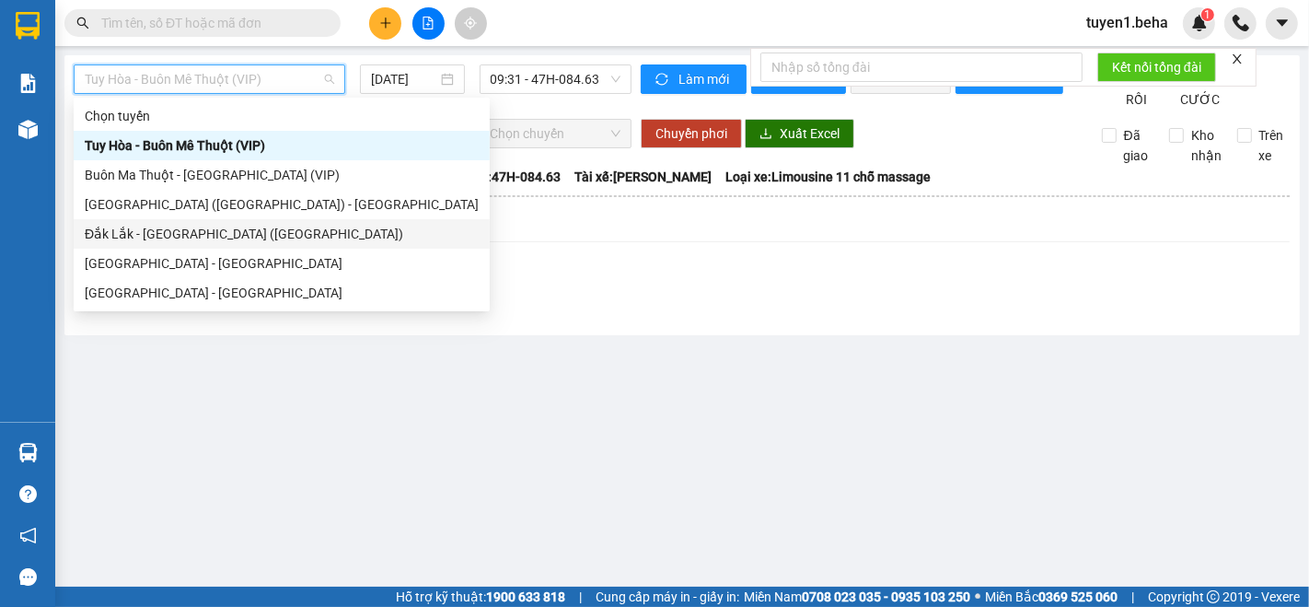
click at [132, 236] on div "Đắk Lắk - [GEOGRAPHIC_DATA] ([GEOGRAPHIC_DATA])" at bounding box center [282, 234] width 394 height 20
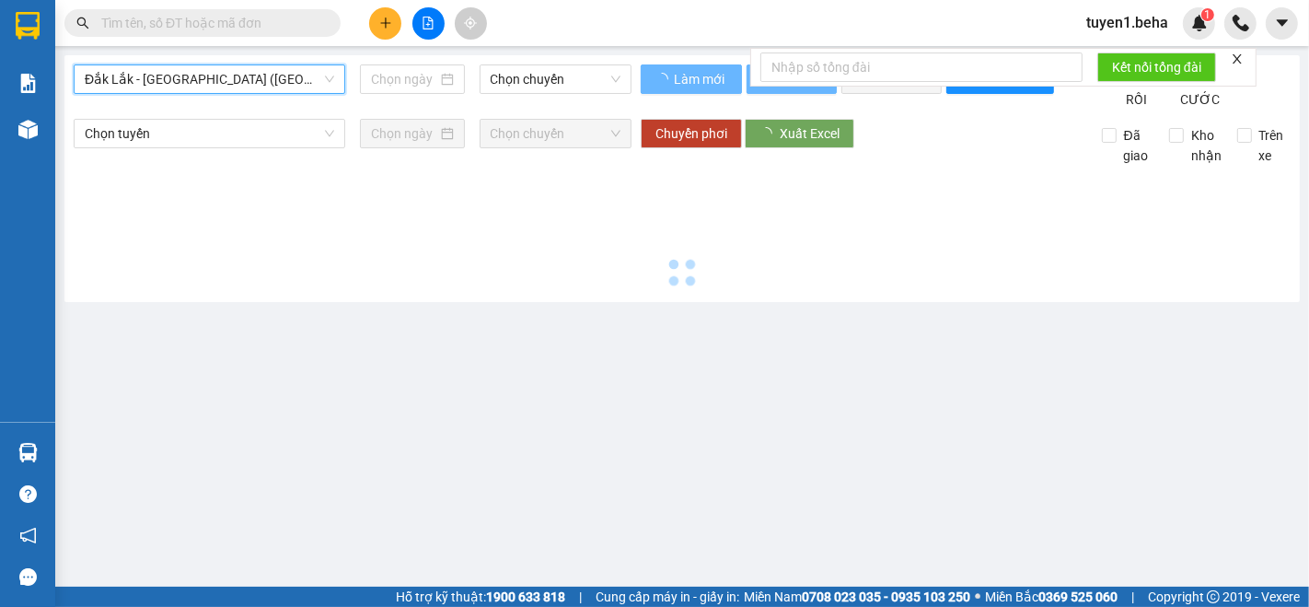
type input "[DATE]"
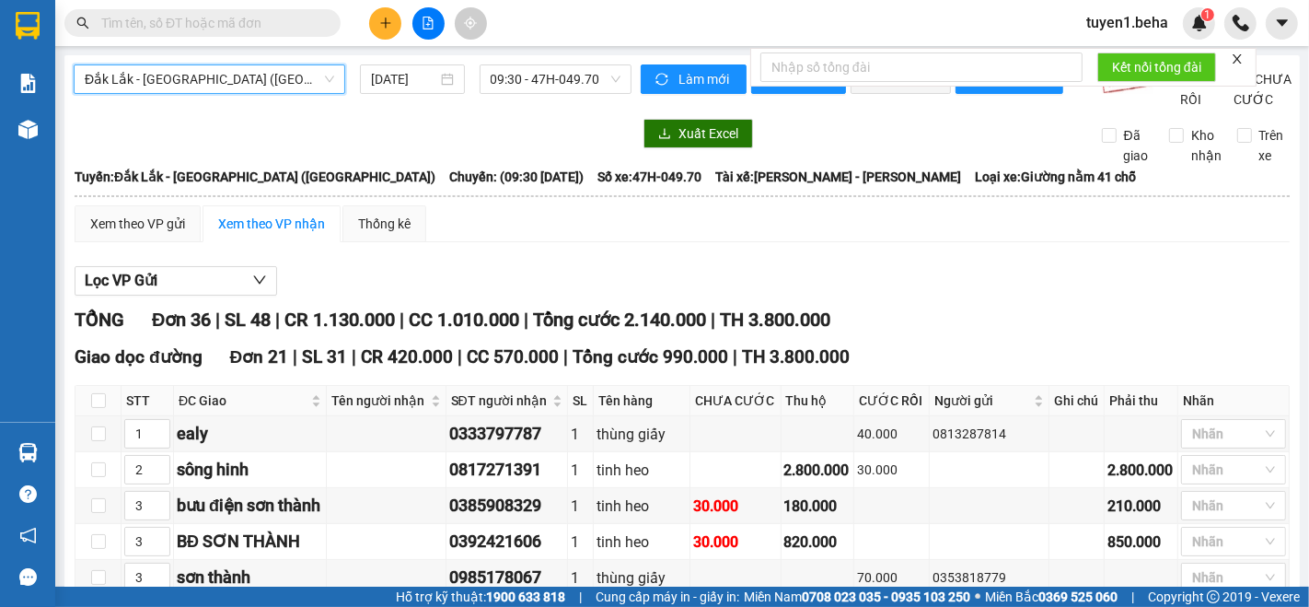
click at [1232, 60] on icon "close" at bounding box center [1237, 58] width 13 height 13
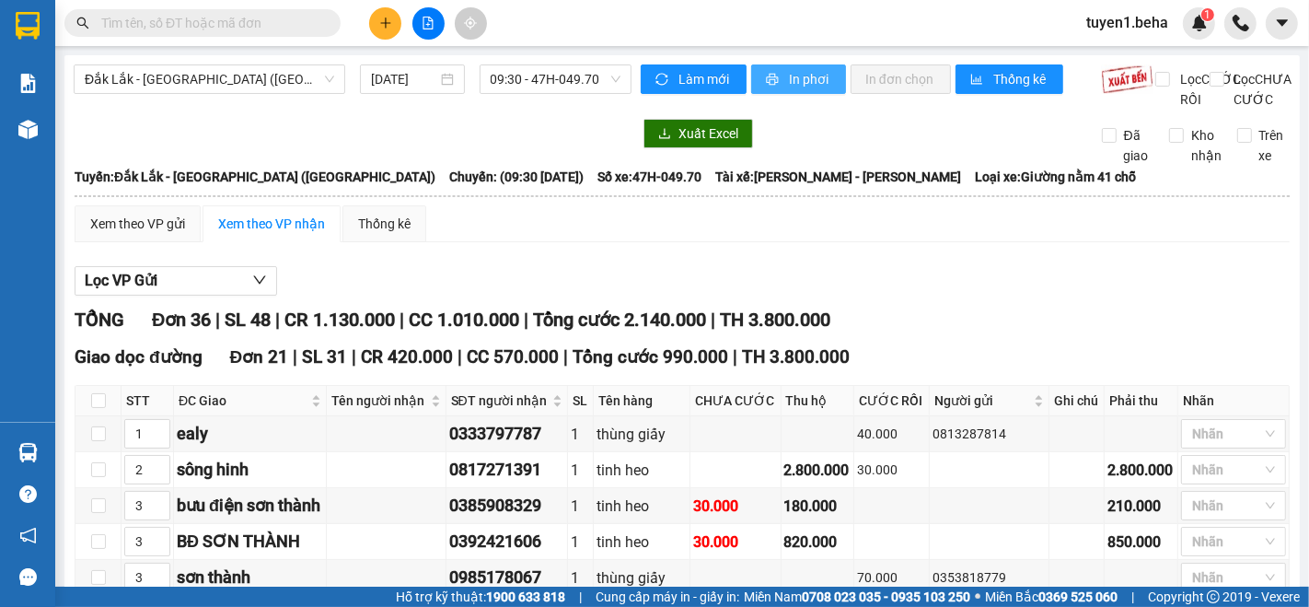
click at [789, 75] on span "In phơi" at bounding box center [810, 79] width 42 height 20
click at [789, 73] on span "In phơi" at bounding box center [810, 79] width 42 height 20
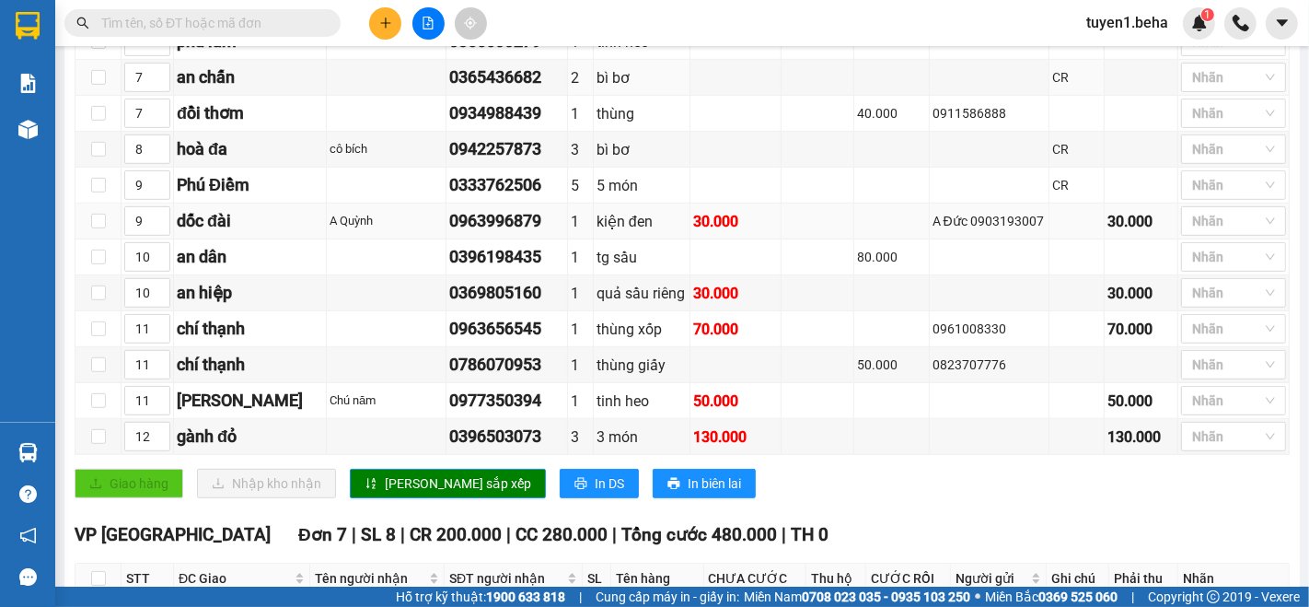
scroll to position [511, 0]
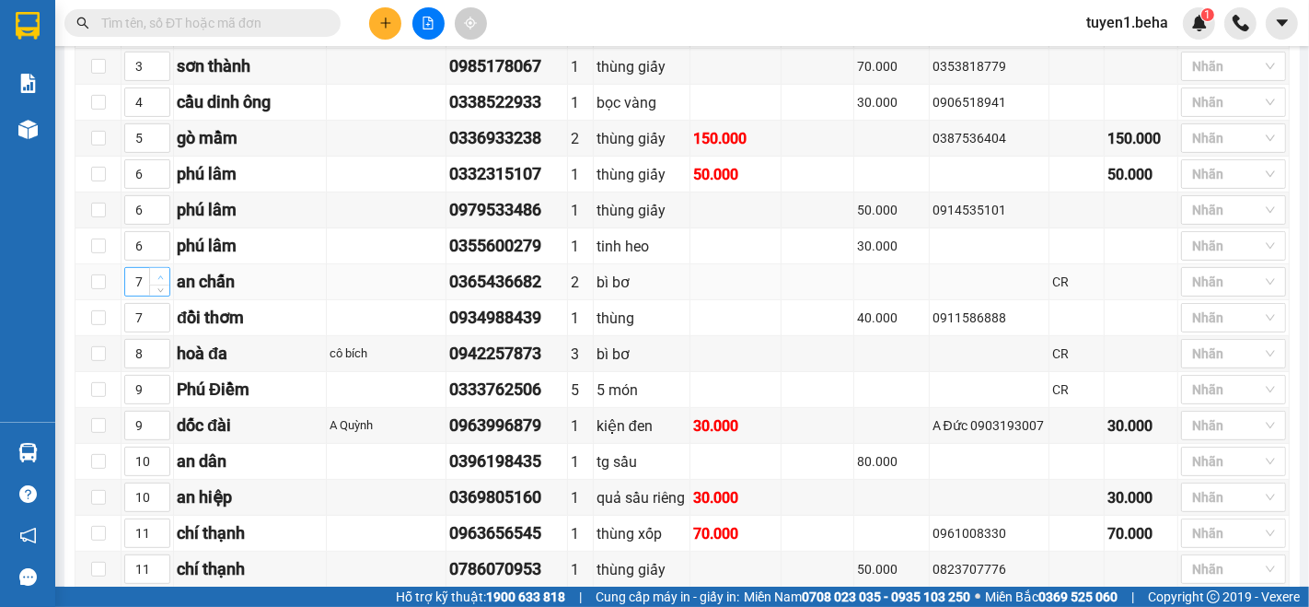
type input "8"
click at [161, 283] on span "up" at bounding box center [160, 277] width 11 height 11
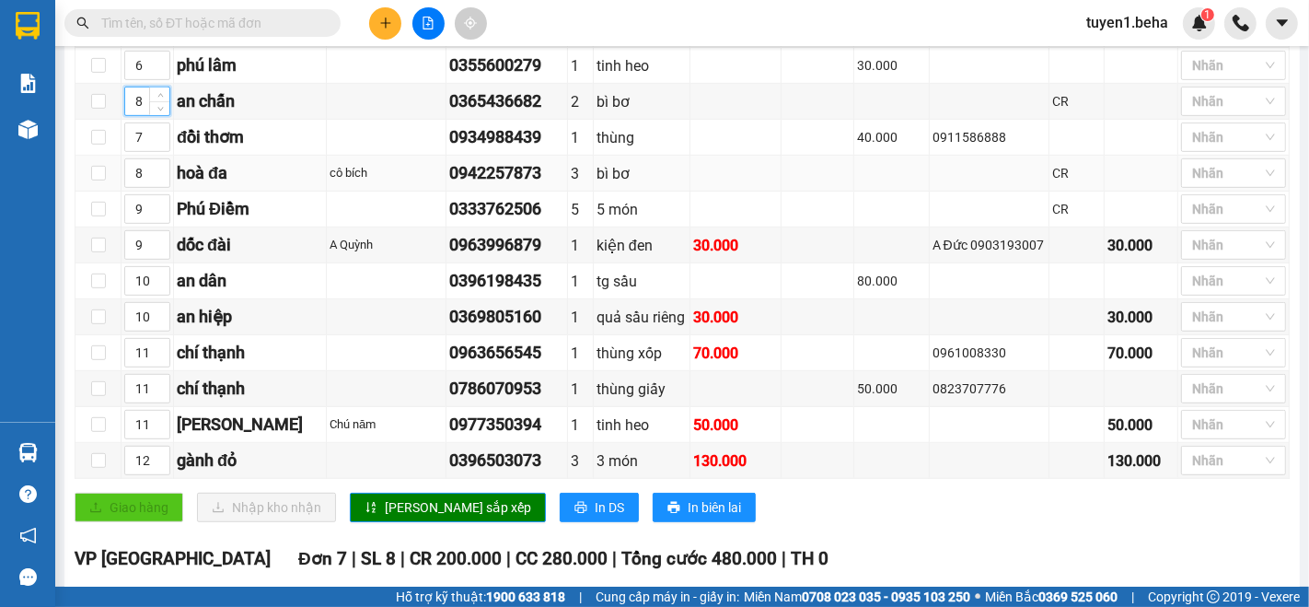
scroll to position [715, 0]
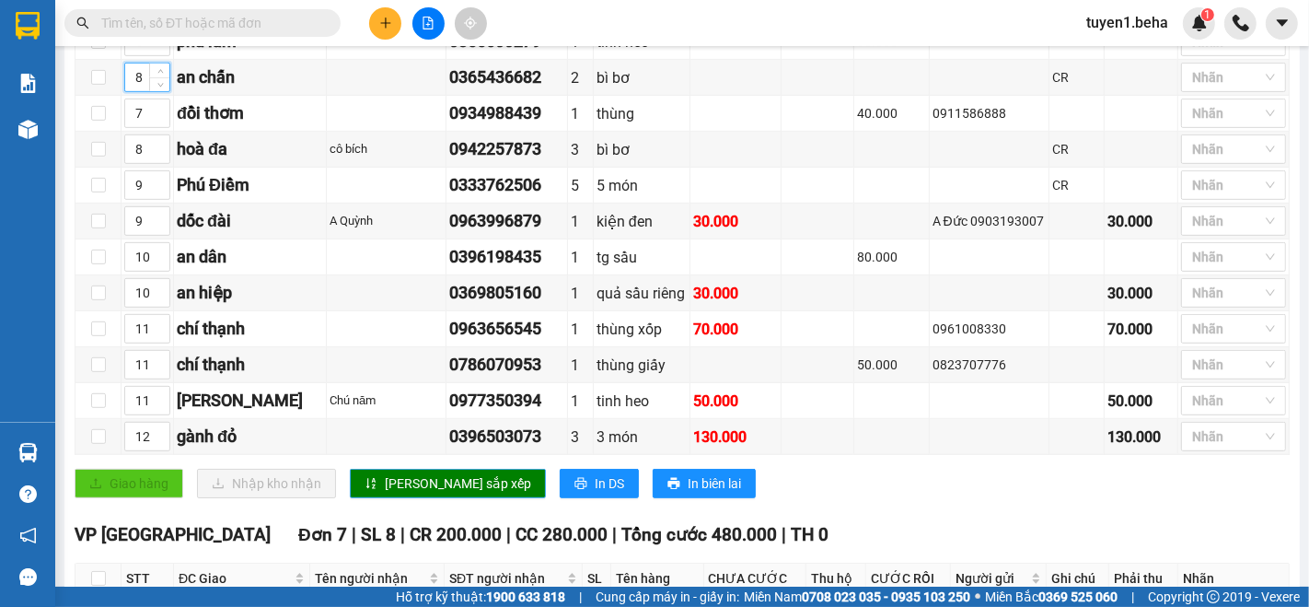
click at [402, 493] on span "[PERSON_NAME] sắp xếp" at bounding box center [458, 483] width 146 height 20
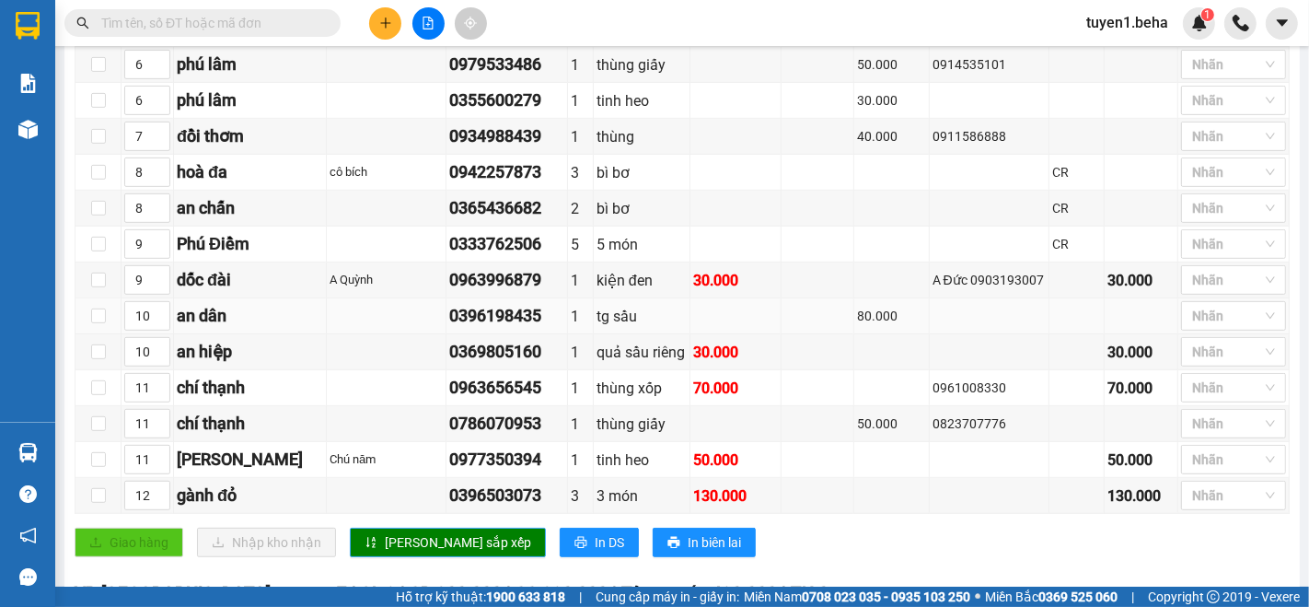
scroll to position [613, 0]
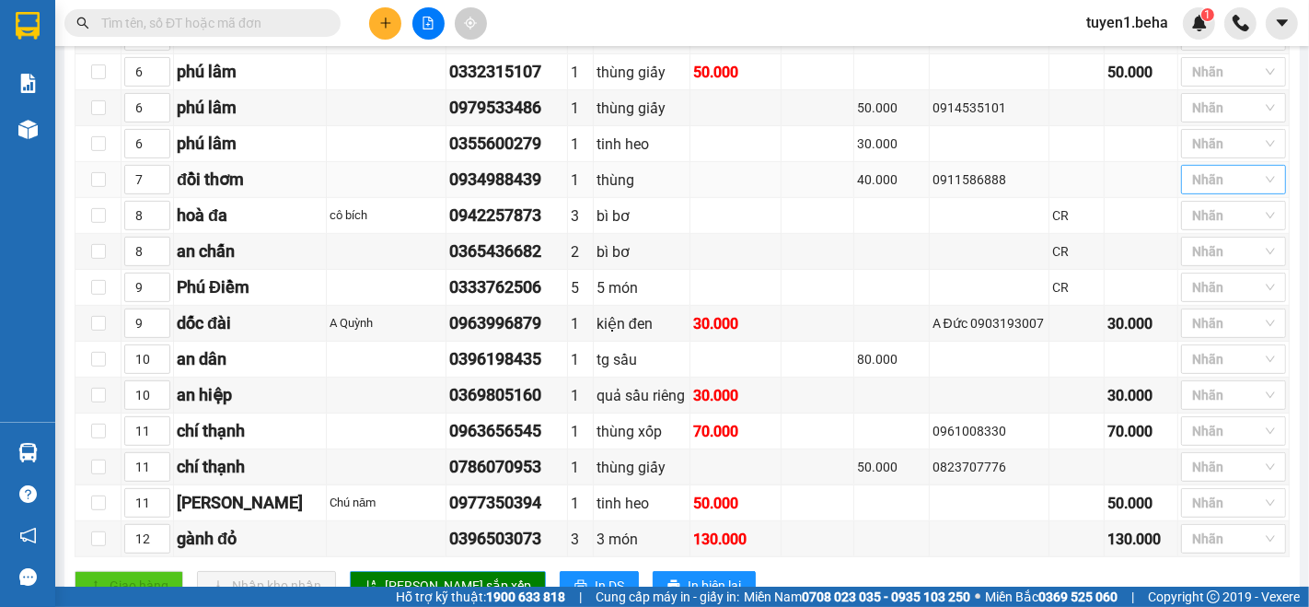
click at [1189, 194] on div "Nhãn" at bounding box center [1233, 179] width 105 height 29
click at [1199, 336] on div "ĐÃ GỌI" at bounding box center [1218, 344] width 83 height 20
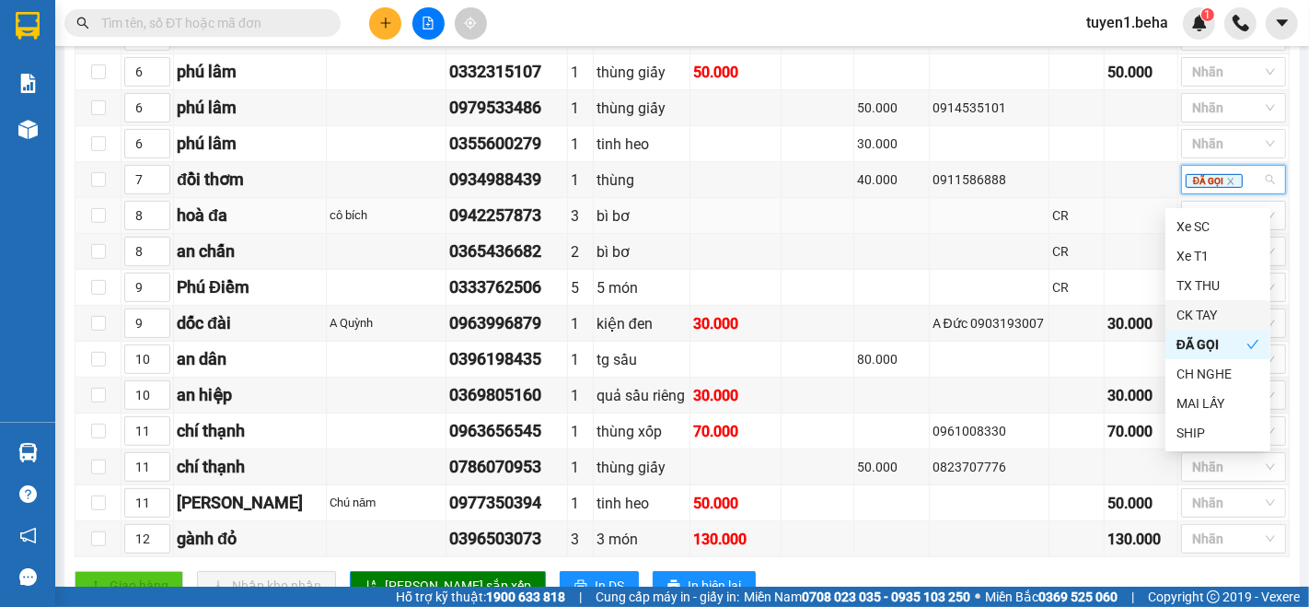
click at [701, 214] on td at bounding box center [736, 216] width 91 height 36
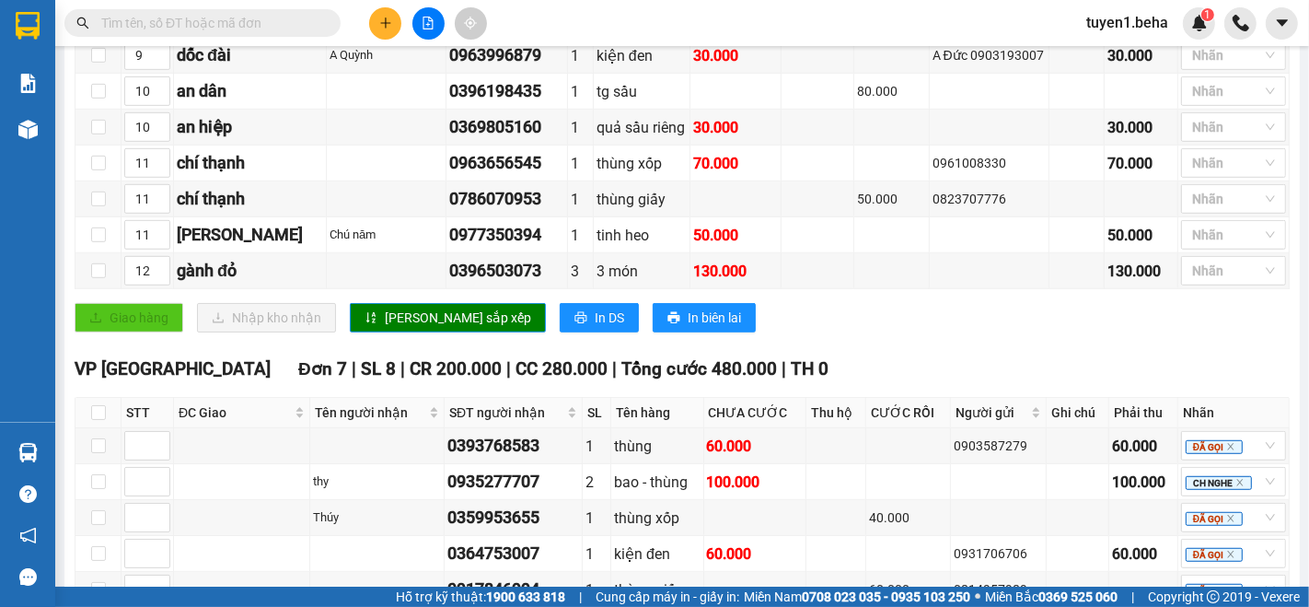
scroll to position [1023, 0]
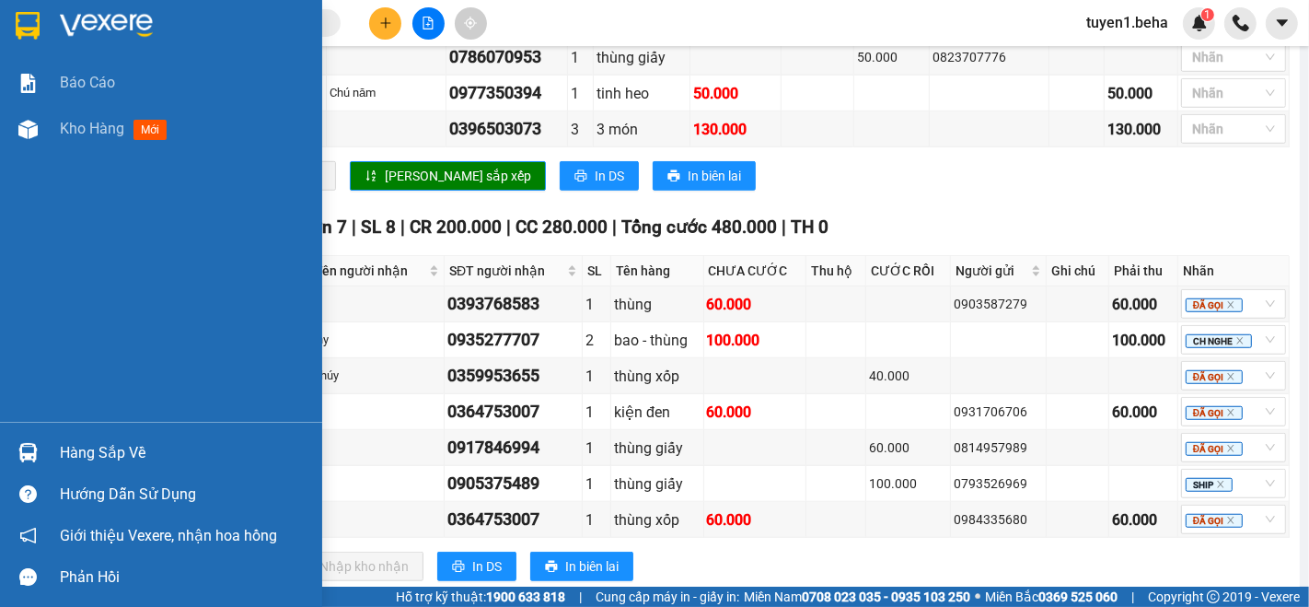
click at [69, 237] on div "Báo cáo Kho hàng mới" at bounding box center [161, 241] width 322 height 362
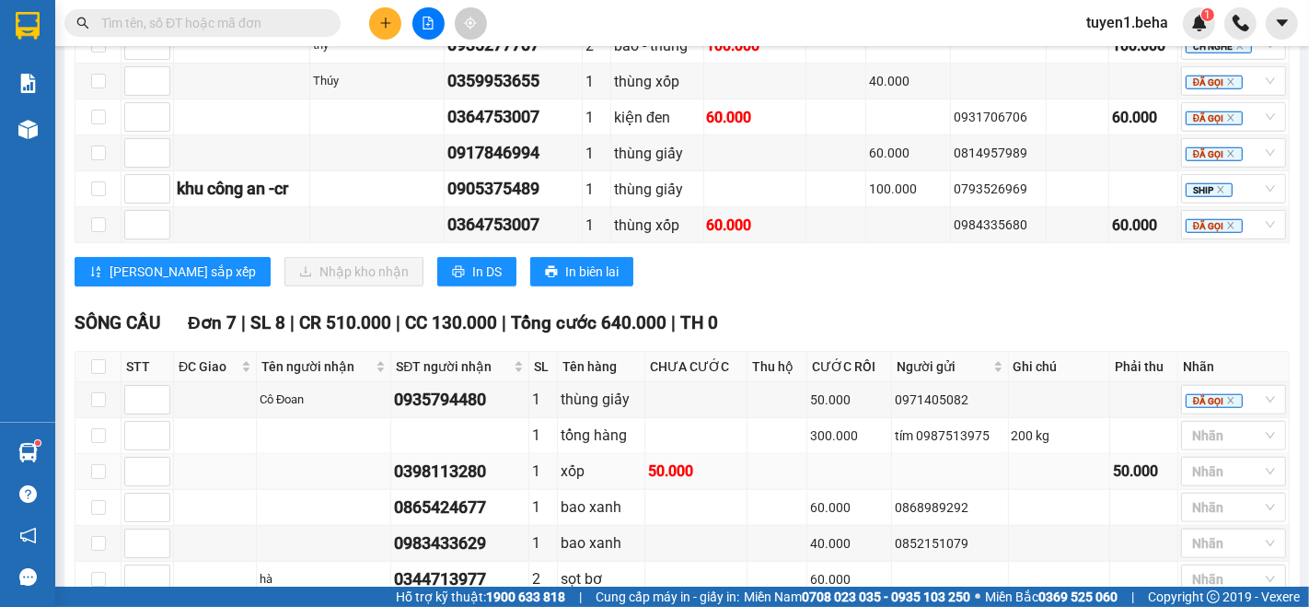
scroll to position [1215, 0]
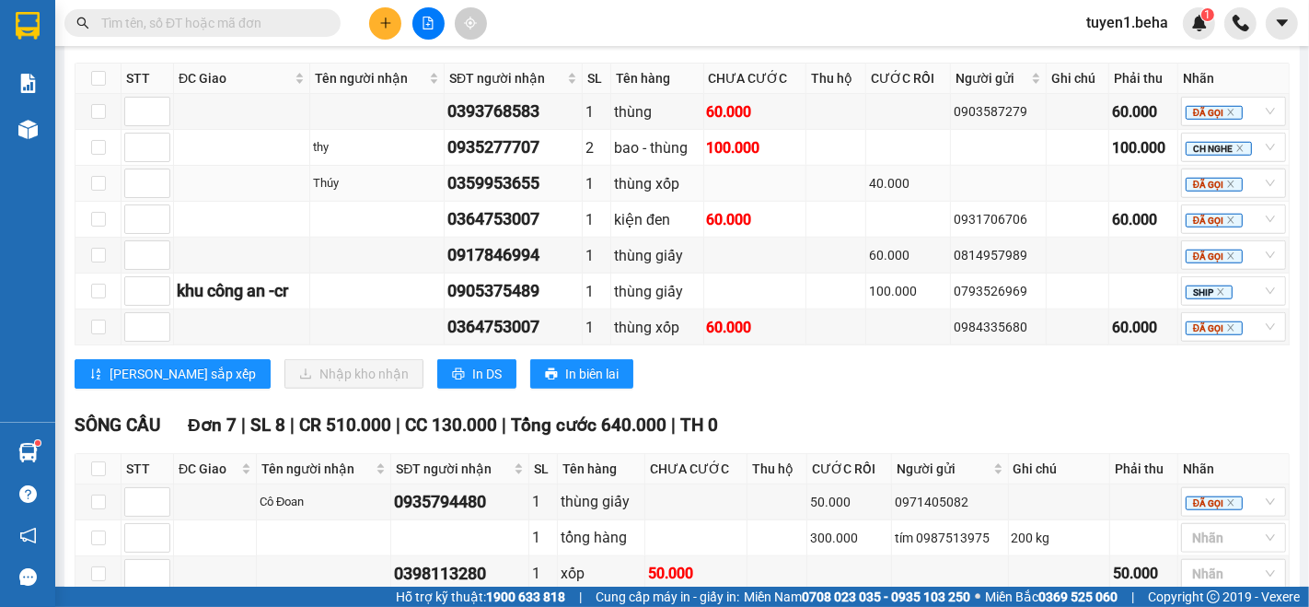
click at [203, 201] on td at bounding box center [242, 184] width 136 height 36
click at [201, 172] on td at bounding box center [242, 184] width 136 height 36
click at [98, 83] on input "checkbox" at bounding box center [98, 78] width 15 height 15
checkbox input "true"
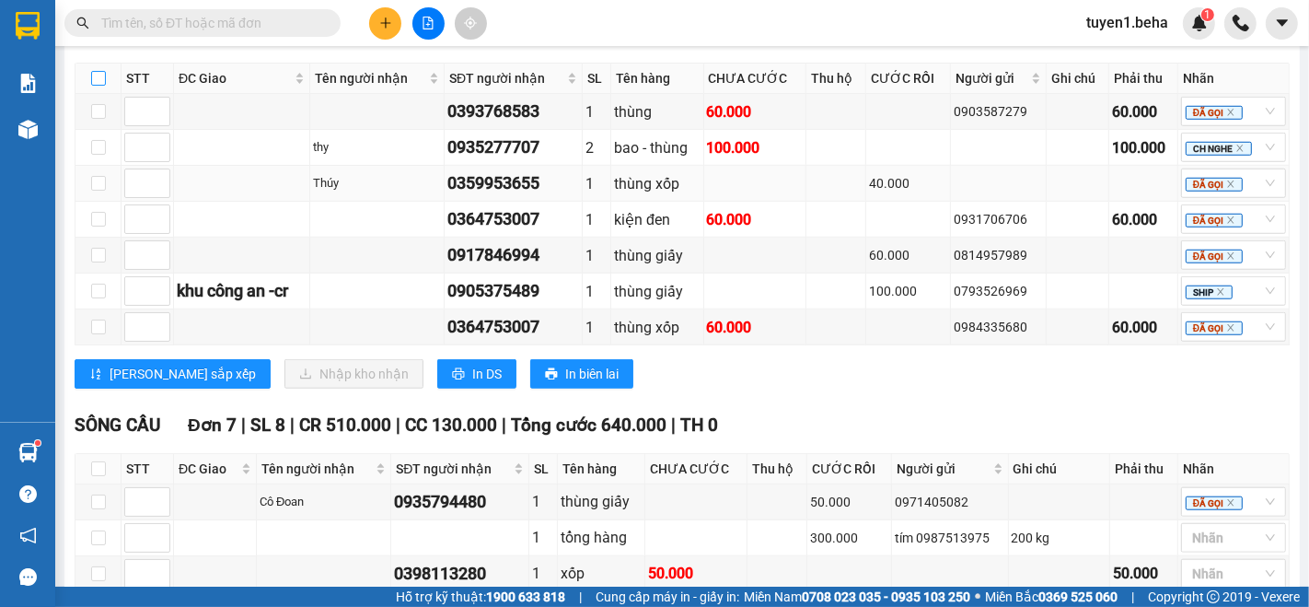
checkbox input "true"
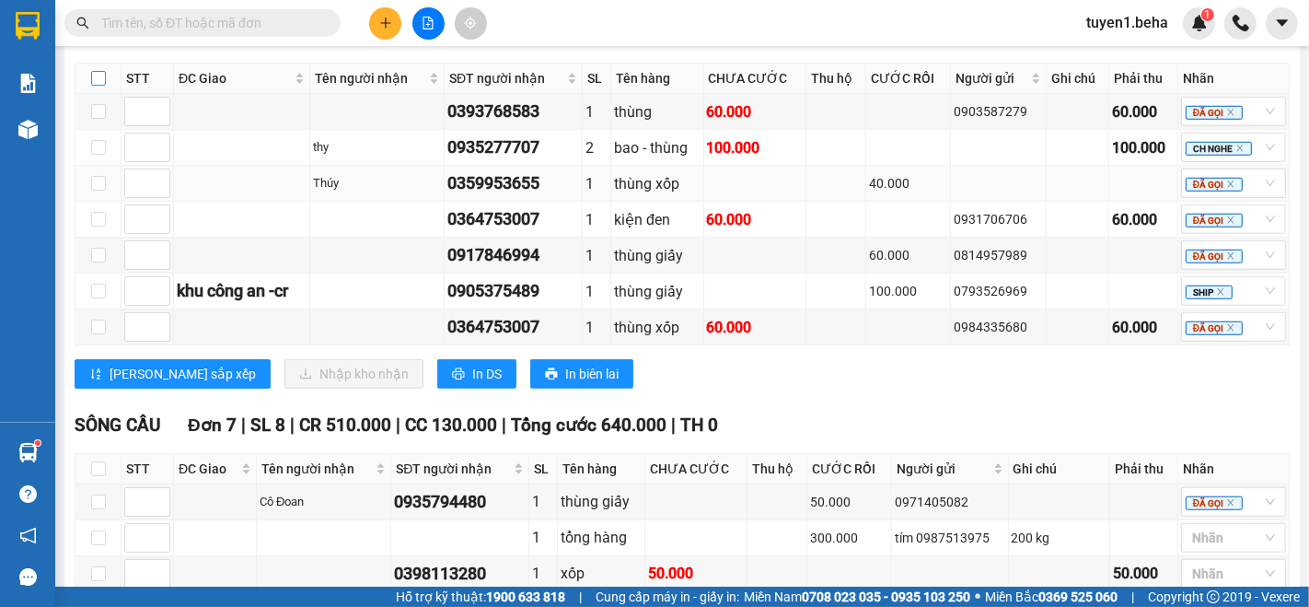
checkbox input "true"
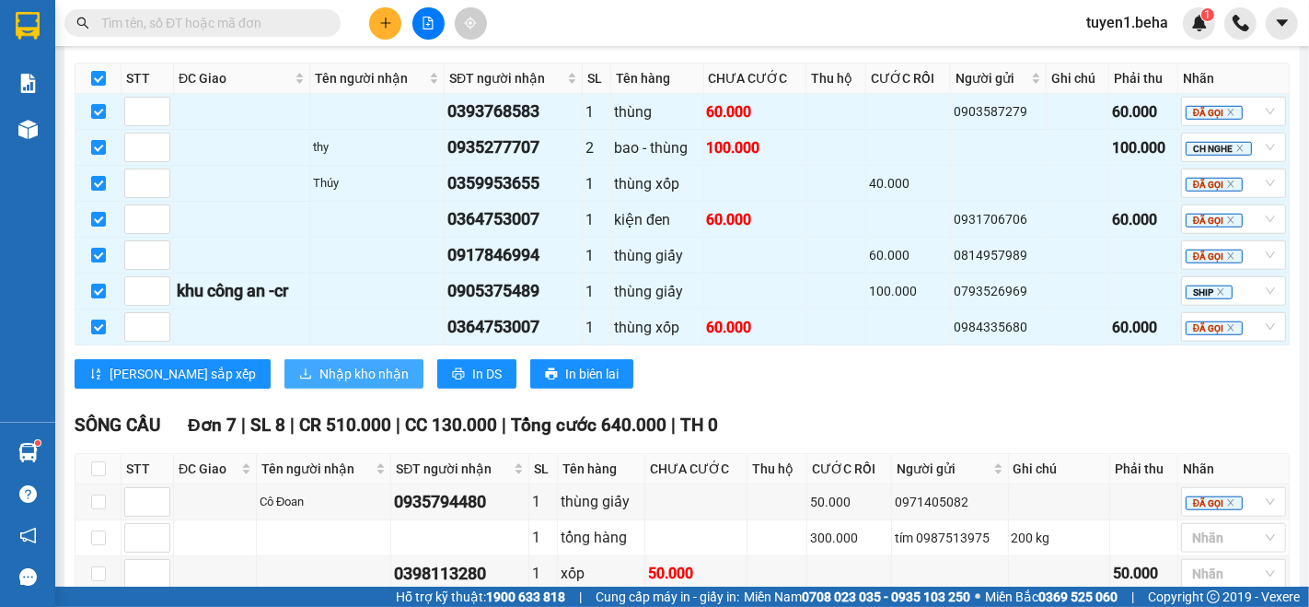
drag, startPoint x: 291, startPoint y: 370, endPoint x: 298, endPoint y: 350, distance: 21.6
click at [320, 369] on span "Nhập kho nhận" at bounding box center [364, 374] width 89 height 20
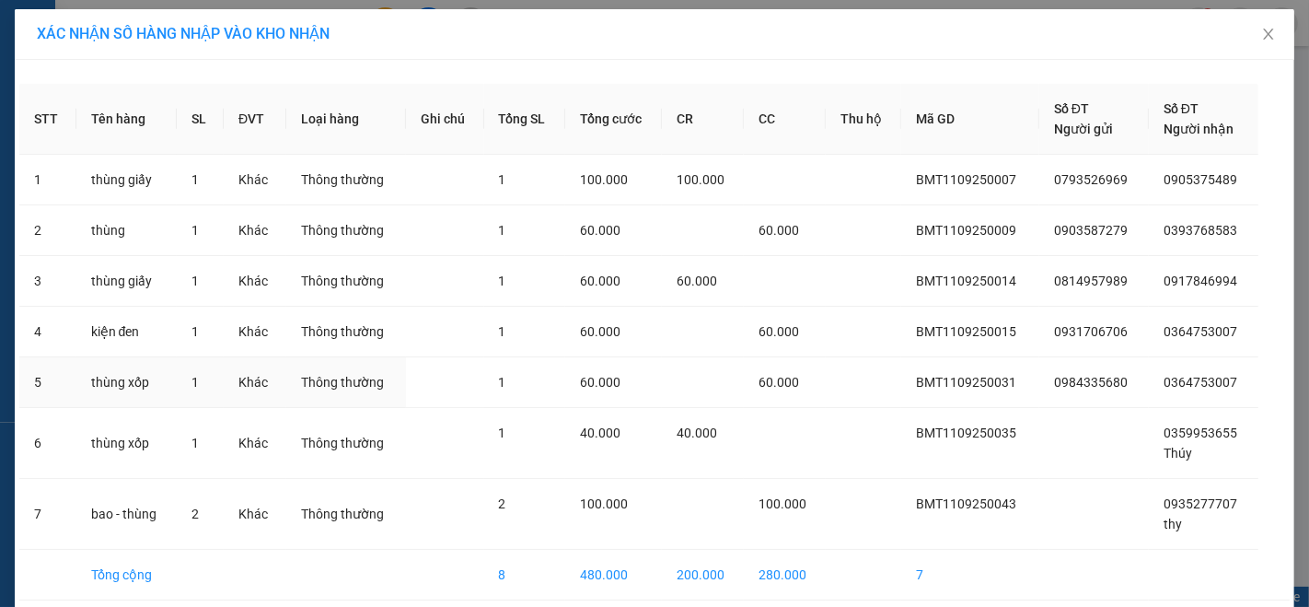
click at [702, 401] on td at bounding box center [703, 382] width 82 height 51
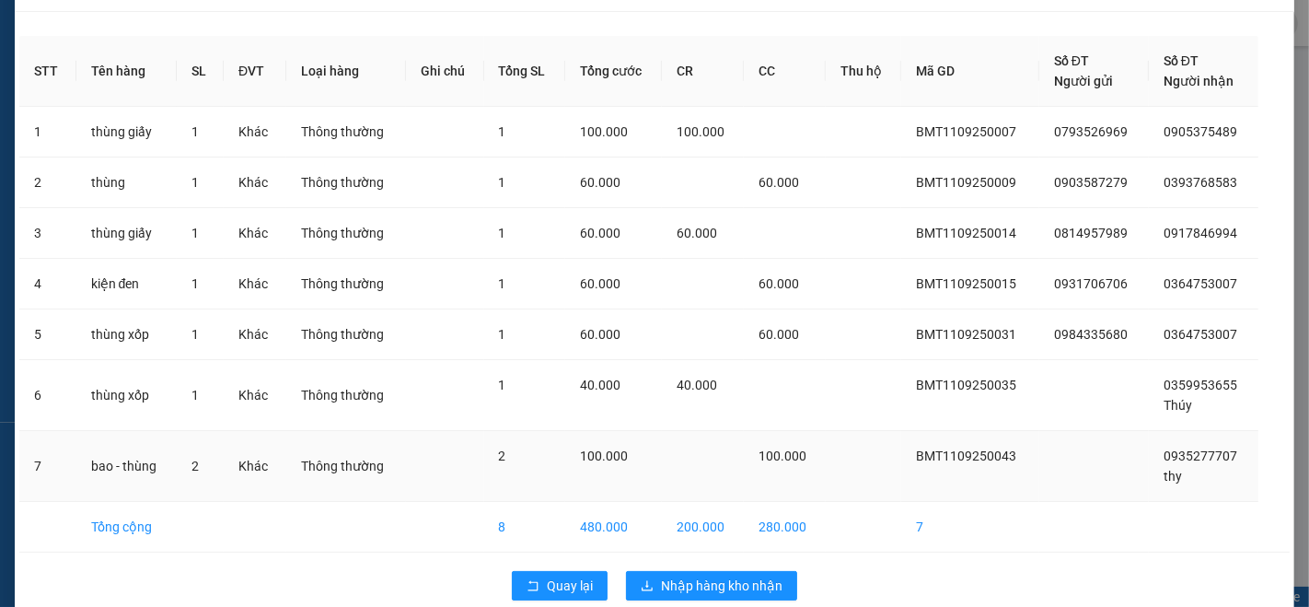
scroll to position [74, 0]
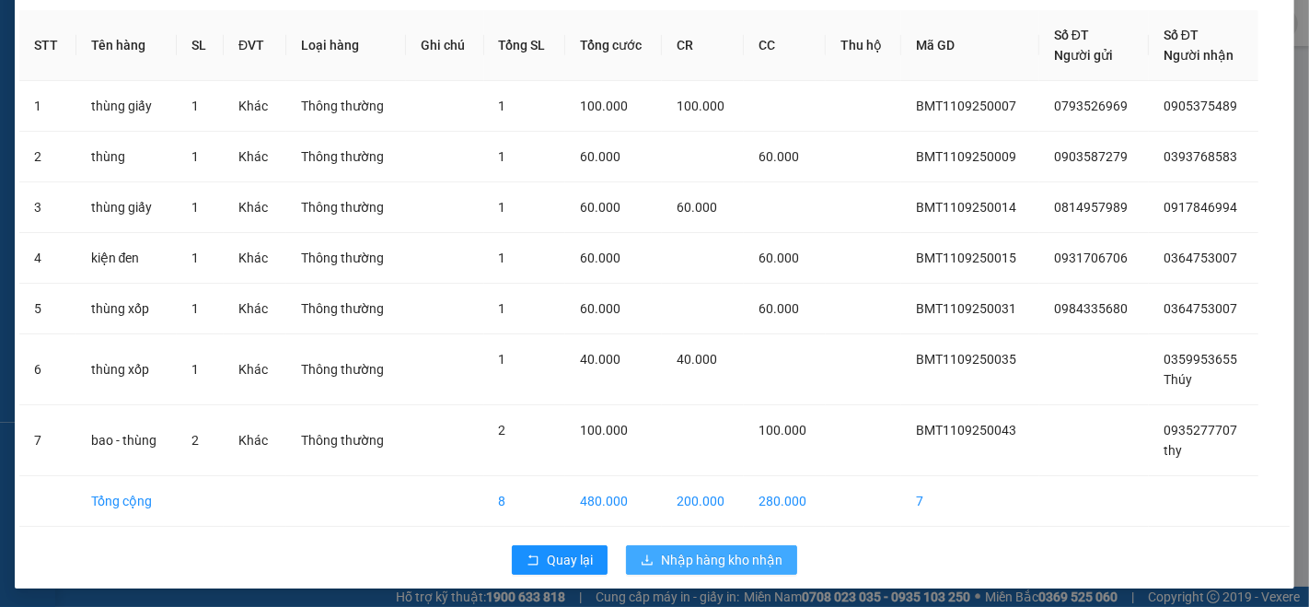
click at [702, 542] on div "Quay lại Nhập hàng kho nhận" at bounding box center [654, 560] width 1271 height 48
click at [737, 564] on span "Nhập hàng kho nhận" at bounding box center [722, 560] width 122 height 20
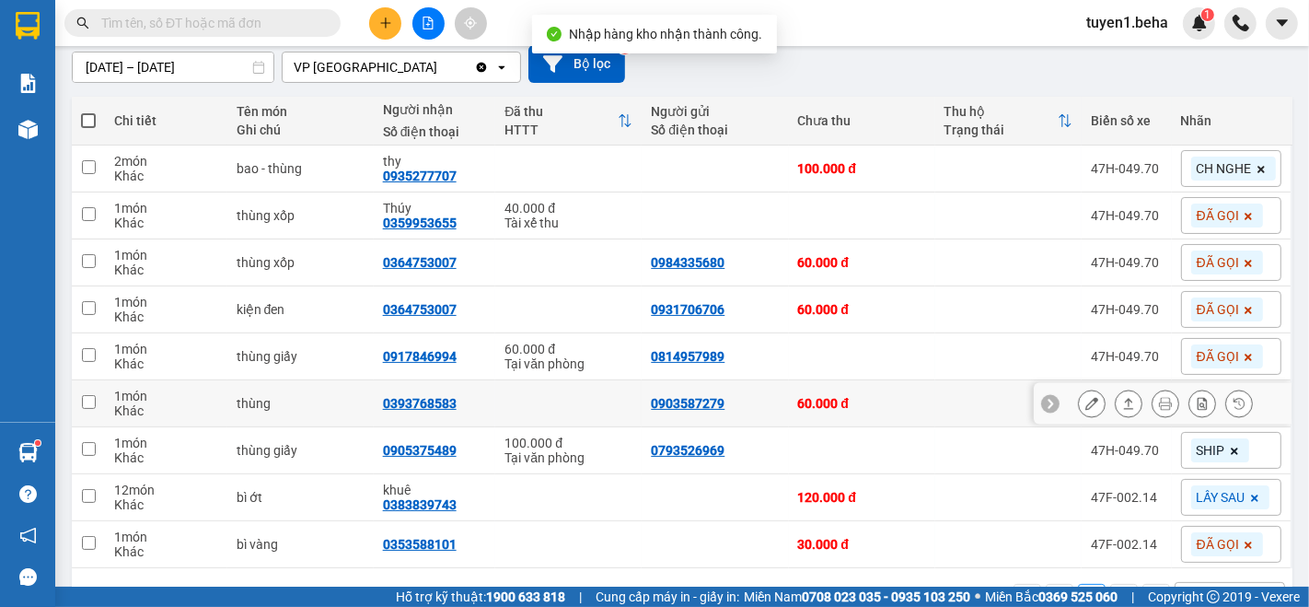
scroll to position [218, 0]
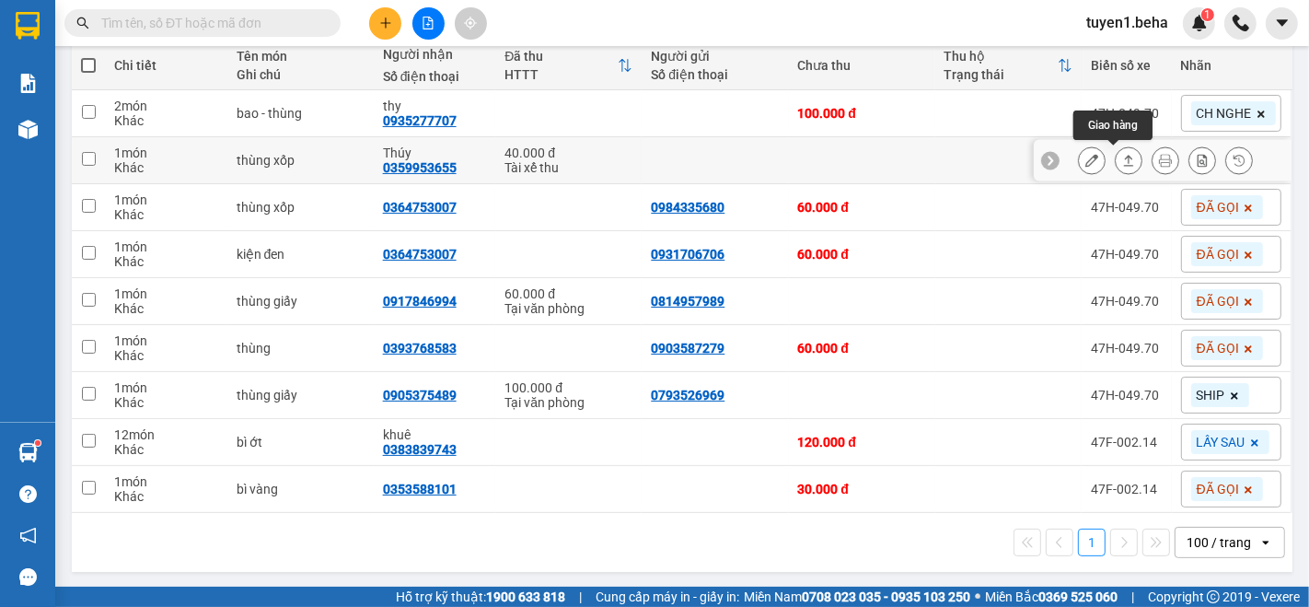
click at [1124, 164] on icon at bounding box center [1129, 160] width 10 height 11
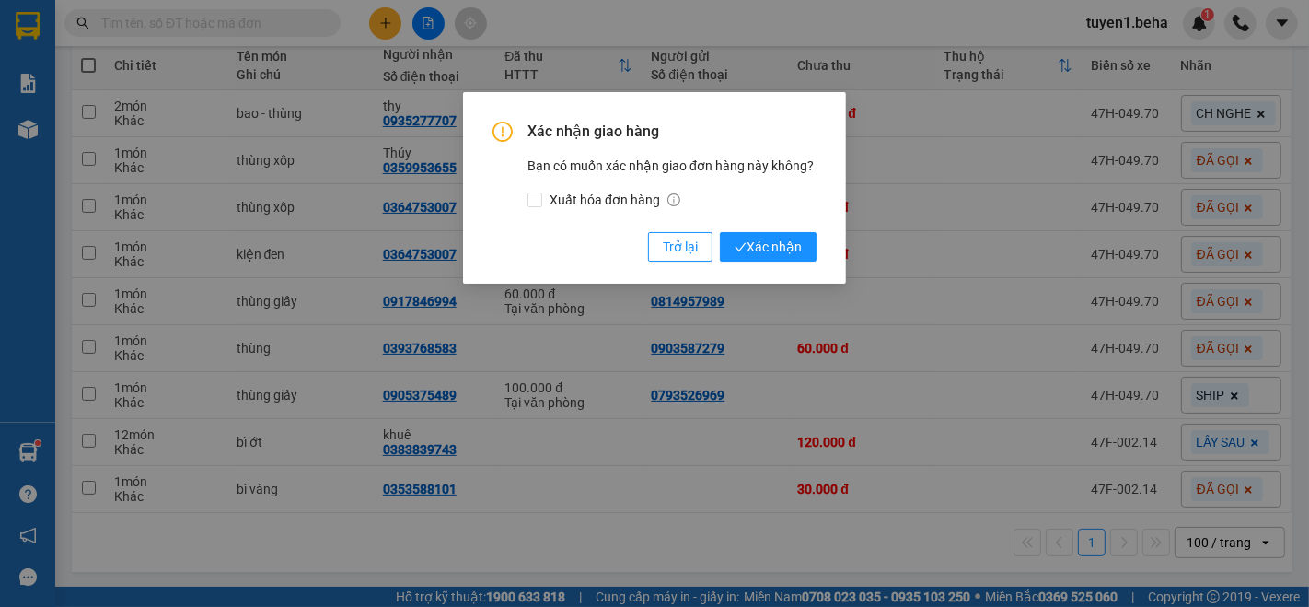
drag, startPoint x: 762, startPoint y: 250, endPoint x: 753, endPoint y: 230, distance: 22.3
click at [762, 246] on span "Xác nhận" at bounding box center [768, 247] width 67 height 20
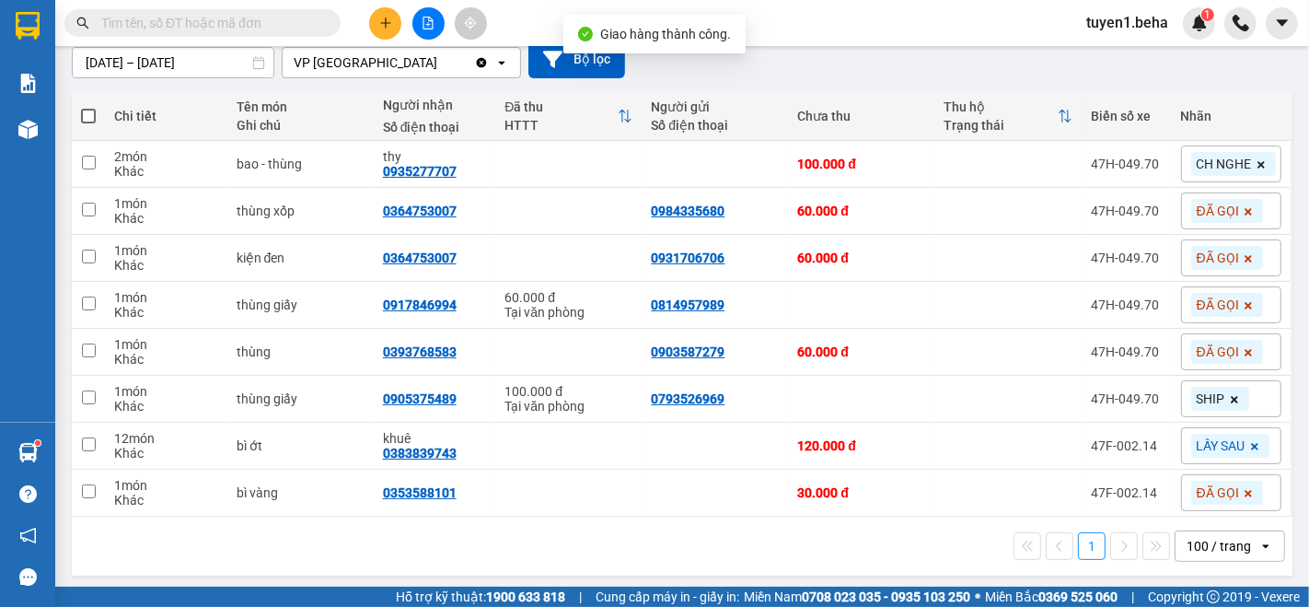
scroll to position [170, 0]
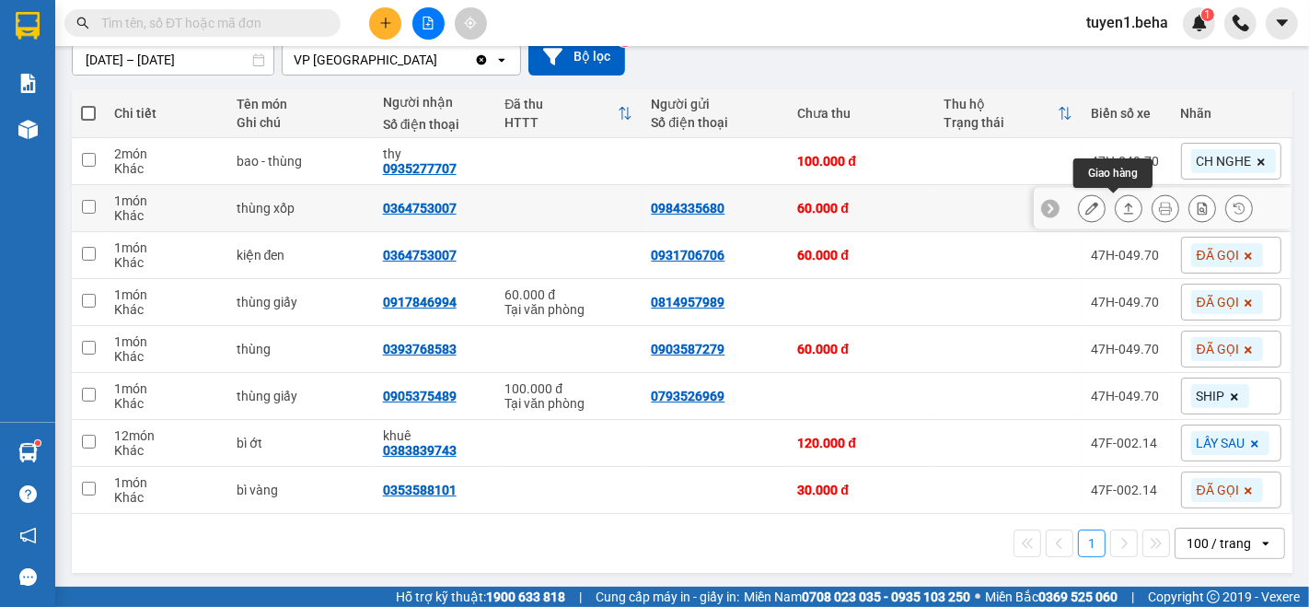
click at [1122, 210] on icon at bounding box center [1128, 208] width 13 height 13
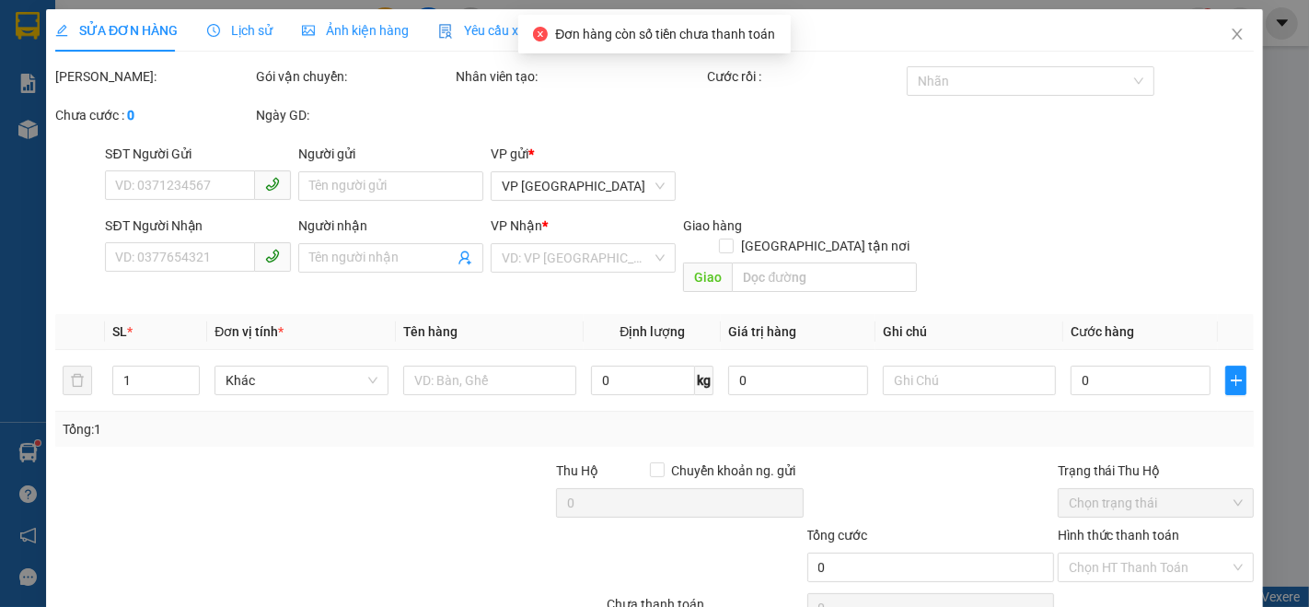
type input "0984335680"
type input "0364753007"
type input "60.000"
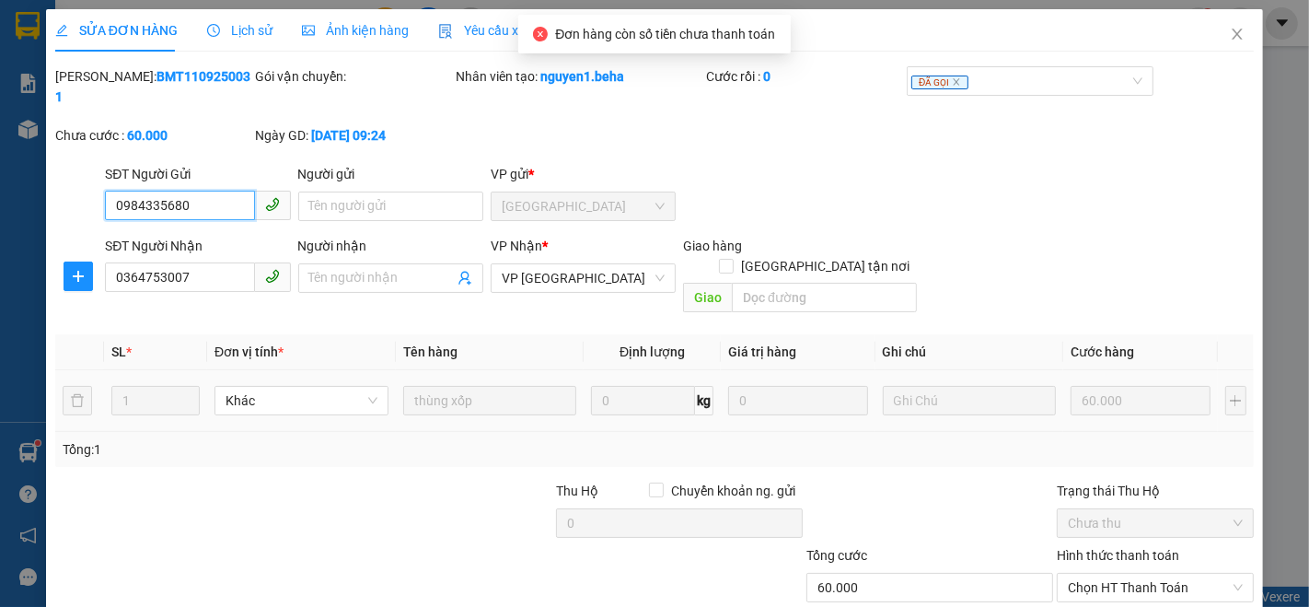
scroll to position [76, 0]
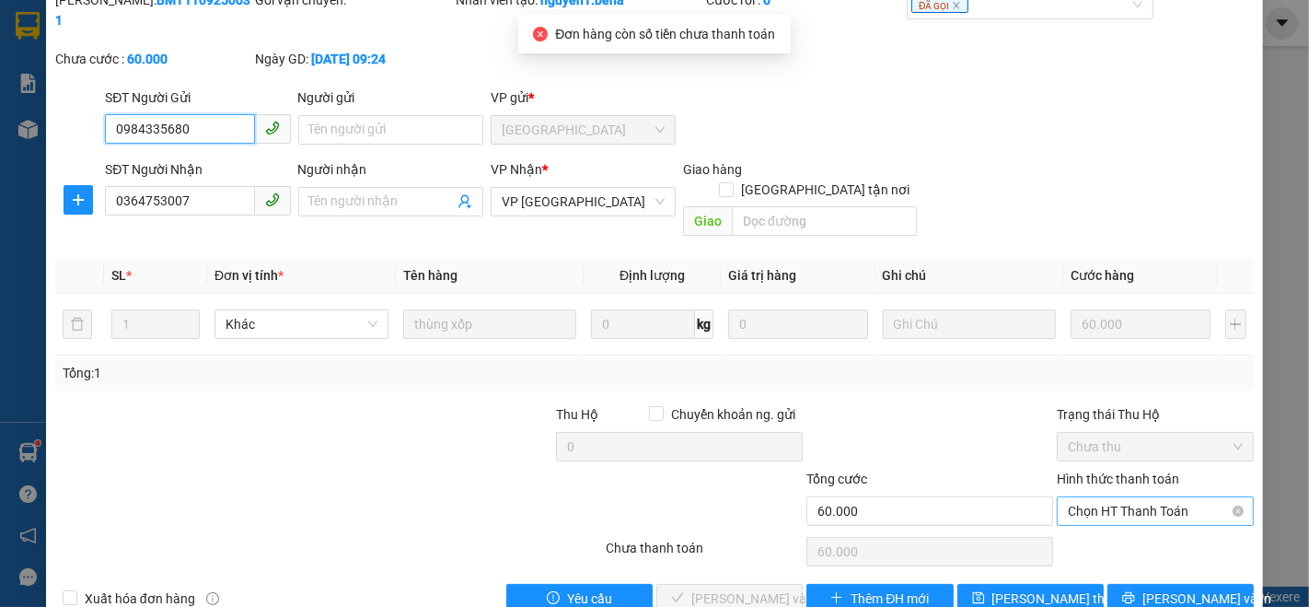
click at [1122, 497] on span "Chọn HT Thanh Toán" at bounding box center [1155, 511] width 175 height 28
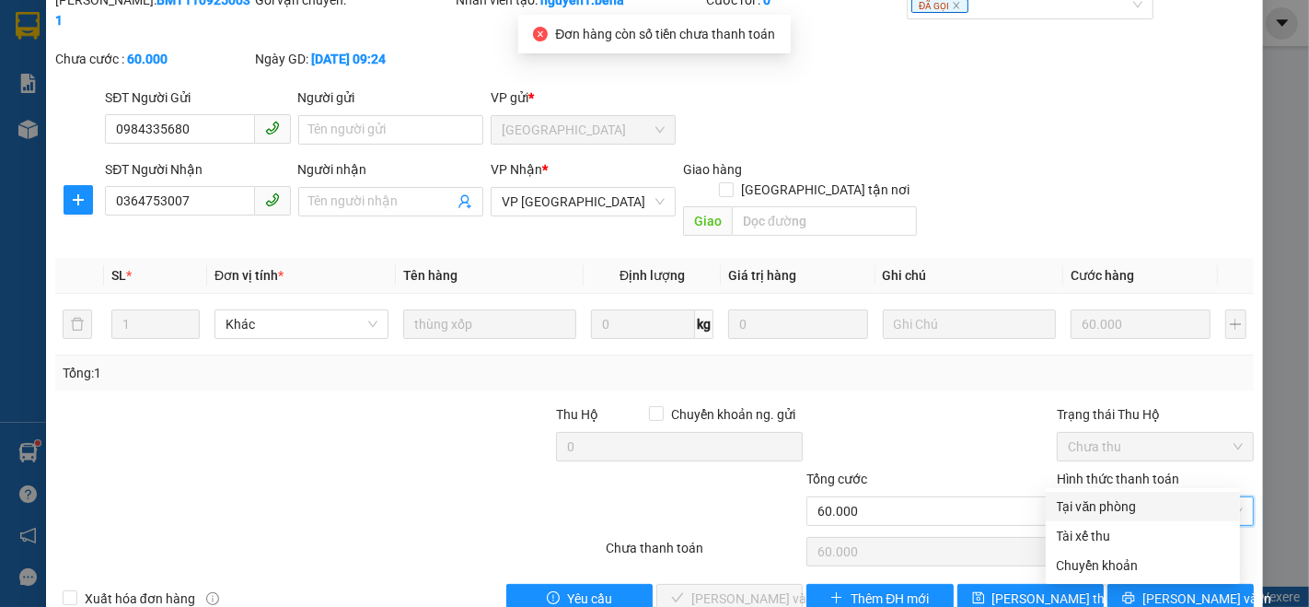
click at [1106, 506] on div "Tại văn phòng" at bounding box center [1143, 506] width 172 height 20
type input "0"
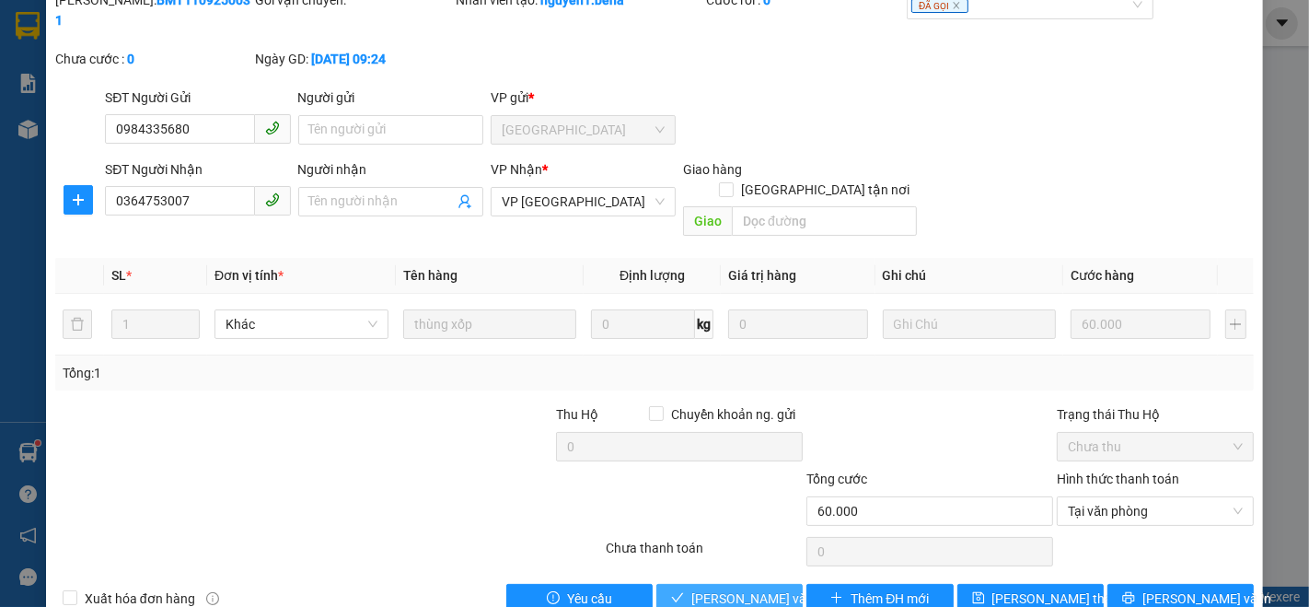
click at [727, 584] on button "[PERSON_NAME] và Giao hàng" at bounding box center [730, 598] width 146 height 29
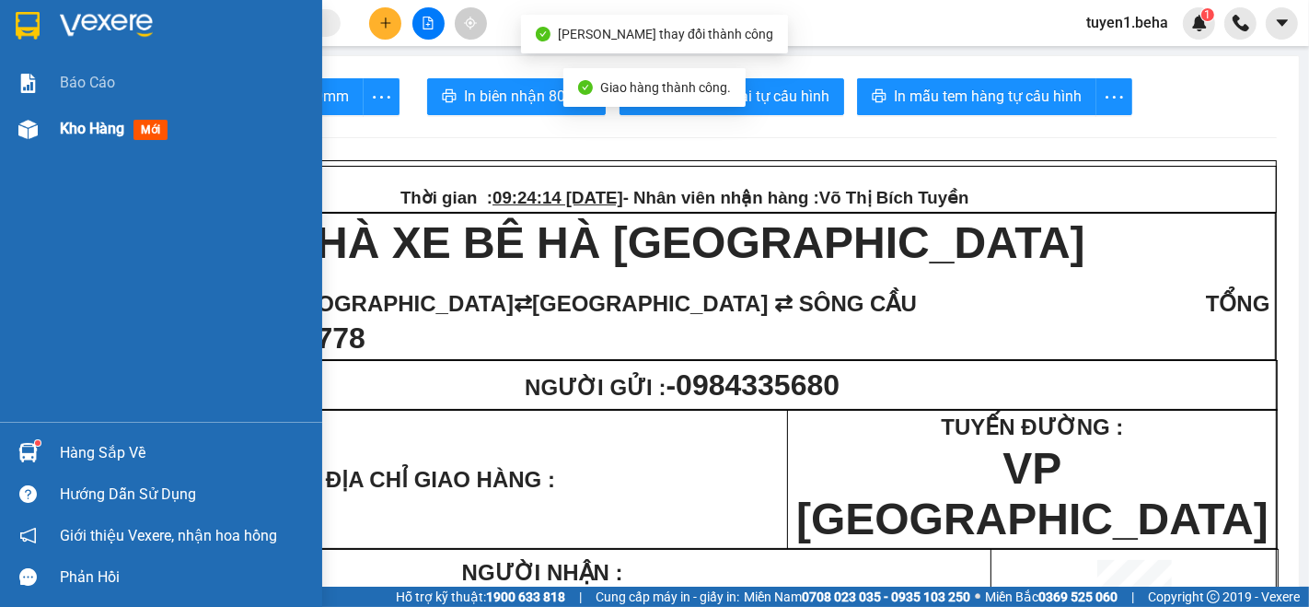
click at [83, 124] on span "Kho hàng" at bounding box center [92, 128] width 64 height 17
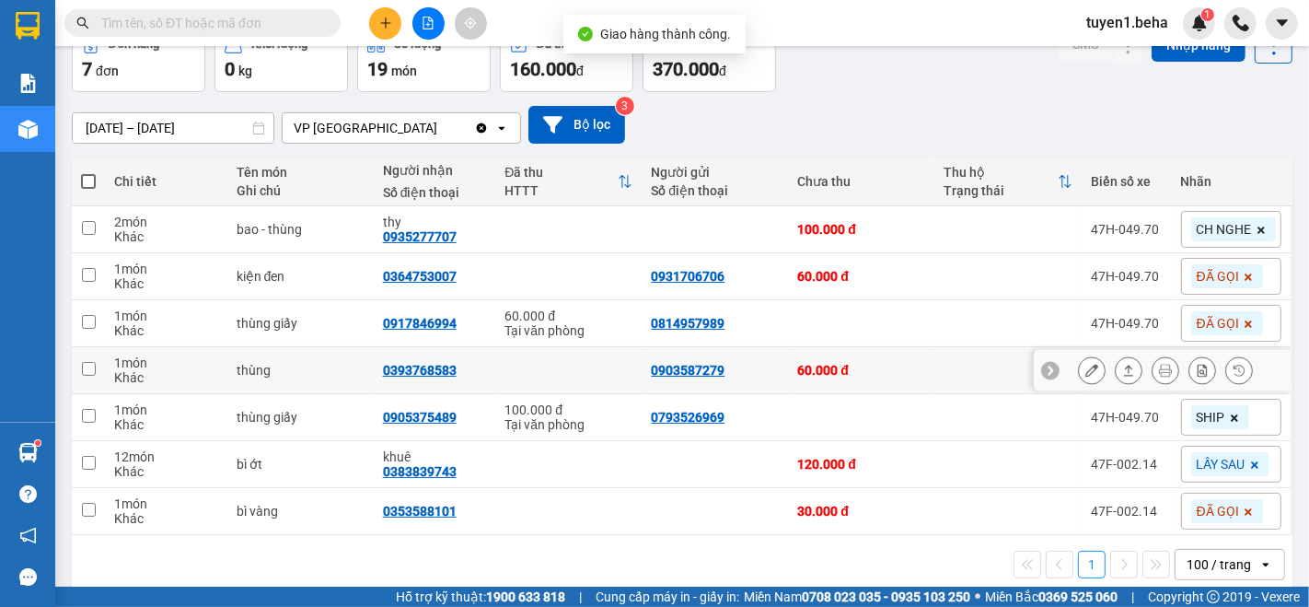
scroll to position [124, 0]
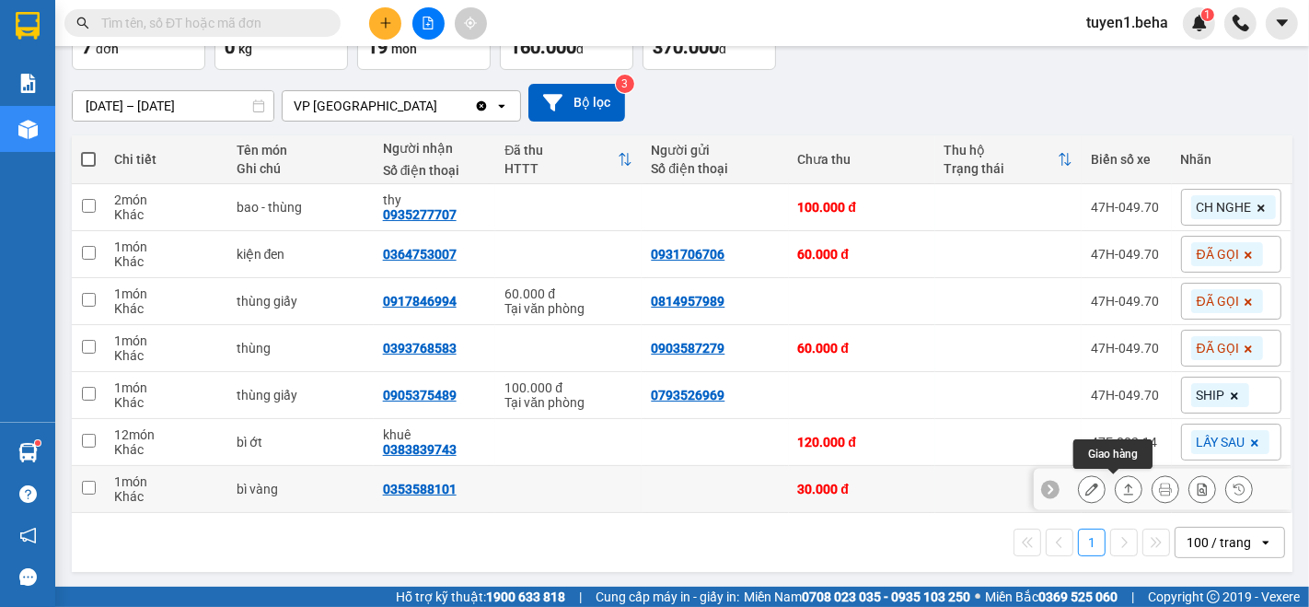
click at [1122, 494] on icon at bounding box center [1128, 489] width 13 height 13
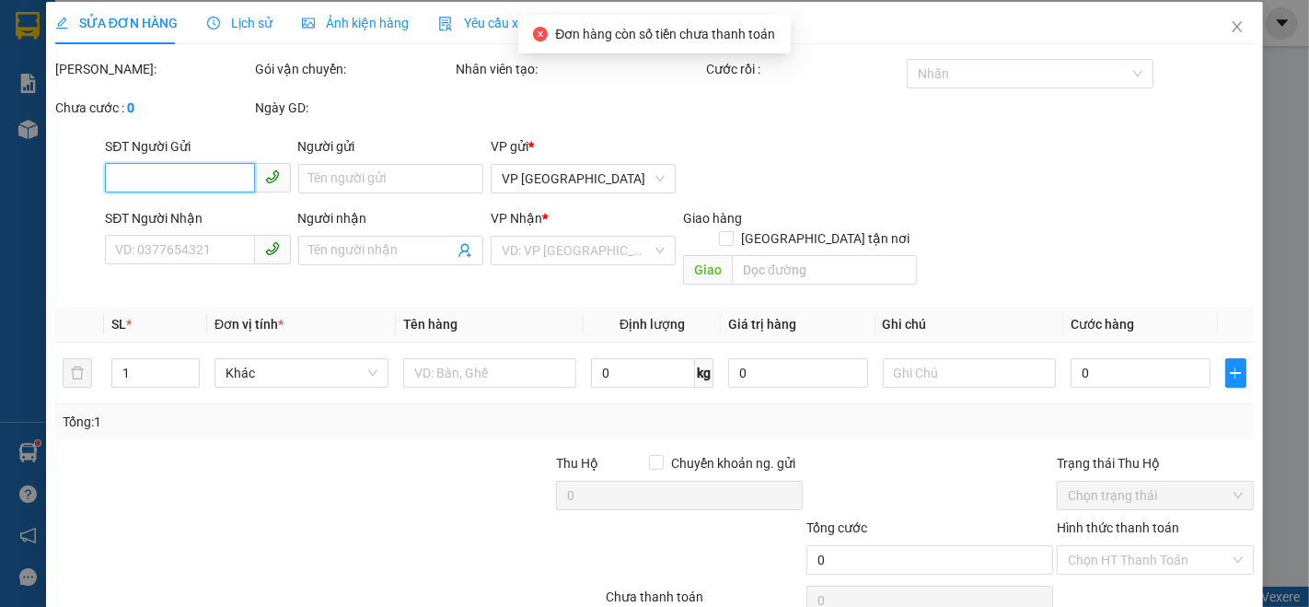
scroll to position [7, 0]
type input "0353588101"
type input "30.000"
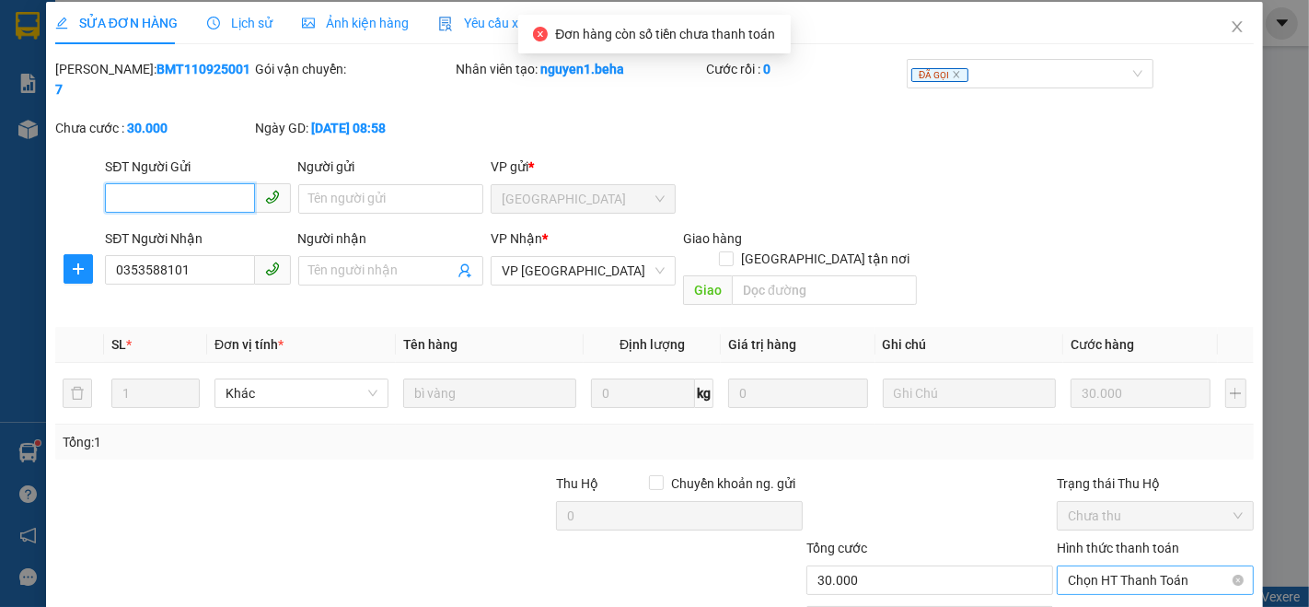
click at [1081, 566] on span "Chọn HT Thanh Toán" at bounding box center [1155, 580] width 175 height 28
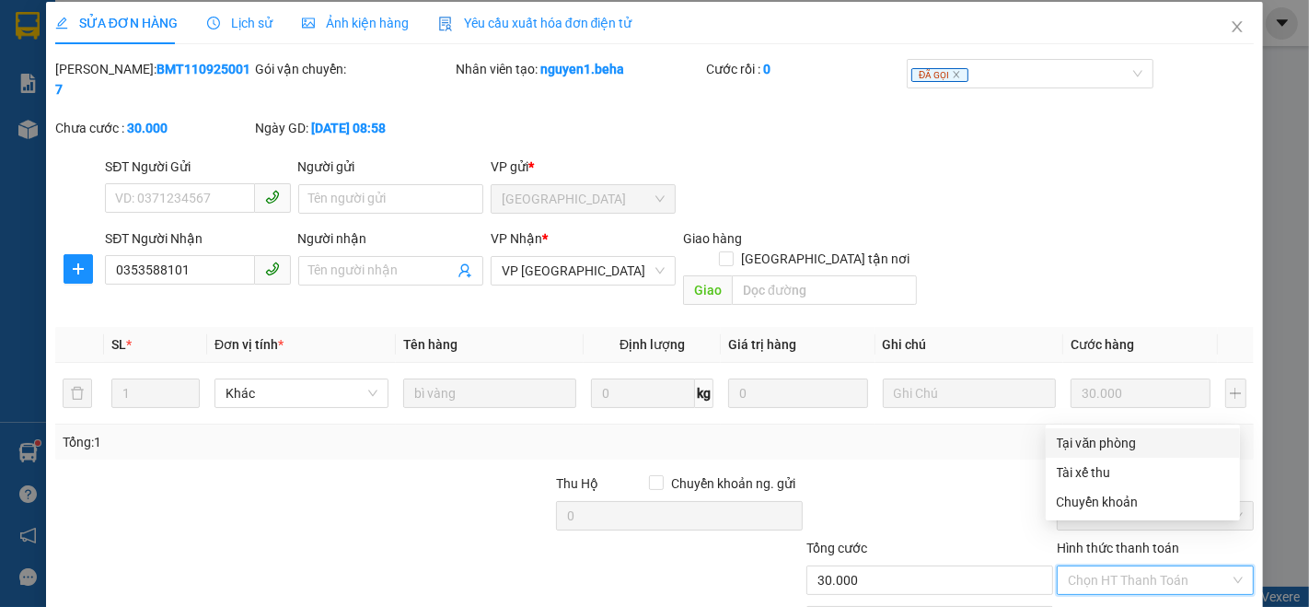
click at [1088, 438] on div "Tại văn phòng" at bounding box center [1143, 443] width 172 height 20
type input "0"
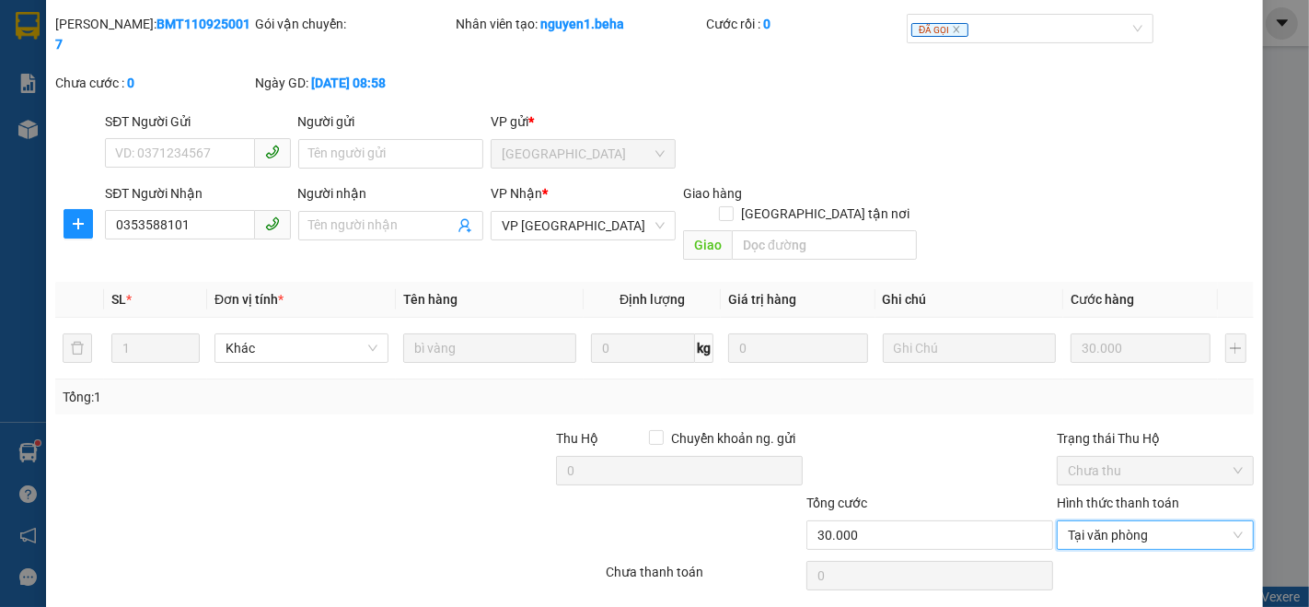
scroll to position [76, 0]
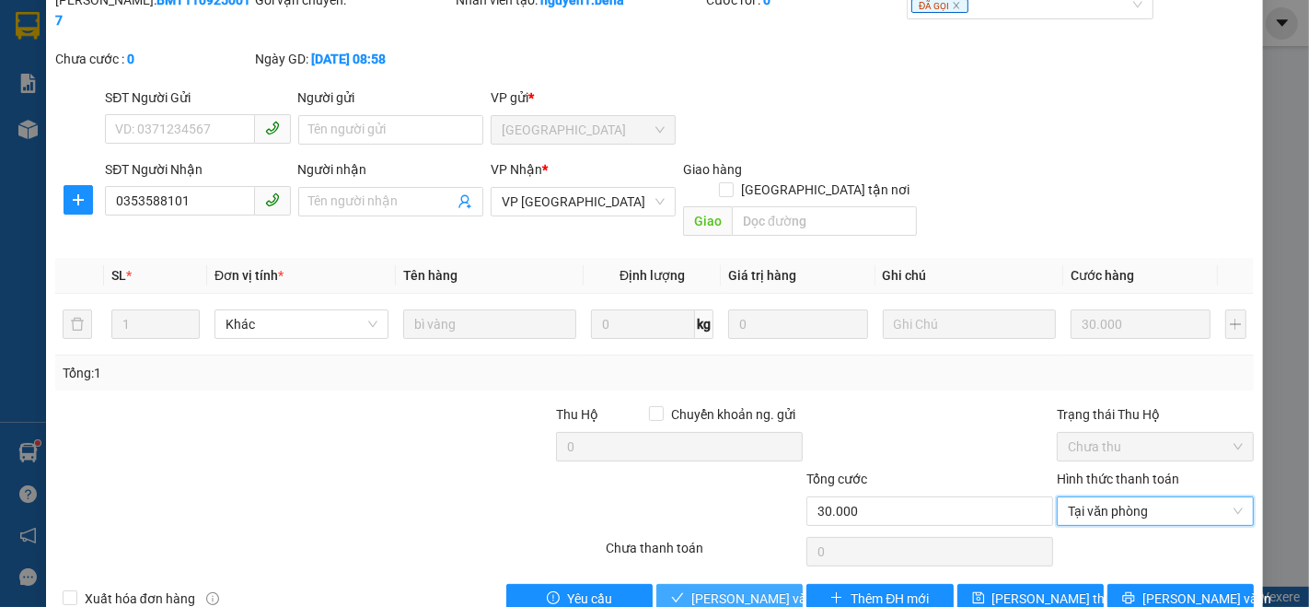
click at [731, 588] on span "[PERSON_NAME] và Giao hàng" at bounding box center [780, 598] width 177 height 20
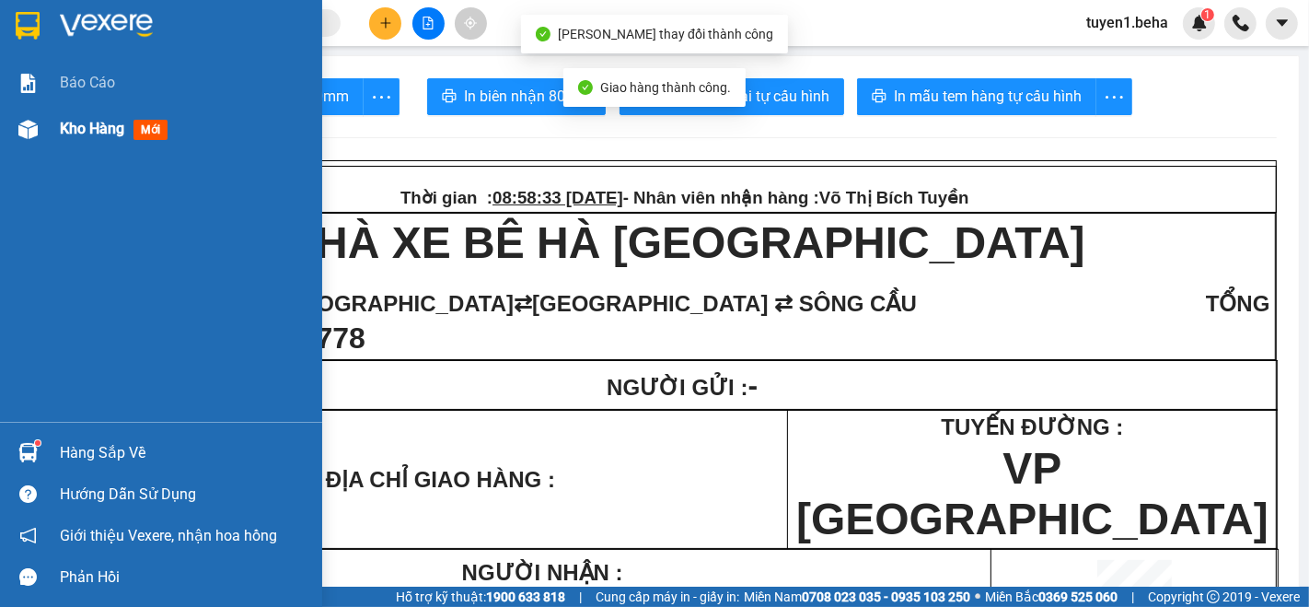
click at [78, 121] on span "Kho hàng" at bounding box center [92, 128] width 64 height 17
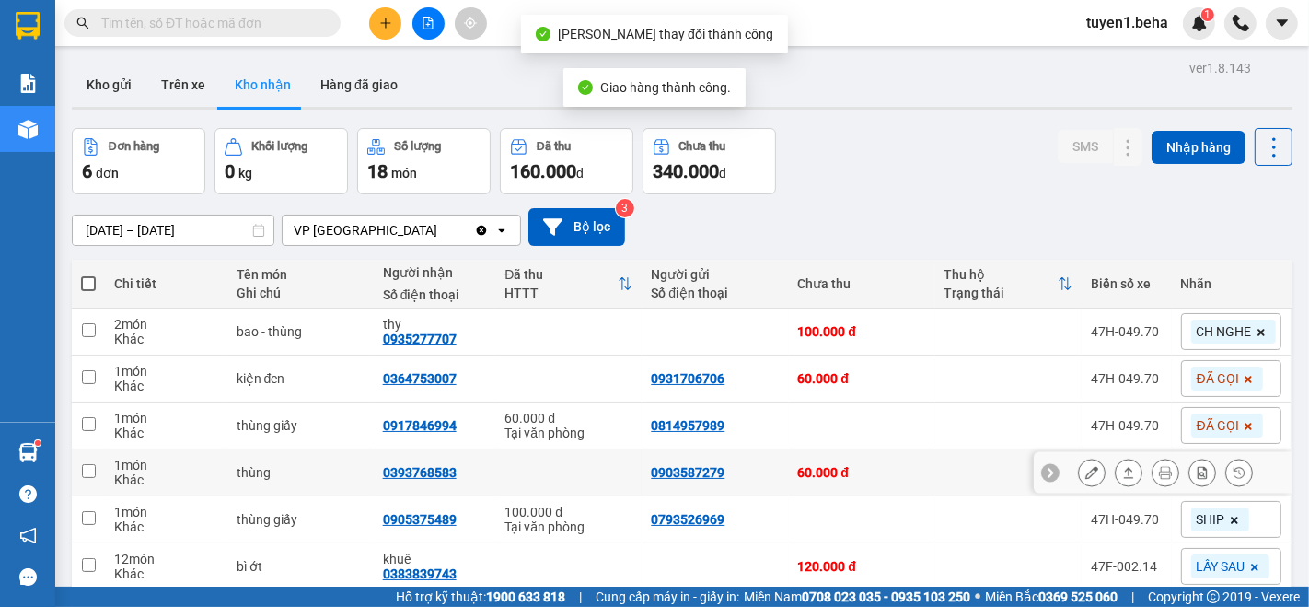
scroll to position [84, 0]
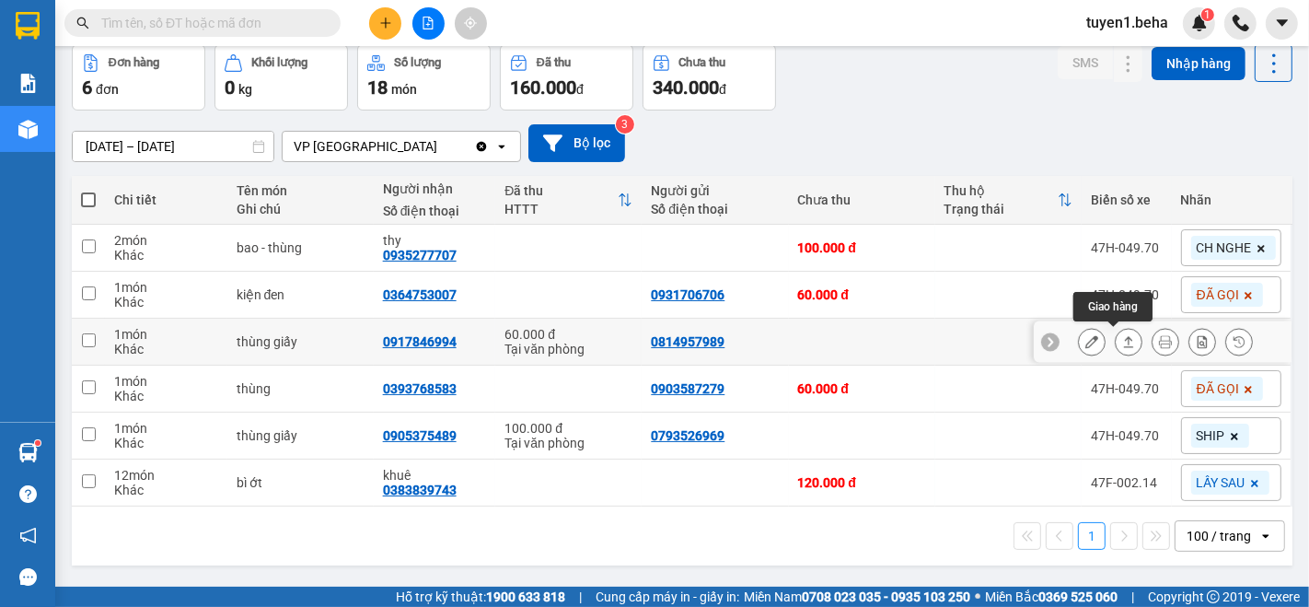
click at [1124, 343] on icon at bounding box center [1129, 341] width 10 height 11
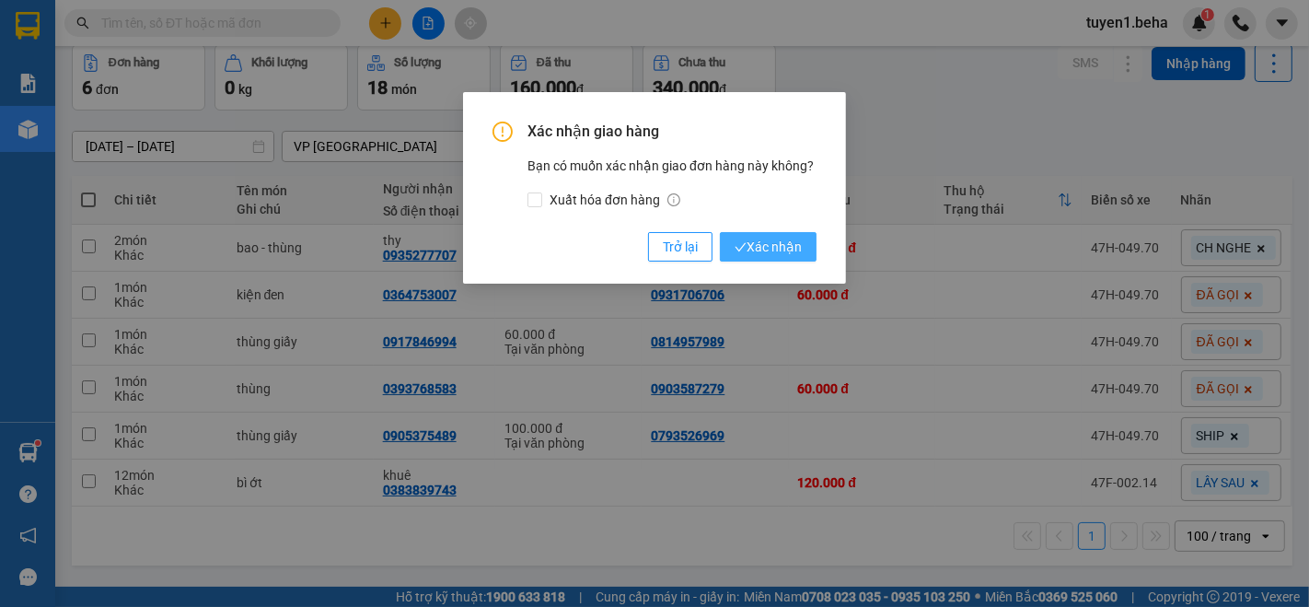
click at [768, 250] on span "Xác nhận" at bounding box center [768, 247] width 67 height 20
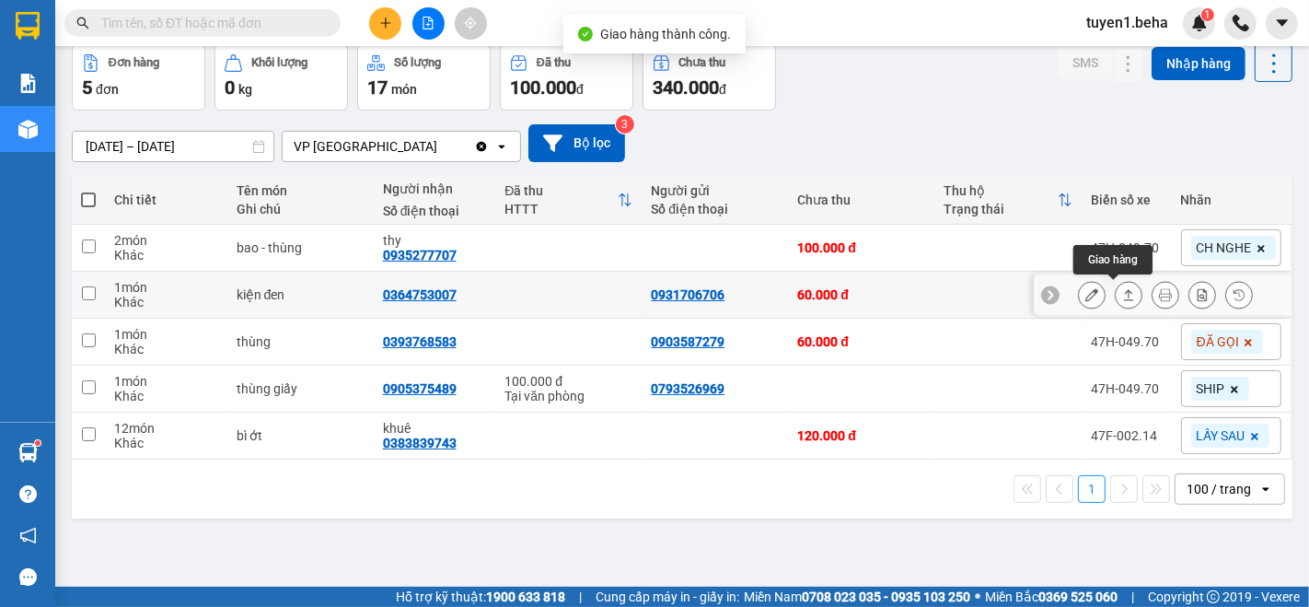
click at [1122, 293] on icon at bounding box center [1128, 294] width 13 height 13
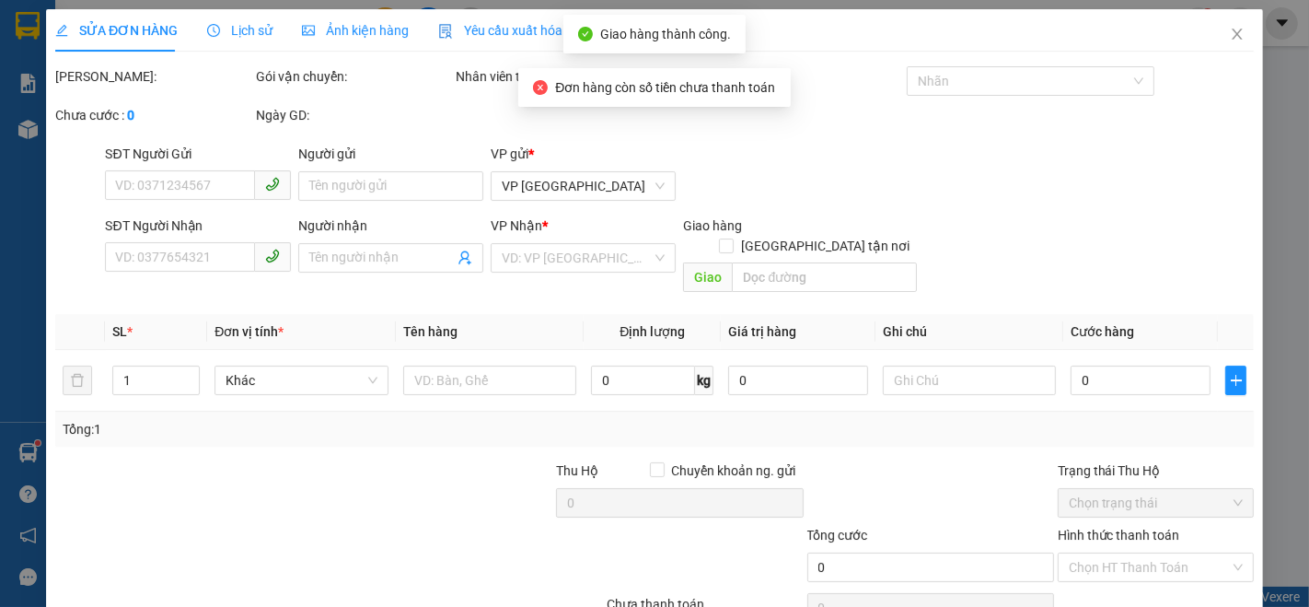
type input "0931706706"
type input "0364753007"
type input "60.000"
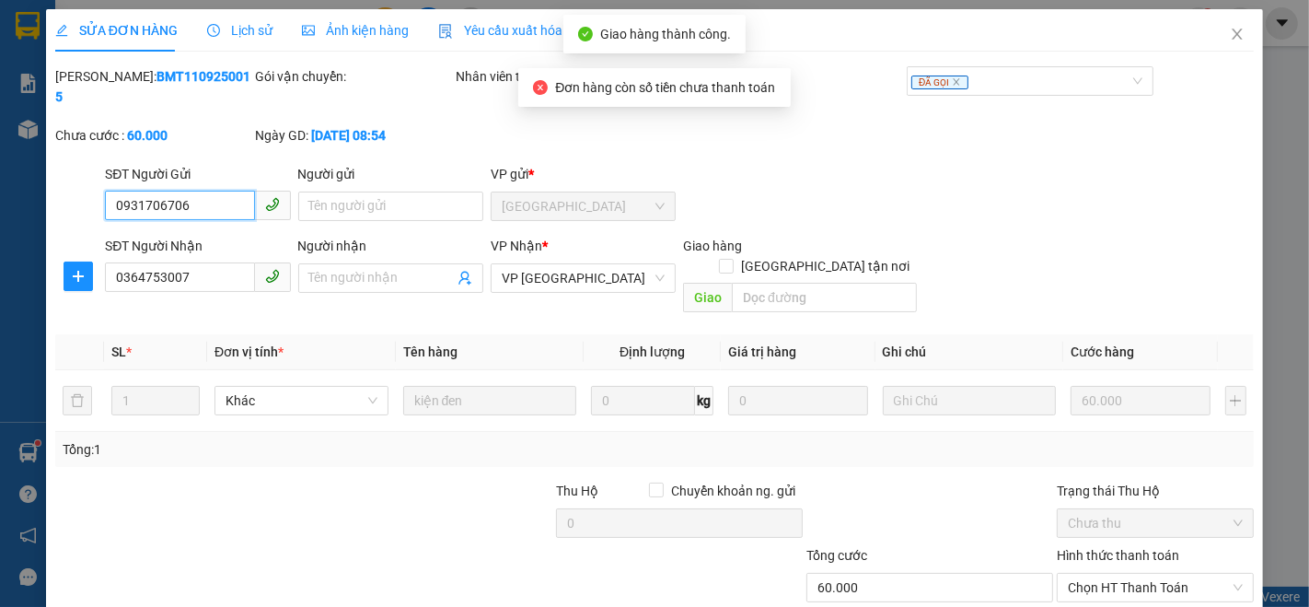
scroll to position [76, 0]
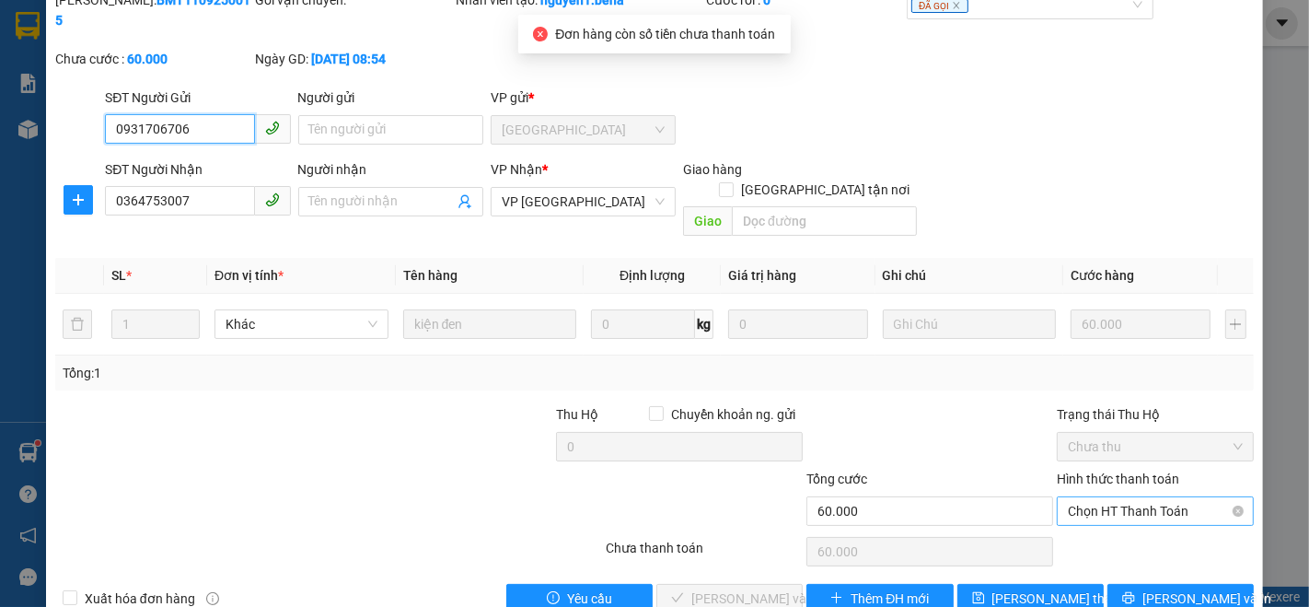
click at [1116, 497] on span "Chọn HT Thanh Toán" at bounding box center [1155, 511] width 175 height 28
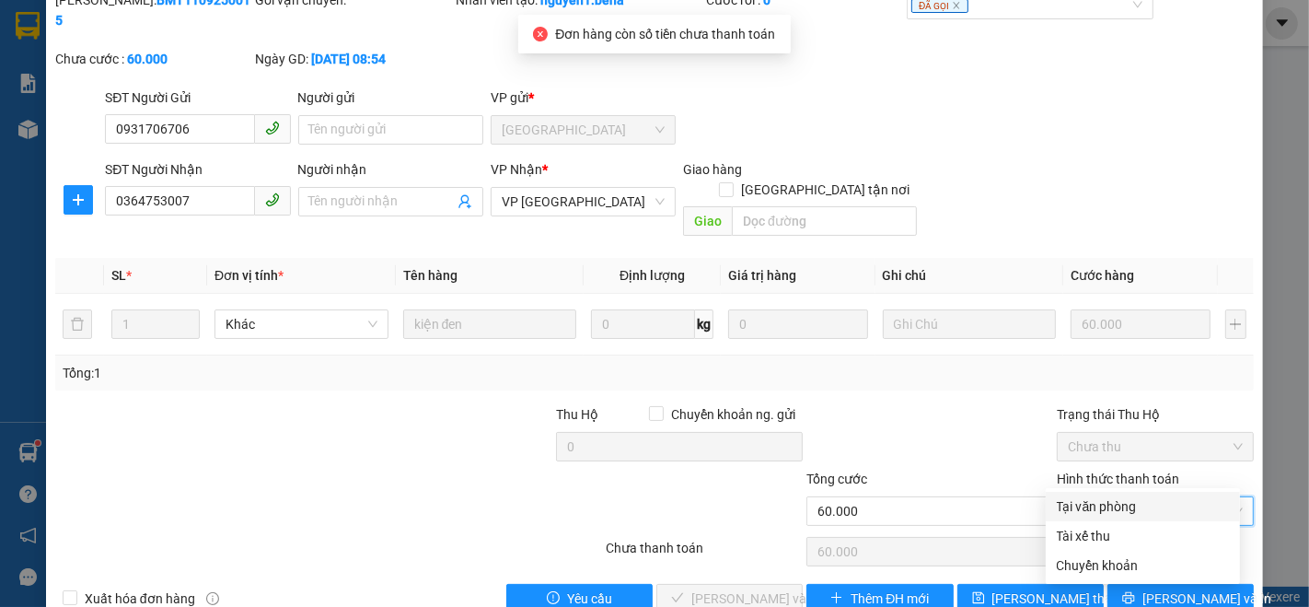
click at [1078, 504] on div "Tại văn phòng" at bounding box center [1143, 506] width 172 height 20
type input "0"
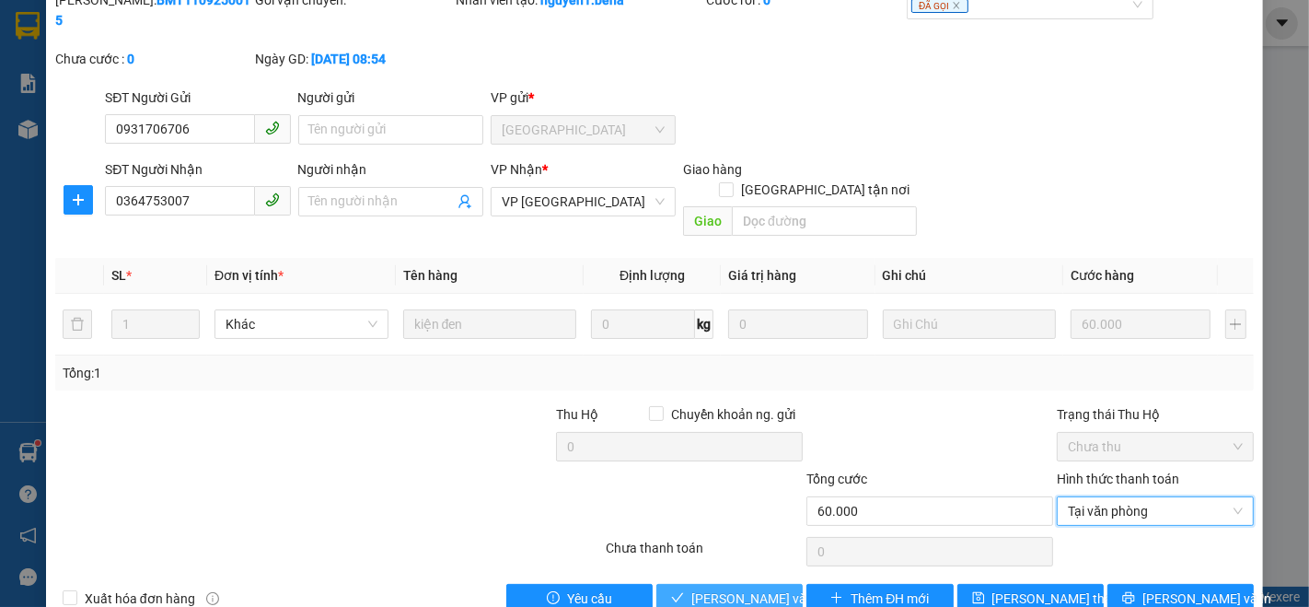
click at [738, 588] on span "[PERSON_NAME] và Giao hàng" at bounding box center [780, 598] width 177 height 20
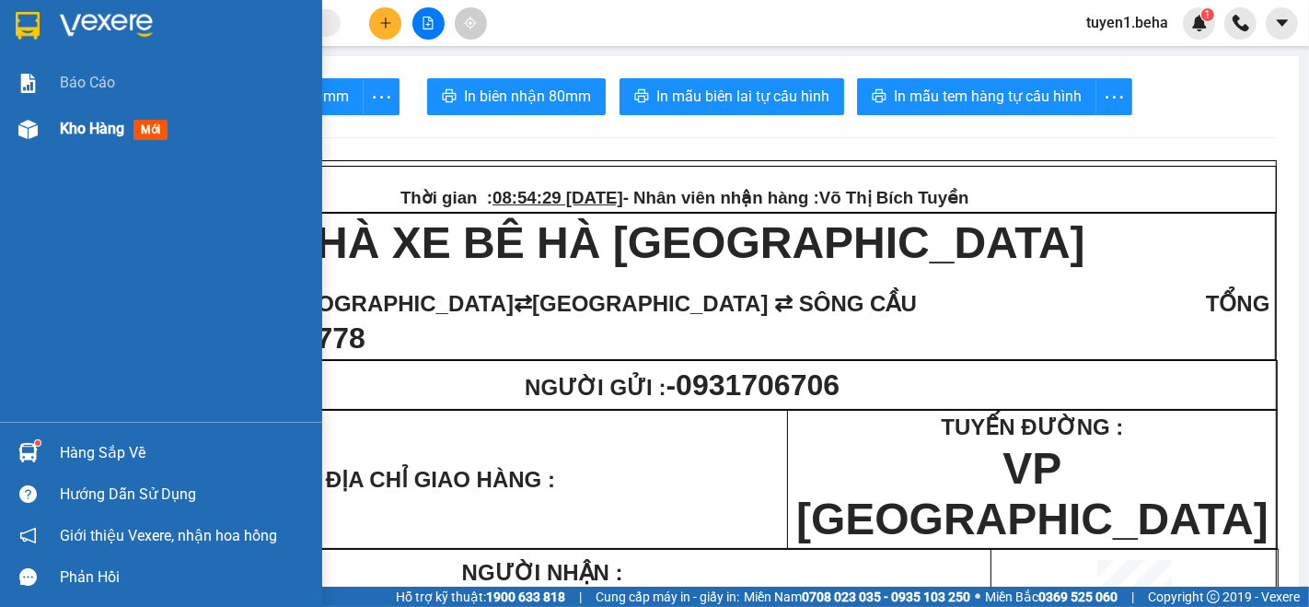
click at [99, 125] on span "Kho hàng" at bounding box center [92, 128] width 64 height 17
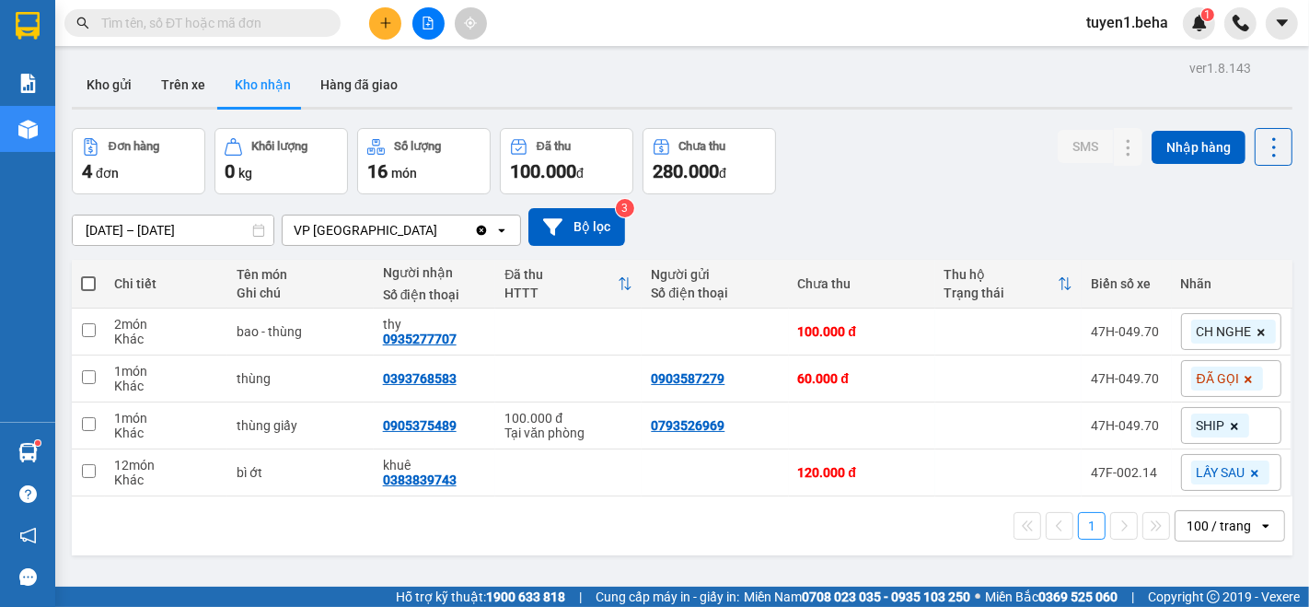
click at [131, 562] on div "ver 1.8.143 Kho gửi Trên xe Kho nhận Hàng đã giao Đơn hàng 4 đơn Khối lượng 0 k…" at bounding box center [682, 358] width 1236 height 607
click at [432, 22] on icon "file-add" at bounding box center [429, 23] width 10 height 13
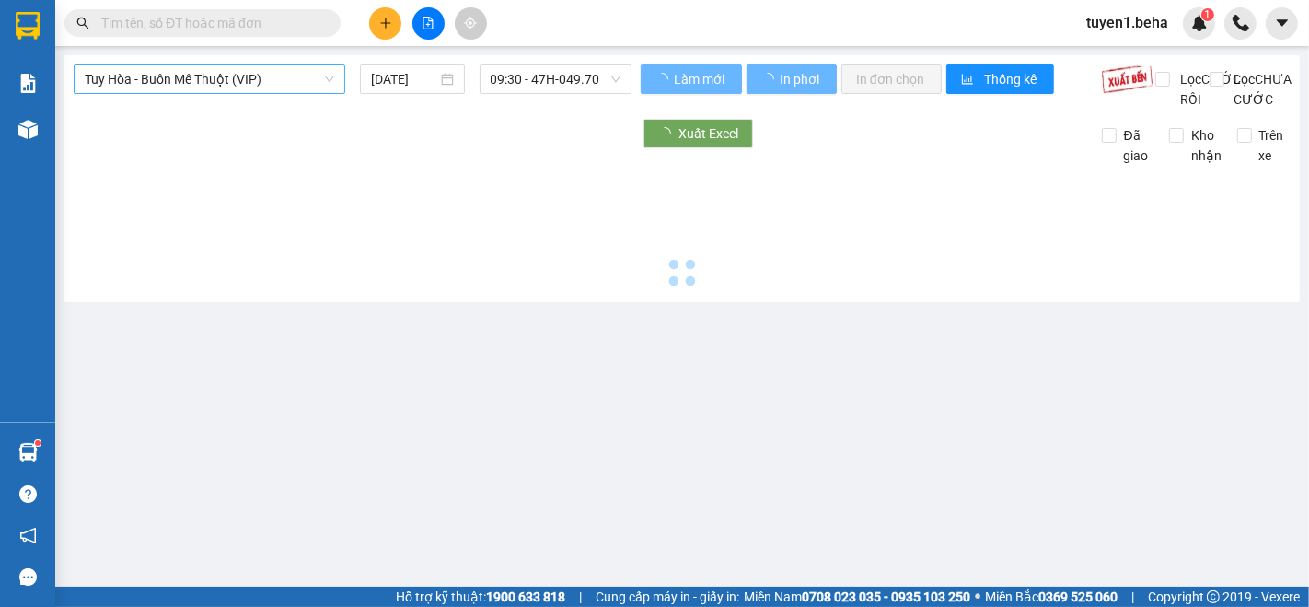
click at [219, 83] on span "Tuy Hòa - Buôn Mê Thuột (VIP)" at bounding box center [210, 79] width 250 height 28
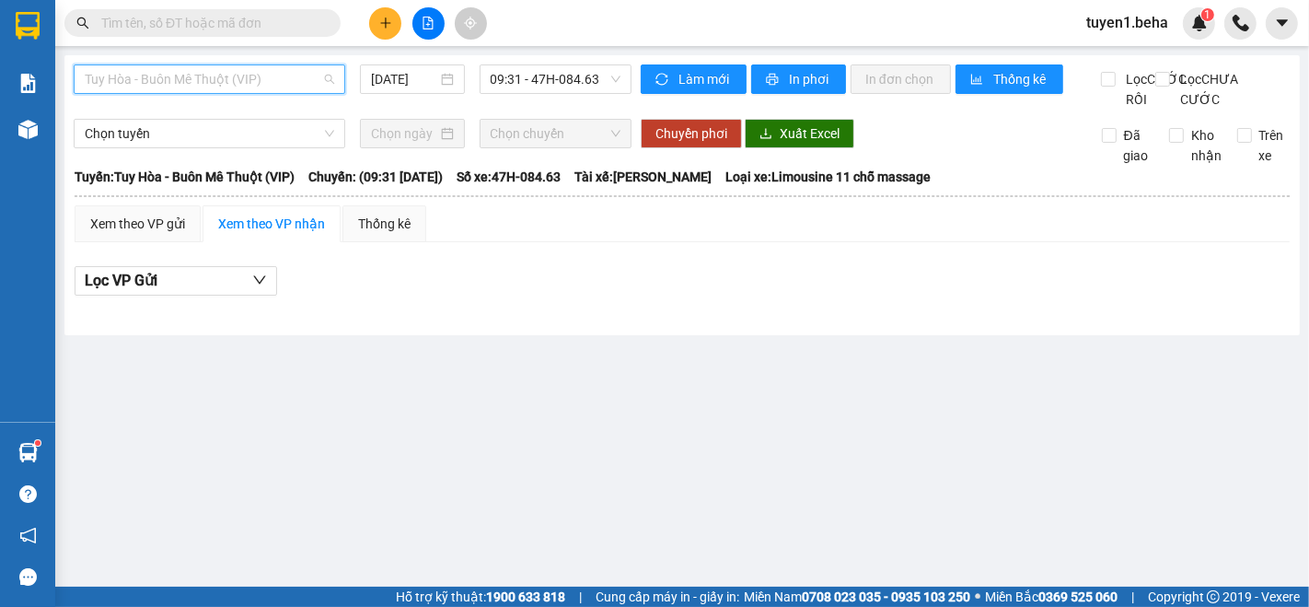
click at [218, 85] on span "Tuy Hòa - Buôn Mê Thuột (VIP)" at bounding box center [210, 79] width 250 height 28
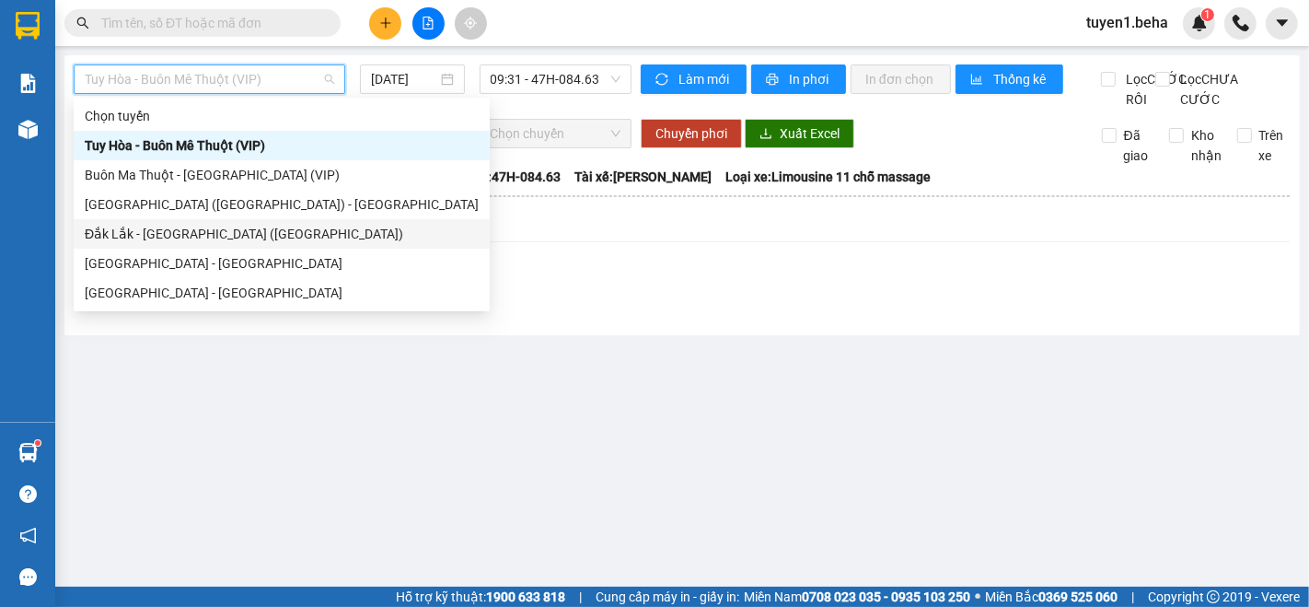
click at [160, 236] on div "Đắk Lắk - [GEOGRAPHIC_DATA] ([GEOGRAPHIC_DATA])" at bounding box center [282, 234] width 394 height 20
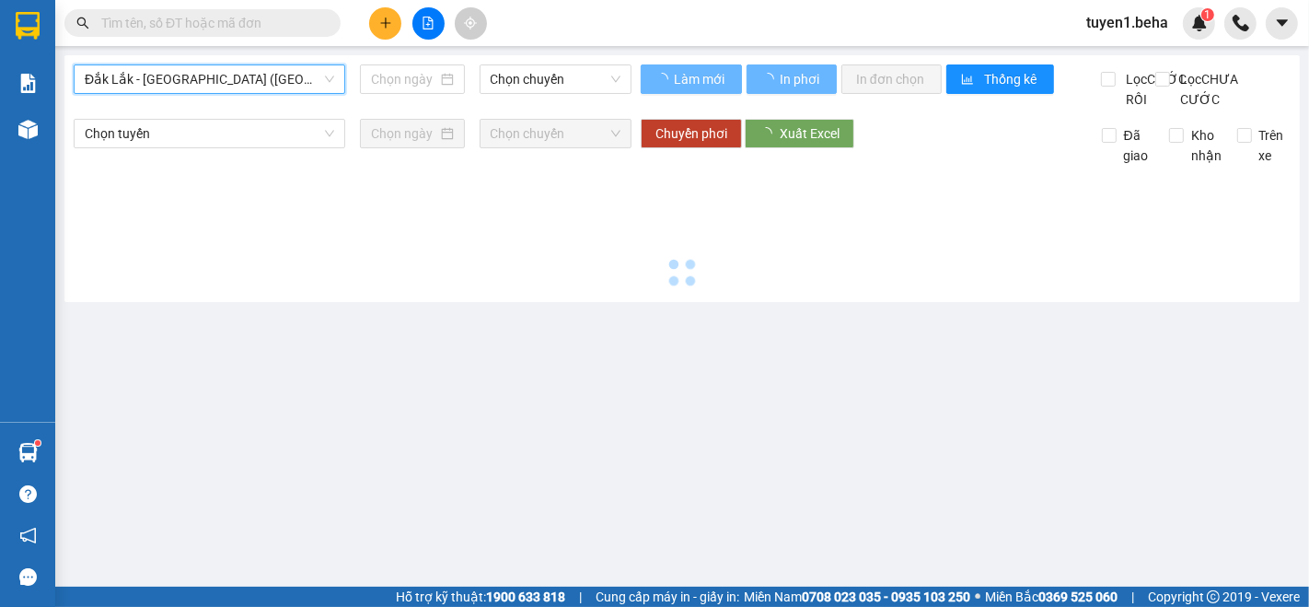
type input "[DATE]"
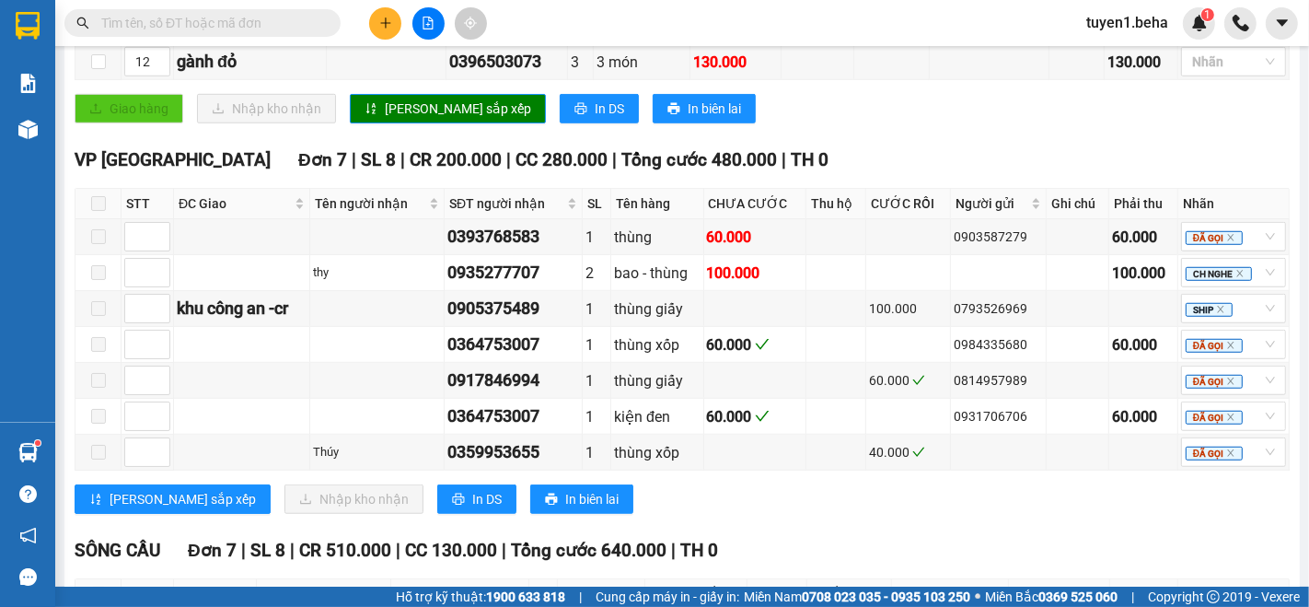
scroll to position [1125, 0]
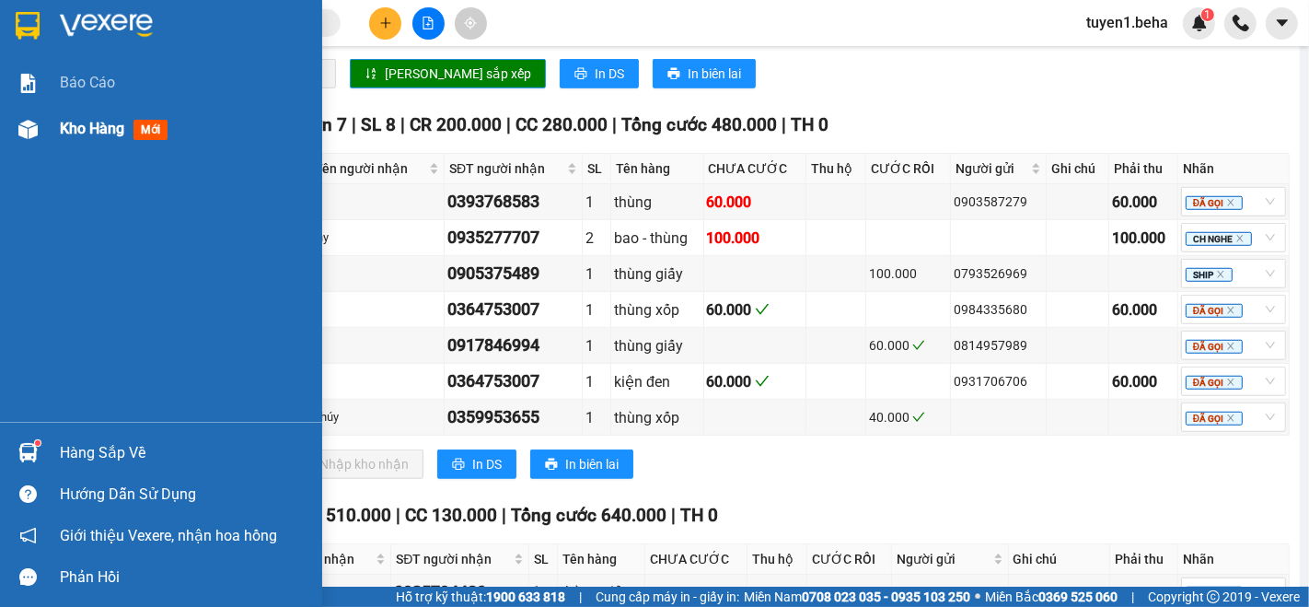
click at [108, 122] on span "Kho hàng" at bounding box center [92, 128] width 64 height 17
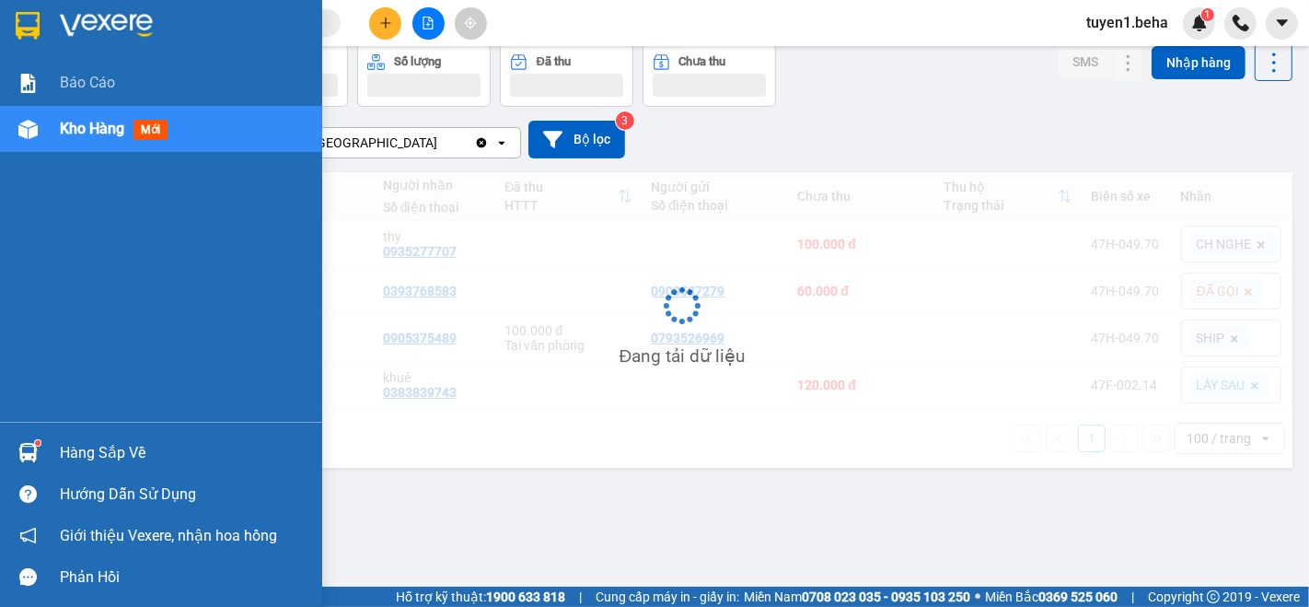
scroll to position [84, 0]
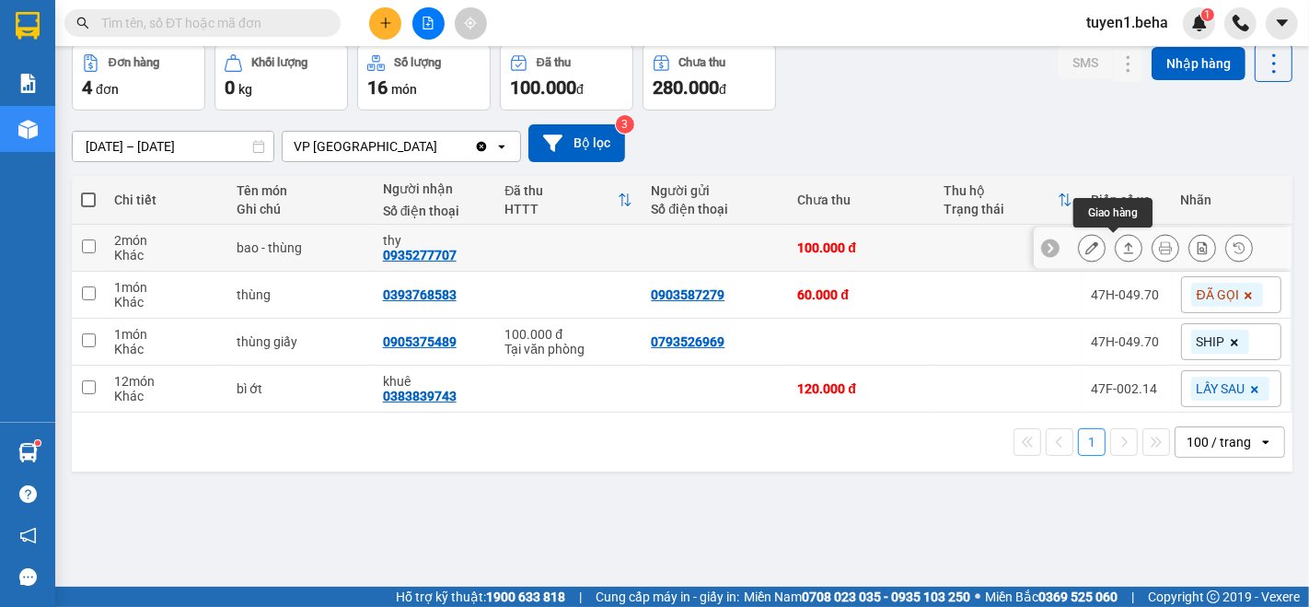
click at [1122, 247] on icon at bounding box center [1128, 247] width 13 height 13
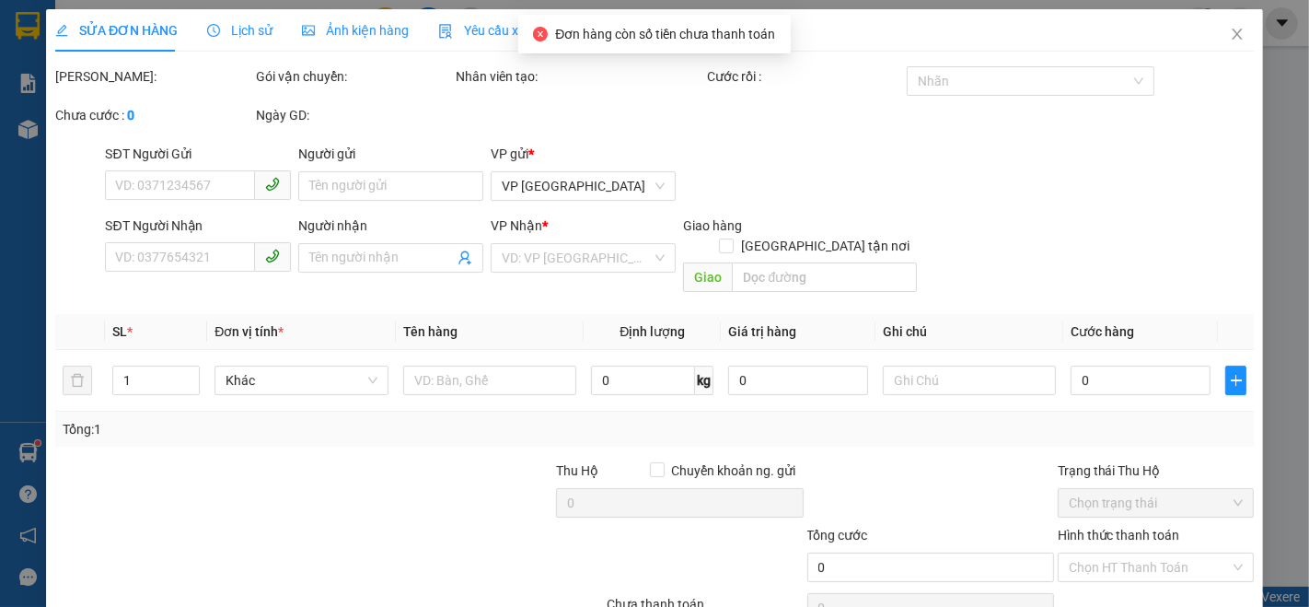
type input "0935277707"
type input "thy"
type input "100.000"
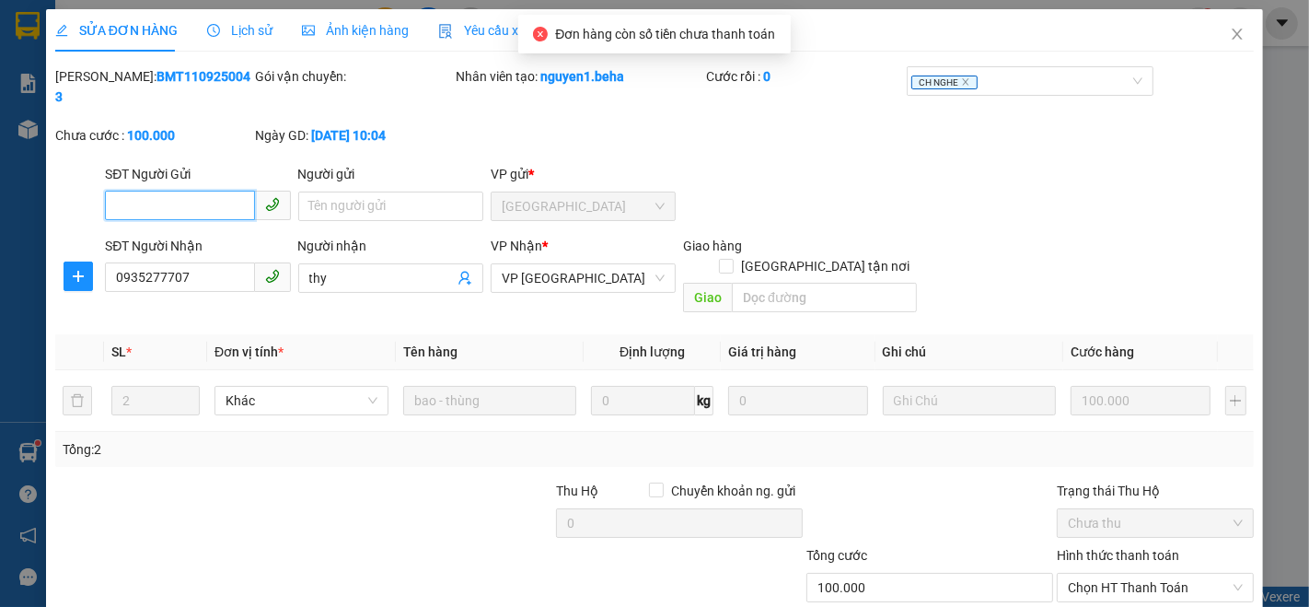
scroll to position [67, 0]
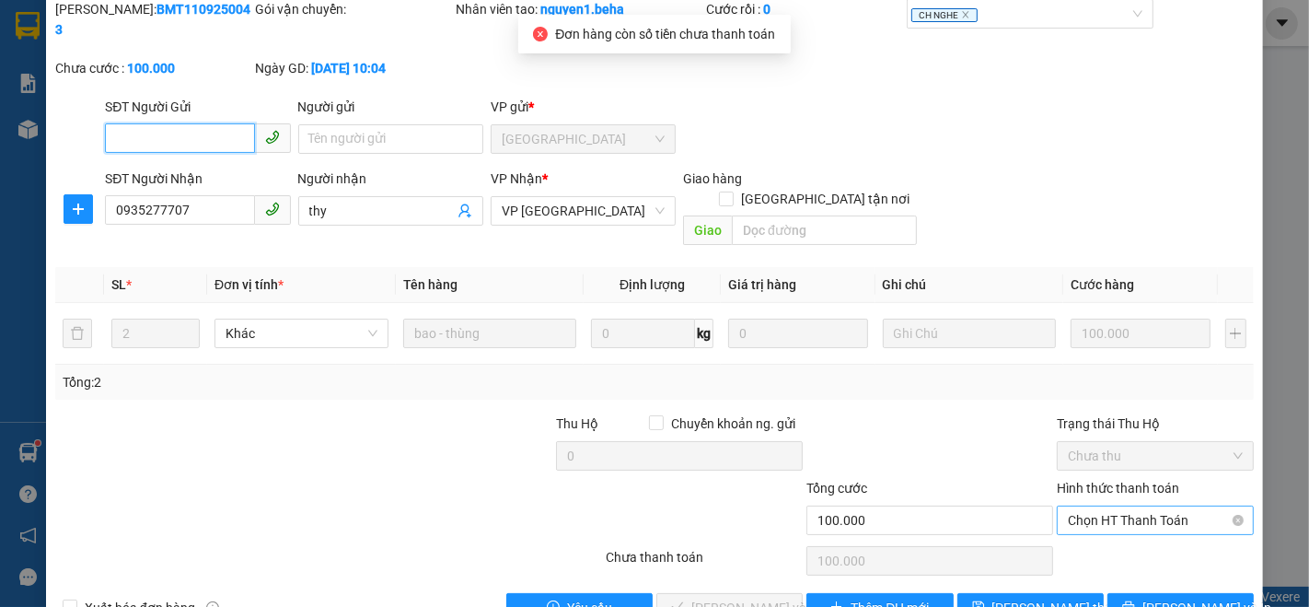
click at [1068, 506] on span "Chọn HT Thanh Toán" at bounding box center [1155, 520] width 175 height 28
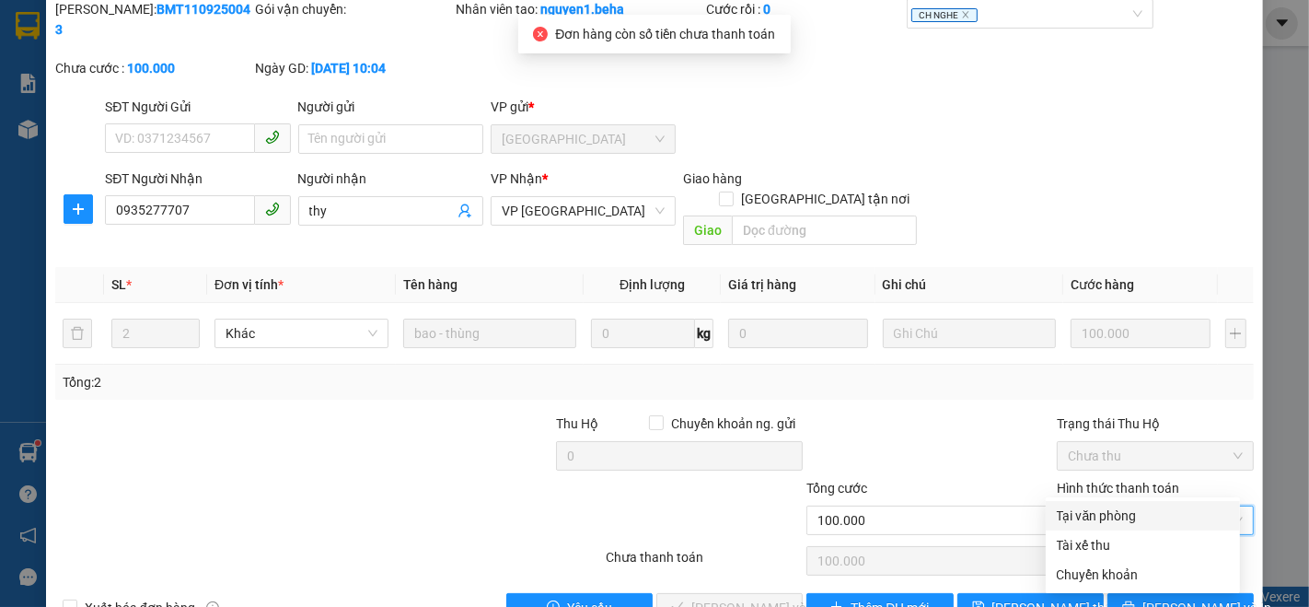
click at [1068, 515] on div "Tại văn phòng" at bounding box center [1143, 516] width 172 height 20
type input "0"
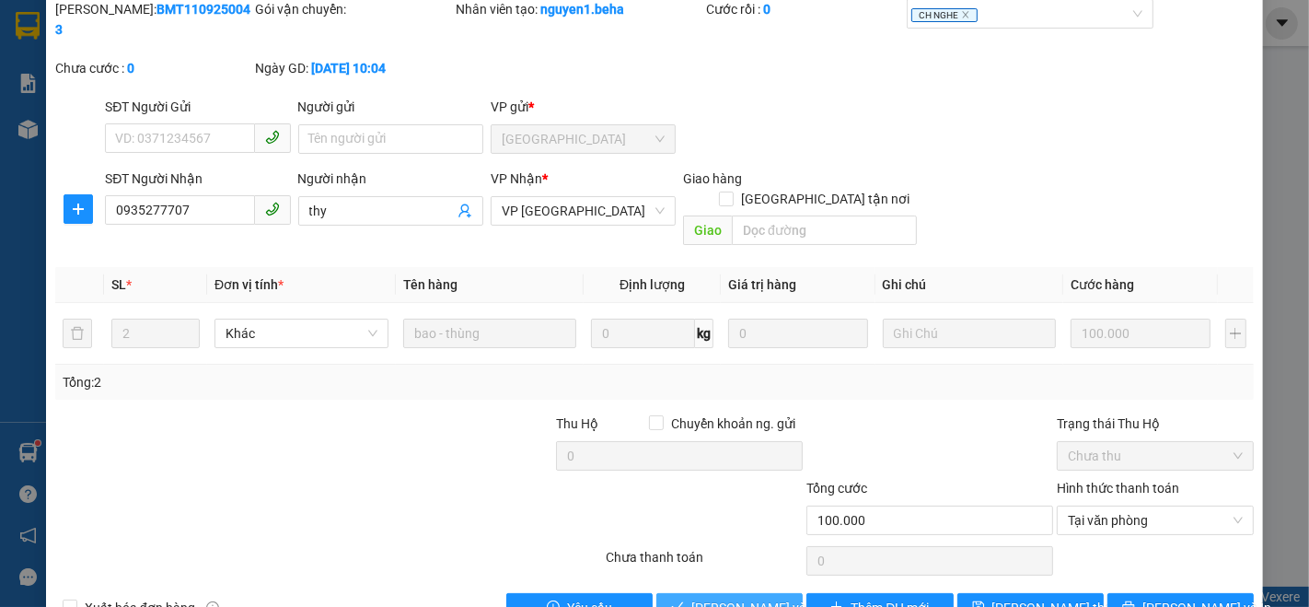
click at [772, 598] on span "[PERSON_NAME] và Giao hàng" at bounding box center [780, 608] width 177 height 20
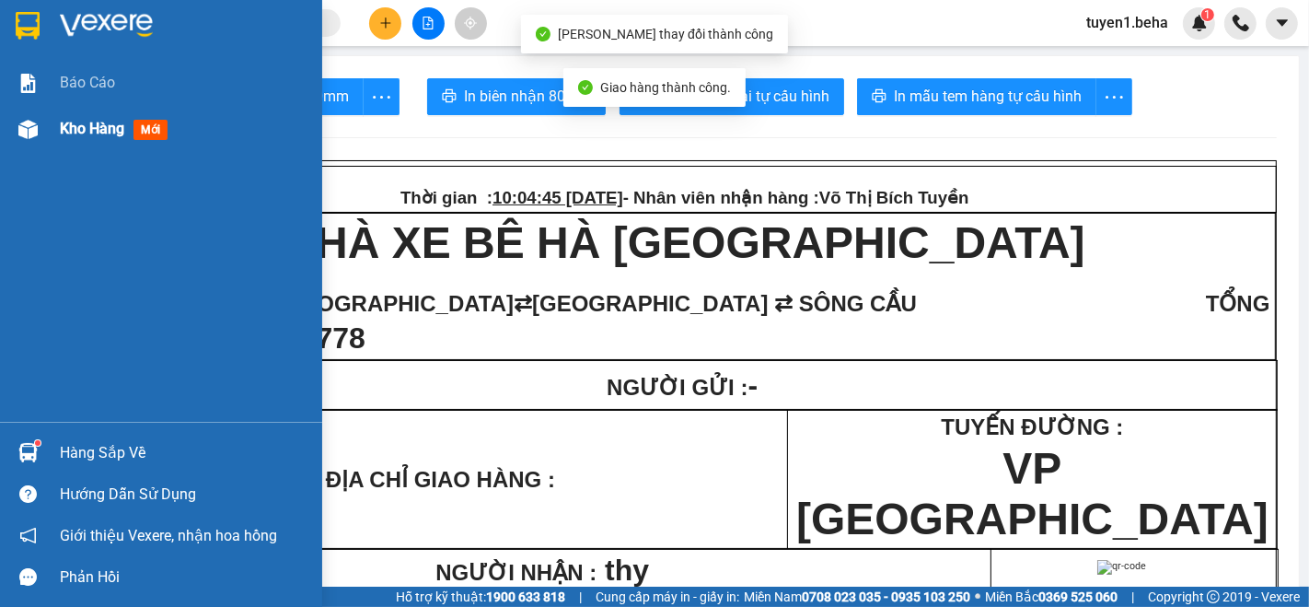
click at [72, 127] on span "Kho hàng" at bounding box center [92, 128] width 64 height 17
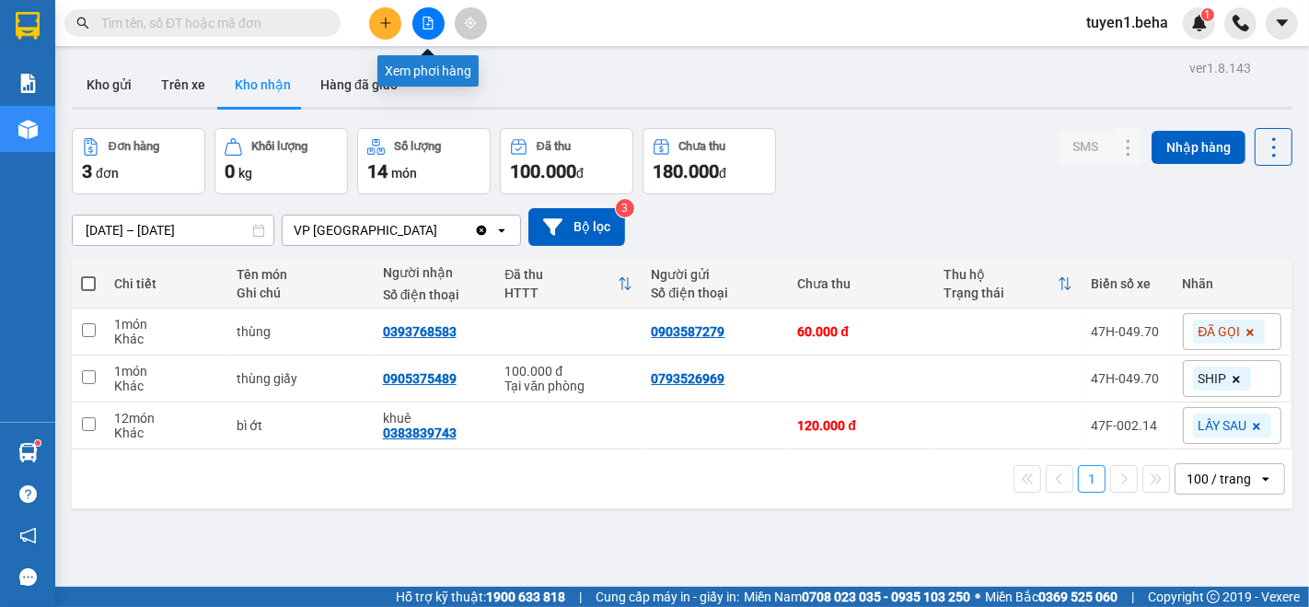
click at [422, 18] on icon "file-add" at bounding box center [428, 23] width 13 height 13
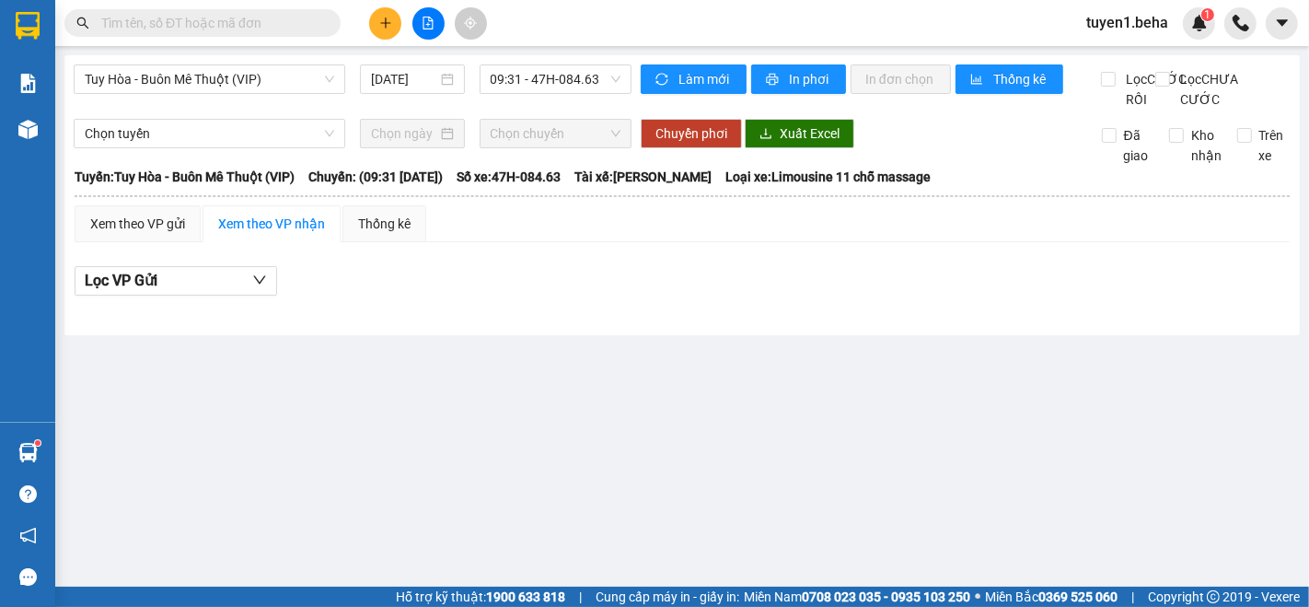
click at [269, 234] on div "Xem theo VP nhận" at bounding box center [271, 224] width 107 height 20
click at [221, 76] on span "Tuy Hòa - Buôn Mê Thuột (VIP)" at bounding box center [210, 79] width 250 height 28
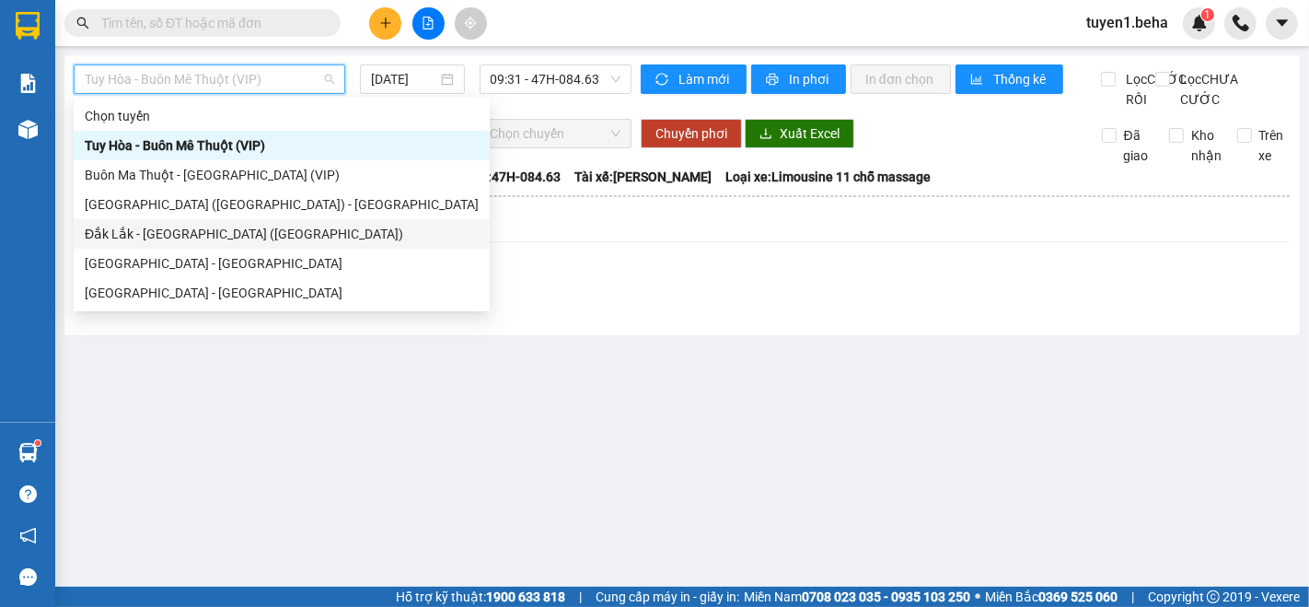
click at [207, 236] on div "Đắk Lắk - [GEOGRAPHIC_DATA] ([GEOGRAPHIC_DATA])" at bounding box center [282, 234] width 394 height 20
type input "[DATE]"
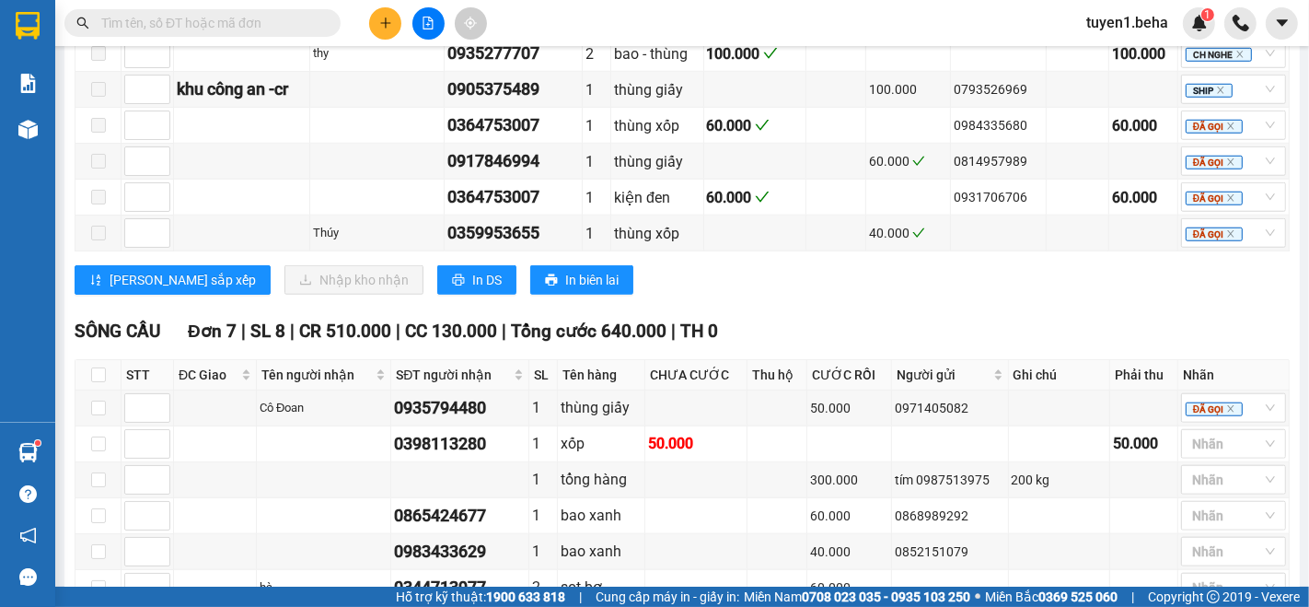
scroll to position [1125, 0]
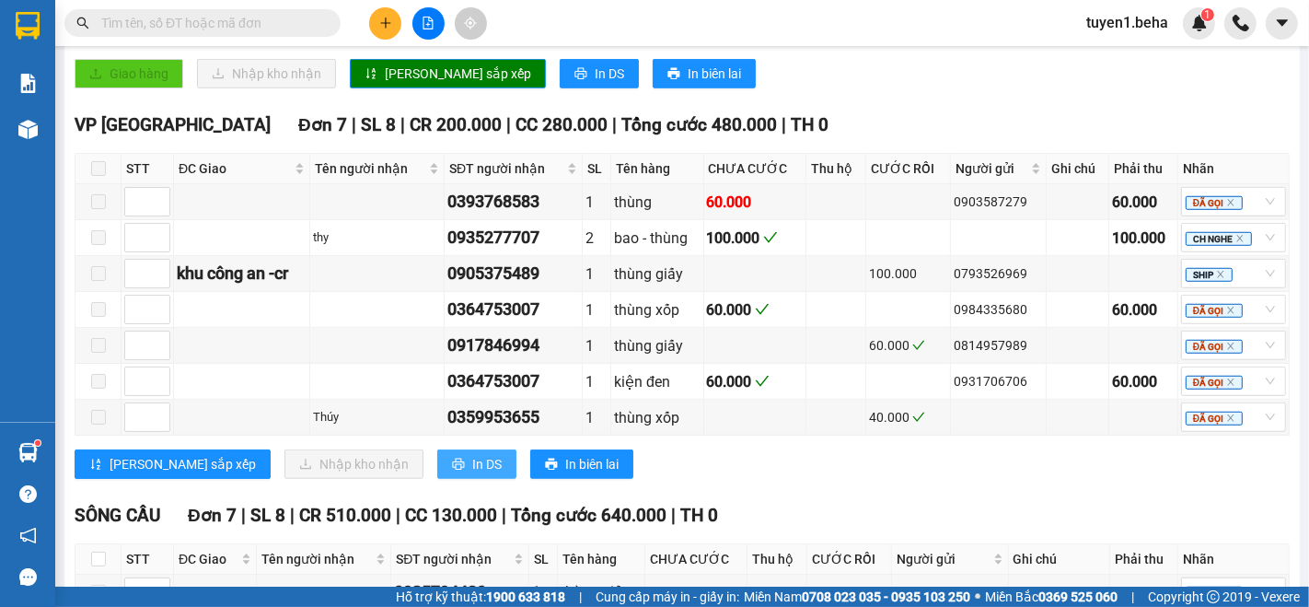
click at [472, 459] on span "In DS" at bounding box center [486, 464] width 29 height 20
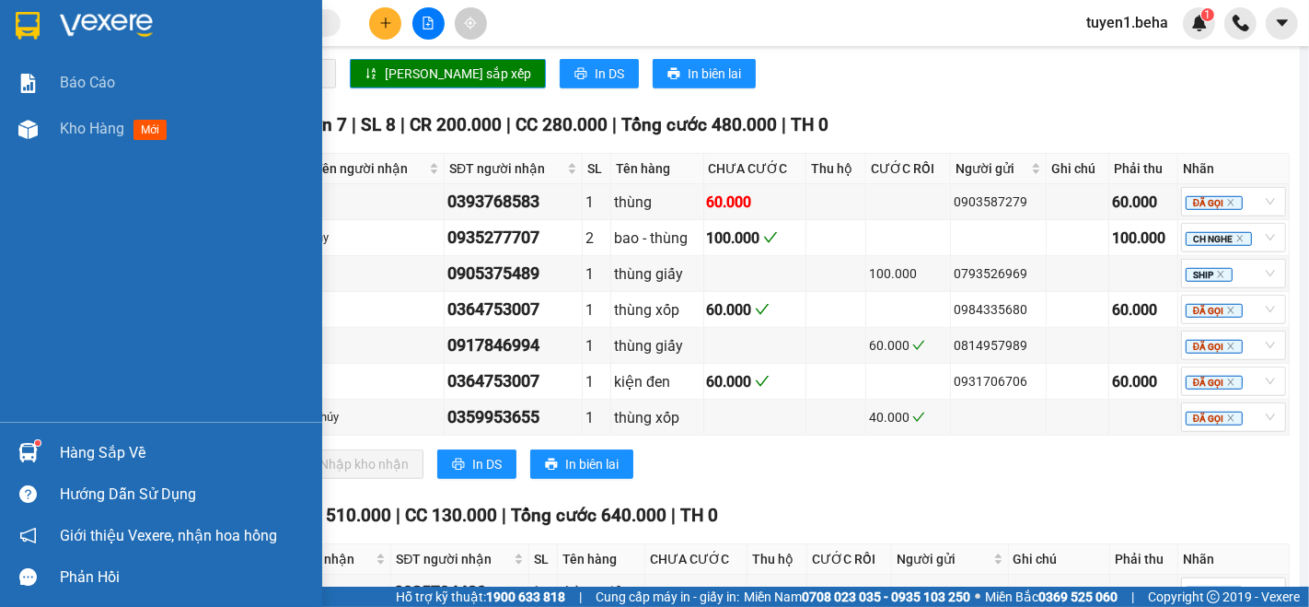
click at [94, 232] on div "Báo cáo Kho hàng mới" at bounding box center [161, 241] width 322 height 362
click at [91, 127] on span "Kho hàng" at bounding box center [92, 128] width 64 height 17
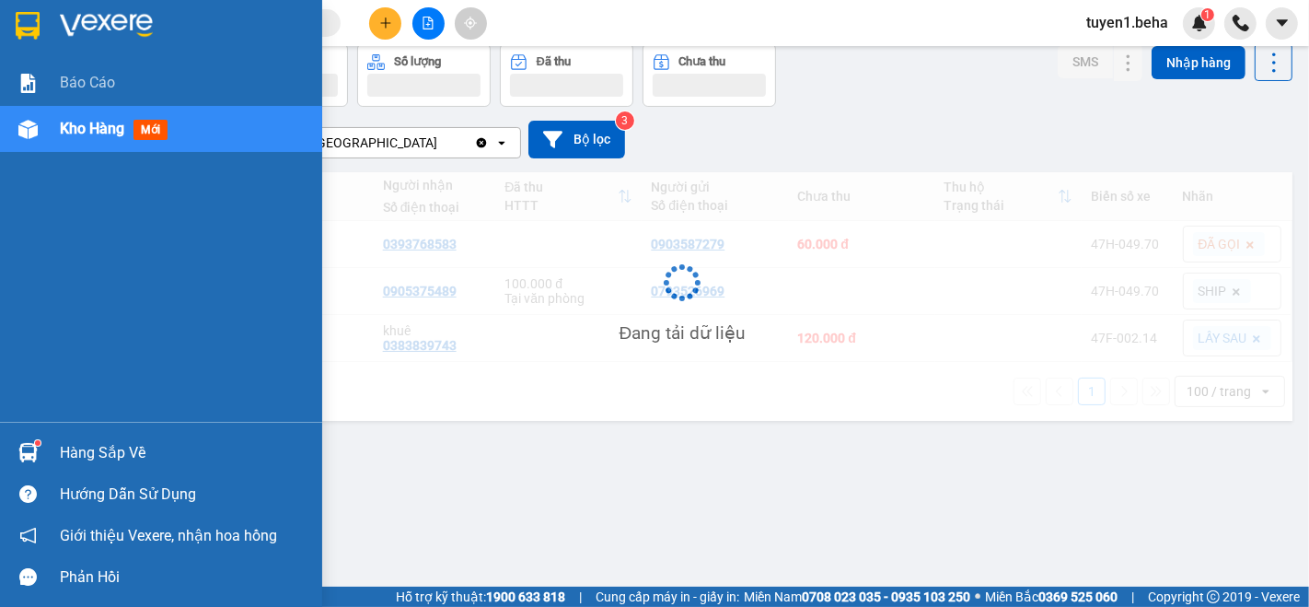
scroll to position [84, 0]
